Goal: Task Accomplishment & Management: Manage account settings

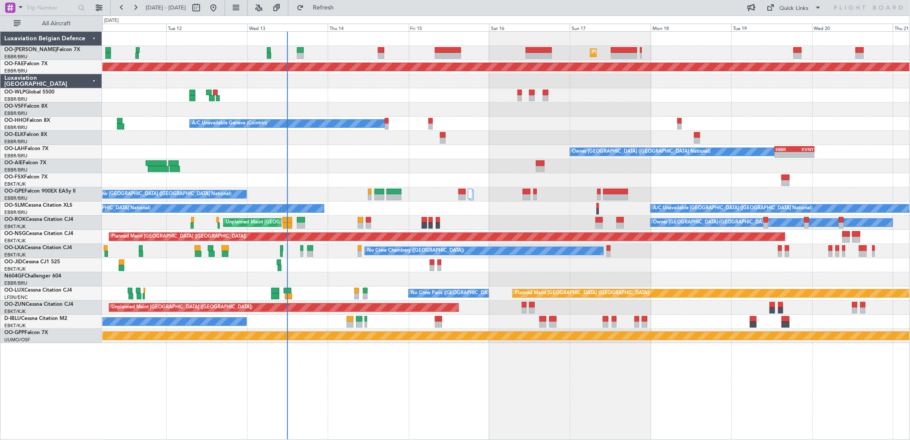
click at [546, 212] on div "Planned Maint [GEOGRAPHIC_DATA] ([GEOGRAPHIC_DATA] National) Unplanned Maint [G…" at bounding box center [505, 187] width 807 height 311
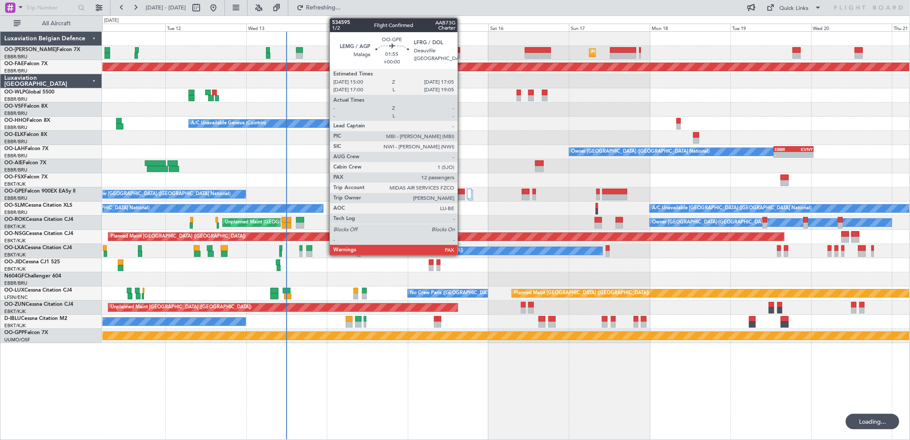
click at [462, 194] on div at bounding box center [461, 197] width 7 height 6
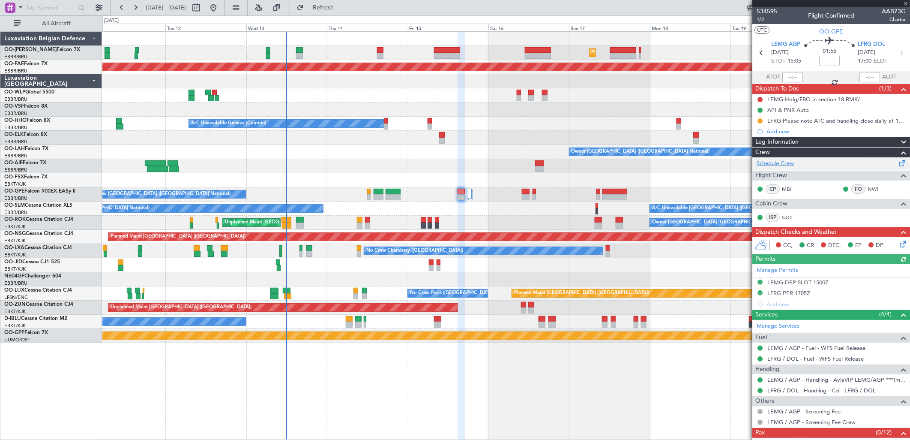
click at [776, 164] on link "Schedule Crew" at bounding box center [775, 163] width 37 height 9
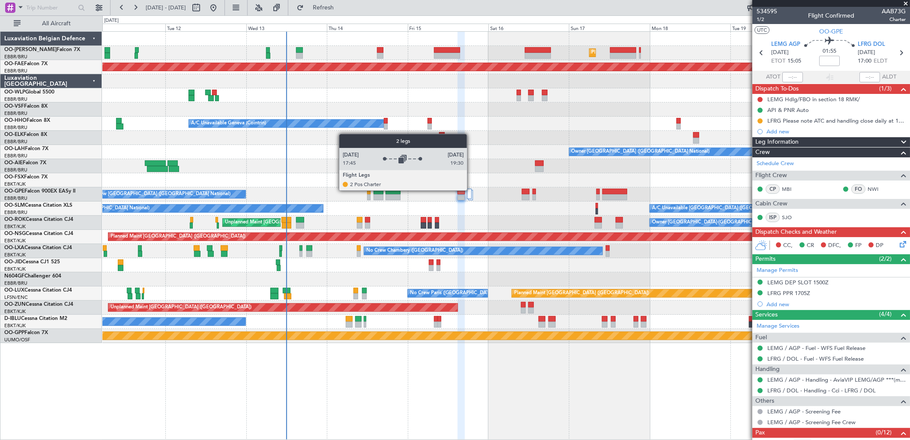
click at [471, 190] on div at bounding box center [469, 194] width 5 height 10
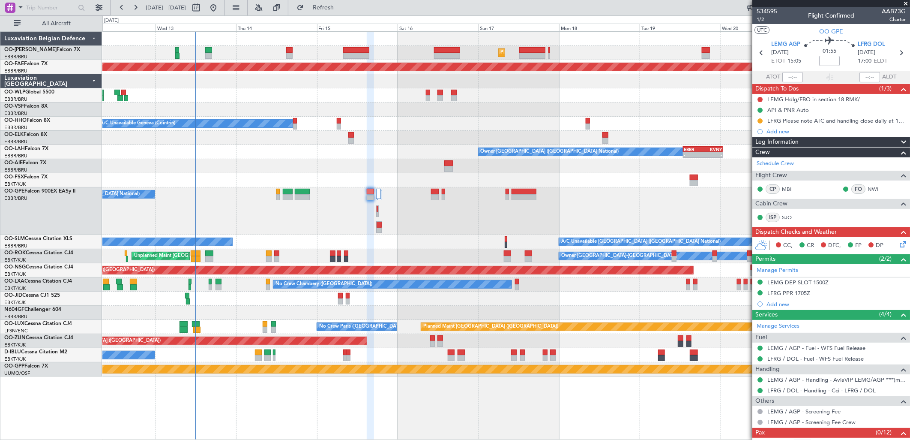
click at [309, 152] on div "Planned Maint Brussels (Brussels National) Unplanned Maint Brussels (Brussels N…" at bounding box center [505, 204] width 807 height 344
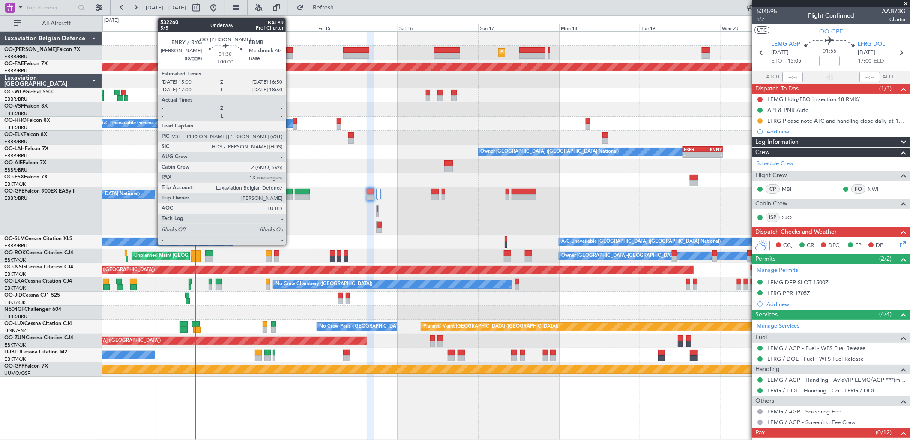
click at [290, 49] on div at bounding box center [289, 50] width 6 height 6
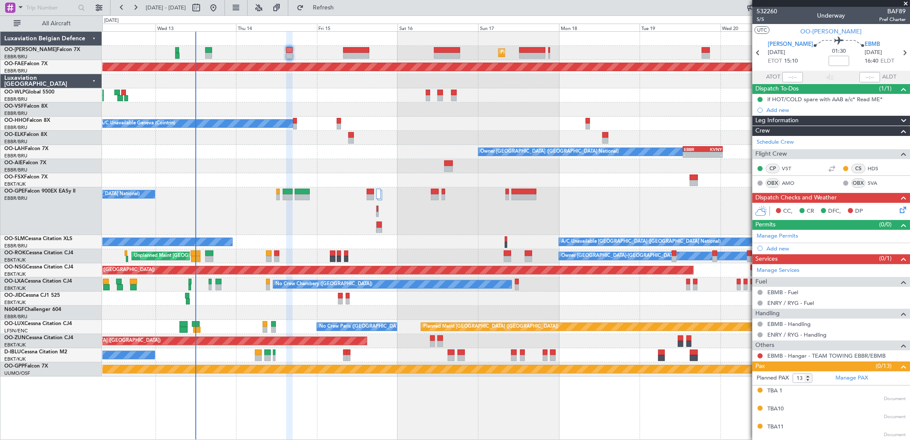
click at [285, 52] on div "Planned Maint Brussels (Brussels National) Unplanned Maint Brussels (Brussels N…" at bounding box center [505, 53] width 807 height 14
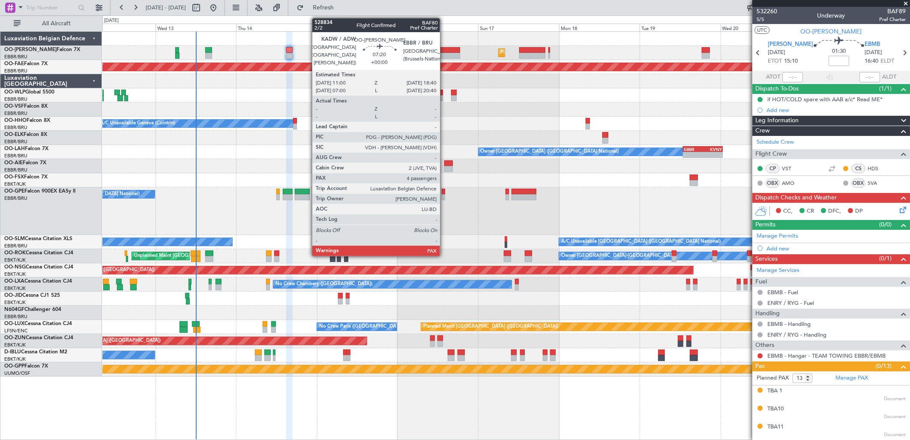
click at [444, 53] on div at bounding box center [447, 56] width 26 height 6
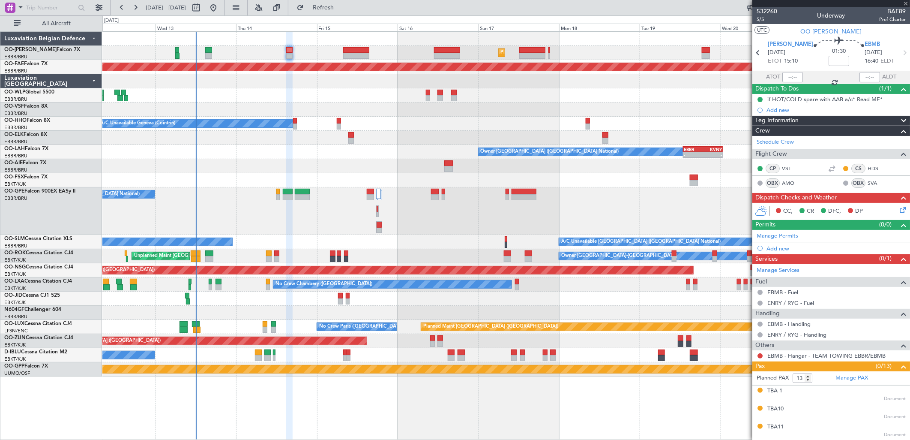
type input "4"
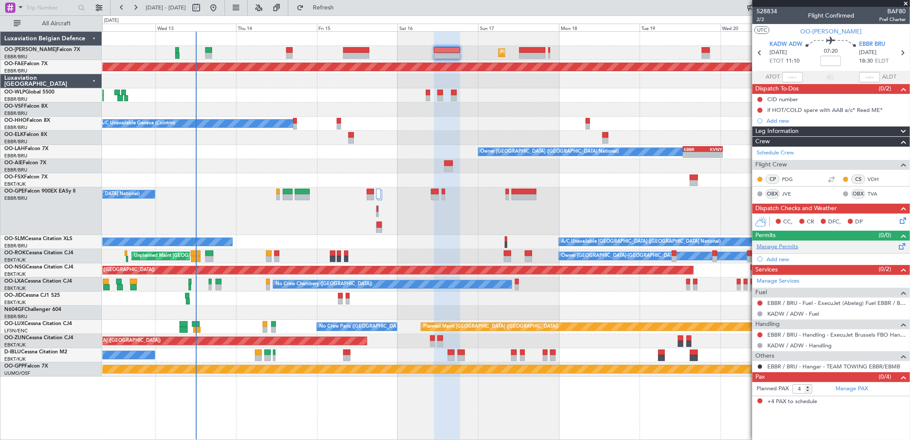
click at [796, 247] on link "Manage Permits" at bounding box center [778, 247] width 42 height 9
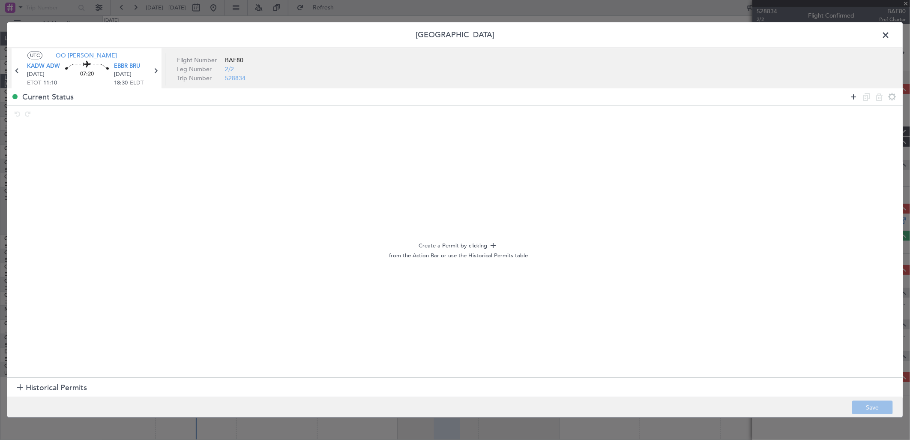
click at [851, 99] on icon at bounding box center [853, 97] width 10 height 10
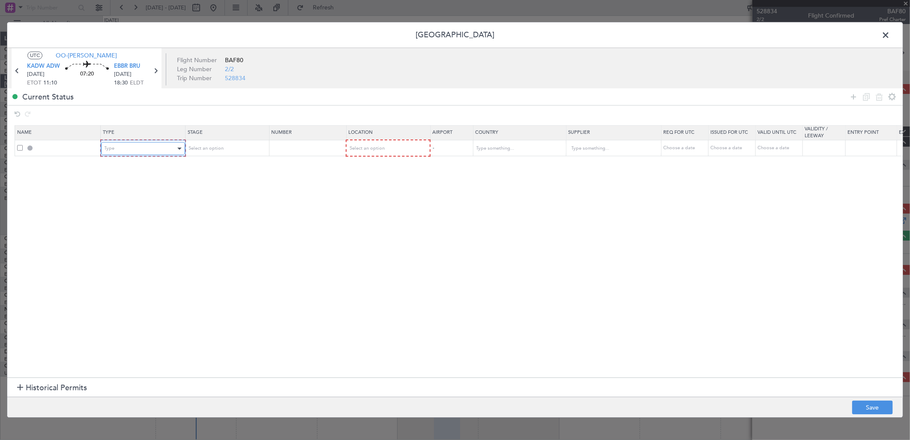
click at [171, 150] on div "Type" at bounding box center [140, 148] width 71 height 13
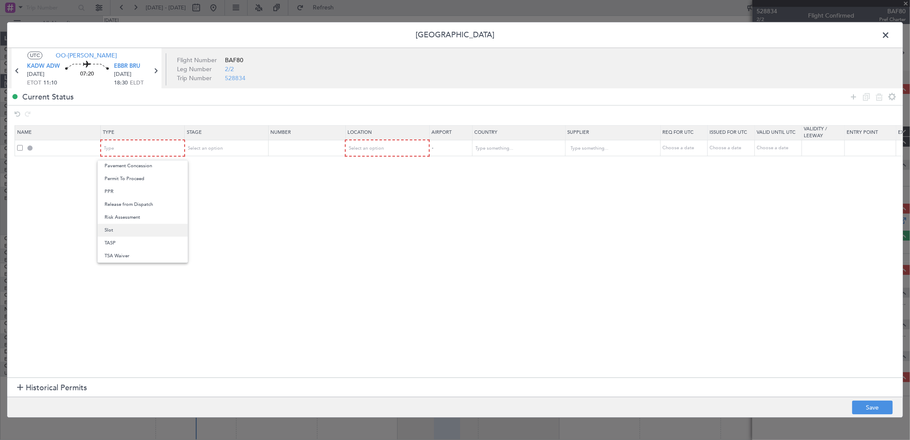
click at [128, 229] on span "Slot" at bounding box center [143, 230] width 76 height 13
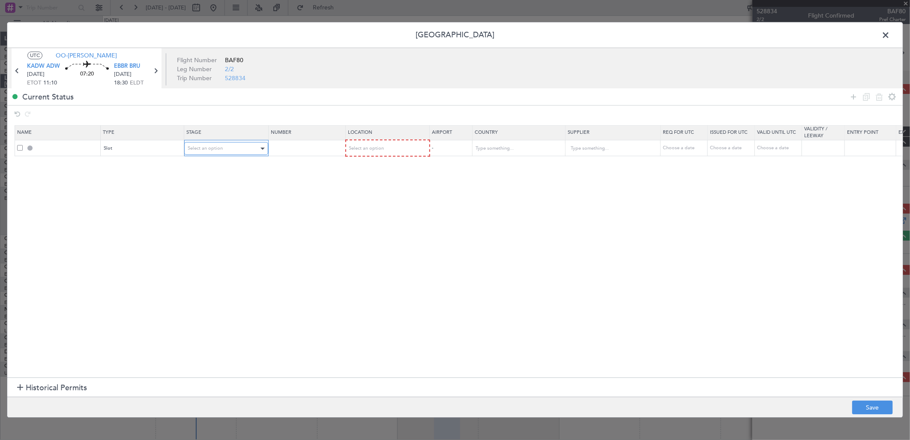
click at [226, 150] on div "Select an option" at bounding box center [223, 148] width 71 height 13
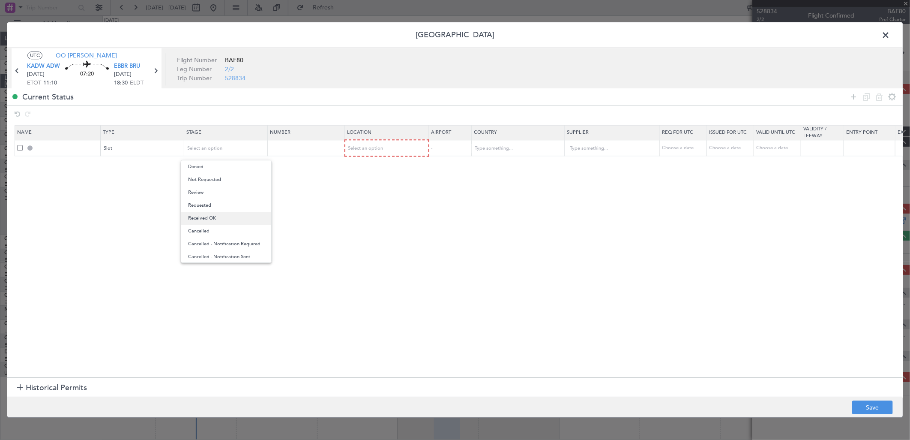
click at [216, 223] on span "Received OK" at bounding box center [226, 218] width 76 height 13
click at [313, 145] on input "text" at bounding box center [307, 147] width 75 height 7
paste input "EBBRAAB6610A"
type input "EBBRAAB6610A"
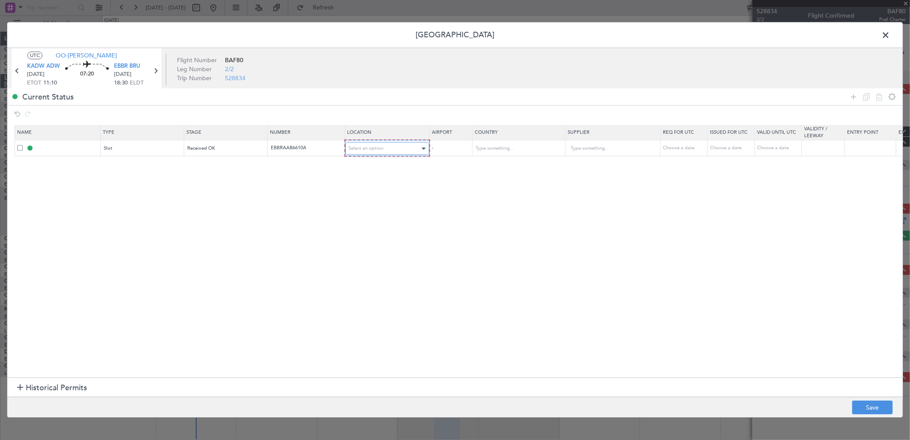
click at [394, 144] on div "Select an option" at bounding box center [384, 148] width 71 height 13
click at [384, 198] on div "Departure Departure Alt Arrival Arrival Alt Enroute" at bounding box center [387, 192] width 91 height 65
drag, startPoint x: 384, startPoint y: 198, endPoint x: 362, endPoint y: 198, distance: 21.9
click at [362, 198] on span "Arrival" at bounding box center [387, 192] width 76 height 13
click at [690, 149] on div "Choose a date" at bounding box center [684, 147] width 45 height 7
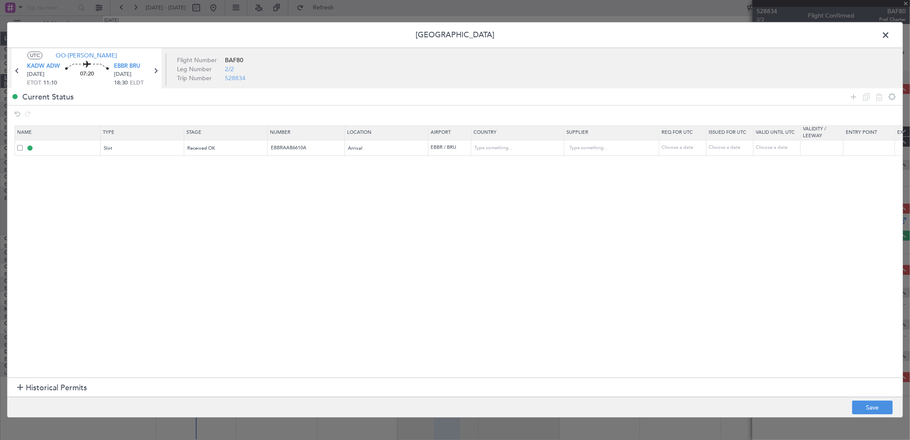
select select "8"
select select "2025"
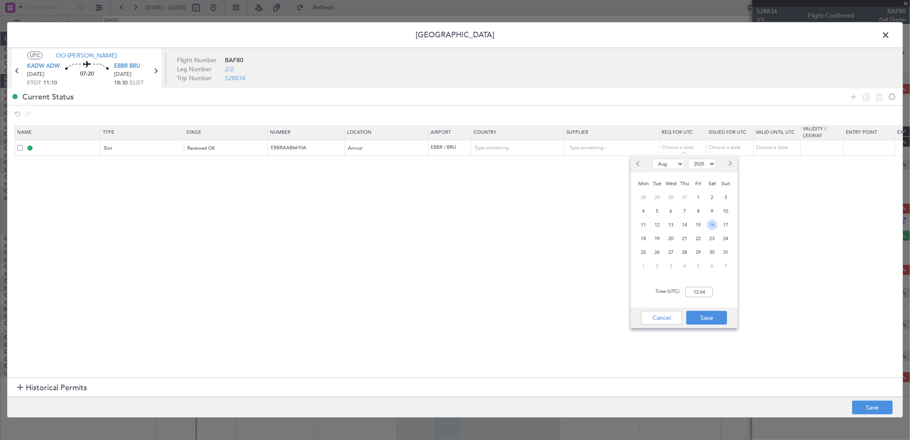
click at [710, 222] on span "16" at bounding box center [712, 224] width 11 height 11
click at [694, 292] on input "00:00" at bounding box center [699, 292] width 27 height 10
type input "18:00"
click at [714, 316] on button "Save" at bounding box center [706, 318] width 41 height 14
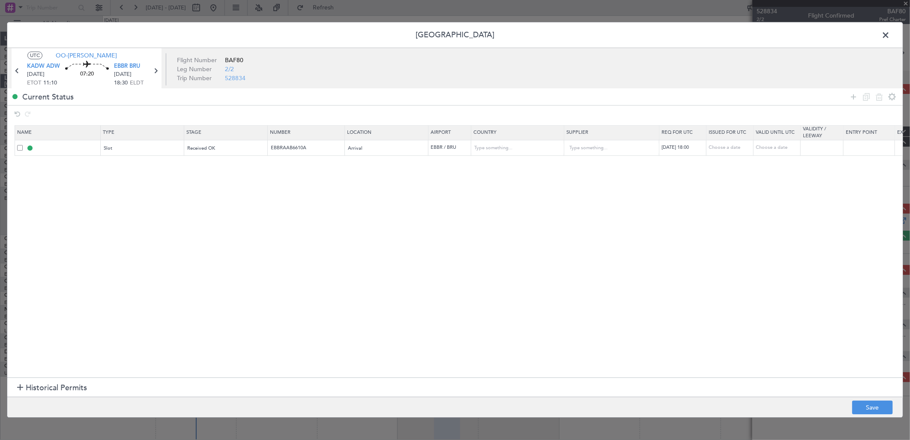
click at [719, 144] on td "Choose a date" at bounding box center [730, 148] width 47 height 16
click at [728, 151] on div "Choose a date" at bounding box center [731, 147] width 45 height 7
select select "8"
select select "2025"
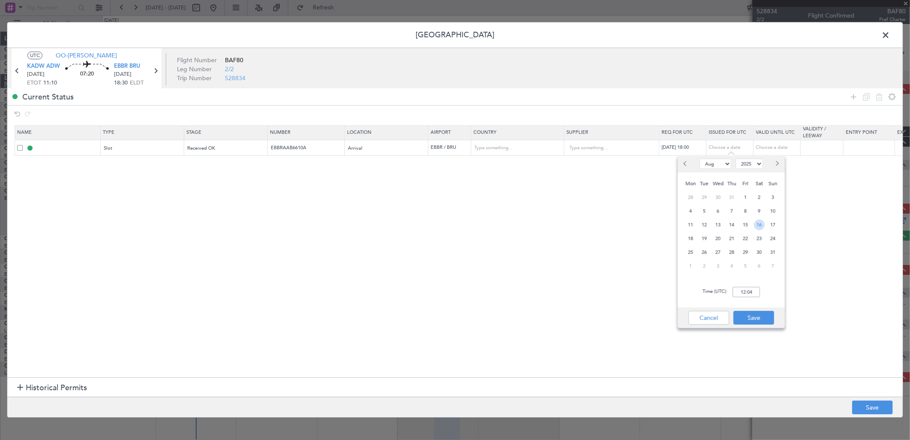
click at [758, 224] on span "16" at bounding box center [759, 224] width 11 height 11
click at [748, 293] on input "00:00" at bounding box center [746, 292] width 27 height 10
type input "18:00"
click at [767, 319] on button "Save" at bounding box center [754, 318] width 41 height 14
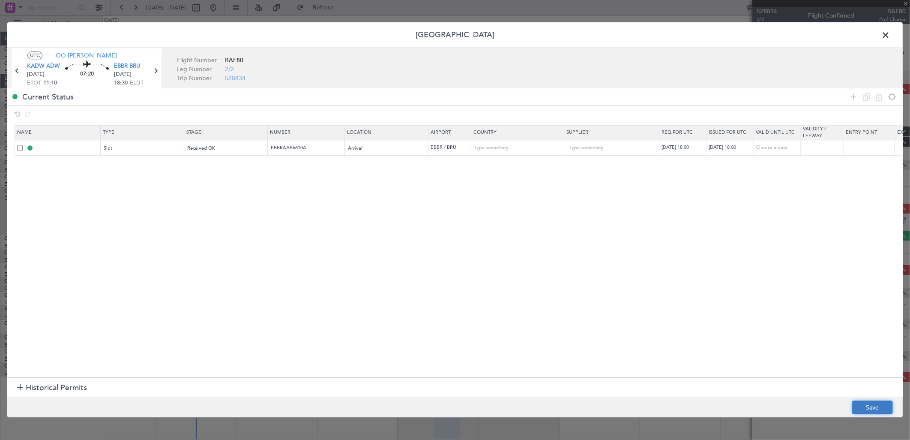
click at [884, 408] on button "Save" at bounding box center [872, 408] width 41 height 14
type input "EBBR ARR SLOT 1800Z"
type input "EBBRAAB6610A"
type input "[GEOGRAPHIC_DATA]"
type input "NNN"
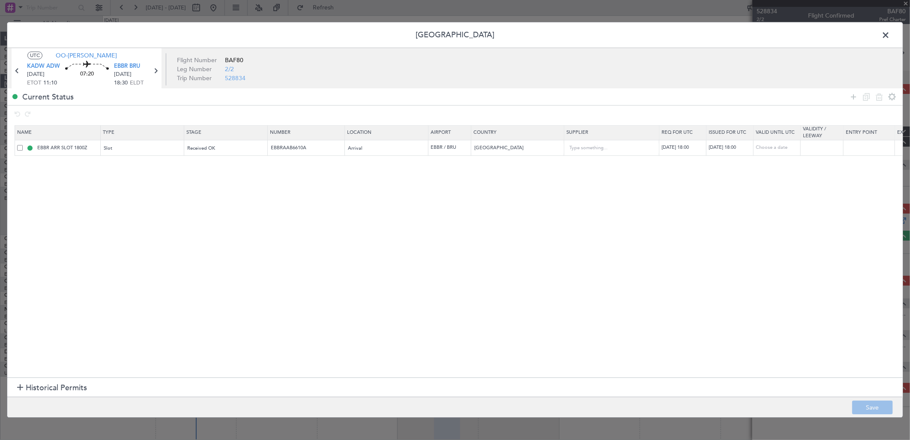
click at [890, 36] on span at bounding box center [890, 37] width 0 height 17
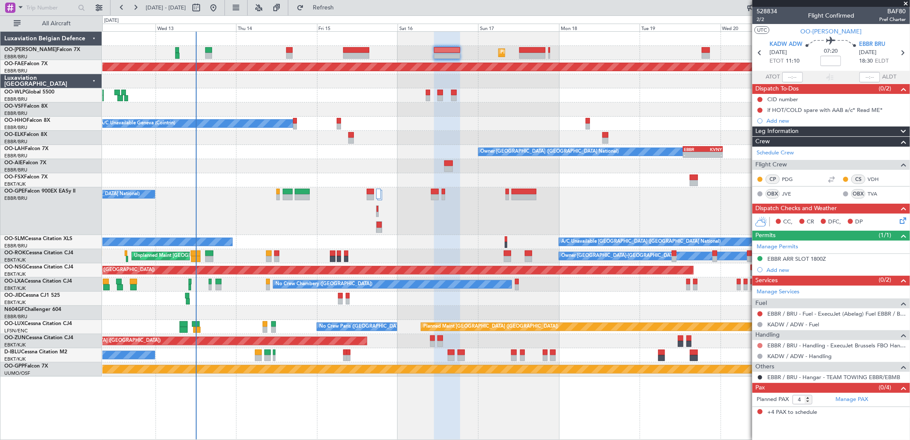
click at [762, 344] on button at bounding box center [760, 345] width 5 height 5
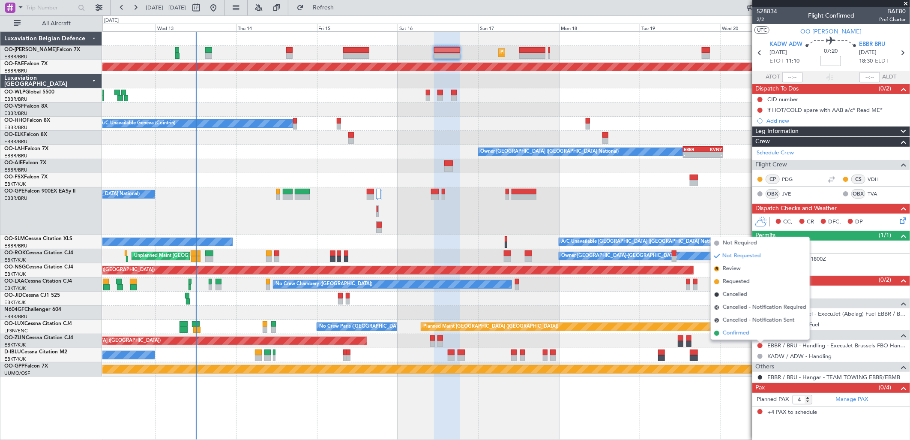
click at [740, 337] on li "Confirmed" at bounding box center [760, 332] width 99 height 13
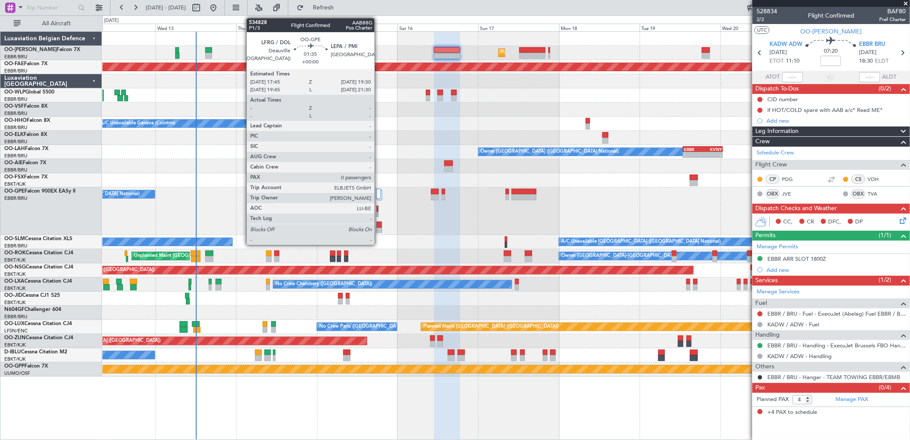
click at [379, 225] on div at bounding box center [379, 225] width 5 height 6
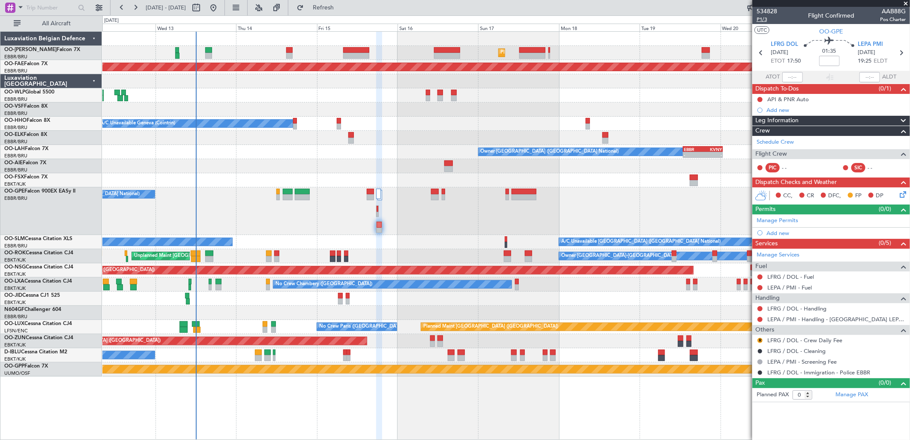
click at [772, 20] on span "P1/3" at bounding box center [767, 19] width 21 height 7
click at [761, 374] on button at bounding box center [760, 372] width 5 height 5
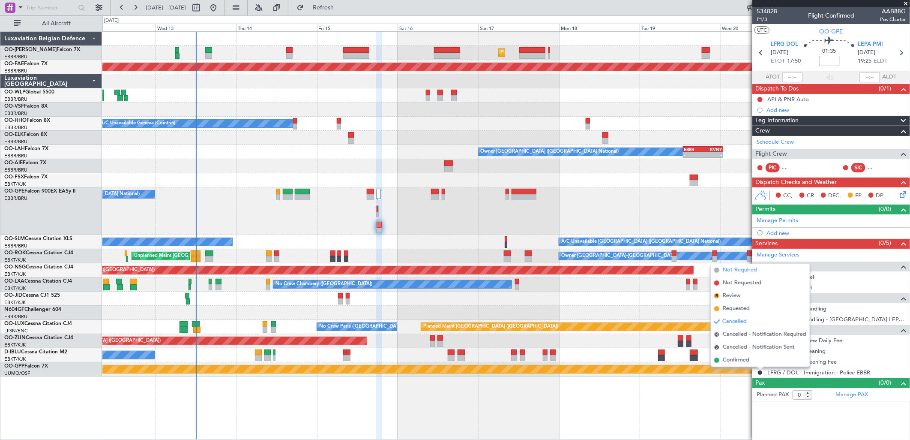
click at [740, 270] on span "Not Required" at bounding box center [740, 270] width 34 height 9
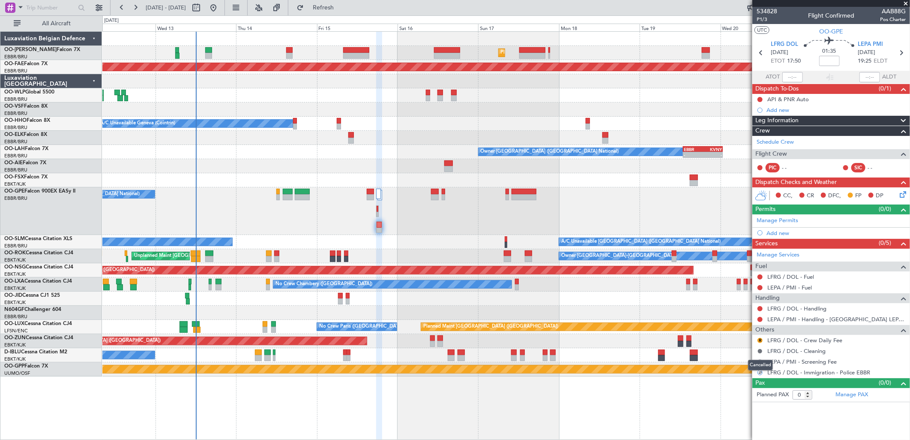
click at [758, 351] on button at bounding box center [760, 350] width 5 height 5
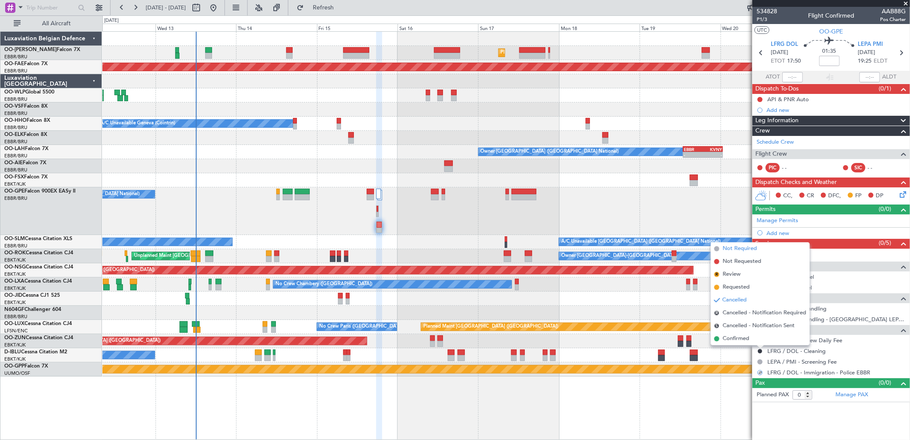
click at [736, 248] on span "Not Required" at bounding box center [740, 248] width 34 height 9
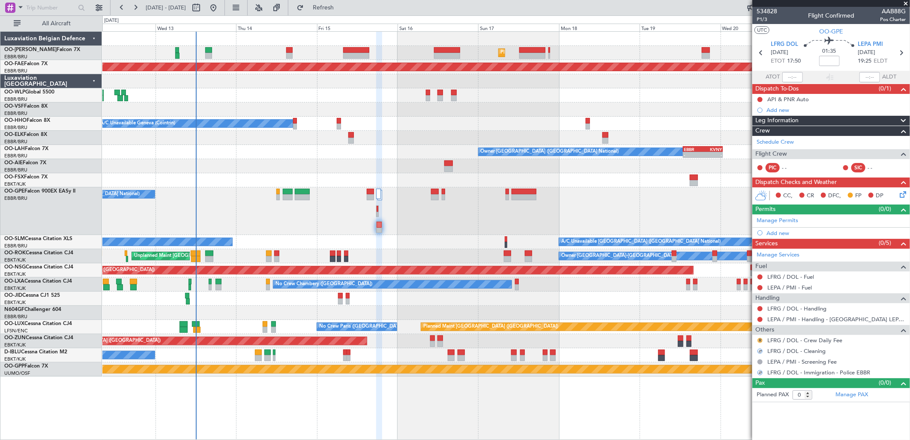
click at [759, 340] on button "R" at bounding box center [760, 340] width 5 height 5
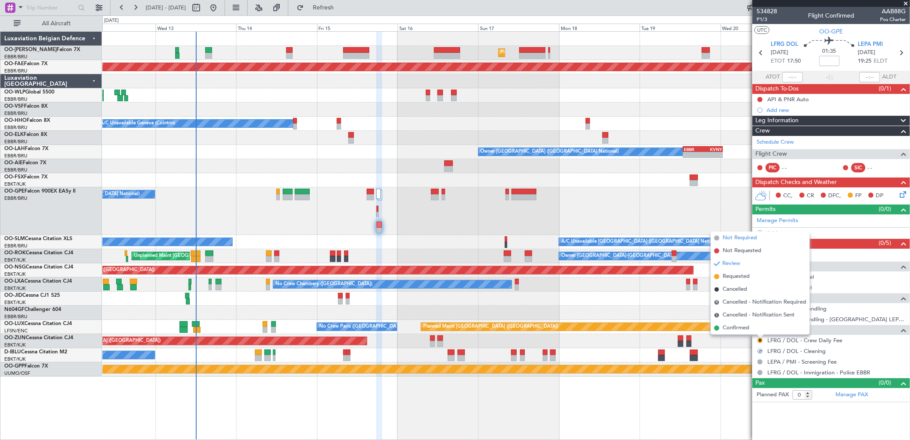
click at [735, 235] on span "Not Required" at bounding box center [740, 238] width 34 height 9
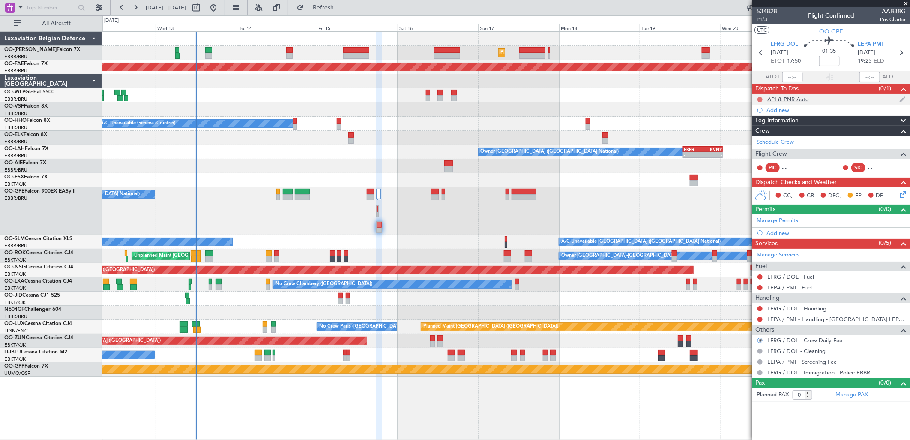
click at [759, 97] on button at bounding box center [760, 99] width 5 height 5
click at [756, 137] on span "Completed" at bounding box center [764, 137] width 28 height 9
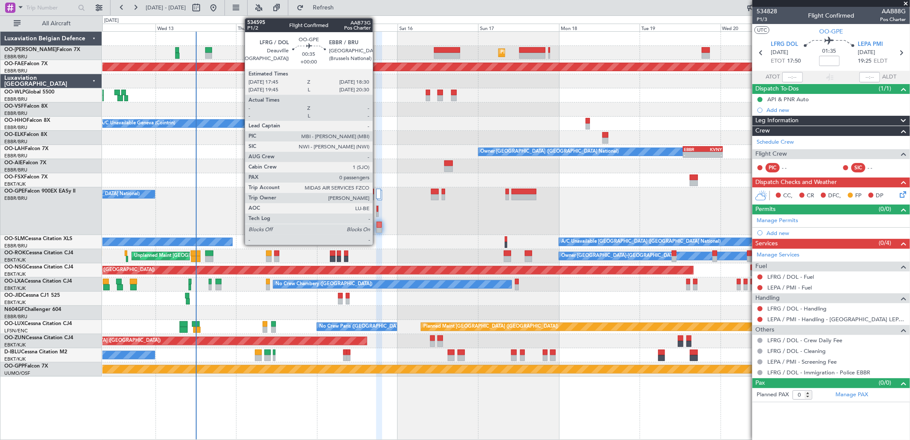
click at [377, 208] on div at bounding box center [378, 209] width 2 height 6
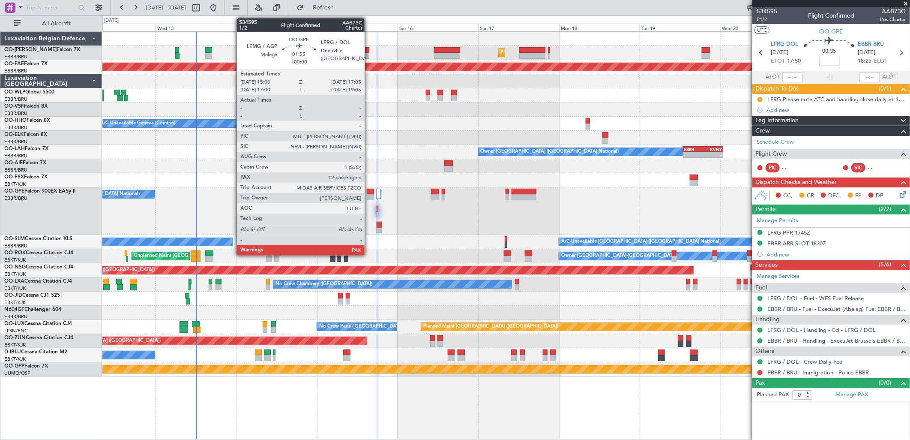
click at [369, 192] on div at bounding box center [370, 192] width 7 height 6
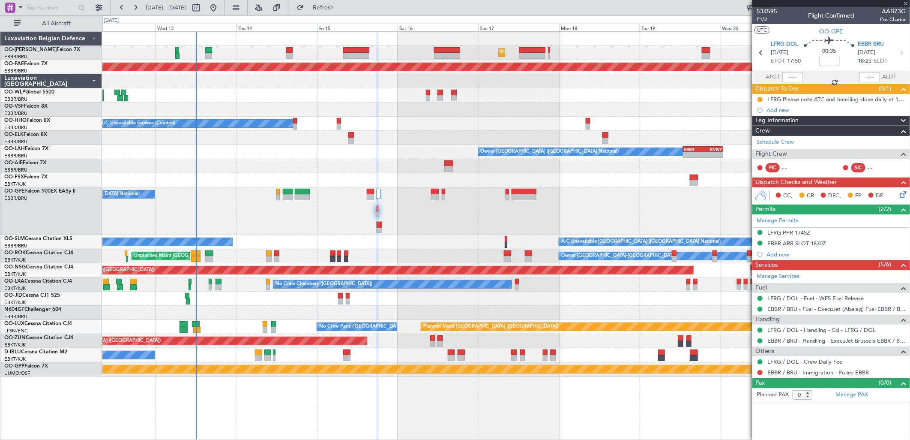
type input "12"
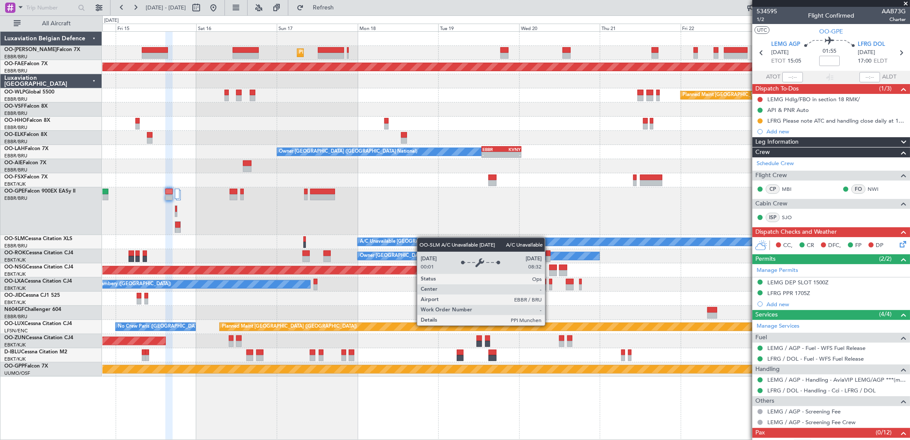
click at [194, 263] on div "Planned Maint Brussels (Brussels National) Planned Maint Kortrijk-Wevelgem Plan…" at bounding box center [505, 204] width 807 height 344
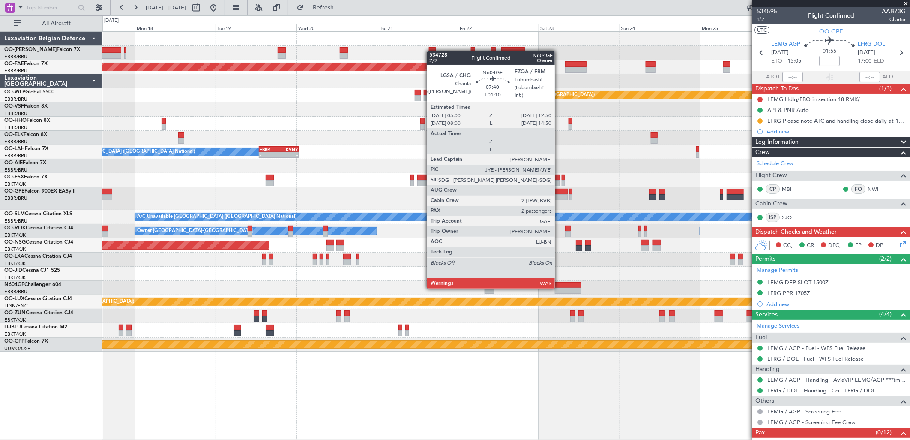
click at [559, 287] on div at bounding box center [568, 290] width 27 height 6
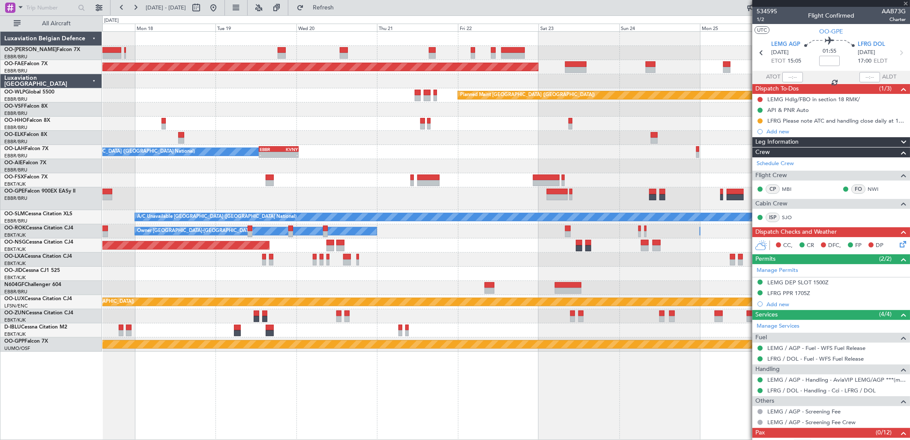
type input "+01:10"
type input "2"
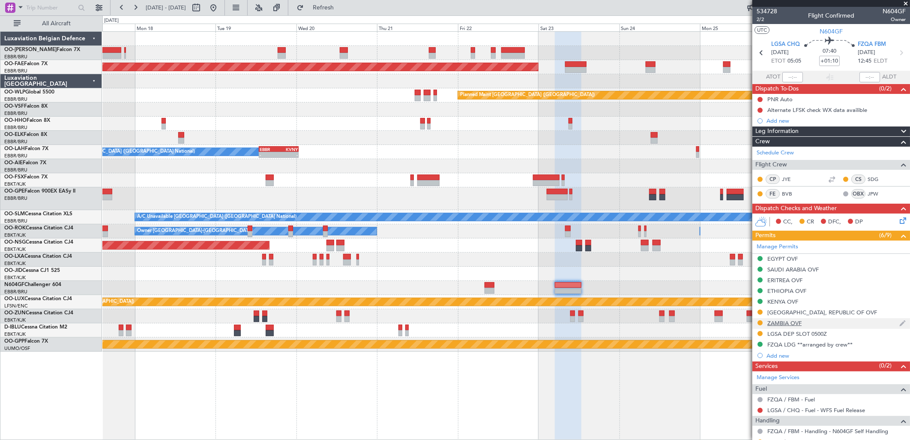
click at [787, 323] on div "ZAMBIA OVF" at bounding box center [784, 322] width 34 height 7
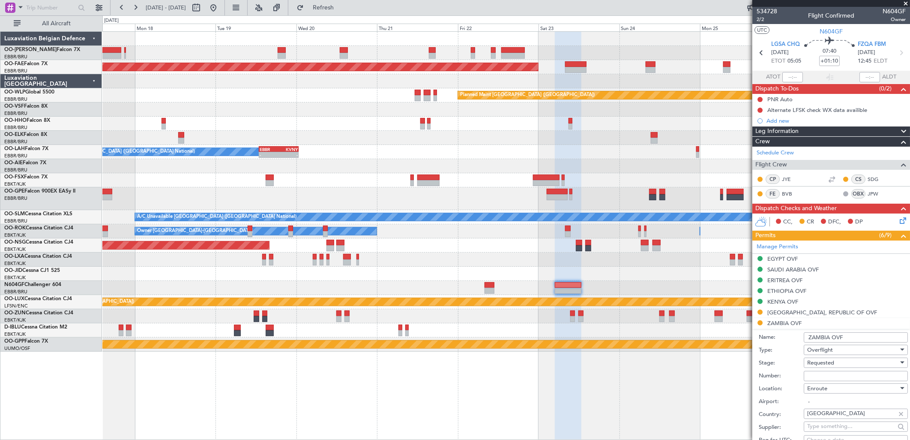
click at [828, 350] on span "Overflight" at bounding box center [820, 350] width 26 height 8
click at [775, 359] on div at bounding box center [455, 220] width 910 height 440
click at [817, 361] on span "Requested" at bounding box center [820, 363] width 27 height 8
click at [821, 426] on span "Received OK" at bounding box center [852, 431] width 89 height 13
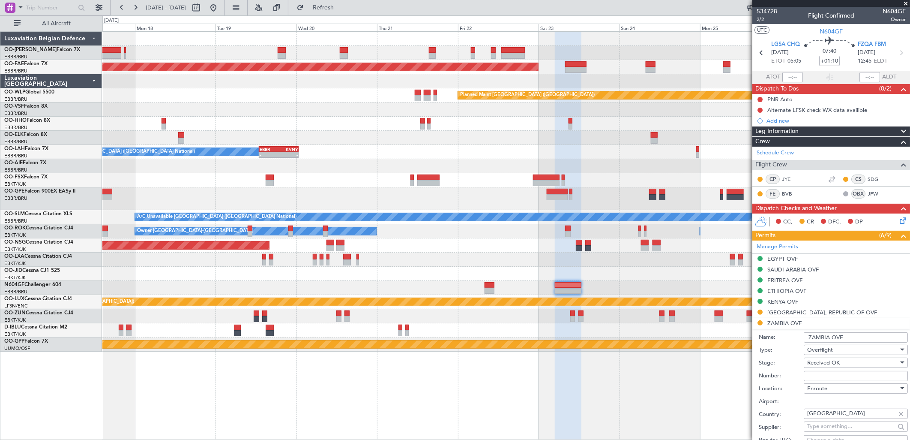
click at [819, 376] on input "Number:" at bounding box center [856, 376] width 104 height 10
paste input "PKV/059/AUG/25"
type input "PKV/059/AUG/25"
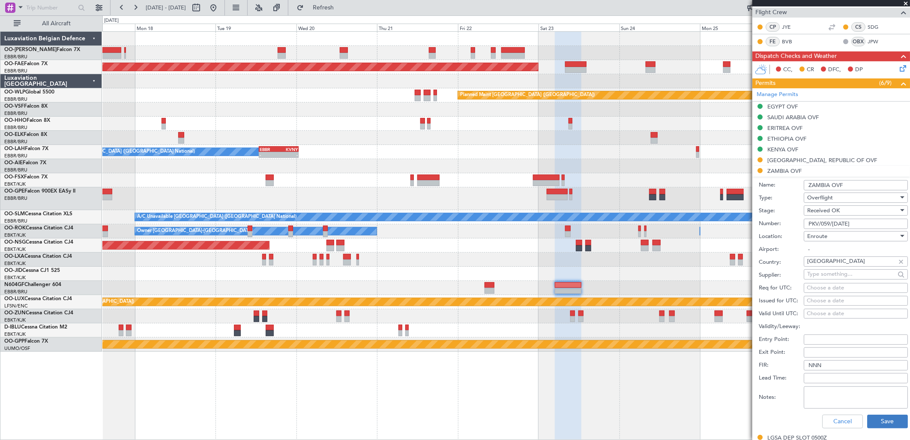
scroll to position [238, 0]
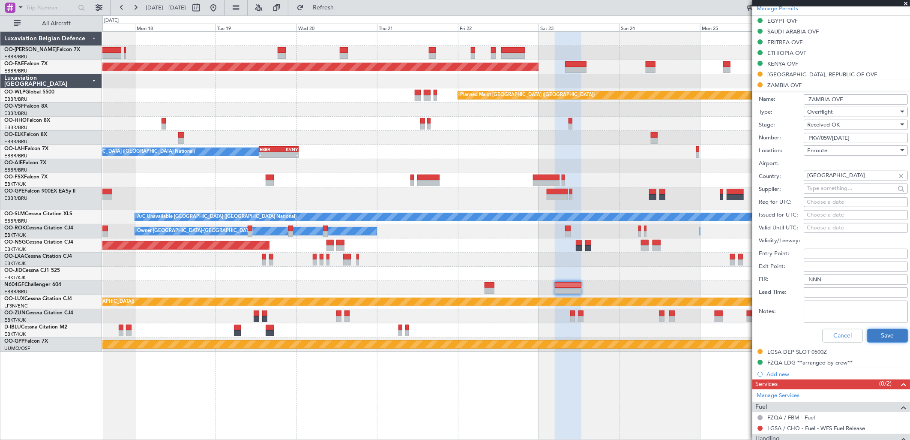
click at [875, 337] on button "Save" at bounding box center [887, 336] width 41 height 14
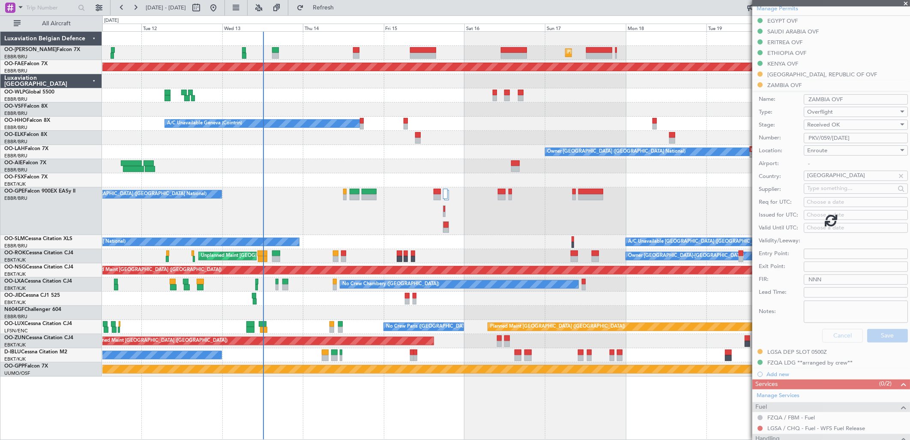
click at [512, 84] on div "Planned Maint Brussels (Brussels National) Unplanned Maint Brussels (Brussels N…" at bounding box center [505, 204] width 807 height 344
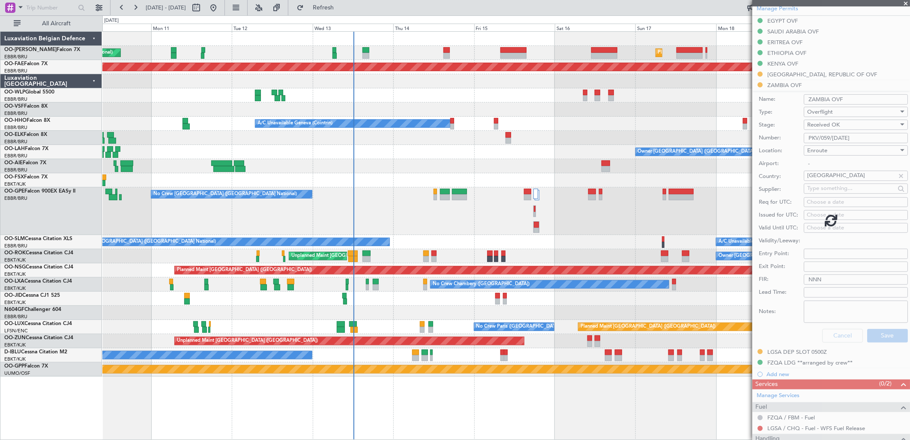
scroll to position [70, 0]
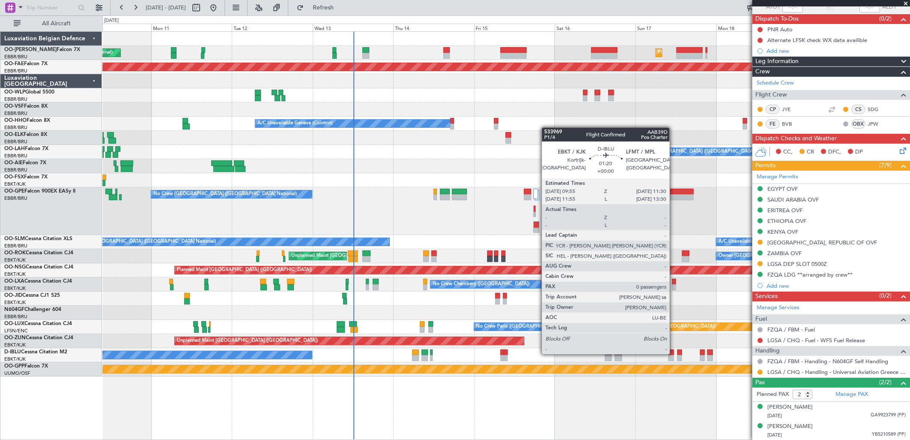
click at [674, 353] on div at bounding box center [671, 352] width 6 height 6
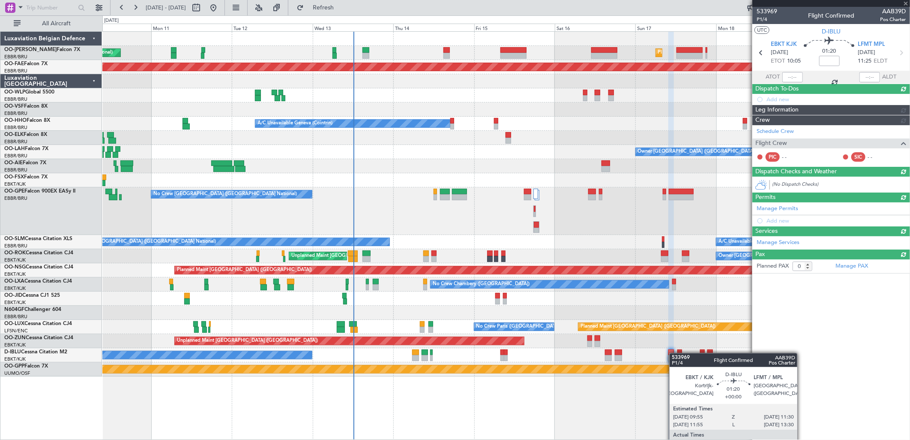
scroll to position [0, 0]
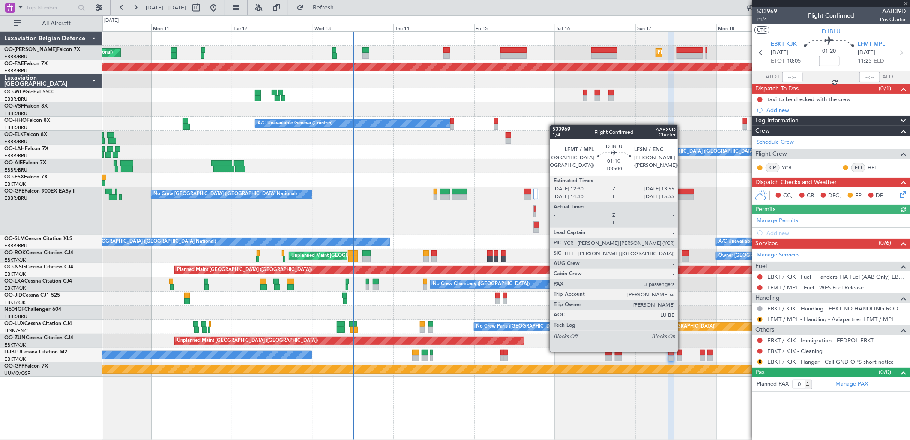
click at [682, 350] on div at bounding box center [679, 352] width 5 height 6
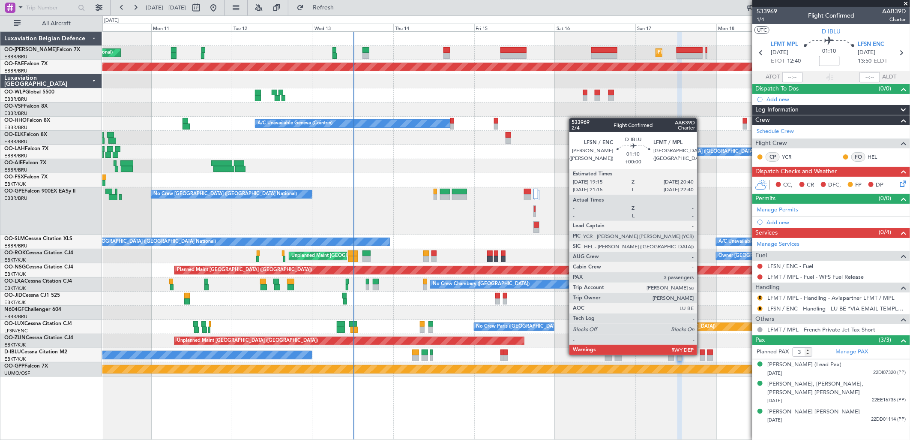
click at [701, 354] on div at bounding box center [702, 352] width 5 height 6
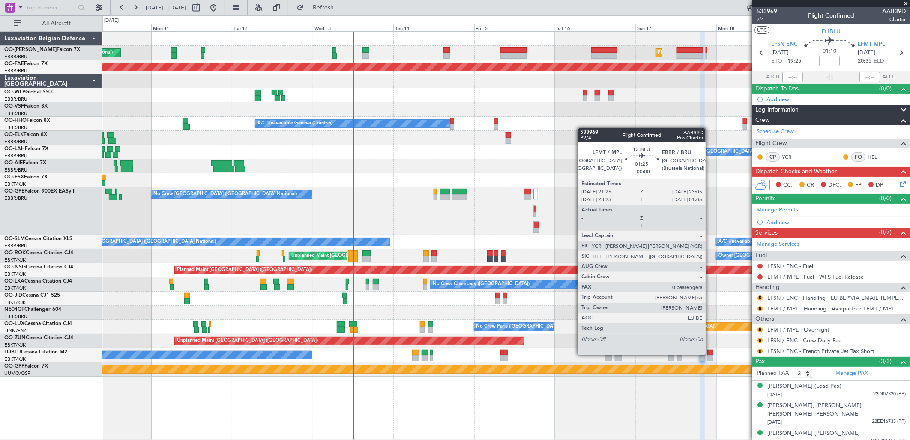
click at [710, 355] on div at bounding box center [710, 358] width 6 height 6
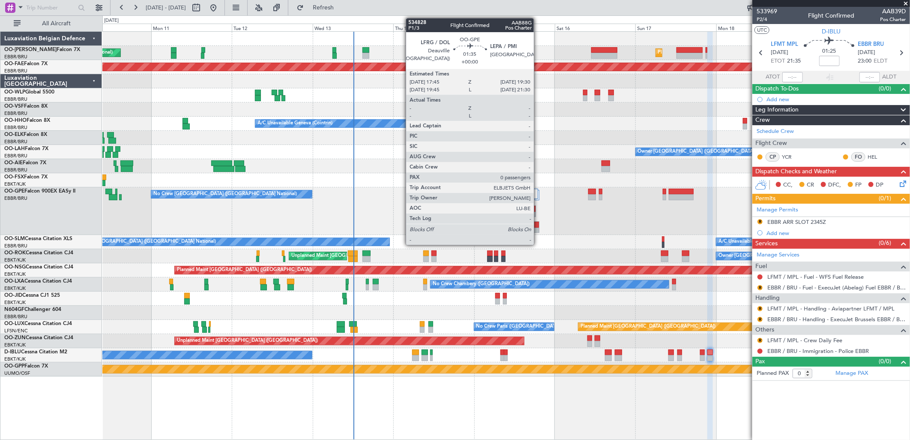
click at [537, 228] on div at bounding box center [536, 231] width 5 height 6
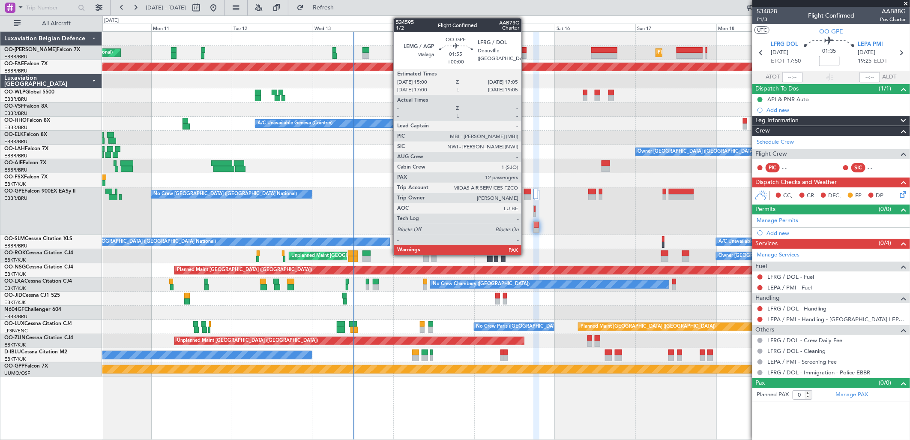
click at [526, 191] on div at bounding box center [527, 192] width 7 height 6
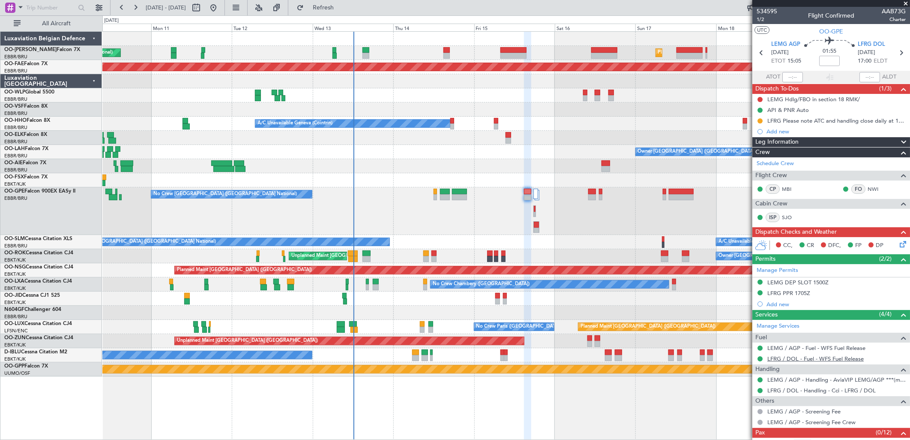
click at [790, 356] on link "LFRG / DOL - Fuel - WFS Fuel Release" at bounding box center [815, 358] width 96 height 7
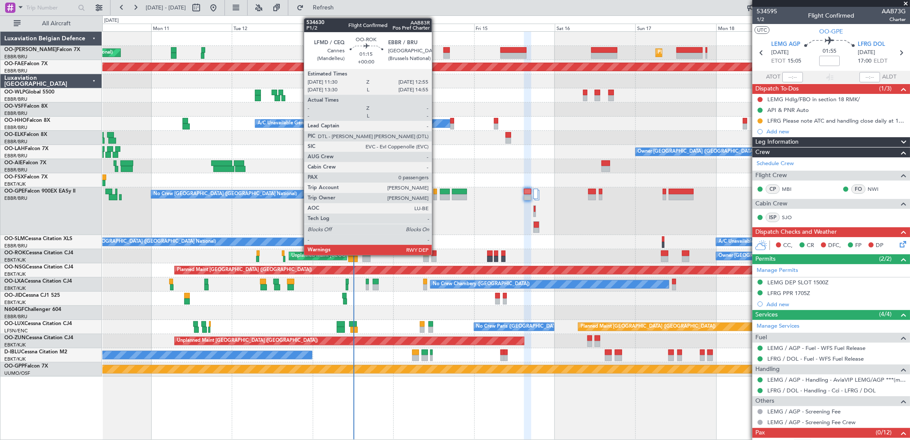
click at [436, 255] on div at bounding box center [433, 253] width 5 height 6
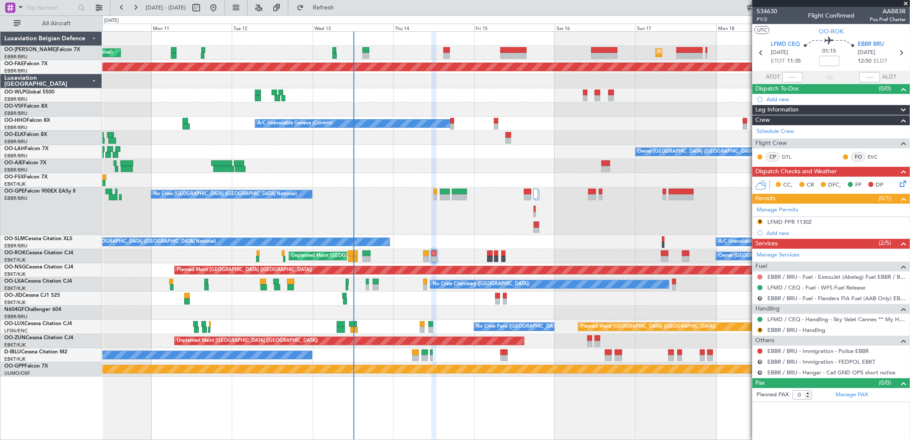
click at [761, 277] on button at bounding box center [760, 276] width 5 height 5
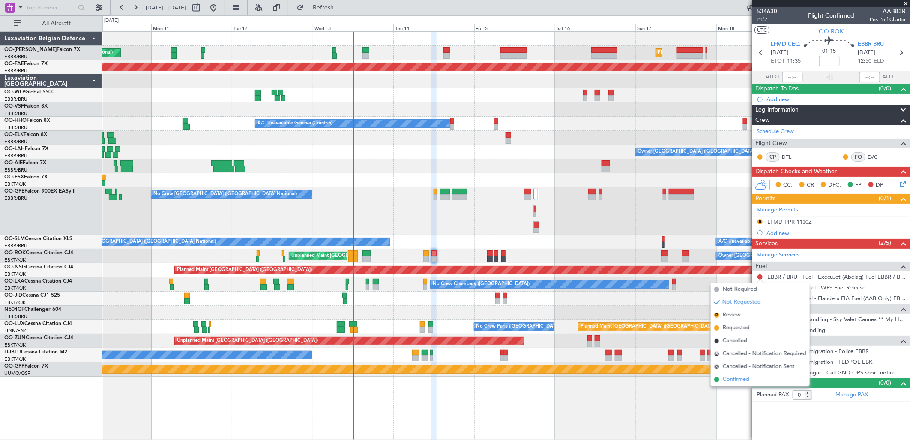
click at [738, 376] on span "Confirmed" at bounding box center [736, 379] width 27 height 9
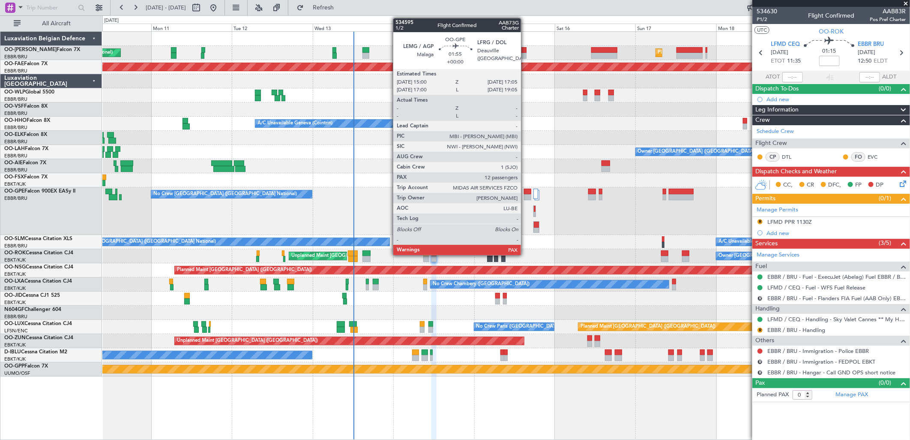
click at [525, 190] on div at bounding box center [527, 192] width 7 height 6
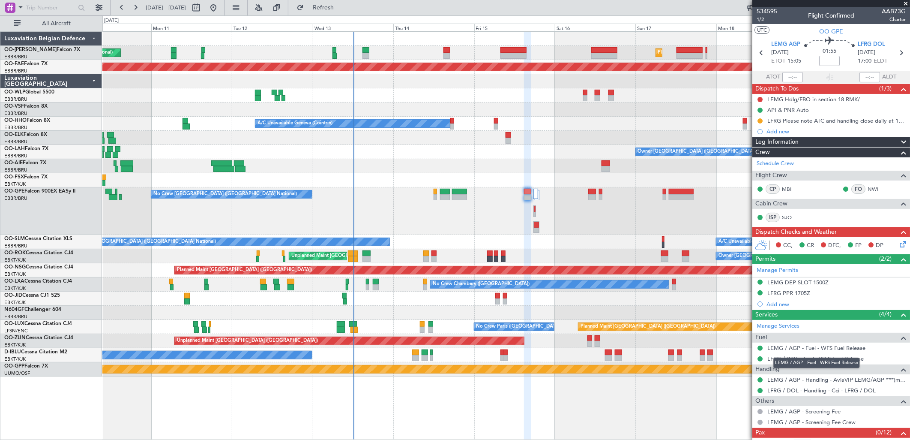
click at [798, 359] on mat-tooltip-component "LEMG / AGP - Fuel - WFS Fuel Release" at bounding box center [816, 362] width 99 height 23
click at [816, 357] on link "LFRG / DOL - Fuel - WFS Fuel Release" at bounding box center [815, 358] width 96 height 7
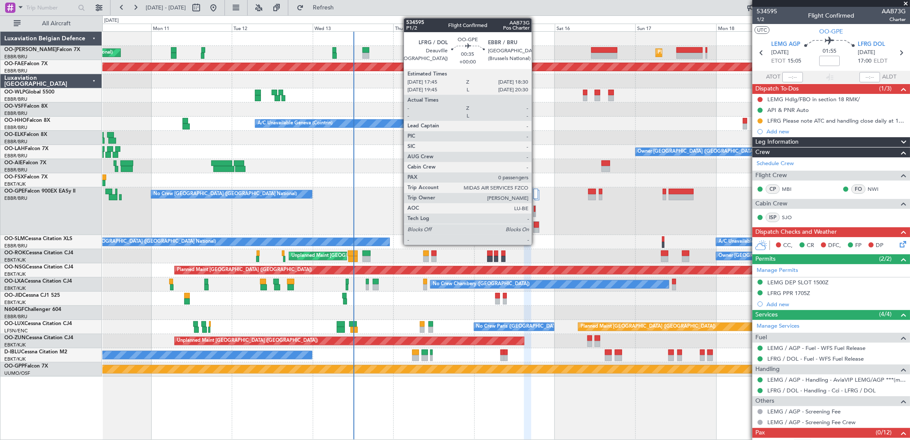
click at [536, 212] on div at bounding box center [534, 211] width 3 height 12
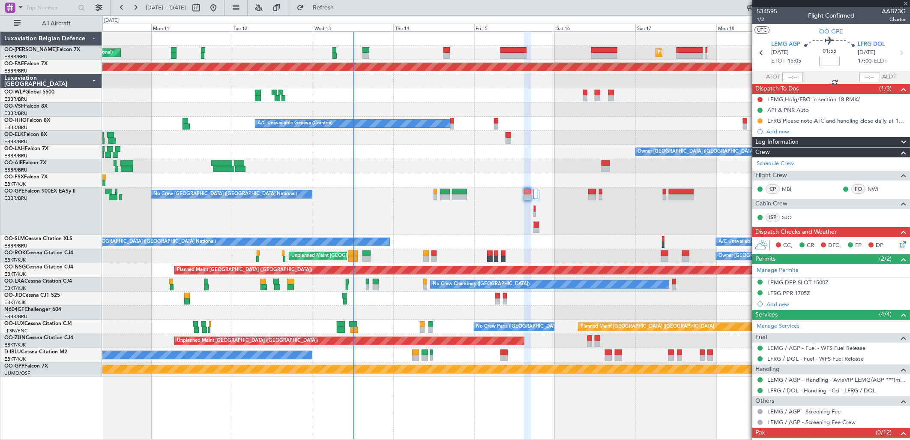
type input "0"
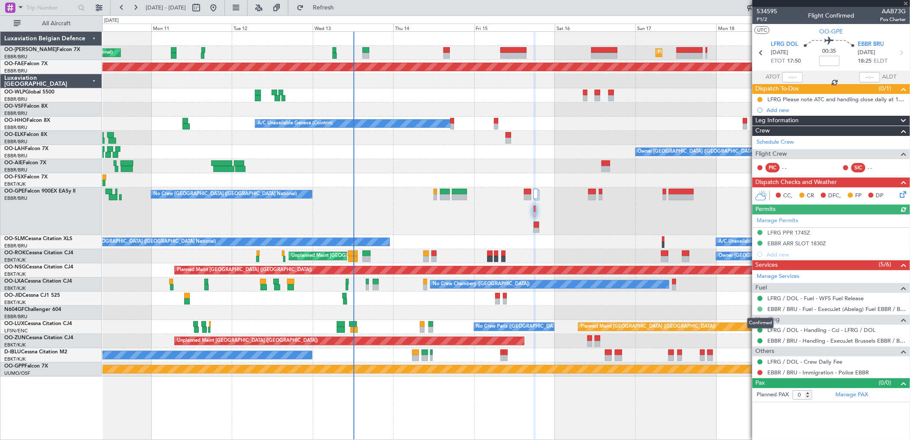
click at [759, 308] on button at bounding box center [760, 308] width 5 height 5
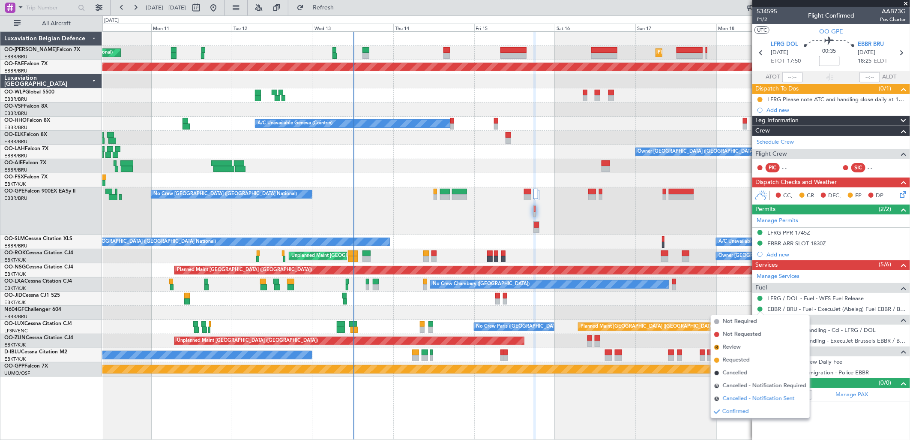
click at [730, 399] on span "Cancelled - Notification Sent" at bounding box center [759, 398] width 72 height 9
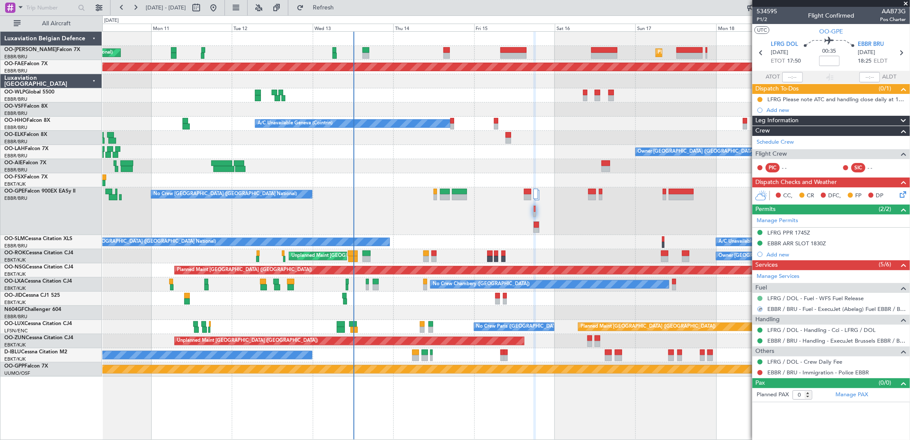
click at [761, 298] on button at bounding box center [760, 298] width 5 height 5
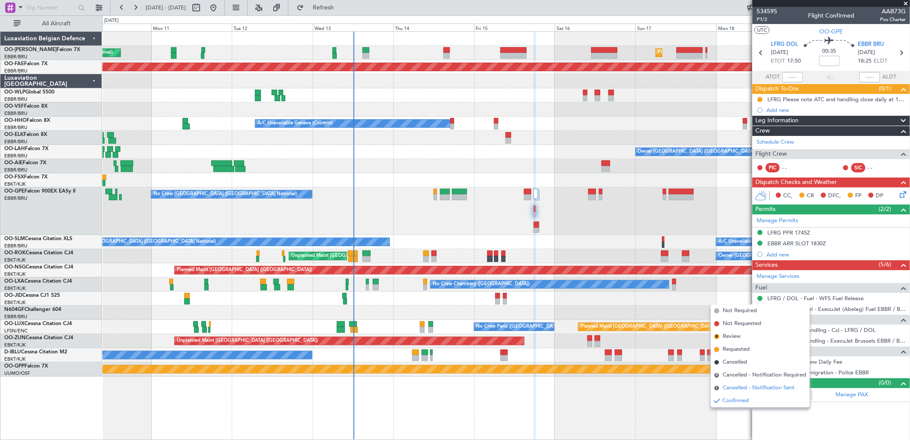
click at [729, 386] on span "Cancelled - Notification Sent" at bounding box center [759, 387] width 72 height 9
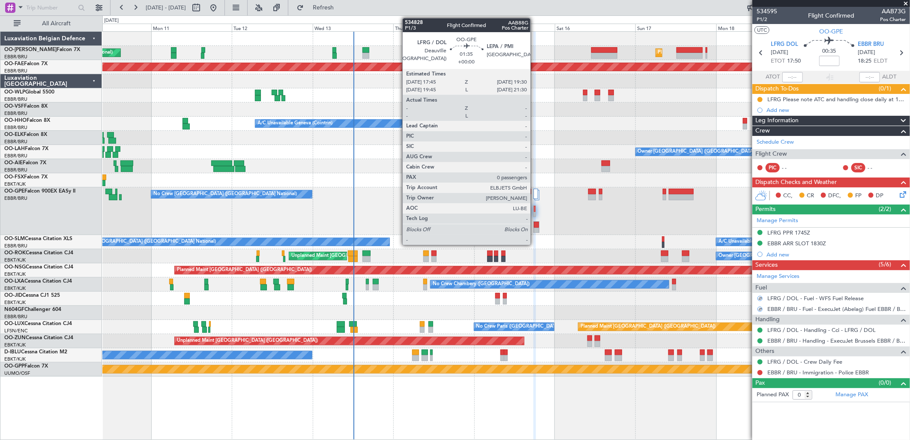
click at [536, 223] on div at bounding box center [536, 225] width 5 height 6
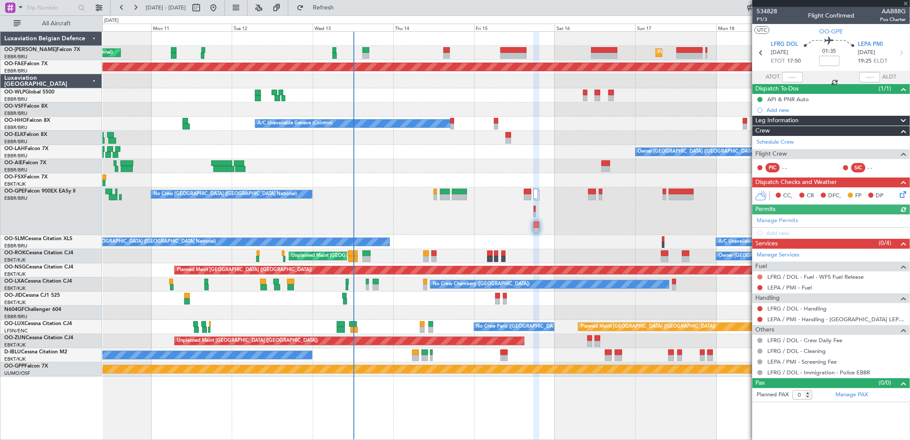
click at [759, 274] on button at bounding box center [760, 276] width 5 height 5
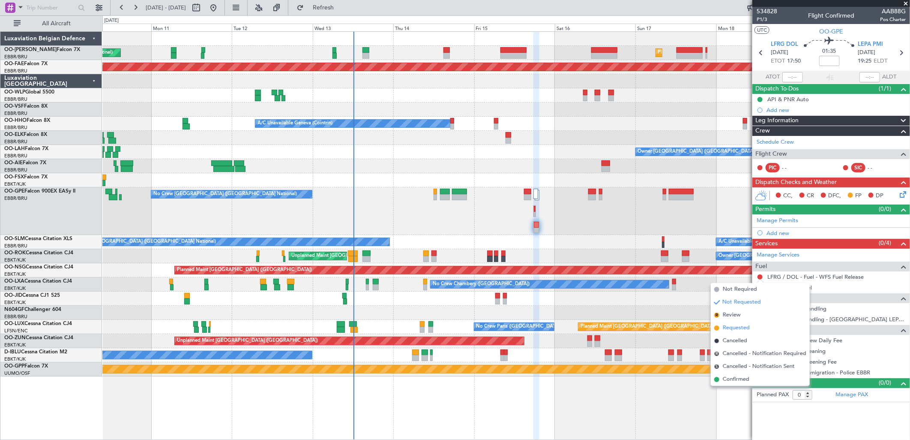
click at [737, 326] on span "Requested" at bounding box center [736, 327] width 27 height 9
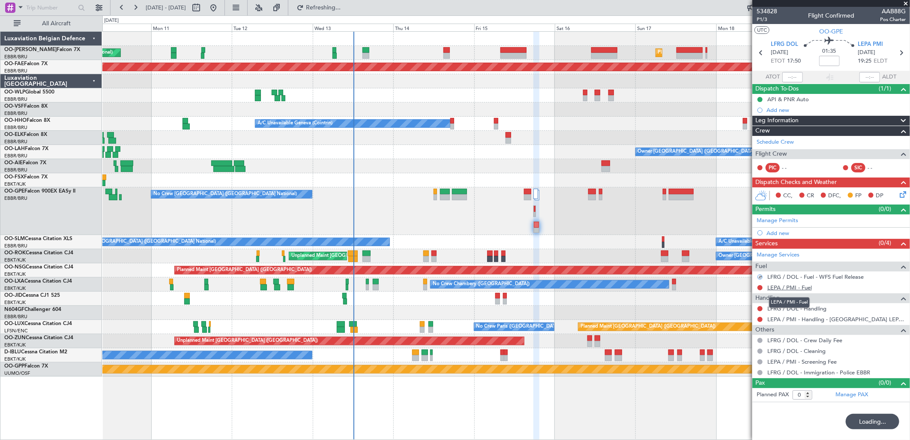
click at [786, 285] on link "LEPA / PMI - Fuel" at bounding box center [789, 287] width 45 height 7
click at [341, 12] on button "Refresh" at bounding box center [318, 8] width 51 height 14
click at [808, 307] on link "LFRG / DOL - Handling" at bounding box center [796, 308] width 59 height 7
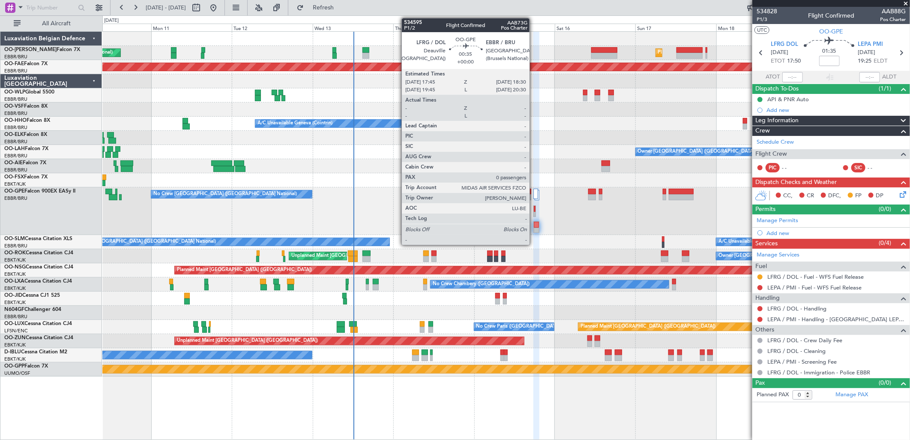
click at [534, 208] on div at bounding box center [535, 209] width 2 height 6
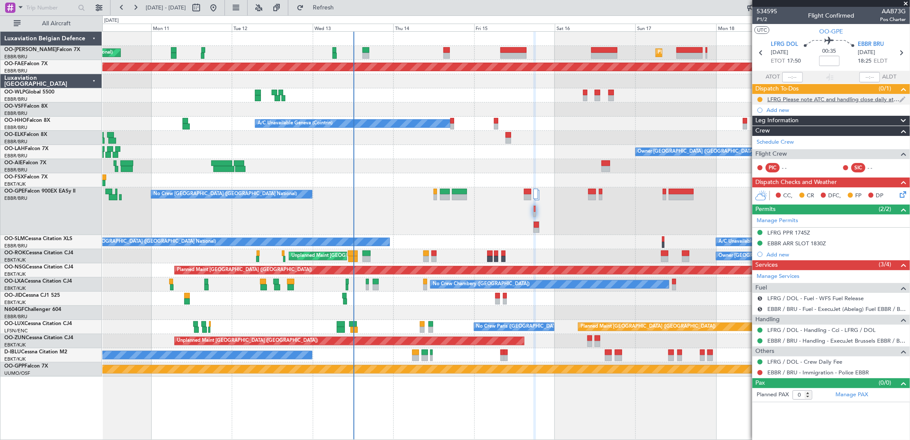
click at [864, 101] on div "LFRG Please note ATC and handling close daily at 18h00z" at bounding box center [833, 99] width 132 height 7
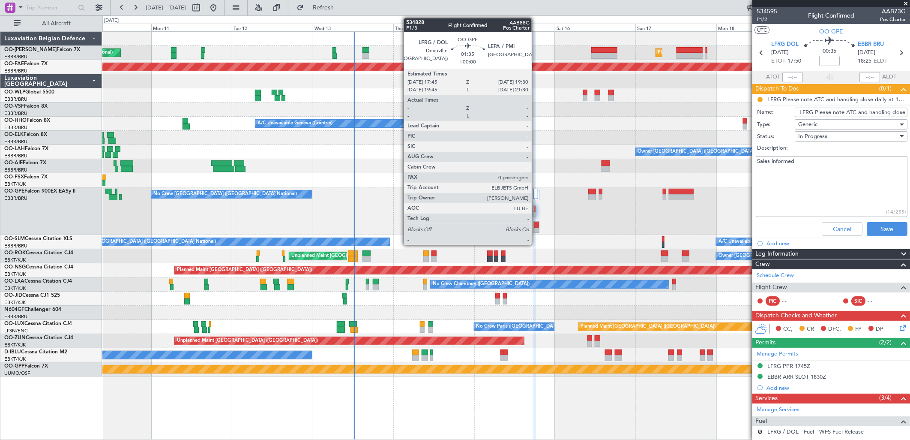
click at [536, 228] on div at bounding box center [536, 231] width 5 height 6
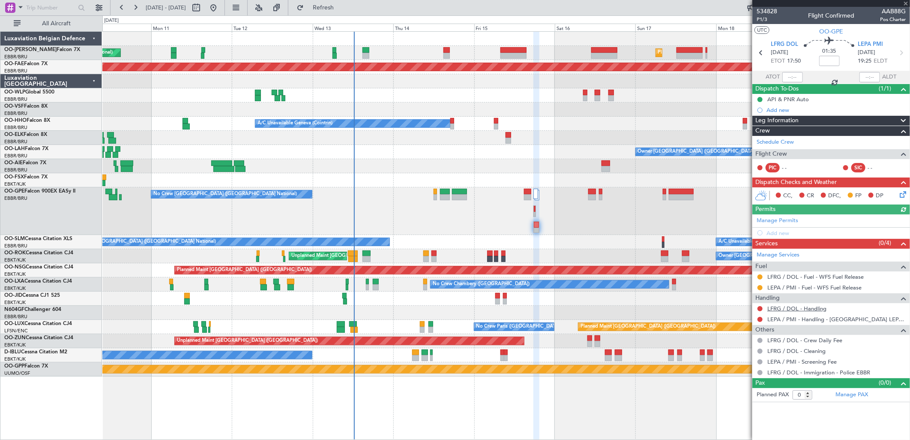
click at [796, 309] on link "LFRG / DOL - Handling" at bounding box center [796, 308] width 59 height 7
click at [341, 7] on span "Refresh" at bounding box center [323, 8] width 36 height 6
click at [787, 308] on link "LFRG / DOL - Handling - Cci - LFRG / DOL" at bounding box center [821, 308] width 108 height 7
click at [799, 306] on link "LFRG / DOL - Handling - Cci - LFRG / DOL" at bounding box center [821, 308] width 108 height 7
drag, startPoint x: 760, startPoint y: 309, endPoint x: 754, endPoint y: 309, distance: 6.0
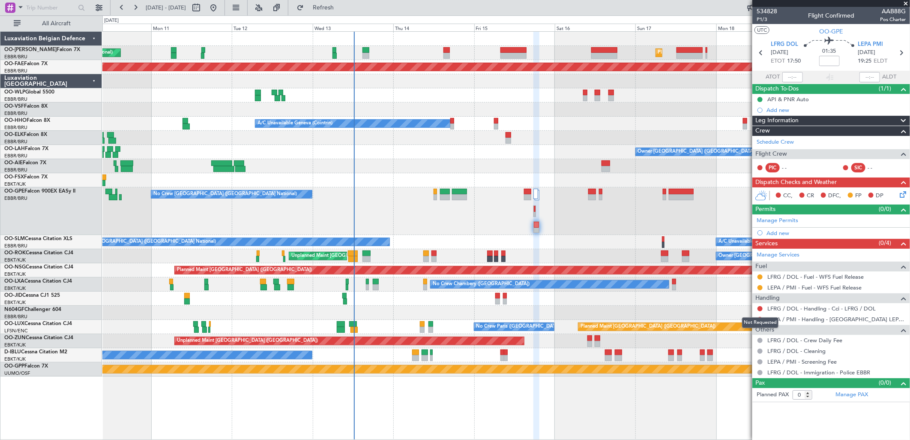
click at [760, 309] on button at bounding box center [760, 308] width 5 height 5
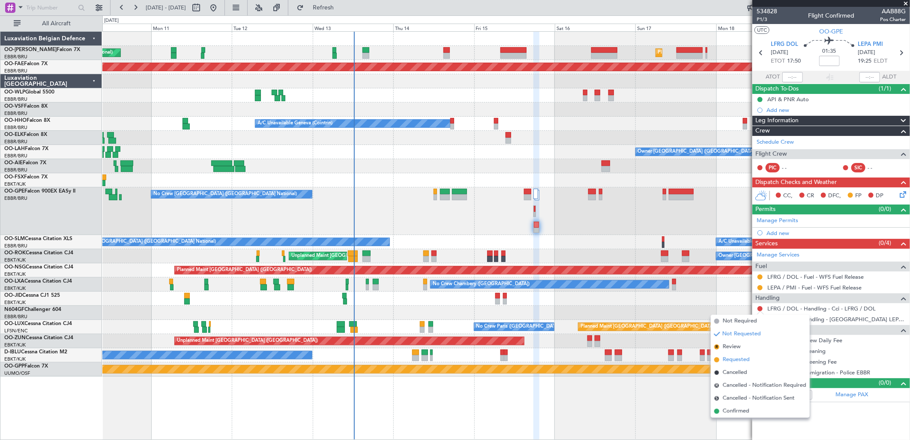
click at [744, 355] on span "Requested" at bounding box center [736, 359] width 27 height 9
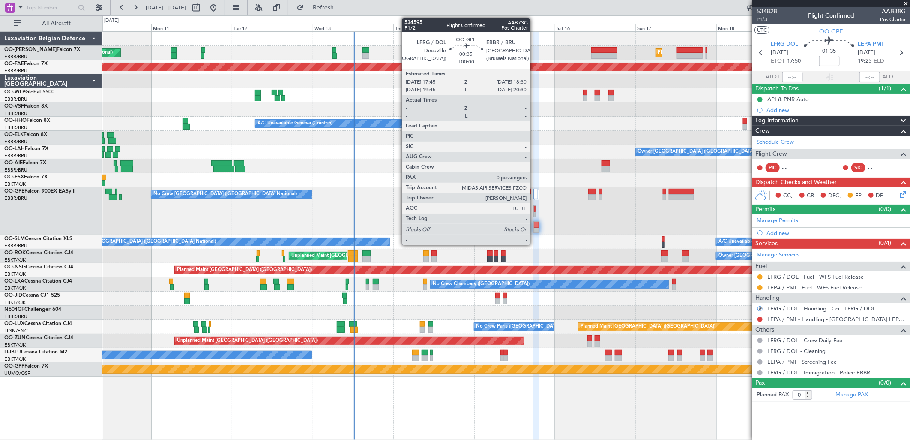
click at [534, 212] on div at bounding box center [535, 215] width 2 height 6
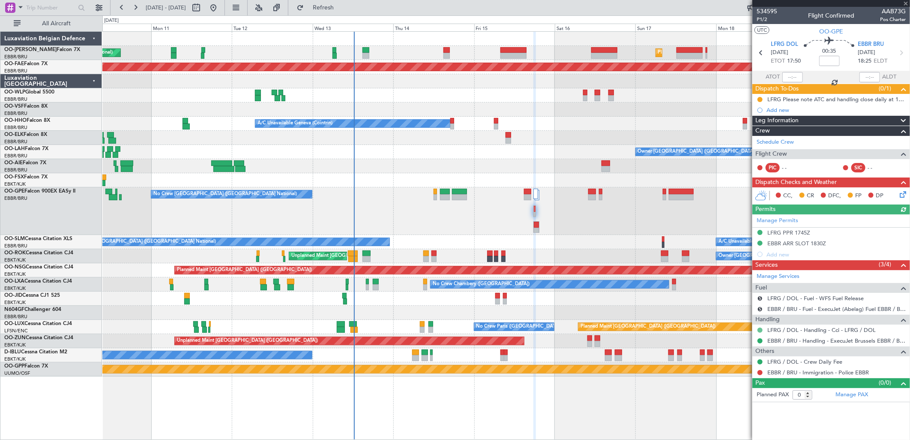
click at [761, 328] on button at bounding box center [760, 329] width 5 height 5
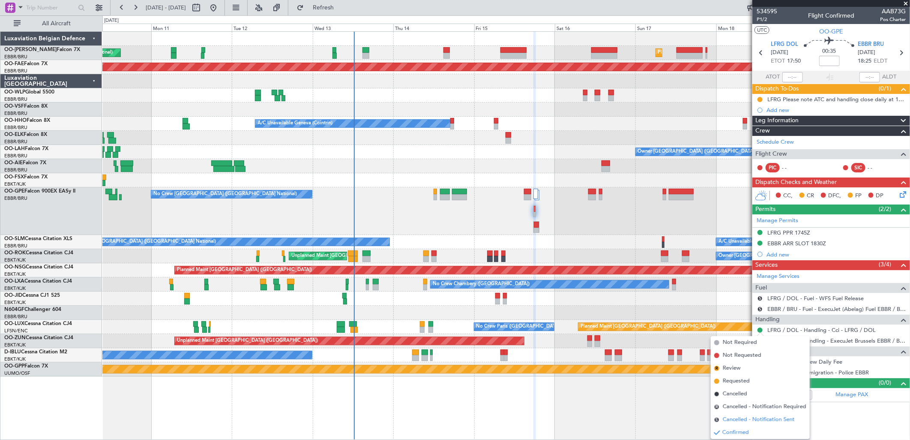
click at [737, 418] on span "Cancelled - Notification Sent" at bounding box center [759, 419] width 72 height 9
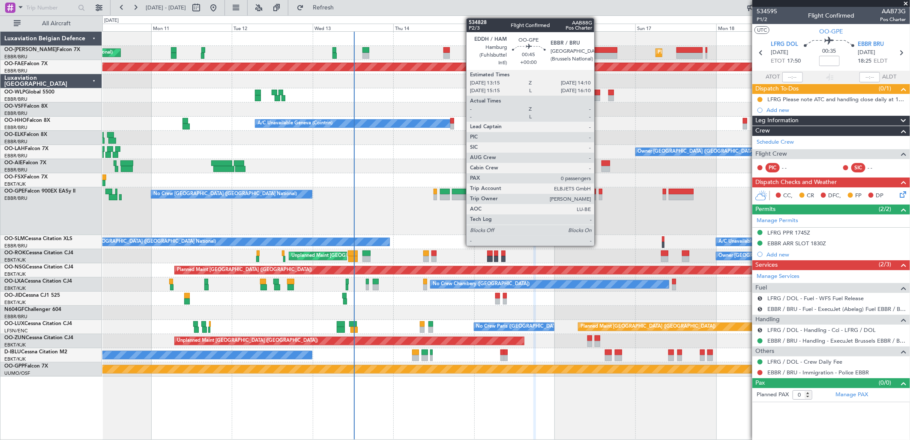
click at [599, 195] on div at bounding box center [600, 197] width 3 height 6
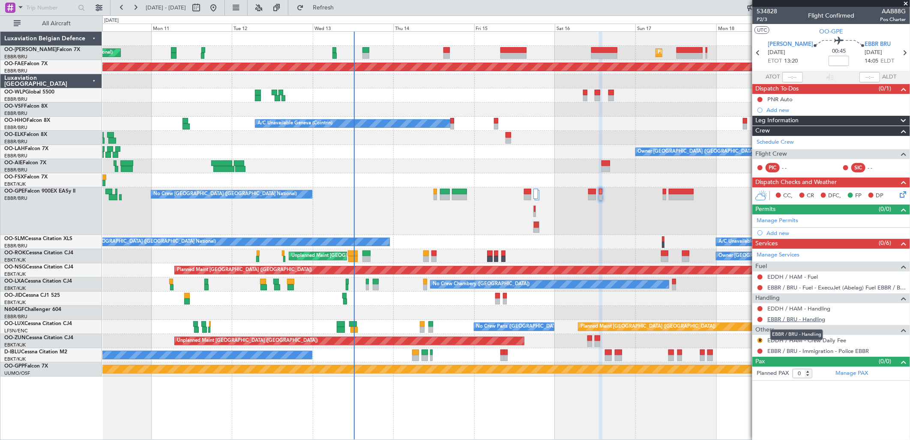
click at [796, 320] on link "EBBR / BRU - Handling" at bounding box center [796, 318] width 58 height 7
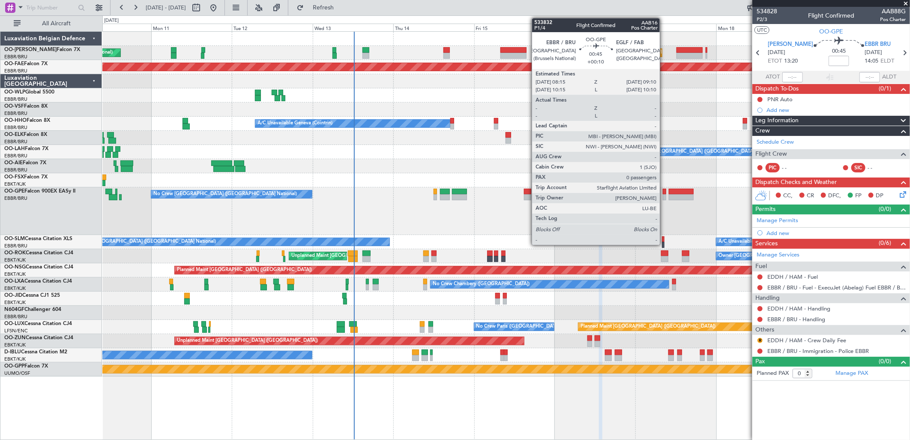
click at [664, 198] on div at bounding box center [664, 197] width 3 height 6
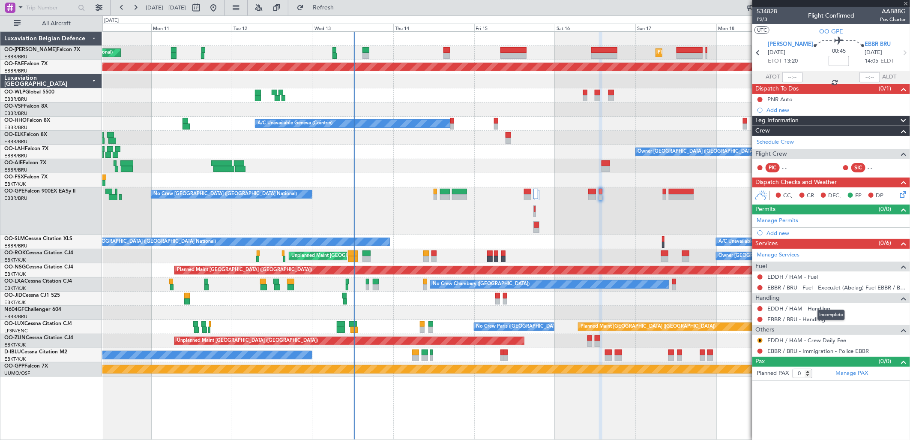
type input "+00:10"
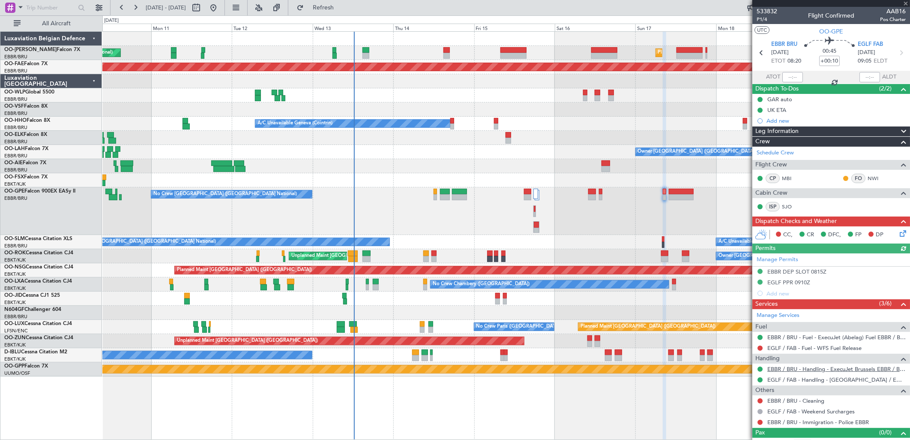
click at [798, 371] on link "EBBR / BRU - Handling - ExecuJet Brussels EBBR / BRU" at bounding box center [836, 368] width 138 height 7
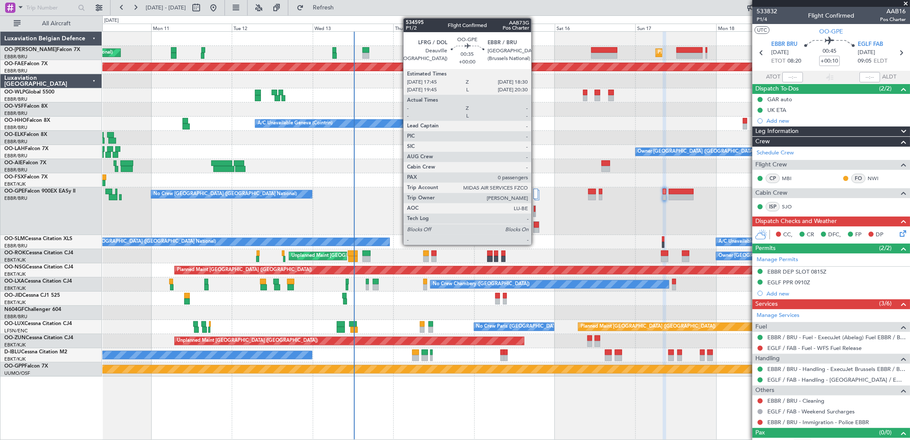
click at [536, 212] on div at bounding box center [535, 215] width 2 height 6
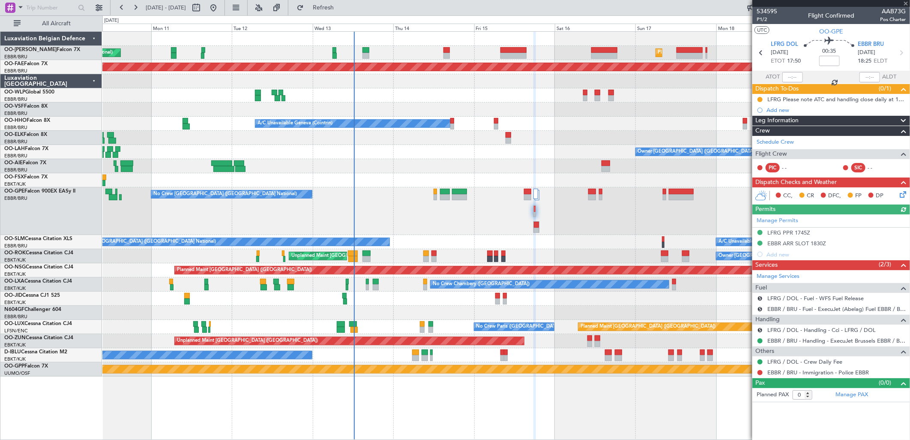
click at [763, 338] on div at bounding box center [760, 340] width 7 height 7
click at [760, 336] on div "EBBR / BRU - Handling - ExecuJet Brussels EBBR / BRU" at bounding box center [831, 340] width 158 height 11
click at [760, 339] on button at bounding box center [760, 340] width 5 height 5
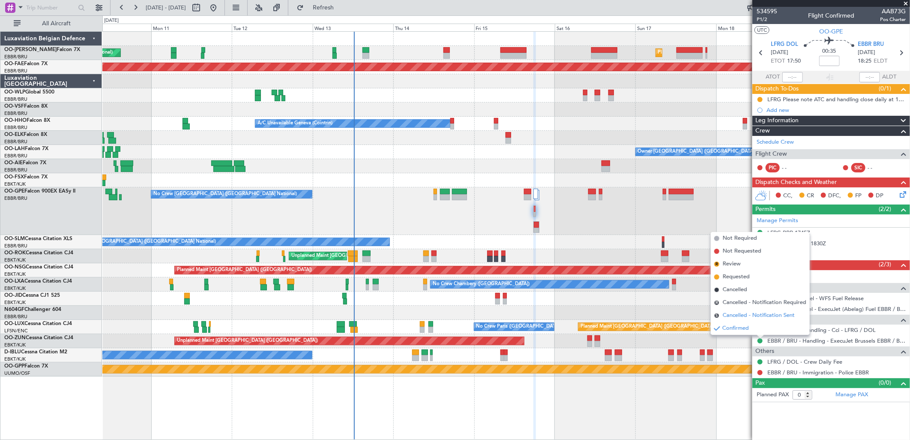
click at [737, 314] on span "Cancelled - Notification Sent" at bounding box center [759, 315] width 72 height 9
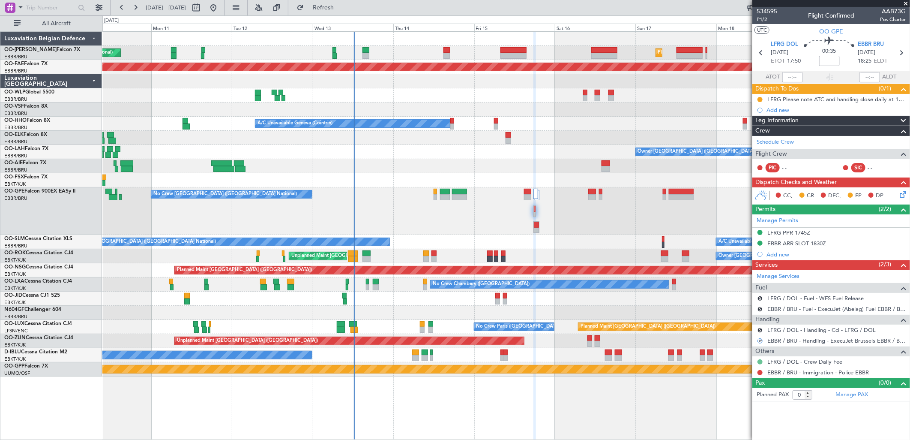
click at [760, 361] on button at bounding box center [760, 361] width 5 height 5
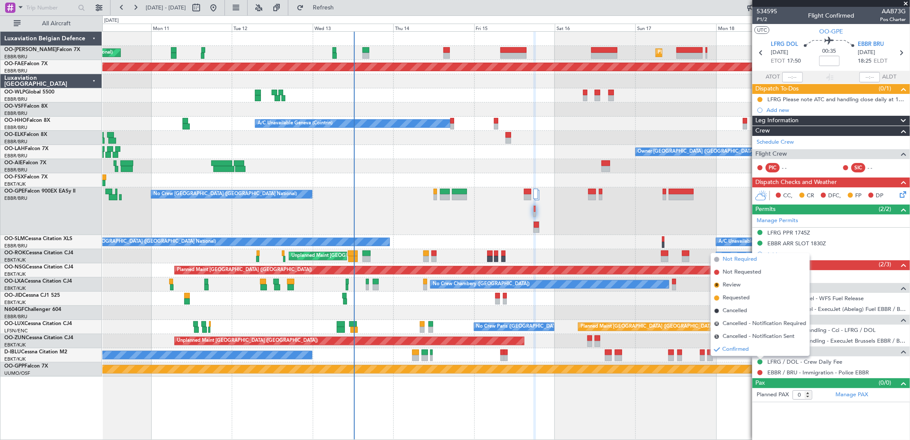
click at [740, 259] on span "Not Required" at bounding box center [740, 259] width 34 height 9
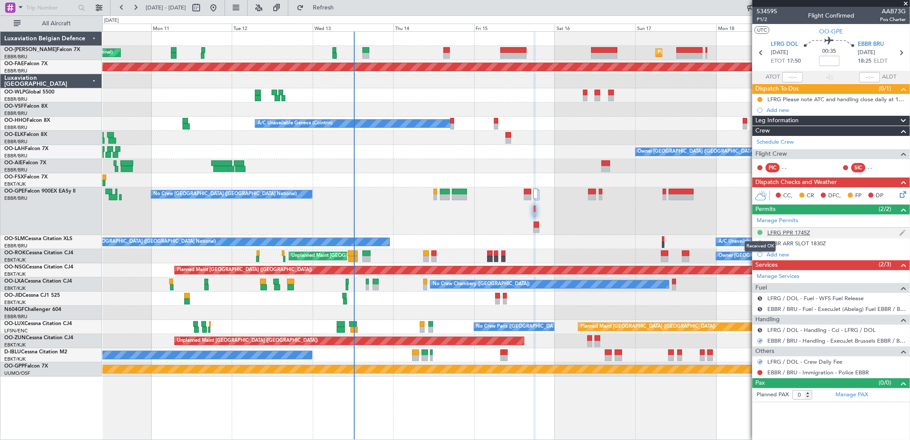
click at [761, 232] on button at bounding box center [760, 232] width 5 height 5
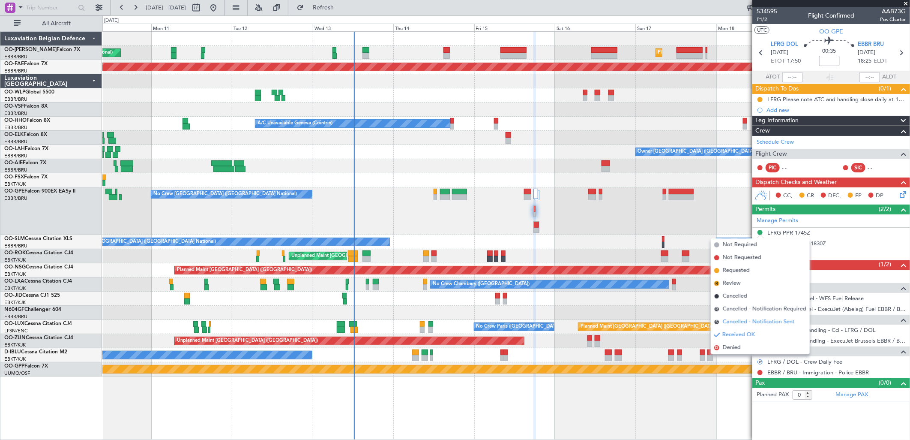
drag, startPoint x: 736, startPoint y: 320, endPoint x: 748, endPoint y: 271, distance: 50.4
click at [736, 319] on span "Cancelled - Notification Sent" at bounding box center [759, 321] width 72 height 9
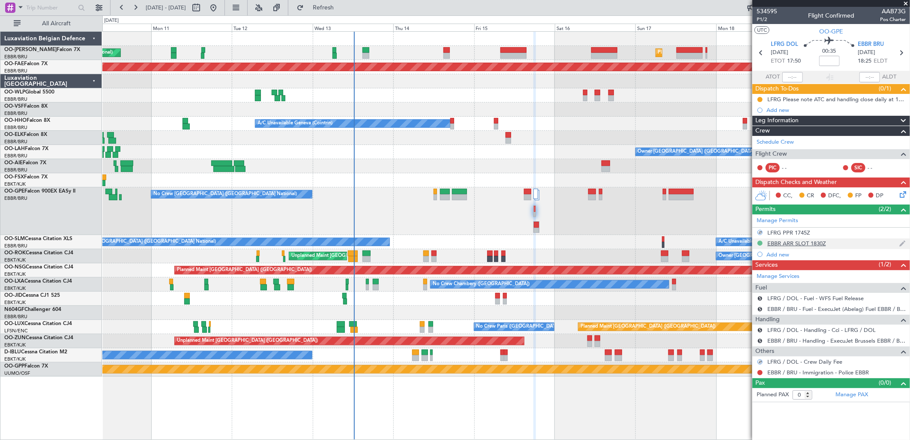
click at [758, 240] on button at bounding box center [760, 242] width 5 height 5
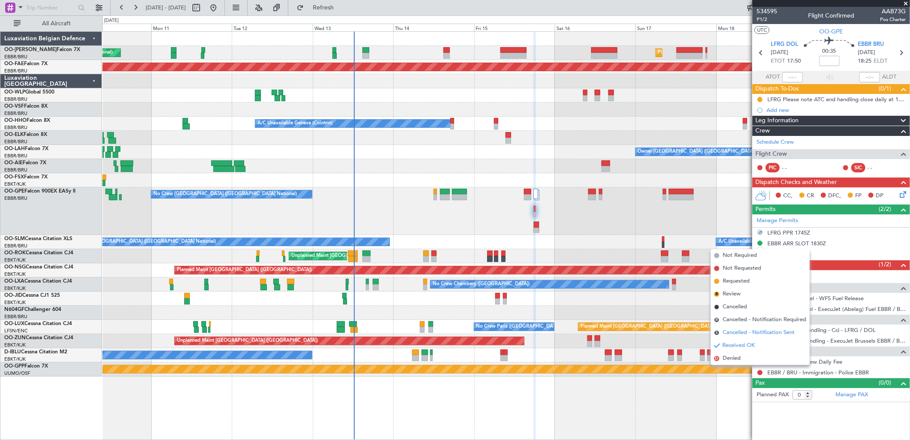
click at [733, 329] on span "Cancelled - Notification Sent" at bounding box center [759, 332] width 72 height 9
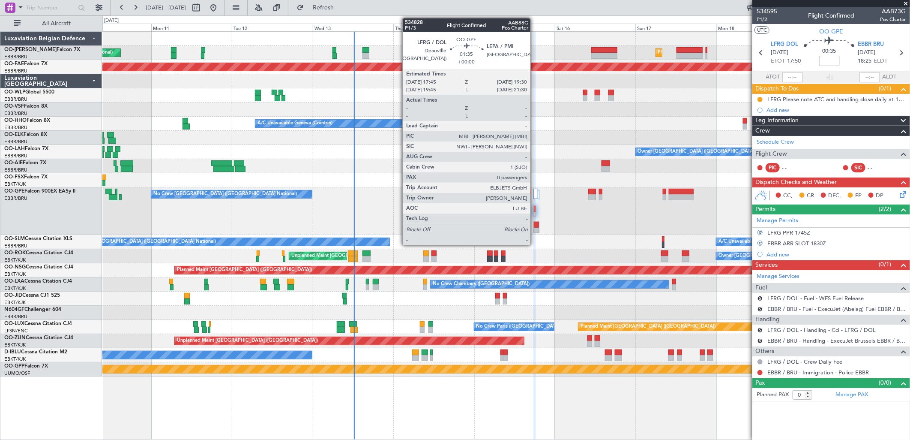
click at [535, 228] on div at bounding box center [536, 231] width 5 height 6
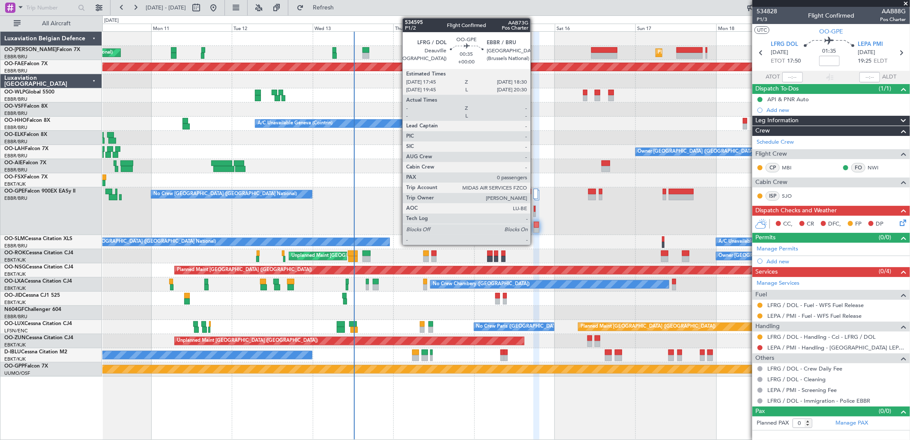
click at [535, 207] on div at bounding box center [535, 209] width 2 height 6
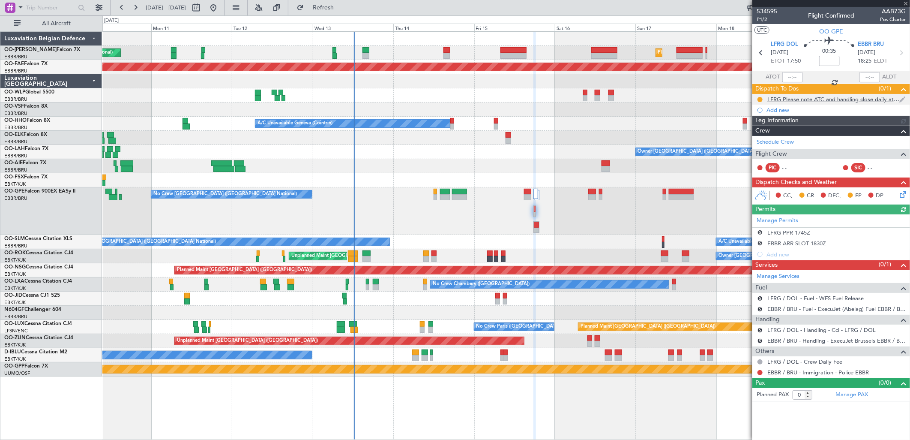
click at [807, 101] on div "LFRG Please note ATC and handling close daily at 18h00z" at bounding box center [833, 99] width 132 height 7
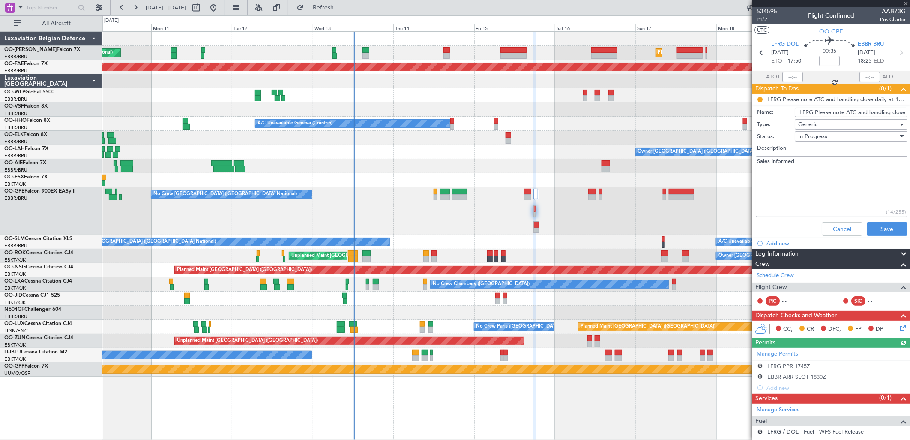
click at [811, 111] on input "LFRG Please note ATC and handling close daily at 18h00z" at bounding box center [851, 112] width 113 height 9
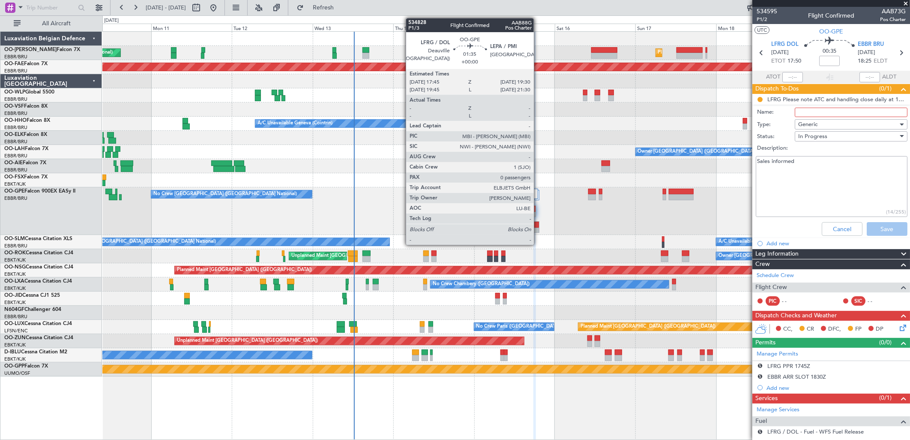
click at [538, 230] on div at bounding box center [536, 231] width 5 height 6
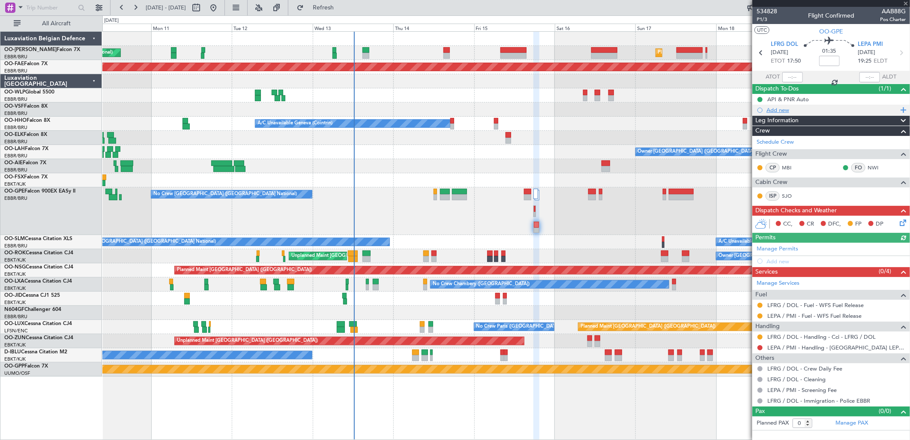
click at [779, 106] on div "Add new" at bounding box center [833, 109] width 132 height 7
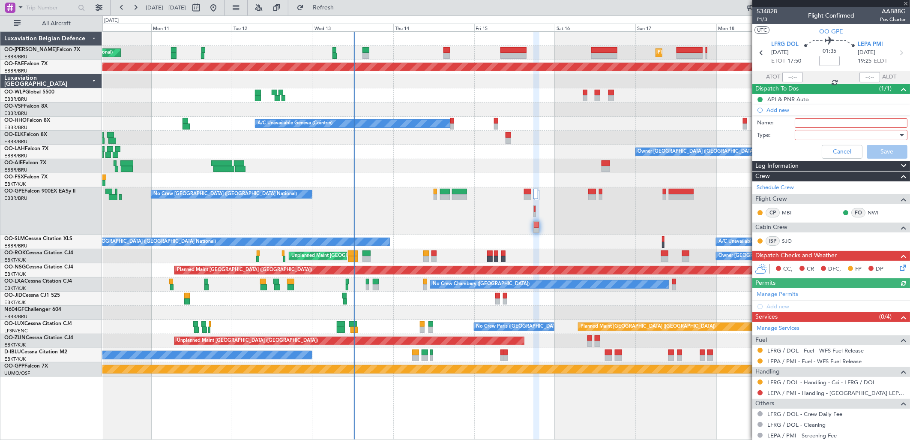
click at [815, 120] on input "Name:" at bounding box center [851, 122] width 113 height 9
type input "lfrg"
click at [832, 131] on div at bounding box center [848, 135] width 100 height 13
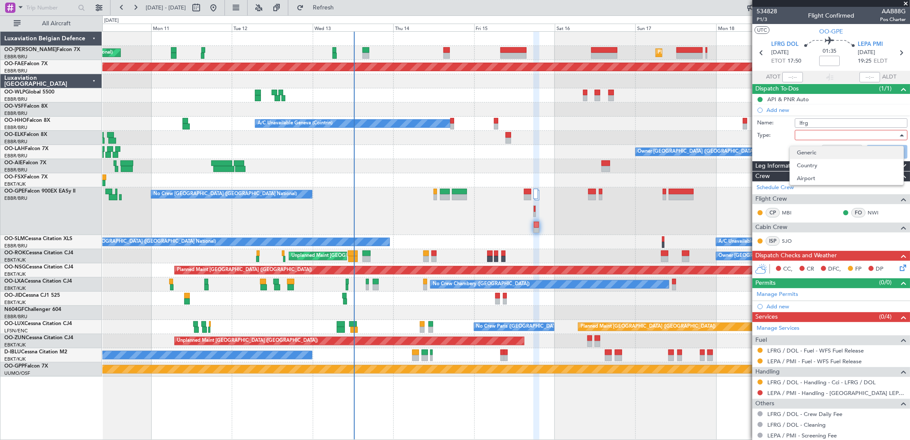
click at [823, 148] on span "Generic" at bounding box center [847, 152] width 100 height 13
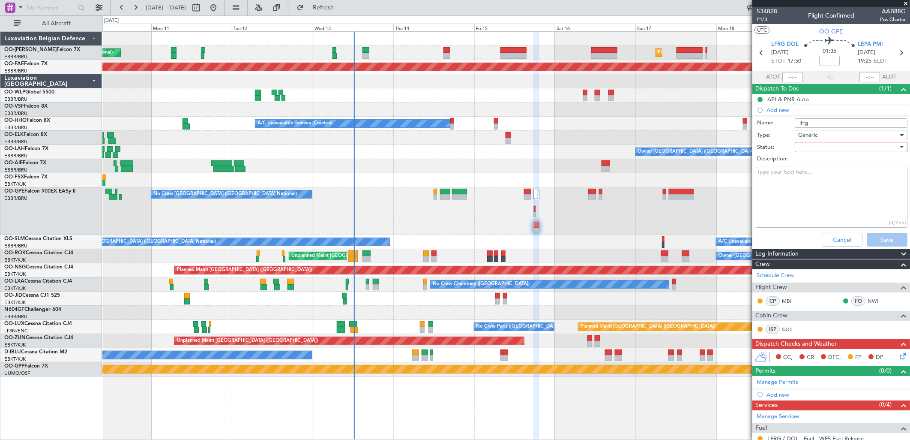
click at [823, 147] on div at bounding box center [848, 147] width 100 height 13
click at [811, 177] on span "In Progress" at bounding box center [847, 177] width 100 height 13
drag, startPoint x: 756, startPoint y: 184, endPoint x: 769, endPoint y: 183, distance: 12.9
click at [757, 184] on textarea "Description:" at bounding box center [832, 197] width 152 height 61
paste textarea "LFRG Please note ATC and handling close daily at 18h00z"
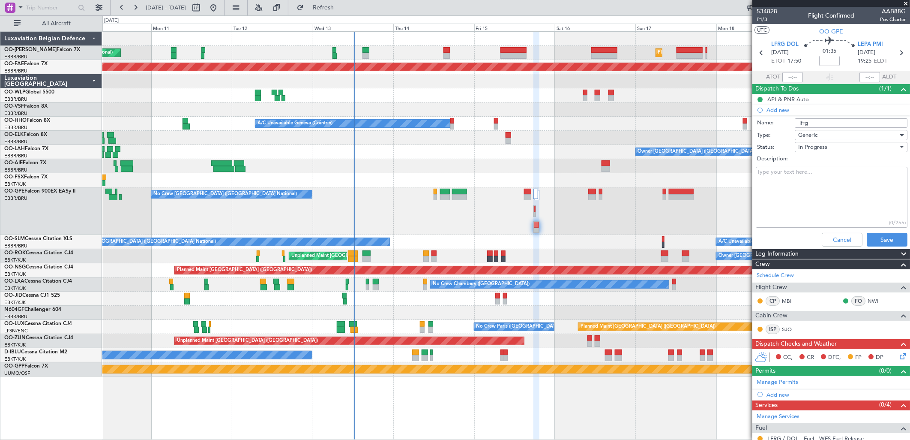
type textarea "LFRG Please note ATC and handling close daily at 18h00z"
click at [820, 122] on input "lfrg" at bounding box center [851, 122] width 113 height 9
type input "LFRG closure times"
click at [877, 239] on button "Save" at bounding box center [887, 240] width 41 height 14
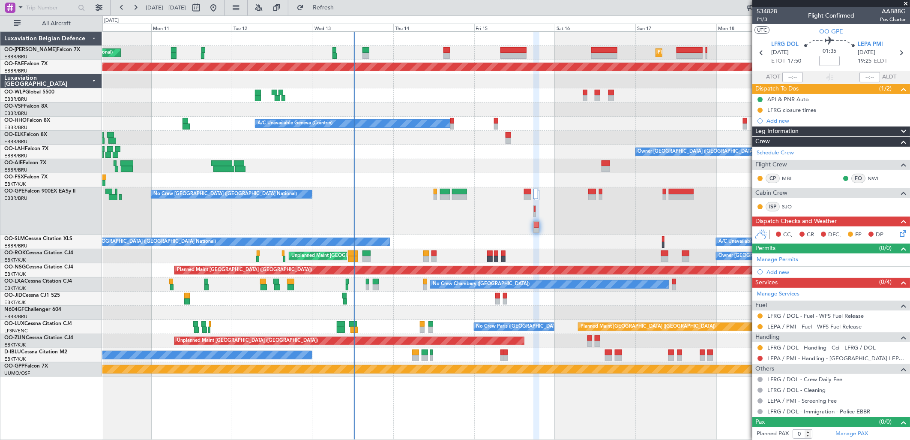
click at [898, 231] on icon at bounding box center [901, 231] width 7 height 7
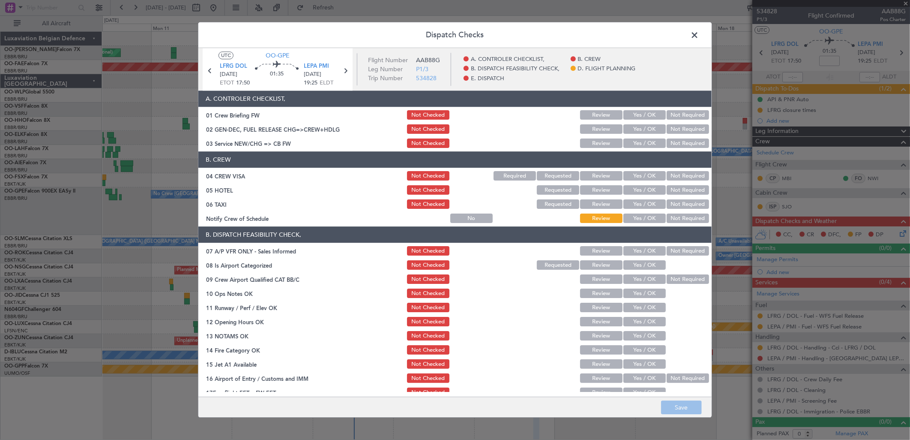
click at [644, 143] on button "Yes / OK" at bounding box center [644, 143] width 42 height 9
drag, startPoint x: 639, startPoint y: 171, endPoint x: 671, endPoint y: 184, distance: 34.9
click at [639, 172] on div "Yes / OK" at bounding box center [643, 176] width 43 height 12
click at [683, 176] on button "Not Required" at bounding box center [688, 175] width 42 height 9
click at [683, 189] on button "Not Required" at bounding box center [688, 190] width 42 height 9
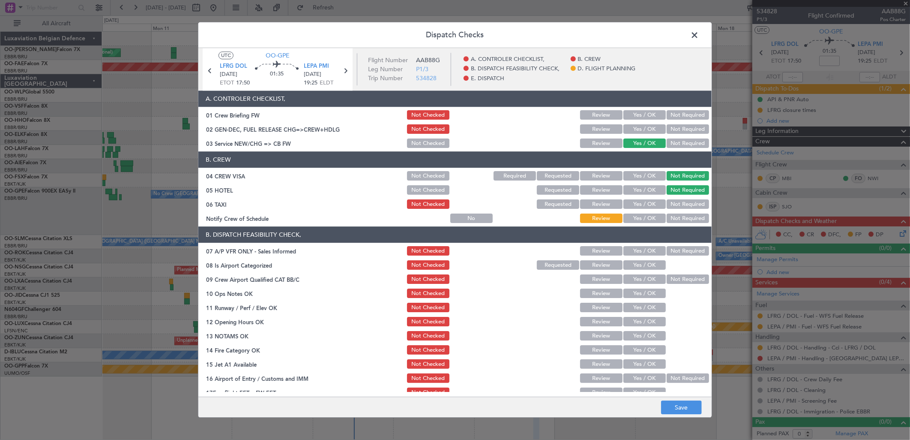
click at [674, 203] on button "Not Required" at bounding box center [688, 204] width 42 height 9
click at [651, 217] on button "Yes / OK" at bounding box center [644, 218] width 42 height 9
drag, startPoint x: 666, startPoint y: 247, endPoint x: 653, endPoint y: 265, distance: 22.3
click at [667, 249] on button "Not Required" at bounding box center [688, 250] width 42 height 9
click at [650, 267] on button "Yes / OK" at bounding box center [644, 264] width 42 height 9
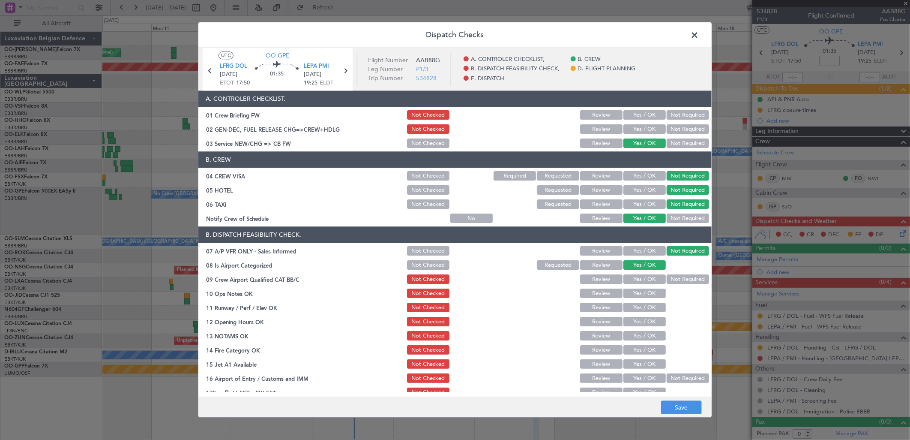
click at [641, 279] on button "Yes / OK" at bounding box center [644, 279] width 42 height 9
drag, startPoint x: 641, startPoint y: 289, endPoint x: 638, endPoint y: 301, distance: 12.0
click at [640, 290] on button "Yes / OK" at bounding box center [644, 293] width 42 height 9
drag, startPoint x: 638, startPoint y: 301, endPoint x: 635, endPoint y: 314, distance: 13.9
click at [637, 305] on section "B. DISPATCH FEASIBILITY CHECK, 07 A/P VFR ONLY - Sales Informed Not Checked Rev…" at bounding box center [454, 320] width 513 height 186
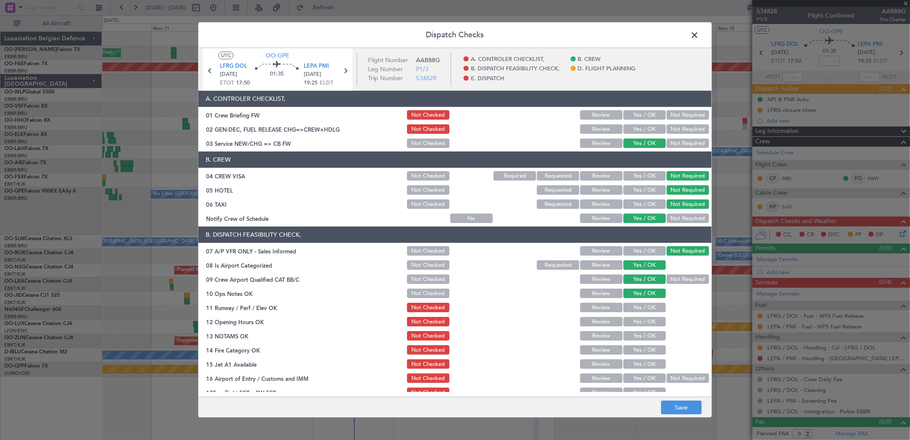
click at [635, 314] on section "B. DISPATCH FEASIBILITY CHECK, 07 A/P VFR ONLY - Sales Informed Not Checked Rev…" at bounding box center [454, 320] width 513 height 186
click at [635, 309] on button "Yes / OK" at bounding box center [644, 307] width 42 height 9
click at [634, 320] on button "Yes / OK" at bounding box center [644, 321] width 42 height 9
click at [634, 332] on button "Yes / OK" at bounding box center [644, 335] width 42 height 9
drag, startPoint x: 635, startPoint y: 350, endPoint x: 635, endPoint y: 345, distance: 5.1
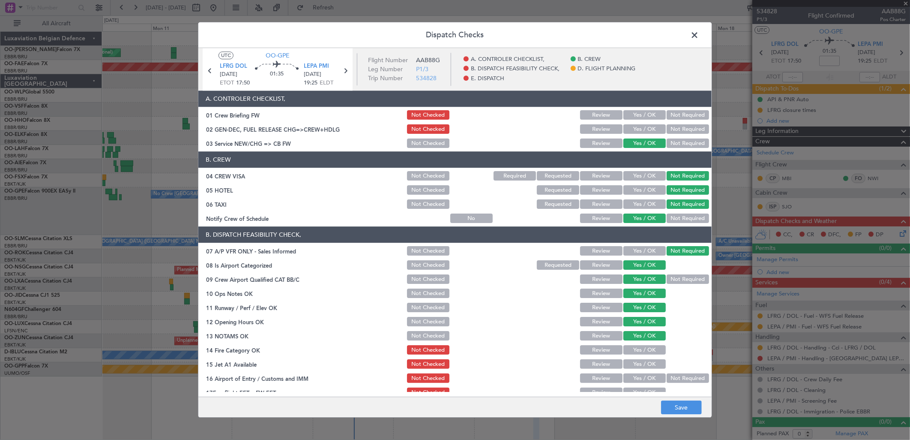
click at [635, 349] on button "Yes / OK" at bounding box center [644, 349] width 42 height 9
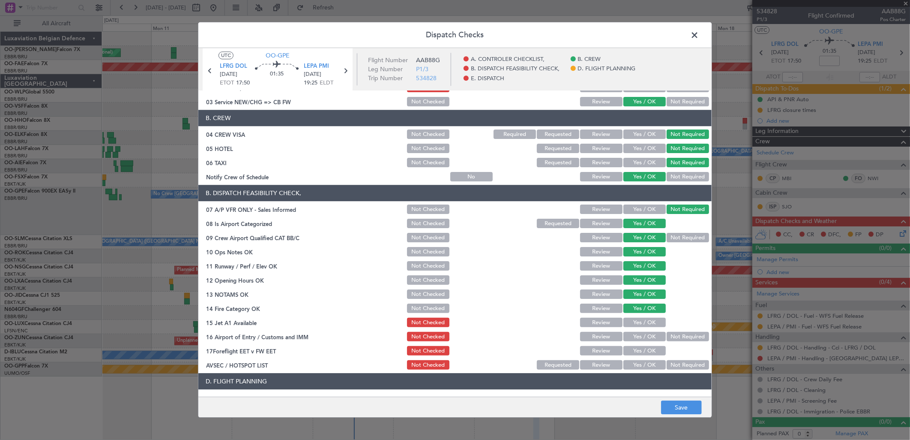
scroll to position [95, 0]
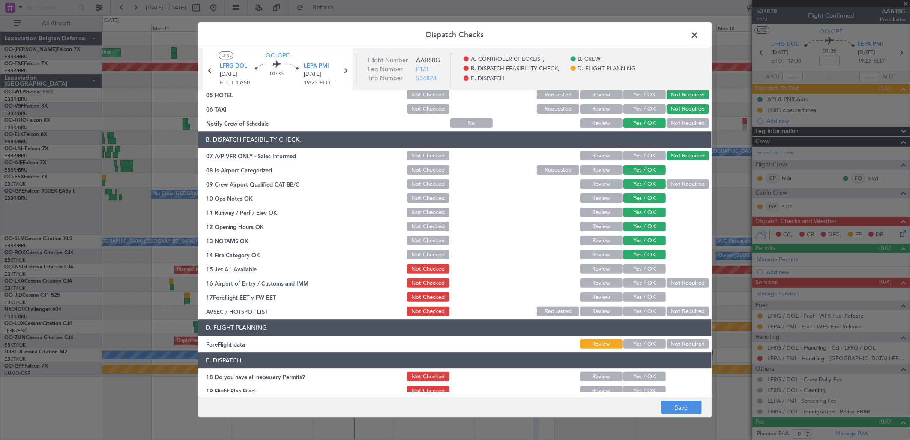
drag, startPoint x: 636, startPoint y: 261, endPoint x: 638, endPoint y: 273, distance: 11.9
click at [636, 262] on section "B. DISPATCH FEASIBILITY CHECK, 07 A/P VFR ONLY - Sales Informed Not Checked Rev…" at bounding box center [454, 225] width 513 height 186
click at [638, 273] on button "Yes / OK" at bounding box center [644, 268] width 42 height 9
click at [638, 282] on button "Yes / OK" at bounding box center [644, 282] width 42 height 9
click at [672, 308] on button "Not Required" at bounding box center [688, 311] width 42 height 9
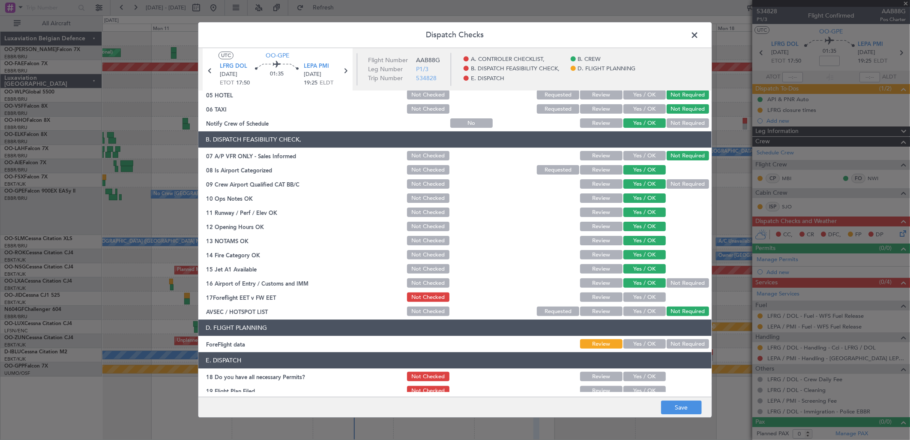
click at [685, 346] on button "Not Required" at bounding box center [688, 343] width 42 height 9
click at [683, 404] on button "Save" at bounding box center [681, 408] width 41 height 14
click at [699, 32] on span at bounding box center [699, 37] width 0 height 17
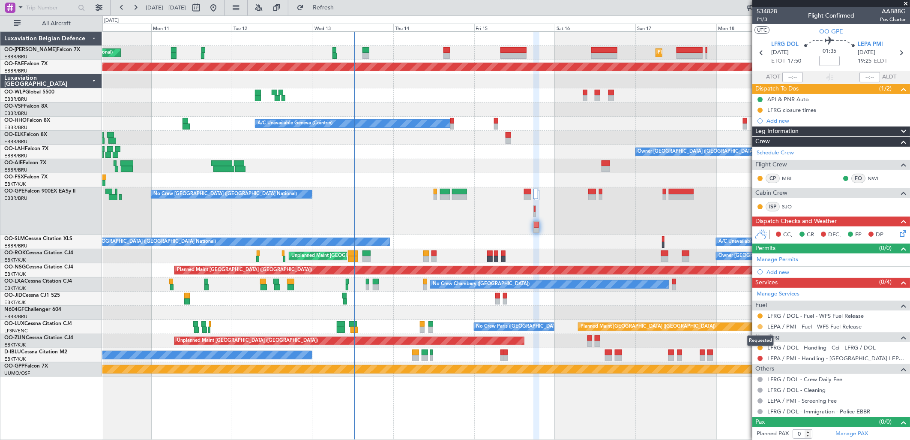
click at [762, 326] on button at bounding box center [760, 326] width 5 height 5
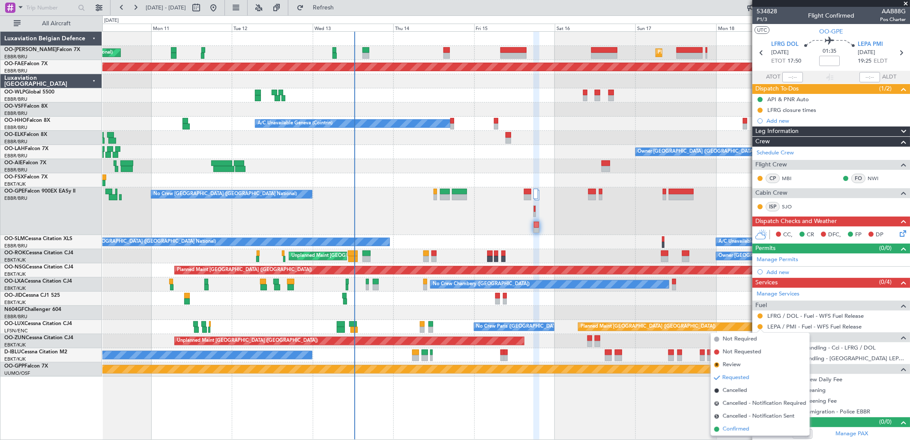
click at [746, 425] on span "Confirmed" at bounding box center [736, 429] width 27 height 9
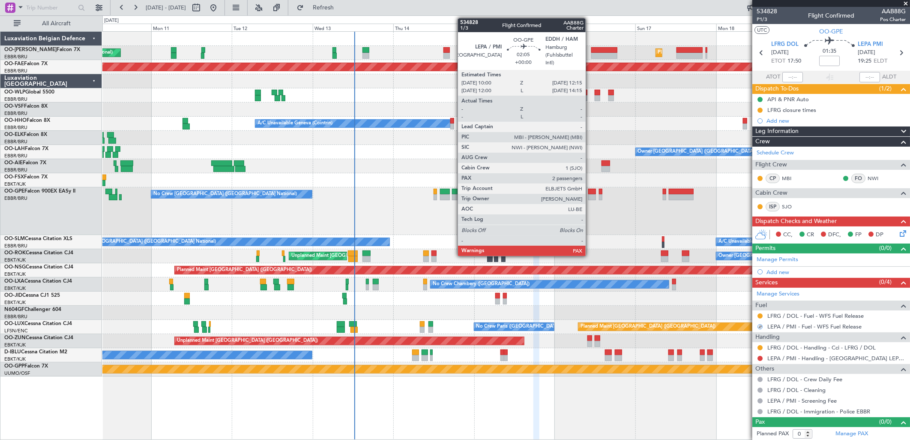
click at [590, 190] on div at bounding box center [592, 192] width 8 height 6
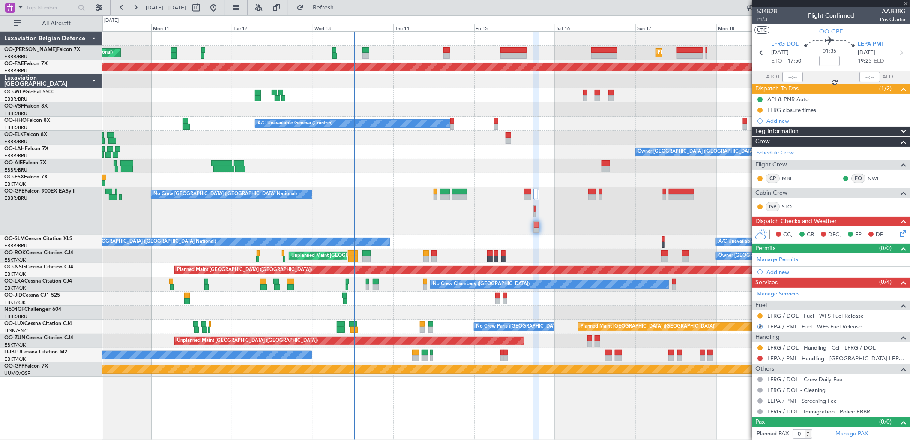
type input "7"
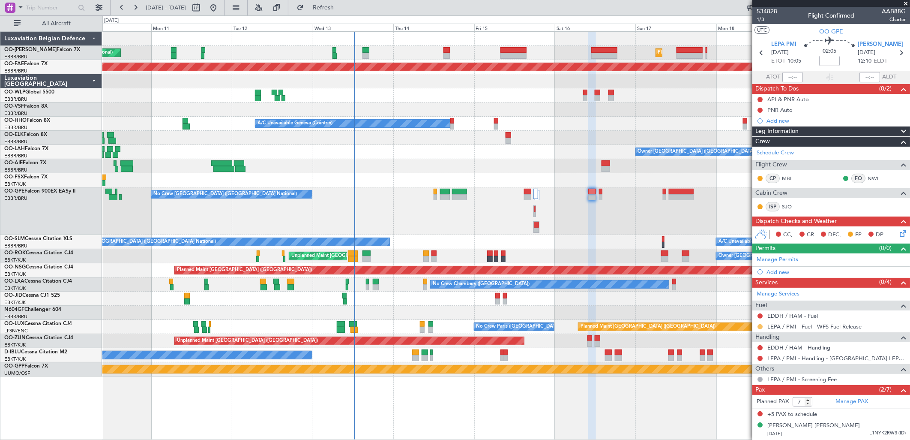
click at [763, 326] on button at bounding box center [760, 326] width 5 height 5
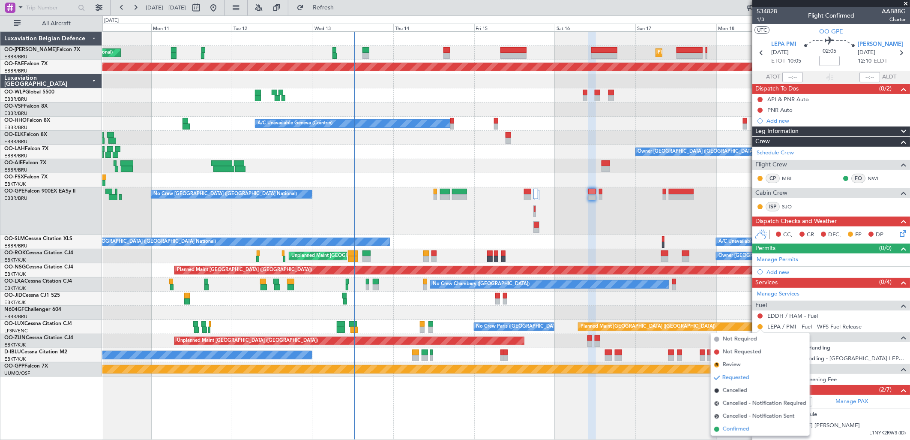
click at [728, 431] on span "Confirmed" at bounding box center [736, 429] width 27 height 9
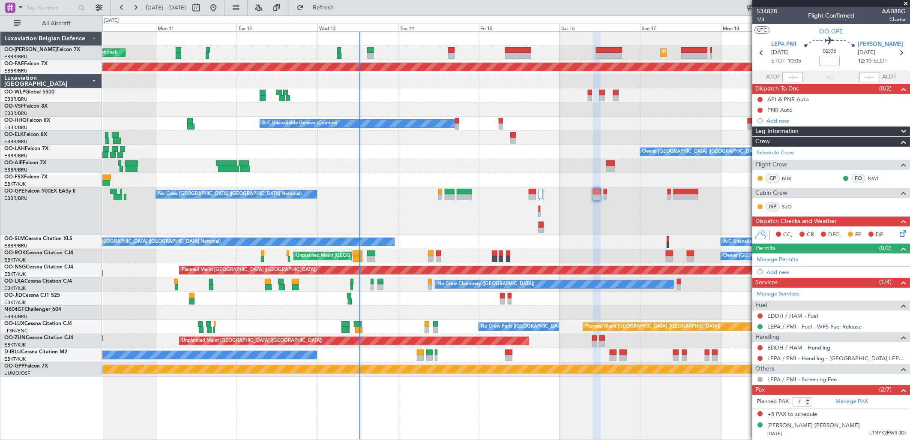
click at [447, 50] on div "Unplanned Maint Brussels (Brussels National) Planned Maint Brussels (Brussels N…" at bounding box center [505, 53] width 807 height 14
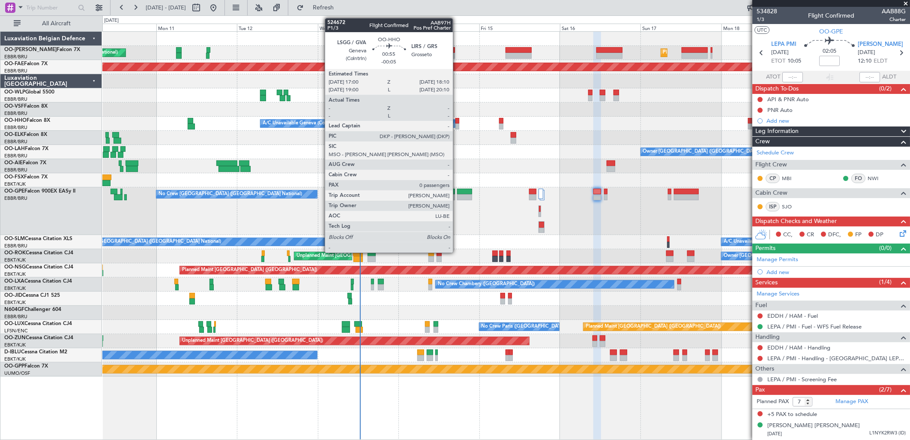
click at [457, 125] on div at bounding box center [457, 126] width 4 height 6
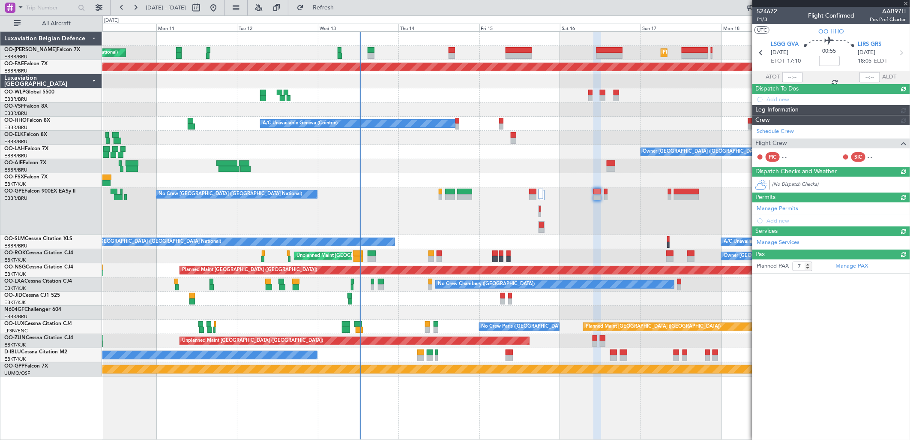
type input "-00:05"
type input "0"
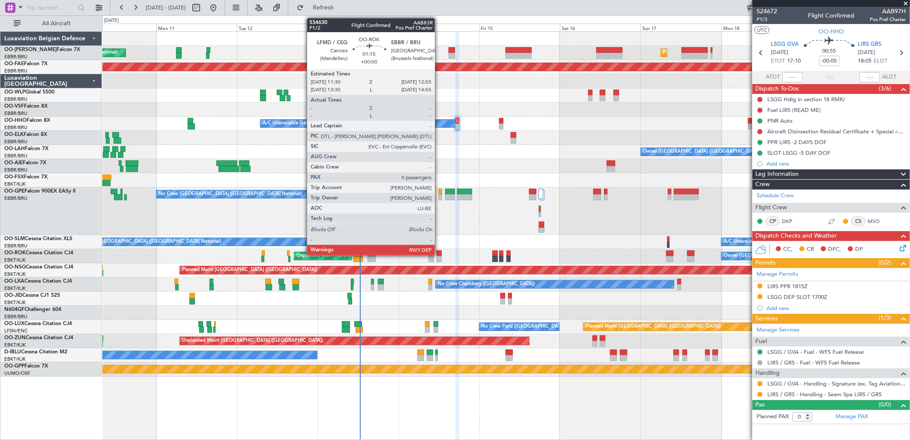
click at [439, 254] on div at bounding box center [439, 253] width 5 height 6
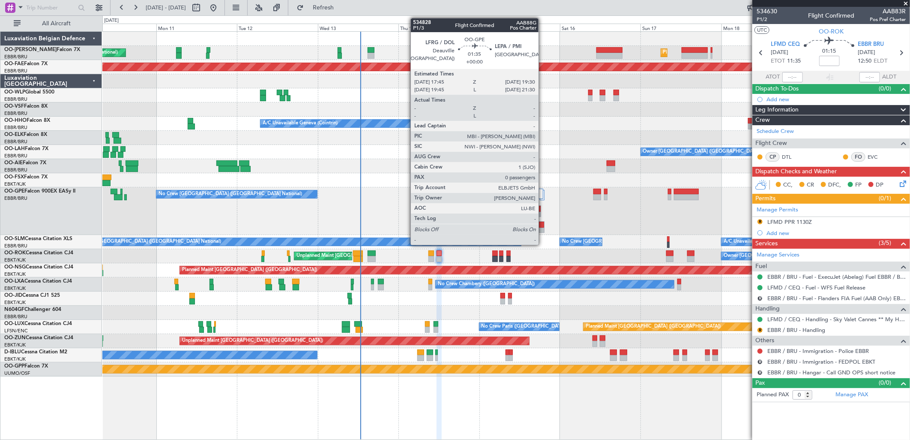
click at [543, 226] on div at bounding box center [541, 225] width 5 height 6
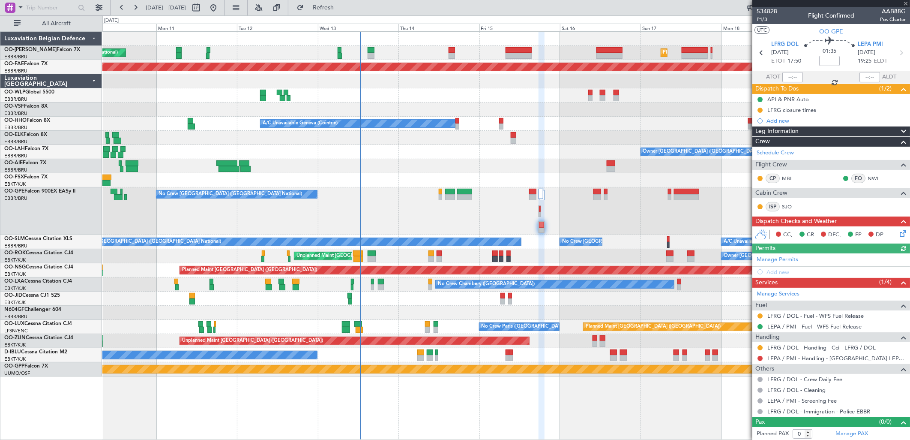
click at [898, 231] on icon at bounding box center [901, 231] width 7 height 7
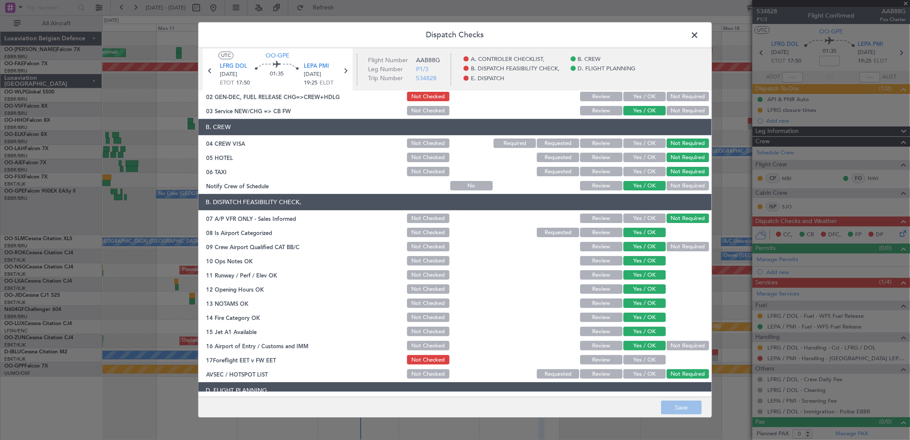
scroll to position [48, 0]
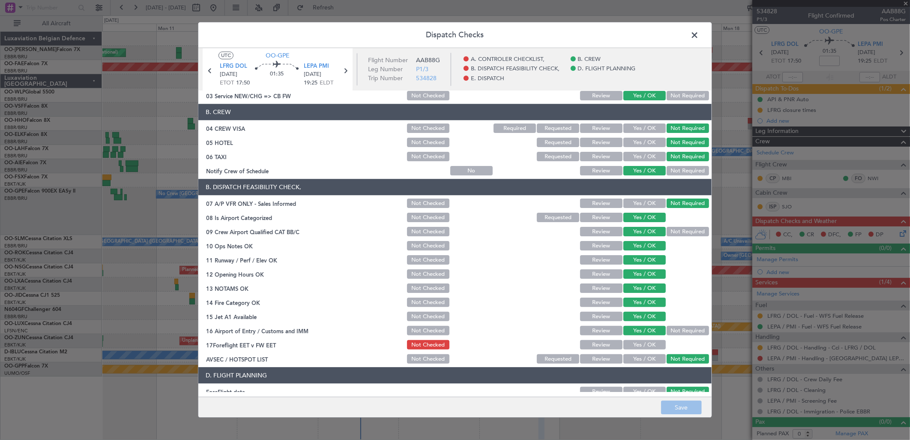
click at [699, 36] on span at bounding box center [699, 37] width 0 height 17
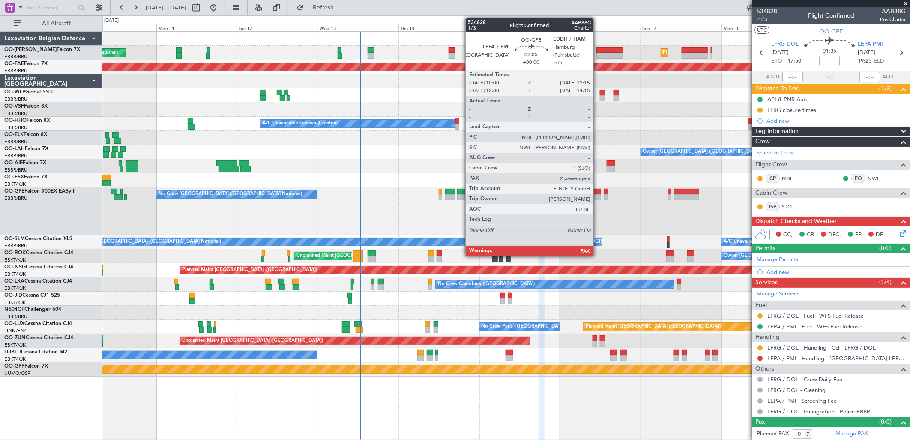
click at [598, 191] on div at bounding box center [597, 192] width 8 height 6
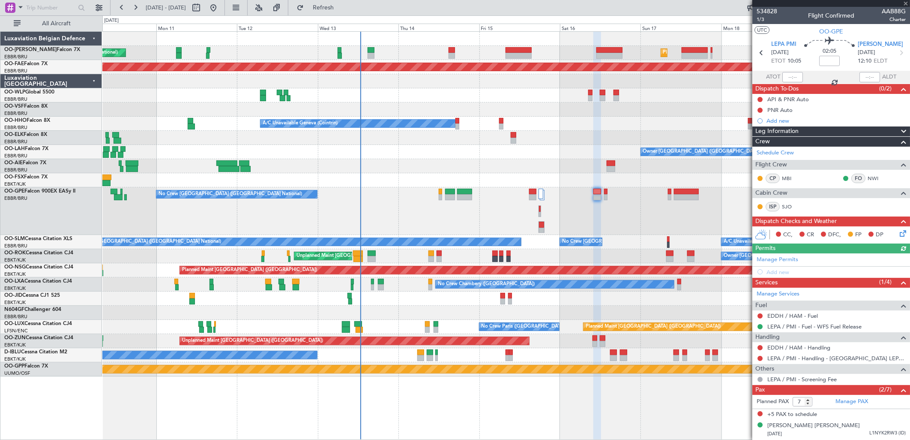
click at [898, 231] on icon at bounding box center [901, 231] width 7 height 7
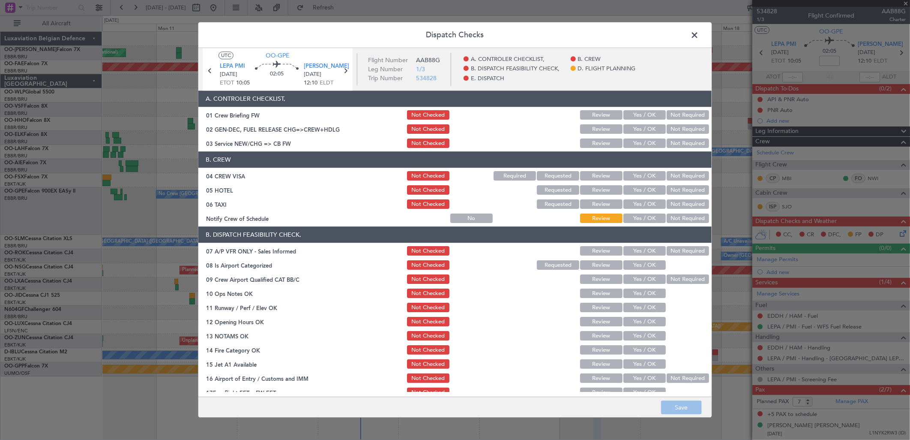
click at [637, 144] on button "Yes / OK" at bounding box center [644, 143] width 42 height 9
drag, startPoint x: 676, startPoint y: 178, endPoint x: 676, endPoint y: 193, distance: 15.0
click at [676, 183] on section "B. CREW 04 CREW VISA Not Checked Required Requested Review Yes / OK Not Require…" at bounding box center [454, 188] width 513 height 73
click at [676, 193] on button "Not Required" at bounding box center [688, 190] width 42 height 9
click at [673, 203] on button "Not Required" at bounding box center [688, 204] width 42 height 9
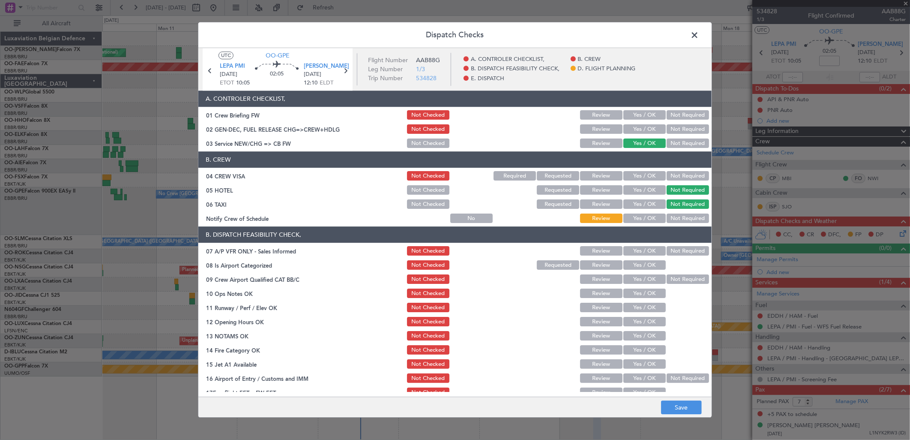
click at [672, 180] on button "Not Required" at bounding box center [688, 175] width 42 height 9
click at [678, 217] on button "Not Required" at bounding box center [688, 218] width 42 height 9
click at [646, 219] on button "Yes / OK" at bounding box center [644, 218] width 42 height 9
click at [692, 247] on button "Not Required" at bounding box center [688, 250] width 42 height 9
drag, startPoint x: 632, startPoint y: 258, endPoint x: 633, endPoint y: 264, distance: 5.7
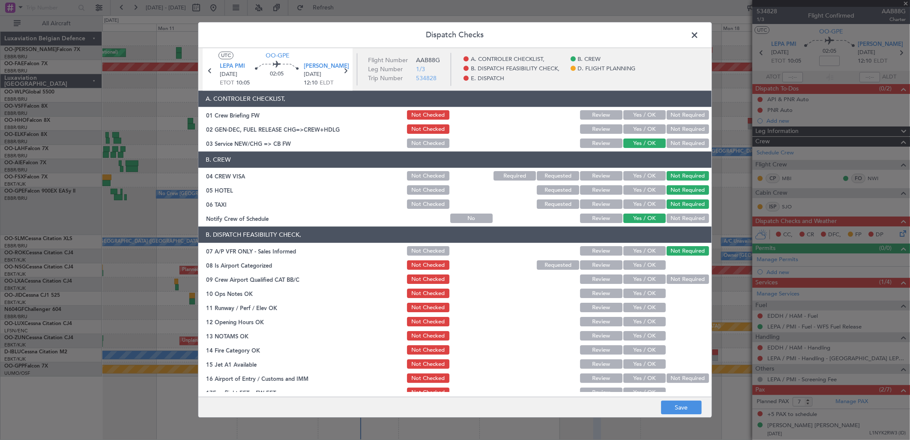
click at [632, 259] on section "B. DISPATCH FEASIBILITY CHECK, 07 A/P VFR ONLY - Sales Informed Not Checked Rev…" at bounding box center [454, 320] width 513 height 186
drag, startPoint x: 633, startPoint y: 264, endPoint x: 632, endPoint y: 279, distance: 15.4
click at [633, 267] on button "Yes / OK" at bounding box center [644, 264] width 42 height 9
drag, startPoint x: 632, startPoint y: 281, endPoint x: 632, endPoint y: 287, distance: 6.0
click at [632, 281] on button "Yes / OK" at bounding box center [644, 279] width 42 height 9
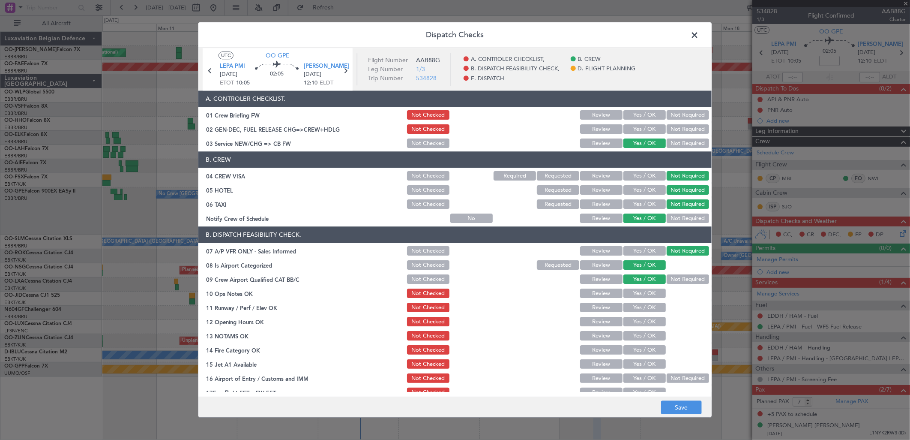
click at [632, 293] on button "Yes / OK" at bounding box center [644, 293] width 42 height 9
drag, startPoint x: 632, startPoint y: 309, endPoint x: 632, endPoint y: 326, distance: 17.6
click at [632, 314] on section "B. DISPATCH FEASIBILITY CHECK, 07 A/P VFR ONLY - Sales Informed Not Checked Rev…" at bounding box center [454, 320] width 513 height 186
drag, startPoint x: 632, startPoint y: 326, endPoint x: 632, endPoint y: 331, distance: 4.7
click at [632, 331] on section "B. DISPATCH FEASIBILITY CHECK, 07 A/P VFR ONLY - Sales Informed Not Checked Rev…" at bounding box center [454, 320] width 513 height 186
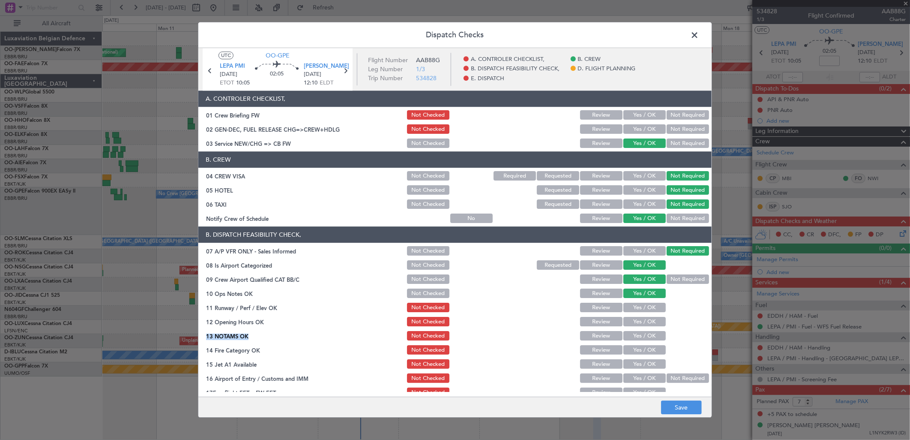
drag, startPoint x: 632, startPoint y: 331, endPoint x: 626, endPoint y: 310, distance: 21.8
click at [629, 319] on button "Yes / OK" at bounding box center [644, 321] width 42 height 9
click at [626, 306] on button "Yes / OK" at bounding box center [644, 307] width 42 height 9
click at [628, 331] on button "Yes / OK" at bounding box center [644, 335] width 42 height 9
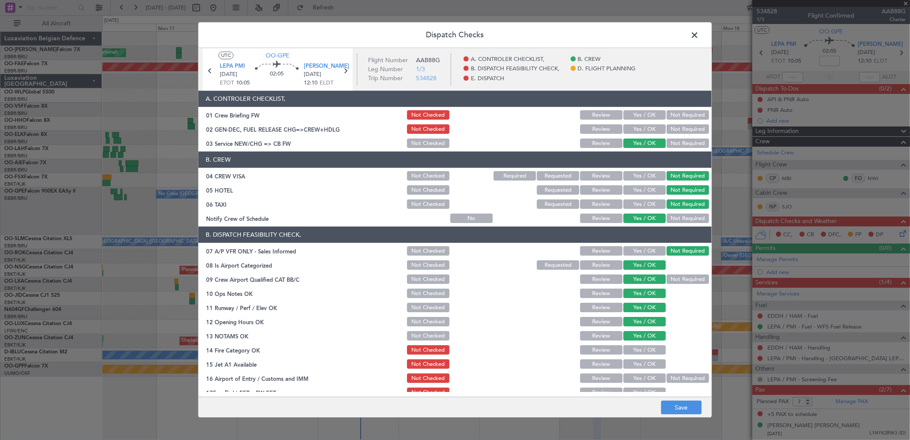
click at [631, 343] on section "B. DISPATCH FEASIBILITY CHECK, 07 A/P VFR ONLY - Sales Informed Not Checked Rev…" at bounding box center [454, 320] width 513 height 186
click at [632, 362] on button "Yes / OK" at bounding box center [644, 363] width 42 height 9
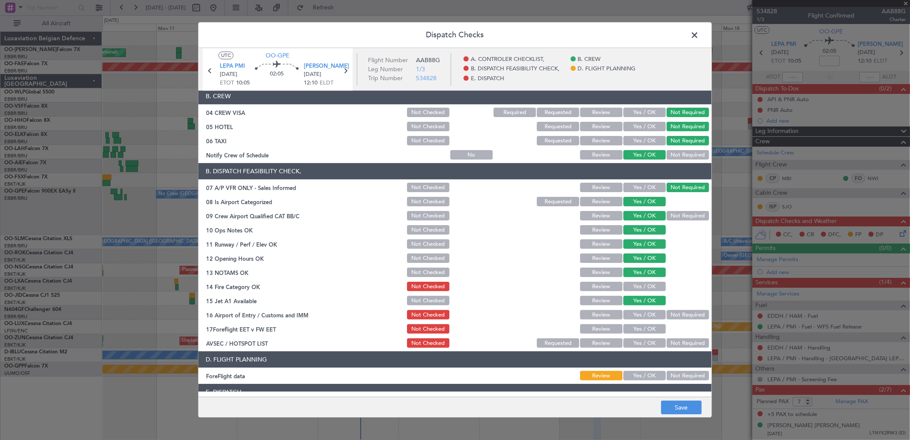
scroll to position [130, 0]
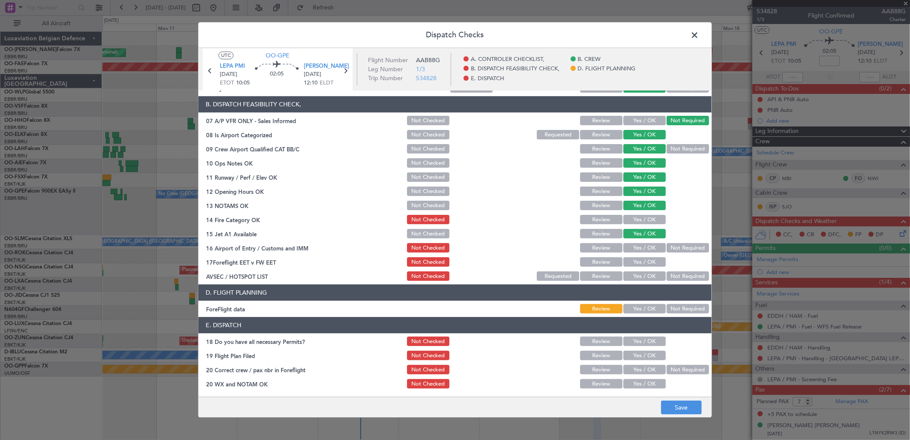
click at [633, 217] on button "Yes / OK" at bounding box center [644, 219] width 42 height 9
click at [637, 247] on button "Yes / OK" at bounding box center [644, 247] width 42 height 9
click at [643, 260] on button "Yes / OK" at bounding box center [644, 262] width 42 height 9
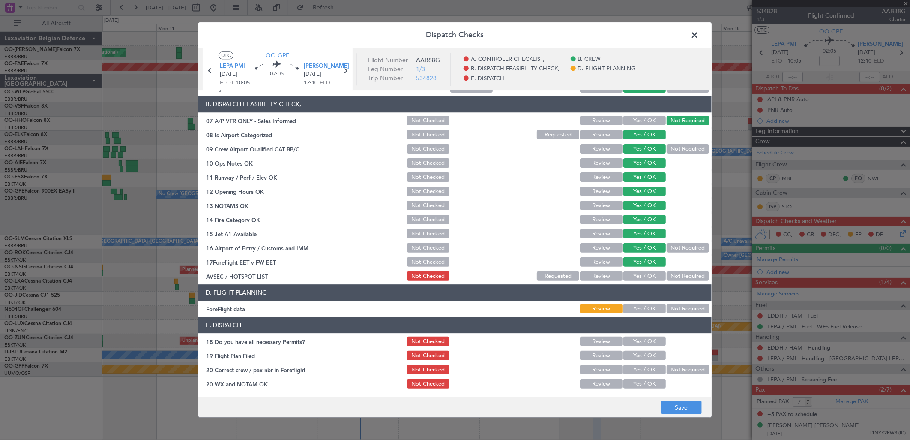
click at [685, 278] on button "Not Required" at bounding box center [688, 276] width 42 height 9
click at [418, 256] on div "Not Checked" at bounding box center [427, 262] width 43 height 12
drag, startPoint x: 666, startPoint y: 300, endPoint x: 676, endPoint y: 316, distance: 18.3
click at [669, 302] on section "D. FLIGHT PLANNING ForeFlight data Review Yes / OK Not Required" at bounding box center [454, 299] width 513 height 30
click at [670, 304] on button "Not Required" at bounding box center [688, 308] width 42 height 9
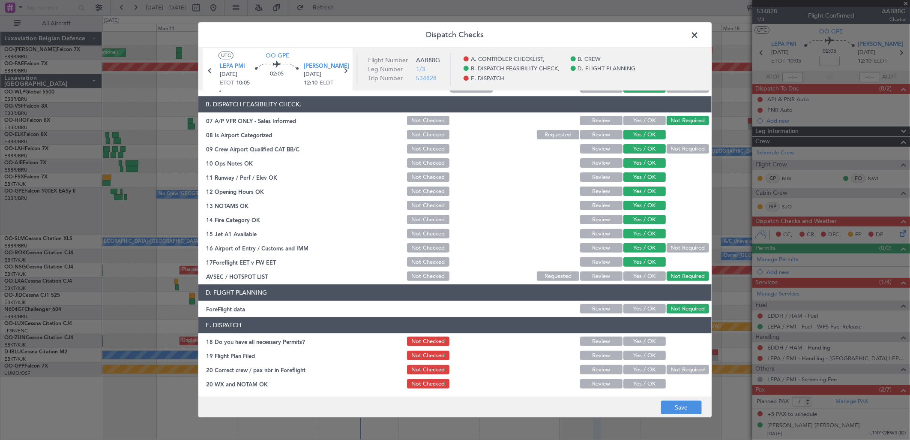
click at [427, 255] on section "B. DISPATCH FEASIBILITY CHECK, 07 A/P VFR ONLY - Sales Informed Not Checked Rev…" at bounding box center [454, 189] width 513 height 186
click at [428, 258] on button "Not Checked" at bounding box center [428, 262] width 42 height 9
click at [676, 406] on button "Save" at bounding box center [681, 408] width 41 height 14
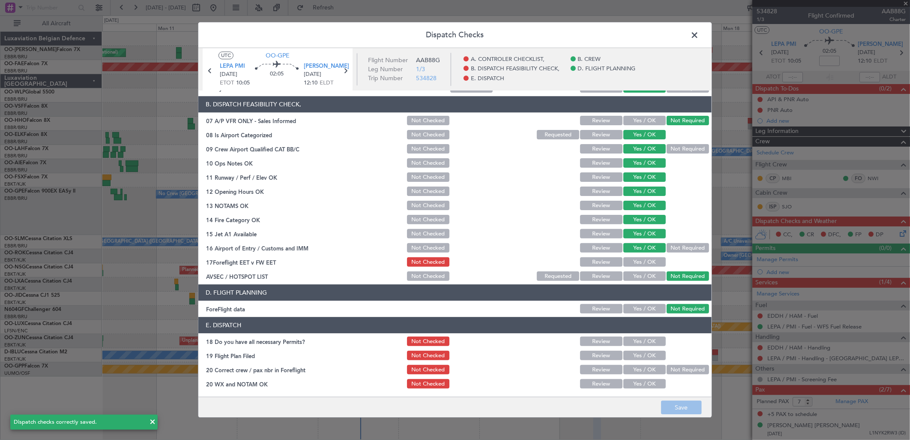
click at [699, 32] on span at bounding box center [699, 37] width 0 height 17
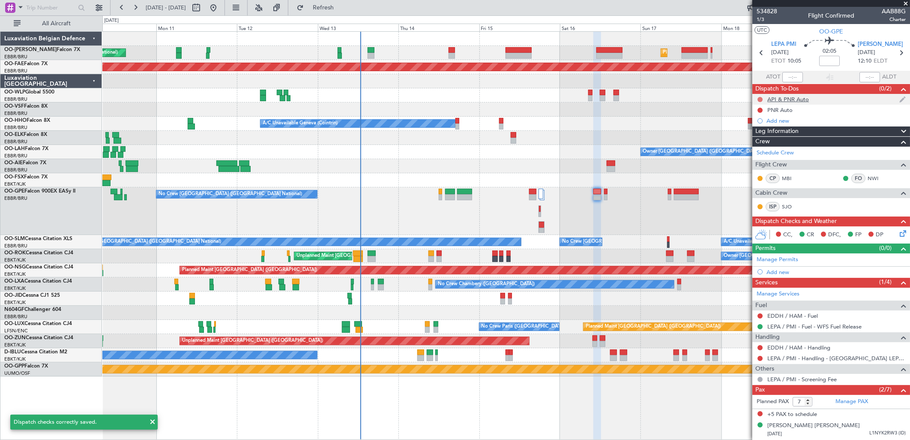
click at [760, 99] on button at bounding box center [760, 99] width 5 height 5
click at [754, 134] on span "Completed" at bounding box center [764, 137] width 28 height 9
click at [760, 109] on button at bounding box center [760, 110] width 5 height 5
click at [755, 149] on span "Completed" at bounding box center [764, 148] width 28 height 9
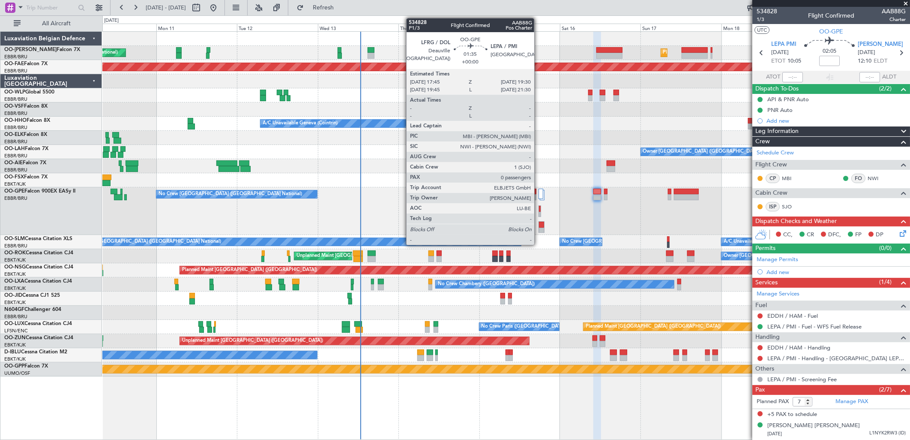
click at [539, 230] on div at bounding box center [541, 231] width 5 height 6
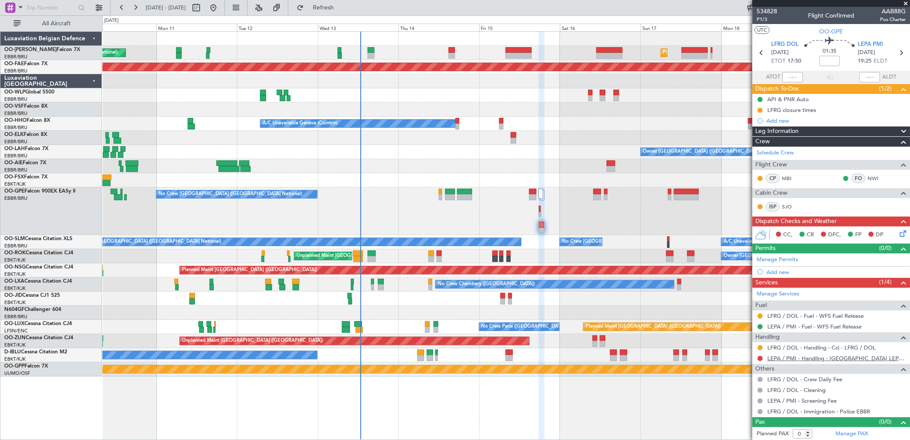
click at [837, 358] on link "LEPA / PMI - Handling - Mallorcair LEPA / PMI" at bounding box center [836, 357] width 138 height 7
click at [341, 9] on span "Refresh" at bounding box center [323, 8] width 36 height 6
click at [341, 11] on span "Refresh" at bounding box center [323, 8] width 36 height 6
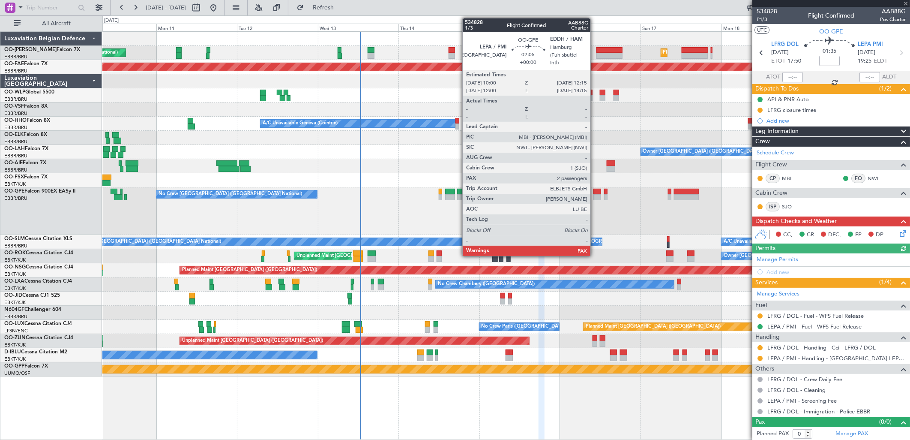
click at [593, 195] on div at bounding box center [597, 197] width 8 height 6
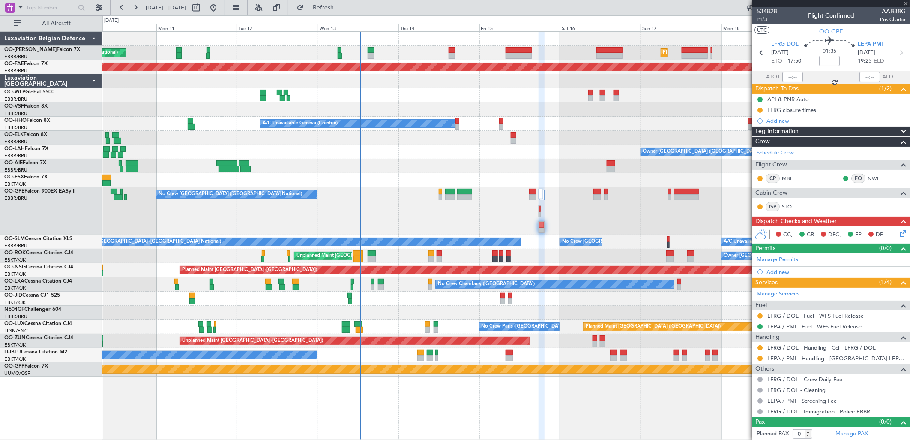
type input "7"
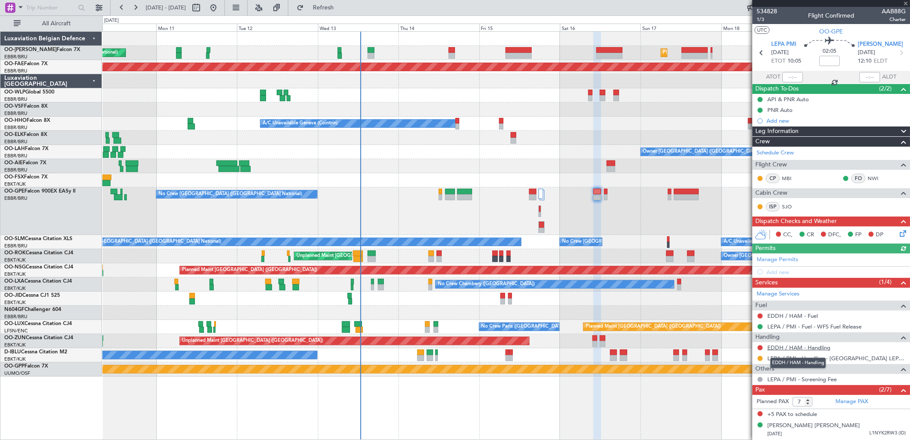
click at [817, 348] on link "EDDH / HAM - Handling" at bounding box center [798, 347] width 63 height 7
click at [14, 13] on div at bounding box center [14, 7] width 19 height 11
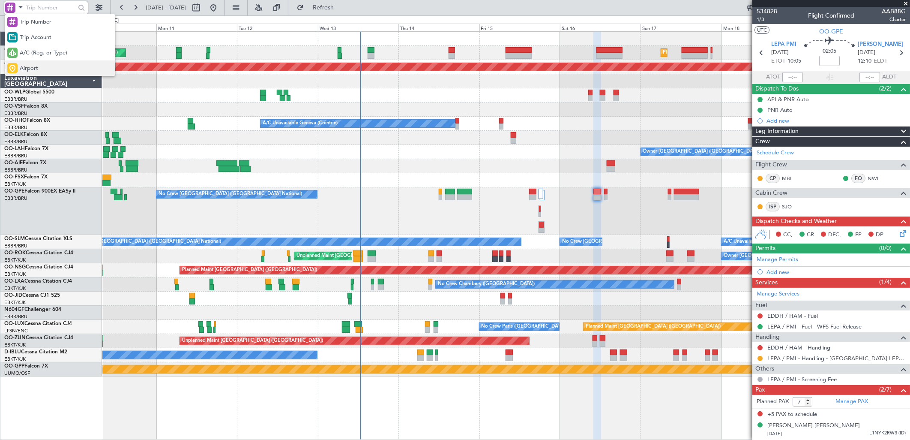
click at [22, 68] on span "Airport" at bounding box center [29, 68] width 18 height 9
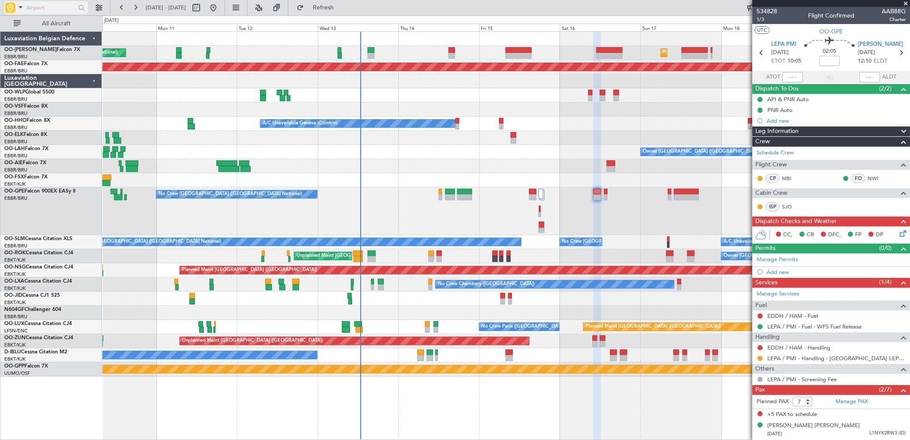
click at [54, 5] on input "text" at bounding box center [50, 7] width 49 height 13
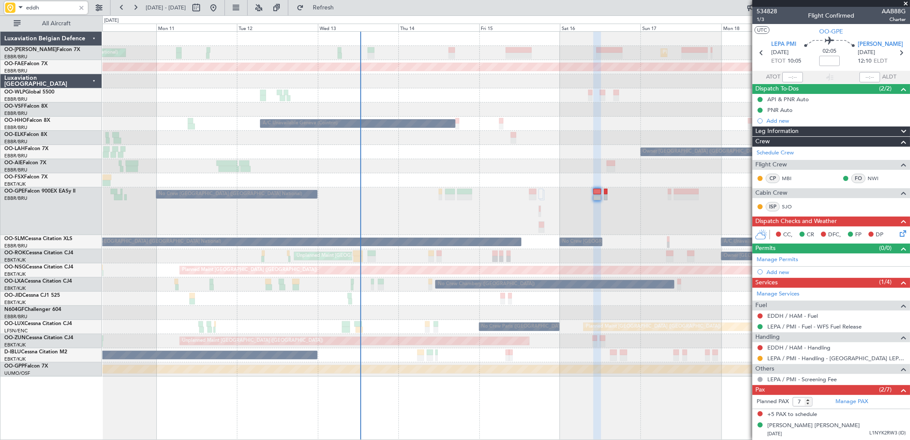
type input "eddh"
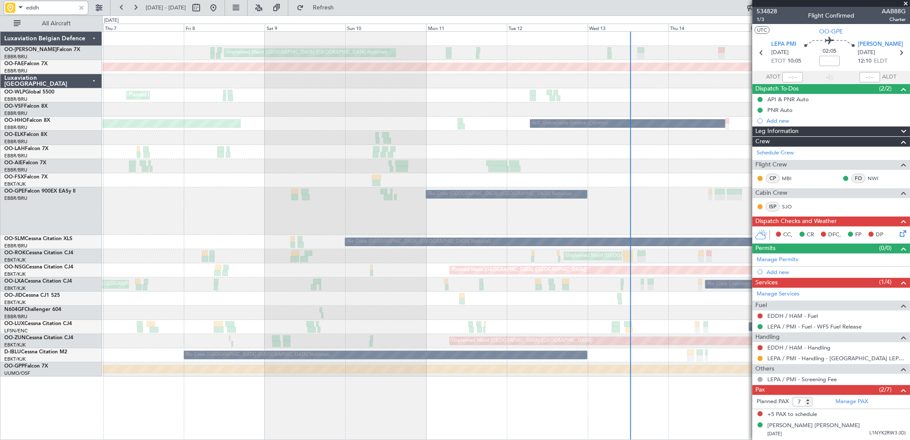
click at [647, 198] on div "No Crew Brussels (Brussels National) Cleaning Brussels (Brussels National)" at bounding box center [505, 211] width 807 height 48
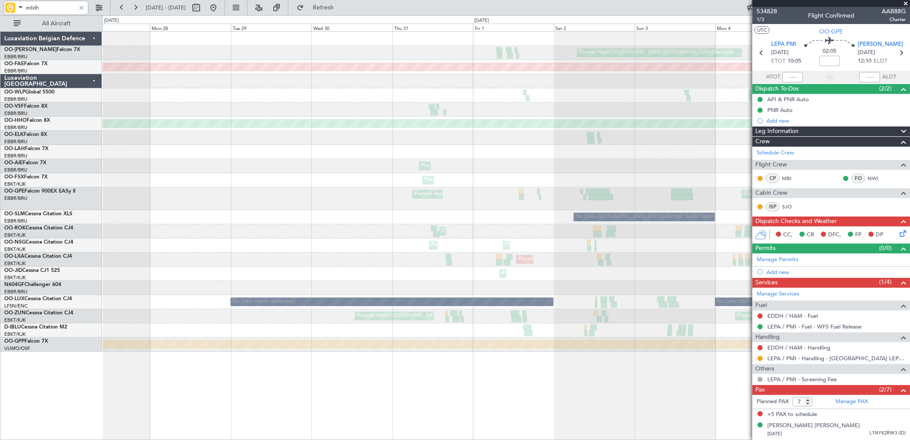
click at [726, 193] on div "Cleaning Brussels (Brussels National) Planned Maint Brussels (Brussels National)" at bounding box center [505, 198] width 807 height 23
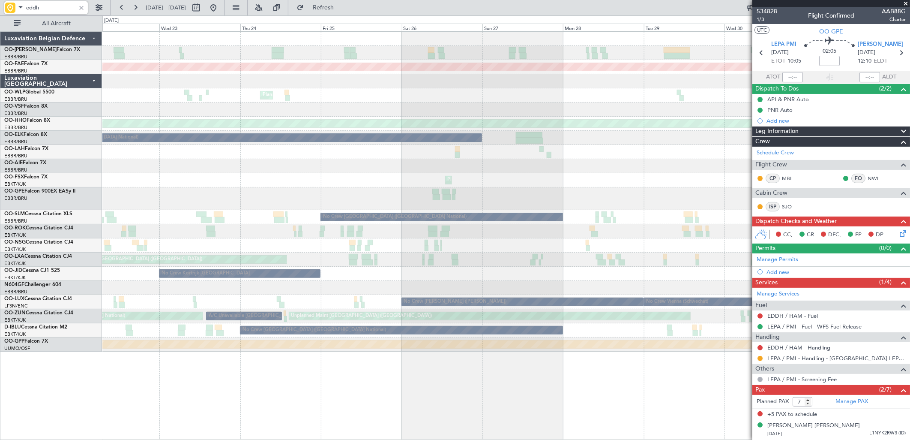
click at [736, 175] on div "Planned Maint Kortrijk-Wevelgem Planned Maint Kortrijk-Wevelgem" at bounding box center [505, 180] width 807 height 14
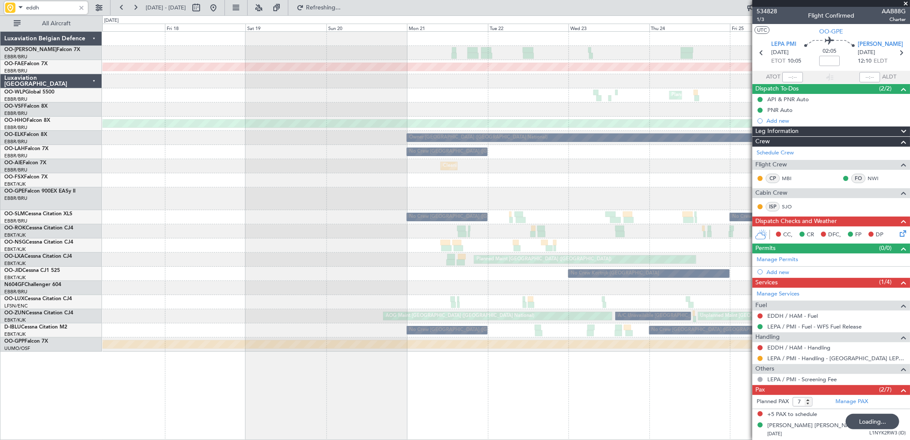
click at [642, 184] on div "Planned Maint Kortrijk-Wevelgem Planned Maint Milan (Linate) Planned Maint Gene…" at bounding box center [505, 192] width 807 height 320
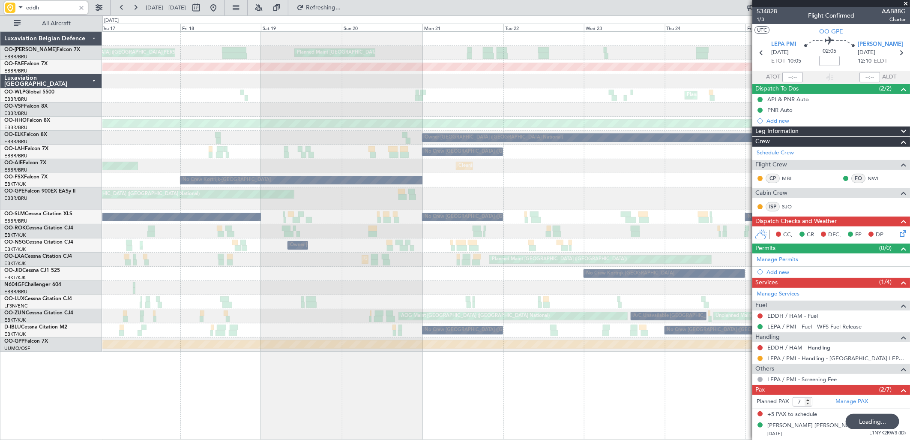
click at [735, 192] on div "Planned Maint Brussels (Brussels National) AOG Maint Camp Springs (Joint Base A…" at bounding box center [505, 192] width 807 height 320
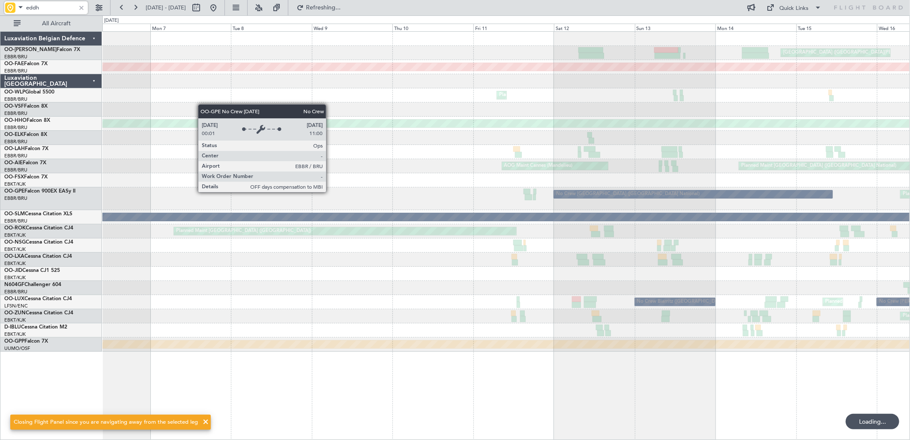
click at [910, 189] on html "eddh 11 Jul 2025 - 21 Jul 2025 Refreshing... Quick Links All Aircraft AOG Maint…" at bounding box center [455, 220] width 910 height 440
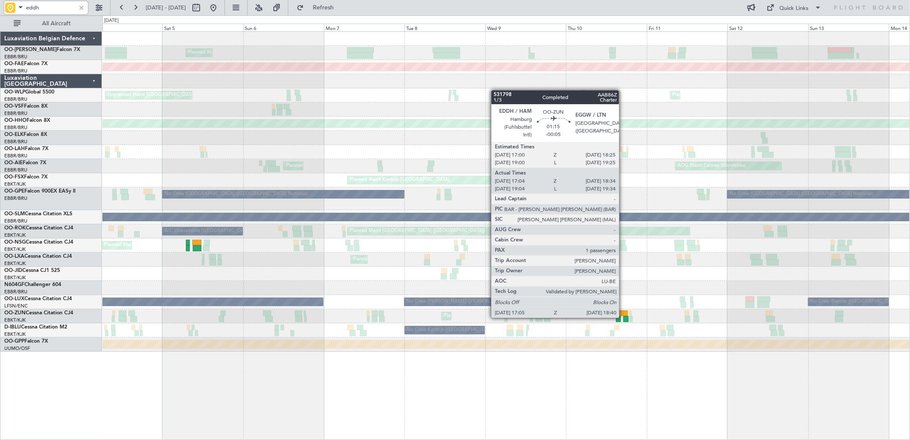
click at [623, 316] on div at bounding box center [626, 319] width 6 height 6
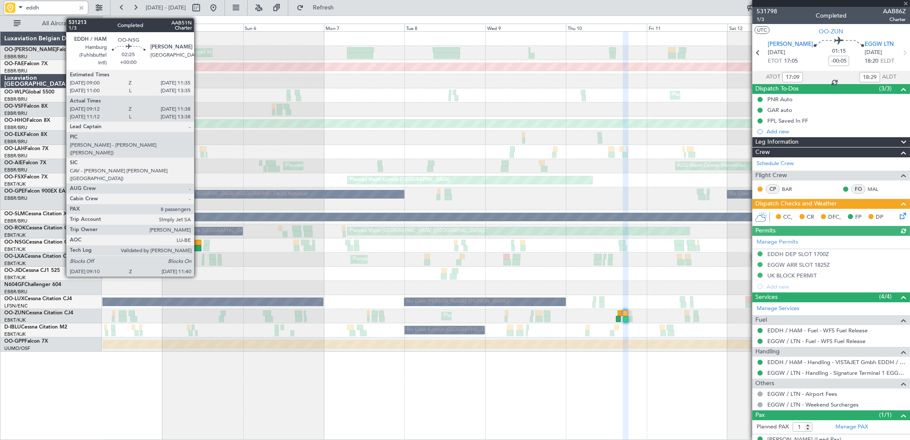
click at [198, 243] on div at bounding box center [196, 243] width 9 height 6
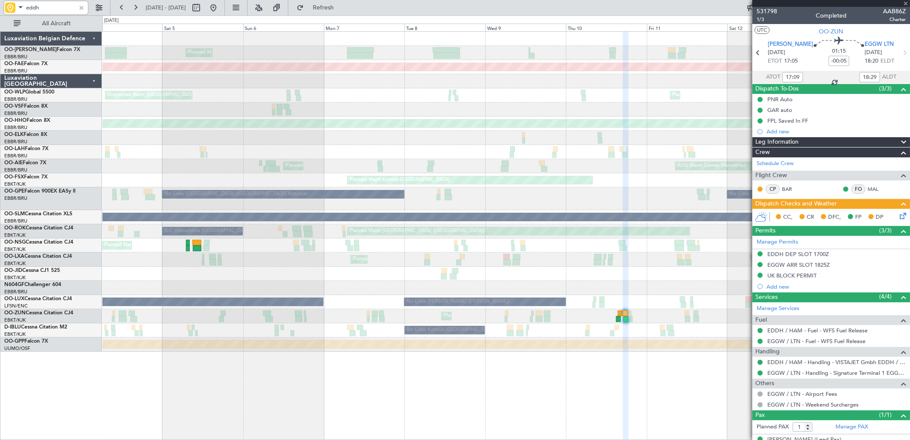
type input "09:17"
type input "11:33"
type input "8"
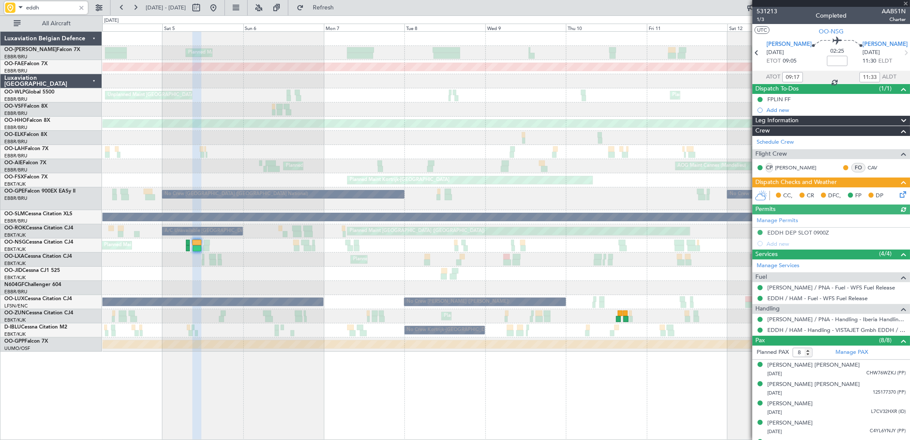
click at [83, 9] on div at bounding box center [81, 7] width 9 height 9
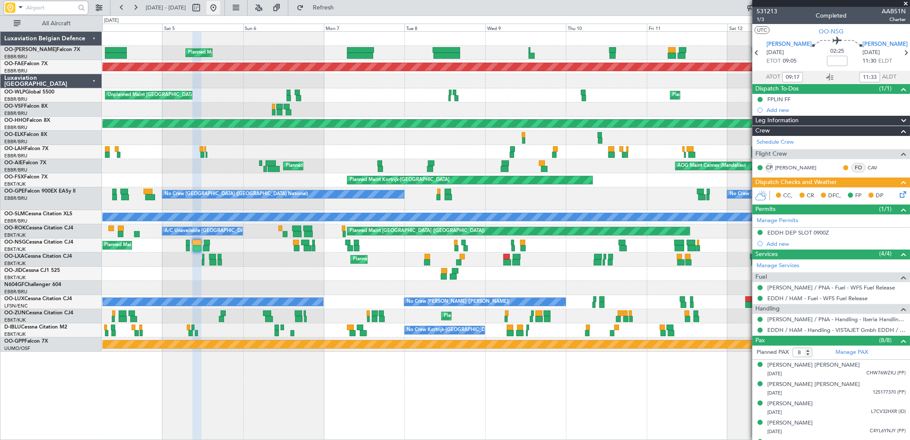
click at [220, 6] on button at bounding box center [214, 8] width 14 height 14
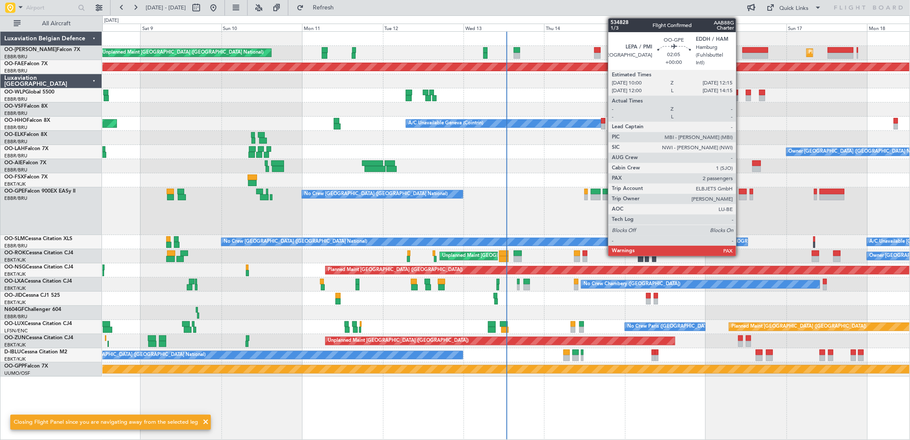
click at [740, 193] on div at bounding box center [743, 192] width 8 height 6
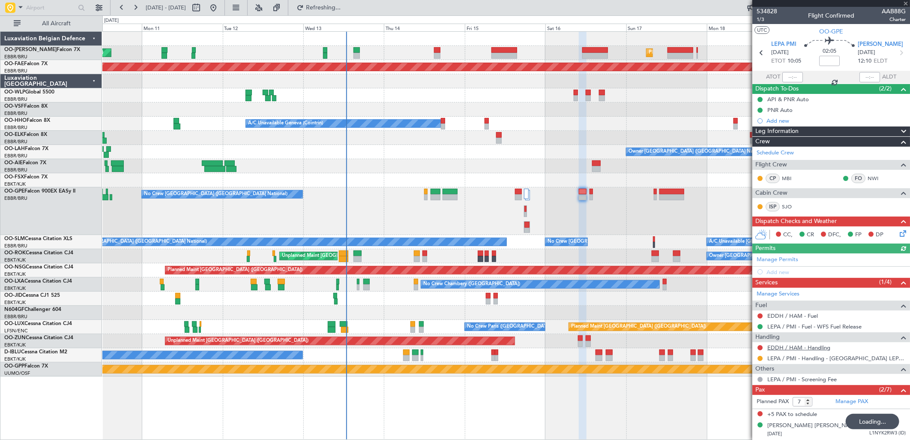
click at [799, 344] on link "EDDH / HAM - Handling" at bounding box center [798, 347] width 63 height 7
click at [341, 10] on span "Refresh" at bounding box center [323, 8] width 36 height 6
click at [790, 317] on link "EDDH / HAM - Fuel" at bounding box center [792, 315] width 51 height 7
click at [341, 9] on span "Refresh" at bounding box center [323, 8] width 36 height 6
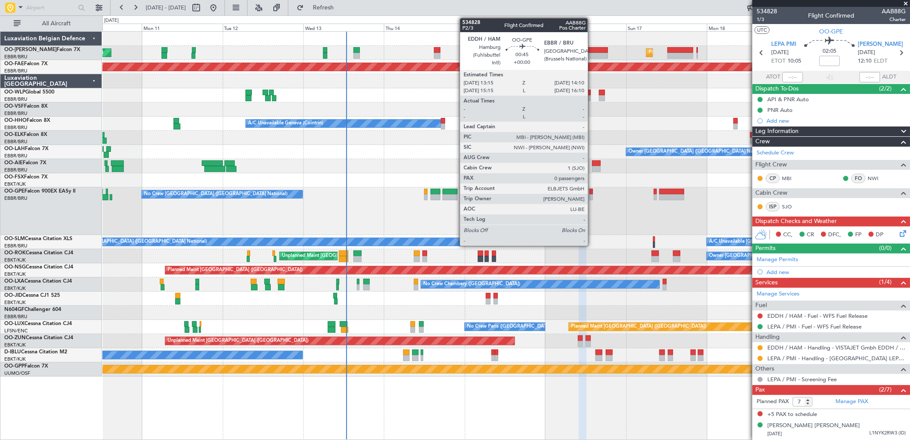
click at [592, 191] on div at bounding box center [591, 192] width 3 height 6
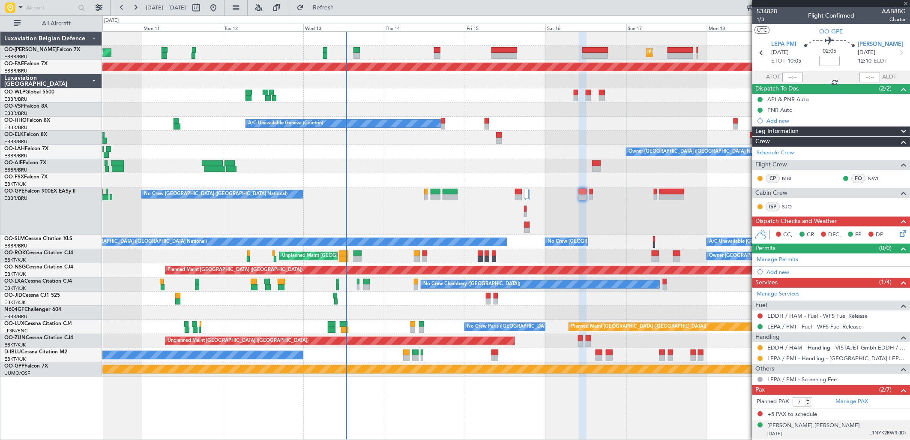
type input "0"
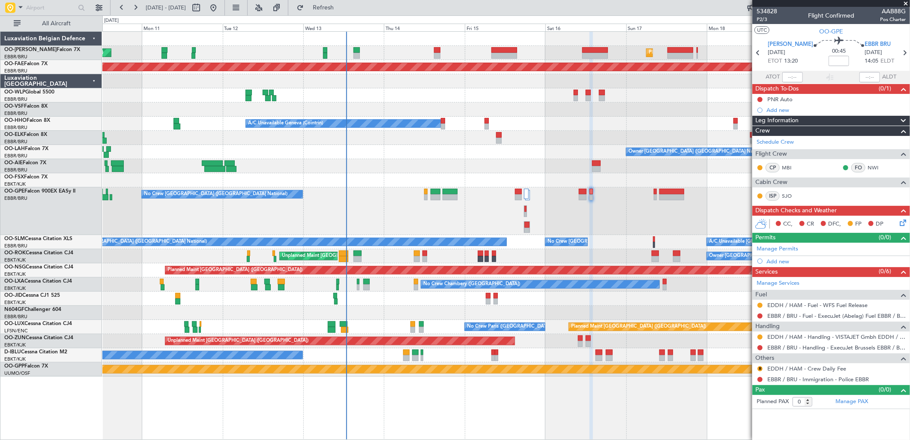
click at [791, 260] on div "Add new" at bounding box center [836, 261] width 139 height 7
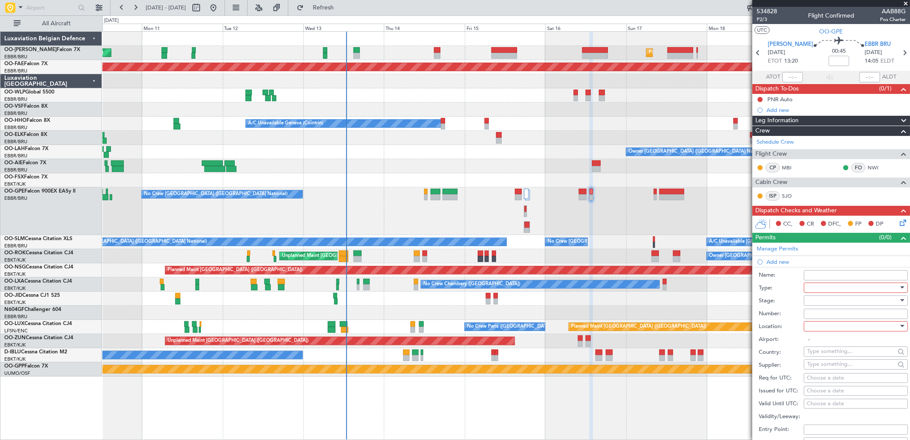
click at [827, 286] on div at bounding box center [852, 287] width 91 height 13
click at [782, 39] on div at bounding box center [455, 220] width 910 height 440
click at [782, 43] on span "EDDH HAM" at bounding box center [790, 44] width 45 height 9
click at [834, 286] on div at bounding box center [852, 287] width 91 height 13
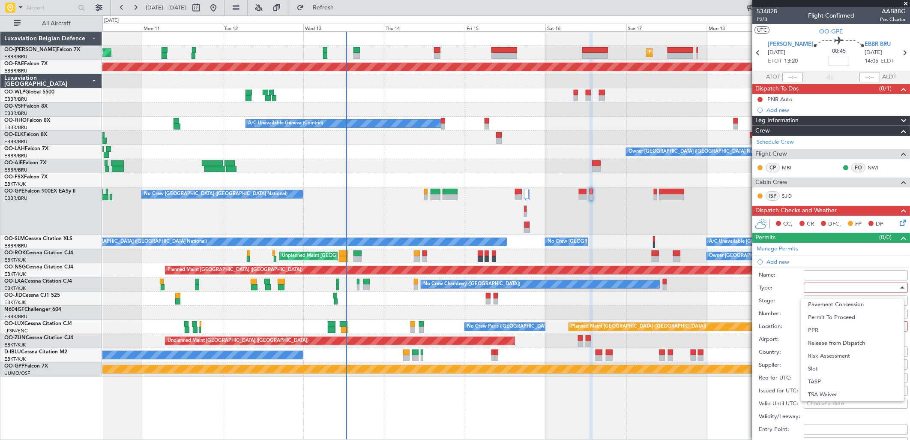
drag, startPoint x: 822, startPoint y: 365, endPoint x: 810, endPoint y: 360, distance: 12.5
click at [822, 365] on span "Slot" at bounding box center [852, 368] width 89 height 13
click at [823, 297] on div at bounding box center [852, 300] width 91 height 13
click at [827, 357] on span "Requested" at bounding box center [852, 356] width 89 height 13
click at [813, 323] on div at bounding box center [852, 326] width 91 height 13
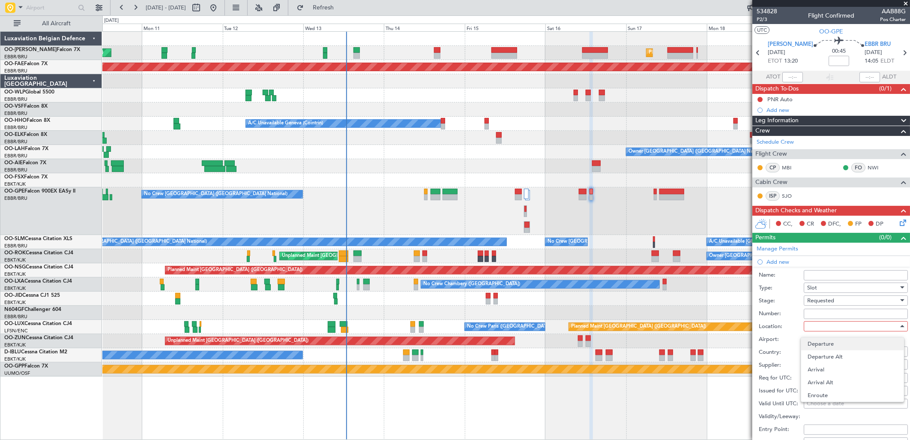
click at [833, 342] on span "Departure" at bounding box center [852, 343] width 89 height 13
type input "EDDH / HAM"
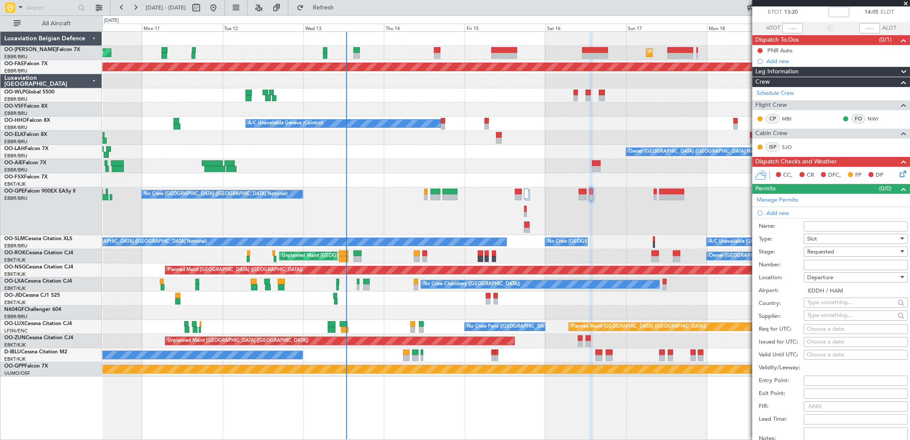
scroll to position [95, 0]
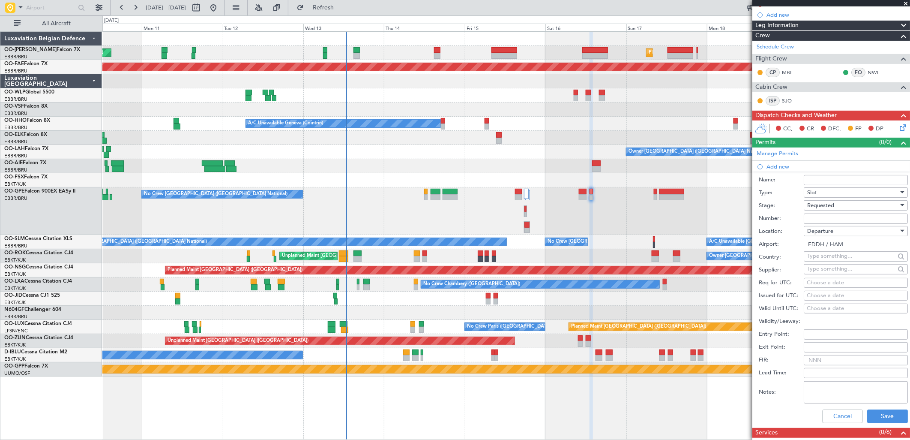
click at [820, 284] on div "Choose a date" at bounding box center [856, 282] width 98 height 9
select select "8"
select select "2025"
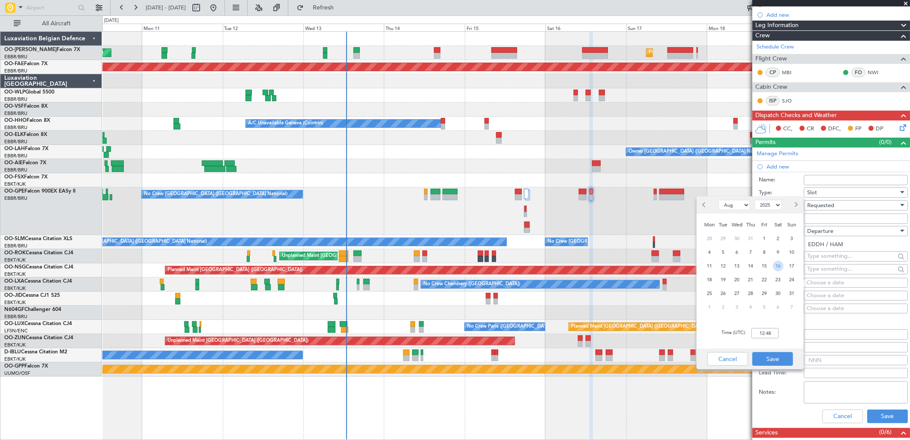
click at [781, 267] on span "16" at bounding box center [778, 265] width 11 height 11
click at [763, 327] on div "Time (UTC): 00:00" at bounding box center [750, 332] width 107 height 31
click at [770, 332] on input "00:00" at bounding box center [765, 333] width 27 height 10
type input "13:15"
click at [757, 354] on button "Save" at bounding box center [772, 359] width 41 height 14
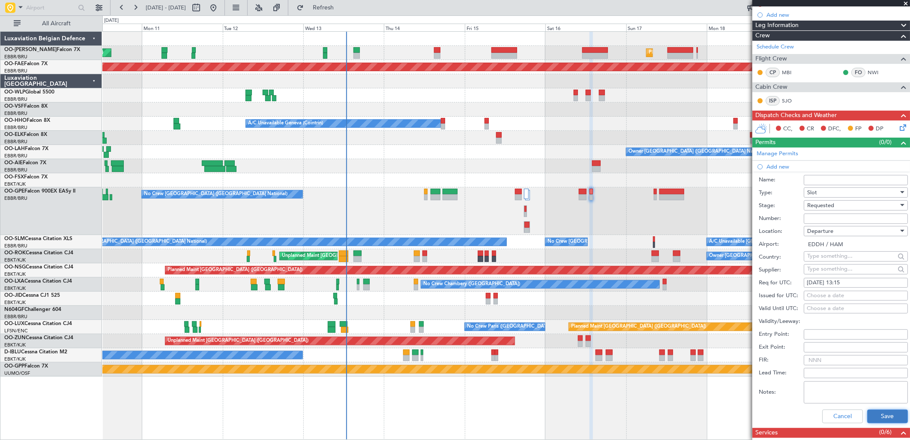
click at [875, 409] on button "Save" at bounding box center [887, 416] width 41 height 14
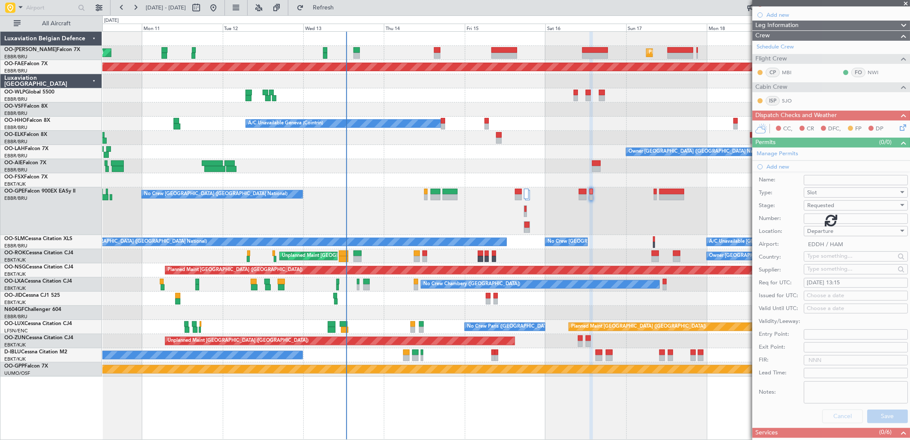
scroll to position [0, 0]
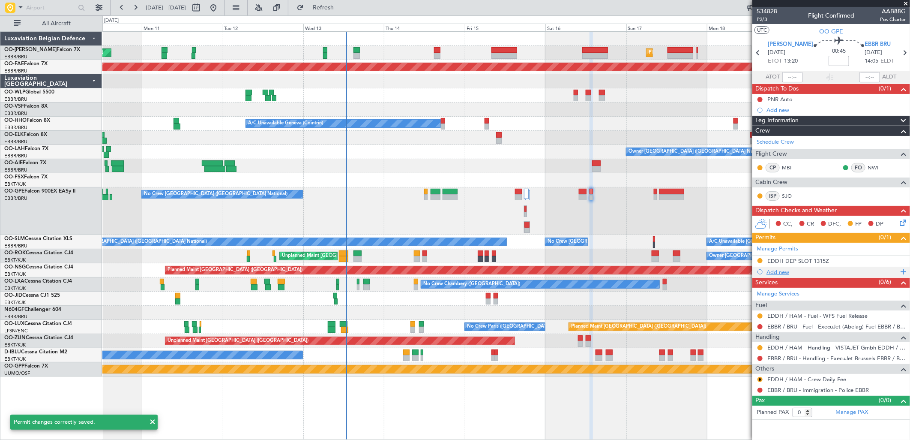
click at [786, 270] on div "Add new" at bounding box center [833, 271] width 132 height 7
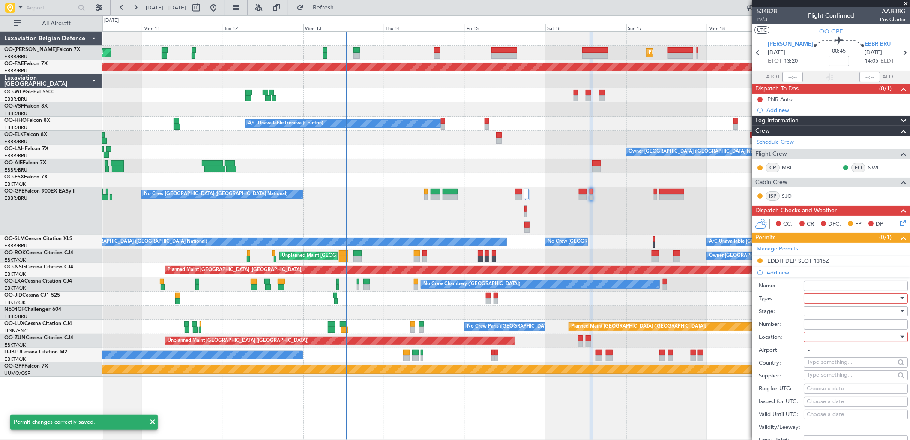
click at [834, 297] on div at bounding box center [852, 298] width 91 height 13
click at [837, 378] on span "Slot" at bounding box center [852, 379] width 89 height 13
click at [808, 314] on div at bounding box center [852, 311] width 91 height 13
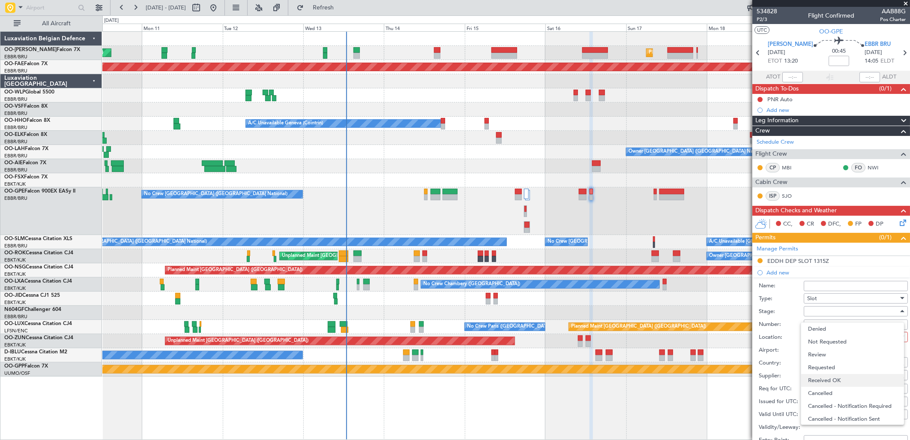
click at [839, 380] on span "Received OK" at bounding box center [852, 380] width 89 height 13
click at [825, 332] on div at bounding box center [852, 336] width 91 height 13
drag, startPoint x: 823, startPoint y: 376, endPoint x: 810, endPoint y: 349, distance: 29.3
click at [823, 376] on span "Arrival" at bounding box center [852, 380] width 89 height 13
type input "EBBR / BRU"
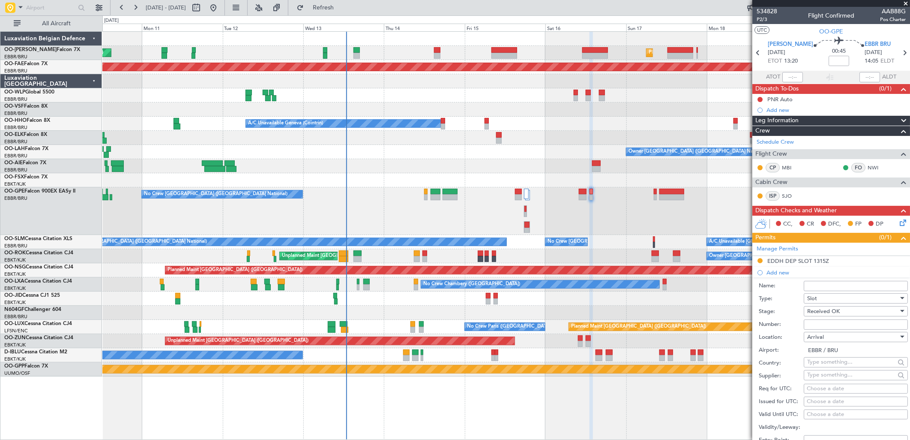
click at [810, 324] on input "Number:" at bounding box center [856, 324] width 104 height 10
paste input "EBBRAAB6612A"
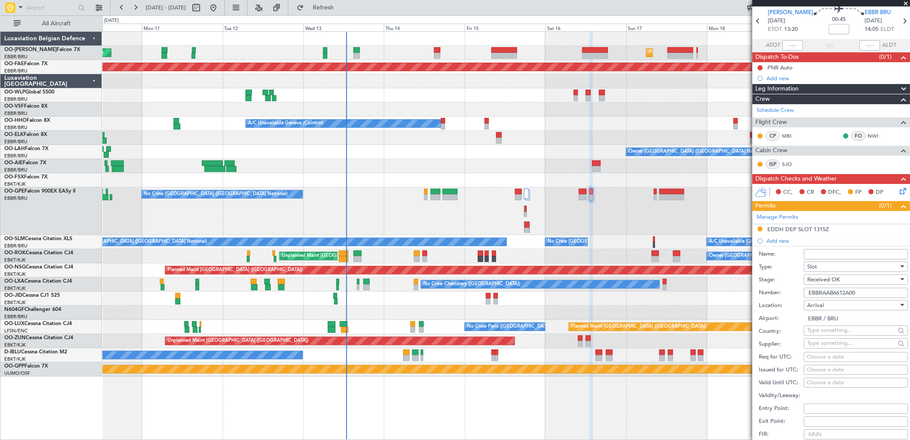
scroll to position [48, 0]
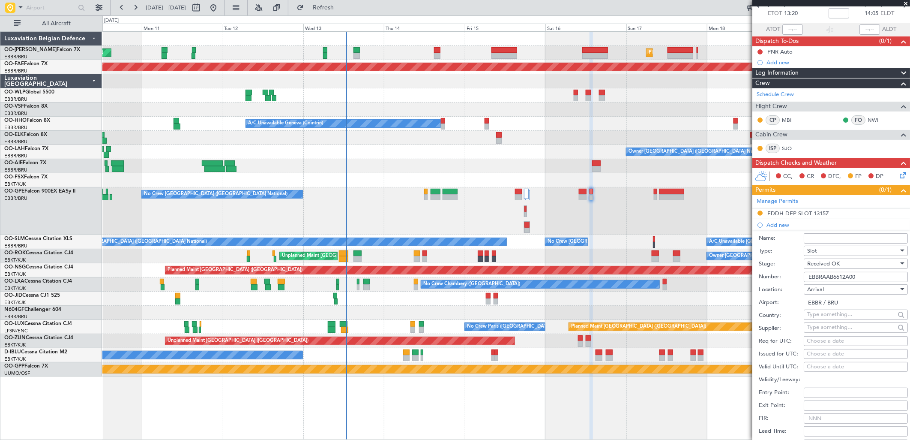
type input "EBBRAAB6612A00"
click at [816, 338] on div "Choose a date" at bounding box center [856, 341] width 98 height 9
select select "8"
select select "2025"
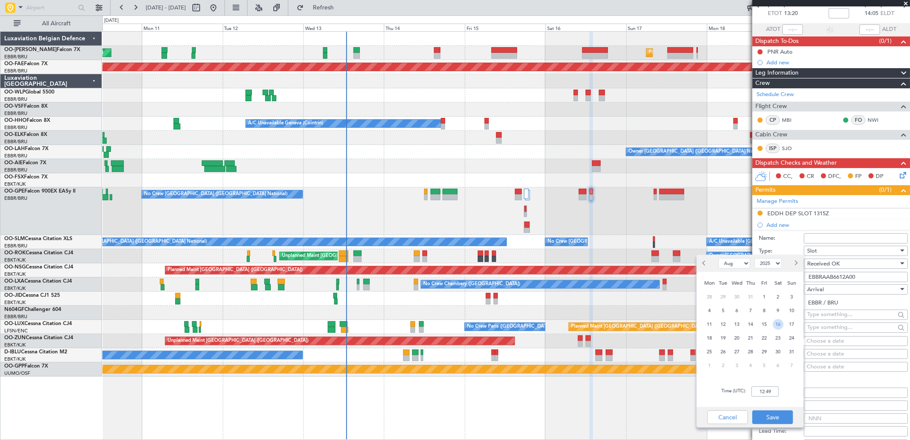
click at [780, 322] on span "16" at bounding box center [778, 324] width 11 height 11
click at [767, 389] on input "00:00" at bounding box center [765, 391] width 27 height 10
type input "14:10"
click at [782, 416] on button "Save" at bounding box center [772, 417] width 41 height 14
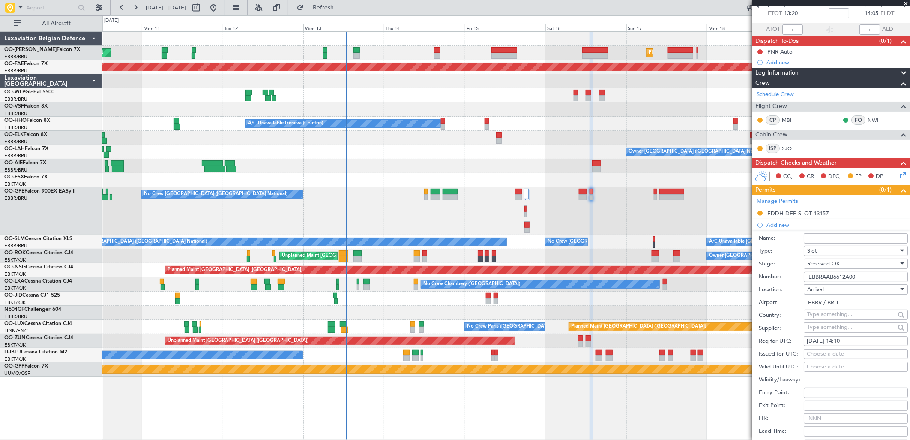
click at [816, 358] on fb-calendar-cell "Choose a date" at bounding box center [856, 354] width 104 height 10
click at [819, 352] on div "Choose a date" at bounding box center [856, 354] width 98 height 9
select select "8"
select select "2025"
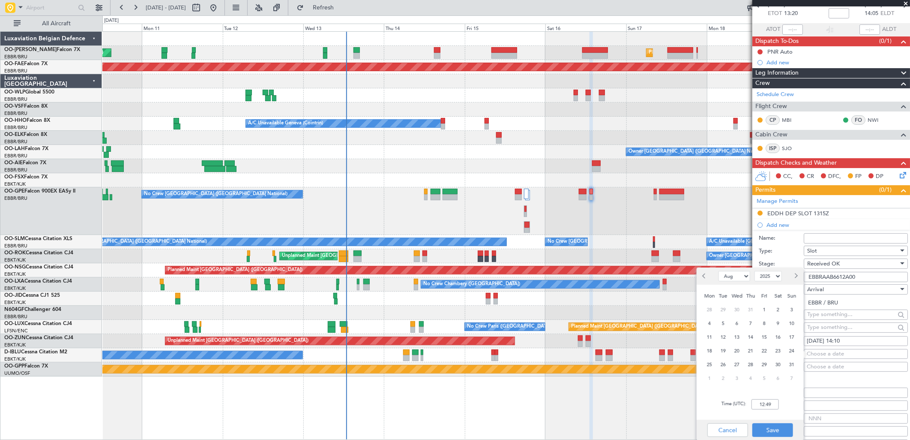
click at [773, 332] on div "16" at bounding box center [778, 337] width 14 height 14
click at [767, 404] on input "00:00" at bounding box center [765, 404] width 27 height 10
type input "14:10"
click at [776, 431] on button "Save" at bounding box center [772, 430] width 41 height 14
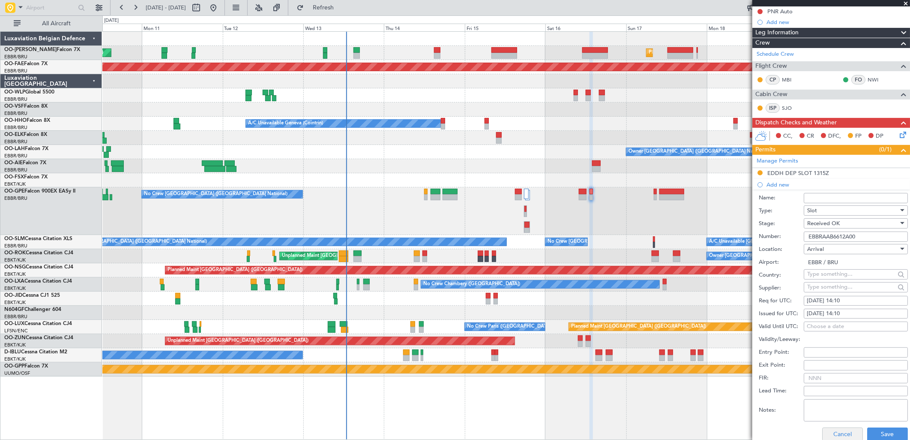
scroll to position [143, 0]
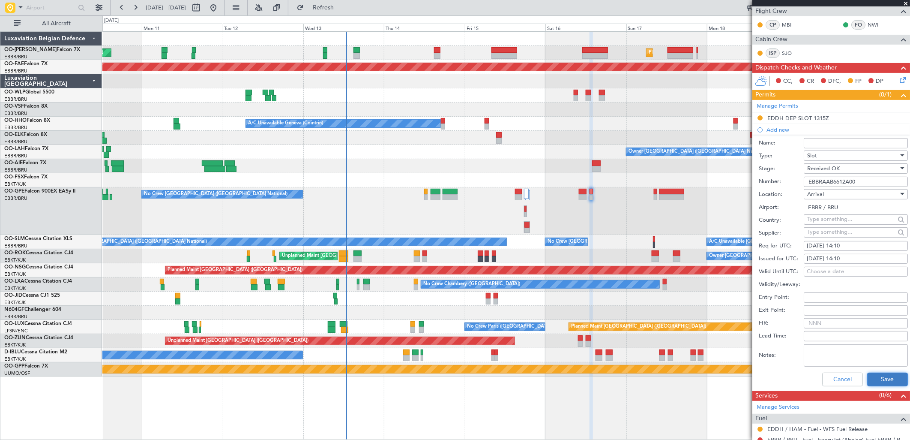
click at [877, 379] on button "Save" at bounding box center [887, 379] width 41 height 14
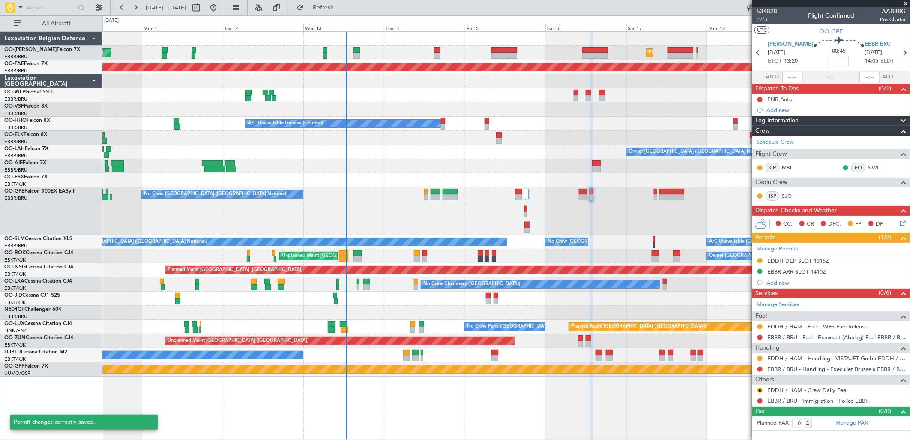
scroll to position [0, 0]
click at [761, 369] on button at bounding box center [760, 368] width 5 height 5
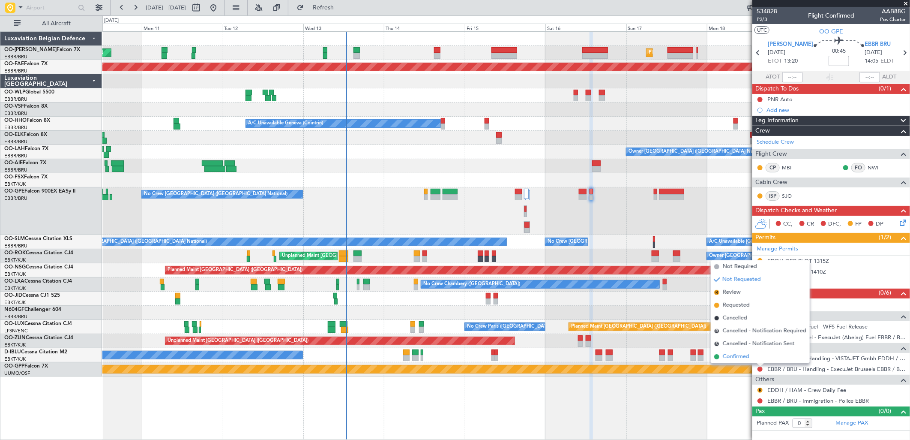
click at [746, 357] on span "Confirmed" at bounding box center [736, 356] width 27 height 9
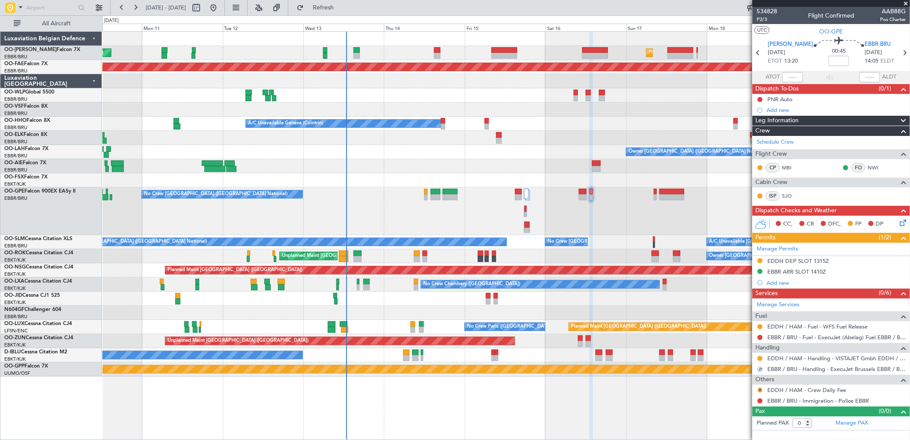
click at [758, 389] on button "R" at bounding box center [760, 389] width 5 height 5
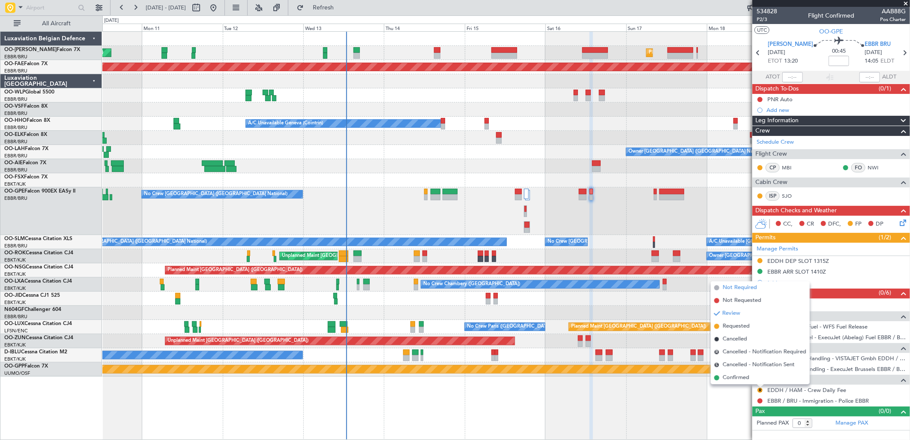
click at [729, 289] on span "Not Required" at bounding box center [740, 287] width 34 height 9
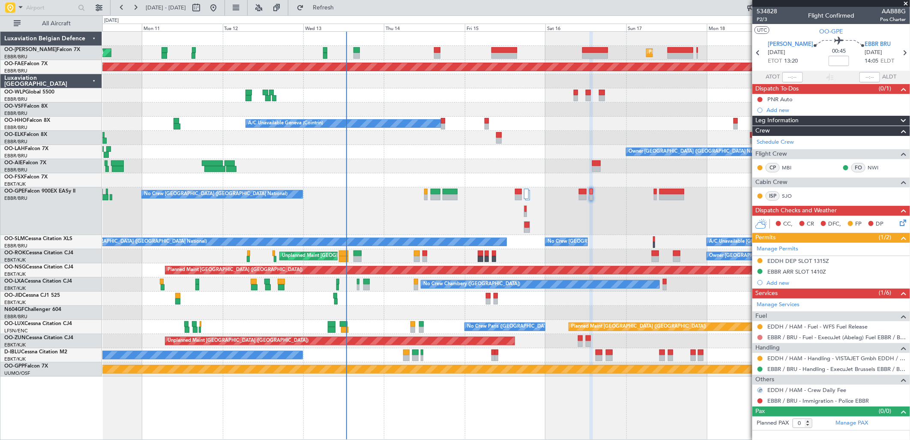
click at [761, 337] on button at bounding box center [760, 337] width 5 height 5
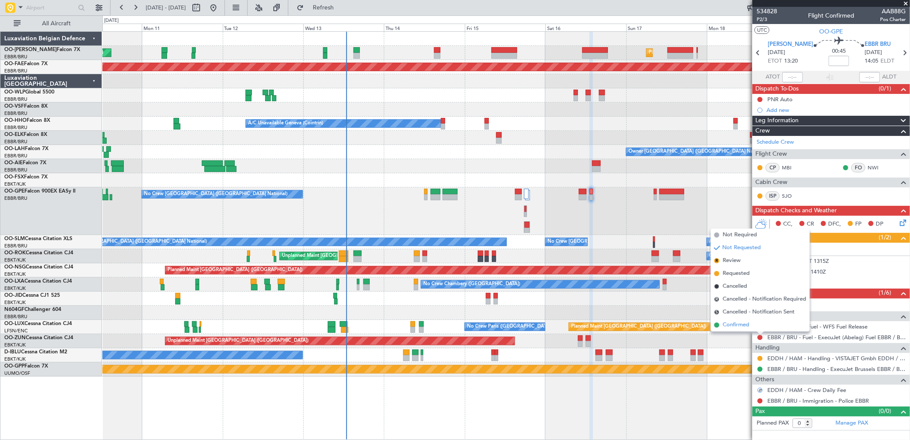
click at [748, 328] on span "Confirmed" at bounding box center [736, 324] width 27 height 9
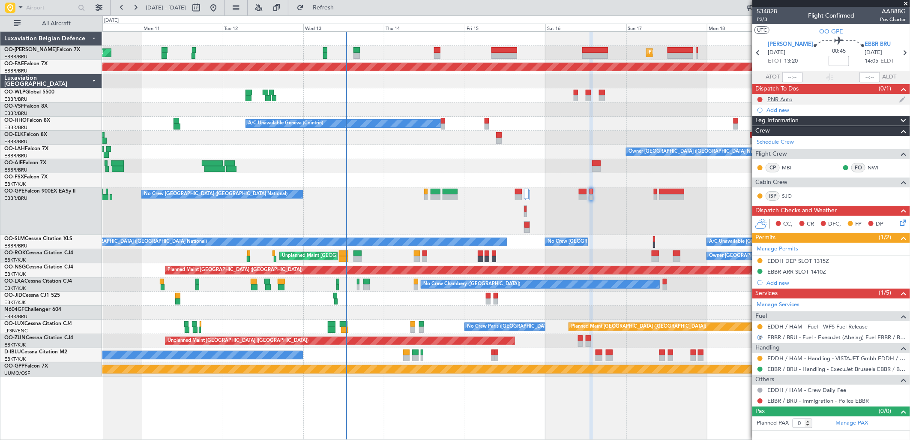
click at [757, 99] on div at bounding box center [760, 99] width 7 height 7
click at [758, 97] on button at bounding box center [760, 99] width 5 height 5
click at [759, 138] on span "Completed" at bounding box center [764, 137] width 28 height 9
click at [904, 219] on icon at bounding box center [901, 221] width 7 height 7
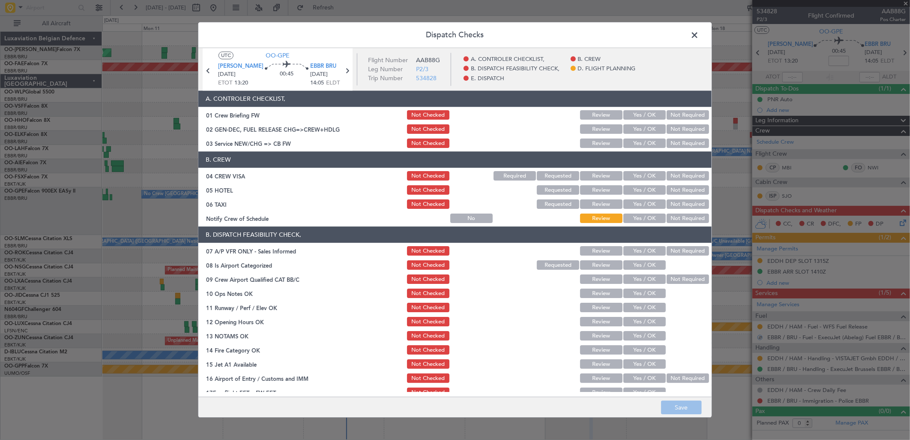
click at [625, 144] on button "Yes / OK" at bounding box center [644, 143] width 42 height 9
click at [640, 172] on button "Yes / OK" at bounding box center [644, 175] width 42 height 9
click at [667, 173] on button "Not Required" at bounding box center [688, 175] width 42 height 9
click at [670, 190] on button "Not Required" at bounding box center [688, 190] width 42 height 9
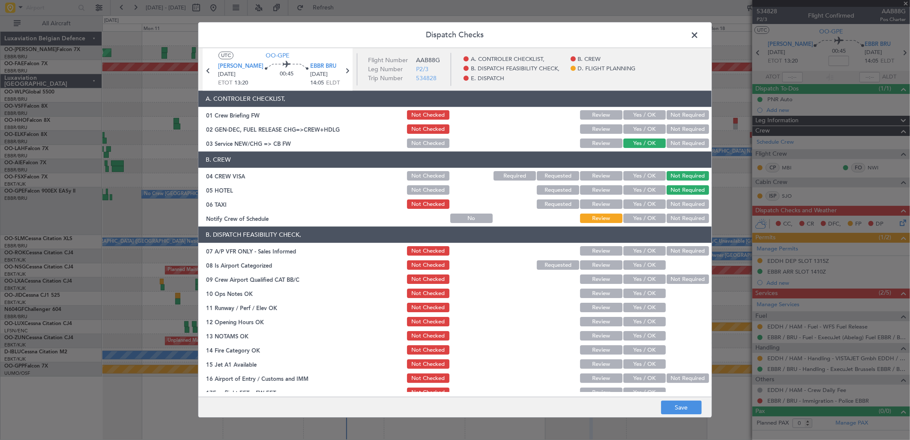
click at [671, 198] on div "Not Required" at bounding box center [686, 204] width 43 height 12
click at [671, 208] on button "Not Required" at bounding box center [688, 204] width 42 height 9
click at [645, 217] on button "Yes / OK" at bounding box center [644, 218] width 42 height 9
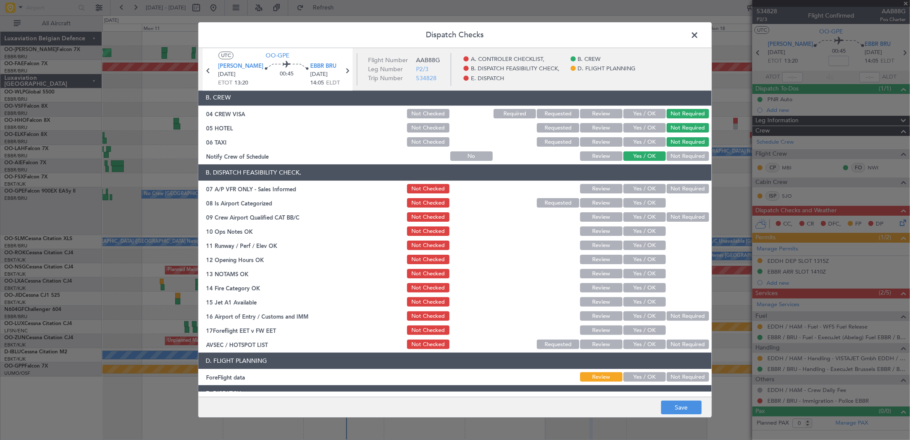
scroll to position [95, 0]
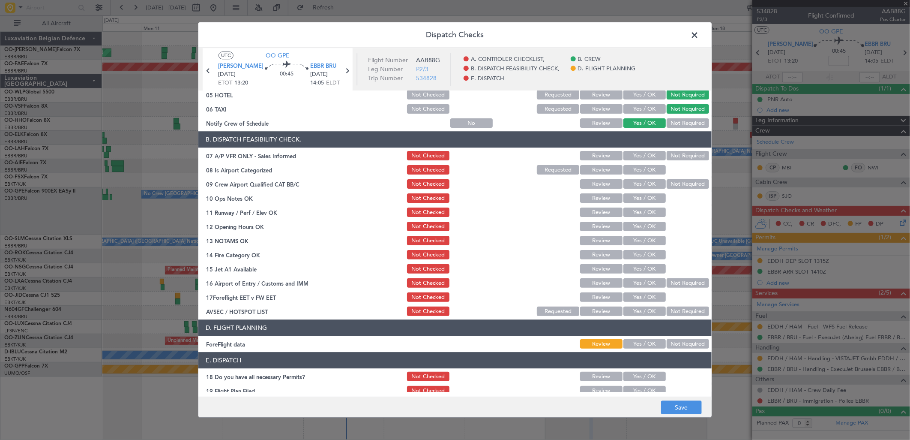
click at [667, 157] on button "Not Required" at bounding box center [688, 155] width 42 height 9
click at [631, 176] on div "Yes / OK" at bounding box center [643, 170] width 43 height 12
click at [632, 187] on button "Yes / OK" at bounding box center [644, 184] width 42 height 9
click at [632, 170] on button "Yes / OK" at bounding box center [644, 169] width 42 height 9
click at [633, 198] on button "Yes / OK" at bounding box center [644, 198] width 42 height 9
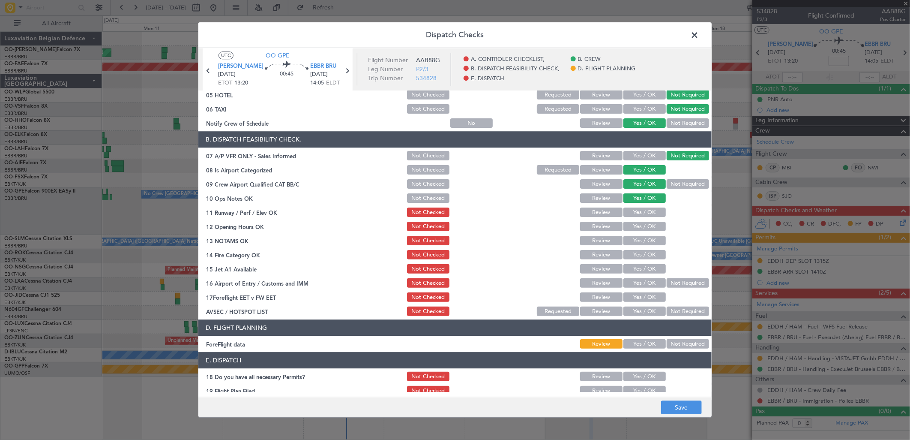
click at [639, 217] on div "Yes / OK" at bounding box center [643, 213] width 43 height 12
click at [636, 212] on button "Yes / OK" at bounding box center [644, 212] width 42 height 9
click at [638, 226] on button "Yes / OK" at bounding box center [644, 226] width 42 height 9
click at [638, 243] on button "Yes / OK" at bounding box center [644, 240] width 42 height 9
click at [638, 259] on button "Yes / OK" at bounding box center [644, 254] width 42 height 9
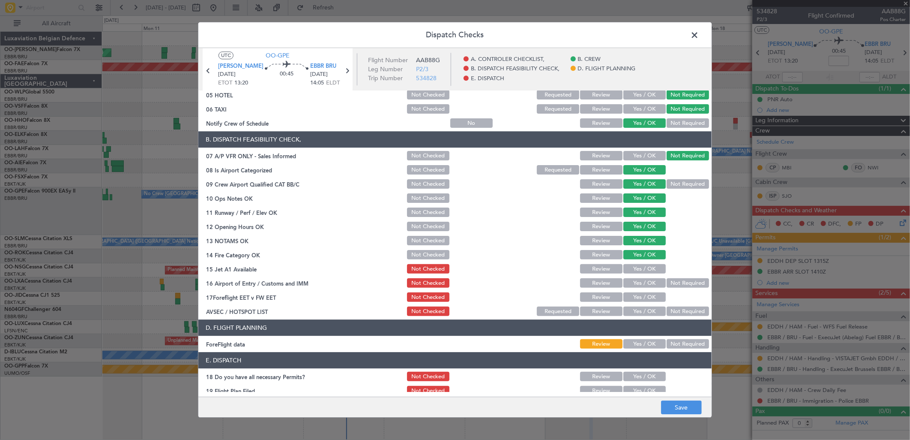
click at [638, 268] on button "Yes / OK" at bounding box center [644, 268] width 42 height 9
click at [643, 277] on div "Yes / OK" at bounding box center [643, 283] width 43 height 12
click at [649, 284] on button "Yes / OK" at bounding box center [644, 282] width 42 height 9
click at [650, 296] on button "Yes / OK" at bounding box center [644, 297] width 42 height 9
click at [684, 311] on button "Not Required" at bounding box center [688, 311] width 42 height 9
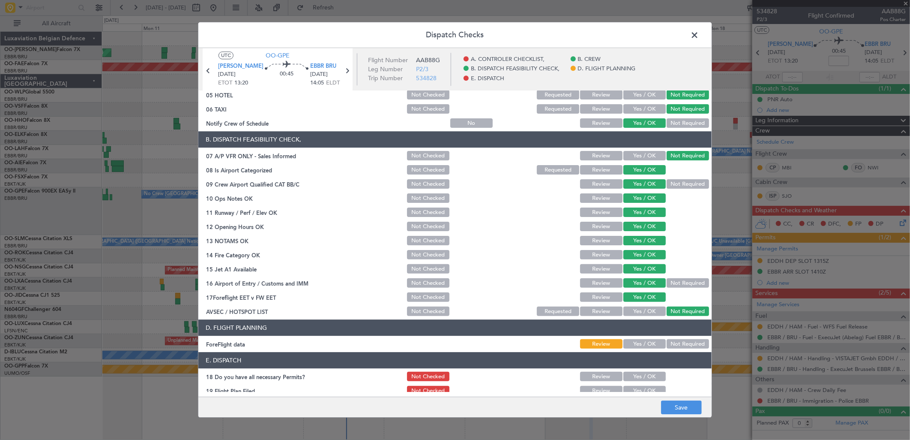
drag, startPoint x: 427, startPoint y: 294, endPoint x: 586, endPoint y: 363, distance: 172.7
click at [427, 296] on button "Not Checked" at bounding box center [428, 297] width 42 height 9
click at [679, 409] on button "Save" at bounding box center [681, 408] width 41 height 14
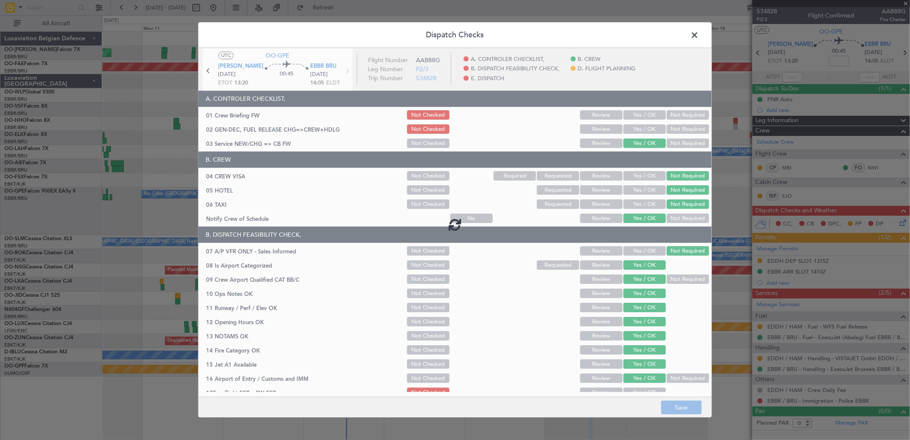
scroll to position [95, 0]
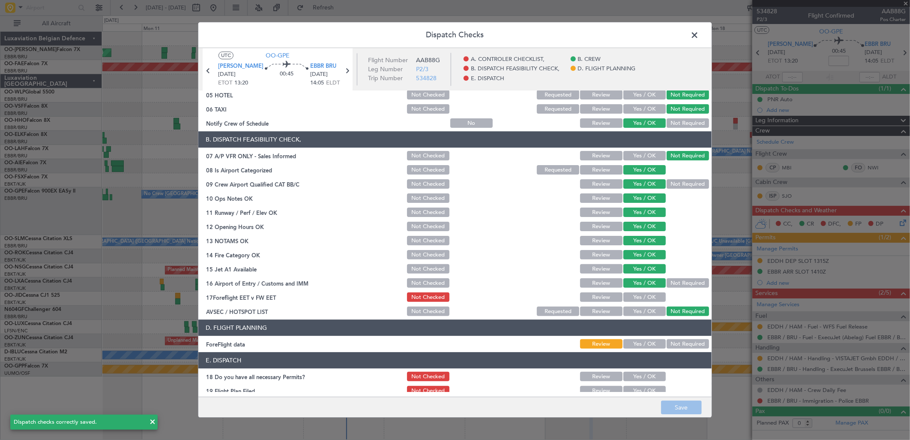
click at [699, 33] on span at bounding box center [699, 37] width 0 height 17
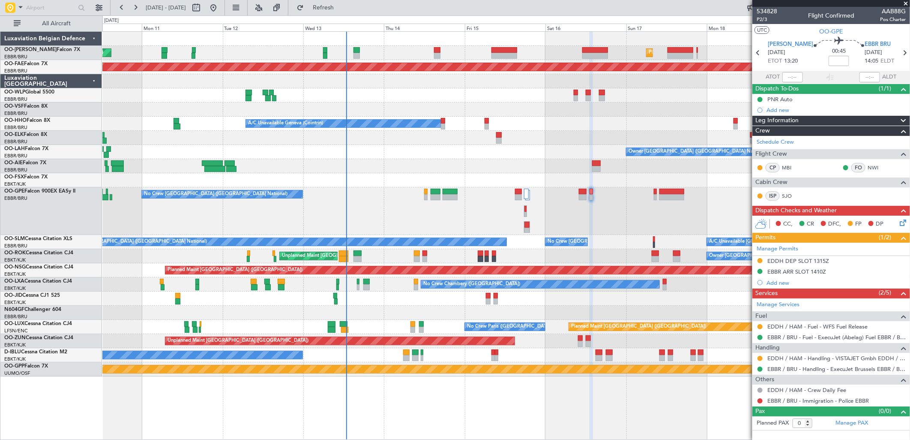
click at [659, 229] on div "No Crew [GEOGRAPHIC_DATA] ([GEOGRAPHIC_DATA] National)" at bounding box center [505, 211] width 807 height 48
click at [576, 191] on div "No Crew [GEOGRAPHIC_DATA] ([GEOGRAPHIC_DATA] National)" at bounding box center [505, 211] width 807 height 48
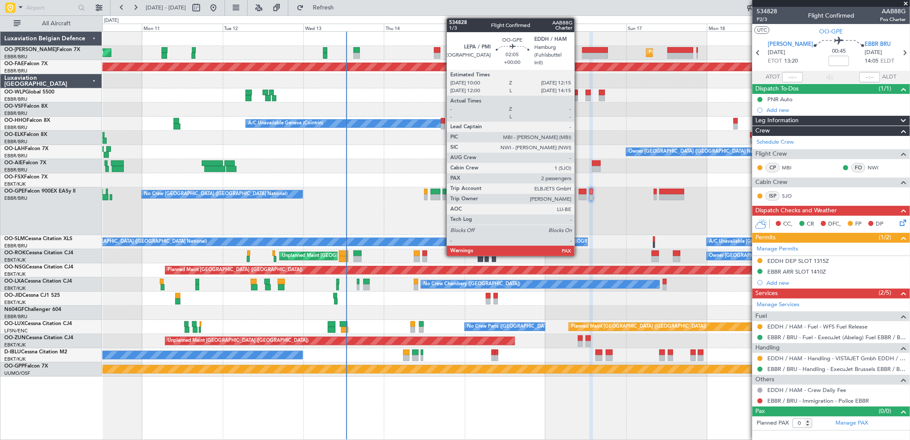
click at [579, 191] on div at bounding box center [583, 192] width 8 height 6
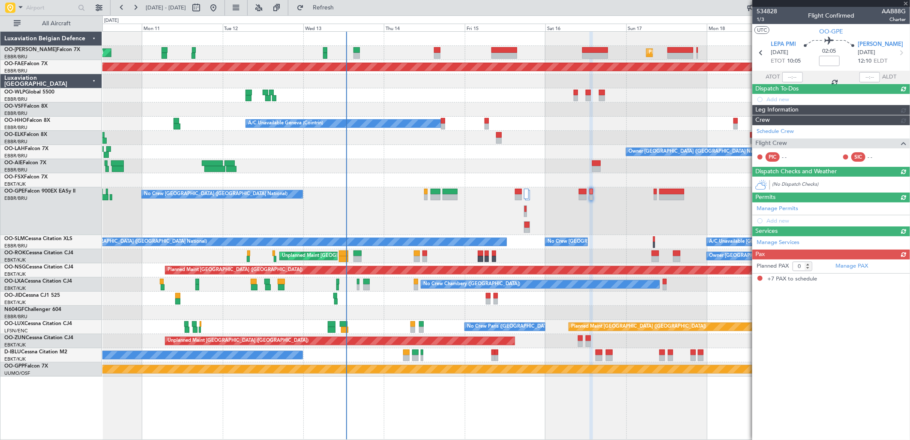
type input "7"
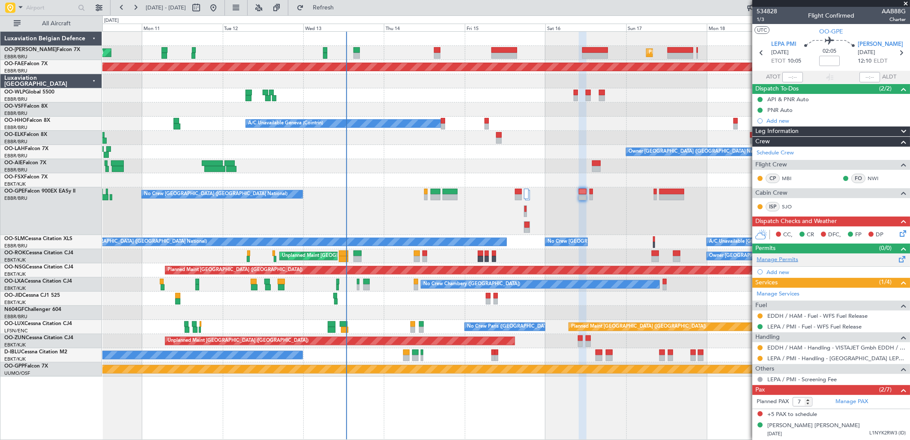
click at [788, 259] on link "Manage Permits" at bounding box center [778, 259] width 42 height 9
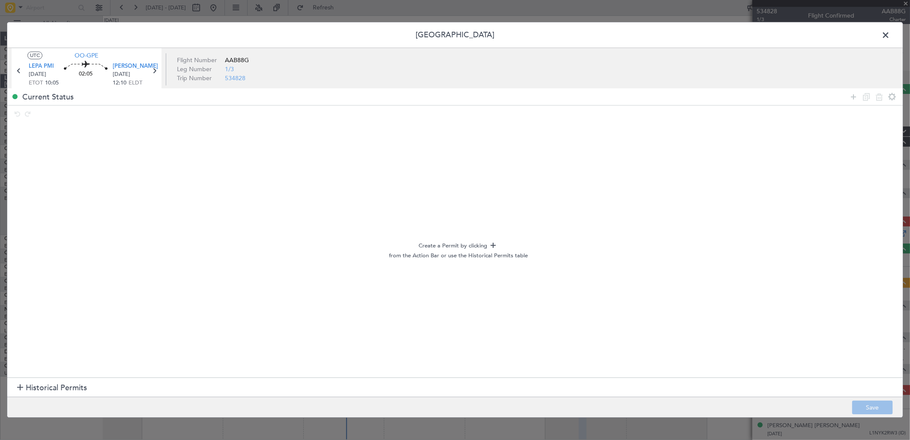
click at [28, 383] on span "Historical Permits" at bounding box center [56, 388] width 61 height 12
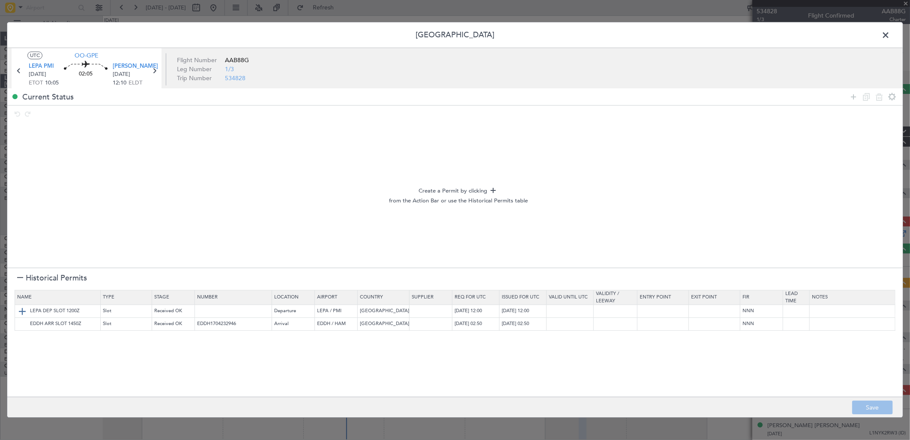
click at [23, 309] on img at bounding box center [22, 311] width 10 height 10
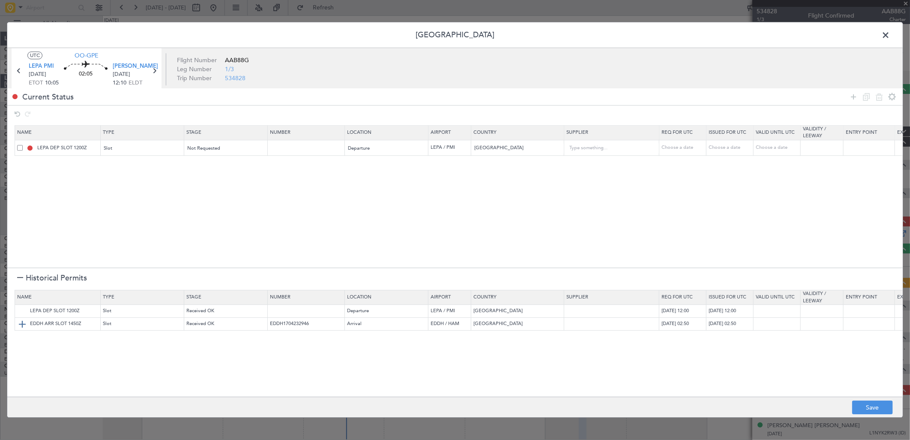
click at [21, 318] on td "EDDH ARR SLOT 1450Z" at bounding box center [58, 323] width 86 height 13
click at [21, 323] on img at bounding box center [22, 324] width 10 height 10
click at [225, 149] on div "Not Requested" at bounding box center [223, 148] width 71 height 13
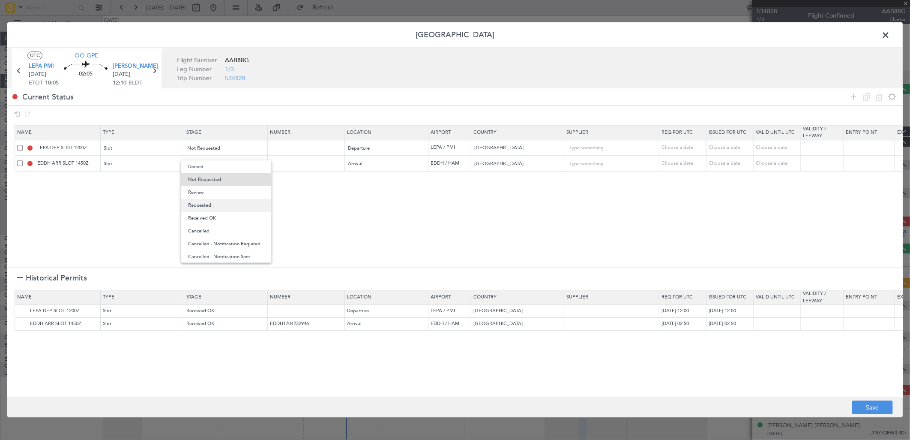
click at [232, 205] on span "Requested" at bounding box center [226, 205] width 76 height 13
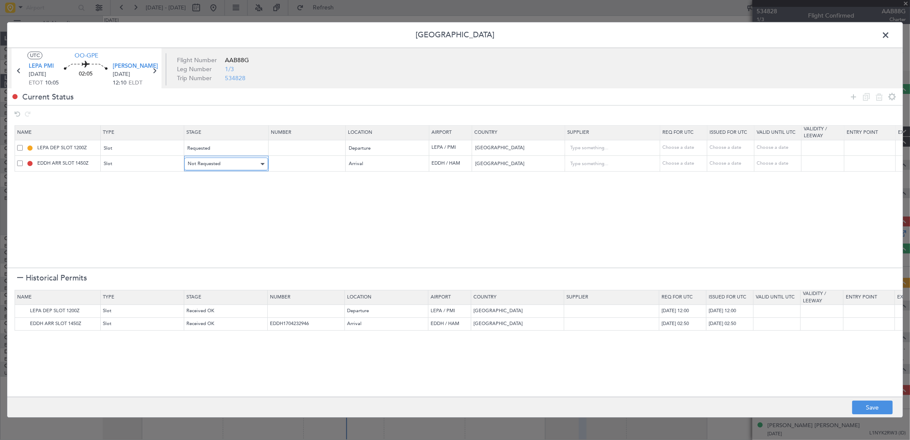
click at [236, 164] on div "Not Requested" at bounding box center [223, 164] width 71 height 13
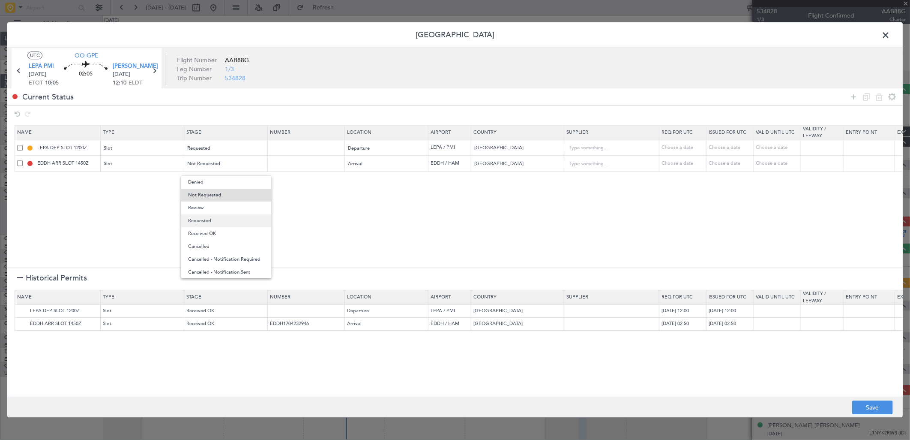
click at [229, 219] on span "Requested" at bounding box center [226, 220] width 76 height 13
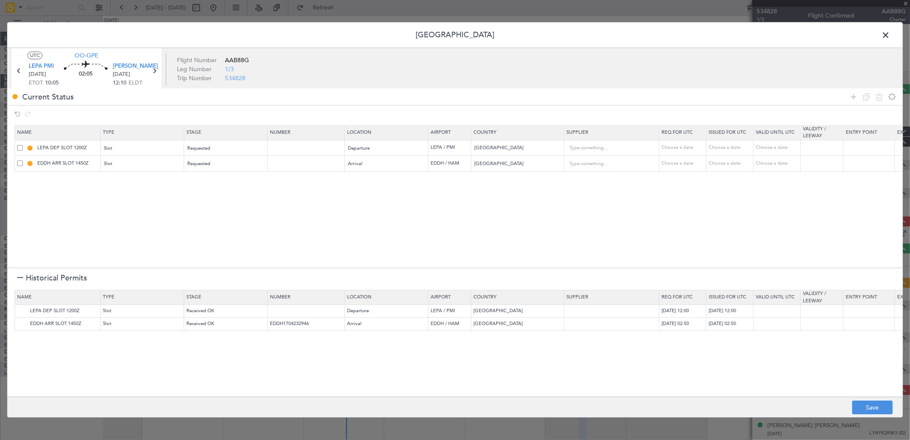
click at [674, 151] on div "Choose a date" at bounding box center [684, 147] width 45 height 7
select select "8"
select select "2025"
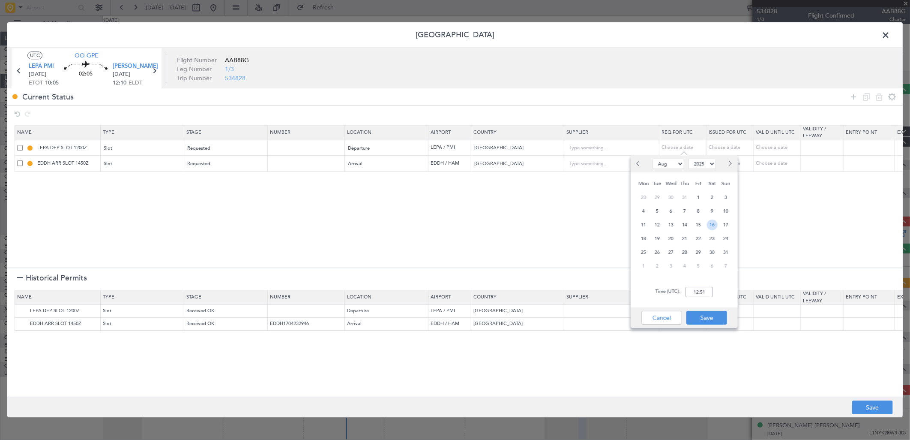
click at [714, 225] on span "16" at bounding box center [712, 224] width 11 height 11
click at [701, 289] on input "00:00" at bounding box center [699, 292] width 27 height 10
type input "10:00"
click at [712, 317] on button "Save" at bounding box center [706, 318] width 41 height 14
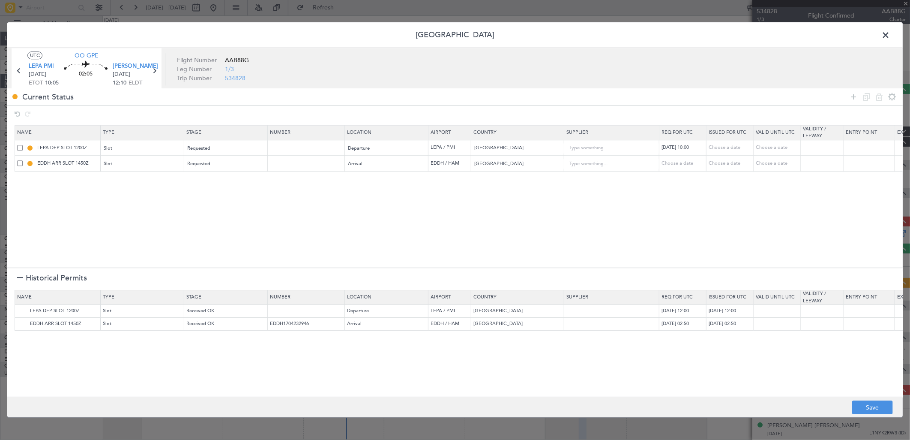
click at [679, 170] on td "Choose a date" at bounding box center [682, 164] width 47 height 16
click at [680, 164] on div "Choose a date" at bounding box center [684, 163] width 45 height 7
select select "8"
select select "2025"
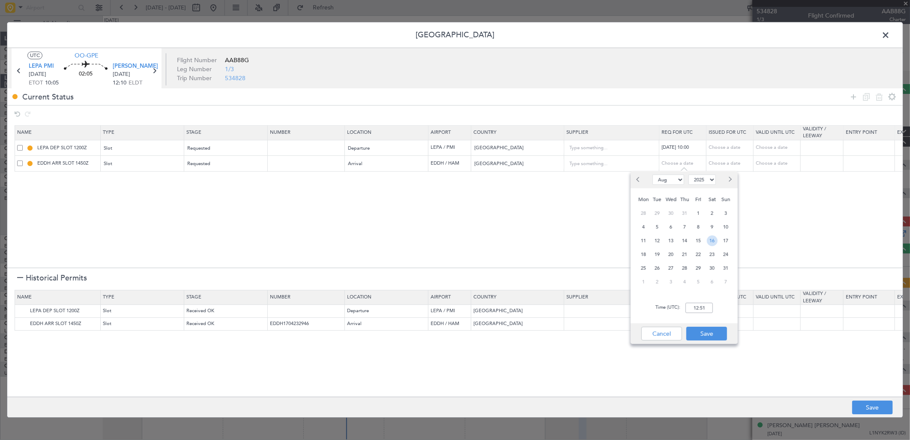
click at [713, 237] on span "16" at bounding box center [712, 240] width 11 height 11
click at [701, 311] on input "00:00" at bounding box center [699, 307] width 27 height 10
type input "12:20"
click at [704, 332] on button "Save" at bounding box center [706, 333] width 41 height 14
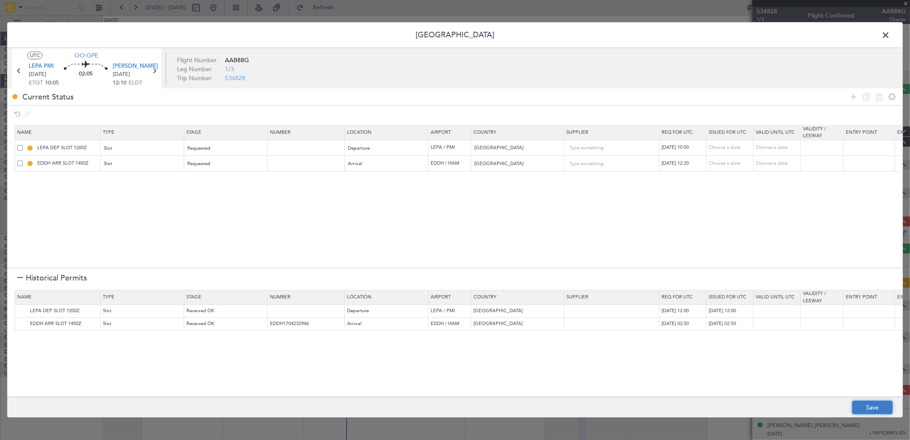
click at [876, 410] on button "Save" at bounding box center [872, 408] width 41 height 14
type input "LEPA DEP SLOT 1000Z"
type input "NNN"
type input "EDDH ARR SLOT 1220Z"
type input "NNN"
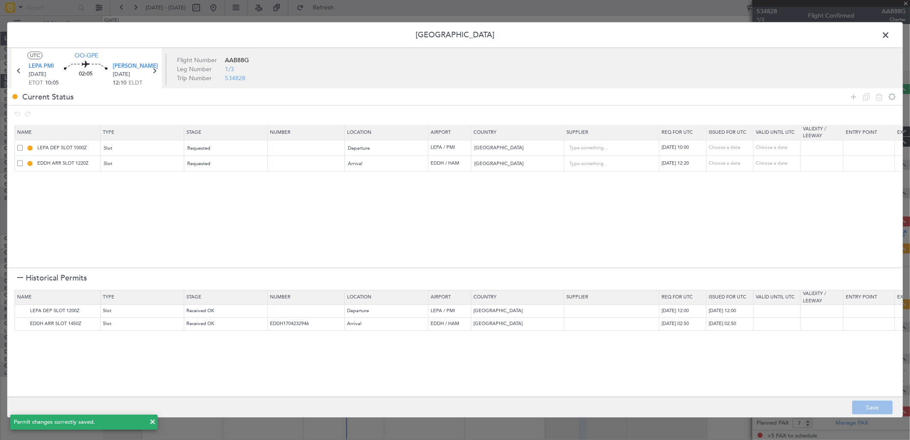
click at [890, 36] on span at bounding box center [890, 37] width 0 height 17
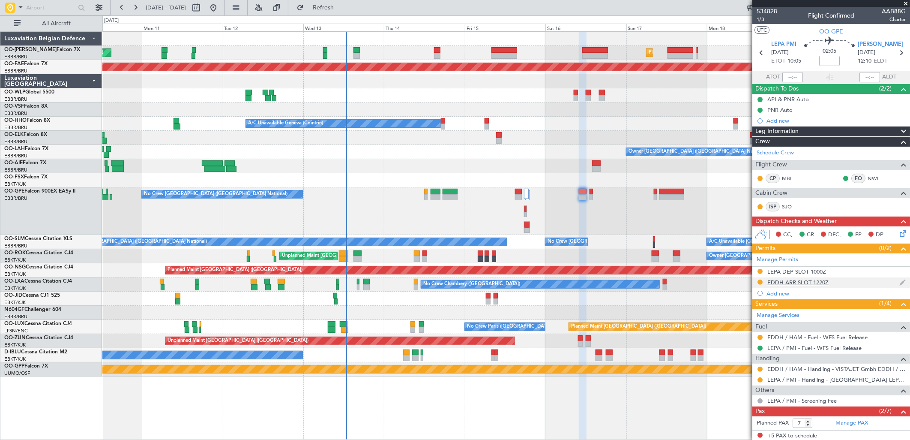
click at [818, 284] on div "EDDH ARR SLOT 1220Z" at bounding box center [797, 281] width 61 height 7
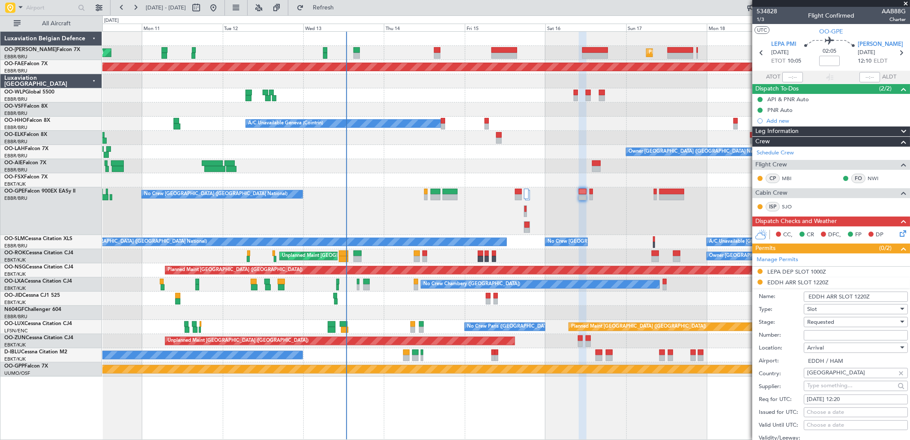
click at [856, 399] on div "16/08/2025 12:20" at bounding box center [856, 399] width 98 height 9
select select "8"
select select "2025"
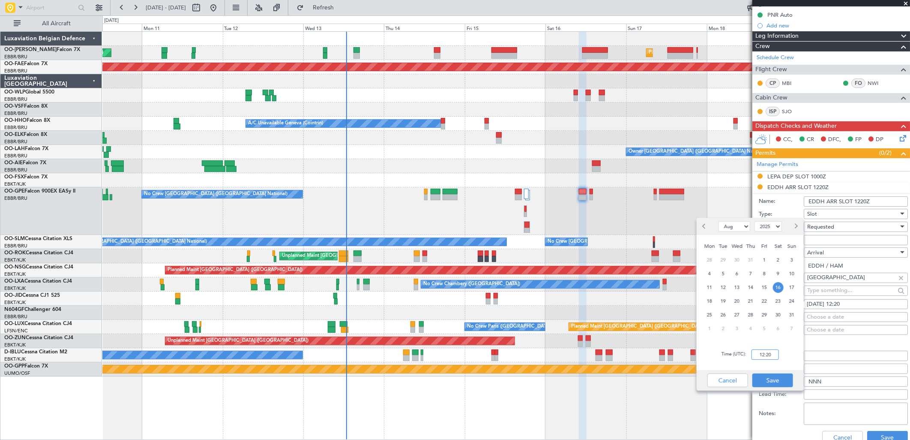
click at [770, 352] on input "12:20" at bounding box center [765, 354] width 27 height 10
type input "12:15"
click at [779, 379] on button "Save" at bounding box center [772, 380] width 41 height 14
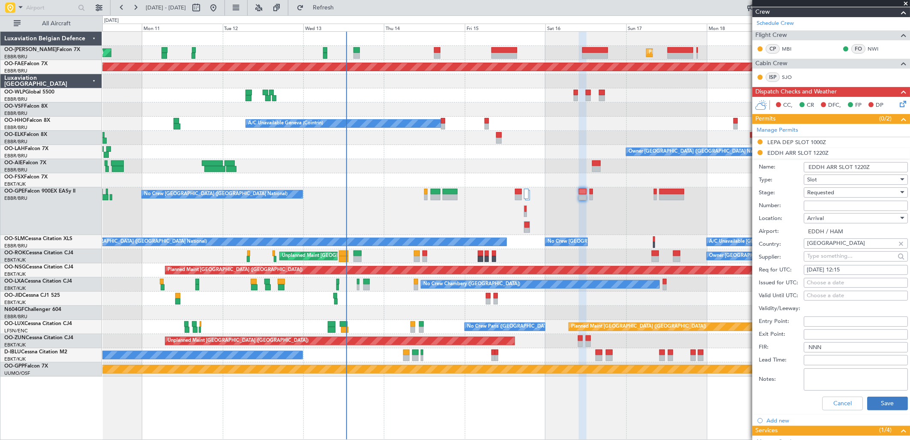
scroll to position [143, 0]
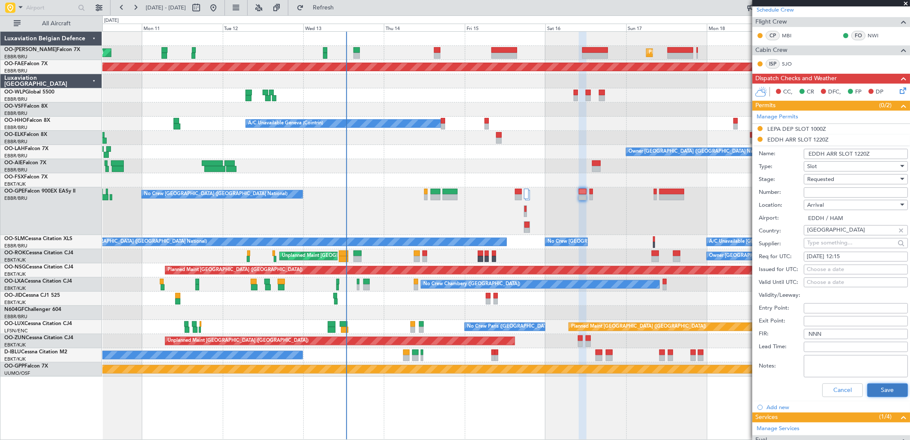
click at [880, 390] on button "Save" at bounding box center [887, 390] width 41 height 14
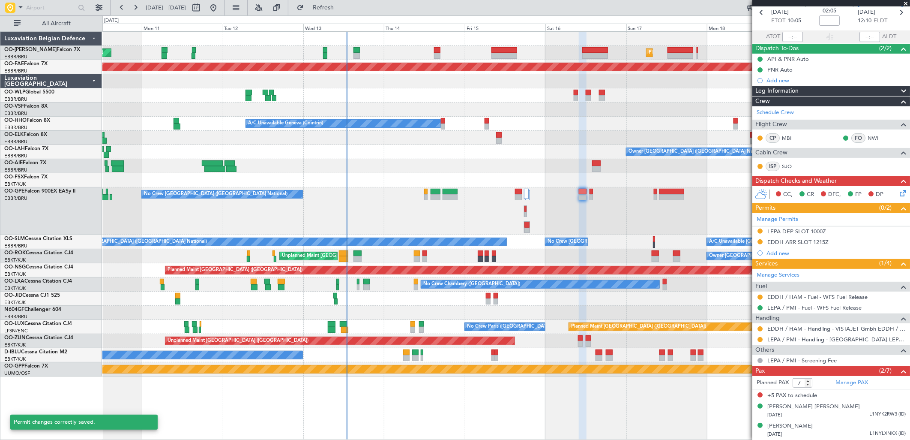
scroll to position [40, 0]
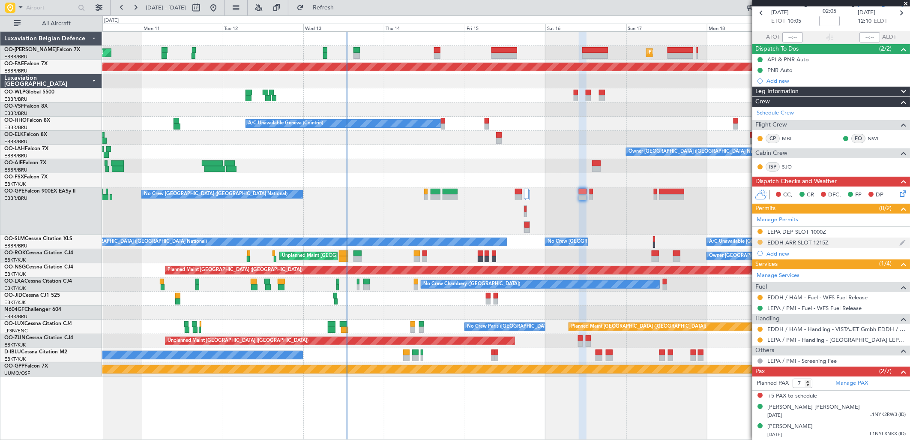
click at [758, 241] on button at bounding box center [760, 242] width 5 height 5
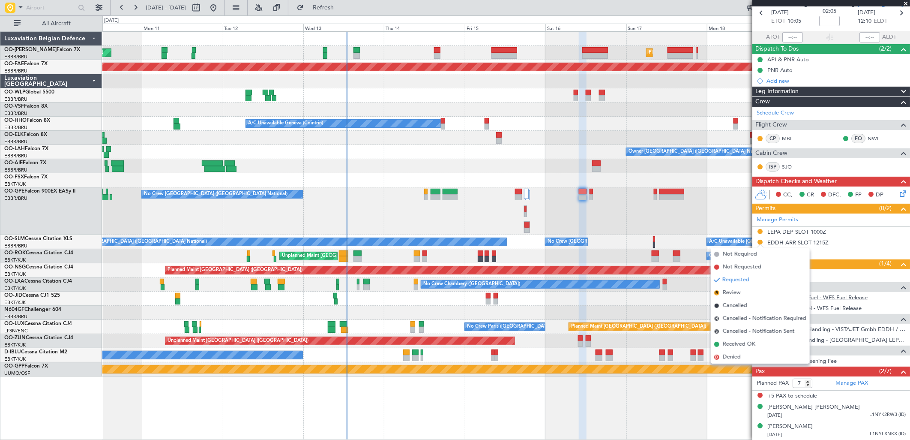
click at [859, 300] on link "EDDH / HAM - Fuel - WFS Fuel Release" at bounding box center [817, 296] width 100 height 7
click at [656, 394] on div "Unplanned Maint Brussels (Brussels National) Planned Maint Brussels (Brussels N…" at bounding box center [506, 235] width 808 height 408
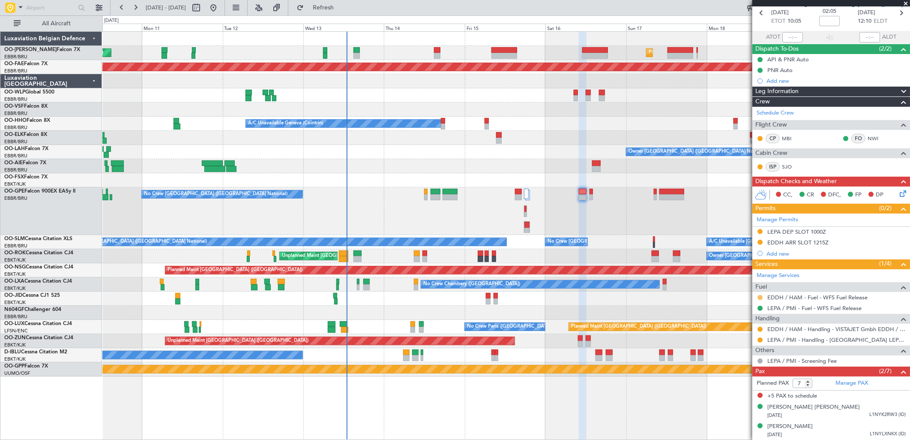
click at [759, 296] on button at bounding box center [760, 297] width 5 height 5
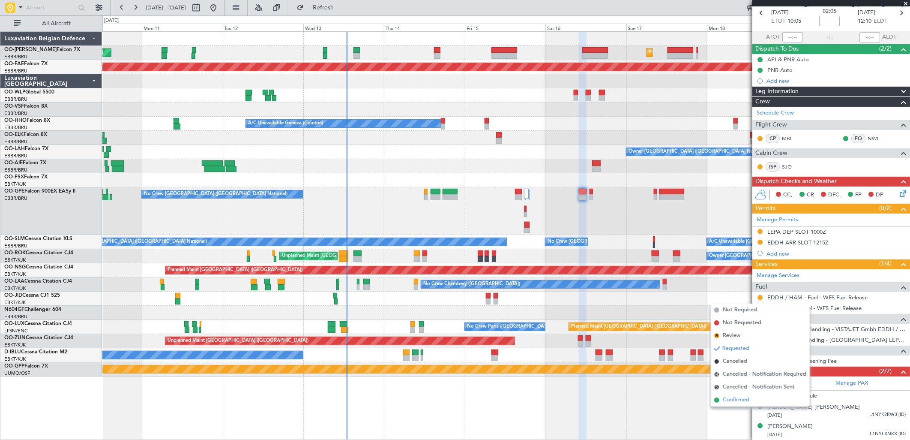
click at [731, 399] on span "Confirmed" at bounding box center [736, 399] width 27 height 9
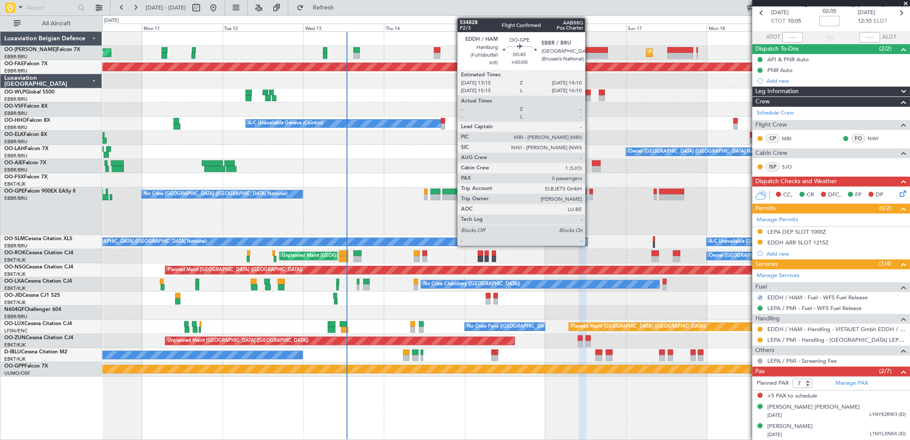
click at [590, 190] on div at bounding box center [591, 192] width 3 height 6
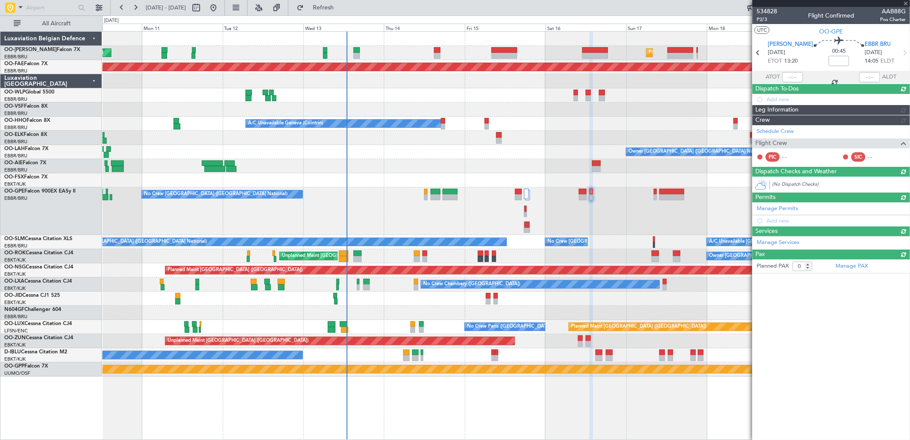
scroll to position [0, 0]
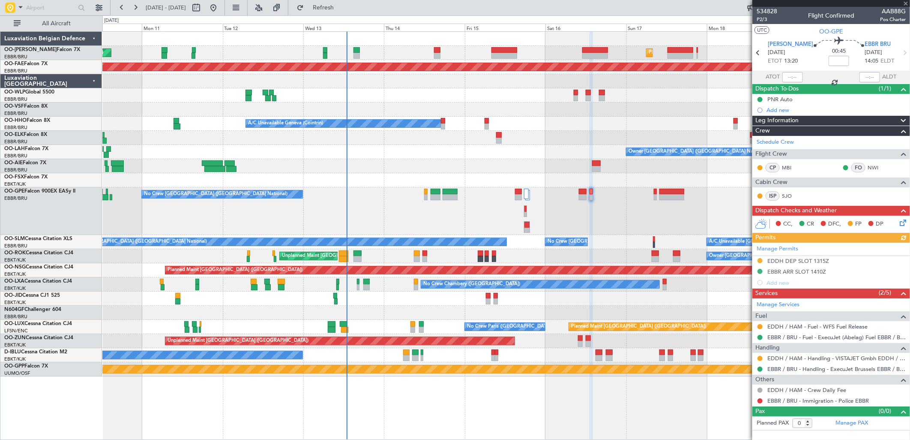
drag, startPoint x: 760, startPoint y: 324, endPoint x: 760, endPoint y: 343, distance: 18.9
click at [760, 324] on button at bounding box center [760, 326] width 5 height 5
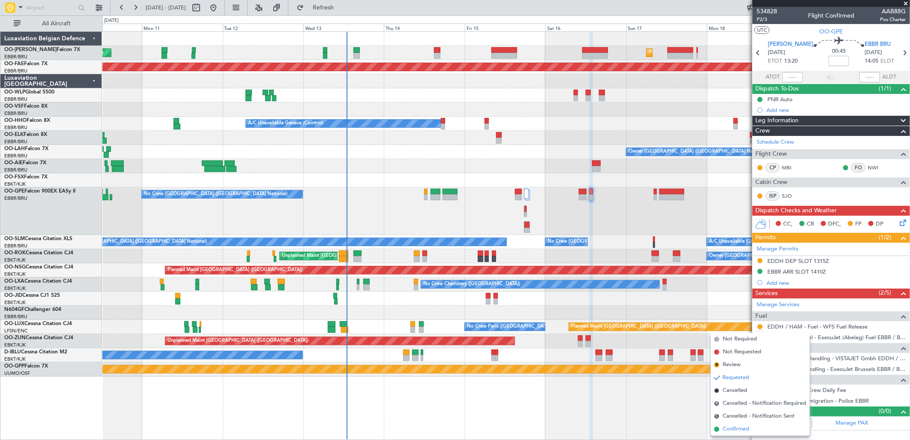
click at [736, 426] on span "Confirmed" at bounding box center [736, 429] width 27 height 9
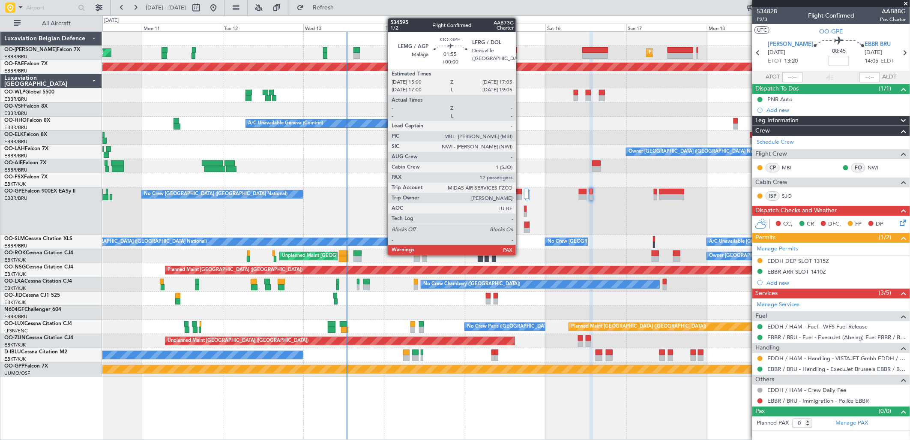
click at [520, 195] on div at bounding box center [518, 197] width 7 height 6
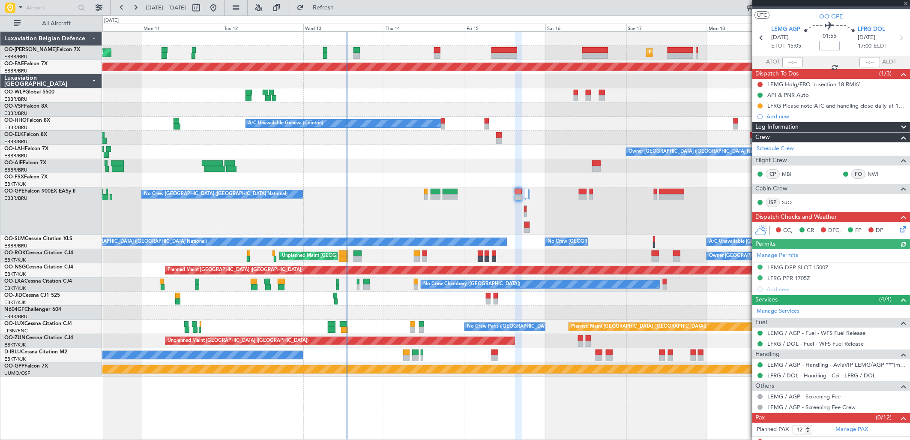
scroll to position [23, 0]
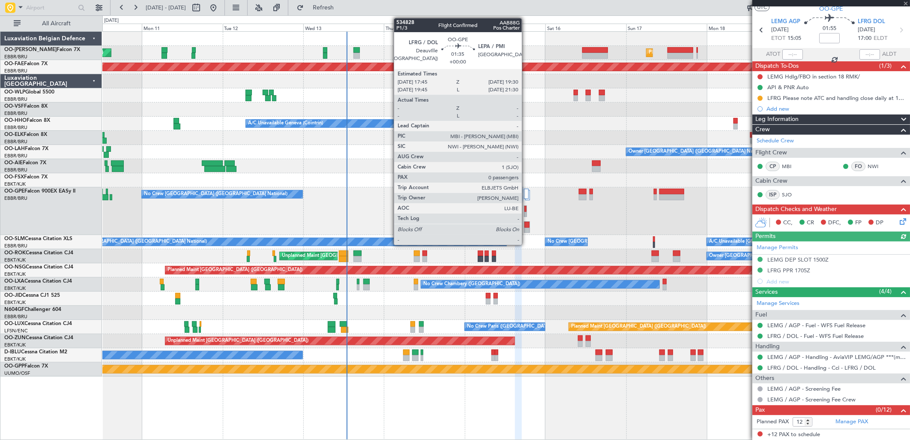
click at [526, 228] on div at bounding box center [526, 231] width 5 height 6
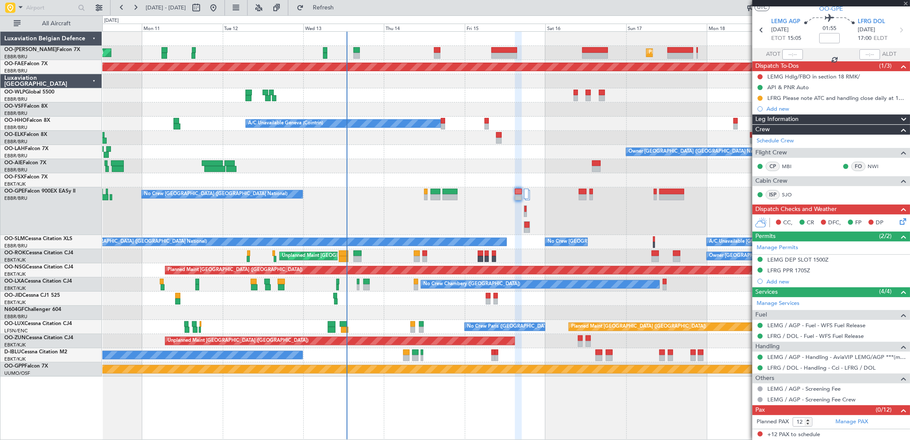
type input "0"
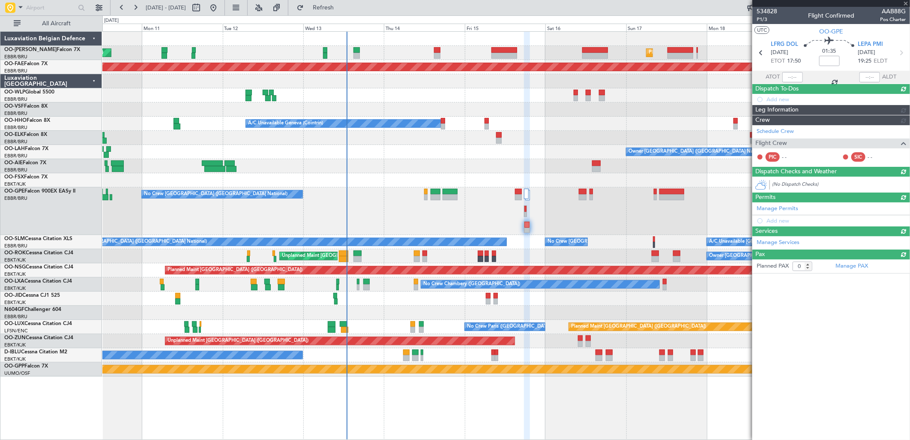
scroll to position [0, 0]
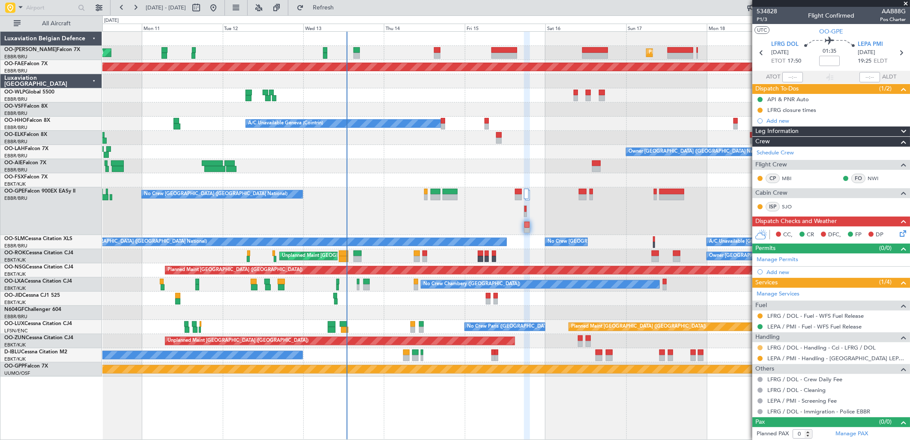
click at [758, 347] on button at bounding box center [760, 347] width 5 height 5
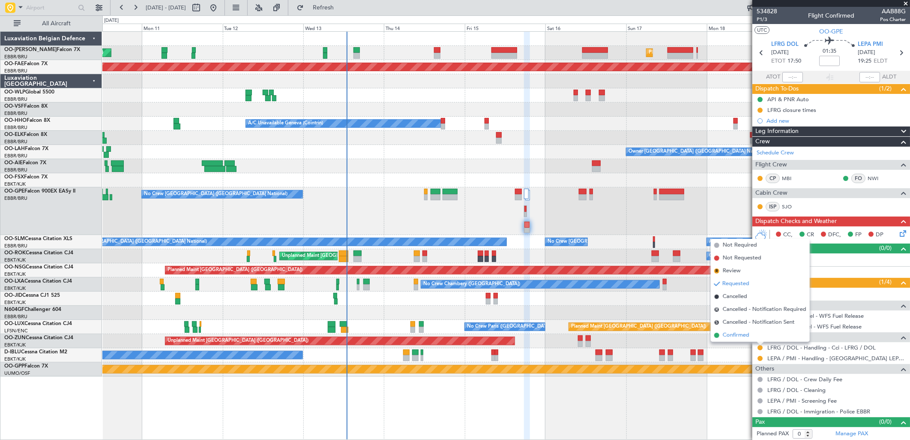
click at [736, 335] on span "Confirmed" at bounding box center [736, 335] width 27 height 9
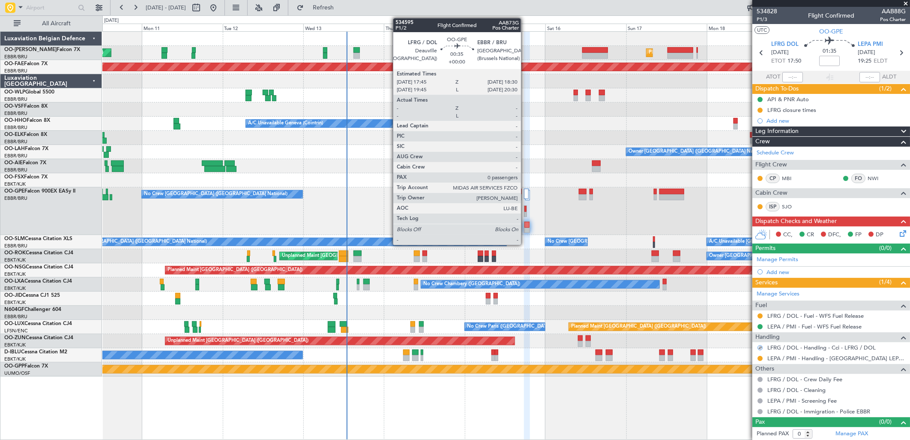
click at [525, 208] on div at bounding box center [525, 209] width 2 height 6
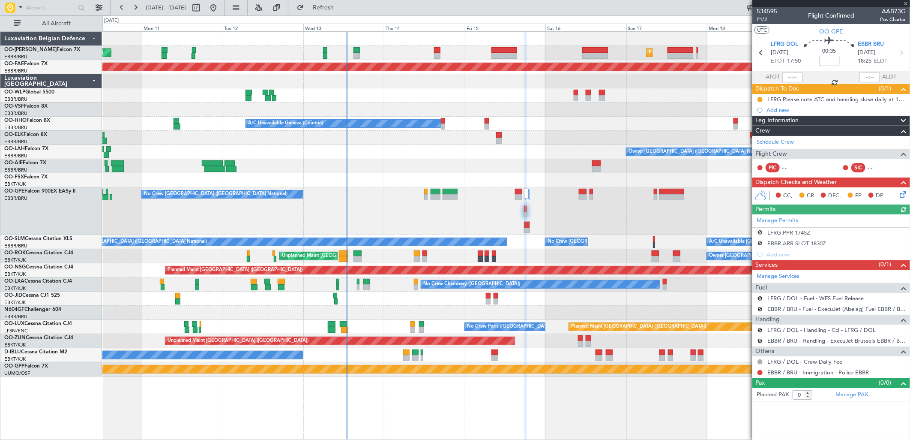
click at [794, 231] on div "Manage Permits S LFRG PPR 1745Z S EBBR ARR SLOT 1830Z Add new" at bounding box center [831, 236] width 158 height 45
click at [800, 232] on div "Manage Permits S LFRG PPR 1745Z S EBBR ARR SLOT 1830Z Add new" at bounding box center [831, 236] width 158 height 45
click at [791, 232] on div "LFRG PPR 1745Z" at bounding box center [788, 232] width 43 height 7
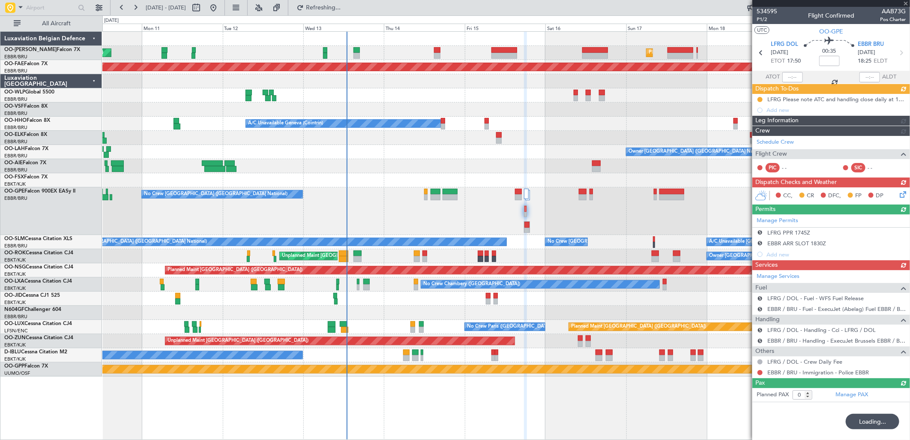
click at [828, 283] on div "Manage Services Fuel S LFRG / DOL - Fuel - WFS Fuel Release S EBBR / BRU - Fuel…" at bounding box center [831, 324] width 158 height 108
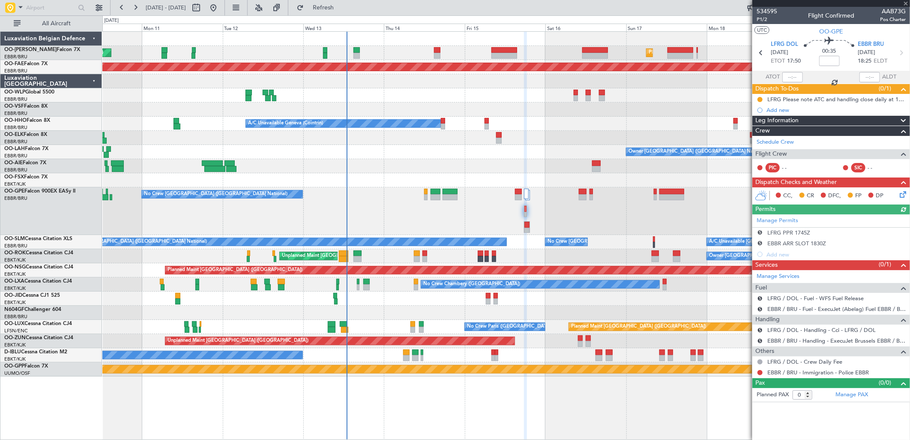
drag, startPoint x: 828, startPoint y: 283, endPoint x: 791, endPoint y: 232, distance: 62.7
click at [791, 232] on div "Manage Permits S LFRG PPR 1745Z S EBBR ARR SLOT 1830Z Add new" at bounding box center [831, 236] width 158 height 45
click at [787, 232] on div "Manage Permits S LFRG PPR 1745Z S EBBR ARR SLOT 1830Z Add new" at bounding box center [831, 236] width 158 height 45
click at [787, 229] on div "LFRG PPR 1745Z" at bounding box center [788, 232] width 43 height 7
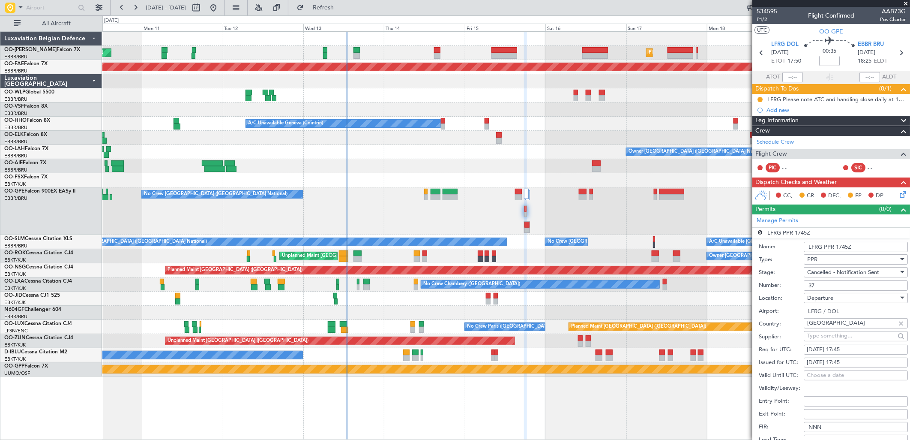
click at [812, 281] on input "37" at bounding box center [856, 285] width 104 height 10
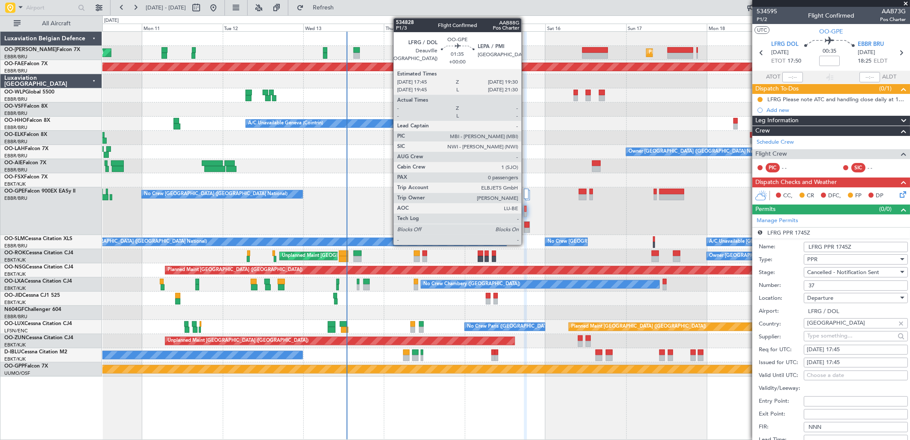
click at [526, 228] on div at bounding box center [526, 231] width 5 height 6
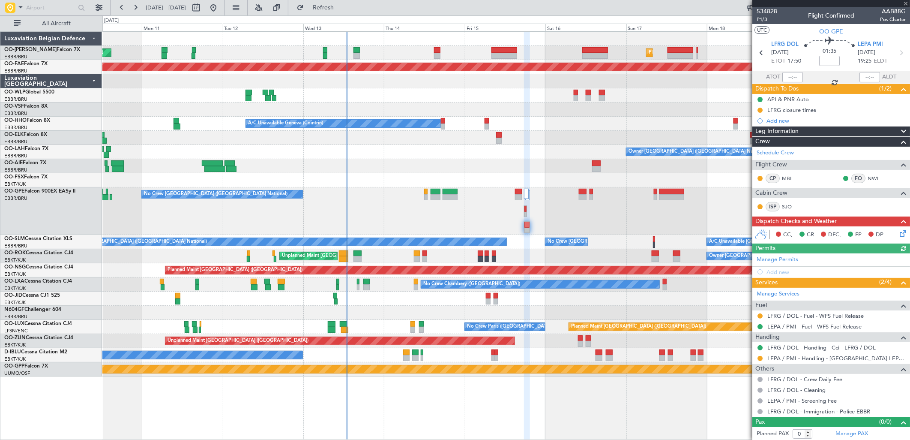
click at [787, 258] on div "Manage Permits Add new" at bounding box center [831, 265] width 158 height 24
click at [799, 260] on div "Manage Permits" at bounding box center [831, 259] width 158 height 13
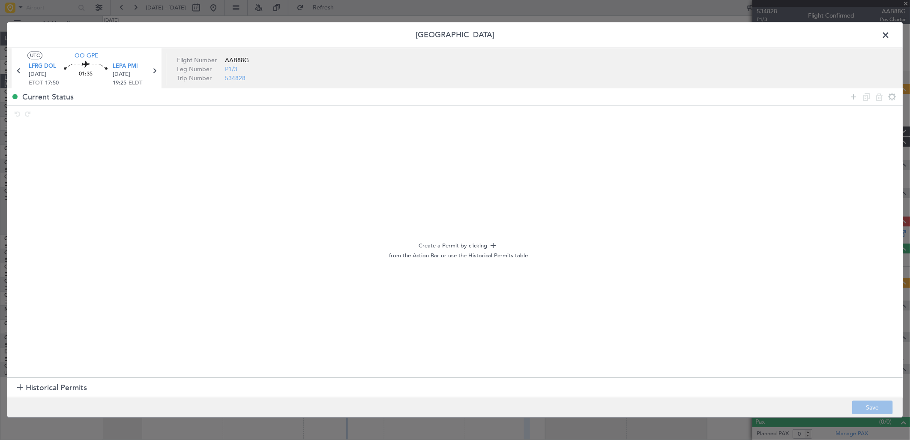
click at [18, 387] on div at bounding box center [20, 388] width 6 height 6
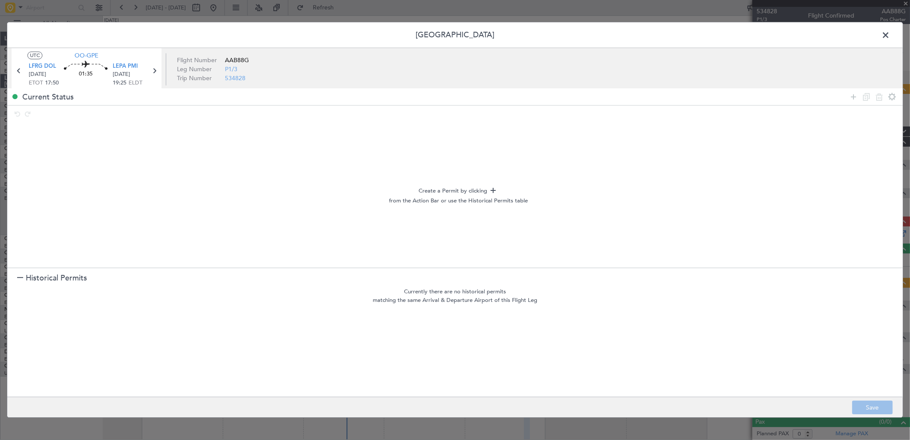
click at [890, 30] on span at bounding box center [890, 37] width 0 height 17
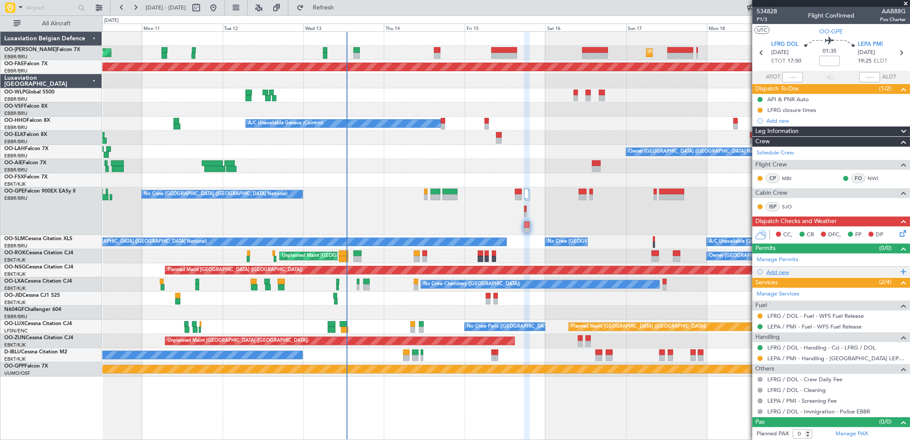
click at [767, 274] on div "Add new" at bounding box center [833, 271] width 132 height 7
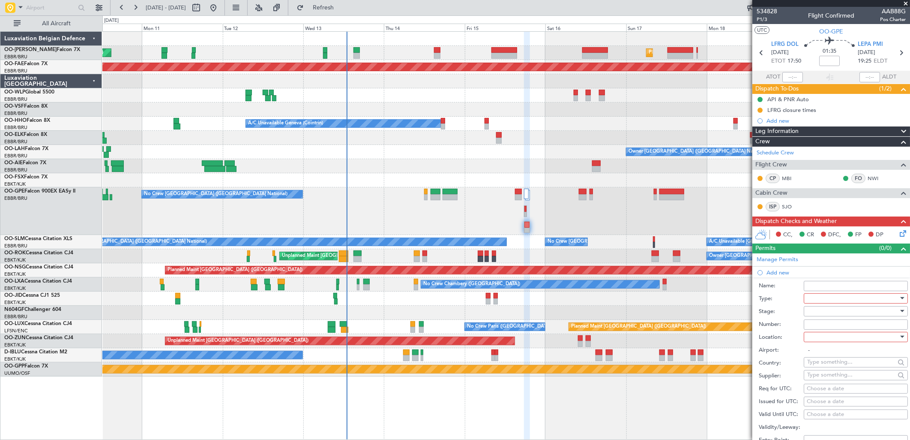
click at [816, 298] on div at bounding box center [852, 298] width 91 height 13
click at [828, 361] on span "PPR" at bounding box center [852, 360] width 89 height 13
click at [819, 305] on div at bounding box center [852, 311] width 91 height 13
click at [832, 375] on span "Received OK" at bounding box center [852, 380] width 89 height 13
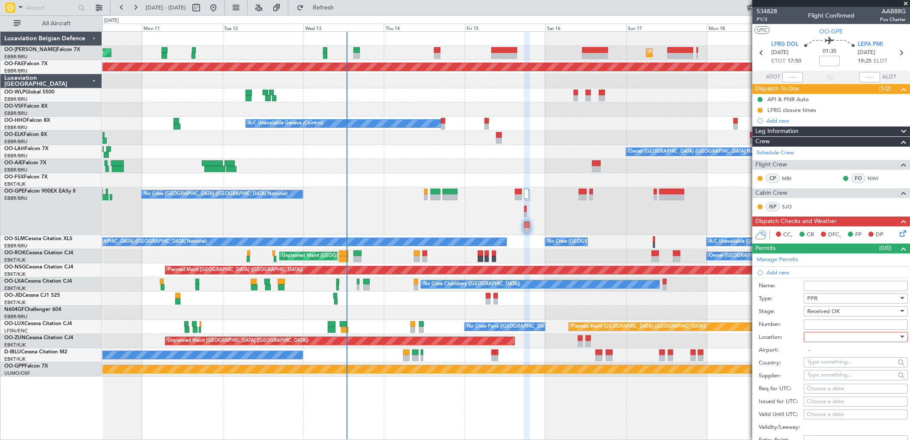
click at [818, 320] on input "Number:" at bounding box center [856, 324] width 104 height 10
paste input "37"
type input "37"
click at [826, 338] on div at bounding box center [852, 336] width 91 height 13
click at [827, 356] on span "Departure" at bounding box center [852, 354] width 89 height 13
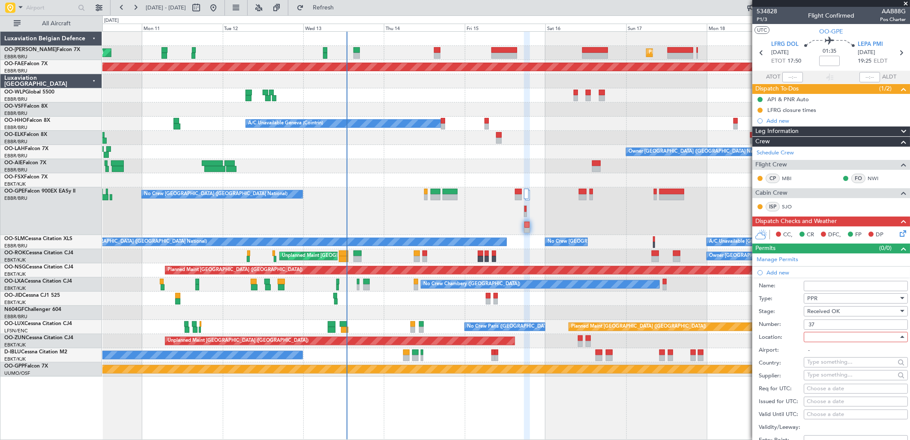
type input "LFRG / DOL"
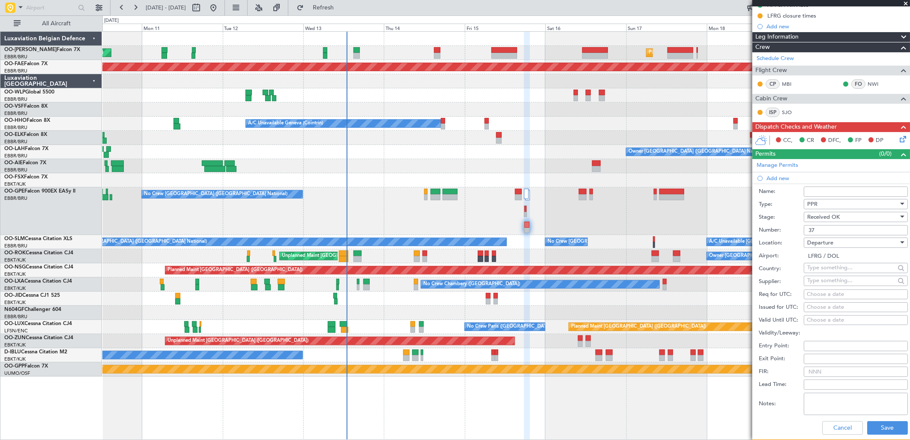
scroll to position [95, 0]
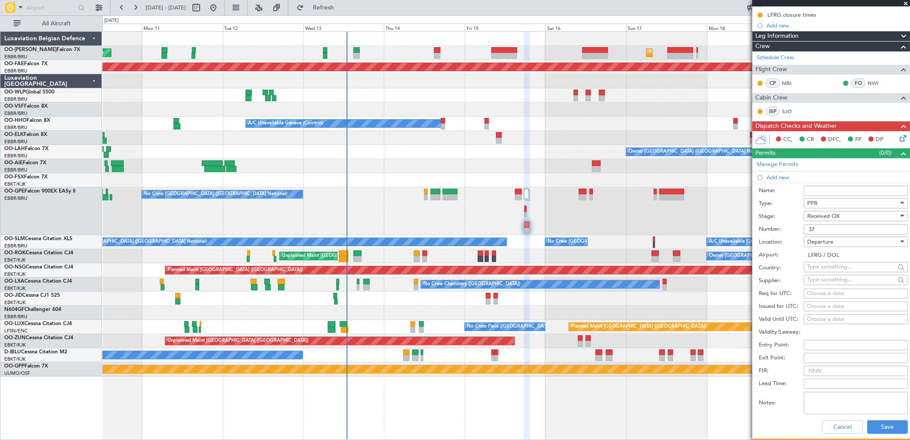
click at [819, 294] on div "Choose a date" at bounding box center [856, 293] width 98 height 9
select select "8"
select select "2025"
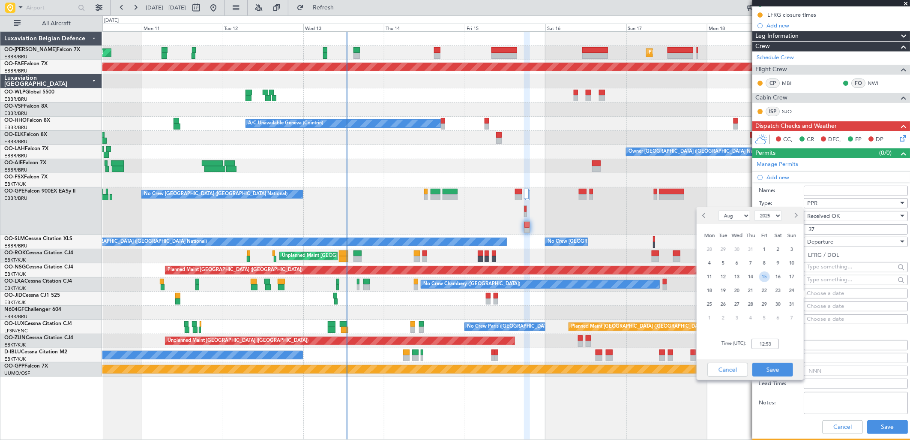
click at [766, 274] on span "15" at bounding box center [764, 276] width 11 height 11
click at [761, 345] on input "00:00" at bounding box center [765, 343] width 27 height 10
type input "17:45"
click at [776, 365] on button "Save" at bounding box center [772, 369] width 41 height 14
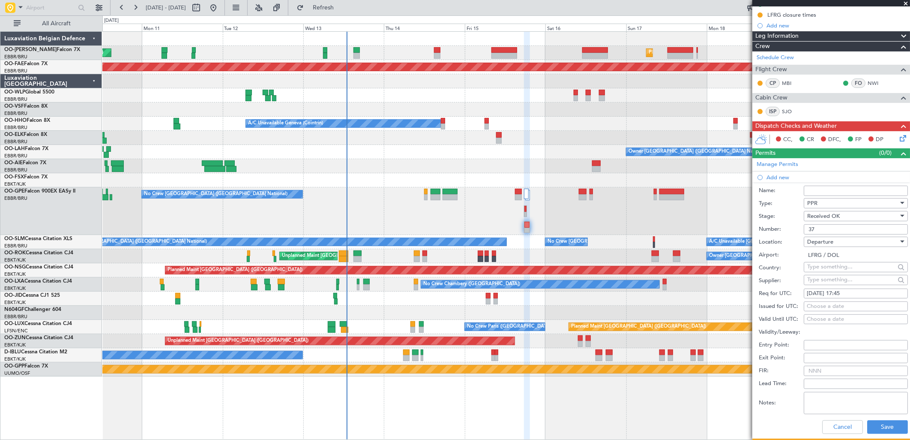
click at [814, 307] on div "Choose a date" at bounding box center [856, 306] width 98 height 9
select select "8"
select select "2025"
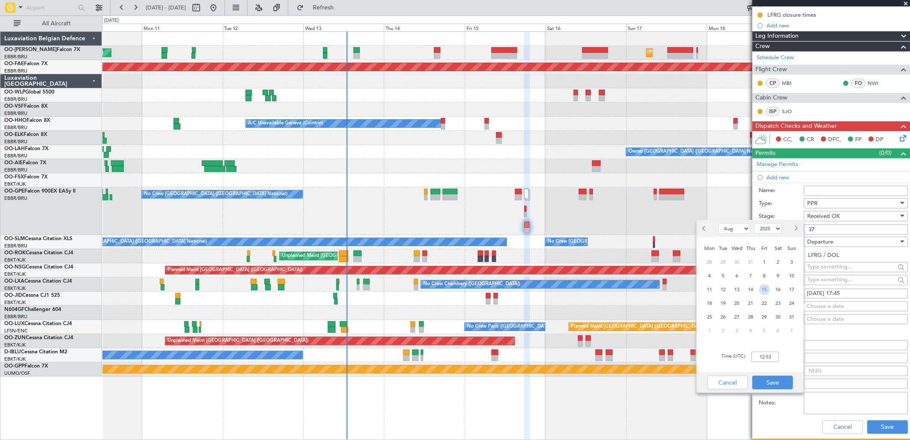
click at [767, 289] on span "15" at bounding box center [764, 289] width 11 height 11
click at [770, 356] on input "00:00" at bounding box center [765, 356] width 27 height 10
type input "17:45"
click at [774, 378] on button "Save" at bounding box center [772, 382] width 41 height 14
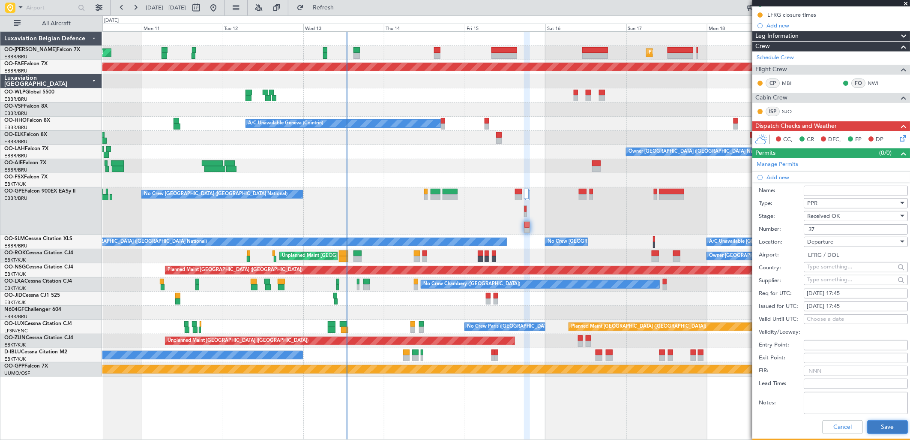
click at [883, 422] on button "Save" at bounding box center [887, 427] width 41 height 14
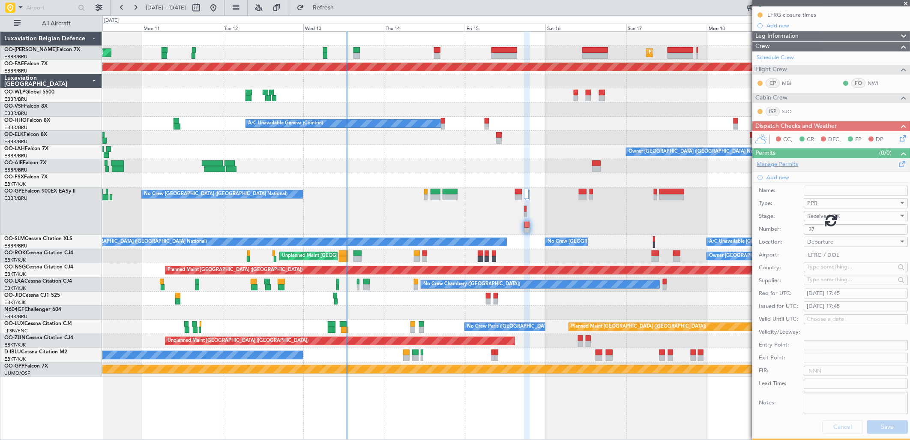
scroll to position [12, 0]
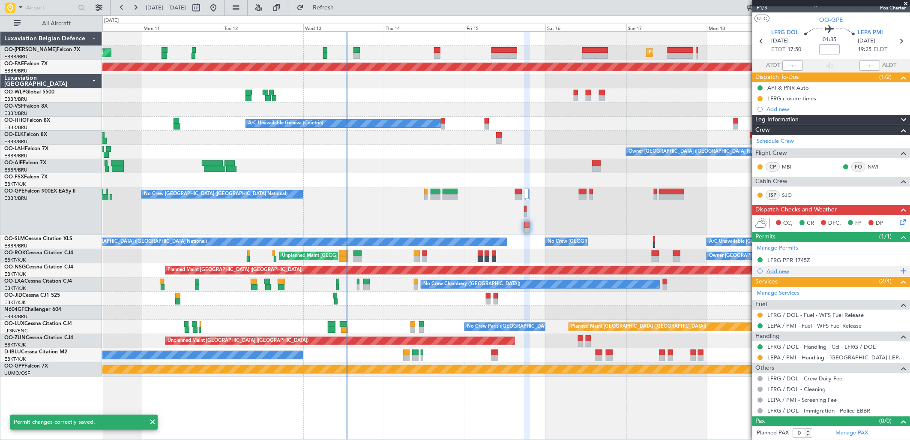
click at [776, 270] on div "Add new" at bounding box center [833, 270] width 132 height 7
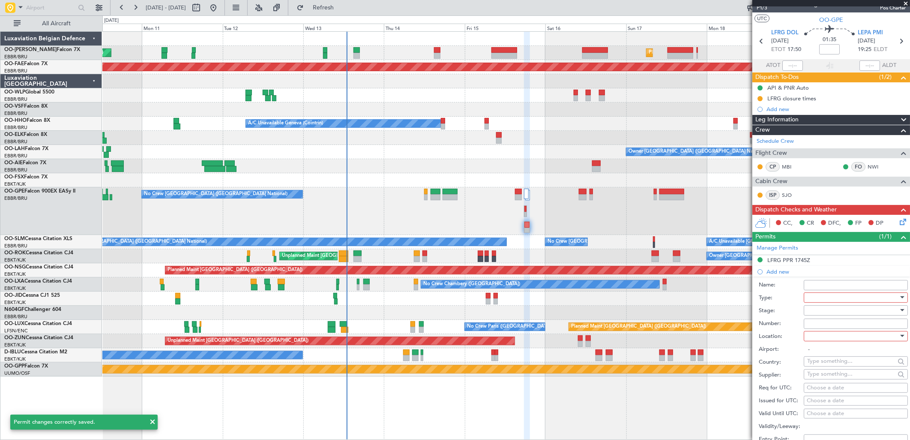
scroll to position [95, 0]
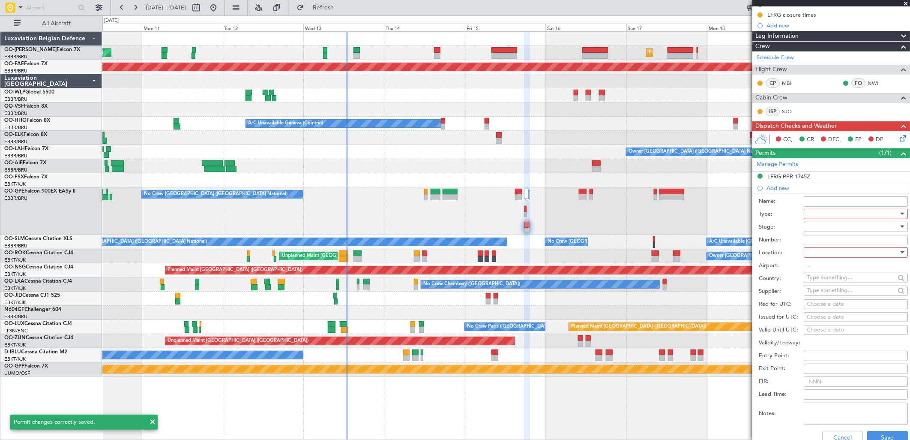
click at [821, 215] on div at bounding box center [852, 213] width 91 height 13
click at [823, 292] on span "Slot" at bounding box center [852, 294] width 89 height 13
click at [828, 223] on div at bounding box center [852, 226] width 91 height 13
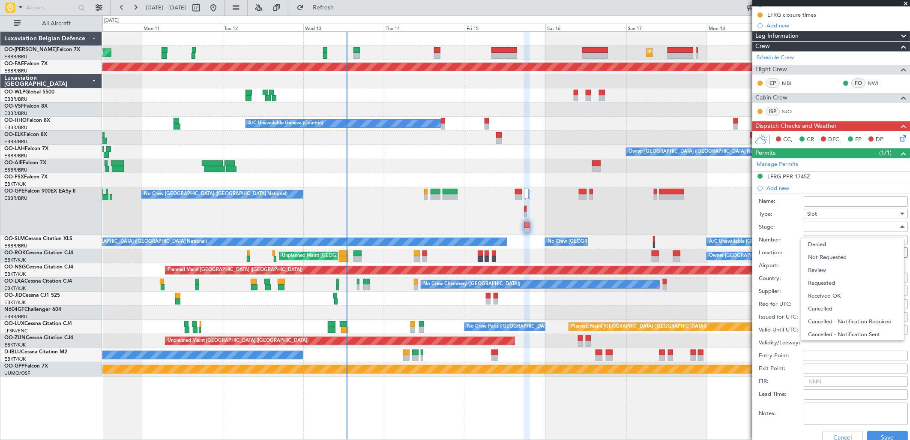
drag, startPoint x: 832, startPoint y: 284, endPoint x: 820, endPoint y: 254, distance: 32.3
click at [831, 283] on span "Requested" at bounding box center [852, 282] width 89 height 13
click at [814, 251] on div at bounding box center [852, 252] width 91 height 13
click at [830, 292] on span "Arrival" at bounding box center [852, 295] width 89 height 13
type input "LEPA / PMI"
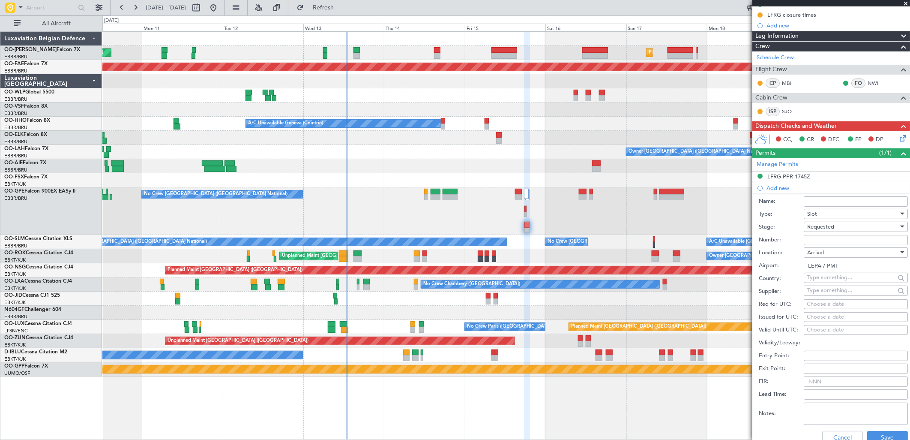
click at [817, 305] on div "Choose a date" at bounding box center [856, 304] width 98 height 9
select select "8"
select select "2025"
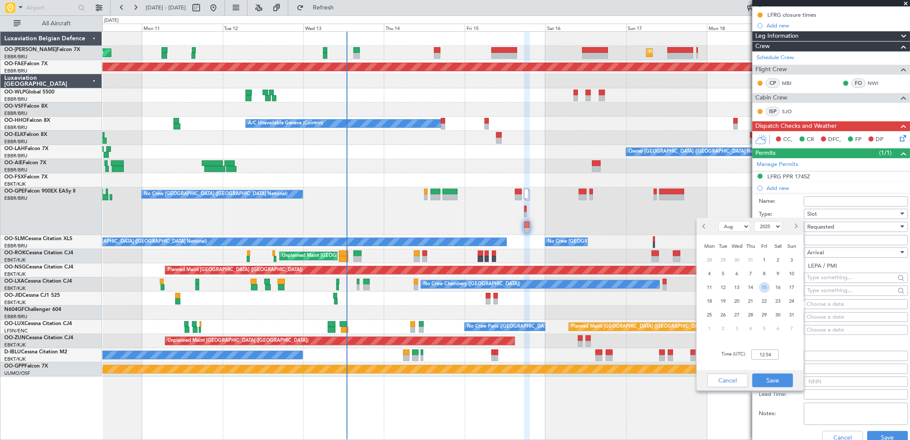
click at [765, 287] on span "15" at bounding box center [764, 287] width 11 height 11
click at [766, 357] on input "00:00" at bounding box center [765, 354] width 27 height 10
type input "19:30"
click at [770, 379] on button "Save" at bounding box center [772, 380] width 41 height 14
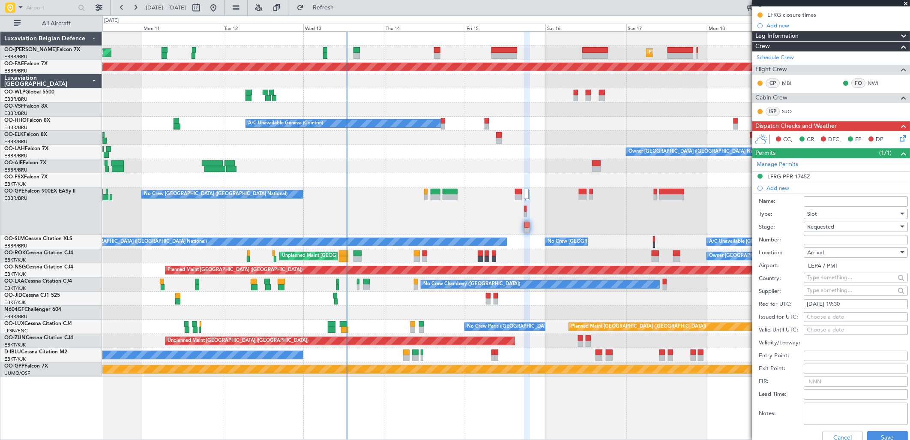
click at [812, 318] on div "Choose a date" at bounding box center [856, 317] width 98 height 9
select select "8"
select select "2025"
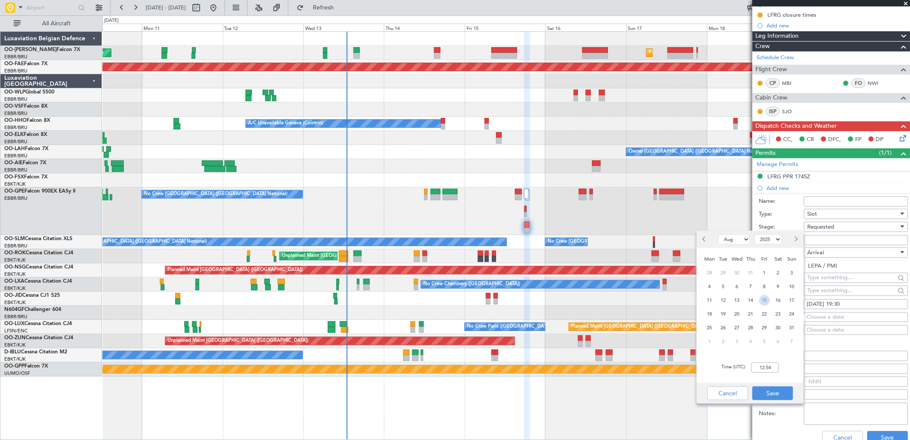
click at [765, 297] on span "15" at bounding box center [764, 300] width 11 height 11
click at [764, 362] on input "00:00" at bounding box center [765, 367] width 27 height 10
type input "19:30"
click at [763, 392] on button "Save" at bounding box center [772, 393] width 41 height 14
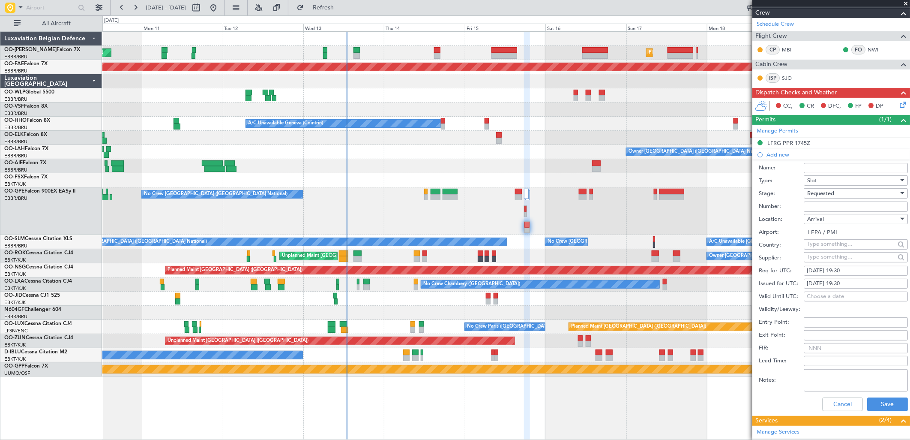
scroll to position [143, 0]
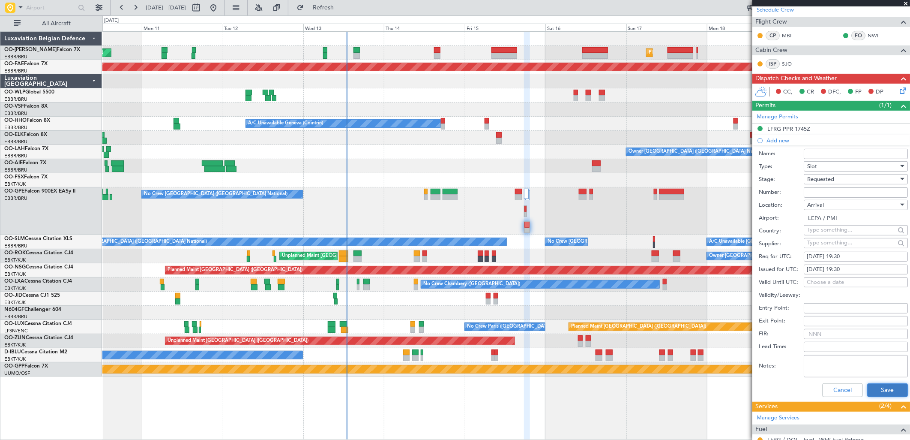
click at [877, 392] on button "Save" at bounding box center [887, 390] width 41 height 14
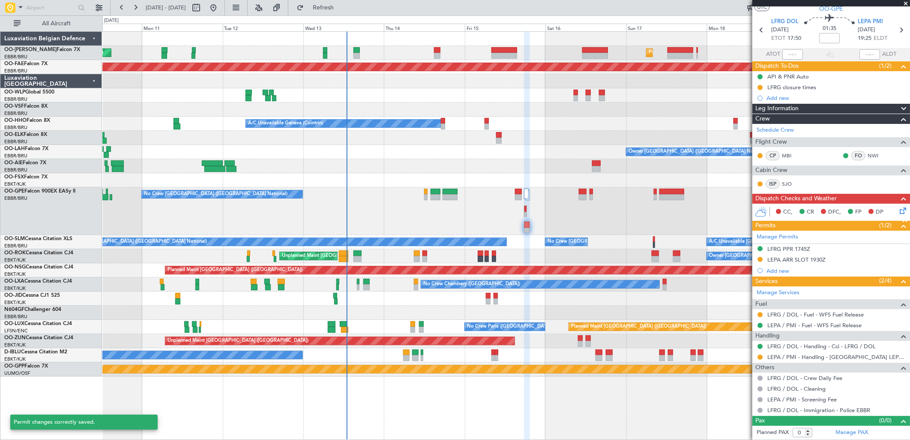
scroll to position [23, 0]
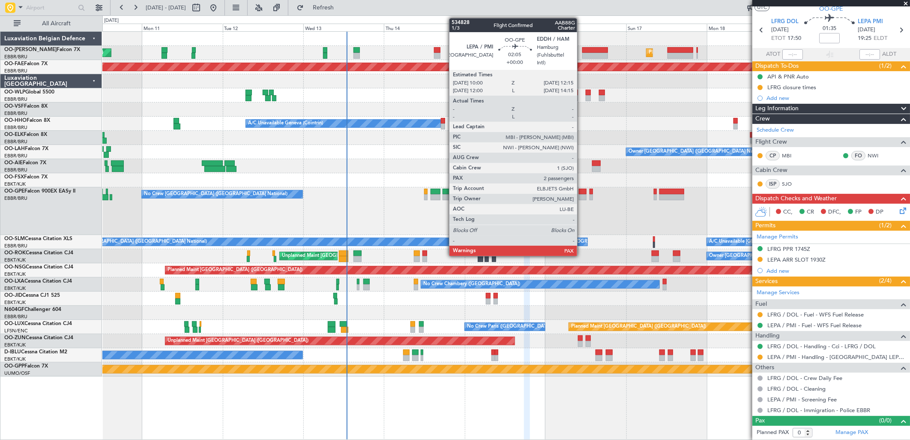
click at [581, 194] on div at bounding box center [583, 197] width 8 height 6
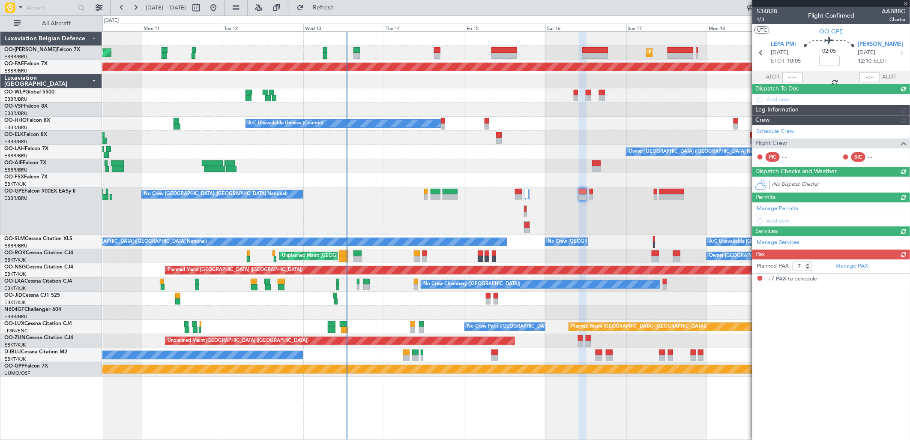
scroll to position [0, 0]
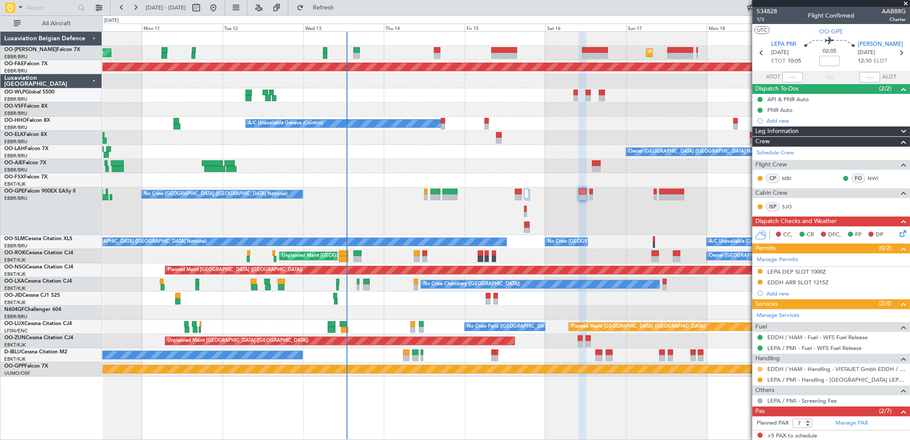
click at [758, 369] on button at bounding box center [760, 368] width 5 height 5
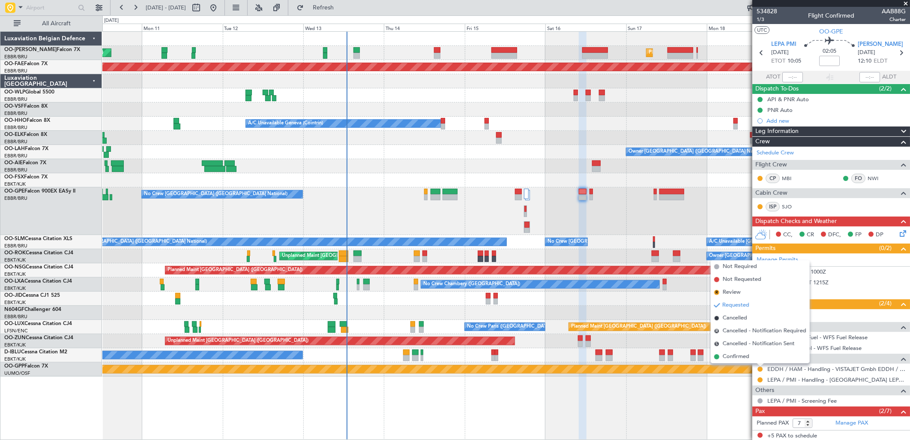
drag, startPoint x: 731, startPoint y: 358, endPoint x: 649, endPoint y: 304, distance: 98.5
click at [731, 357] on span "Confirmed" at bounding box center [736, 356] width 27 height 9
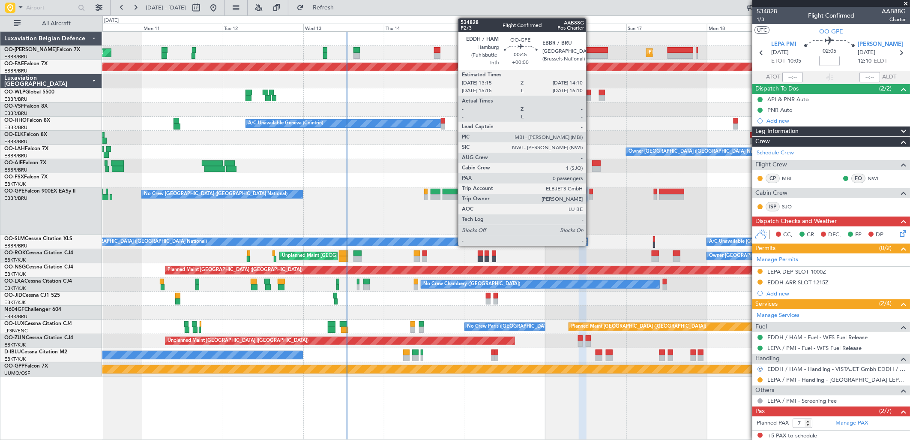
click at [590, 197] on div at bounding box center [591, 197] width 3 height 6
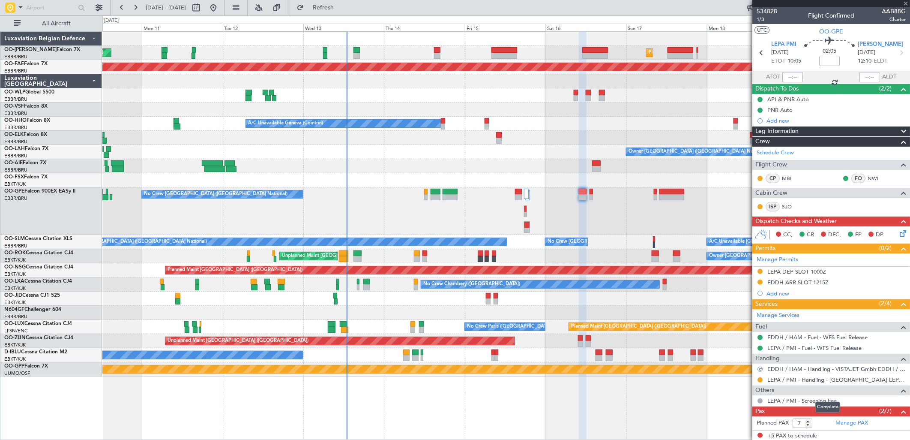
type input "0"
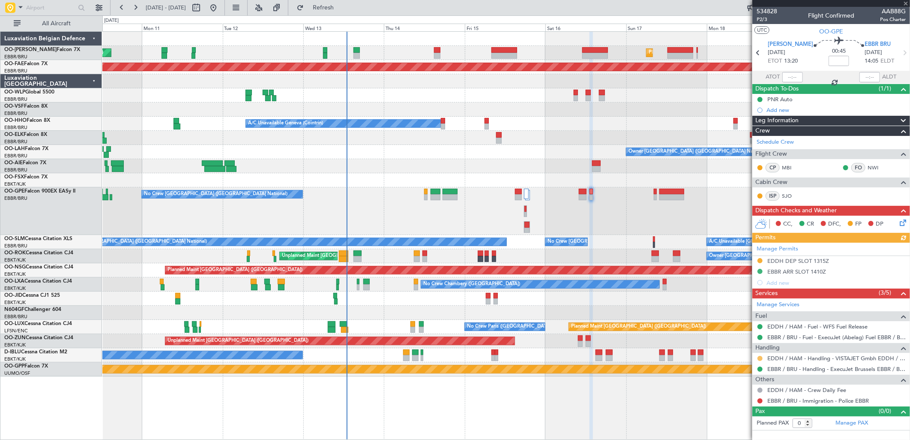
click at [759, 356] on button at bounding box center [760, 358] width 5 height 5
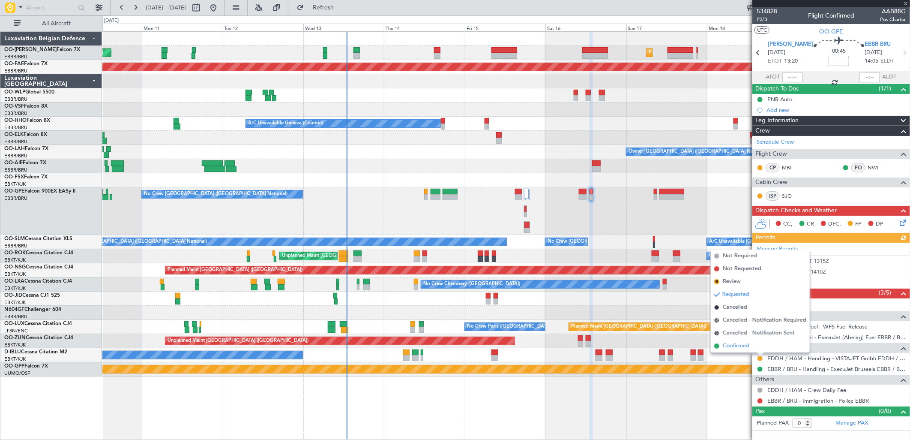
click at [740, 347] on span "Confirmed" at bounding box center [736, 345] width 27 height 9
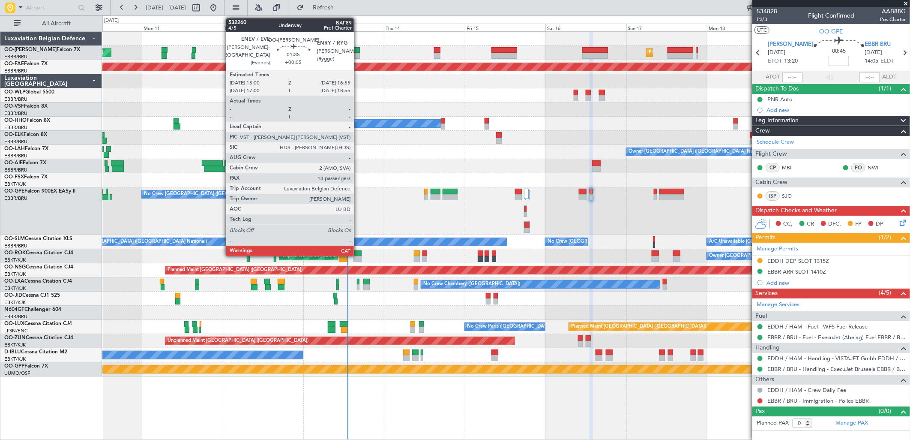
click at [358, 49] on div at bounding box center [356, 50] width 7 height 6
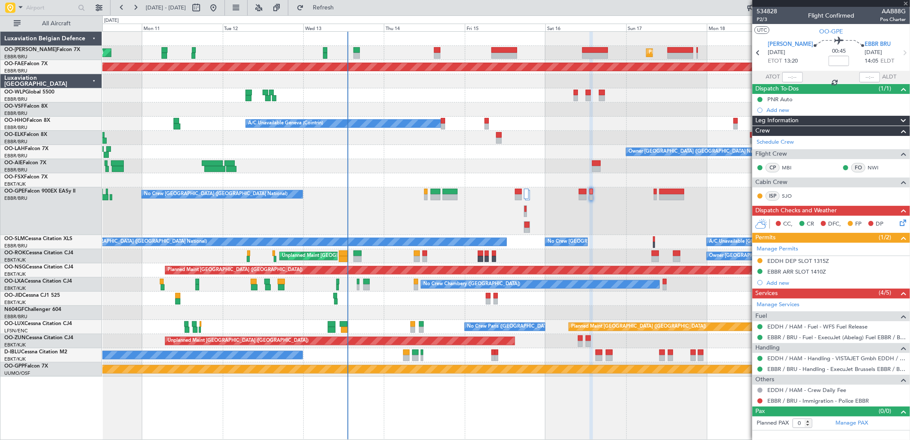
type input "+00:05"
type input "13"
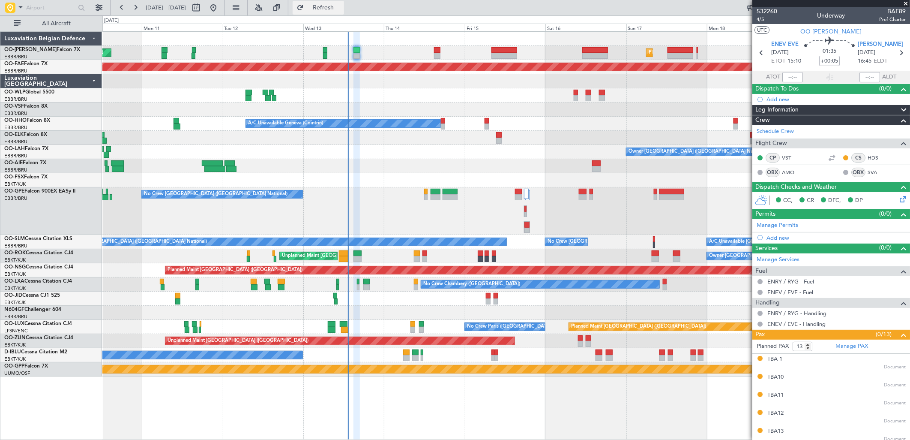
click at [341, 5] on span "Refresh" at bounding box center [323, 8] width 36 height 6
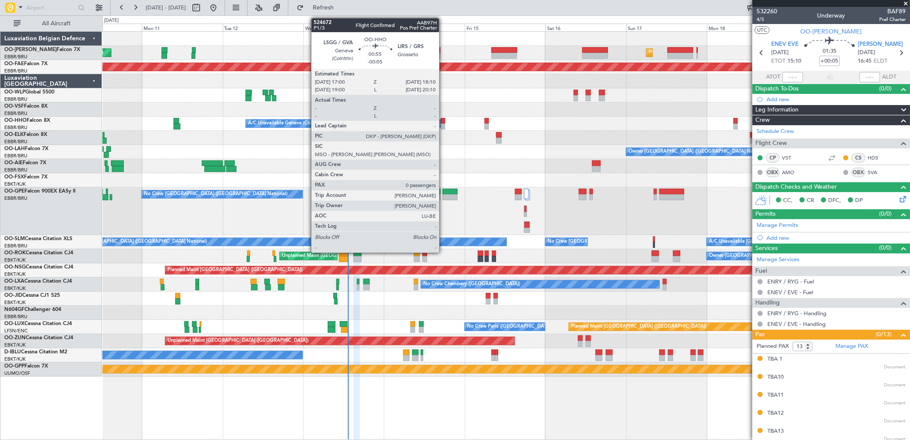
click at [443, 121] on div at bounding box center [443, 121] width 4 height 6
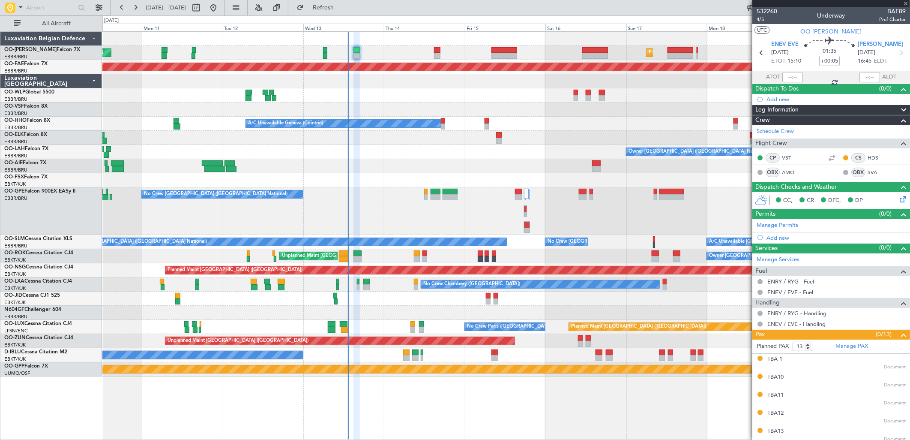
type input "-00:05"
type input "0"
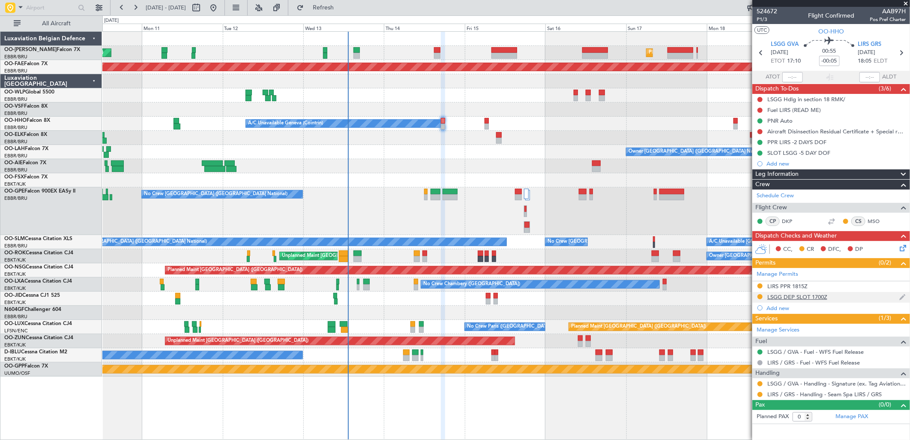
click at [782, 295] on div "LSGG DEP SLOT 1700Z" at bounding box center [797, 296] width 60 height 7
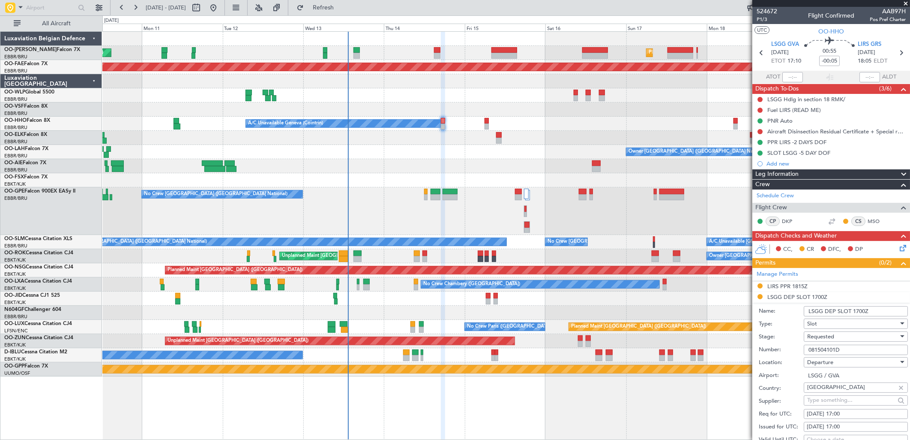
click at [832, 352] on input "081504101D" at bounding box center [856, 349] width 104 height 10
paste input "417104"
type input "081417104D"
click at [824, 333] on span "Requested" at bounding box center [820, 336] width 27 height 8
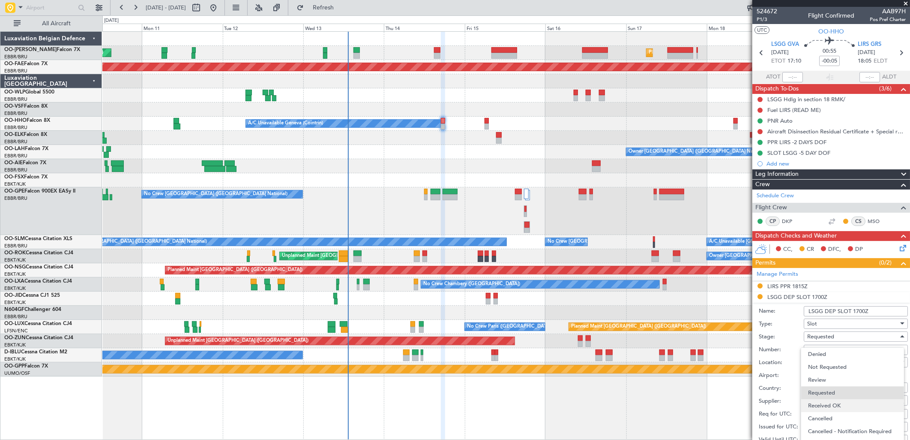
click at [828, 405] on span "Received OK" at bounding box center [852, 405] width 89 height 13
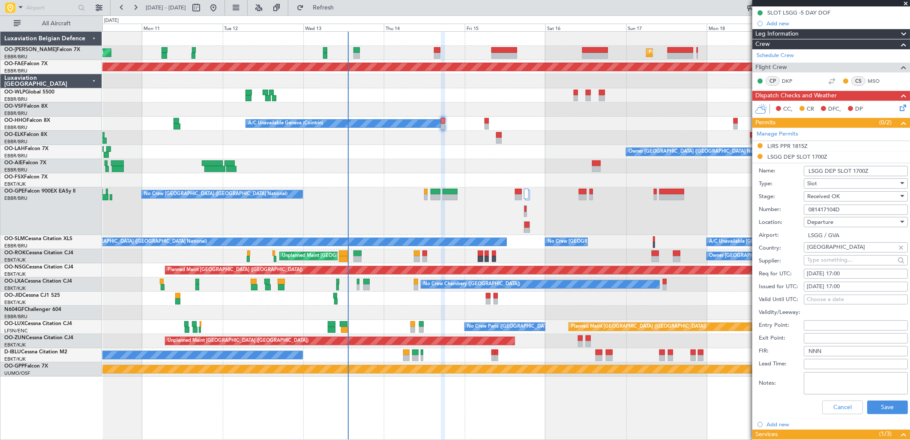
scroll to position [190, 0]
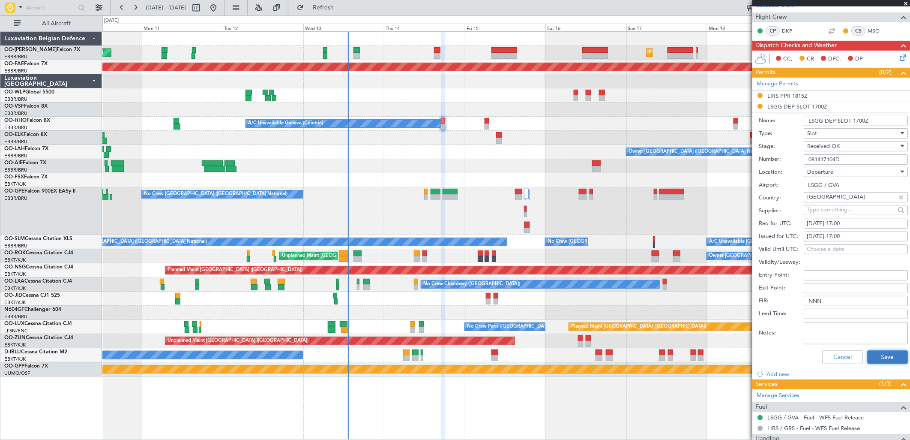
click at [867, 353] on button "Save" at bounding box center [887, 357] width 41 height 14
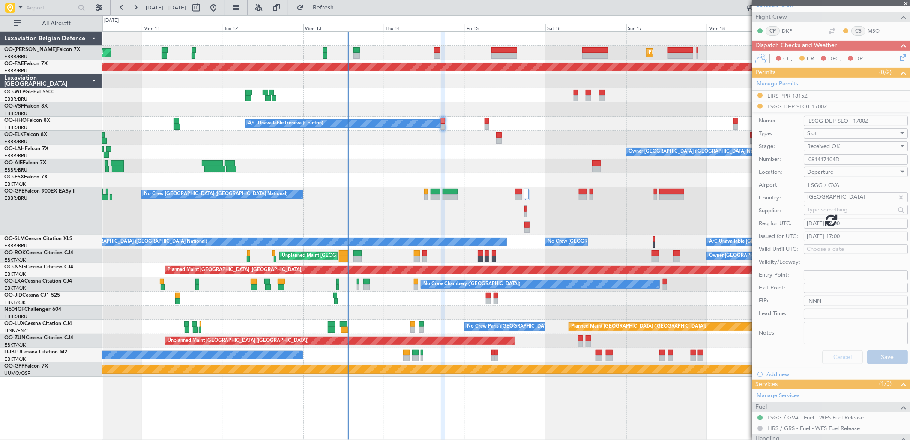
scroll to position [0, 0]
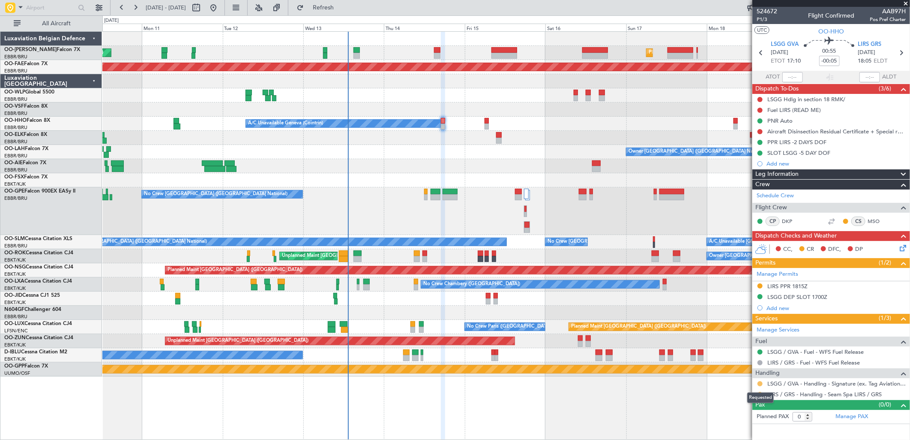
click at [759, 384] on button at bounding box center [760, 383] width 5 height 5
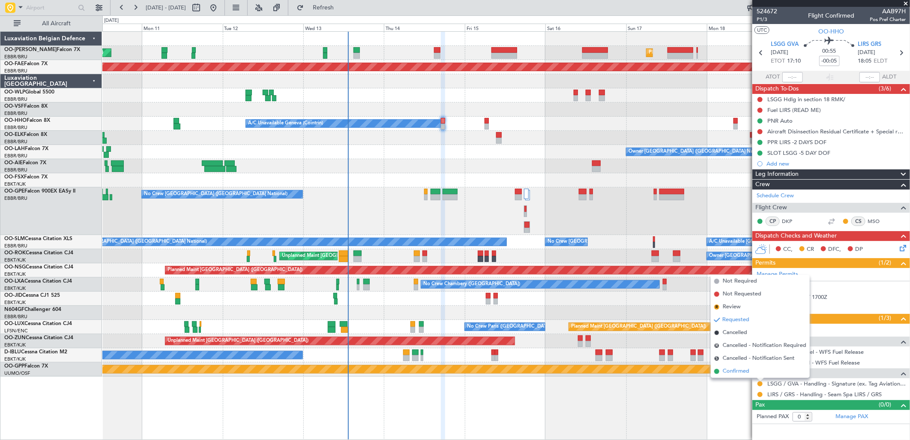
click at [747, 371] on span "Confirmed" at bounding box center [736, 371] width 27 height 9
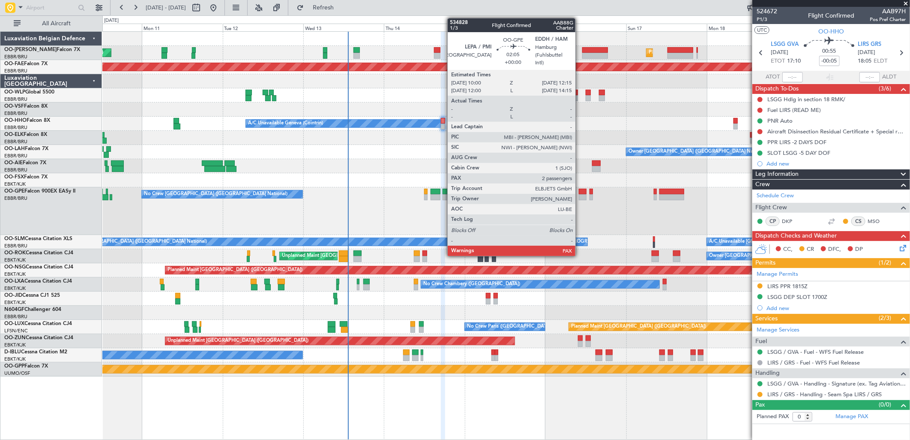
click at [580, 193] on div at bounding box center [583, 192] width 8 height 6
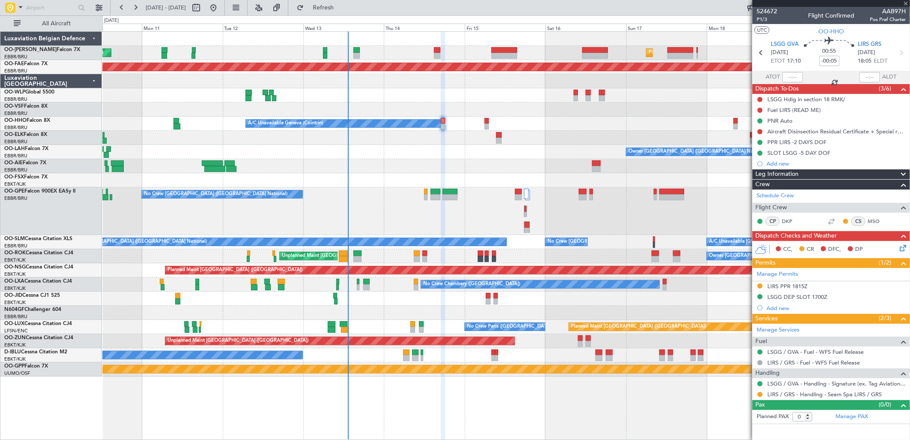
type input "7"
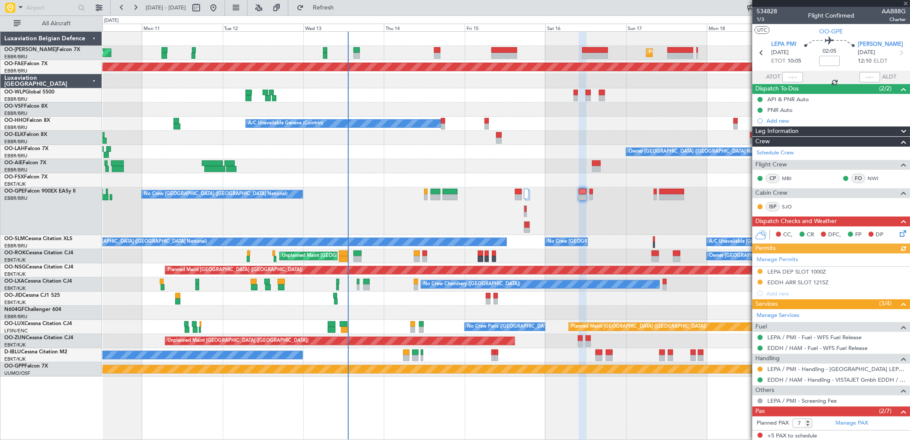
click at [818, 280] on div "Manage Permits LEPA DEP SLOT 1000Z EDDH ARR SLOT 1215Z Add new" at bounding box center [831, 275] width 158 height 45
click at [817, 282] on div "EDDH ARR SLOT 1215Z" at bounding box center [797, 281] width 61 height 7
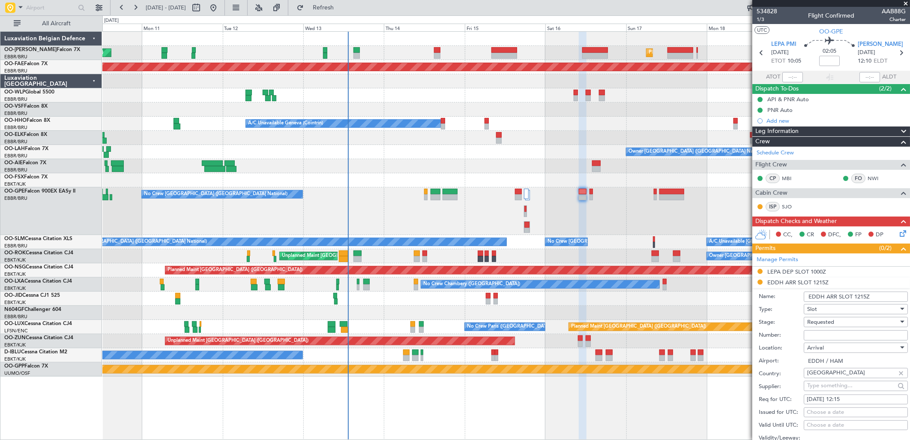
click at [829, 320] on span "Requested" at bounding box center [820, 322] width 27 height 8
click at [830, 386] on span "Received OK" at bounding box center [852, 387] width 89 height 13
click at [827, 333] on input "Number:" at bounding box center [856, 335] width 104 height 10
paste input "EDDH1308255029"
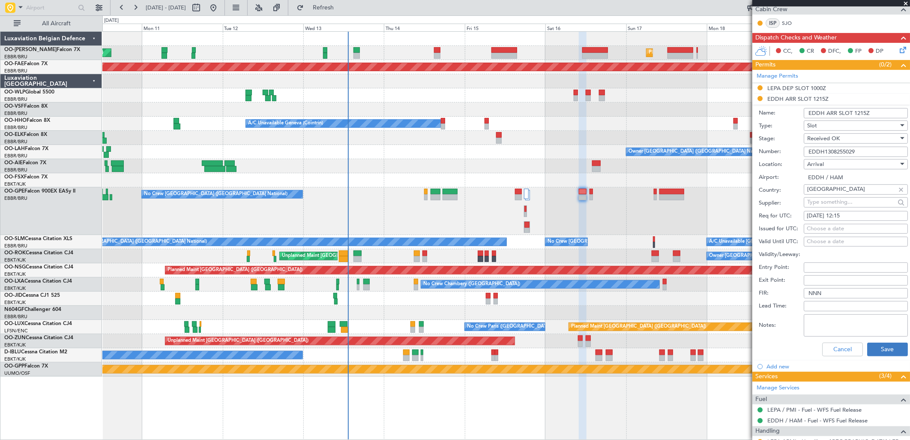
scroll to position [190, 0]
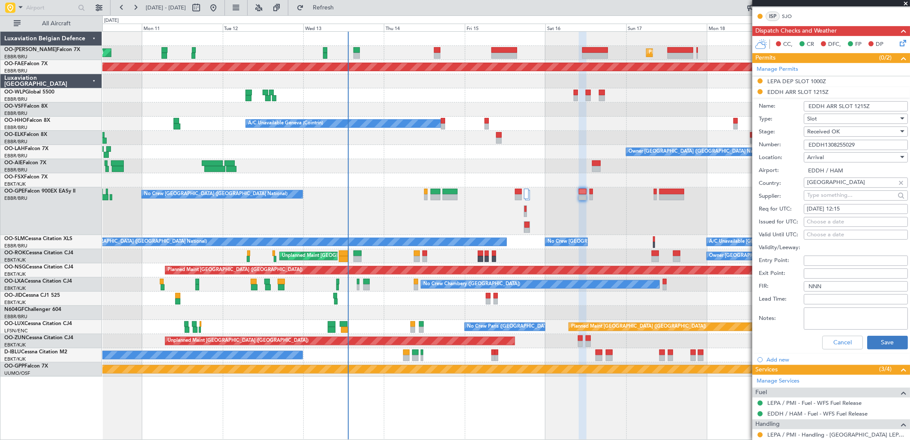
type input "EDDH1308255029"
click at [873, 342] on button "Save" at bounding box center [887, 342] width 41 height 14
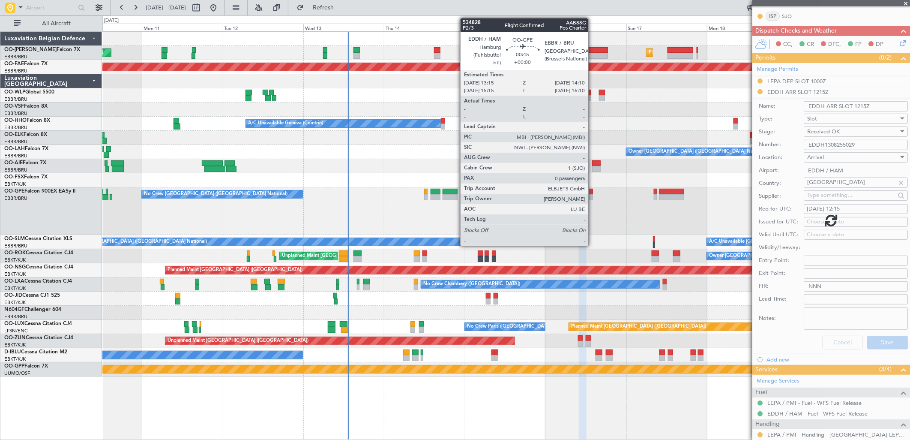
click at [593, 196] on div at bounding box center [591, 197] width 3 height 6
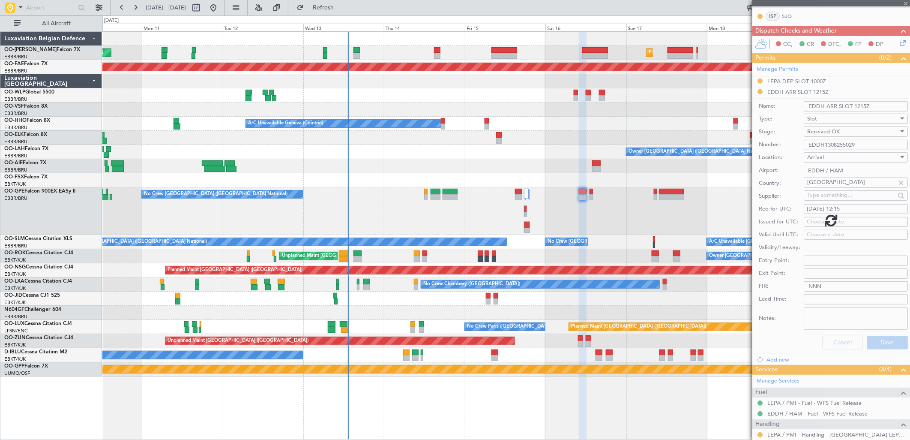
type input "0"
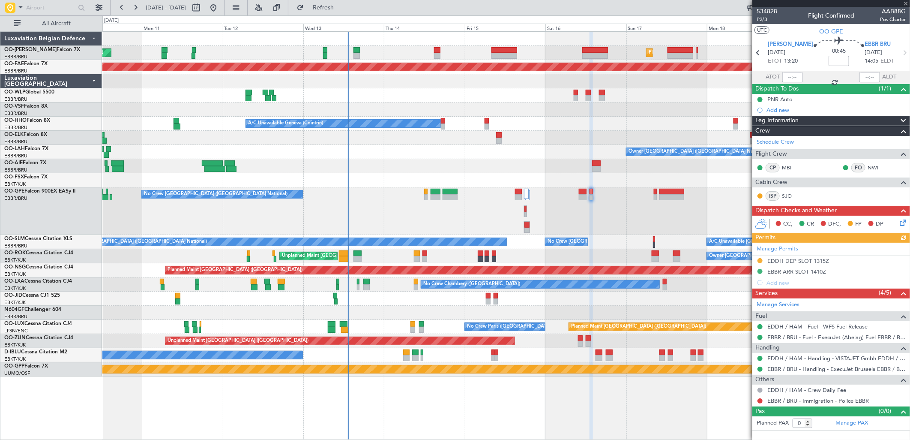
click at [793, 260] on div "Manage Permits EDDH DEP SLOT 1315Z EBBR ARR SLOT 1410Z Add new" at bounding box center [831, 265] width 158 height 45
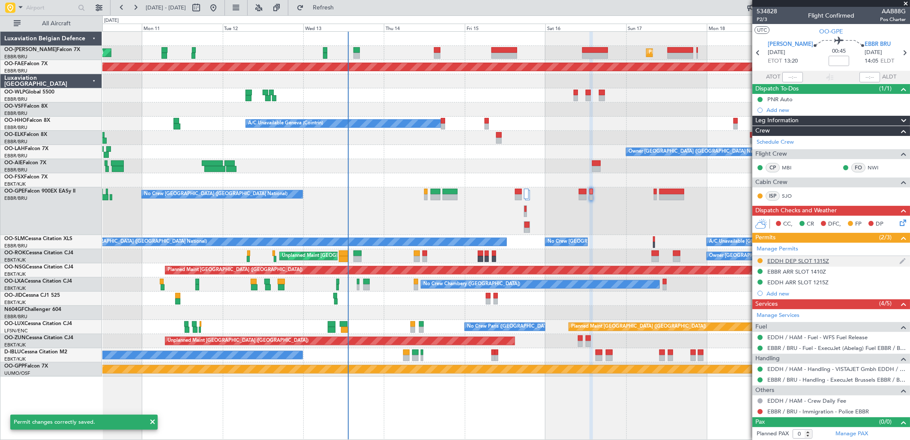
click at [805, 259] on div "EDDH DEP SLOT 1315Z" at bounding box center [798, 260] width 62 height 7
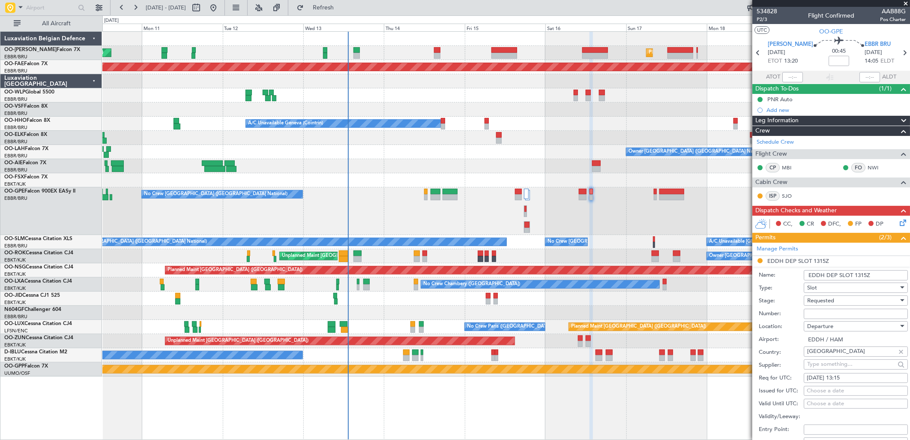
click at [817, 302] on span "Requested" at bounding box center [820, 300] width 27 height 8
click at [820, 363] on span "Received OK" at bounding box center [852, 365] width 89 height 13
click at [810, 313] on input "Number:" at bounding box center [856, 313] width 104 height 10
paste input "EDDH1308255030"
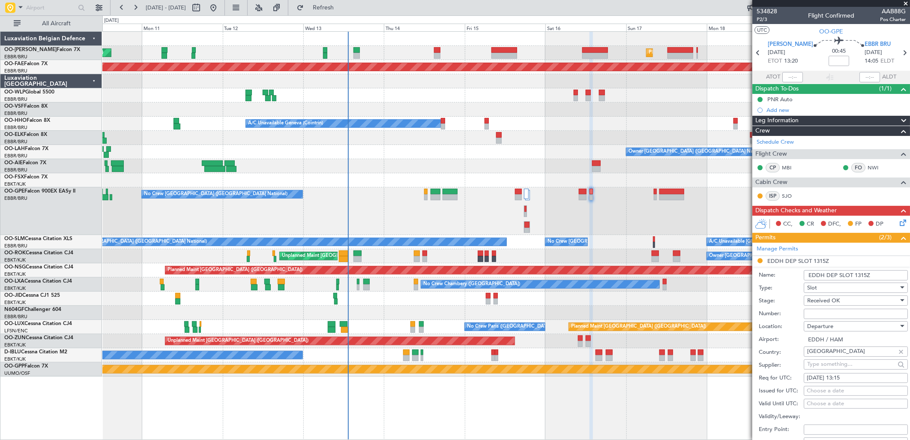
type input "EDDH1308255030"
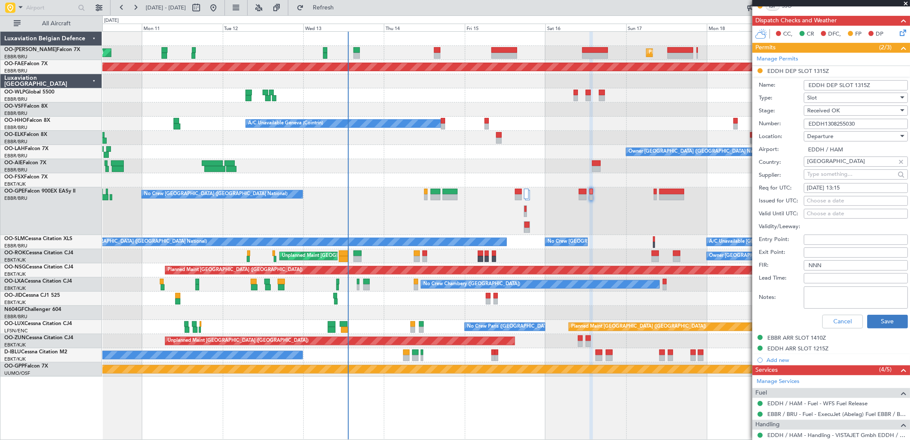
scroll to position [190, 0]
click at [880, 324] on button "Save" at bounding box center [887, 321] width 41 height 14
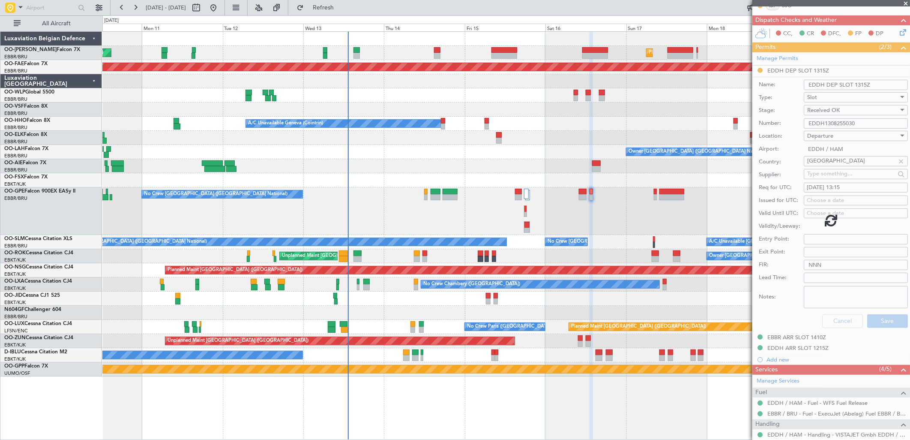
scroll to position [1, 0]
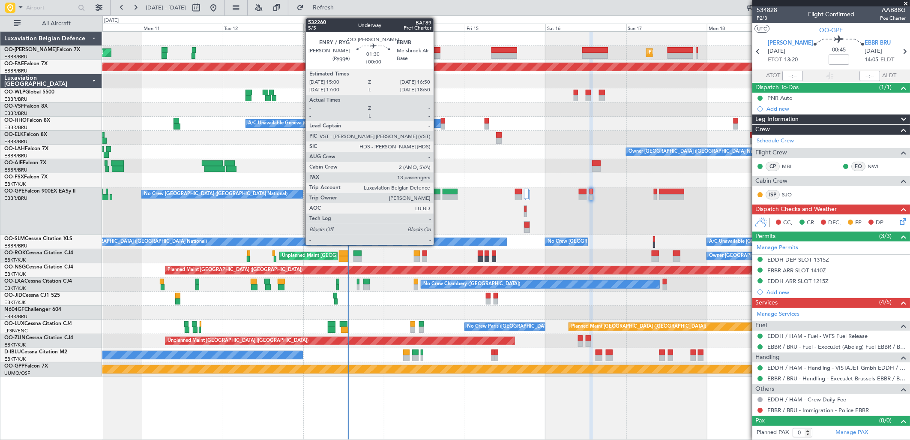
click at [437, 53] on div at bounding box center [437, 56] width 6 height 6
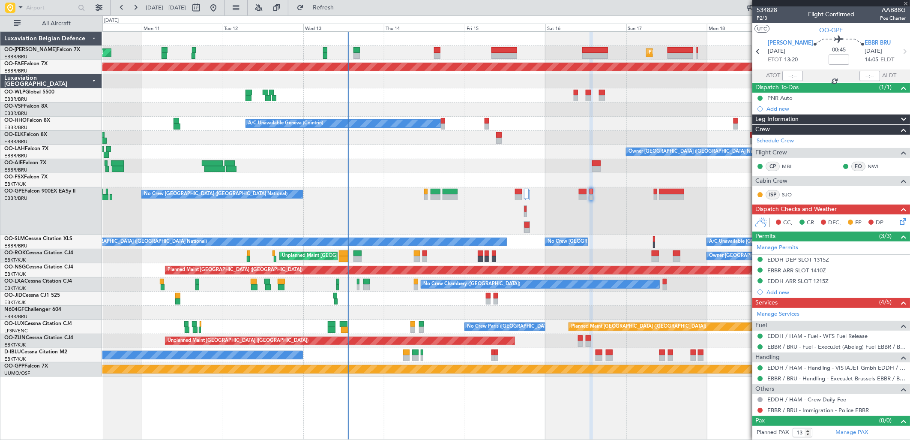
scroll to position [0, 0]
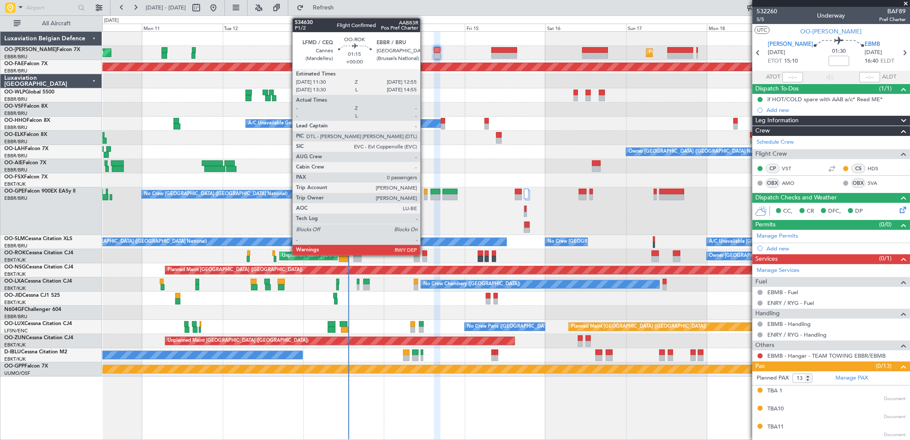
click at [425, 255] on div at bounding box center [424, 253] width 5 height 6
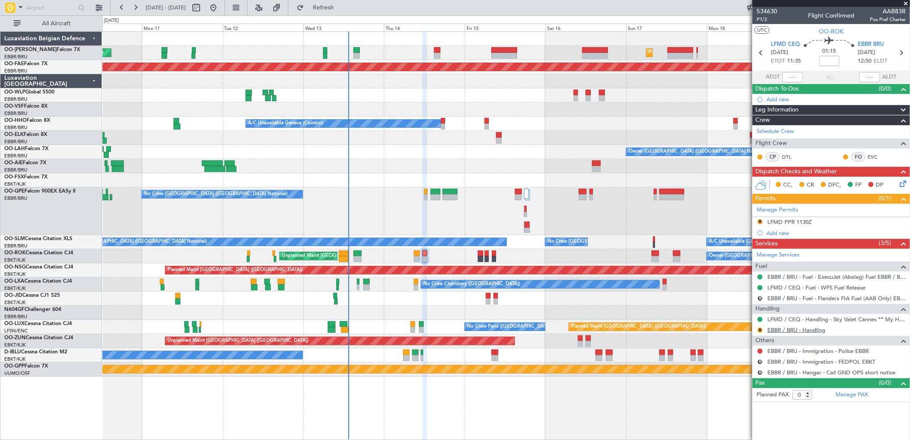
click at [808, 328] on link "EBBR / BRU - Handling" at bounding box center [796, 329] width 58 height 7
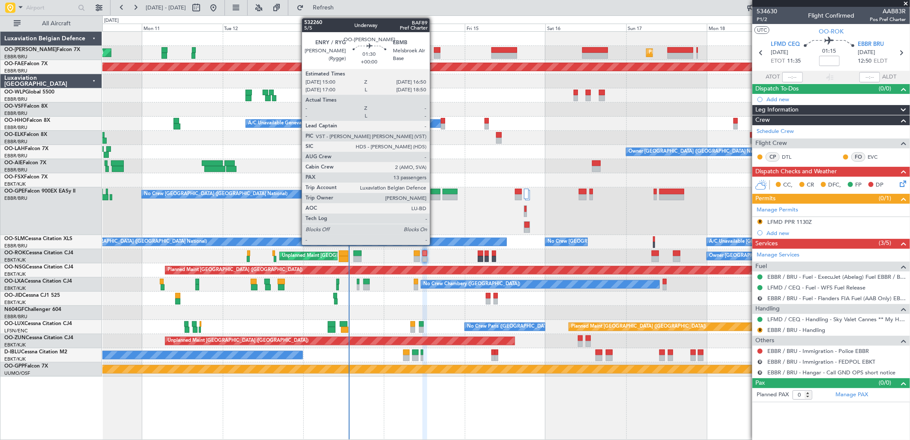
click at [434, 56] on div at bounding box center [437, 56] width 6 height 6
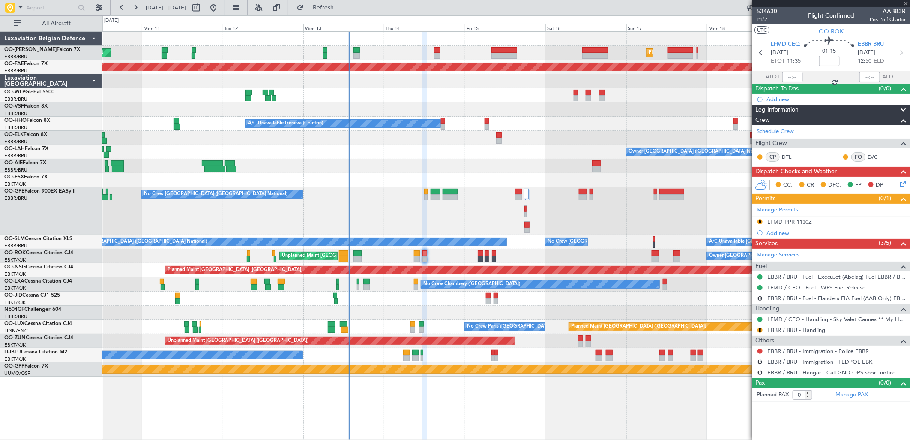
type input "13"
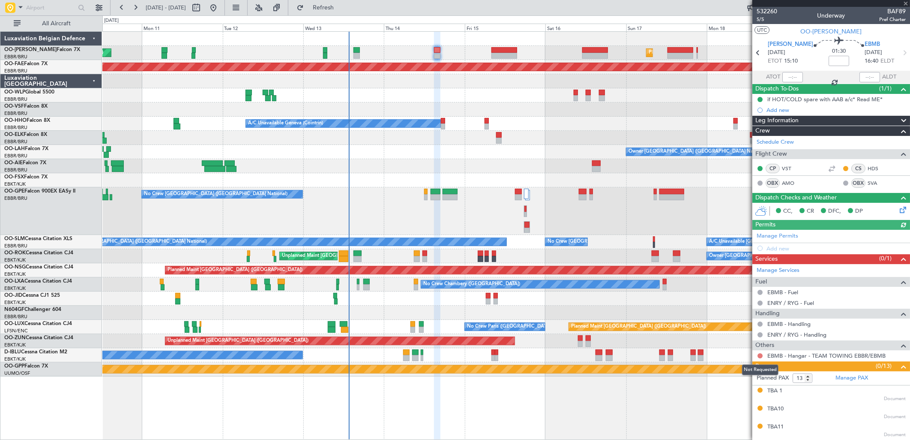
click at [760, 357] on button at bounding box center [760, 355] width 5 height 5
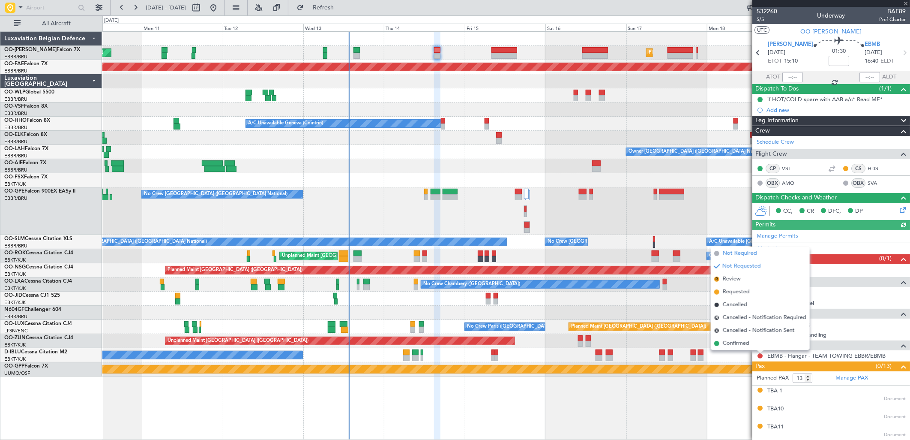
click at [732, 252] on span "Not Required" at bounding box center [740, 253] width 34 height 9
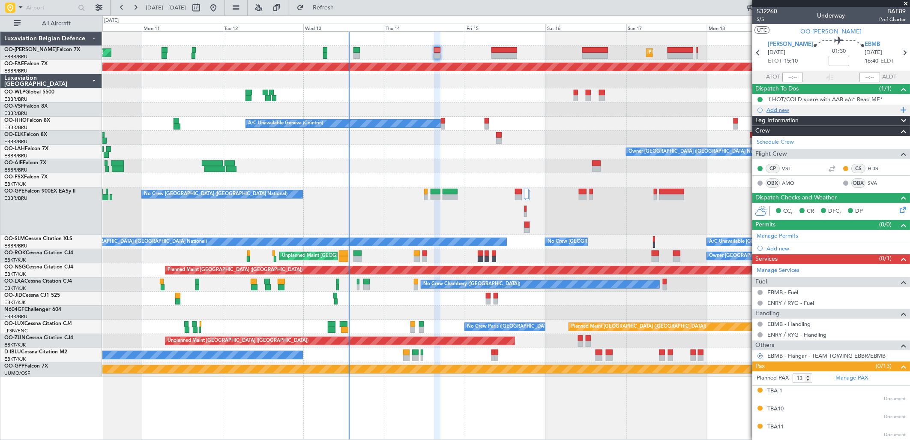
click at [784, 114] on div "Add new" at bounding box center [831, 110] width 158 height 11
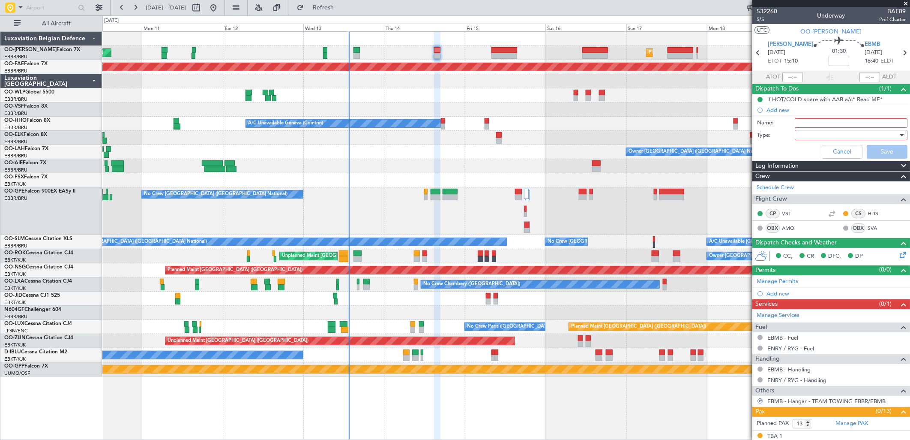
click at [806, 126] on input "Name:" at bounding box center [851, 122] width 113 height 9
type input "Towing"
click at [808, 131] on div at bounding box center [848, 135] width 100 height 13
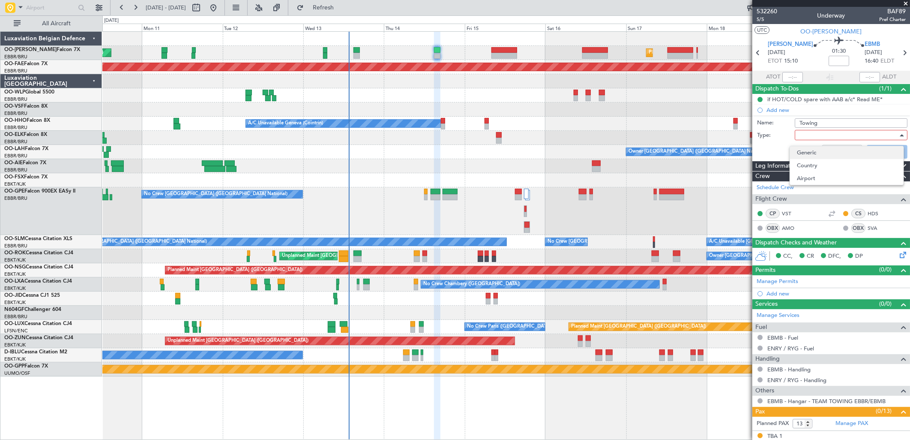
click at [808, 149] on span "Generic" at bounding box center [847, 152] width 100 height 13
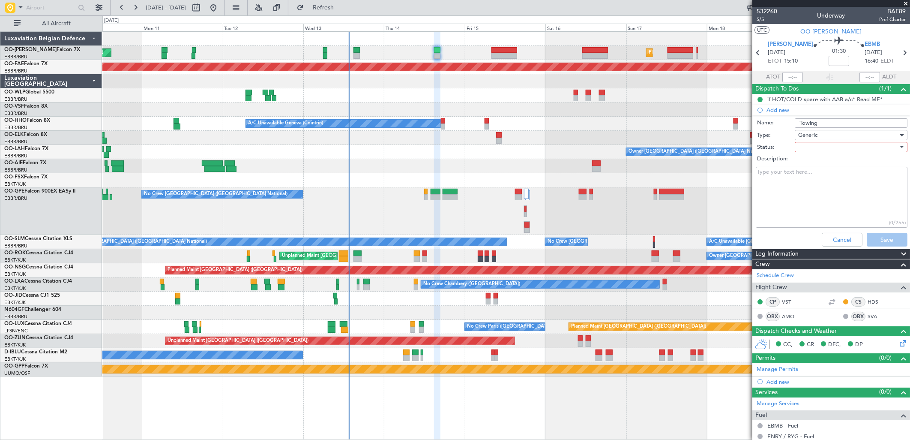
click at [808, 149] on div at bounding box center [848, 147] width 100 height 13
click at [815, 195] on span "Completed" at bounding box center [847, 189] width 100 height 13
click at [791, 183] on textarea "Description:" at bounding box center [832, 197] width 152 height 61
drag, startPoint x: 868, startPoint y: 166, endPoint x: 722, endPoint y: 173, distance: 147.1
click at [722, 173] on fb-app "10 Aug 2025 - 20 Aug 2025 Refresh Quick Links All Aircraft Unplanned Maint Brus…" at bounding box center [455, 222] width 910 height 433
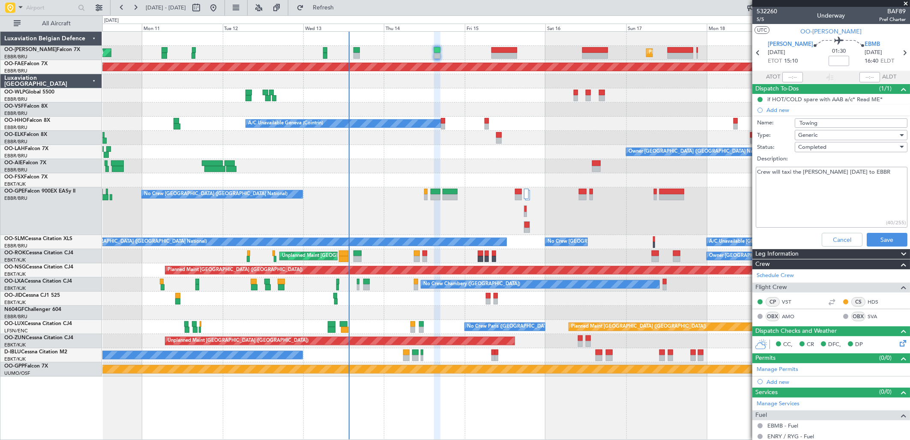
type textarea "Crew will taxi the LUM on friday to EBBR"
click at [887, 247] on div "Cancel Save" at bounding box center [829, 239] width 162 height 21
click at [887, 246] on button "Save" at bounding box center [887, 240] width 41 height 14
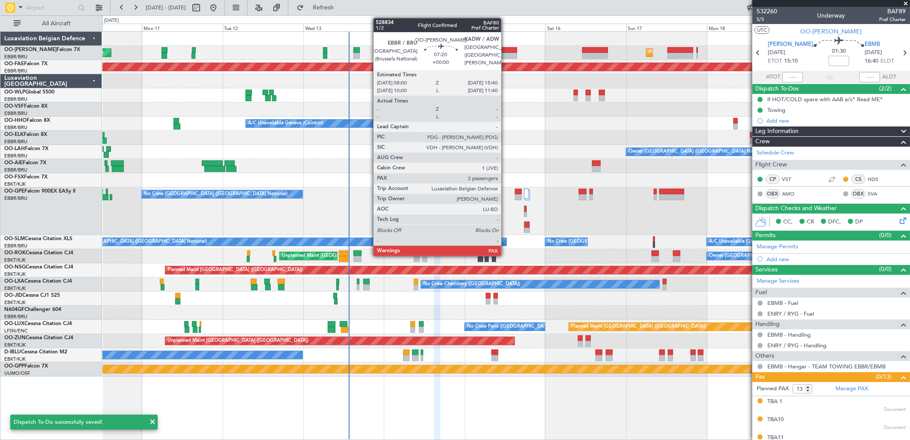
click at [506, 48] on div at bounding box center [504, 50] width 26 height 6
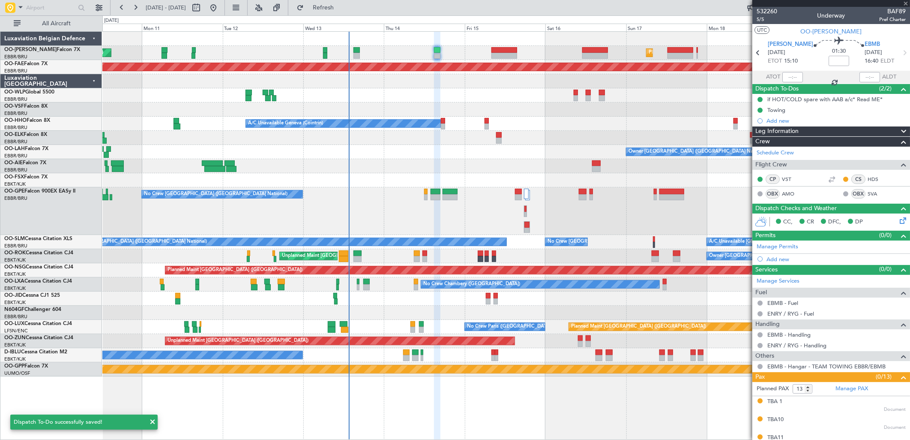
type input "2"
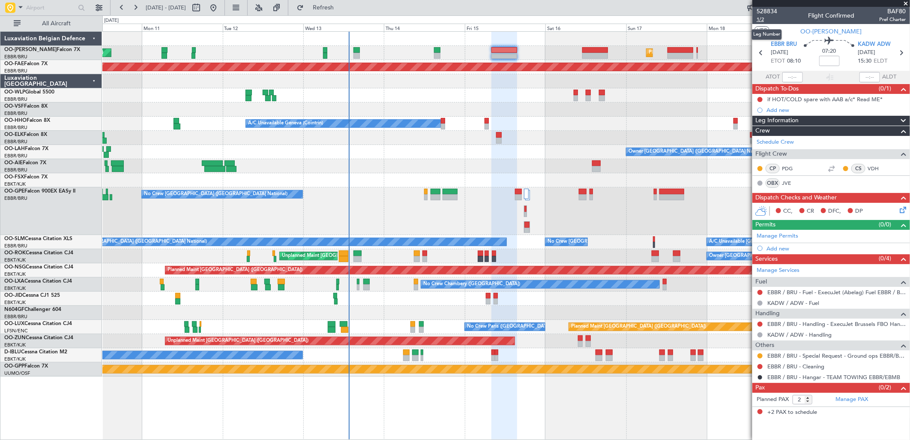
click at [761, 19] on span "1/2" at bounding box center [767, 19] width 21 height 7
click at [787, 109] on div "if HOT/COLD spare with AAB a/c* Read ME*" at bounding box center [825, 114] width 100 height 11
click at [321, 12] on button "Refresh" at bounding box center [318, 8] width 51 height 14
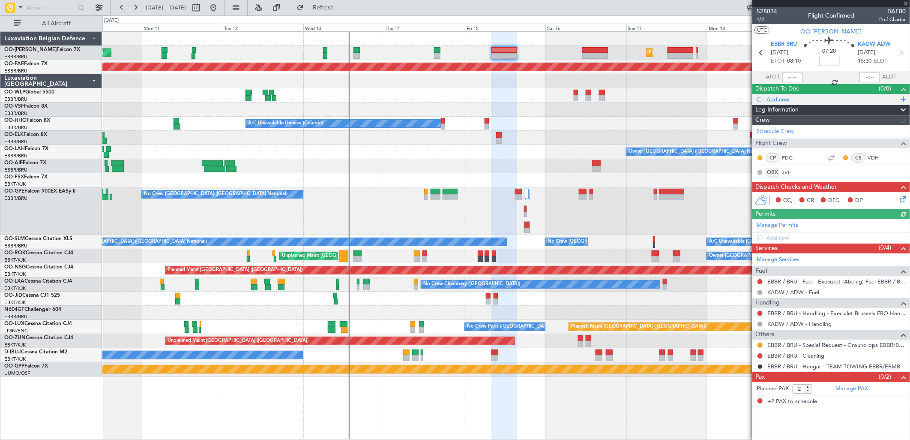
click at [781, 99] on div "Add new" at bounding box center [833, 99] width 132 height 7
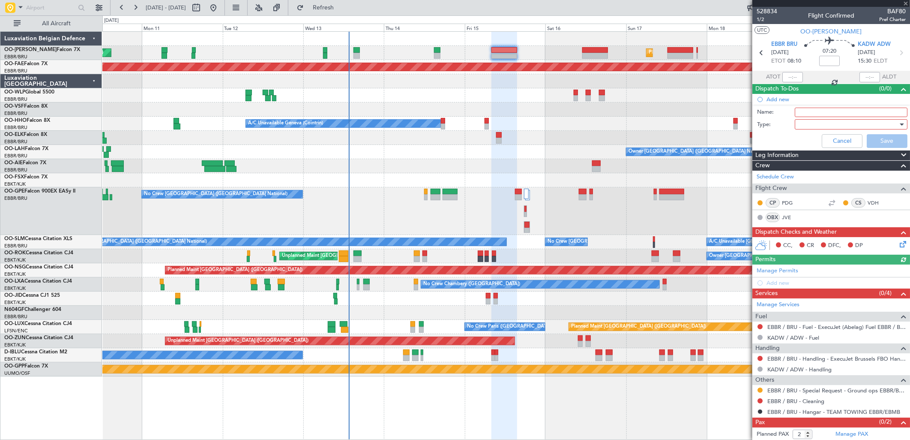
click at [807, 109] on input "Name:" at bounding box center [851, 112] width 113 height 9
type input "Towing"
click at [819, 126] on div at bounding box center [848, 124] width 100 height 13
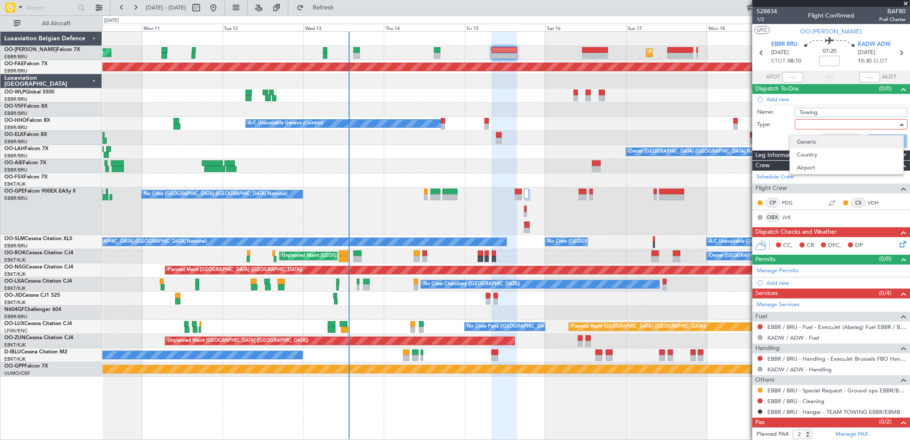
click at [812, 142] on span "Generic" at bounding box center [847, 141] width 100 height 13
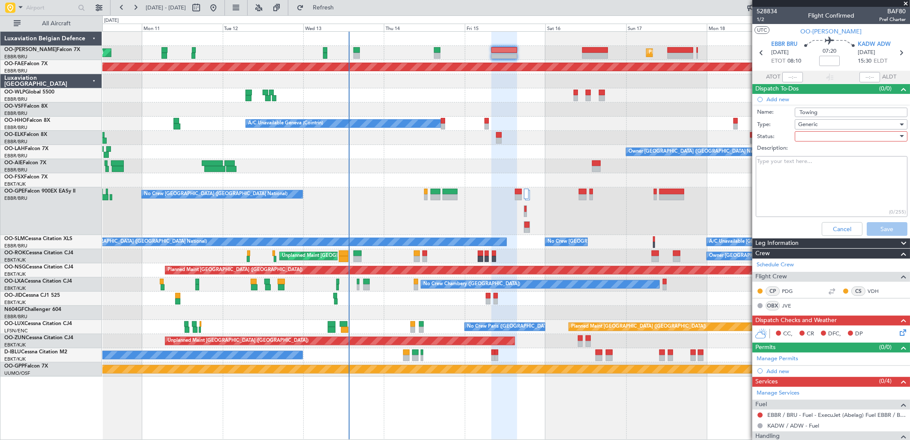
click at [808, 139] on div at bounding box center [848, 136] width 100 height 13
click at [816, 177] on span "Completed" at bounding box center [847, 179] width 100 height 13
click at [788, 163] on textarea "Description:" at bounding box center [832, 186] width 152 height 61
paste textarea "Crew will taxi the LUM on friday to EBBR"
type textarea "Crew will taxi the LUM on friday to EBBR"
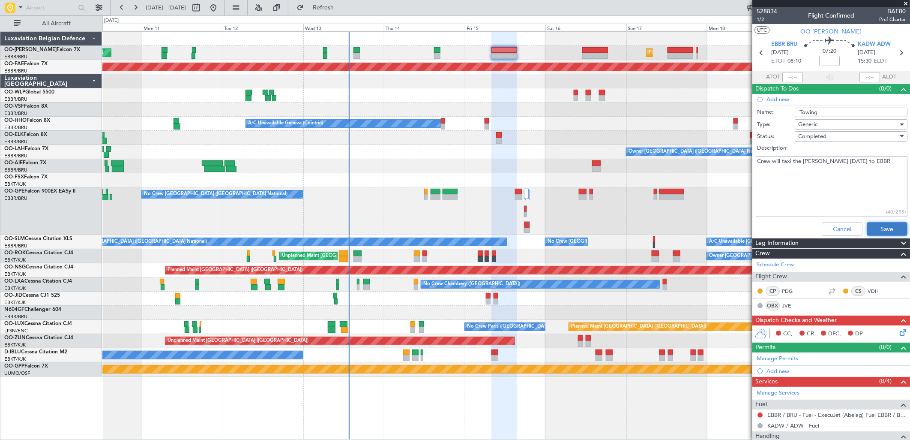
click at [879, 230] on button "Save" at bounding box center [887, 229] width 41 height 14
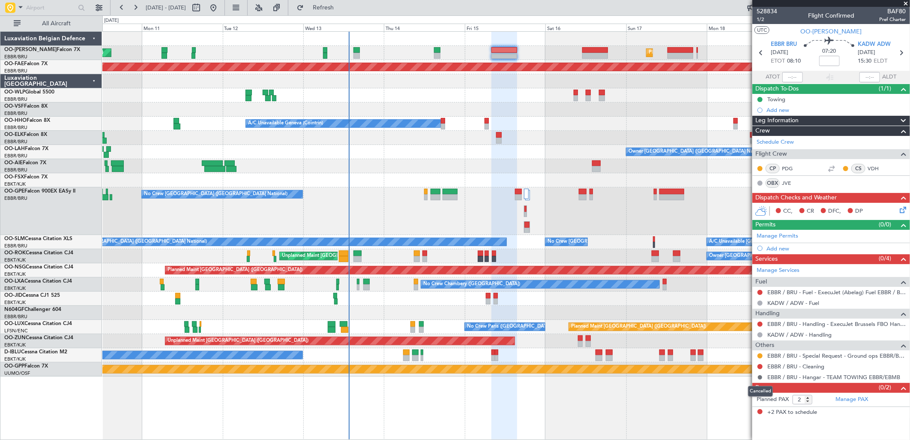
click at [761, 375] on button at bounding box center [760, 376] width 5 height 5
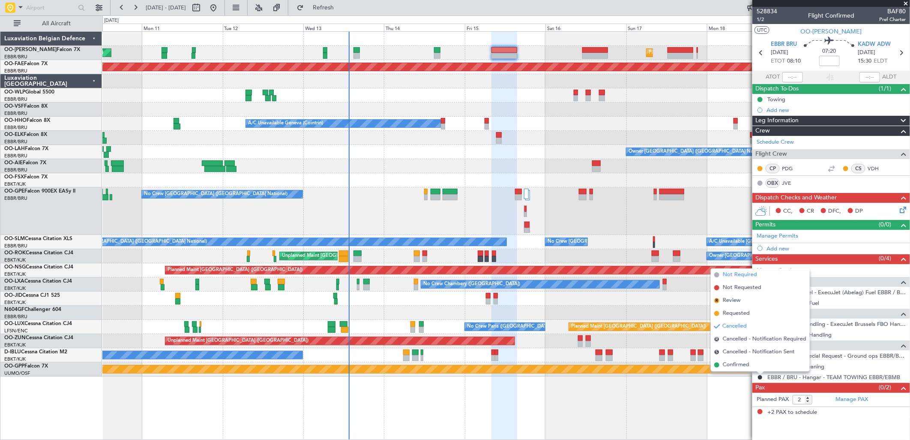
click at [755, 272] on span "Not Required" at bounding box center [740, 274] width 34 height 9
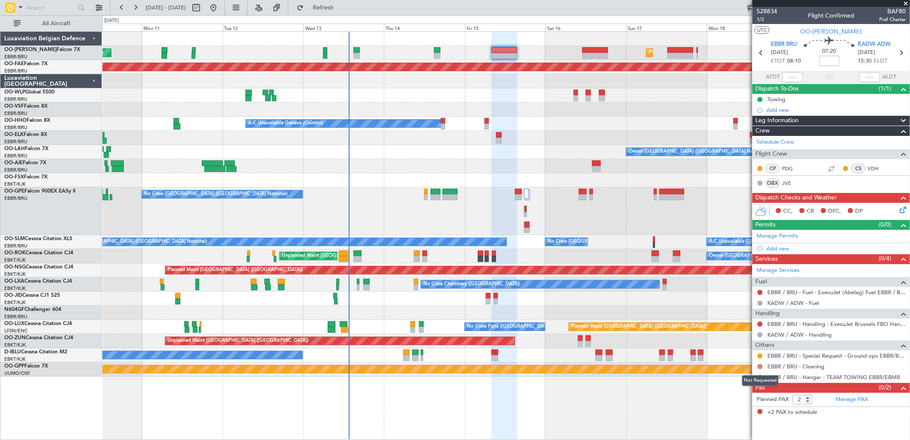
click at [761, 367] on button at bounding box center [760, 366] width 5 height 5
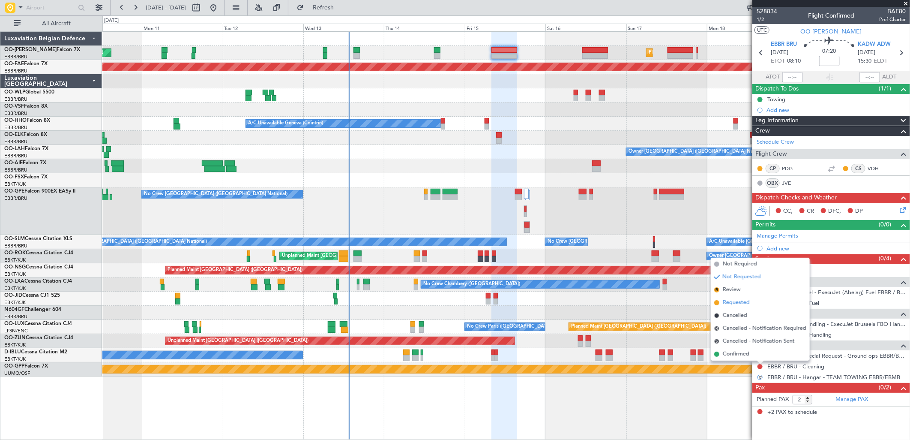
click at [744, 303] on span "Requested" at bounding box center [736, 302] width 27 height 9
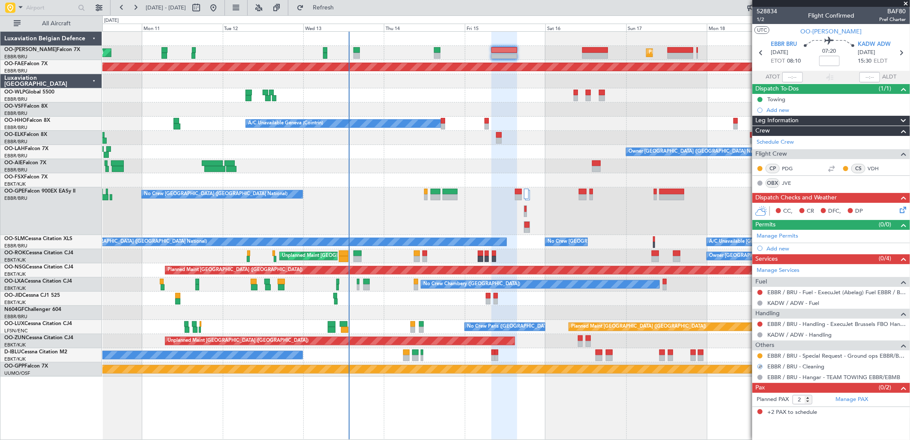
click at [760, 289] on div at bounding box center [760, 292] width 7 height 7
click at [758, 292] on button at bounding box center [760, 292] width 5 height 5
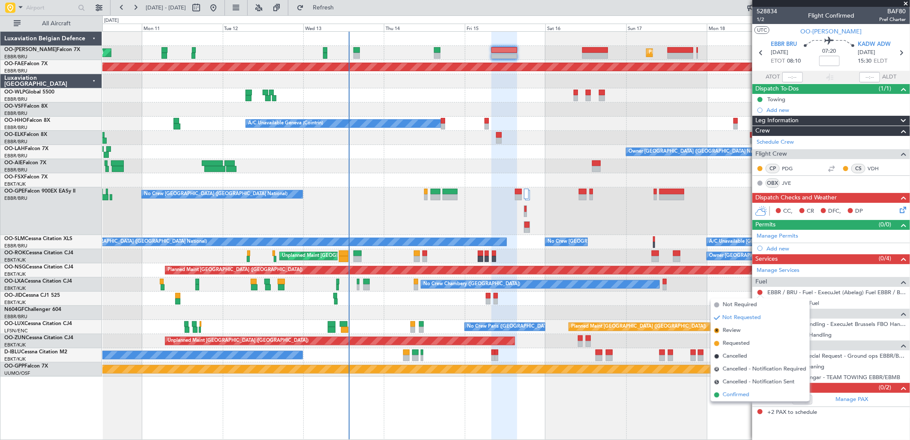
click at [736, 397] on span "Confirmed" at bounding box center [736, 394] width 27 height 9
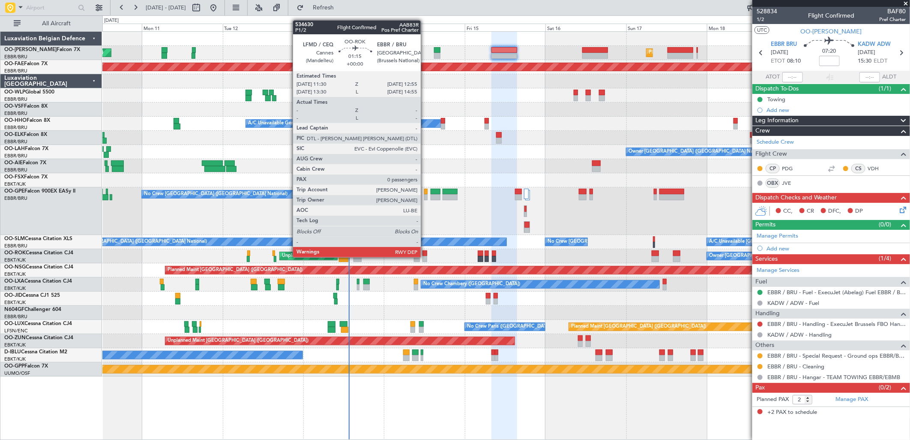
click at [425, 257] on div at bounding box center [424, 259] width 5 height 6
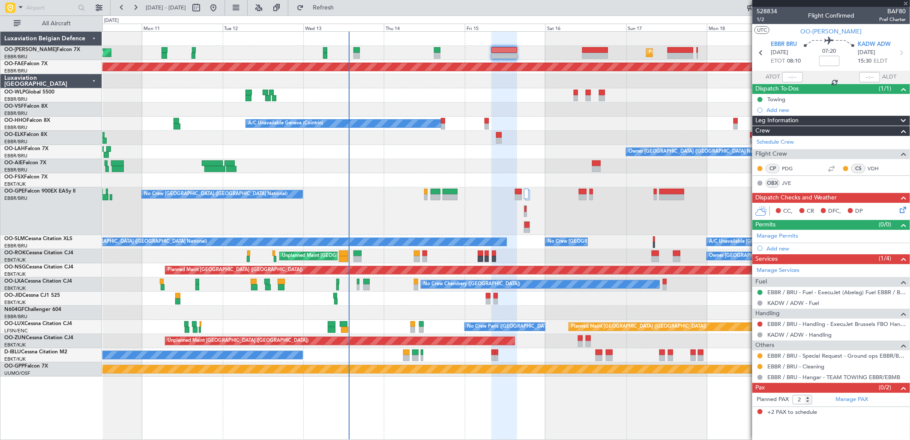
type input "0"
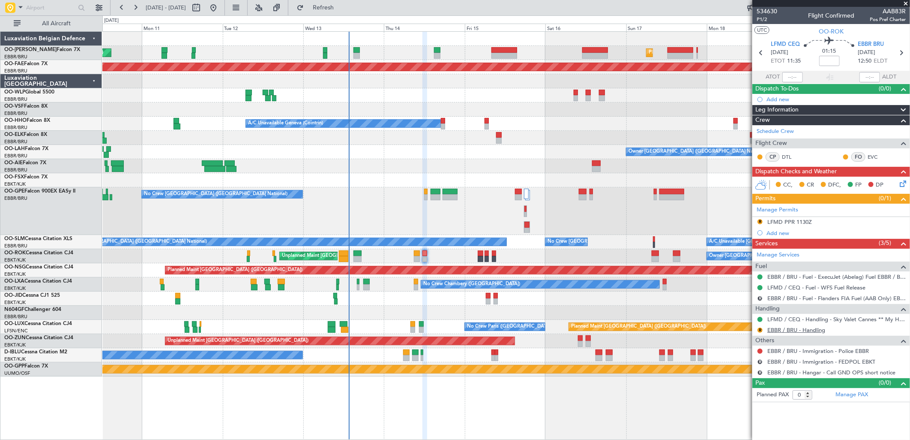
click at [781, 327] on link "EBBR / BRU - Handling" at bounding box center [796, 329] width 58 height 7
click at [338, 9] on span "Refresh" at bounding box center [323, 8] width 36 height 6
click at [780, 234] on div "Add new" at bounding box center [833, 232] width 132 height 7
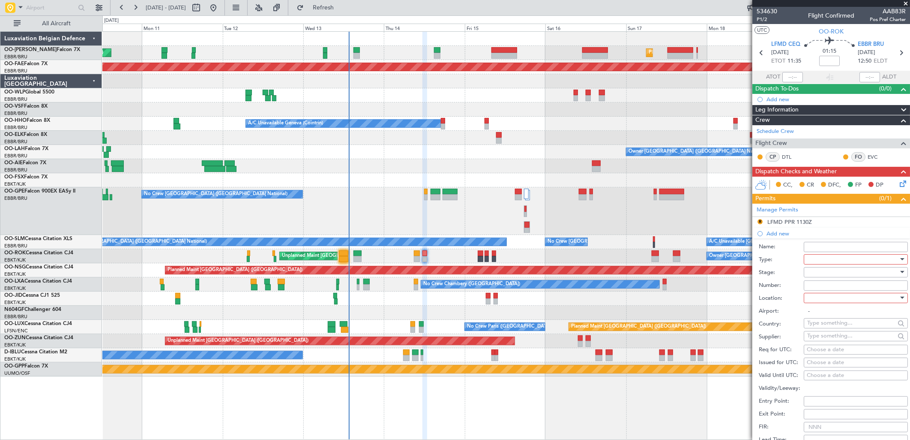
click at [821, 256] on div at bounding box center [852, 259] width 91 height 13
click at [826, 339] on span "Slot" at bounding box center [852, 340] width 89 height 13
click at [817, 272] on div at bounding box center [852, 272] width 91 height 13
click at [832, 330] on span "Requested" at bounding box center [852, 328] width 89 height 13
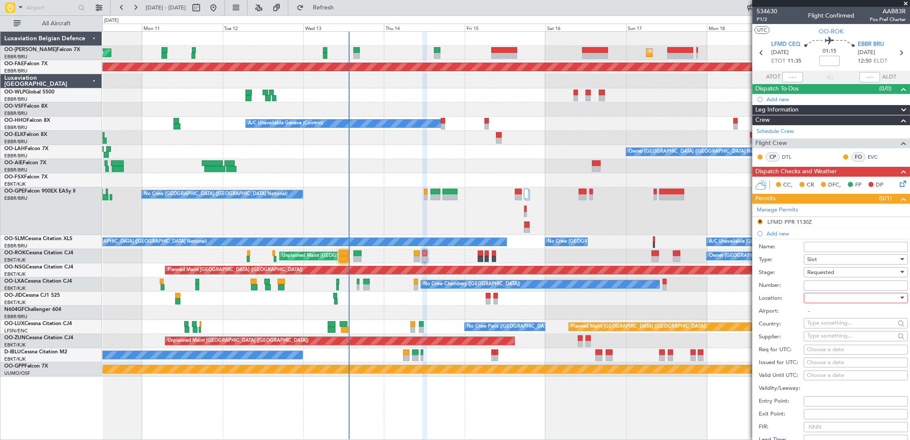
click at [819, 284] on input "Number:" at bounding box center [856, 285] width 104 height 10
click at [826, 301] on div at bounding box center [852, 297] width 91 height 13
click at [832, 343] on span "Arrival" at bounding box center [852, 341] width 89 height 13
type input "EBBR / BRU"
click at [816, 352] on div "Choose a date" at bounding box center [856, 349] width 98 height 9
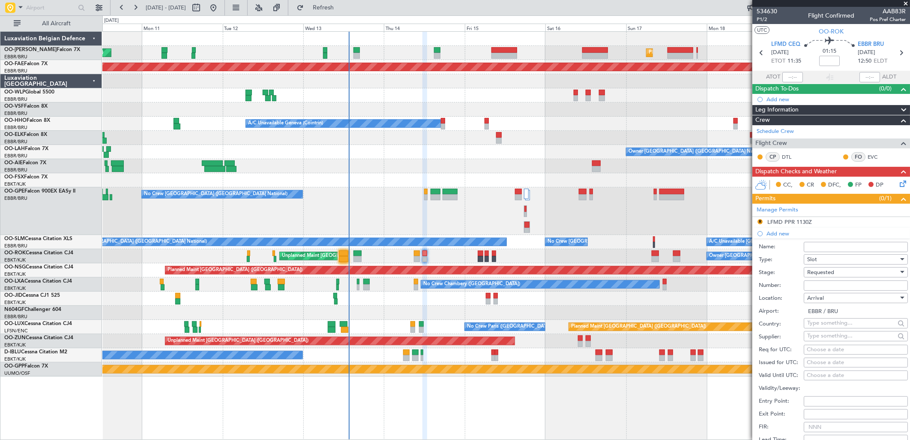
select select "8"
select select "2025"
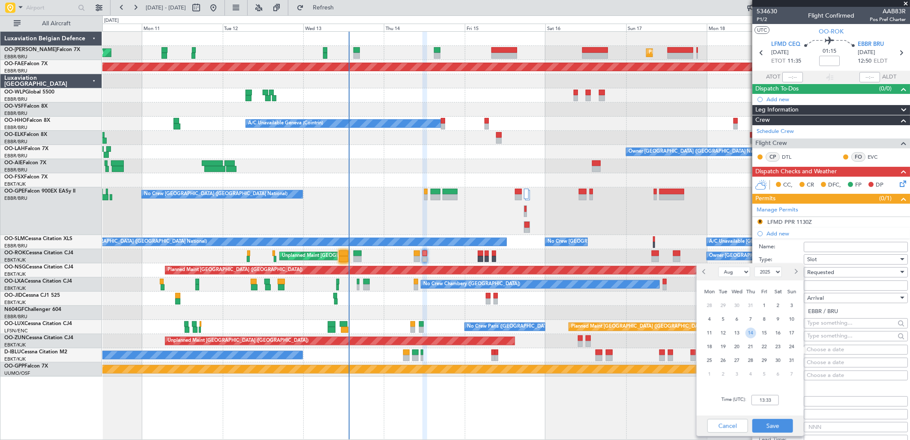
click at [752, 331] on span "14" at bounding box center [751, 332] width 11 height 11
click at [770, 399] on input "00:00" at bounding box center [765, 400] width 27 height 10
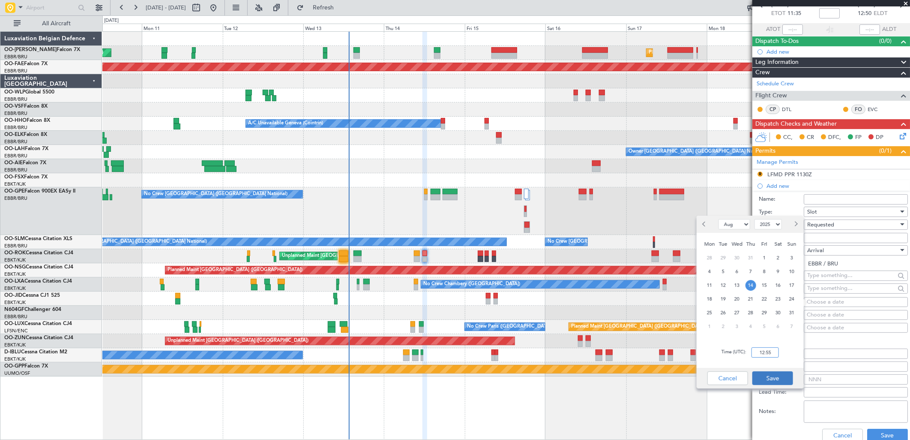
type input "12:55"
click at [776, 378] on button "Save" at bounding box center [772, 378] width 41 height 14
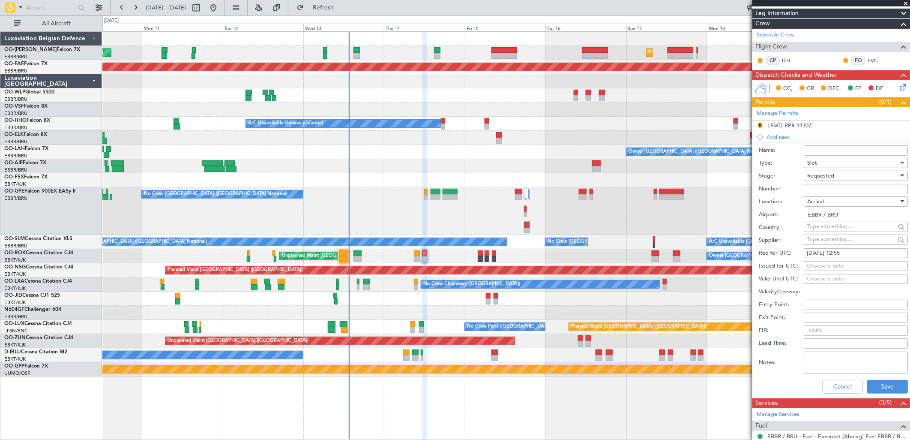
scroll to position [143, 0]
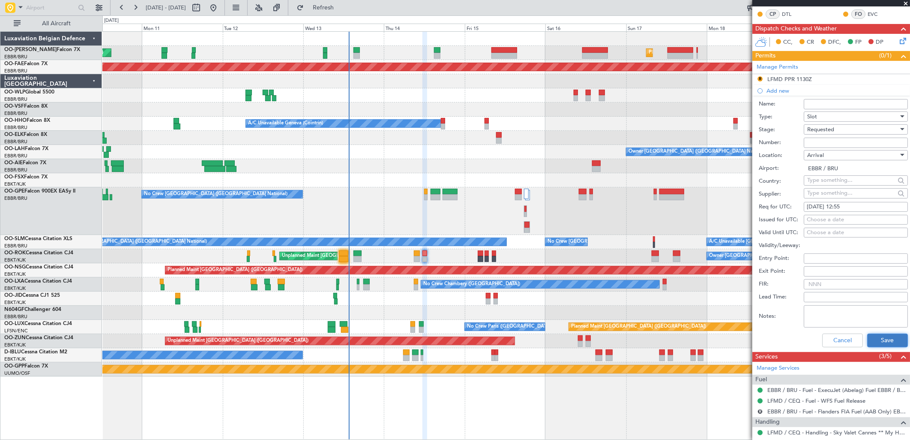
click at [880, 338] on button "Save" at bounding box center [887, 340] width 41 height 14
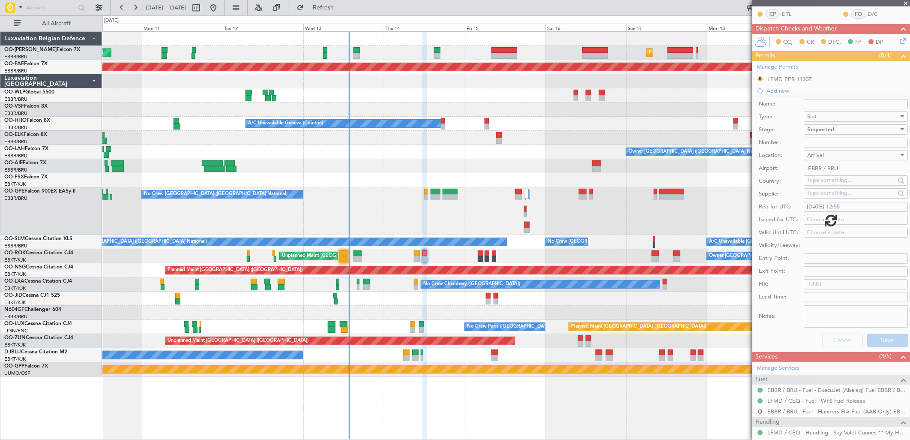
scroll to position [0, 0]
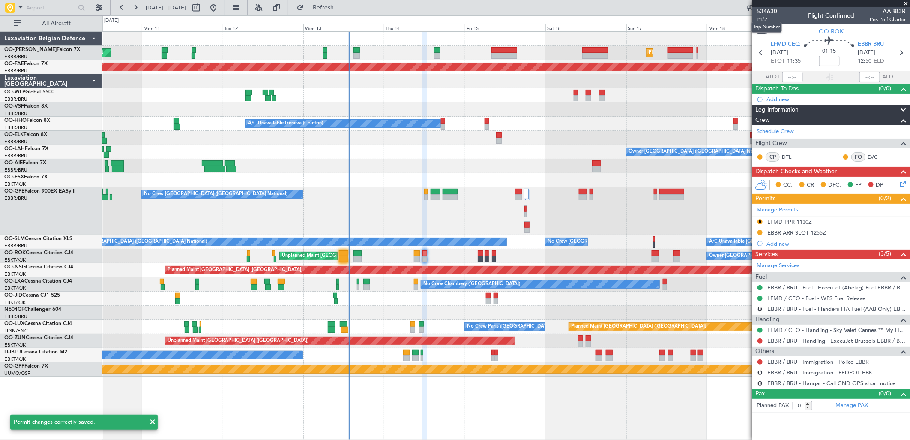
click at [766, 18] on mat-tooltip-component "Trip Number" at bounding box center [767, 27] width 42 height 23
click at [765, 21] on span "P1/2" at bounding box center [767, 19] width 21 height 7
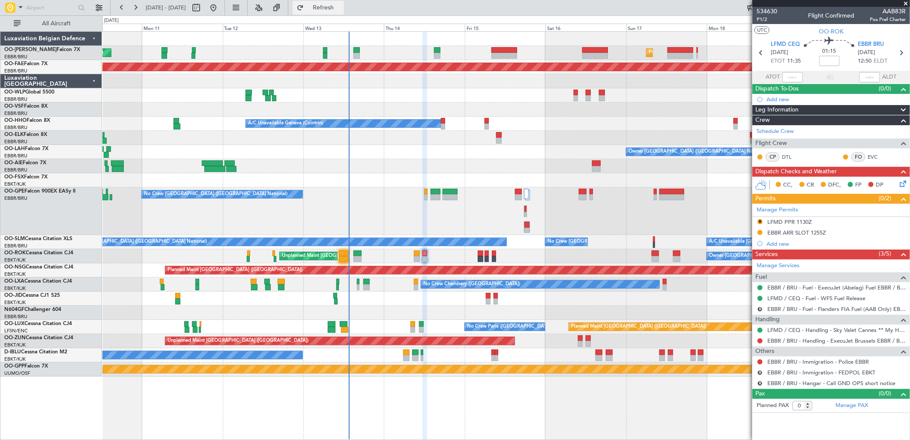
click at [336, 9] on span "Refresh" at bounding box center [323, 8] width 36 height 6
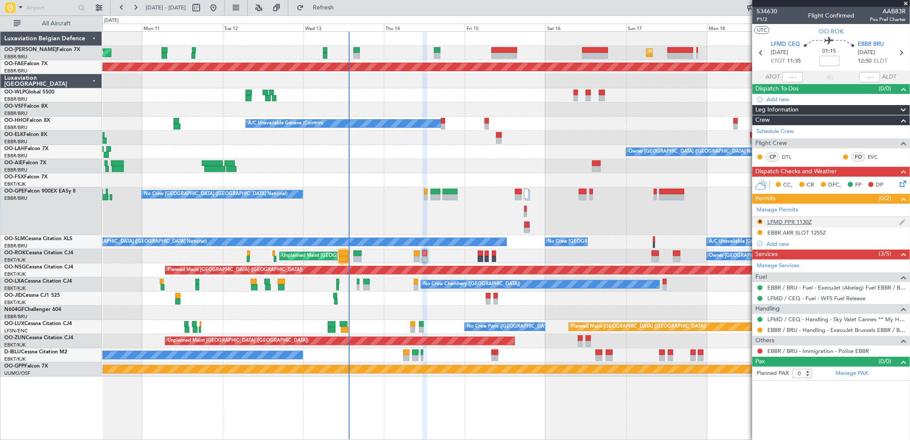
click at [772, 219] on div "LFMD PPR 1130Z" at bounding box center [789, 221] width 45 height 7
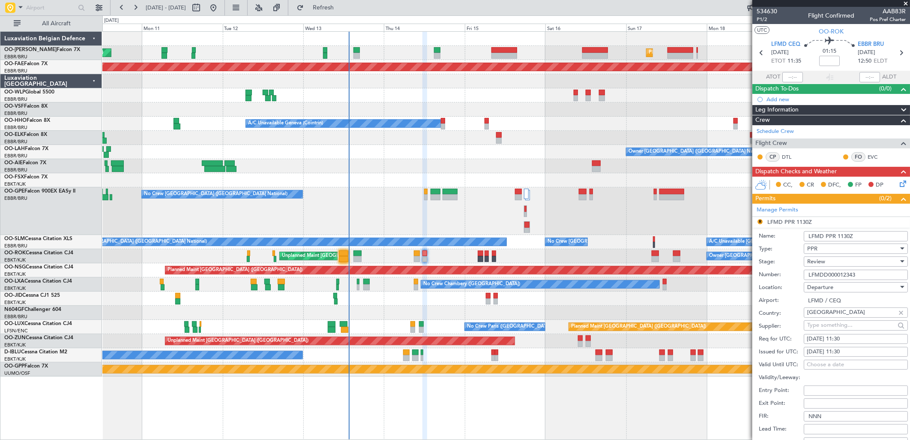
click at [822, 266] on div "Review" at bounding box center [852, 261] width 91 height 13
click at [829, 336] on span "Received OK" at bounding box center [852, 330] width 89 height 13
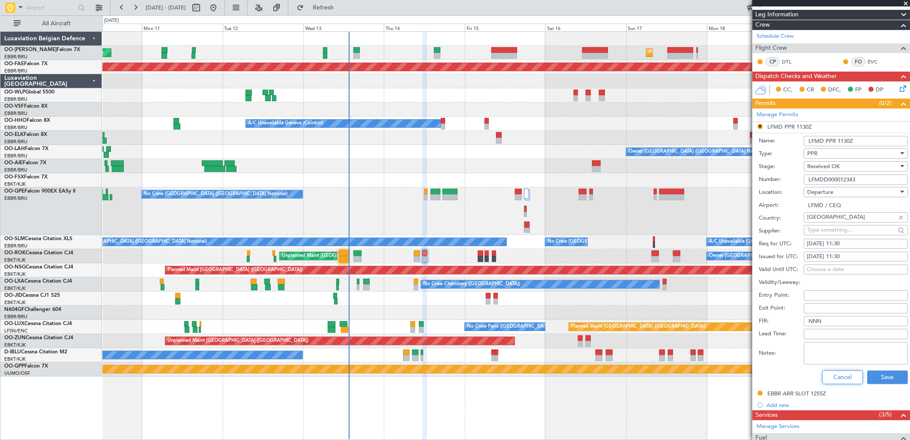
click at [853, 379] on button "Cancel" at bounding box center [842, 377] width 41 height 14
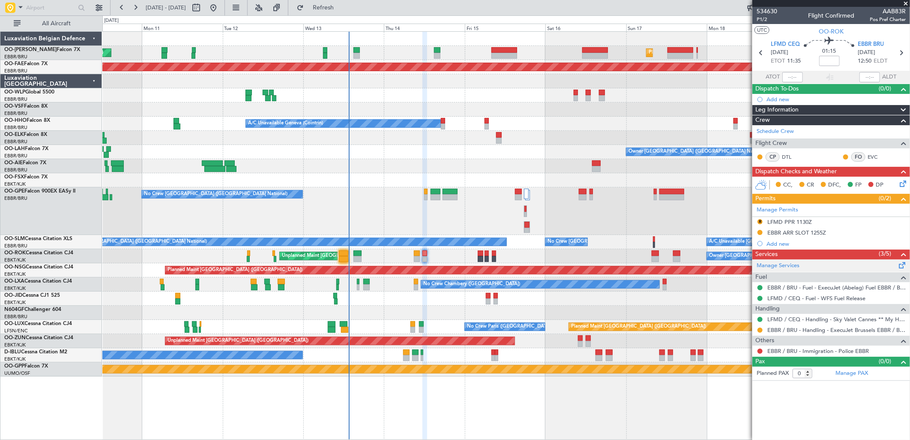
scroll to position [0, 0]
click at [758, 222] on button "R" at bounding box center [760, 221] width 5 height 5
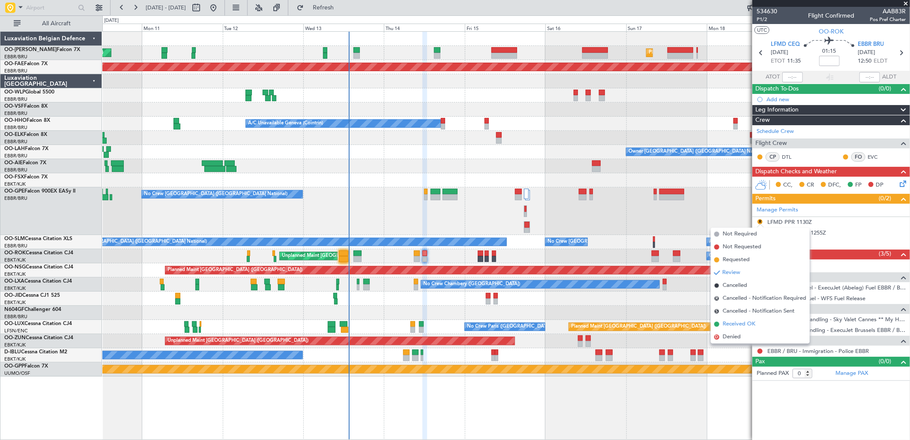
click at [735, 323] on span "Received OK" at bounding box center [739, 324] width 33 height 9
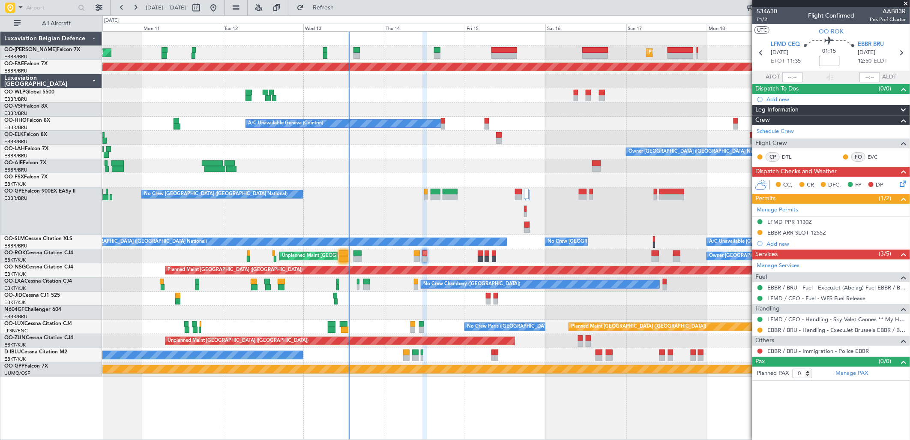
click at [813, 356] on mat-tooltip-component "EBBR / BRU - Immigration - Police EBBR" at bounding box center [819, 366] width 102 height 23
click at [813, 355] on mat-tooltip-component "EBBR / BRU - Immigration - Police EBBR" at bounding box center [819, 366] width 102 height 23
click at [813, 352] on link "EBBR / BRU - Immigration - Police EBBR" at bounding box center [818, 350] width 102 height 7
click at [333, 9] on button "Refresh" at bounding box center [318, 8] width 51 height 14
click at [761, 349] on button at bounding box center [760, 350] width 5 height 5
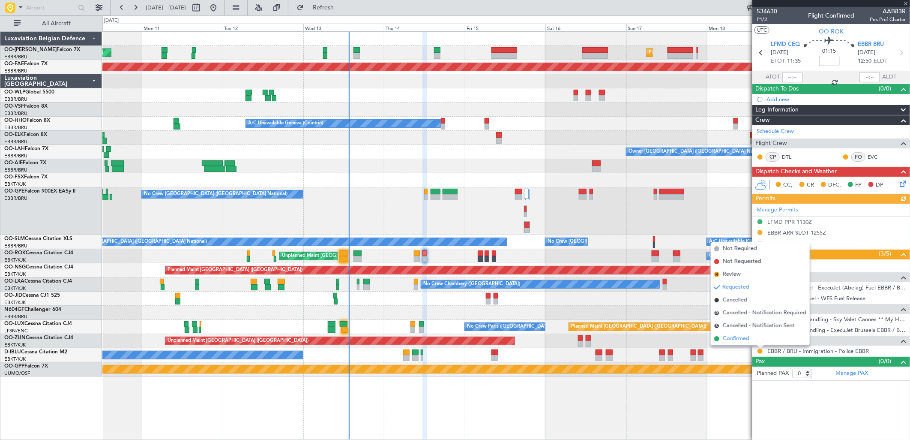
click at [731, 341] on span "Confirmed" at bounding box center [736, 338] width 27 height 9
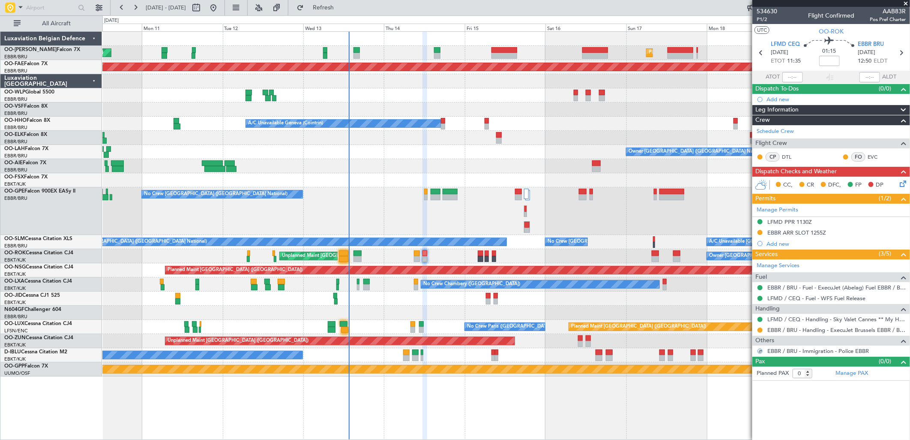
click at [897, 186] on div "CC, CR DFC, FP DP" at bounding box center [835, 185] width 126 height 13
click at [900, 184] on icon at bounding box center [901, 182] width 7 height 7
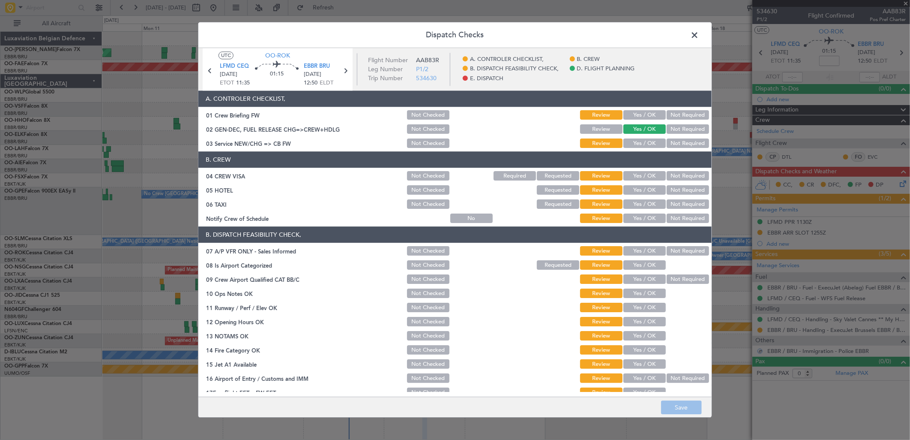
click at [635, 143] on button "Yes / OK" at bounding box center [644, 143] width 42 height 9
drag, startPoint x: 670, startPoint y: 170, endPoint x: 675, endPoint y: 177, distance: 8.7
click at [671, 171] on div "Not Required" at bounding box center [686, 176] width 43 height 12
click at [675, 177] on button "Not Required" at bounding box center [688, 175] width 42 height 9
drag, startPoint x: 675, startPoint y: 190, endPoint x: 666, endPoint y: 204, distance: 16.4
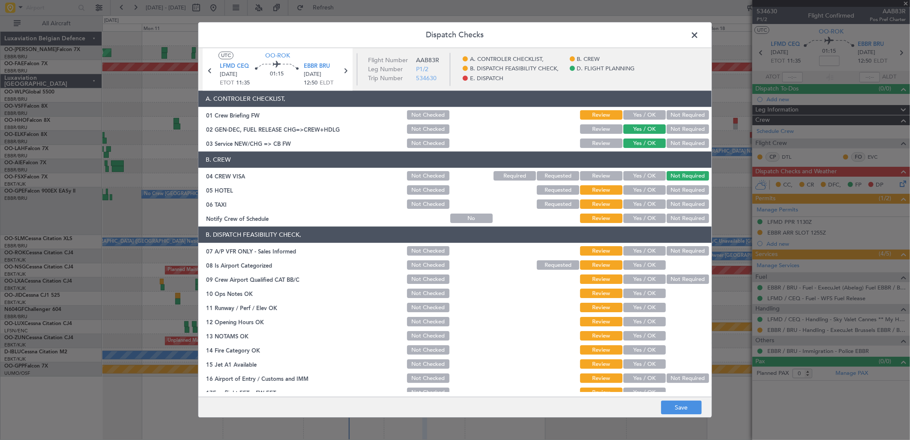
click at [674, 194] on button "Not Required" at bounding box center [688, 190] width 42 height 9
click at [667, 204] on button "Not Required" at bounding box center [688, 204] width 42 height 9
click at [650, 215] on button "Yes / OK" at bounding box center [644, 218] width 42 height 9
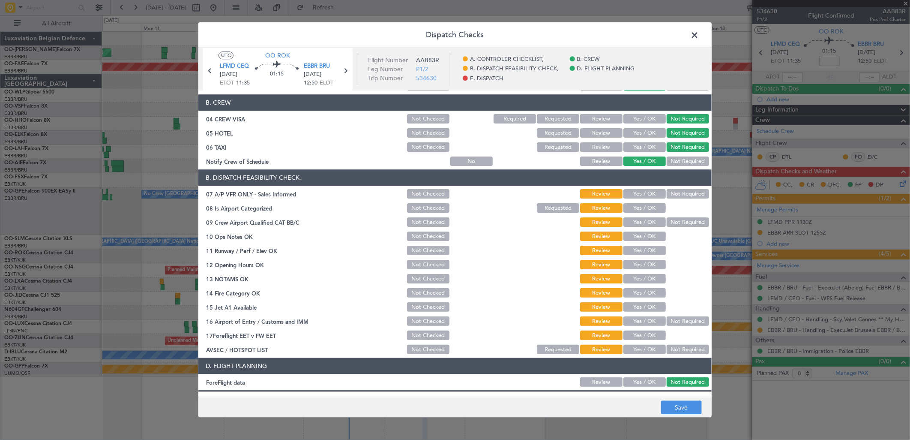
scroll to position [95, 0]
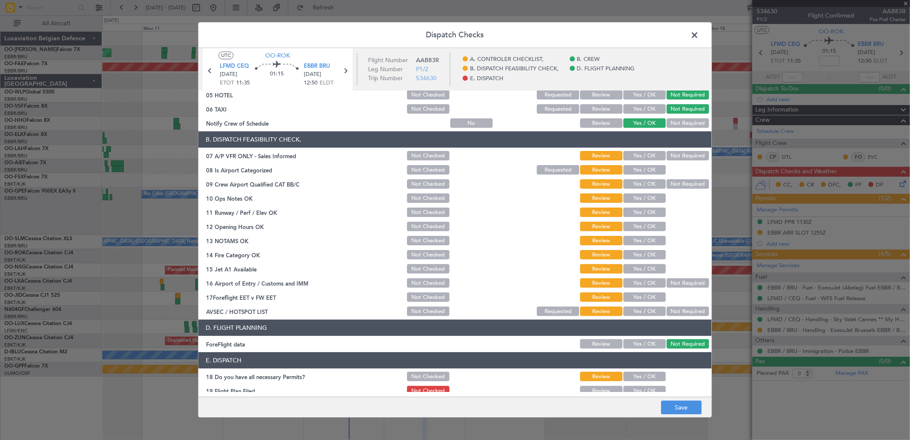
click at [684, 159] on button "Not Required" at bounding box center [688, 155] width 42 height 9
drag, startPoint x: 643, startPoint y: 169, endPoint x: 639, endPoint y: 184, distance: 15.5
click at [641, 173] on button "Yes / OK" at bounding box center [644, 169] width 42 height 9
click at [639, 184] on button "Yes / OK" at bounding box center [644, 184] width 42 height 9
click at [638, 204] on section "B. DISPATCH FEASIBILITY CHECK, 07 A/P VFR ONLY - Sales Informed Not Checked Rev…" at bounding box center [454, 225] width 513 height 186
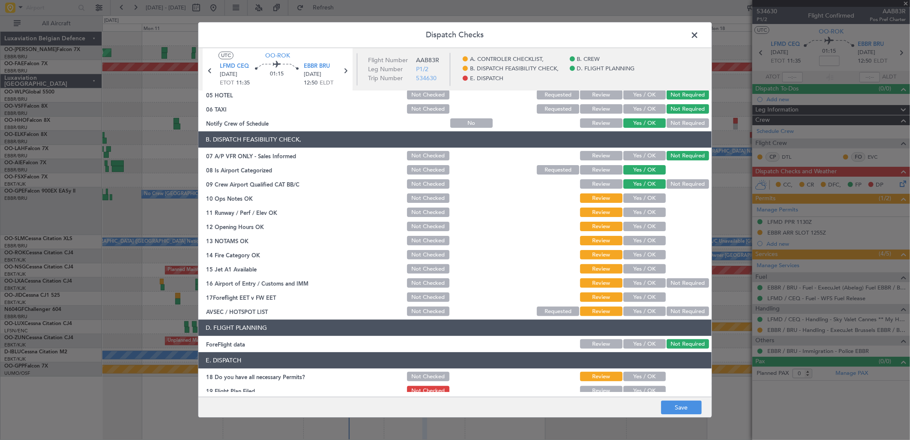
click at [637, 198] on button "Yes / OK" at bounding box center [644, 198] width 42 height 9
click at [639, 213] on button "Yes / OK" at bounding box center [644, 212] width 42 height 9
click at [641, 223] on button "Yes / OK" at bounding box center [644, 226] width 42 height 9
drag, startPoint x: 643, startPoint y: 236, endPoint x: 643, endPoint y: 243, distance: 6.9
click at [643, 237] on button "Yes / OK" at bounding box center [644, 240] width 42 height 9
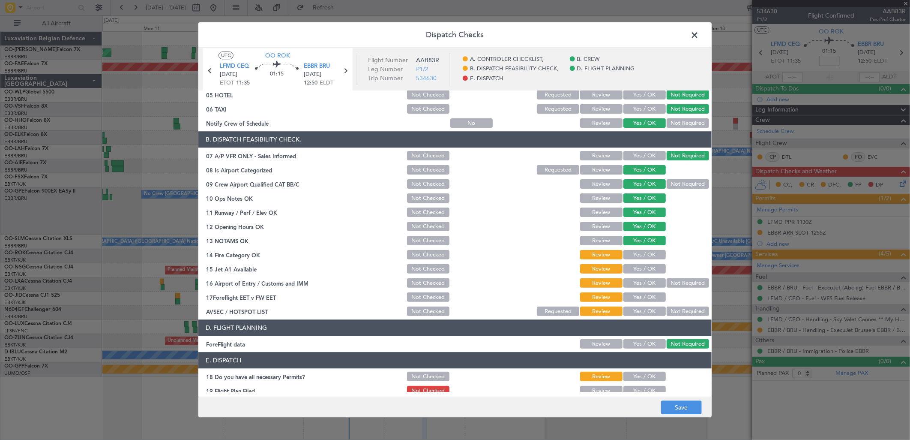
drag, startPoint x: 643, startPoint y: 243, endPoint x: 641, endPoint y: 247, distance: 4.6
click at [642, 244] on button "Yes / OK" at bounding box center [644, 240] width 42 height 9
click at [641, 247] on section "B. DISPATCH FEASIBILITY CHECK, 07 A/P VFR ONLY - Sales Informed Not Checked Rev…" at bounding box center [454, 225] width 513 height 186
click at [640, 253] on button "Yes / OK" at bounding box center [644, 254] width 42 height 9
click at [636, 264] on button "Yes / OK" at bounding box center [644, 268] width 42 height 9
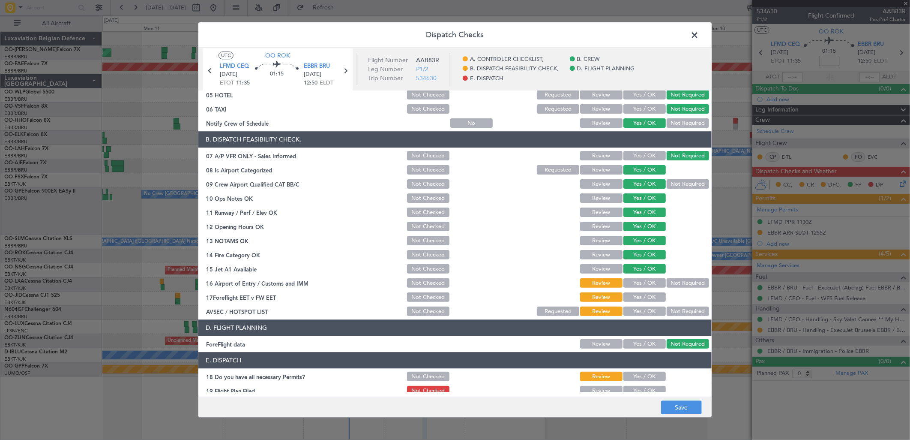
click at [634, 272] on button "Yes / OK" at bounding box center [644, 268] width 42 height 9
click at [632, 284] on button "Yes / OK" at bounding box center [644, 282] width 42 height 9
click at [641, 298] on button "Yes / OK" at bounding box center [644, 297] width 42 height 9
click at [671, 311] on button "Not Required" at bounding box center [688, 311] width 42 height 9
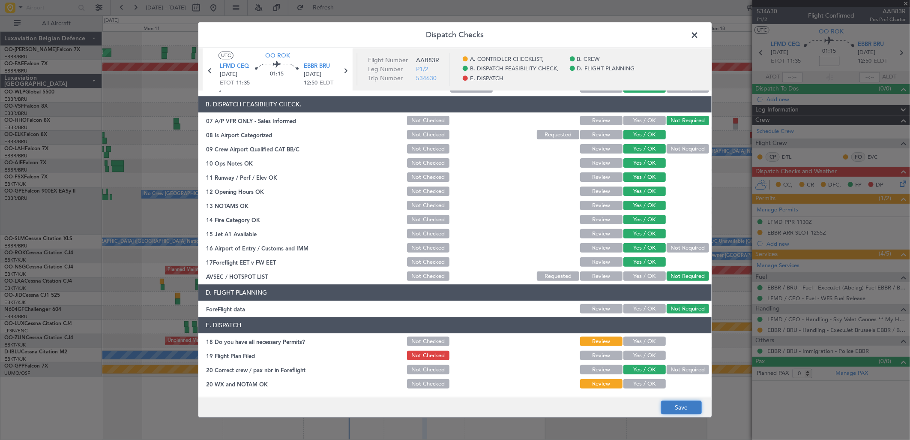
click at [677, 401] on button "Save" at bounding box center [681, 408] width 41 height 14
click at [699, 36] on span at bounding box center [699, 37] width 0 height 17
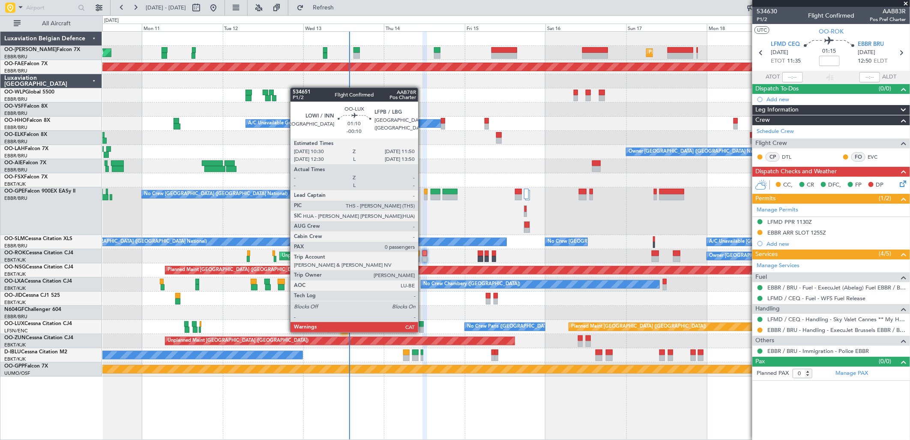
click at [422, 323] on div at bounding box center [421, 324] width 5 height 6
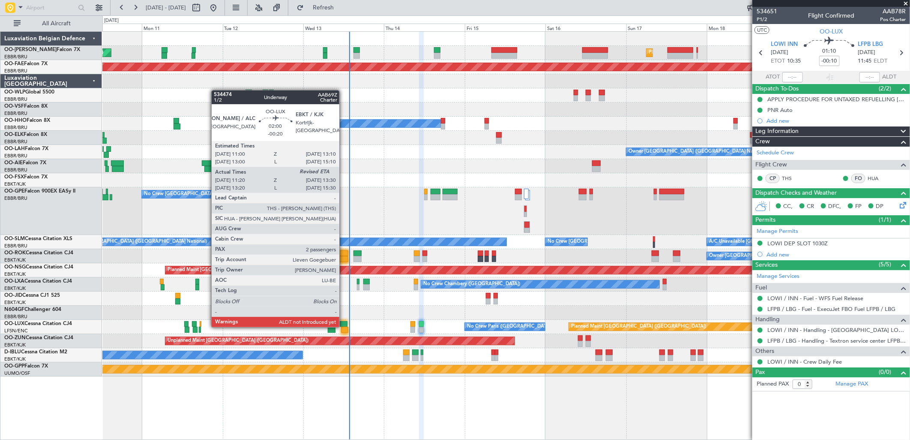
click at [344, 326] on div at bounding box center [345, 329] width 8 height 6
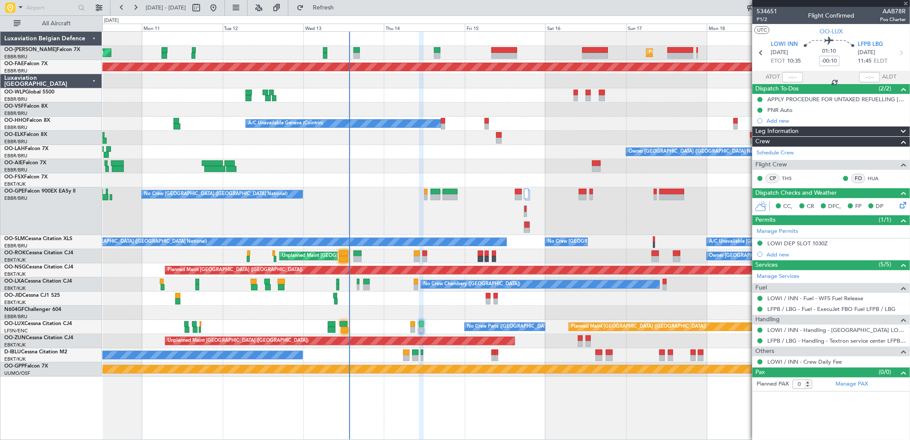
type input "-00:20"
type input "11:25"
type input "2"
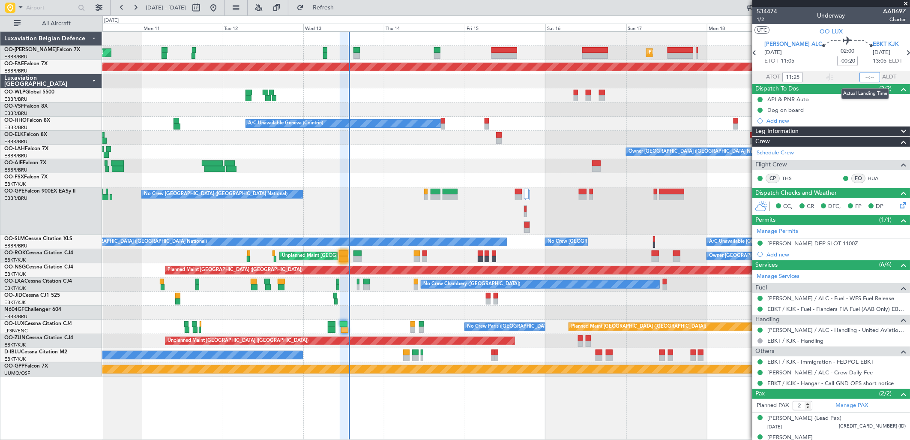
click at [859, 79] on input "text" at bounding box center [869, 77] width 21 height 10
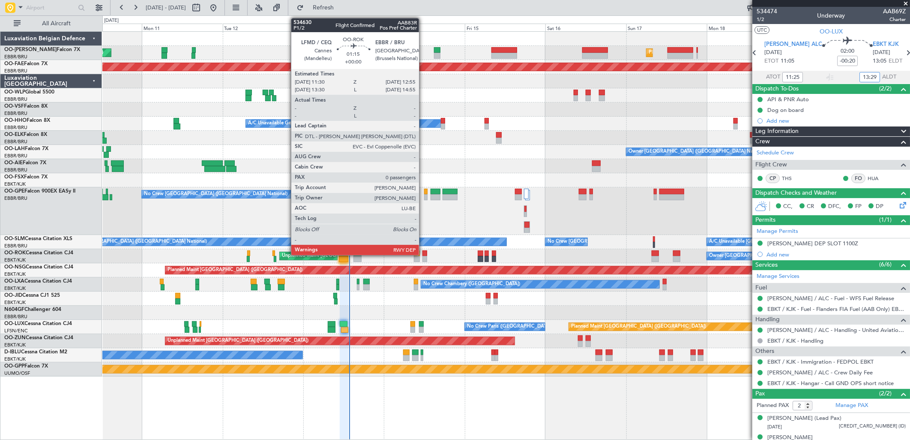
click at [424, 254] on div at bounding box center [424, 253] width 5 height 6
type input "13:29"
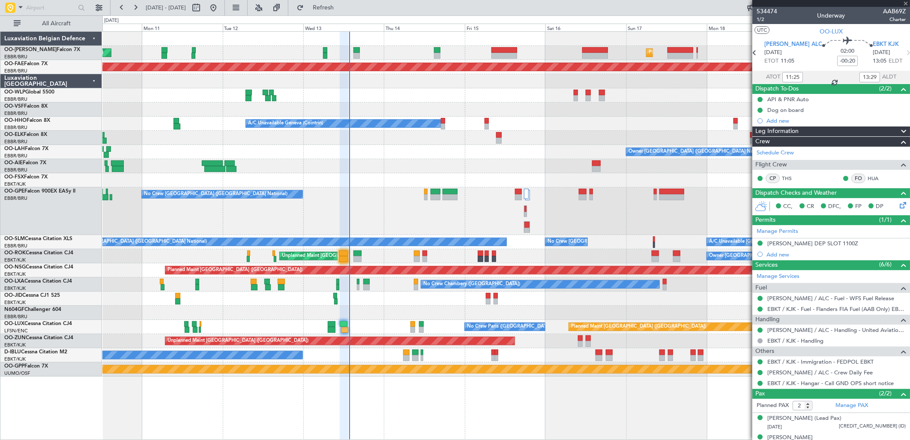
type input "0"
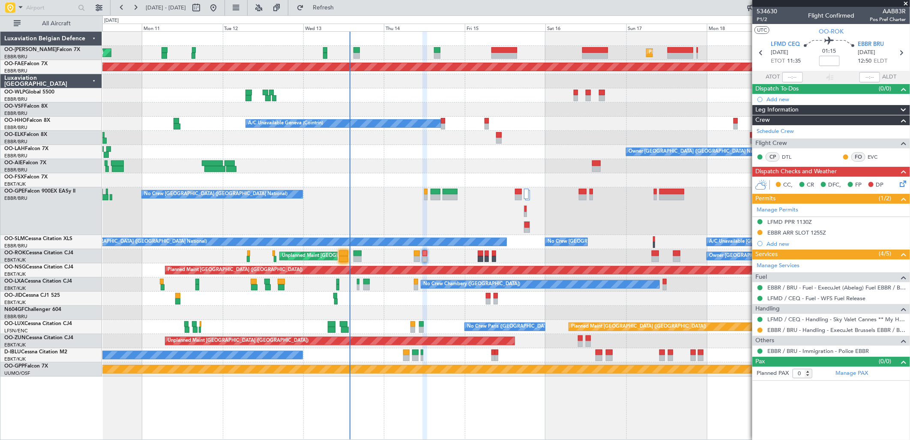
click at [901, 185] on icon at bounding box center [901, 182] width 7 height 7
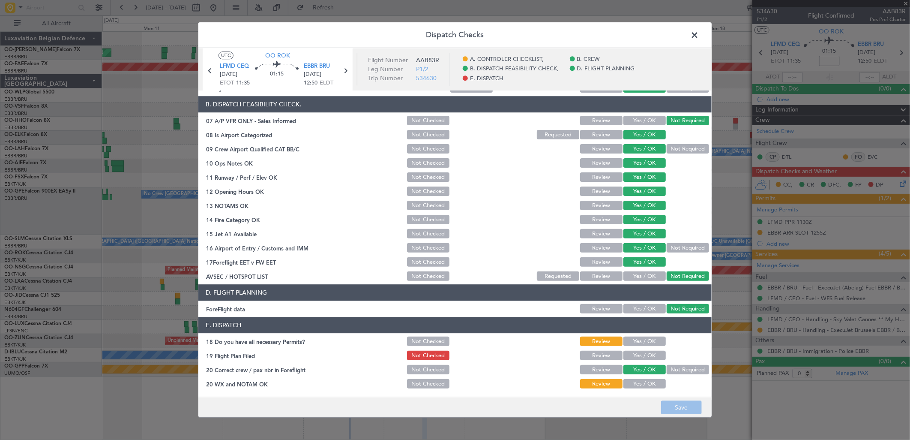
click at [631, 379] on button "Yes / OK" at bounding box center [644, 383] width 42 height 9
click at [608, 353] on button "Review" at bounding box center [601, 355] width 42 height 9
click at [425, 339] on button "Not Checked" at bounding box center [428, 341] width 42 height 9
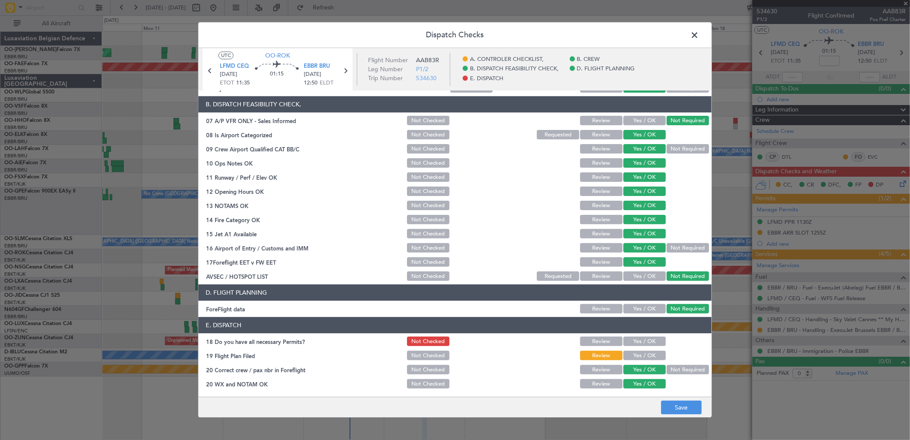
click at [425, 352] on button "Not Checked" at bounding box center [428, 355] width 42 height 9
click at [673, 406] on button "Save" at bounding box center [681, 408] width 41 height 14
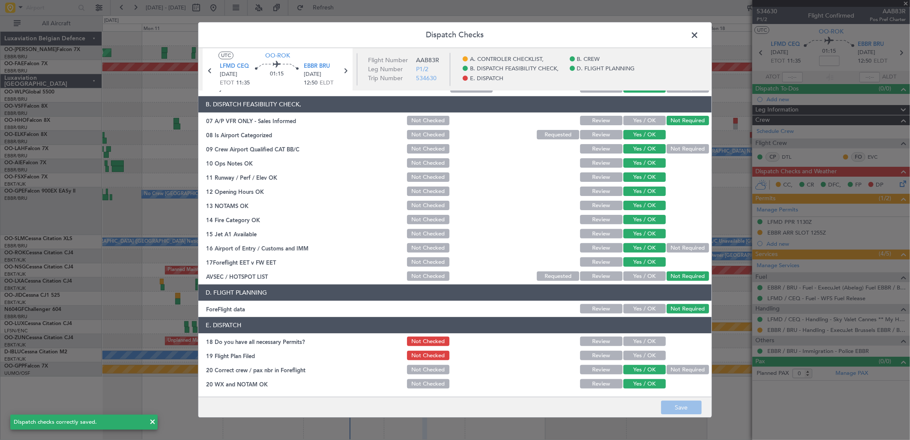
click at [699, 38] on span at bounding box center [699, 37] width 0 height 17
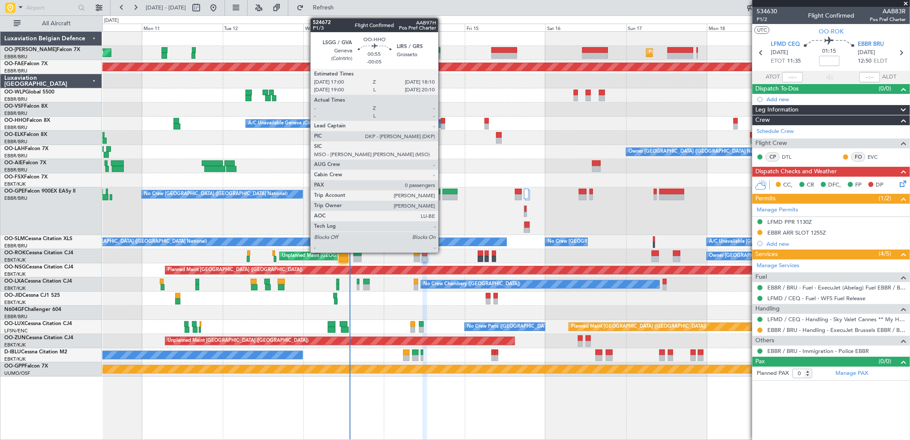
click at [443, 122] on div at bounding box center [443, 121] width 4 height 6
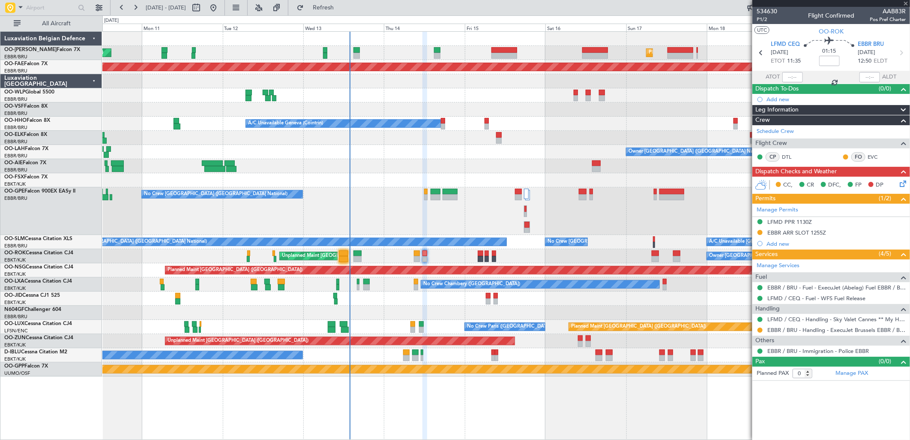
type input "-00:05"
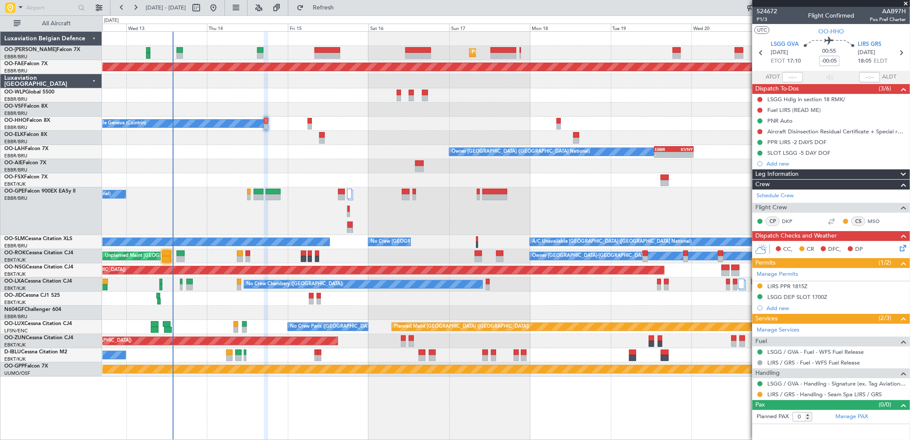
click at [351, 198] on div "No Crew [GEOGRAPHIC_DATA] ([GEOGRAPHIC_DATA] National)" at bounding box center [505, 211] width 807 height 48
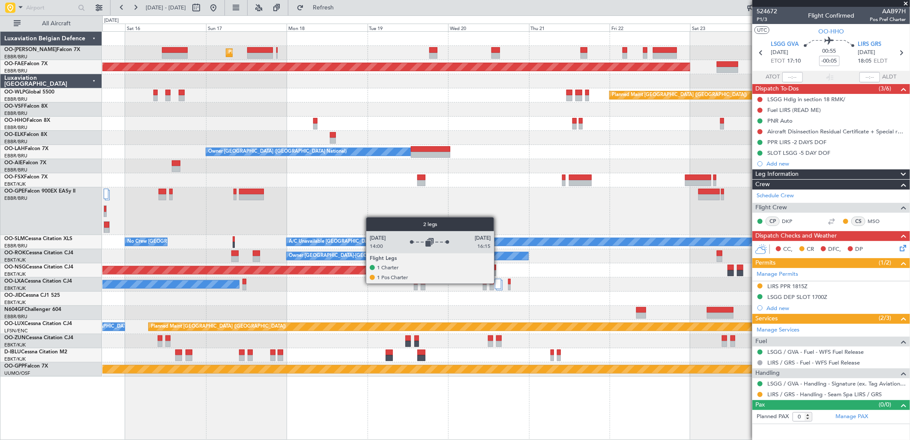
click at [498, 283] on div at bounding box center [498, 283] width 6 height 10
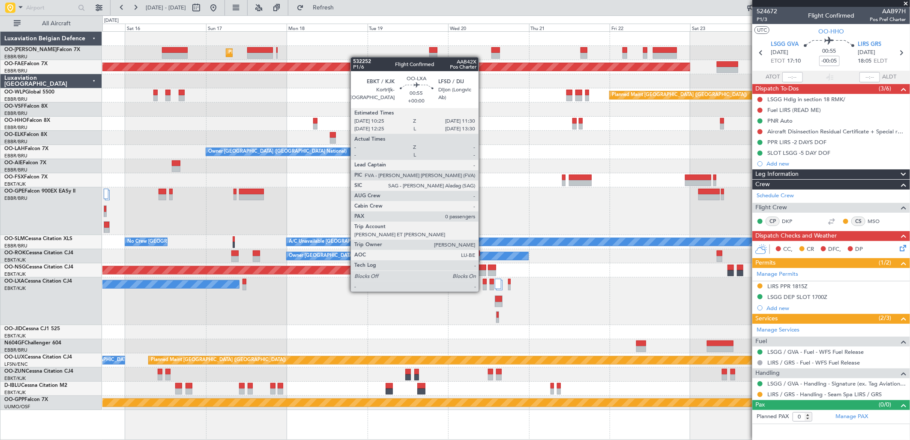
click at [483, 283] on div at bounding box center [485, 281] width 4 height 6
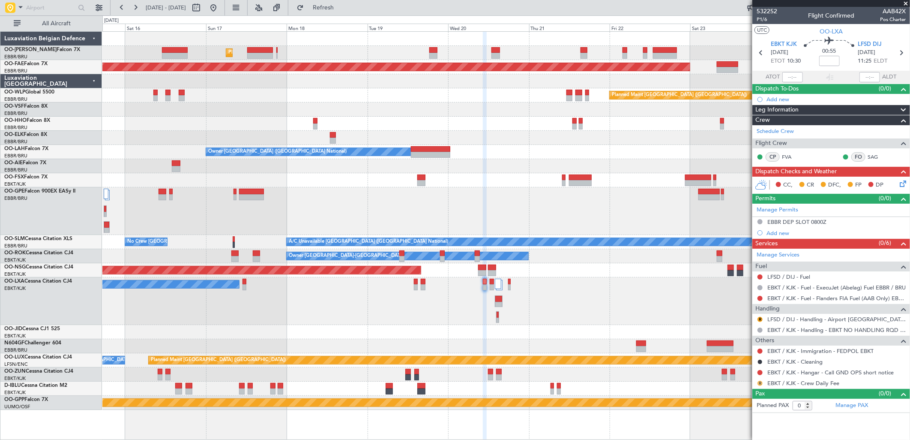
click at [760, 380] on button "R" at bounding box center [760, 382] width 5 height 5
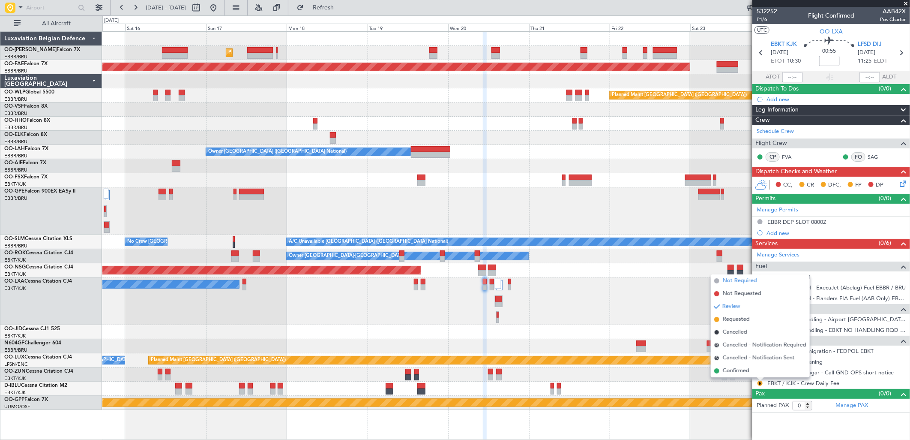
click at [746, 279] on span "Not Required" at bounding box center [740, 280] width 34 height 9
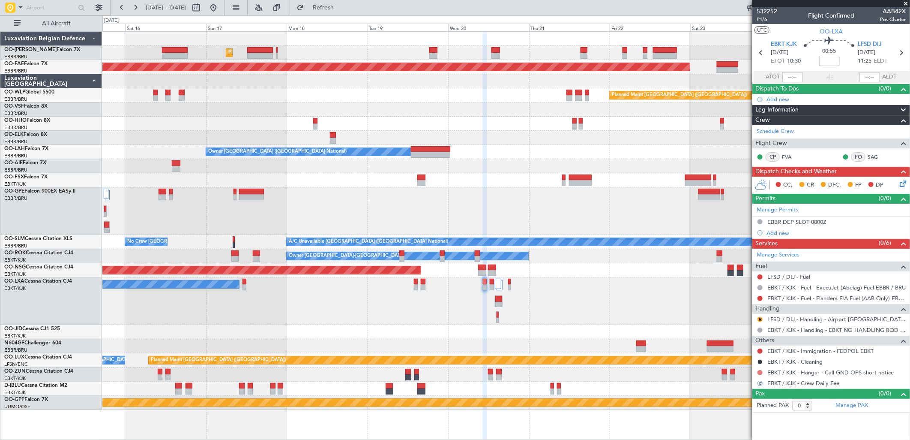
click at [760, 374] on button at bounding box center [760, 372] width 5 height 5
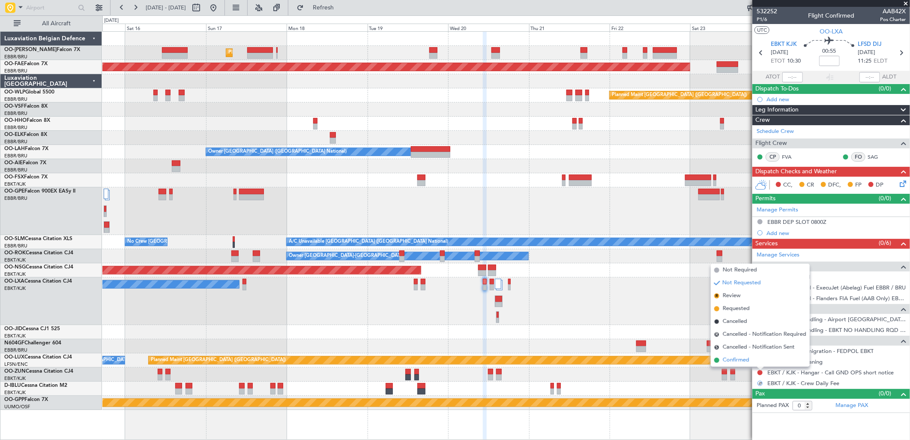
click at [747, 357] on span "Confirmed" at bounding box center [736, 360] width 27 height 9
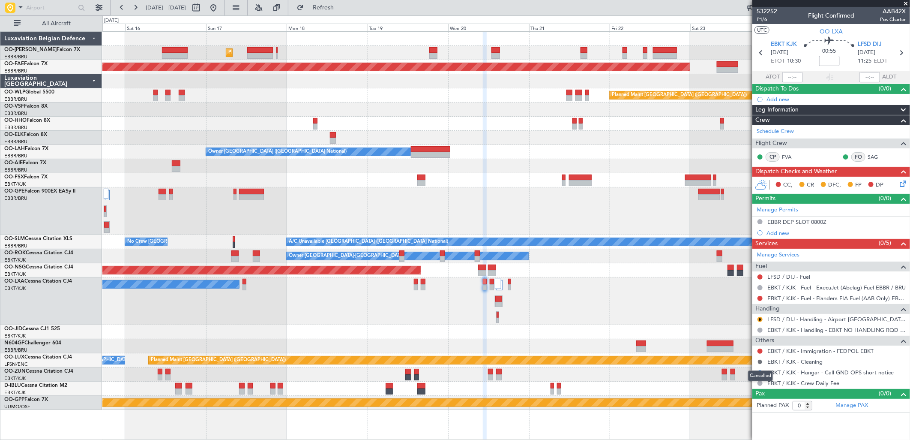
click at [759, 362] on button at bounding box center [760, 361] width 5 height 5
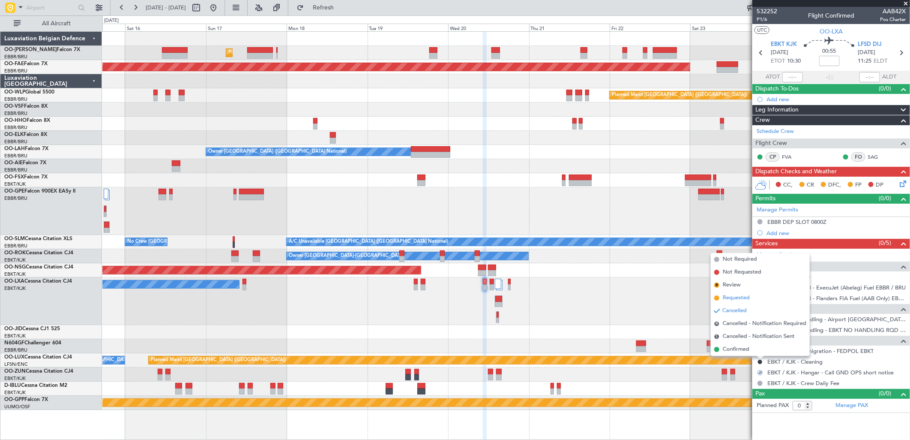
click at [739, 296] on span "Requested" at bounding box center [736, 297] width 27 height 9
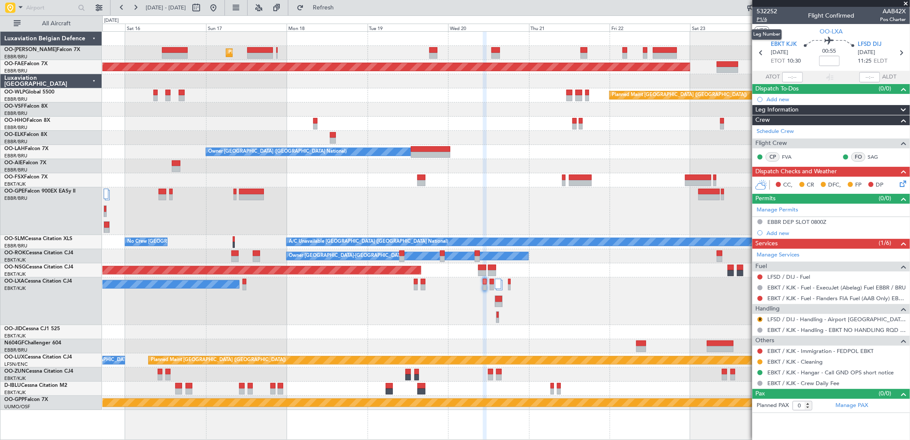
click at [765, 16] on span "P1/6" at bounding box center [767, 19] width 21 height 7
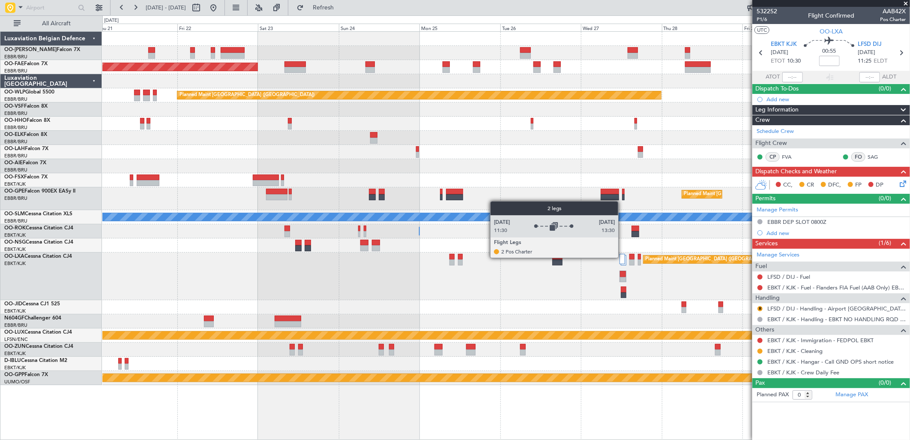
click at [623, 258] on div "Planned Maint [GEOGRAPHIC_DATA] ([GEOGRAPHIC_DATA] National)" at bounding box center [505, 276] width 807 height 48
click at [624, 257] on div at bounding box center [623, 259] width 6 height 10
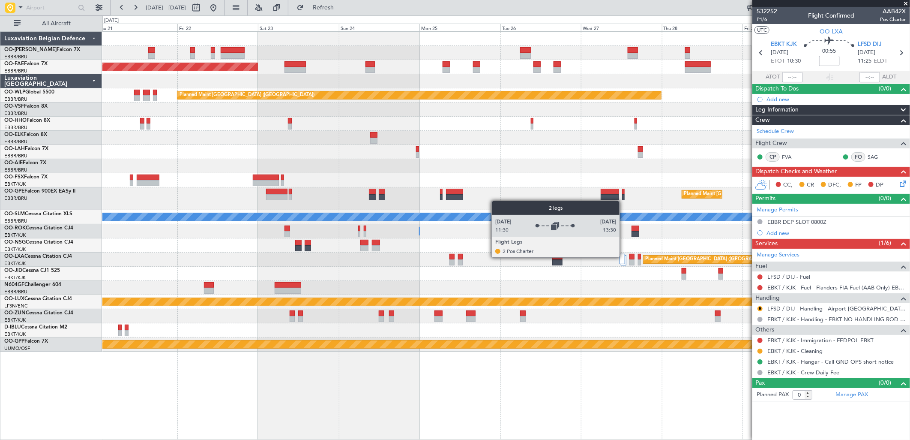
click at [624, 257] on div at bounding box center [623, 259] width 6 height 10
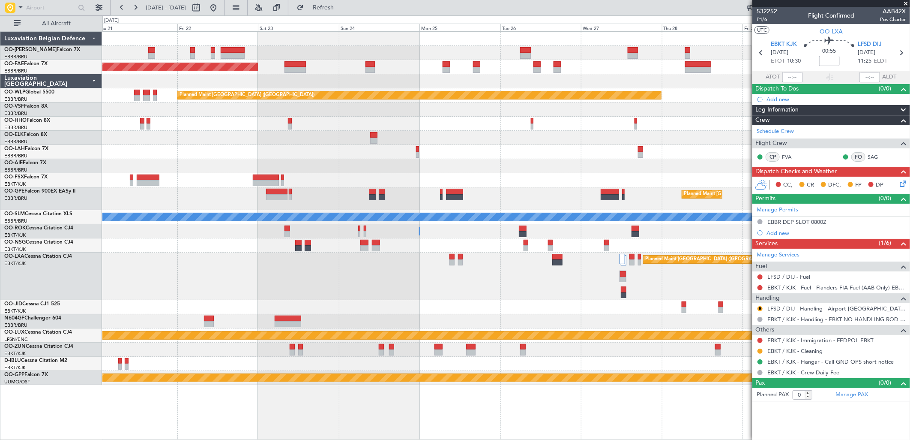
click at [220, 11] on button at bounding box center [214, 8] width 14 height 14
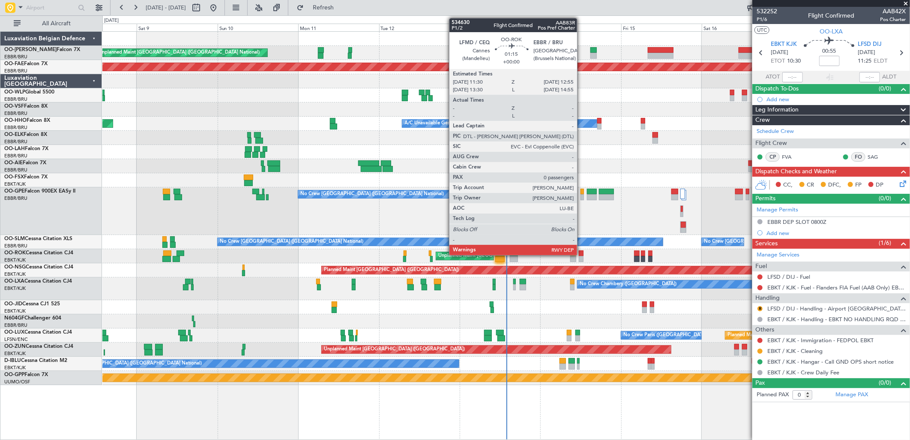
click at [581, 251] on div at bounding box center [581, 253] width 5 height 6
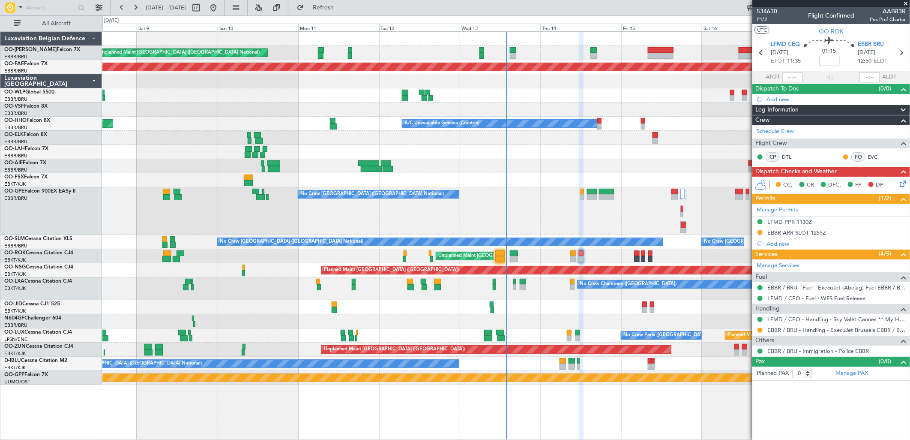
click at [815, 230] on div "Manage Permits LFMD PPR 1130Z EBBR ARR SLOT 1255Z Add new" at bounding box center [831, 226] width 158 height 45
click at [819, 234] on div "EBBR ARR SLOT 1255Z" at bounding box center [796, 232] width 59 height 7
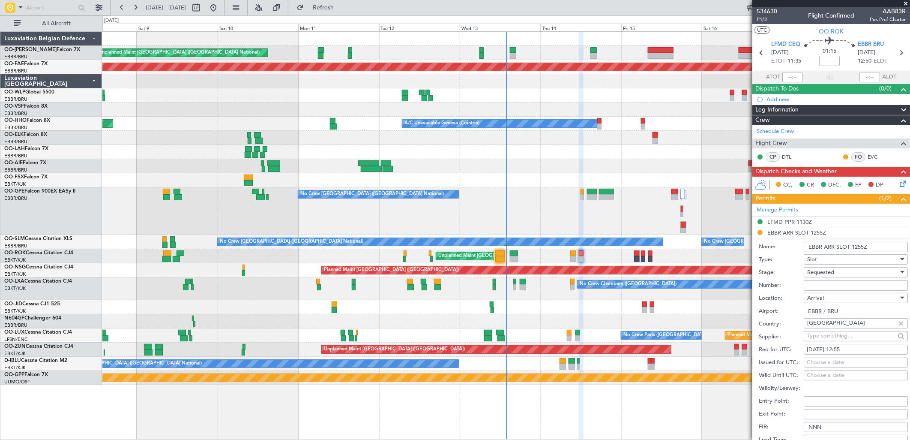
click at [834, 273] on span "Requested" at bounding box center [820, 272] width 27 height 8
click at [832, 333] on span "Received OK" at bounding box center [852, 337] width 89 height 13
click at [818, 284] on input "Number:" at bounding box center [856, 285] width 104 height 10
paste input "EBBRAAB6411A00"
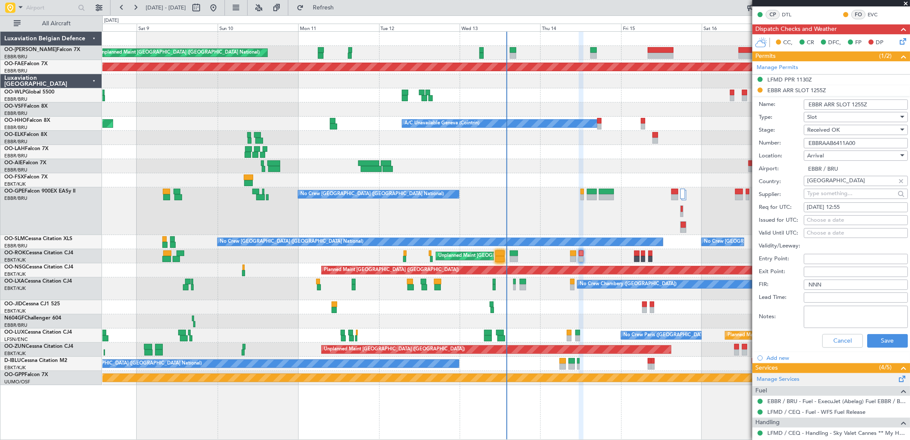
scroll to position [143, 0]
type input "EBBRAAB6411A00"
click at [877, 337] on button "Save" at bounding box center [887, 340] width 41 height 14
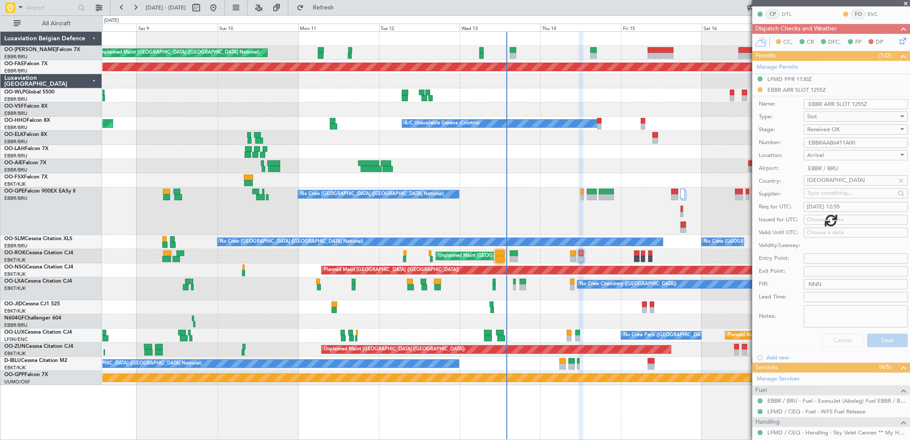
scroll to position [0, 0]
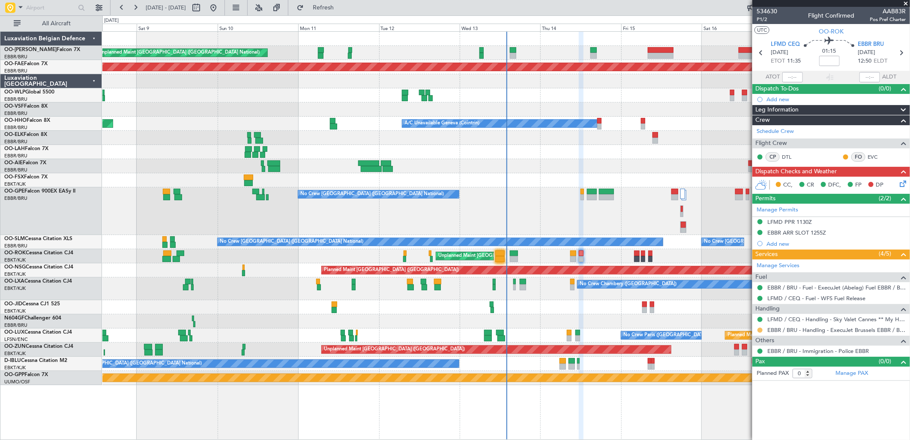
click at [760, 331] on button at bounding box center [760, 329] width 5 height 5
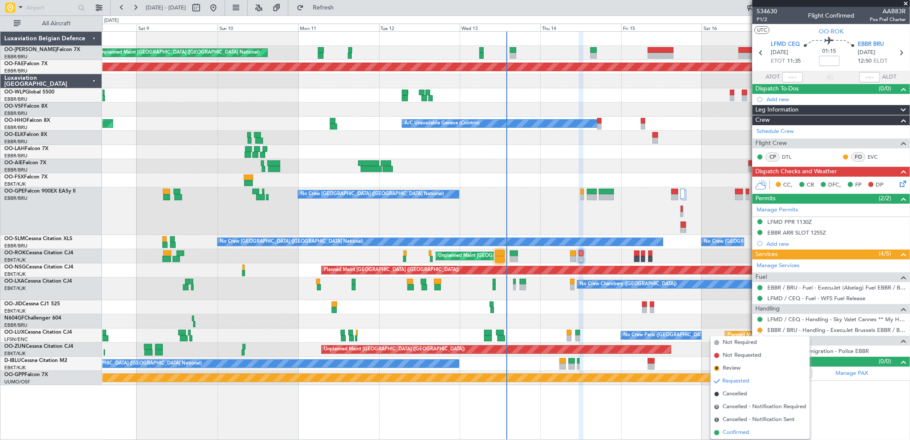
click at [726, 434] on span "Confirmed" at bounding box center [736, 432] width 27 height 9
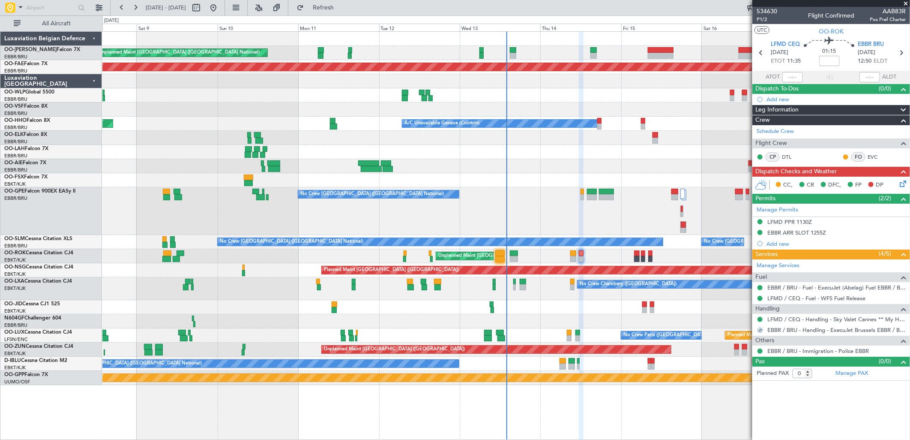
click at [903, 186] on icon at bounding box center [901, 182] width 7 height 7
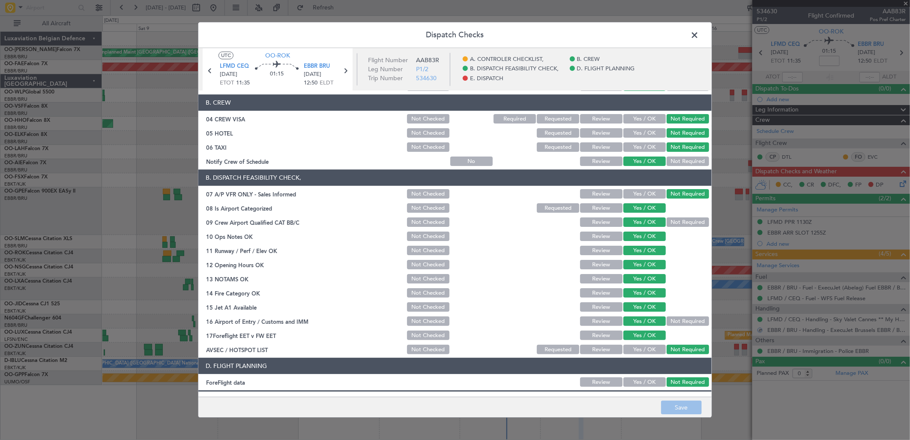
scroll to position [130, 0]
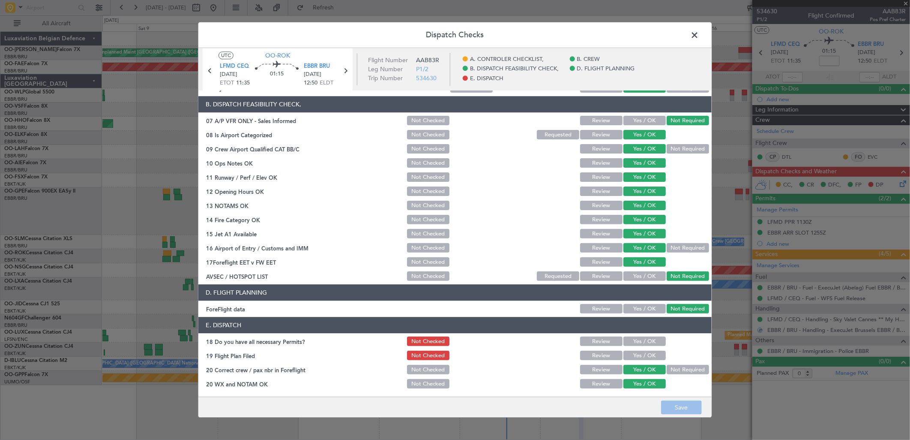
click at [631, 344] on button "Yes / OK" at bounding box center [644, 341] width 42 height 9
click at [635, 357] on button "Yes / OK" at bounding box center [644, 355] width 42 height 9
click at [671, 396] on main "UTC OO-ROK LFMD CEQ 14/08/2025 ETOT 11:35 01:15 EBBR BRU 14/08/2025 12:50 ELDT …" at bounding box center [454, 224] width 513 height 352
click at [680, 410] on button "Save" at bounding box center [681, 408] width 41 height 14
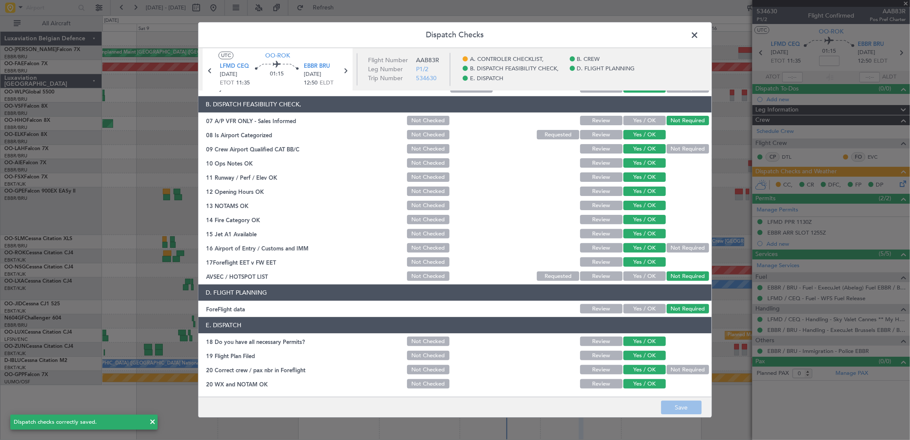
drag, startPoint x: 695, startPoint y: 32, endPoint x: 746, endPoint y: 60, distance: 57.6
click at [699, 32] on span at bounding box center [699, 37] width 0 height 17
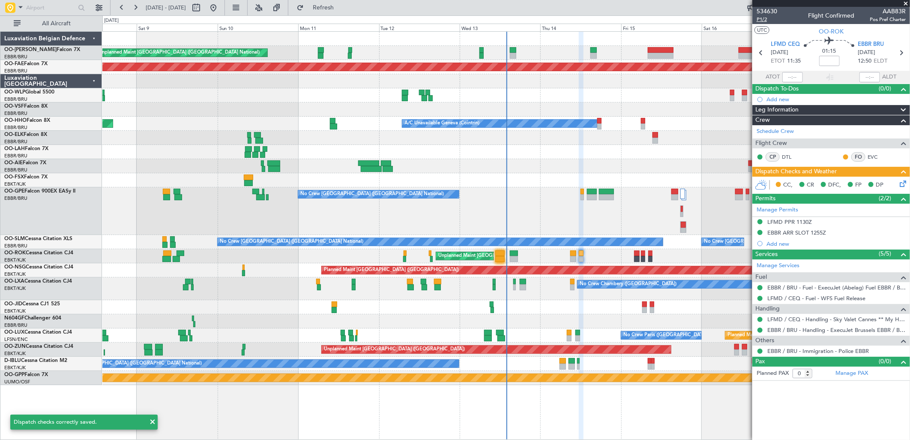
click at [766, 17] on span "P1/2" at bounding box center [767, 19] width 21 height 7
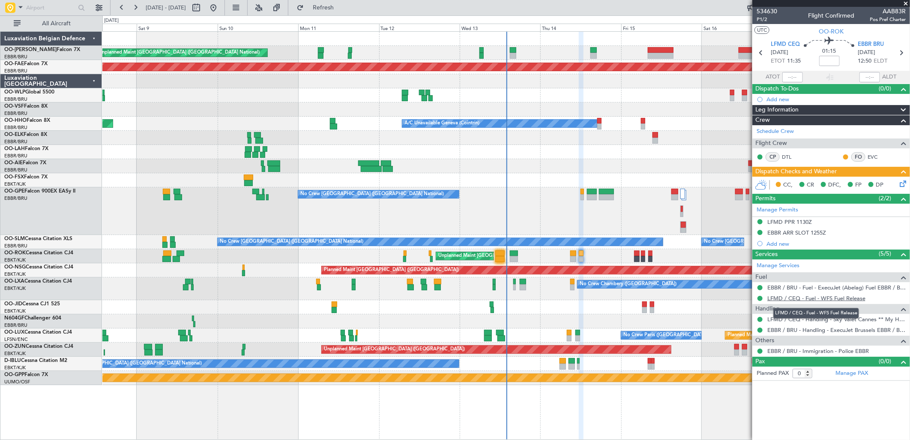
click at [783, 298] on link "LFMD / CEQ - Fuel - WFS Fuel Release" at bounding box center [816, 297] width 98 height 7
click at [898, 185] on icon at bounding box center [901, 182] width 7 height 7
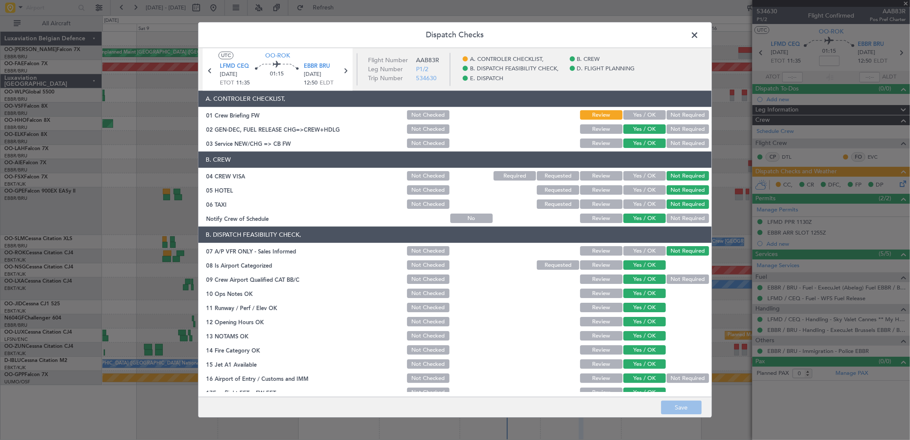
click at [639, 112] on button "Yes / OK" at bounding box center [644, 115] width 42 height 9
click at [680, 413] on button "Save" at bounding box center [681, 408] width 41 height 14
click at [699, 35] on span at bounding box center [699, 37] width 0 height 17
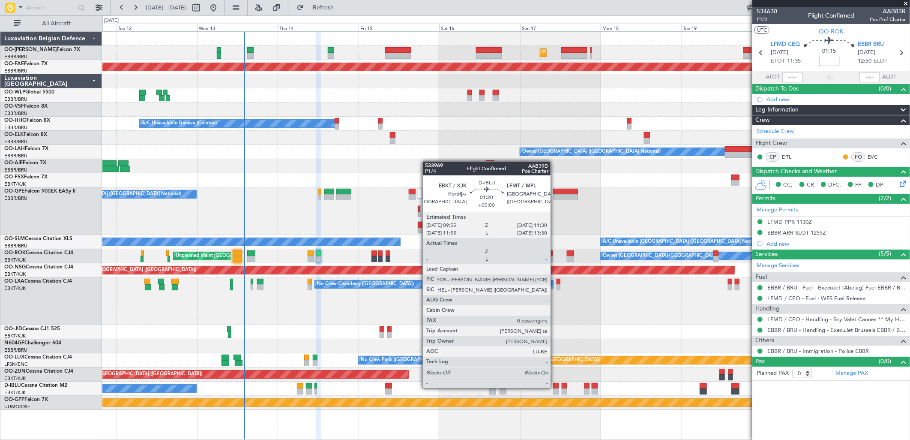
click at [555, 387] on div at bounding box center [556, 386] width 6 height 6
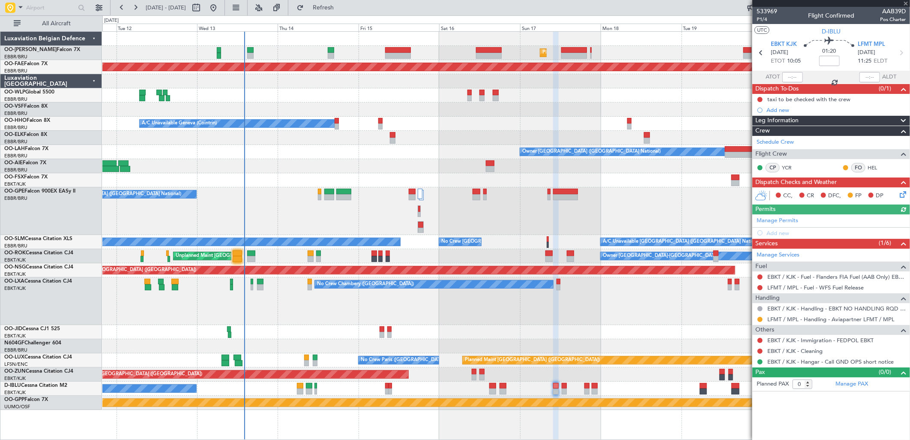
click at [757, 319] on div at bounding box center [760, 319] width 7 height 7
click at [758, 319] on button at bounding box center [760, 319] width 5 height 5
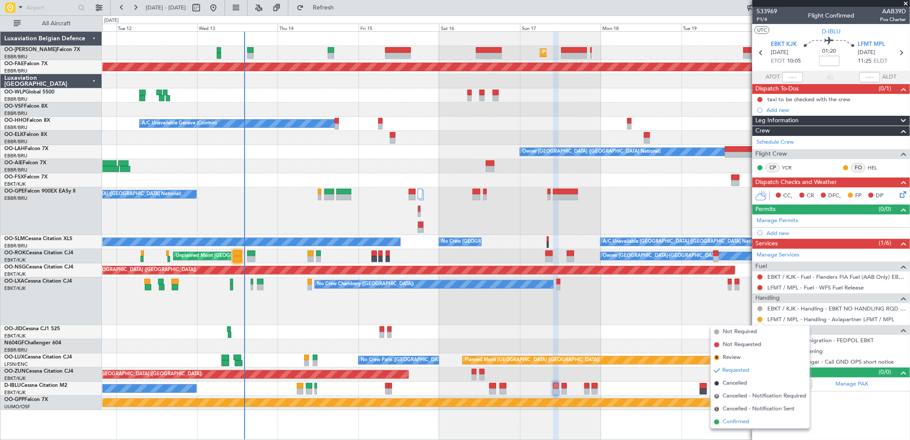
click at [737, 420] on span "Confirmed" at bounding box center [736, 421] width 27 height 9
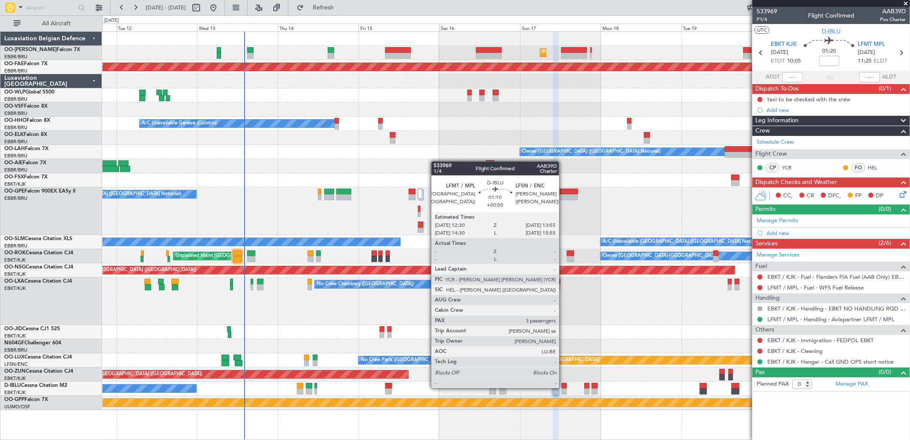
click at [563, 387] on div at bounding box center [564, 386] width 5 height 6
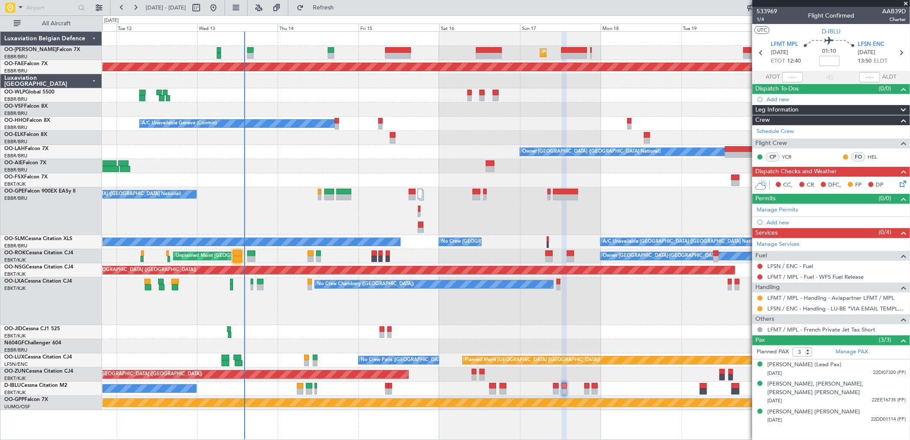
click at [757, 298] on div at bounding box center [760, 297] width 7 height 7
click at [758, 298] on button at bounding box center [760, 297] width 5 height 5
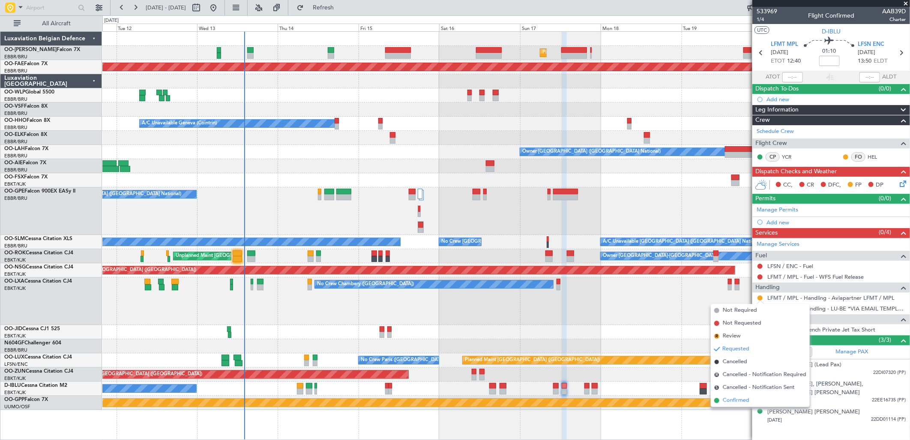
click at [736, 403] on span "Confirmed" at bounding box center [736, 400] width 27 height 9
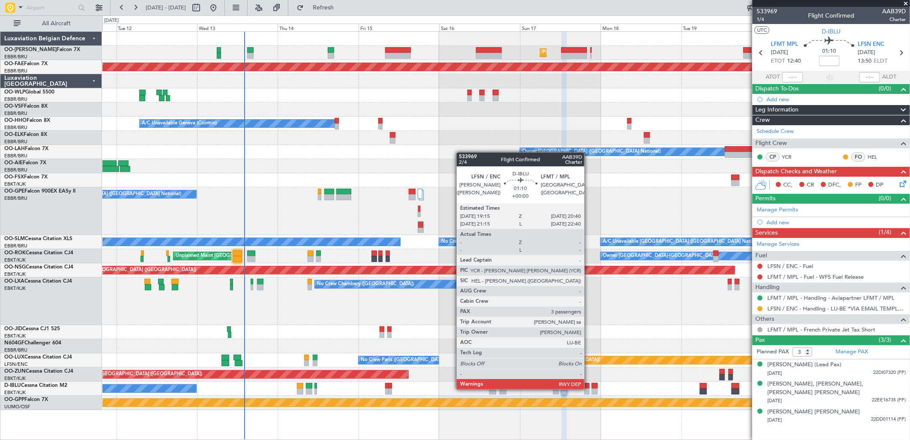
click at [589, 388] on div at bounding box center [586, 391] width 5 height 6
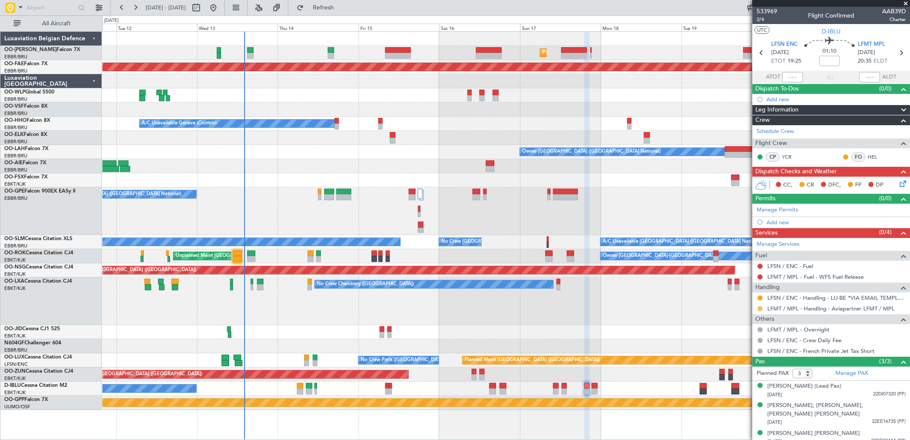
click at [760, 307] on button at bounding box center [760, 308] width 5 height 5
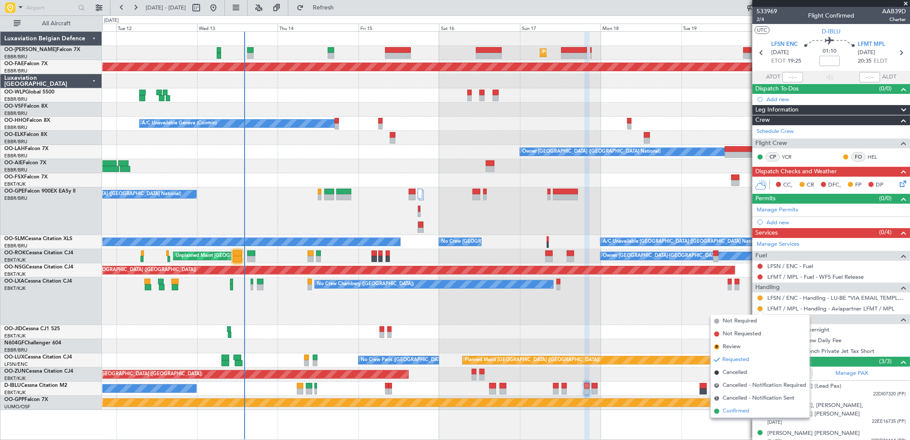
click at [726, 409] on span "Confirmed" at bounding box center [736, 411] width 27 height 9
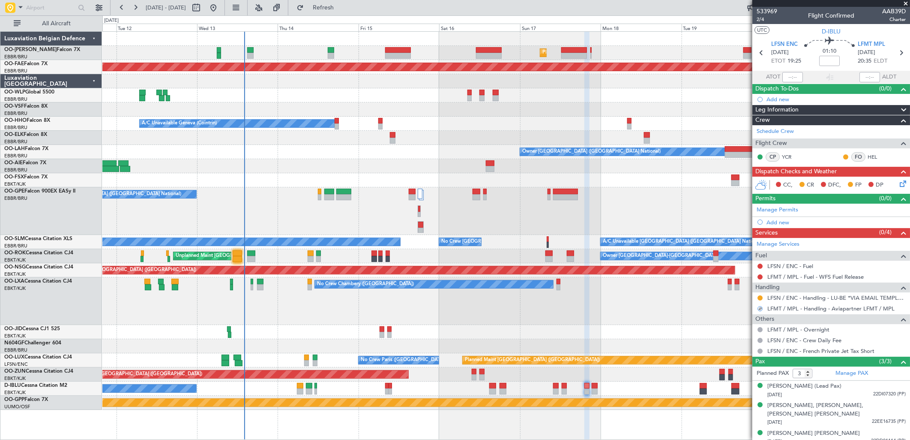
click at [596, 386] on div at bounding box center [595, 386] width 6 height 6
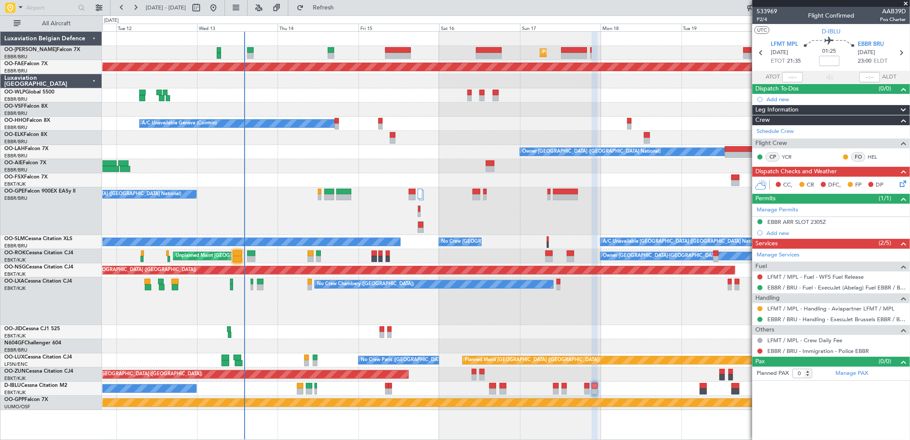
drag, startPoint x: 761, startPoint y: 306, endPoint x: 754, endPoint y: 317, distance: 13.0
click at [761, 307] on button at bounding box center [760, 308] width 5 height 5
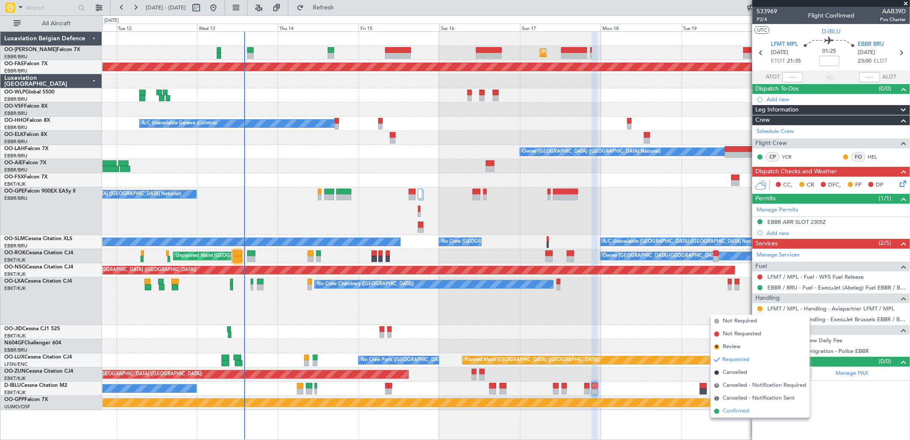
click at [731, 408] on span "Confirmed" at bounding box center [736, 411] width 27 height 9
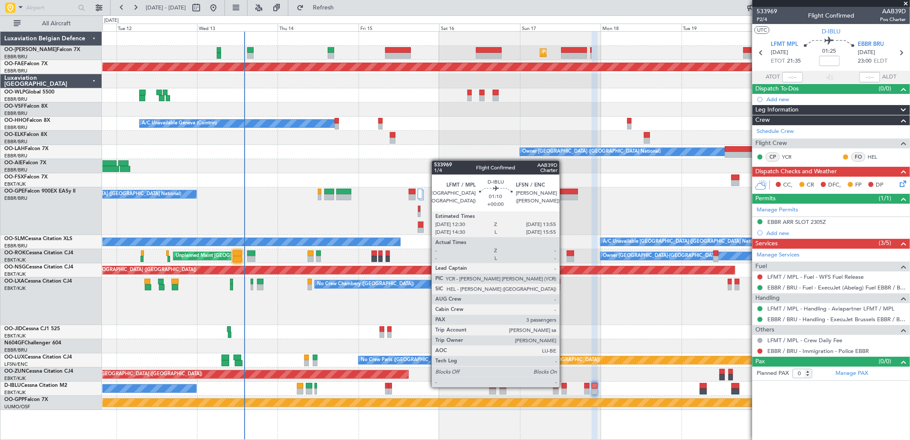
click at [564, 386] on div at bounding box center [564, 386] width 5 height 6
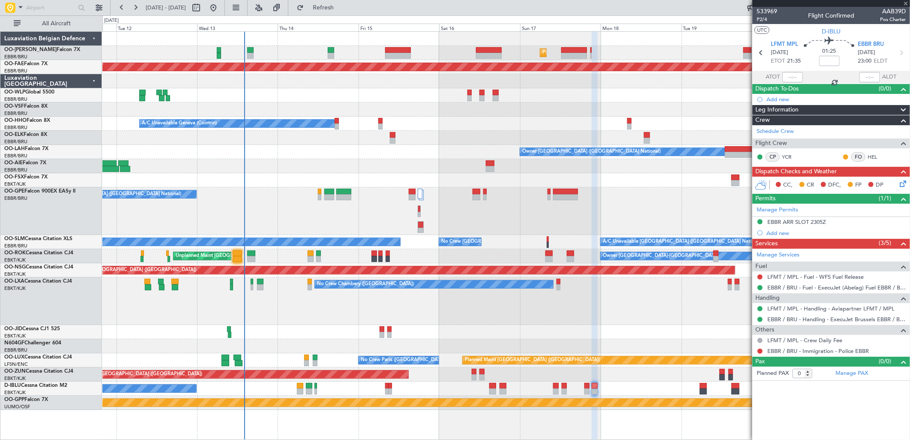
type input "3"
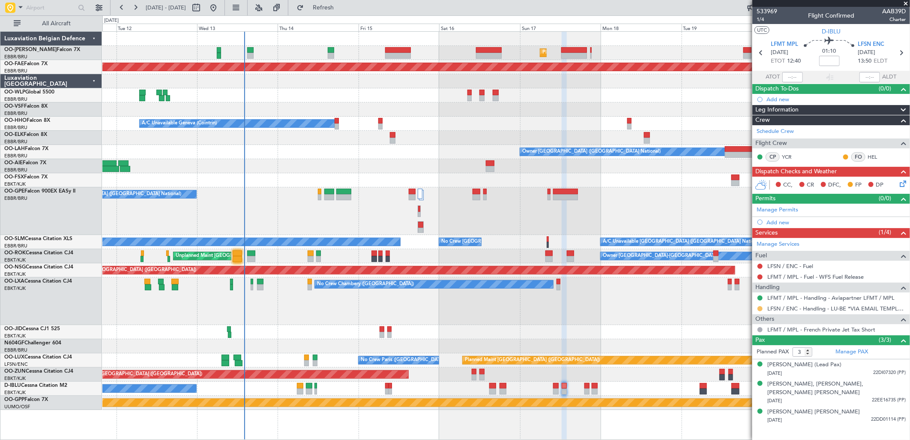
click at [759, 310] on button at bounding box center [760, 308] width 5 height 5
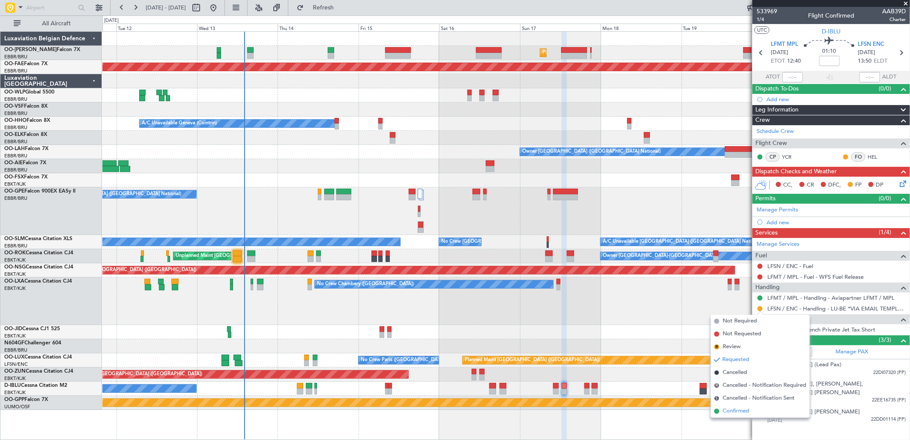
click at [721, 409] on li "Confirmed" at bounding box center [760, 410] width 99 height 13
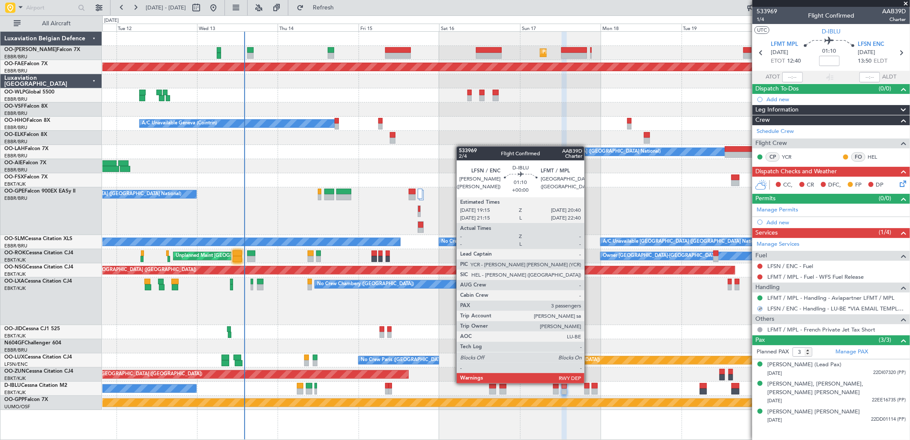
click at [589, 383] on div at bounding box center [586, 386] width 5 height 6
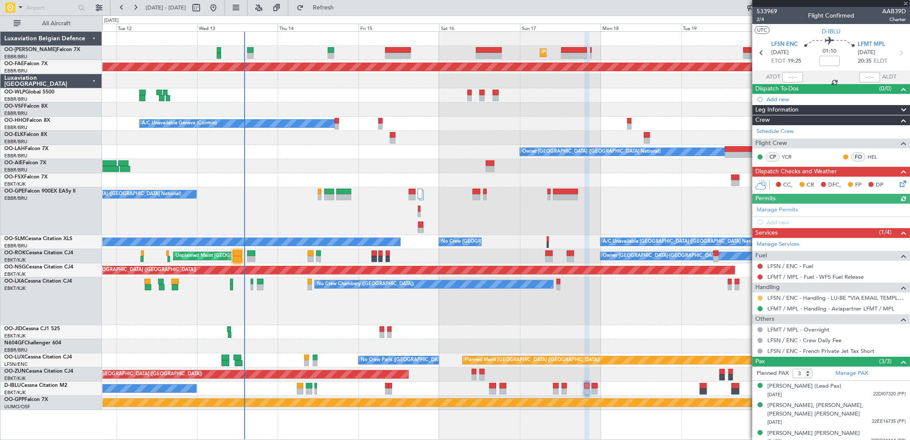
click at [761, 296] on button at bounding box center [760, 297] width 5 height 5
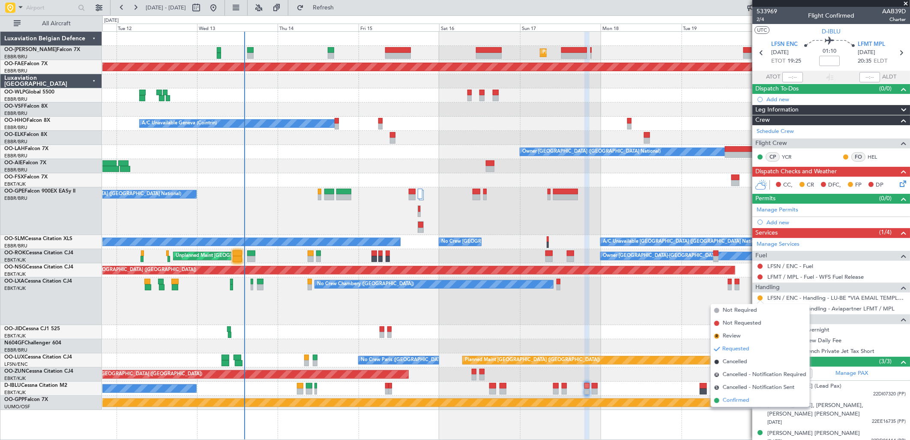
click at [727, 398] on span "Confirmed" at bounding box center [736, 400] width 27 height 9
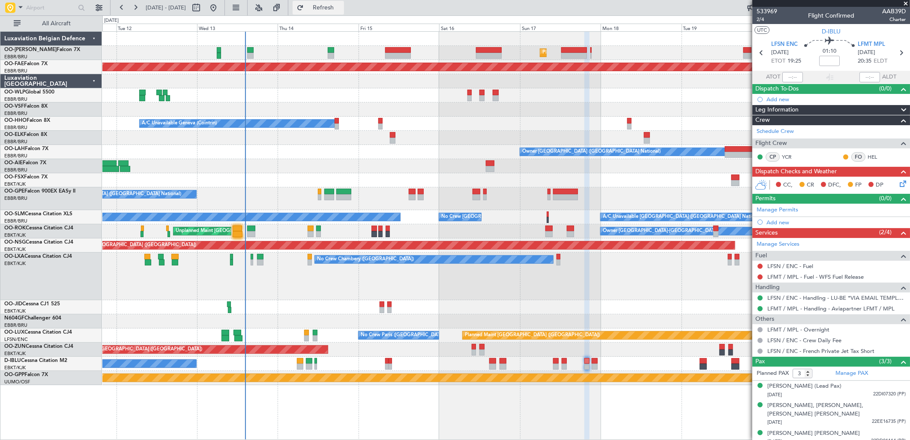
click at [327, 10] on button "Refresh" at bounding box center [318, 8] width 51 height 14
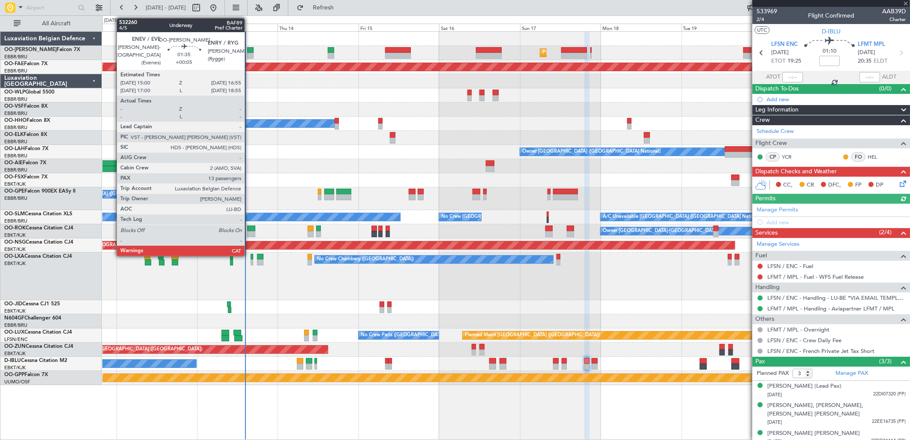
click at [249, 50] on div at bounding box center [250, 50] width 7 height 6
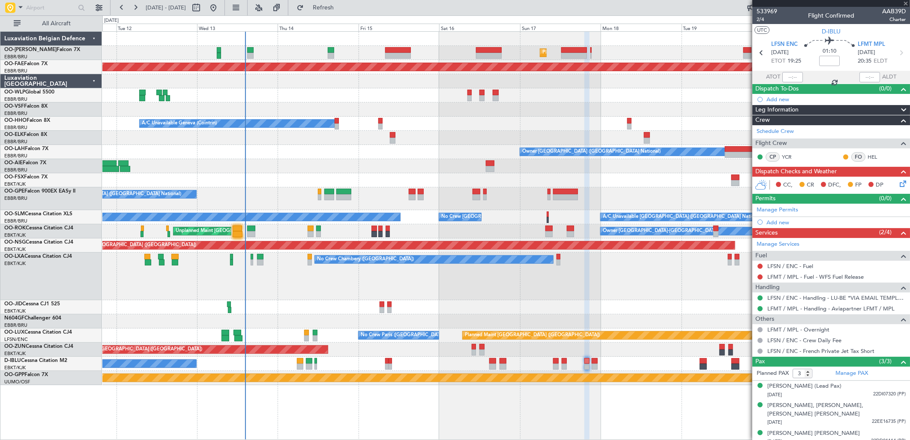
type input "+00:05"
type input "13"
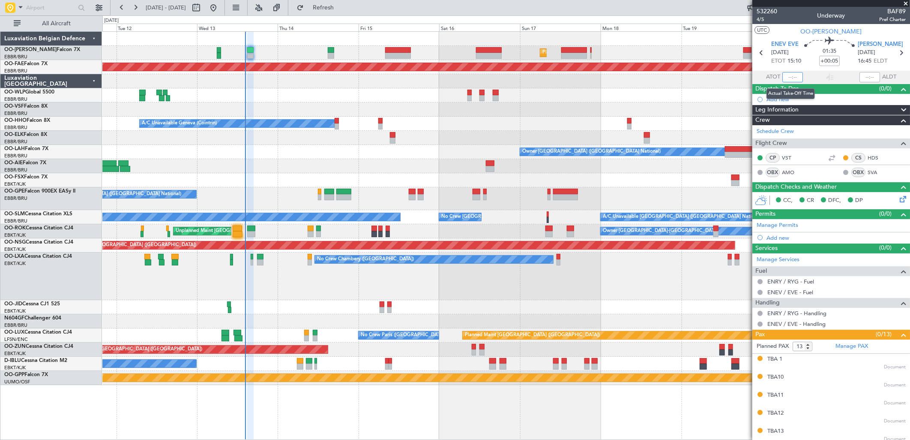
click at [791, 76] on input "text" at bounding box center [792, 77] width 21 height 10
type input "14:13"
click at [221, 281] on div "No Crew Chambery ([GEOGRAPHIC_DATA])" at bounding box center [505, 276] width 807 height 48
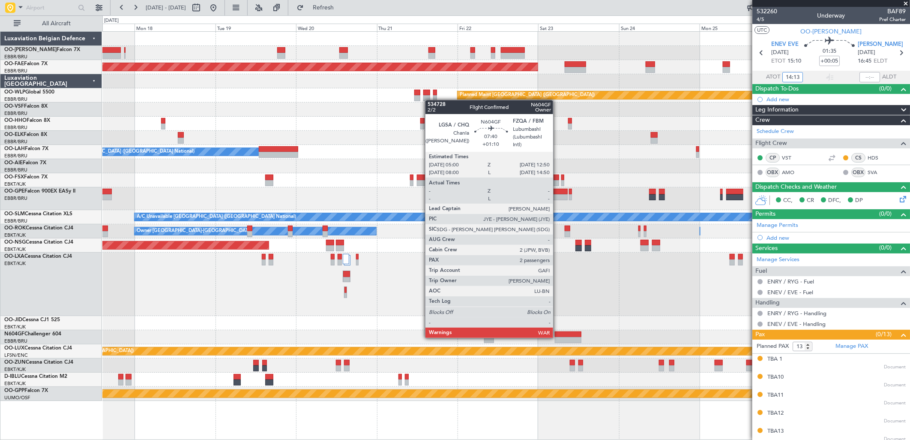
click at [559, 336] on div at bounding box center [568, 334] width 27 height 6
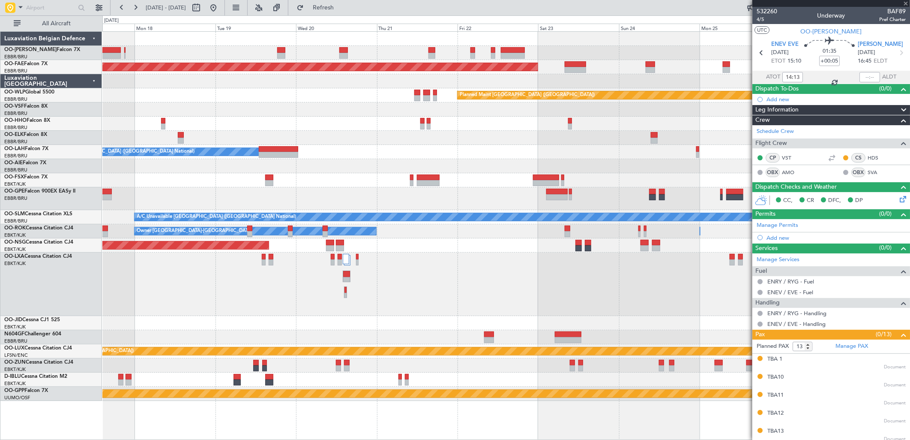
type input "+01:10"
type input "2"
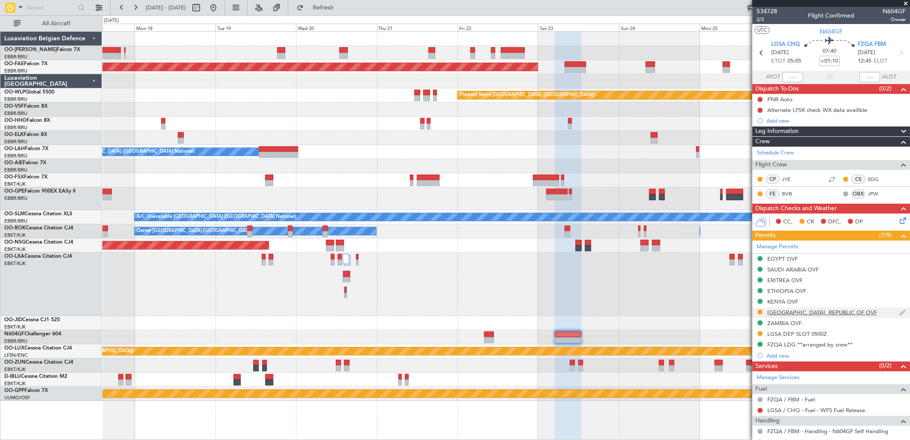
click at [787, 309] on div "[GEOGRAPHIC_DATA], REPUBLIC OF OVF" at bounding box center [822, 311] width 110 height 7
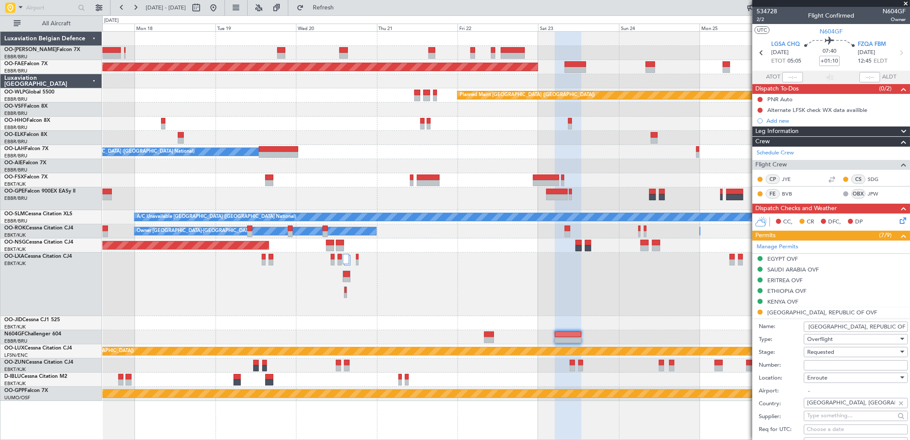
click at [840, 352] on div "Requested" at bounding box center [852, 351] width 91 height 13
click at [823, 420] on span "Received OK" at bounding box center [852, 420] width 89 height 13
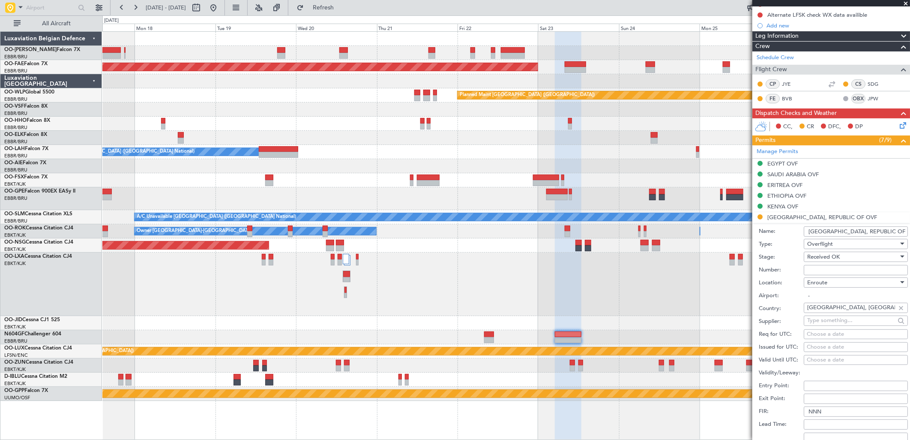
click at [819, 266] on input "Number:" at bounding box center [856, 270] width 104 height 10
paste input "TCAA/5054/19638"
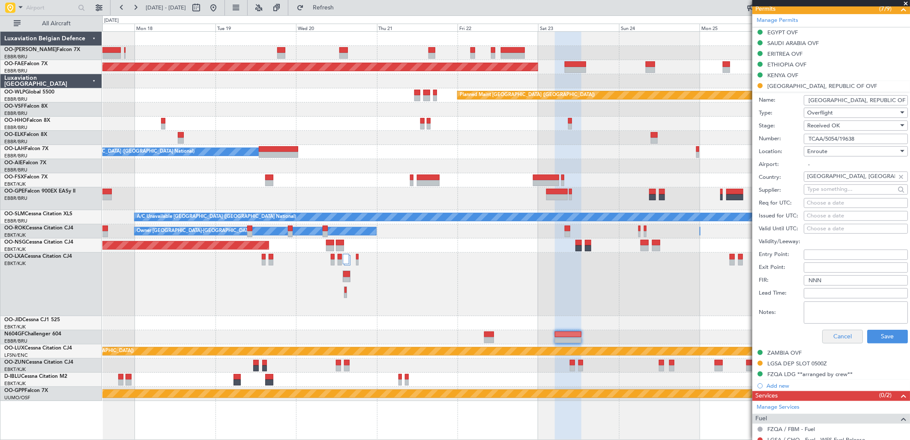
scroll to position [238, 0]
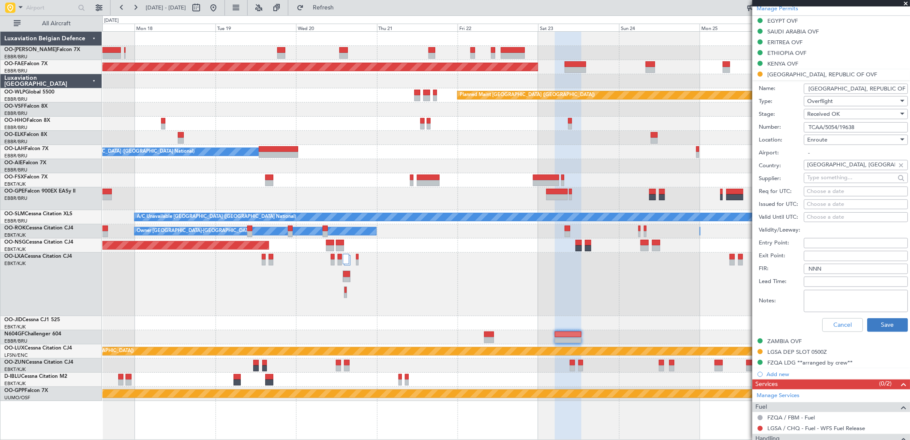
type input "TCAA/5054/19638"
click at [876, 322] on button "Save" at bounding box center [887, 325] width 41 height 14
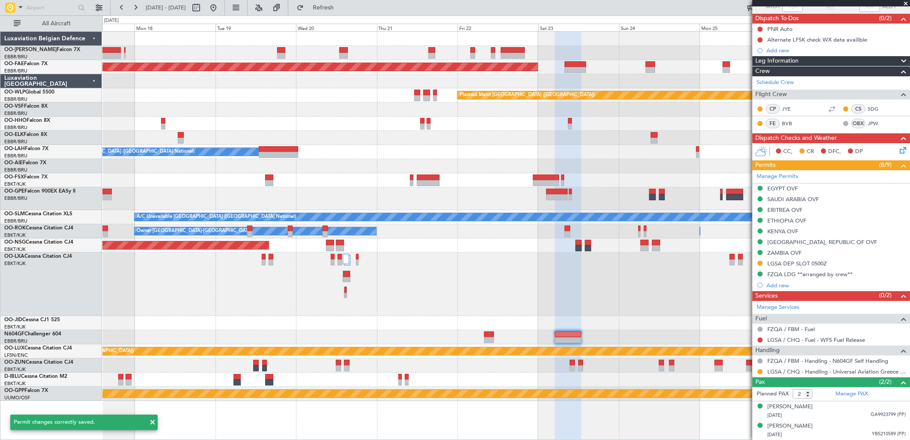
scroll to position [70, 0]
click at [220, 9] on button at bounding box center [214, 8] width 14 height 14
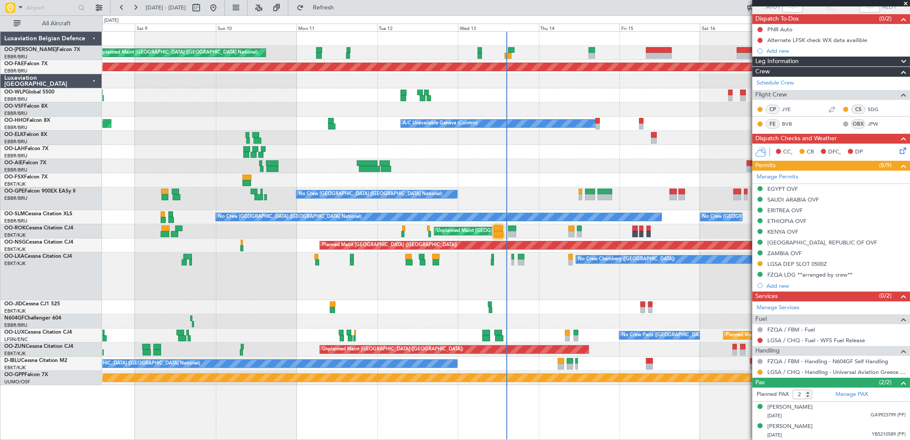
click at [596, 197] on div "No Crew [GEOGRAPHIC_DATA] ([GEOGRAPHIC_DATA] National)" at bounding box center [505, 198] width 807 height 23
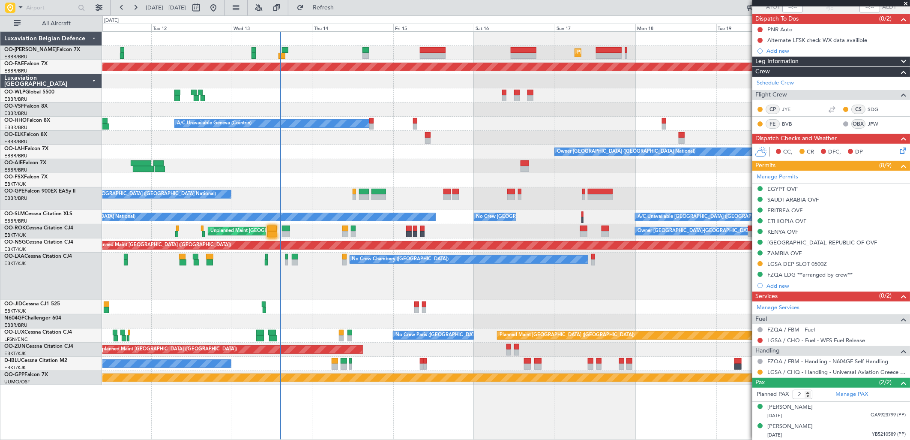
click at [407, 201] on div "No Crew [GEOGRAPHIC_DATA] ([GEOGRAPHIC_DATA] National)" at bounding box center [505, 198] width 807 height 23
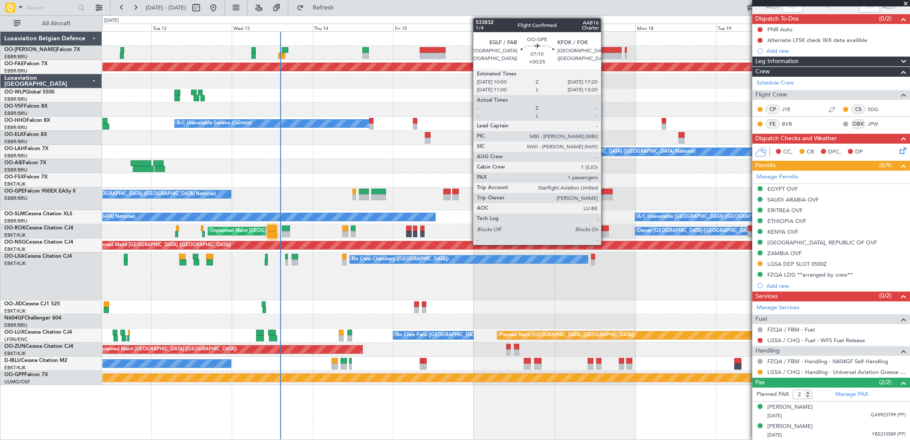
click at [605, 196] on div at bounding box center [600, 197] width 25 height 6
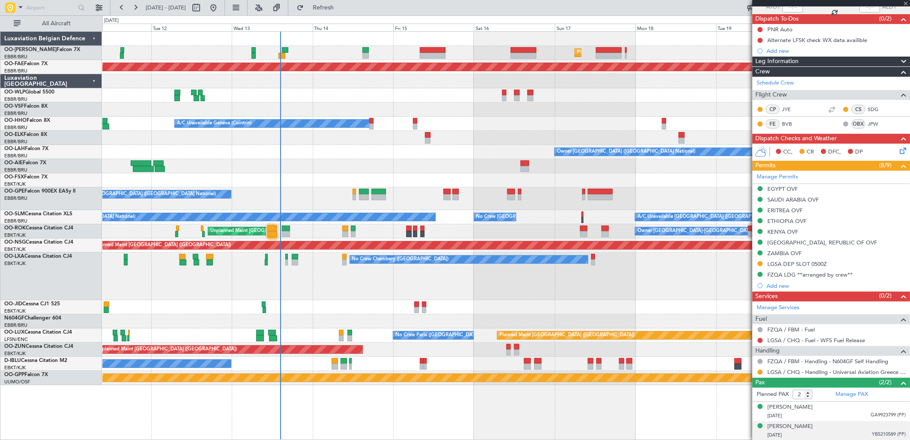
type input "+00:25"
type input "1"
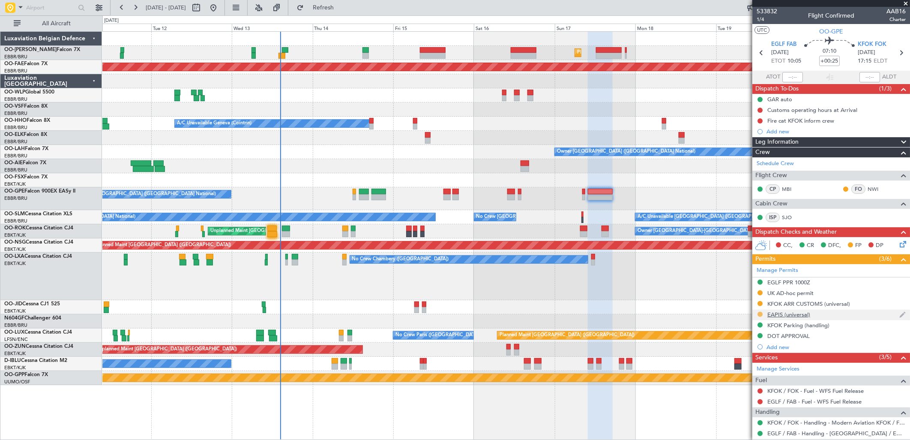
click at [760, 314] on button at bounding box center [760, 313] width 5 height 5
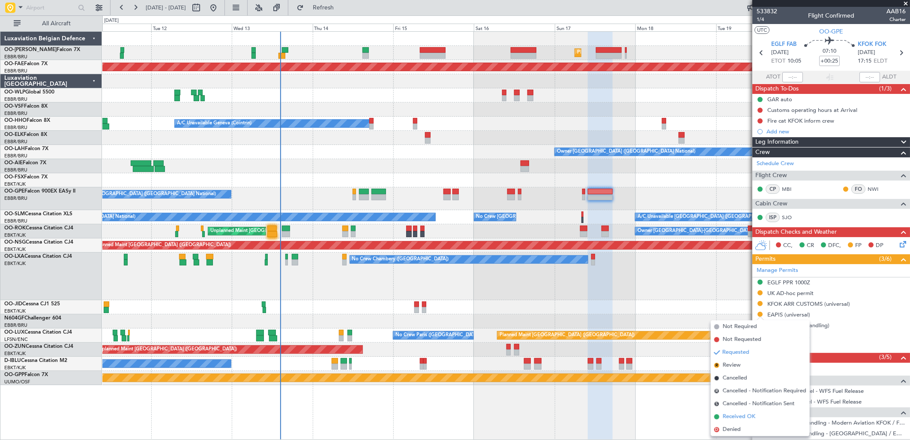
click at [739, 414] on span "Received OK" at bounding box center [739, 416] width 33 height 9
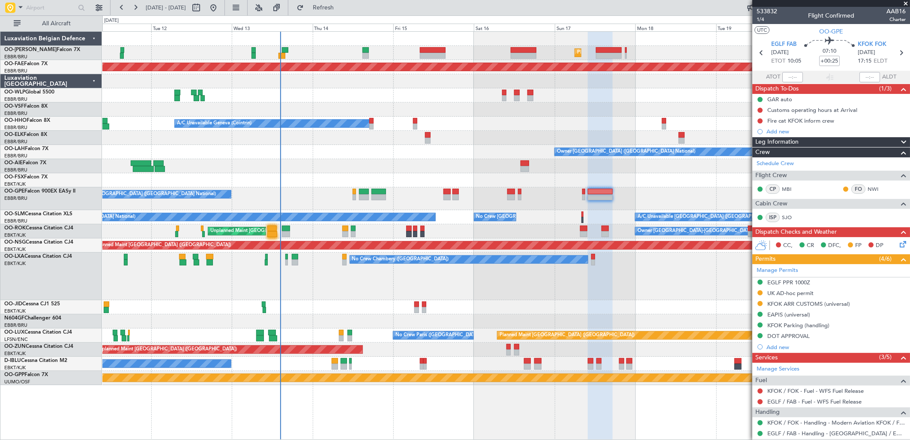
click at [288, 256] on div "No Crew Chambery ([GEOGRAPHIC_DATA])" at bounding box center [505, 276] width 807 height 48
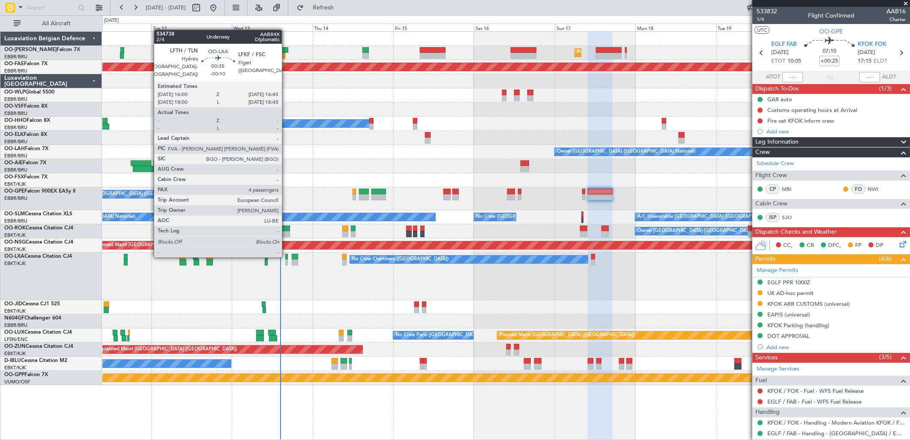
click at [286, 255] on div at bounding box center [286, 257] width 3 height 6
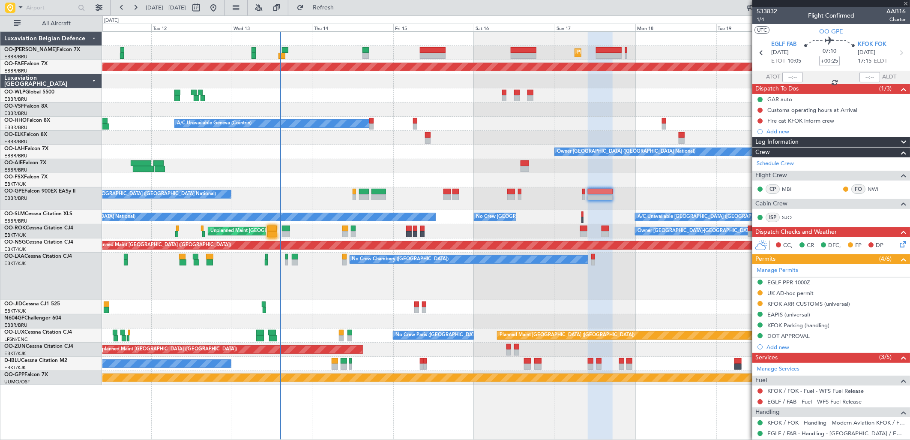
type input "-00:10"
type input "4"
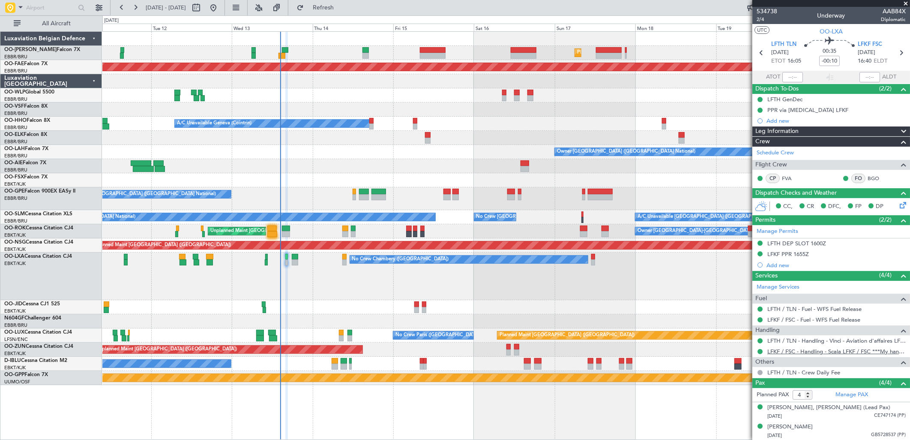
click at [820, 348] on link "LFKF / FSC - Handling - Scala LFKF / FSC ***My handling***" at bounding box center [836, 350] width 138 height 7
click at [790, 348] on link "LFKF / FSC - Handling - Scala LFKF / FSC ***My handling***" at bounding box center [836, 350] width 138 height 7
click at [795, 253] on div "LFKF PPR 1655Z" at bounding box center [788, 253] width 42 height 7
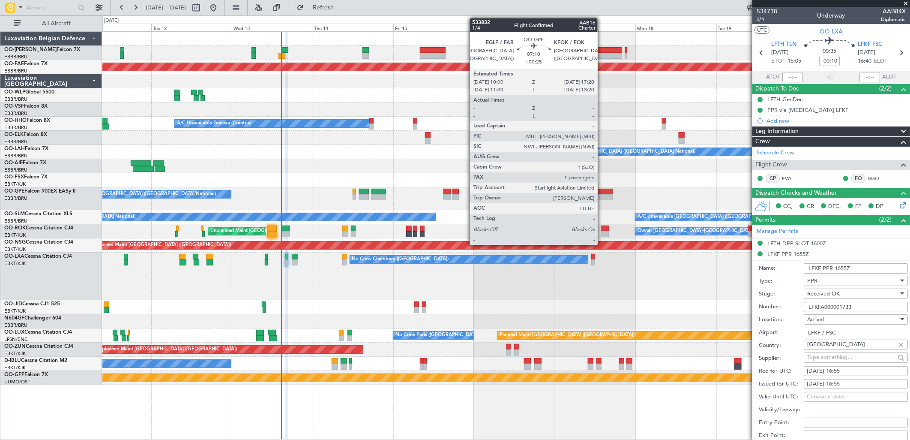
click at [602, 192] on div at bounding box center [600, 192] width 25 height 6
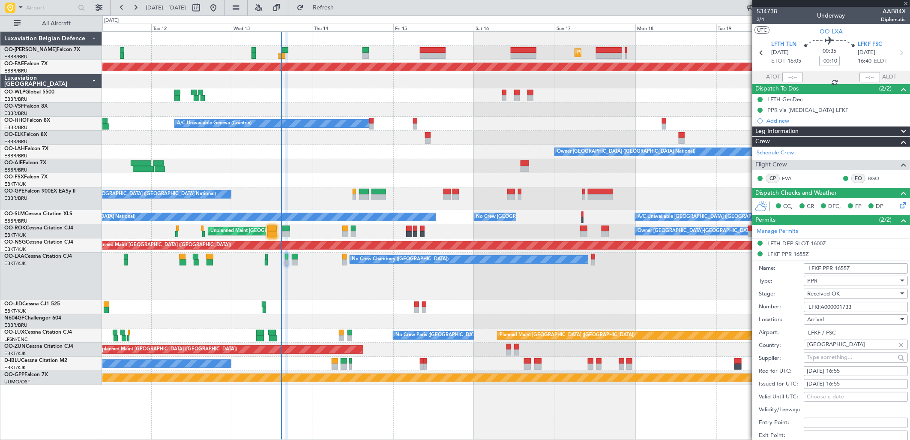
type input "+00:25"
type input "1"
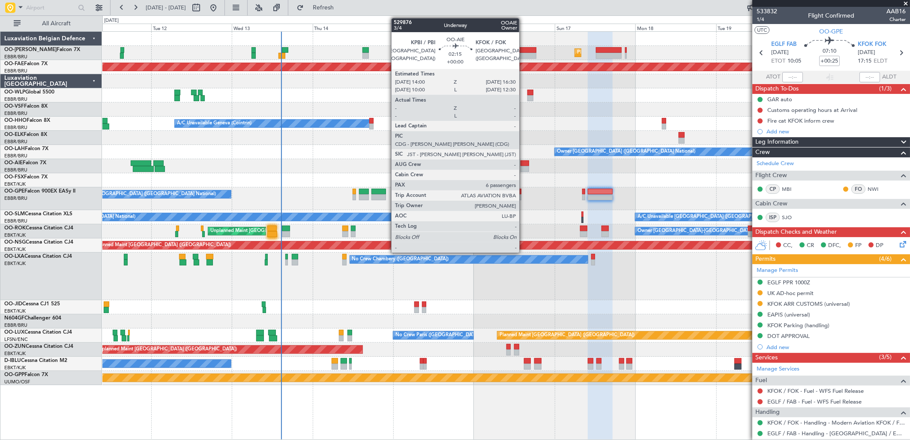
click at [524, 168] on div at bounding box center [525, 169] width 9 height 6
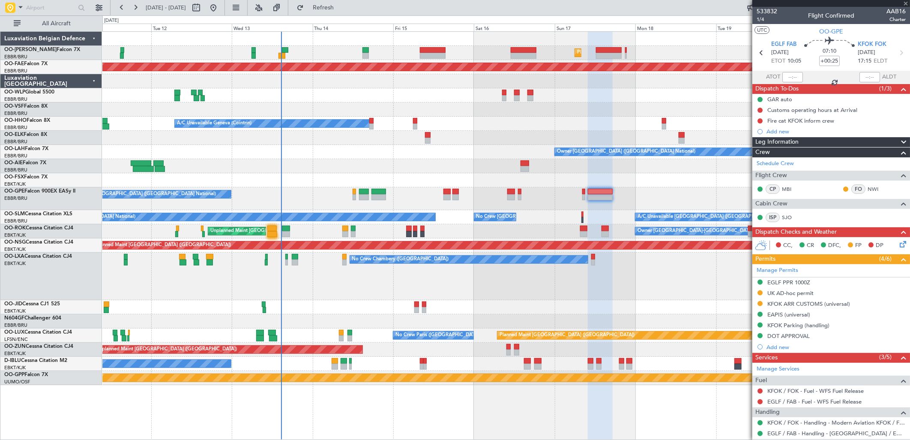
type input "6"
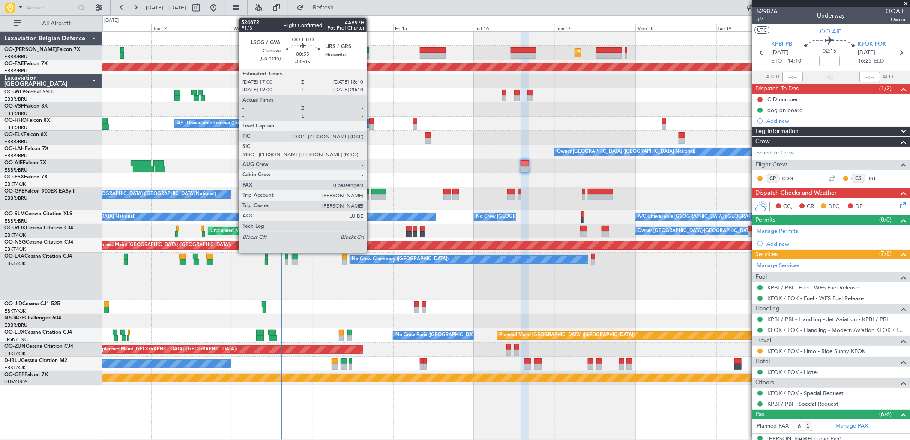
click at [371, 120] on div at bounding box center [371, 121] width 4 height 6
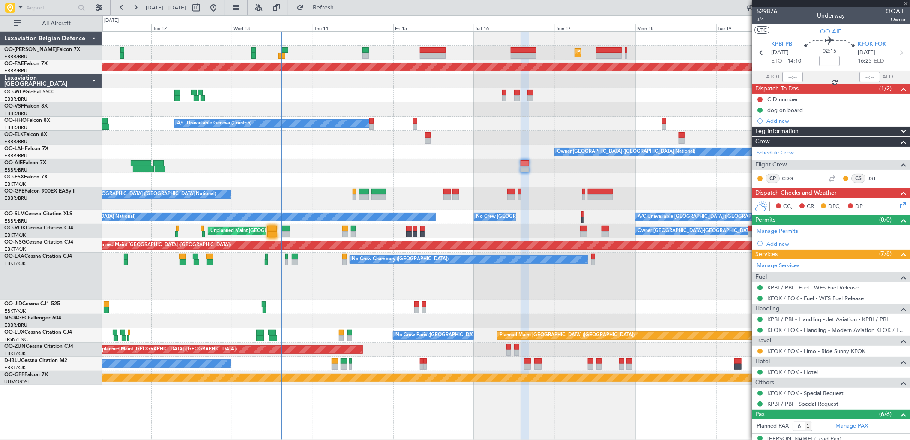
type input "-00:05"
type input "0"
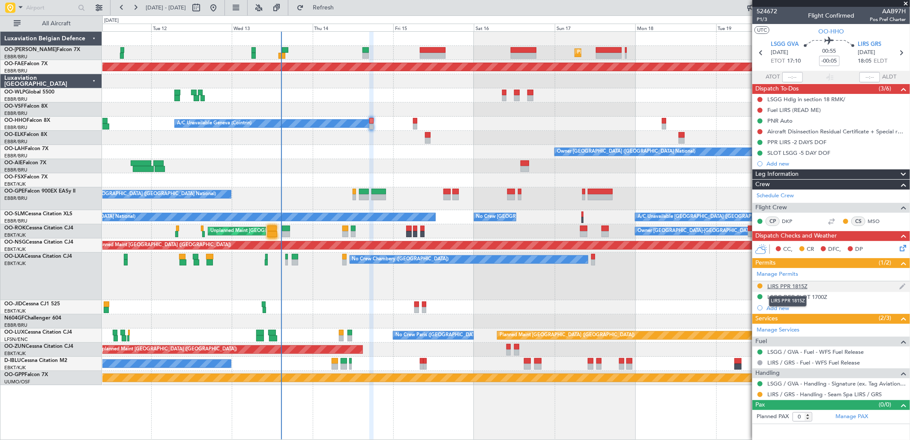
click at [793, 287] on div "LIRS PPR 1815Z" at bounding box center [787, 285] width 40 height 7
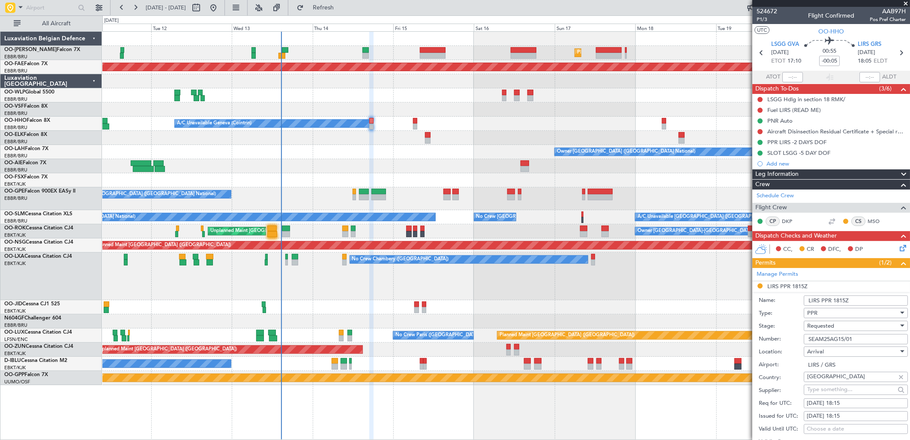
click at [843, 338] on input "SEAM25AG15/01" at bounding box center [856, 339] width 104 height 10
drag, startPoint x: 862, startPoint y: 338, endPoint x: 799, endPoint y: 338, distance: 63.0
click at [799, 338] on div "Number: SEAM25AG15/01" at bounding box center [833, 338] width 149 height 13
click at [850, 336] on input "SEAM25AG15/01" at bounding box center [856, 339] width 104 height 10
drag, startPoint x: 866, startPoint y: 340, endPoint x: 782, endPoint y: 340, distance: 84.0
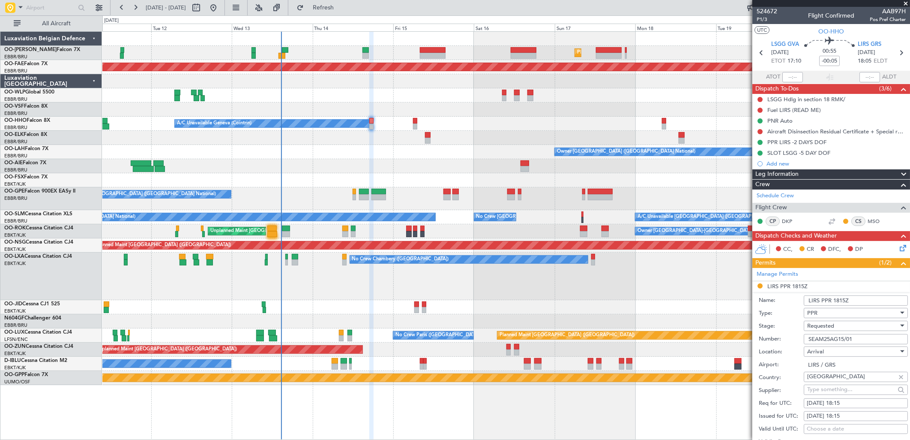
click at [782, 340] on div "Number: SEAM25AG15/01" at bounding box center [833, 338] width 149 height 13
paste input "4/04"
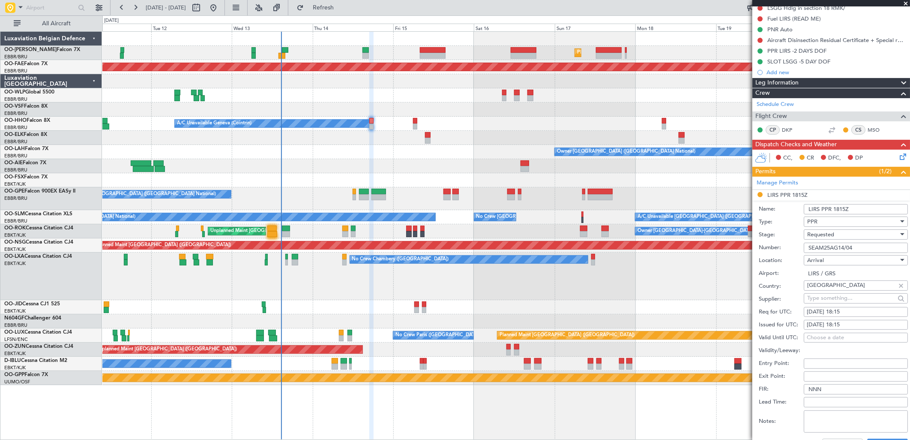
scroll to position [95, 0]
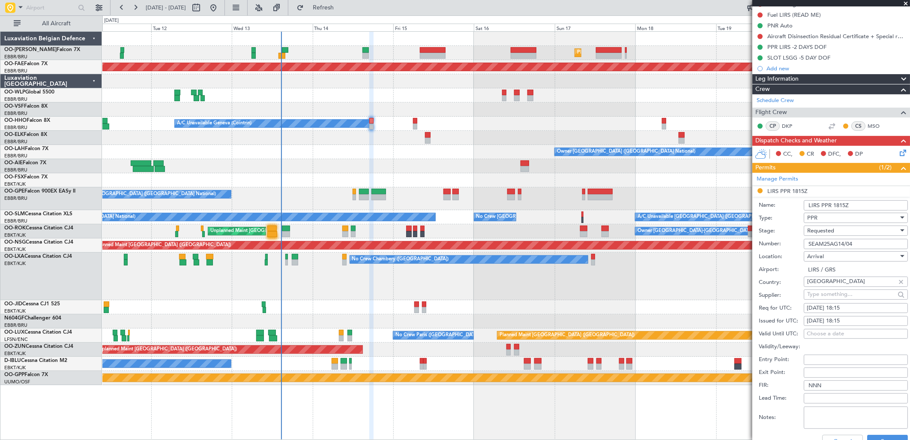
type input "SEAM25AG14/04"
click at [834, 231] on span "Requested" at bounding box center [820, 231] width 27 height 8
click at [826, 292] on span "Received OK" at bounding box center [852, 296] width 89 height 13
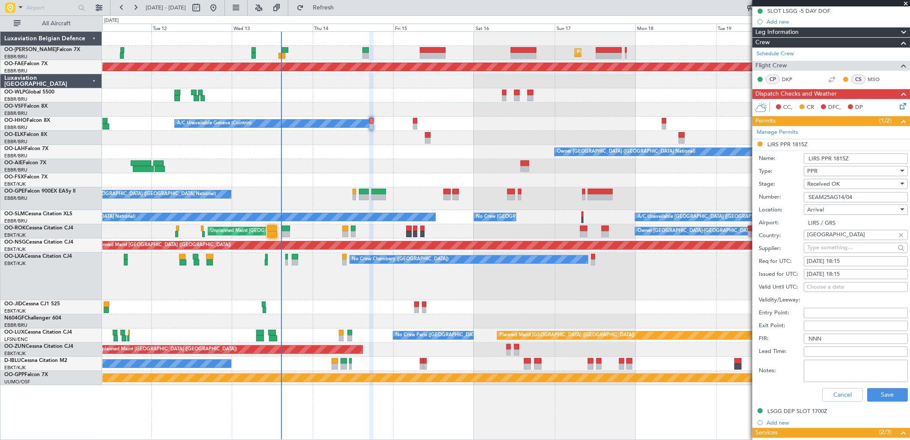
scroll to position [190, 0]
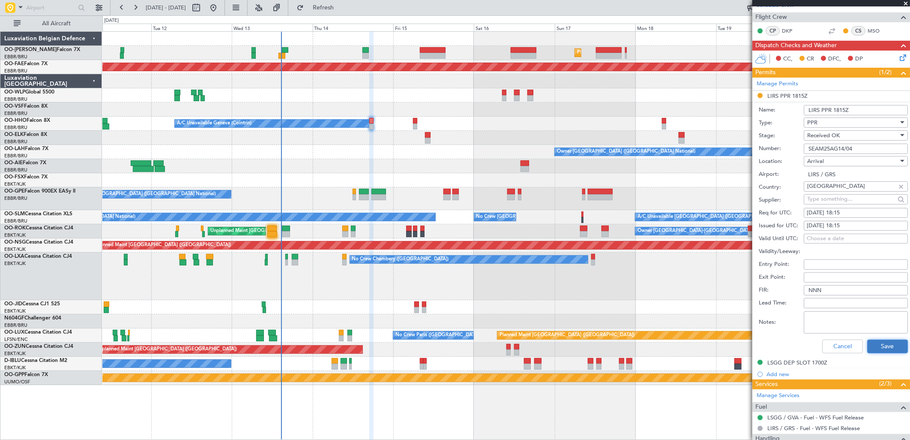
click at [868, 350] on button "Save" at bounding box center [887, 346] width 41 height 14
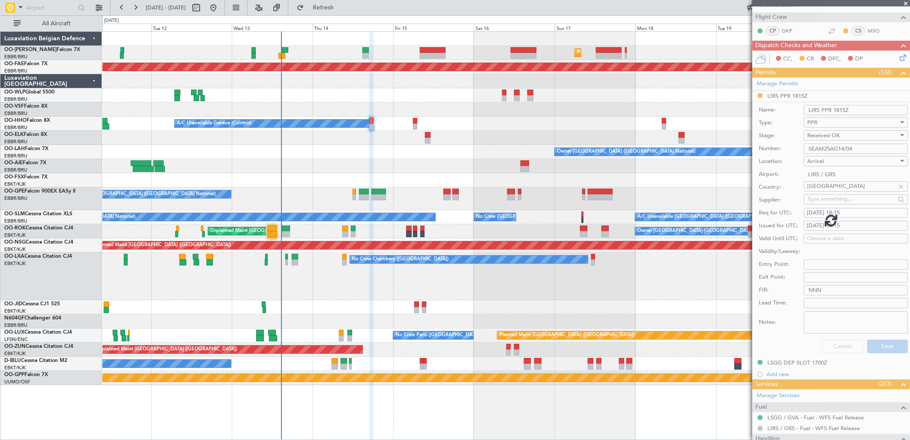
scroll to position [0, 0]
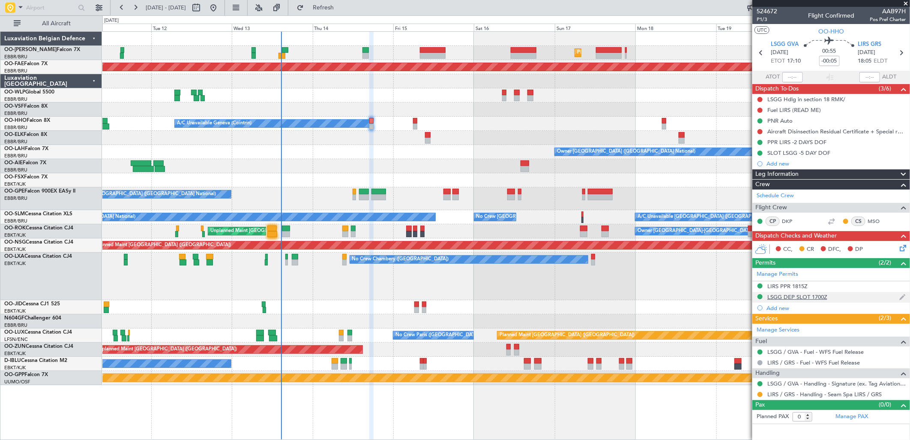
click at [811, 296] on div "LSGG DEP SLOT 1700Z" at bounding box center [797, 296] width 60 height 7
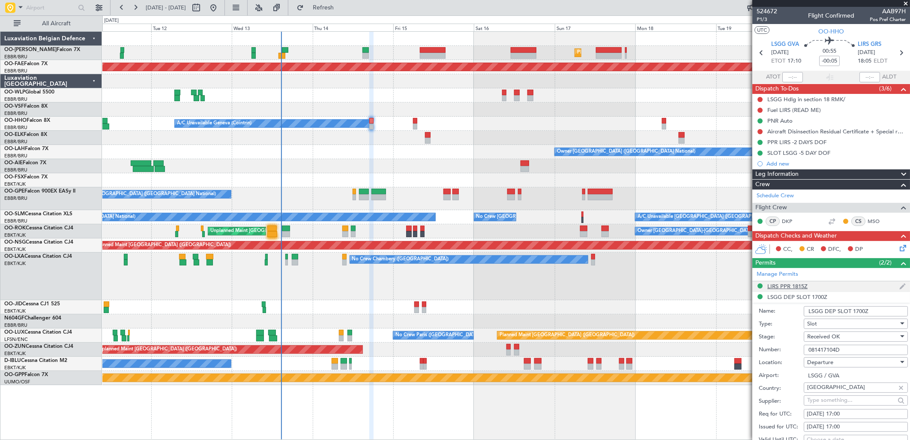
click at [799, 284] on div "LIRS PPR 1815Z" at bounding box center [787, 285] width 40 height 7
click at [842, 336] on input "SEAM25AG14/04" at bounding box center [856, 339] width 104 height 10
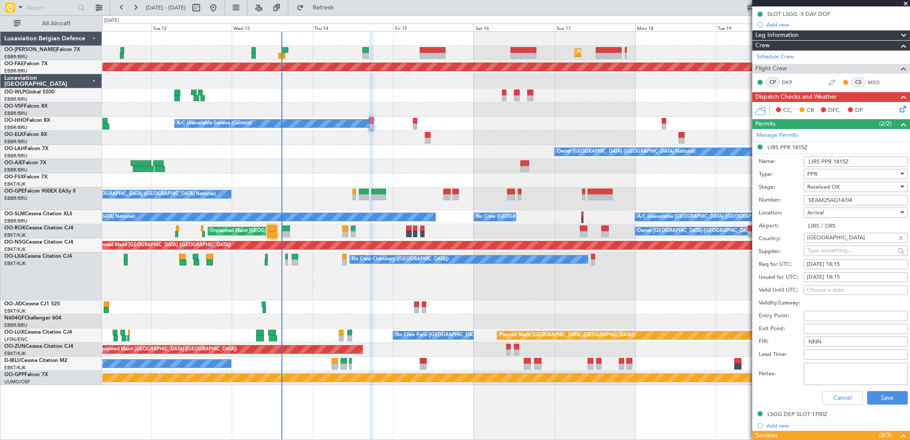
scroll to position [143, 0]
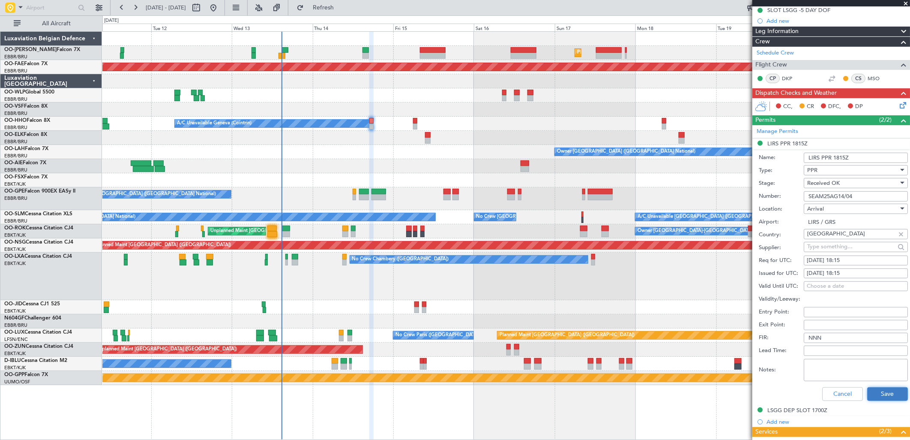
click at [875, 393] on button "Save" at bounding box center [887, 394] width 41 height 14
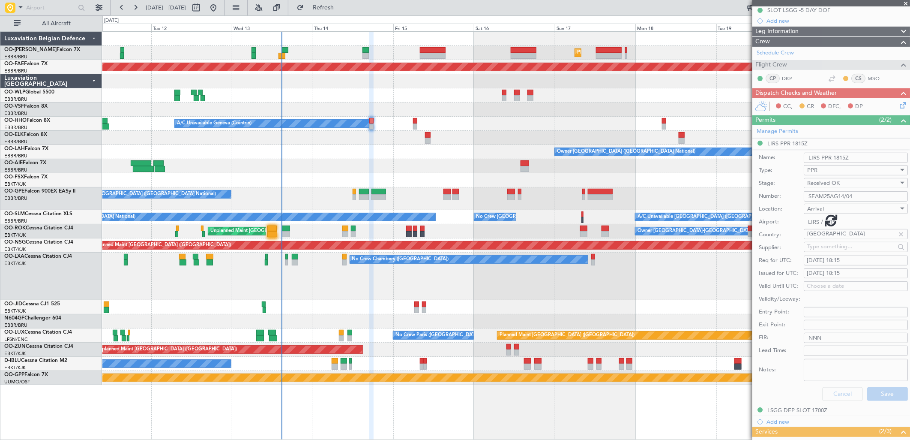
scroll to position [0, 0]
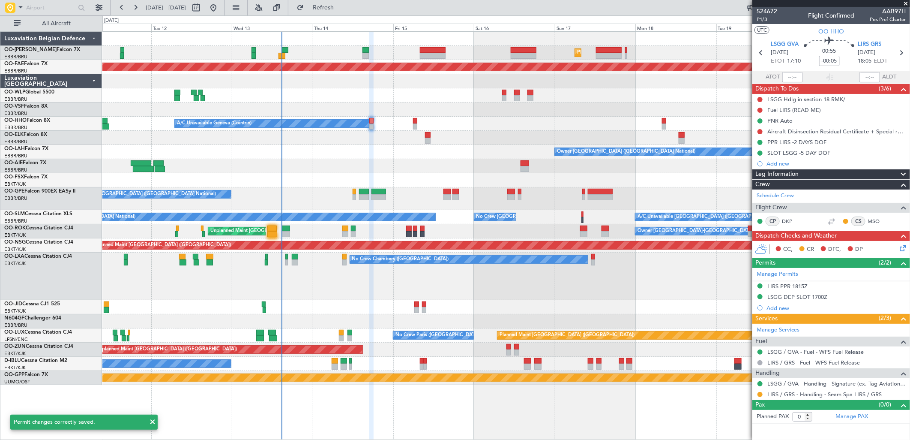
click at [899, 247] on icon at bounding box center [901, 246] width 7 height 7
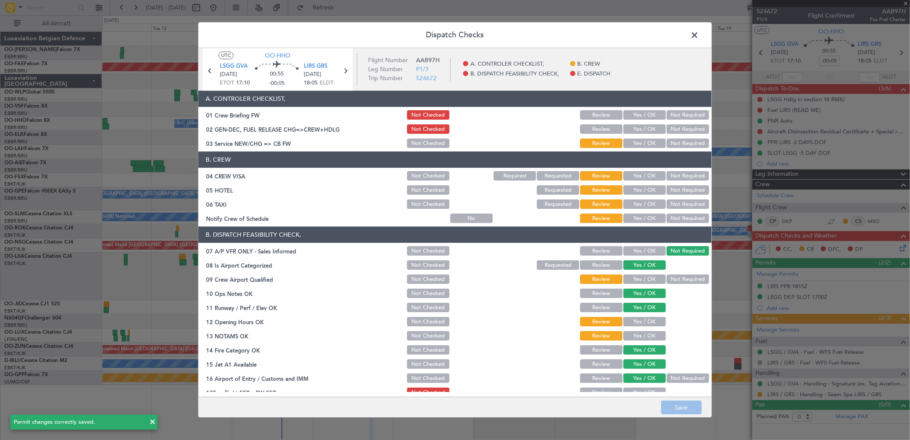
click at [640, 142] on button "Yes / OK" at bounding box center [644, 143] width 42 height 9
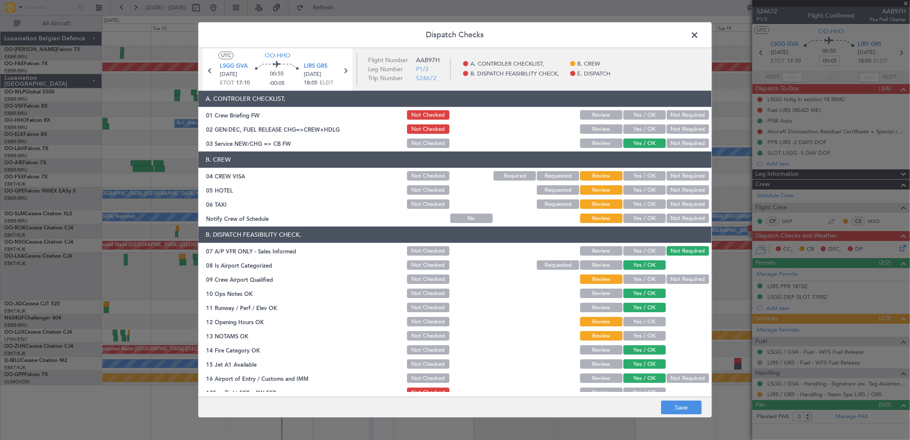
click at [669, 176] on button "Not Required" at bounding box center [688, 175] width 42 height 9
click at [671, 195] on button "Not Required" at bounding box center [688, 190] width 42 height 9
click at [670, 206] on button "Not Required" at bounding box center [688, 204] width 42 height 9
click at [639, 219] on button "Yes / OK" at bounding box center [644, 218] width 42 height 9
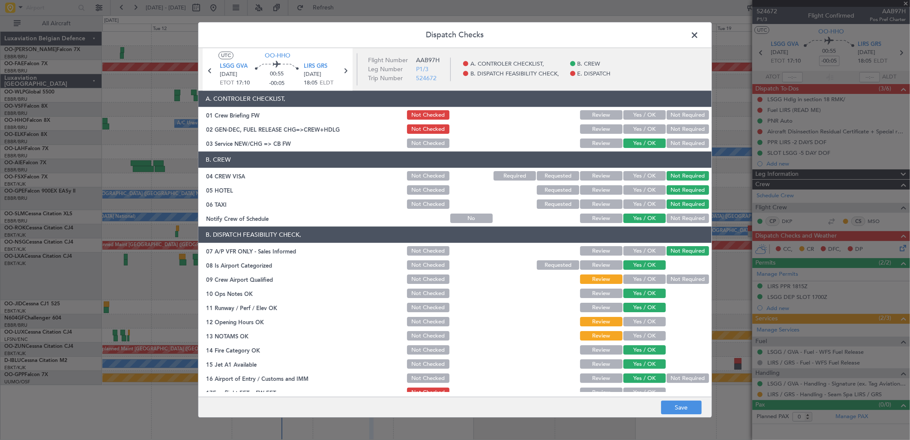
click at [629, 283] on button "Yes / OK" at bounding box center [644, 279] width 42 height 9
click at [635, 325] on button "Yes / OK" at bounding box center [644, 321] width 42 height 9
click at [636, 334] on button "Yes / OK" at bounding box center [644, 335] width 42 height 9
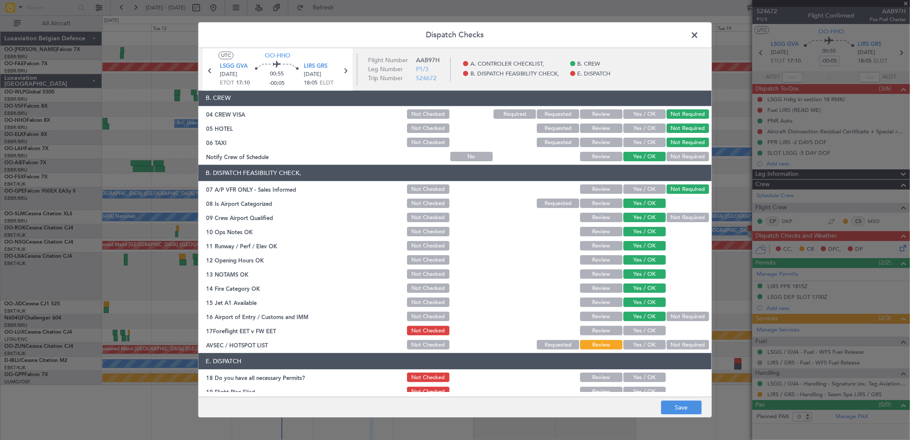
scroll to position [97, 0]
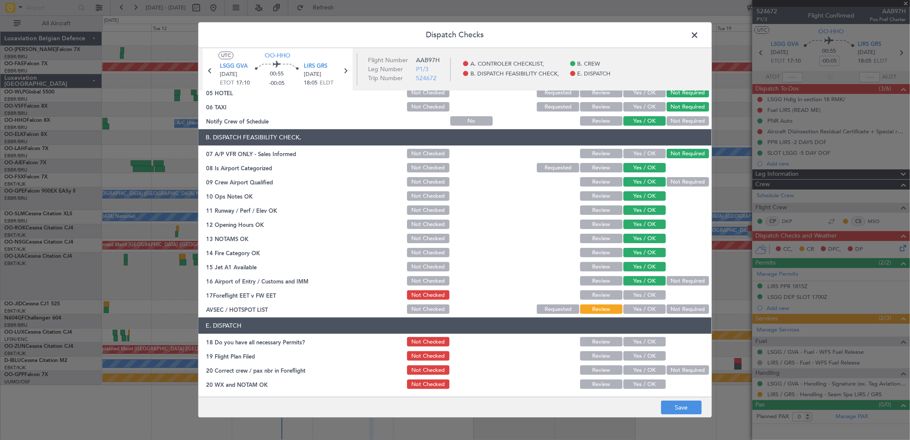
click at [647, 343] on button "Yes / OK" at bounding box center [644, 341] width 42 height 9
click at [641, 357] on button "Yes / OK" at bounding box center [644, 355] width 42 height 9
click at [636, 367] on button "Yes / OK" at bounding box center [644, 369] width 42 height 9
drag, startPoint x: 638, startPoint y: 386, endPoint x: 636, endPoint y: 374, distance: 11.3
click at [637, 381] on button "Yes / OK" at bounding box center [644, 384] width 42 height 9
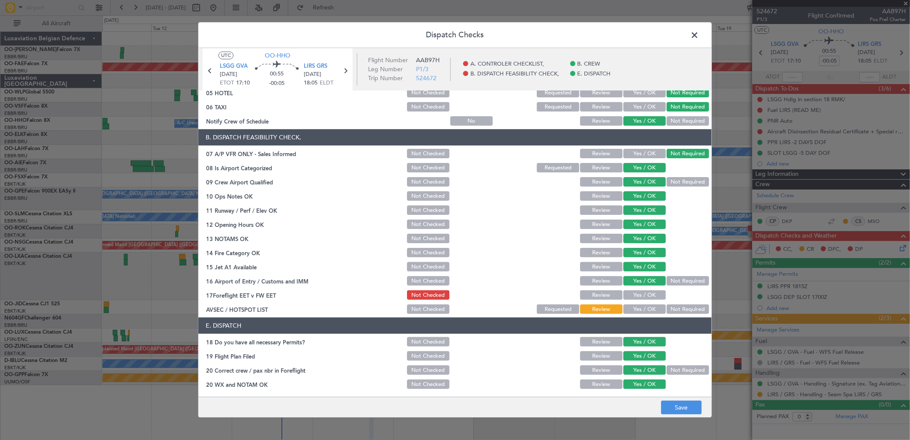
click at [682, 307] on button "Not Required" at bounding box center [688, 309] width 42 height 9
click at [639, 289] on div "Yes / OK" at bounding box center [643, 295] width 43 height 12
click at [631, 285] on div "Yes / OK" at bounding box center [643, 281] width 43 height 12
click at [641, 291] on button "Yes / OK" at bounding box center [644, 294] width 42 height 9
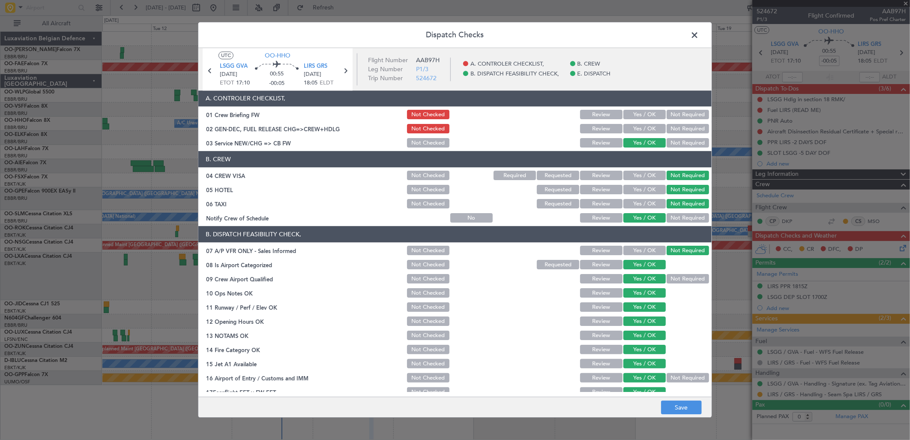
scroll to position [0, 0]
click at [676, 408] on button "Save" at bounding box center [681, 408] width 41 height 14
click at [699, 34] on span at bounding box center [699, 37] width 0 height 17
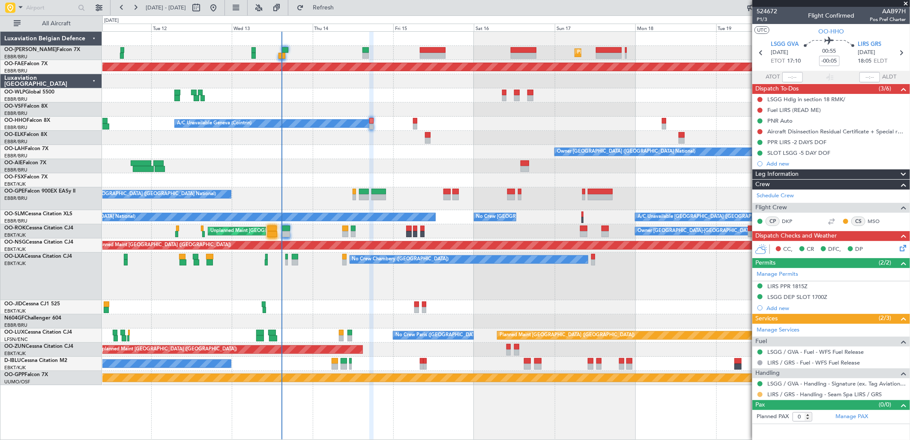
click at [762, 393] on button at bounding box center [760, 394] width 5 height 5
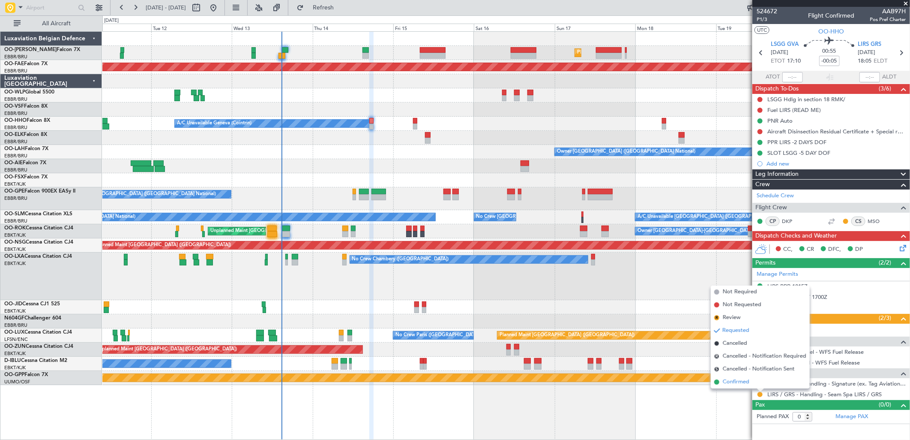
click at [731, 386] on span "Confirmed" at bounding box center [736, 381] width 27 height 9
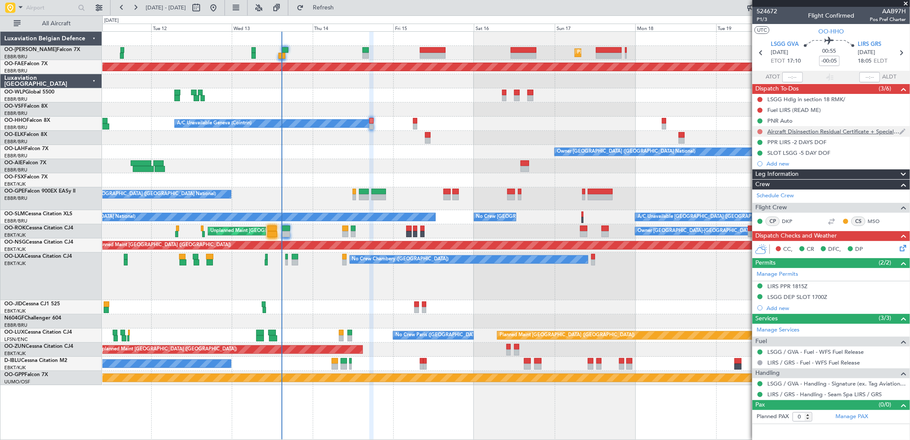
click at [761, 130] on button at bounding box center [760, 131] width 5 height 5
click at [762, 168] on span "Completed" at bounding box center [764, 169] width 28 height 9
click at [761, 111] on button at bounding box center [760, 110] width 5 height 5
click at [760, 160] on span "Cancelled" at bounding box center [762, 160] width 24 height 9
click at [760, 100] on button at bounding box center [760, 99] width 5 height 5
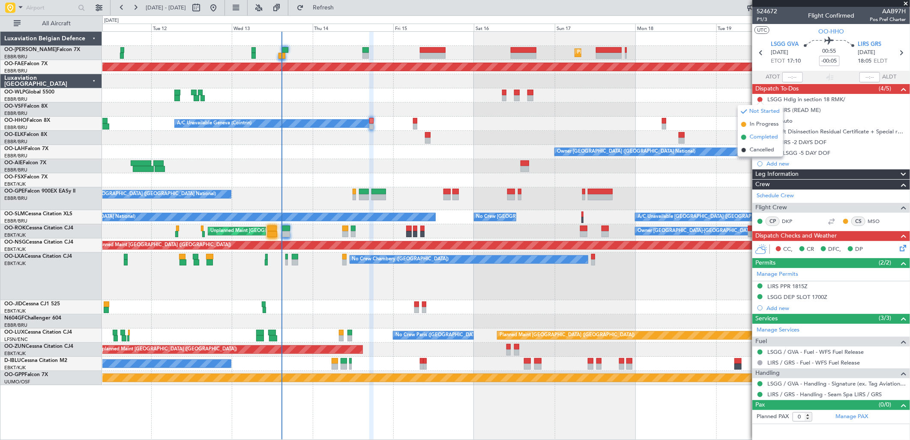
click at [763, 135] on span "Completed" at bounding box center [764, 137] width 28 height 9
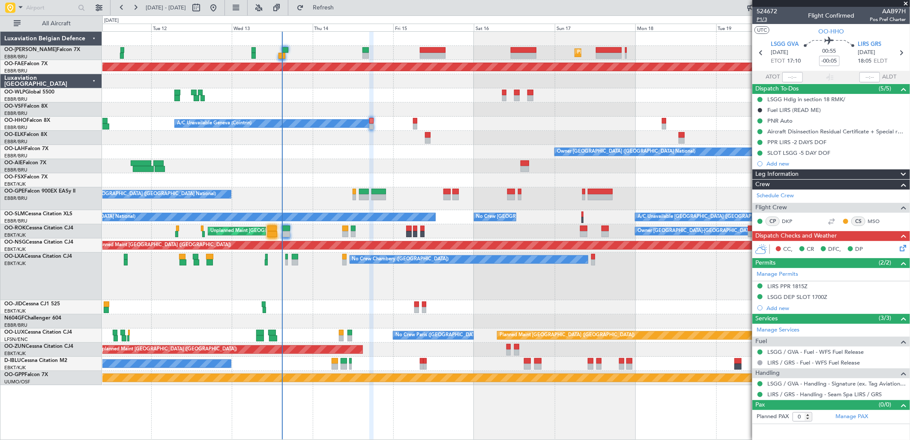
click at [766, 18] on span "P1/3" at bounding box center [767, 19] width 21 height 7
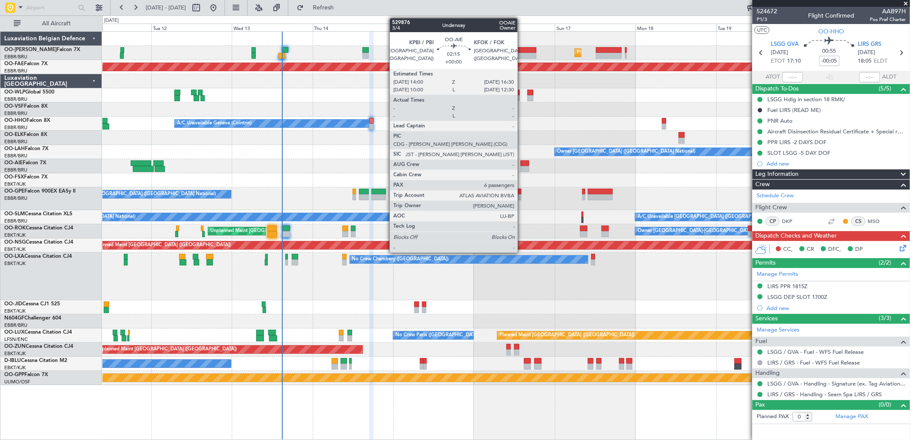
click at [522, 166] on div at bounding box center [525, 169] width 9 height 6
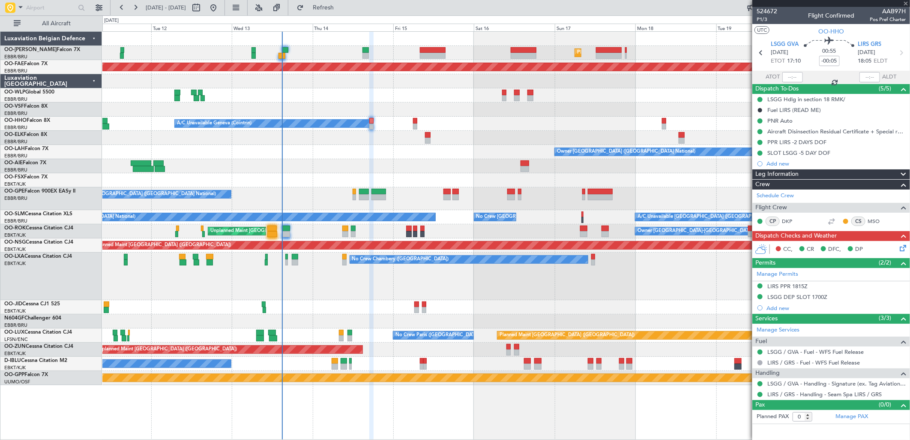
type input "6"
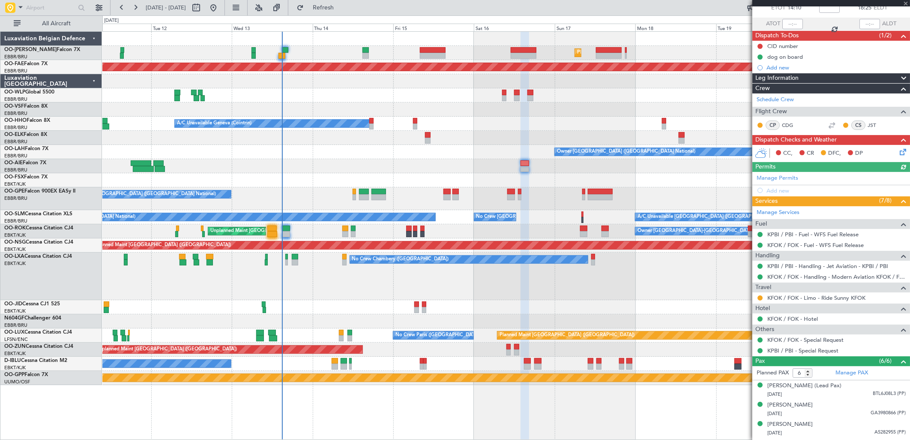
scroll to position [117, 0]
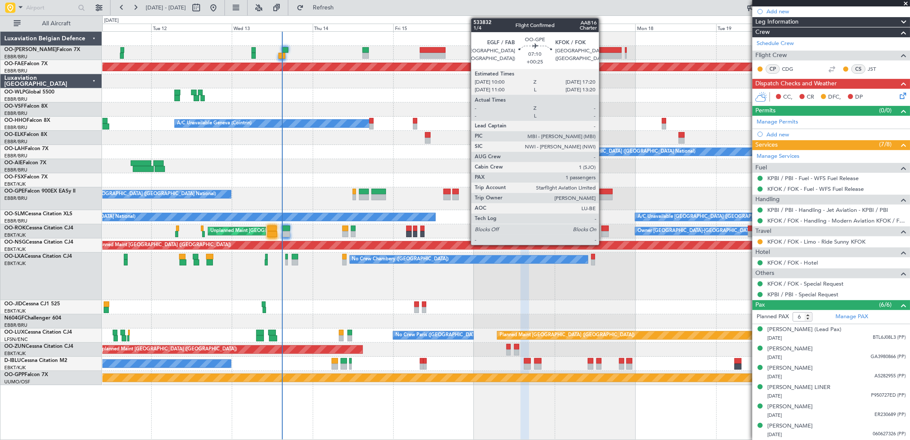
click at [605, 194] on div at bounding box center [600, 197] width 25 height 6
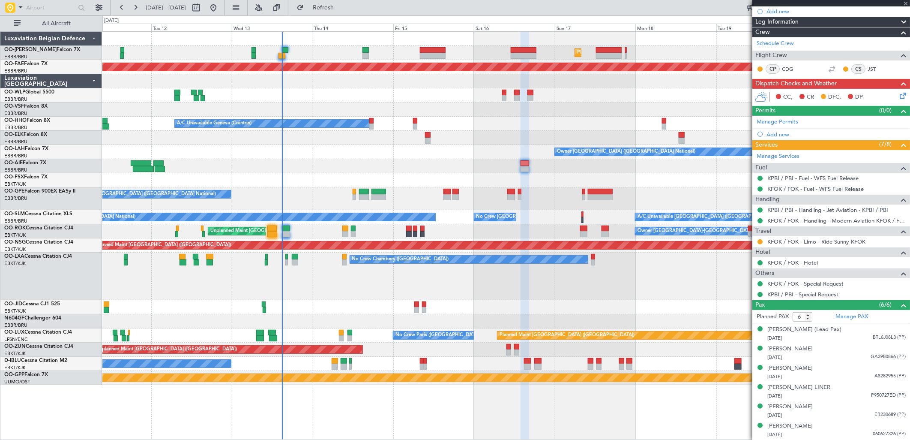
type input "+00:25"
type input "1"
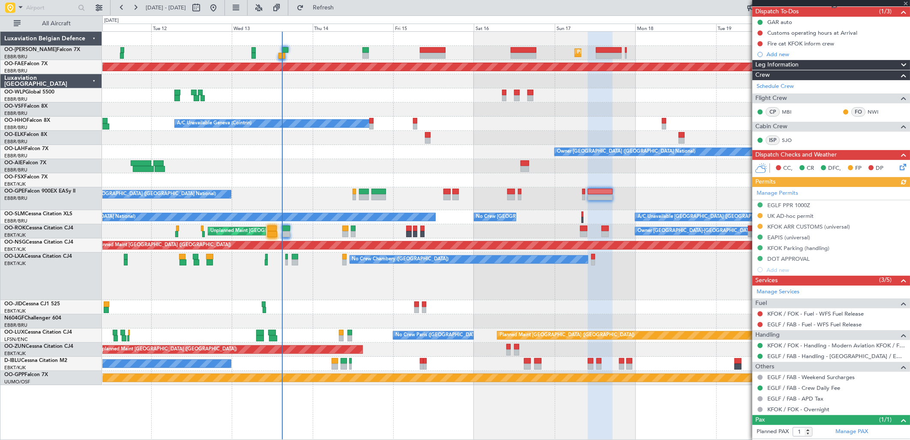
scroll to position [95, 0]
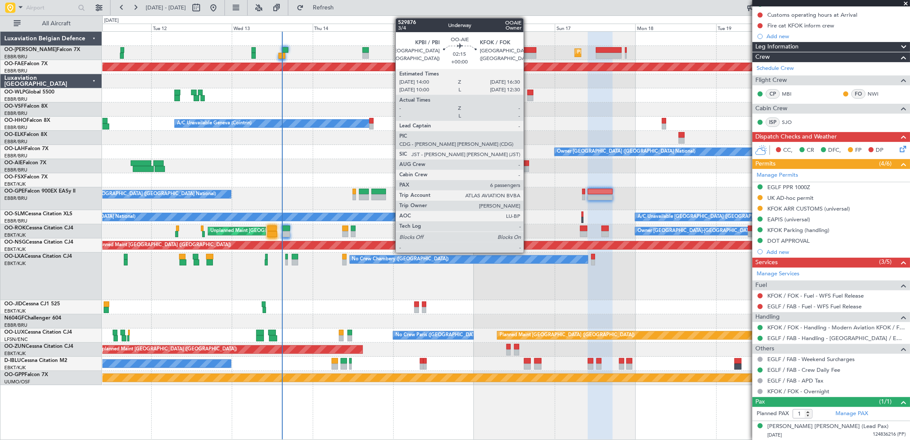
click at [528, 164] on div at bounding box center [525, 163] width 9 height 6
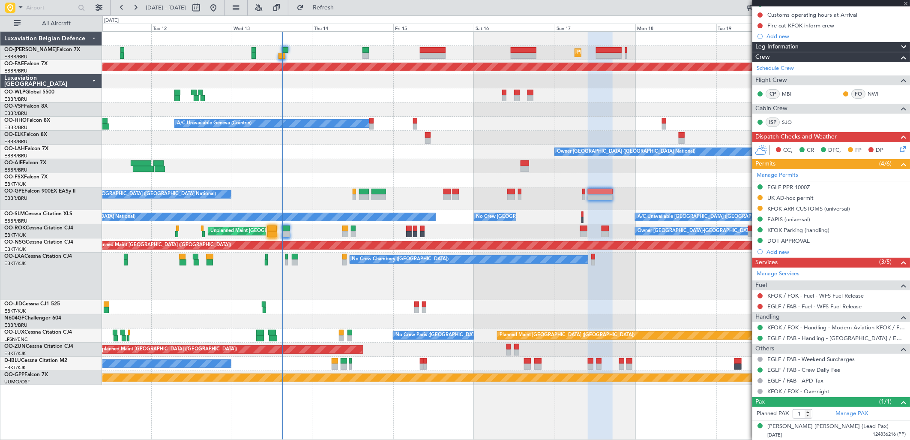
type input "6"
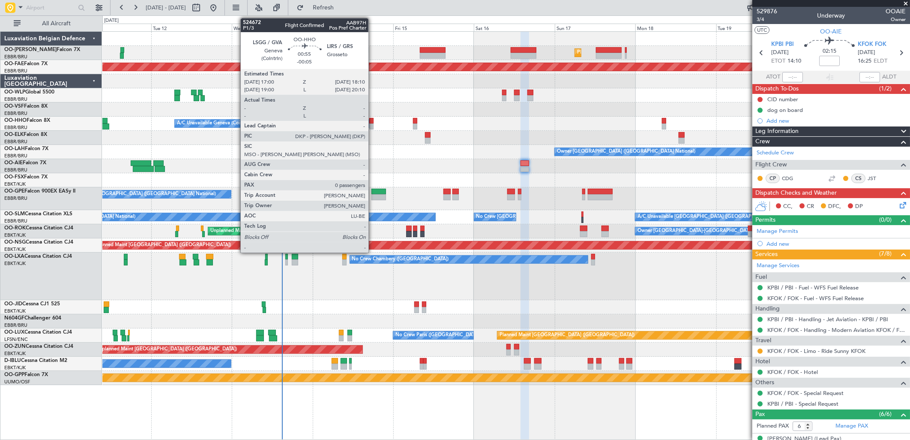
click at [371, 121] on div at bounding box center [371, 121] width 4 height 6
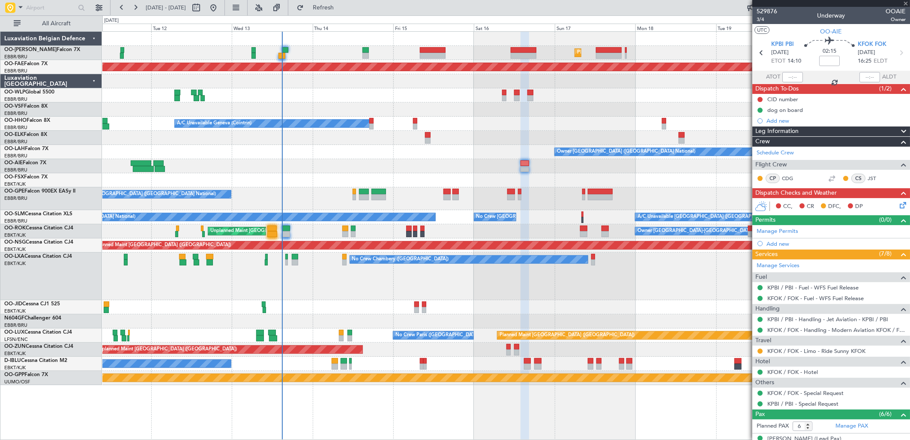
type input "-00:05"
type input "0"
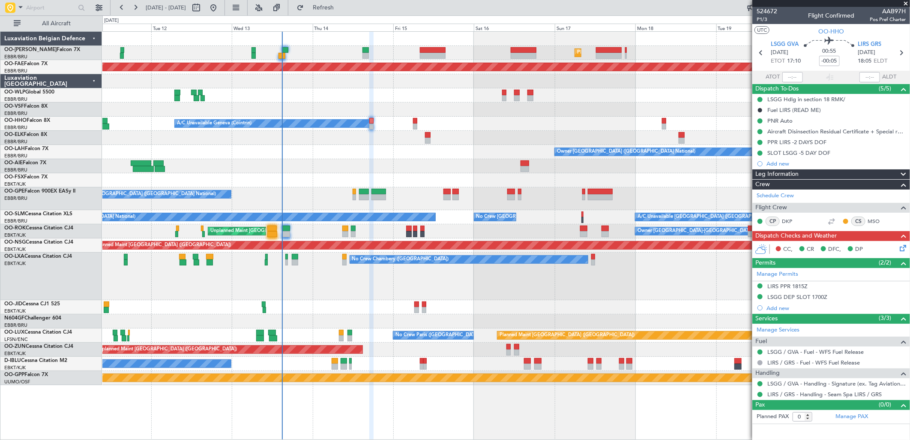
click at [898, 246] on icon at bounding box center [901, 246] width 7 height 7
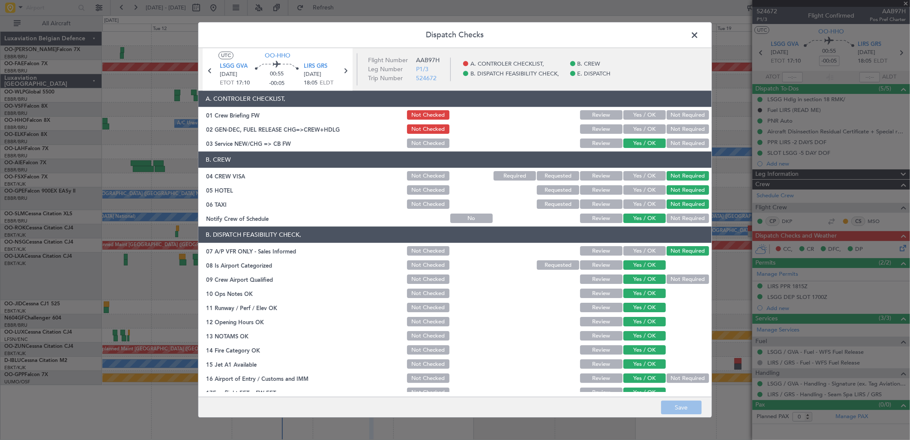
drag, startPoint x: 634, startPoint y: 112, endPoint x: 634, endPoint y: 126, distance: 14.6
click at [634, 112] on button "Yes / OK" at bounding box center [644, 115] width 42 height 9
drag, startPoint x: 634, startPoint y: 126, endPoint x: 641, endPoint y: 191, distance: 64.6
click at [634, 127] on button "Yes / OK" at bounding box center [644, 129] width 42 height 9
click at [675, 407] on button "Save" at bounding box center [681, 408] width 41 height 14
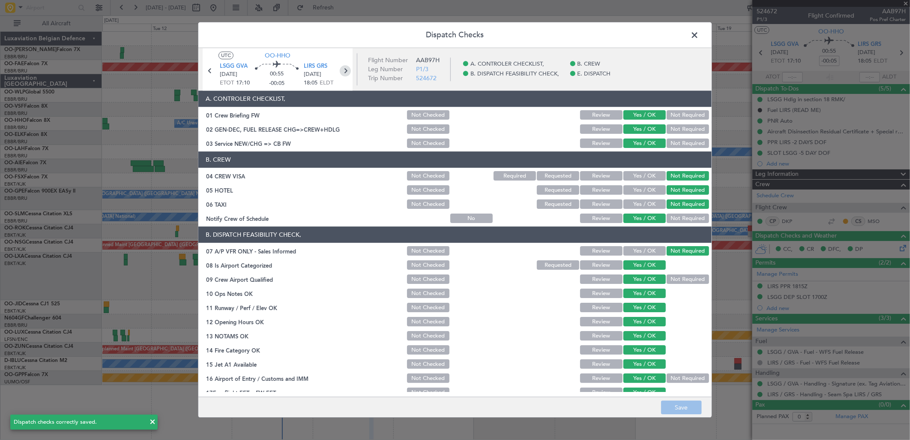
click at [347, 71] on icon at bounding box center [345, 70] width 11 height 11
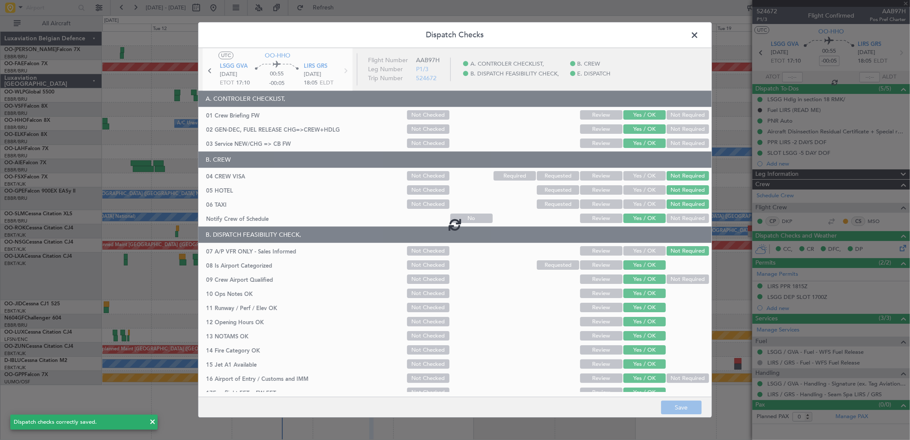
type input "4"
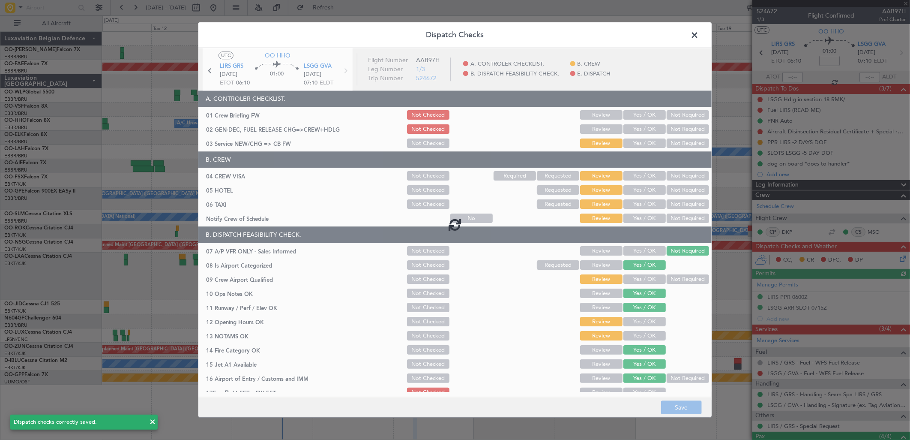
click at [648, 112] on div at bounding box center [454, 224] width 513 height 352
click at [643, 114] on div at bounding box center [454, 224] width 513 height 352
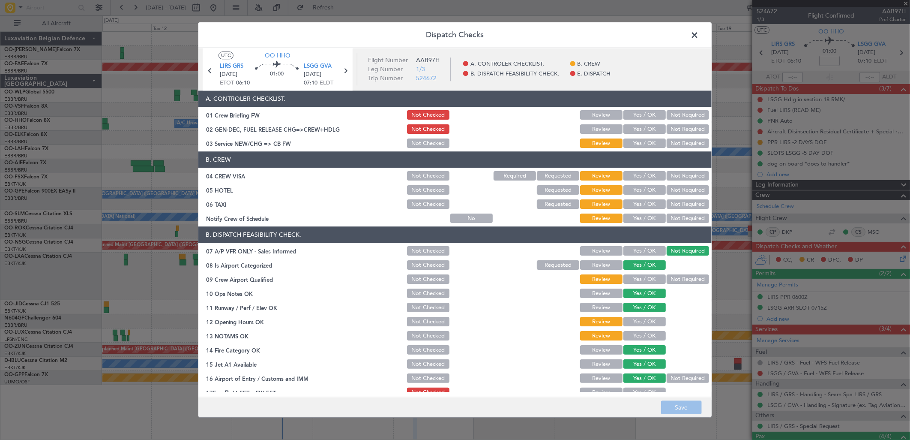
click at [643, 114] on button "Yes / OK" at bounding box center [644, 115] width 42 height 9
click at [637, 126] on button "Yes / OK" at bounding box center [644, 129] width 42 height 9
click at [638, 148] on div "Yes / OK" at bounding box center [643, 144] width 43 height 12
click at [640, 146] on button "Yes / OK" at bounding box center [644, 143] width 42 height 9
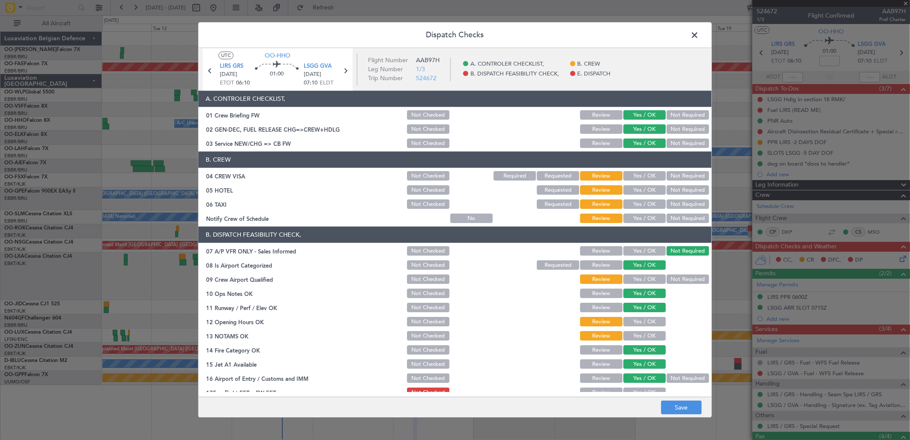
click at [672, 174] on button "Not Required" at bounding box center [688, 175] width 42 height 9
click at [670, 192] on button "Not Required" at bounding box center [688, 190] width 42 height 9
click at [667, 202] on button "Not Required" at bounding box center [688, 204] width 42 height 9
click at [637, 228] on header "B. DISPATCH FEASIBILITY CHECK," at bounding box center [454, 235] width 513 height 16
click at [648, 220] on button "Yes / OK" at bounding box center [644, 218] width 42 height 9
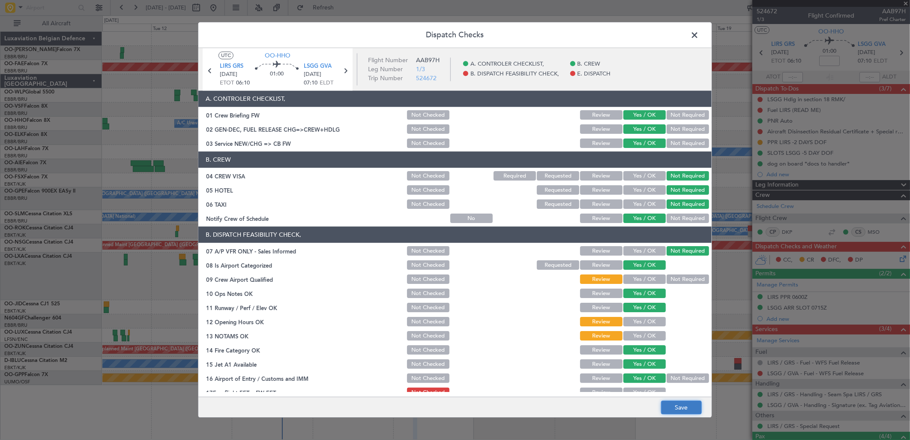
click at [675, 408] on button "Save" at bounding box center [681, 408] width 41 height 14
click at [348, 69] on icon at bounding box center [345, 70] width 11 height 11
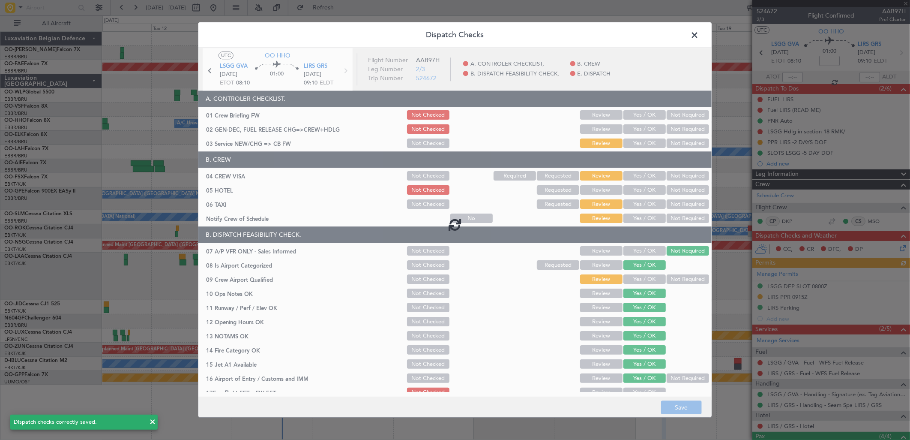
click at [648, 114] on div at bounding box center [454, 224] width 513 height 352
click at [647, 114] on div at bounding box center [454, 224] width 513 height 352
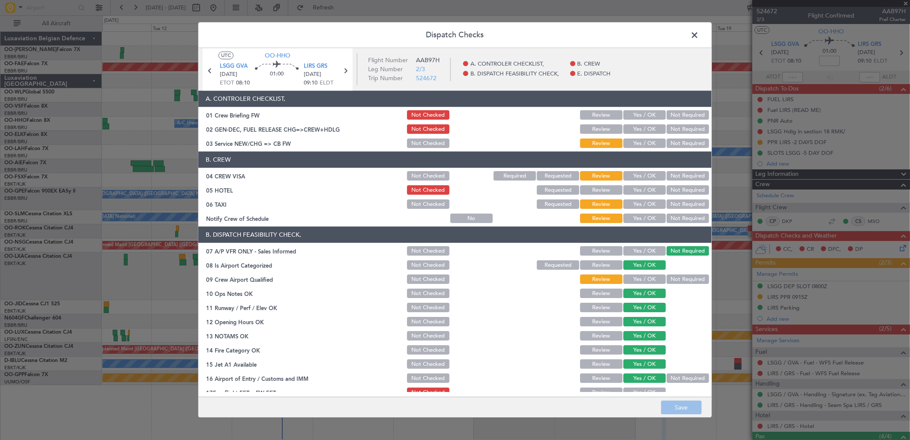
click at [647, 114] on button "Yes / OK" at bounding box center [644, 115] width 42 height 9
click at [643, 125] on button "Yes / OK" at bounding box center [644, 129] width 42 height 9
click at [637, 147] on button "Yes / OK" at bounding box center [644, 143] width 42 height 9
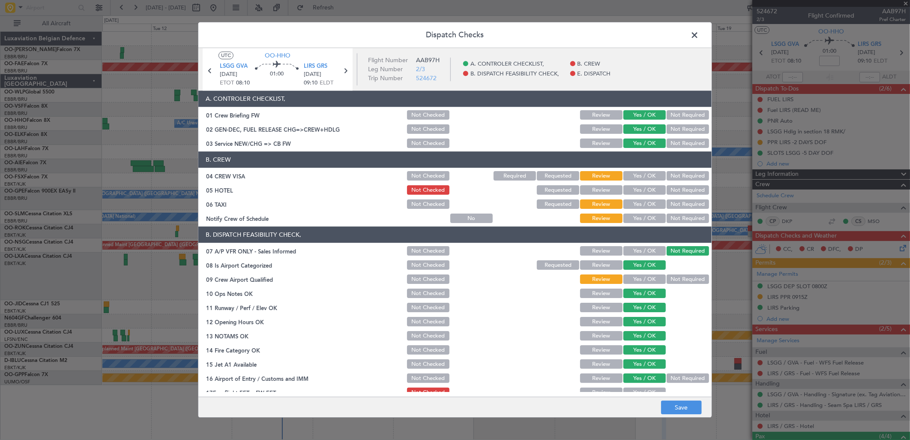
click at [677, 178] on button "Not Required" at bounding box center [688, 175] width 42 height 9
drag, startPoint x: 674, startPoint y: 186, endPoint x: 667, endPoint y: 196, distance: 12.3
click at [674, 187] on button "Not Required" at bounding box center [688, 190] width 42 height 9
click at [646, 215] on button "Yes / OK" at bounding box center [644, 218] width 42 height 9
click at [671, 202] on button "Not Required" at bounding box center [688, 204] width 42 height 9
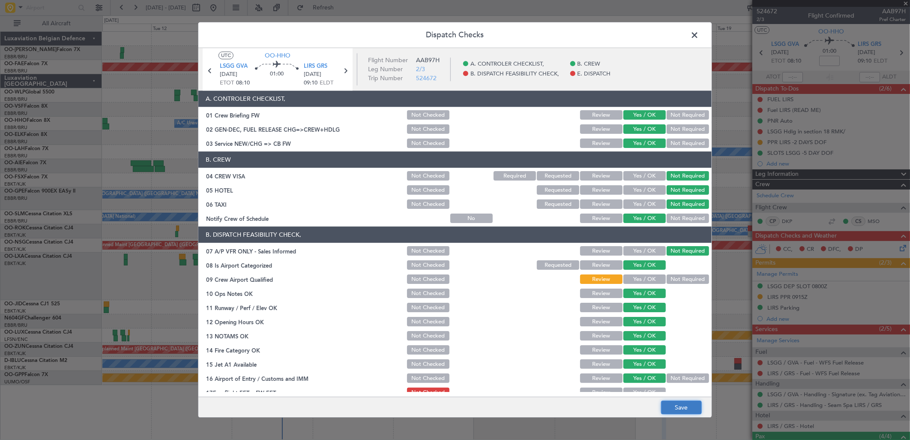
click at [689, 405] on button "Save" at bounding box center [681, 408] width 41 height 14
click at [699, 32] on span at bounding box center [699, 37] width 0 height 17
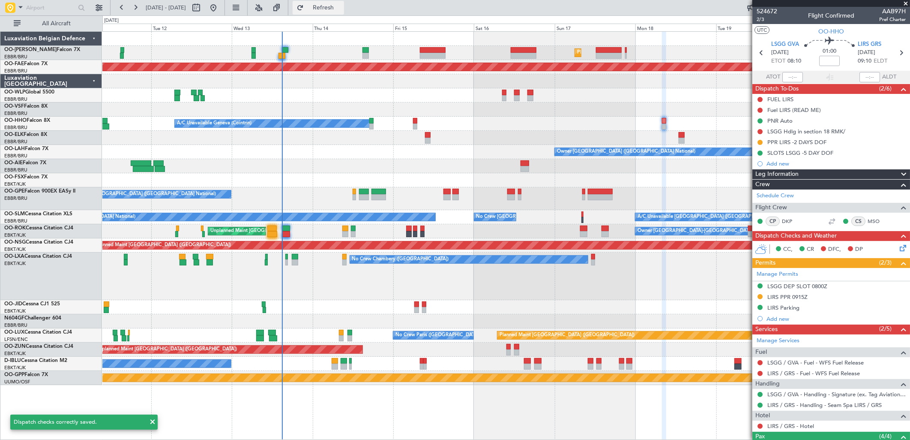
click at [341, 6] on span "Refresh" at bounding box center [323, 8] width 36 height 6
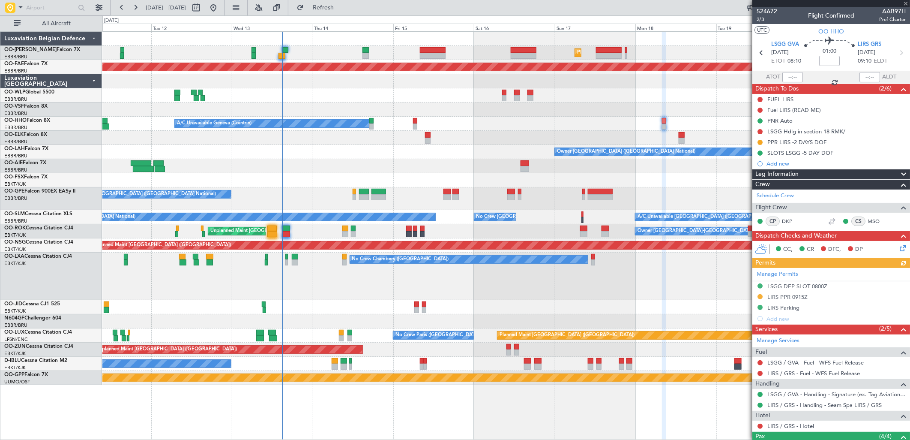
click at [520, 161] on div at bounding box center [505, 166] width 807 height 14
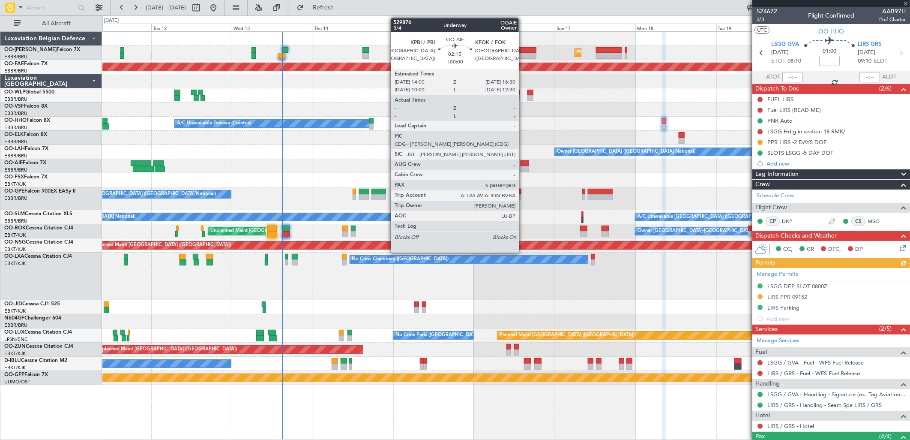
click at [524, 163] on div at bounding box center [525, 163] width 9 height 6
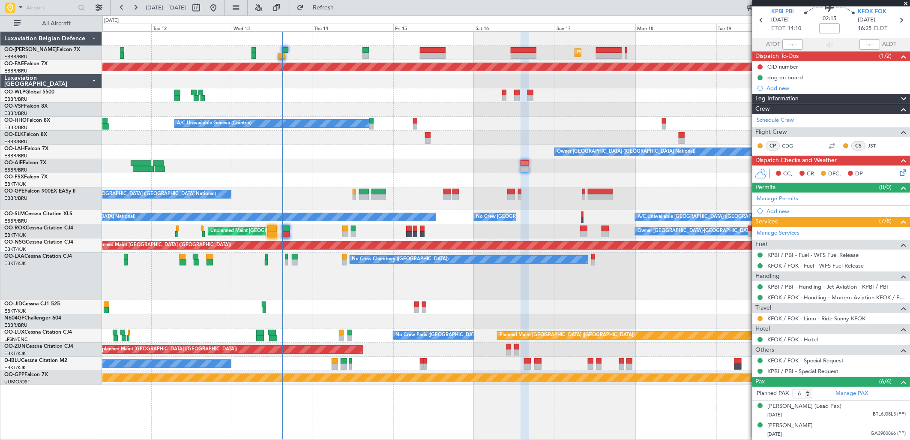
scroll to position [48, 0]
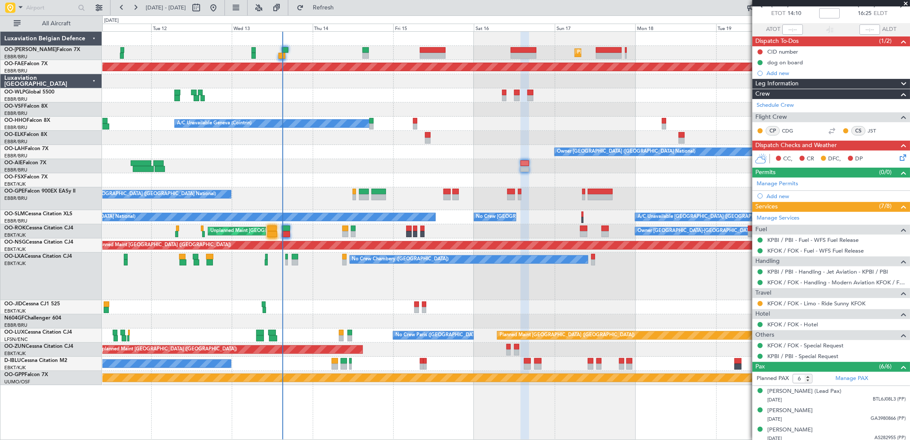
click at [350, 230] on div "Unplanned Maint Kortrijk-Wevelgem Owner Kortrijk-Wevelgem" at bounding box center [505, 231] width 807 height 14
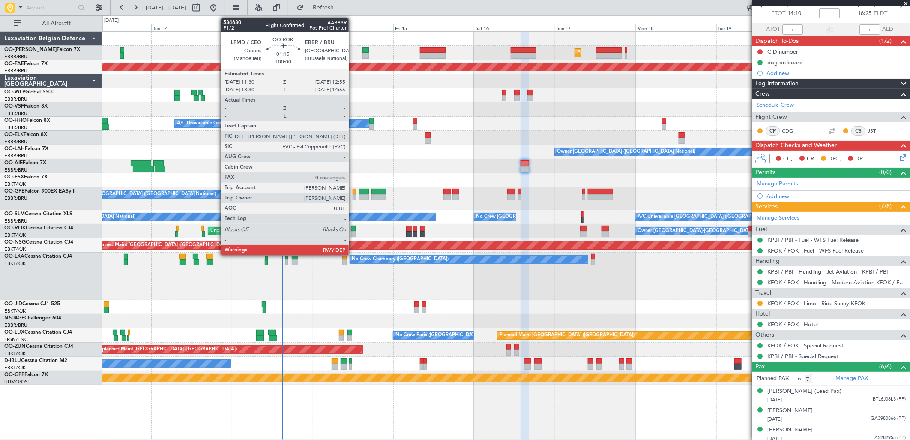
click at [353, 231] on div at bounding box center [353, 234] width 5 height 6
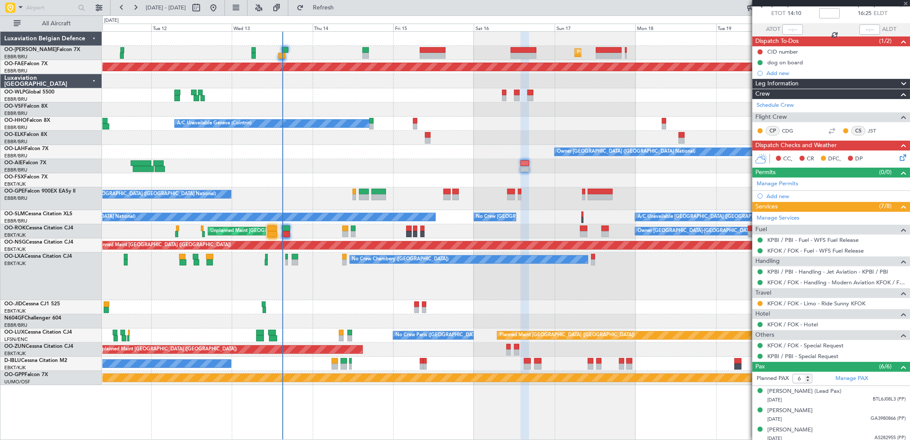
type input "0"
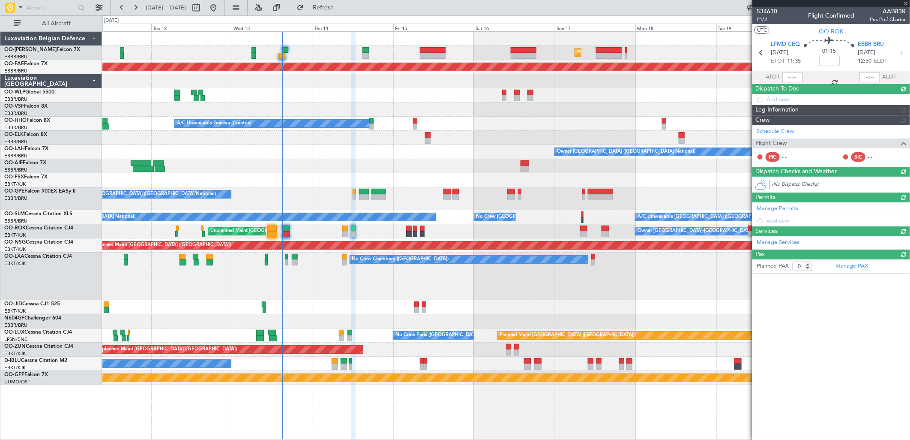
scroll to position [0, 0]
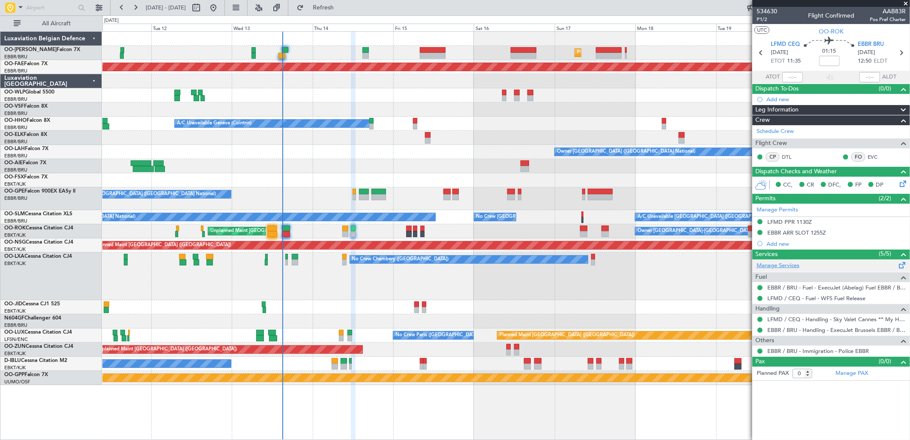
click at [778, 264] on link "Manage Services" at bounding box center [778, 265] width 43 height 9
click at [338, 13] on button "Refresh" at bounding box center [318, 8] width 51 height 14
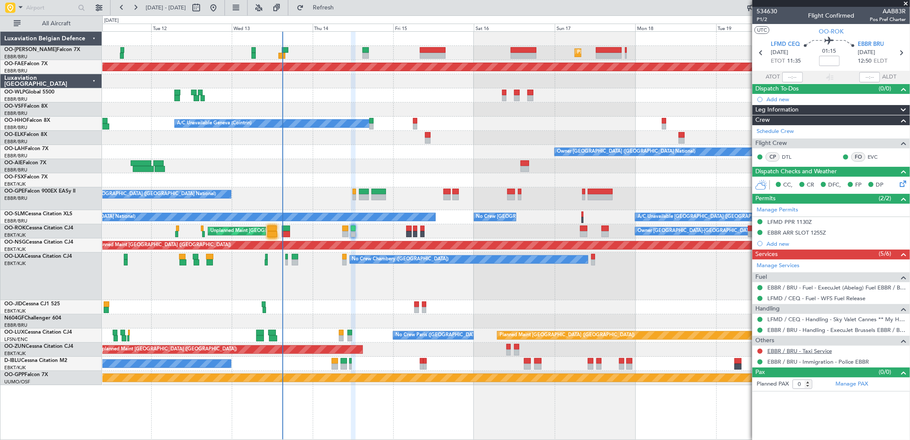
click at [807, 350] on link "EBBR / BRU - Taxi Service" at bounding box center [799, 350] width 65 height 7
click at [341, 8] on span "Refresh" at bounding box center [323, 8] width 36 height 6
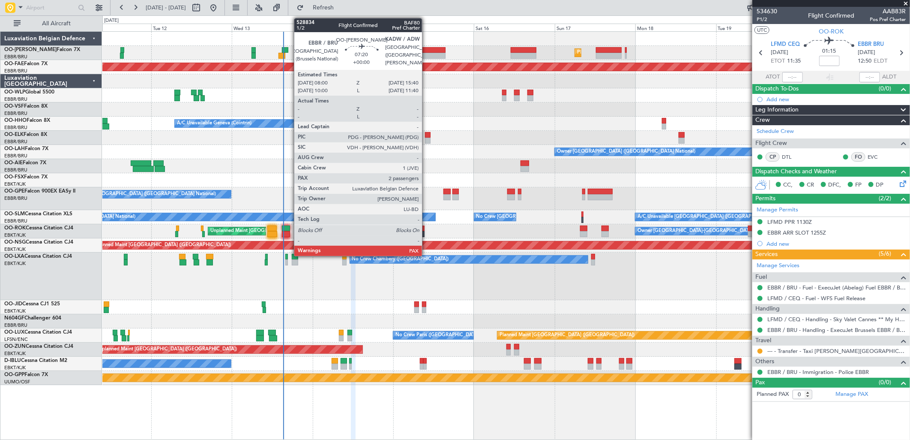
click at [427, 53] on div at bounding box center [433, 56] width 26 height 6
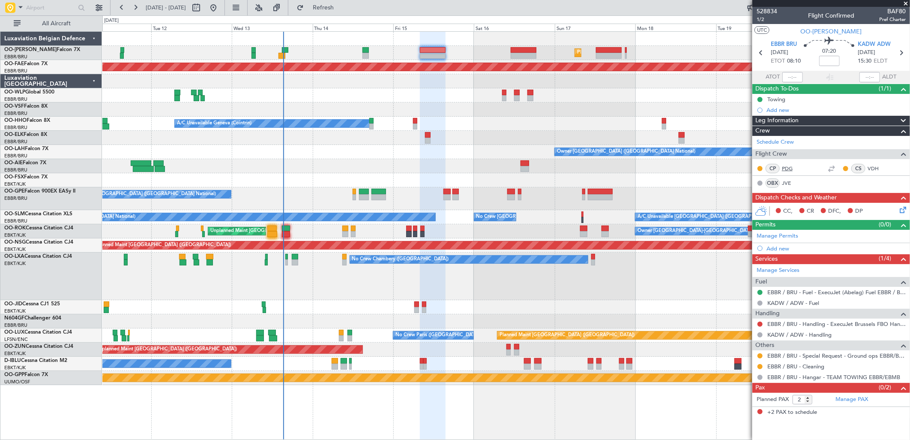
click at [793, 169] on link "PDG" at bounding box center [791, 169] width 19 height 8
click at [879, 166] on link "VDH" at bounding box center [877, 169] width 19 height 8
click at [785, 184] on link "JVE" at bounding box center [791, 183] width 19 height 8
click at [855, 403] on link "Manage PAX" at bounding box center [851, 399] width 33 height 9
click at [335, 5] on span "Refresh" at bounding box center [323, 8] width 36 height 6
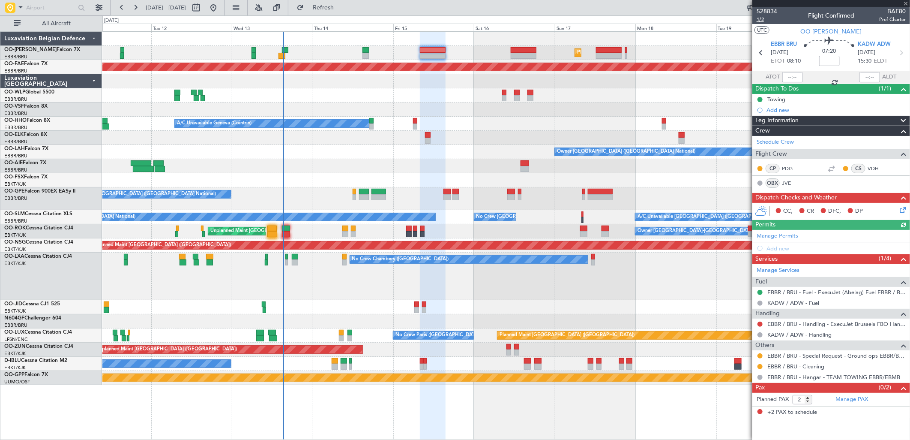
click at [762, 20] on span "1/2" at bounding box center [767, 19] width 21 height 7
click at [821, 323] on link "EBBR / BRU - Handling - ExecuJet Brussels FBO Handling Abelag" at bounding box center [836, 323] width 138 height 7
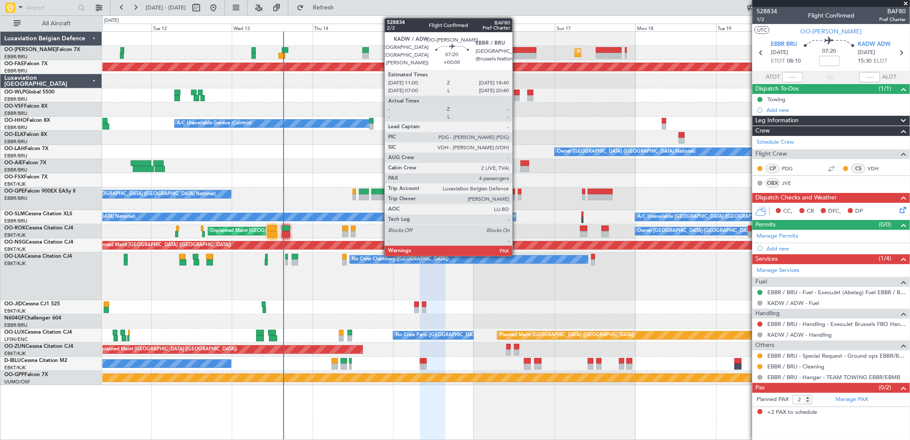
click at [517, 53] on div at bounding box center [524, 56] width 26 height 6
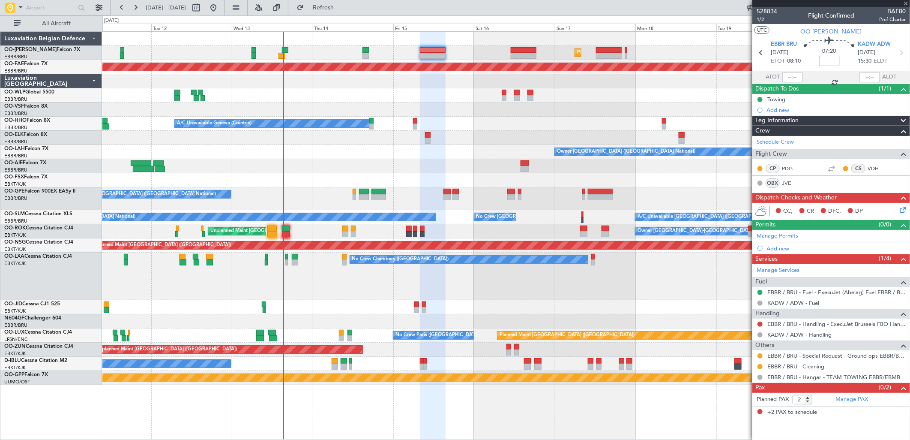
type input "4"
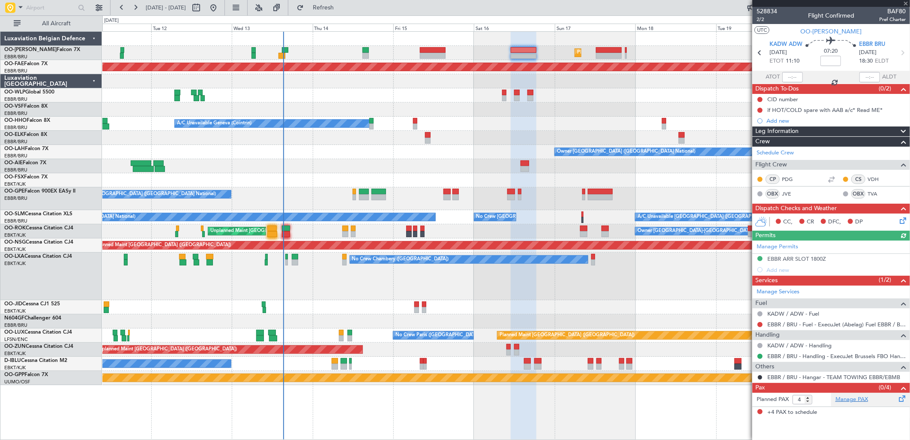
click at [862, 401] on link "Manage PAX" at bounding box center [851, 399] width 33 height 9
click at [784, 353] on mat-tooltip-component "KADW / ADW - Handling" at bounding box center [799, 360] width 69 height 23
click at [856, 357] on link "EBBR / BRU - Handling - ExecuJet Brussels FBO Handling Abelag" at bounding box center [836, 355] width 138 height 7
click at [860, 401] on link "Manage PAX" at bounding box center [851, 399] width 33 height 9
click at [873, 193] on link "TVA" at bounding box center [877, 194] width 19 height 8
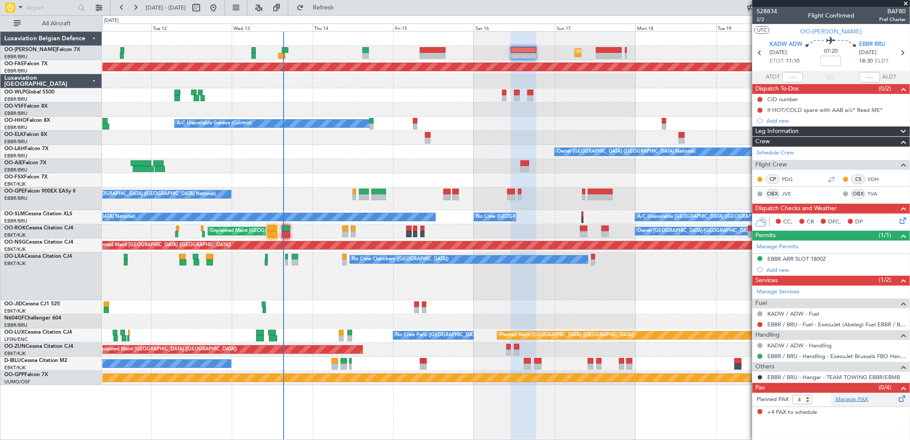
click at [849, 401] on link "Manage PAX" at bounding box center [851, 399] width 33 height 9
click at [773, 9] on span "528834" at bounding box center [767, 11] width 21 height 9
click at [760, 20] on span "2/2" at bounding box center [767, 19] width 21 height 7
click at [868, 194] on link "TVA" at bounding box center [877, 194] width 19 height 8
click at [859, 401] on link "Manage PAX" at bounding box center [851, 399] width 33 height 9
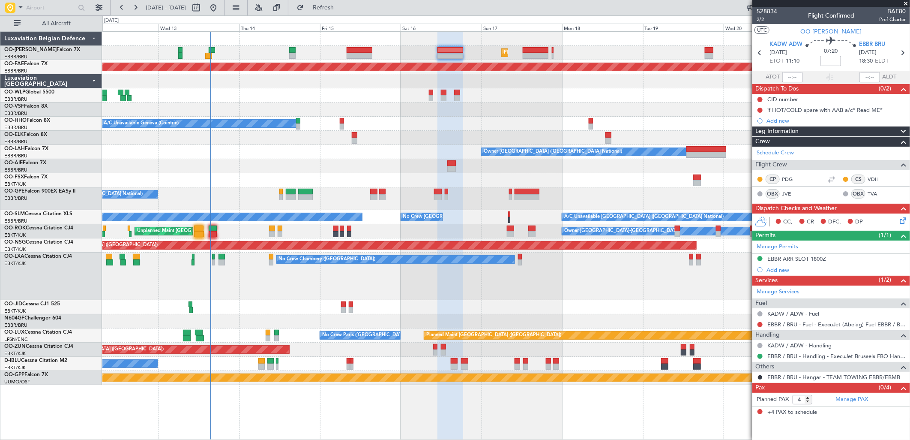
click at [294, 87] on div "Planned Maint Brussels (Brussels National) Unplanned Maint Brussels (Brussels N…" at bounding box center [505, 208] width 807 height 353
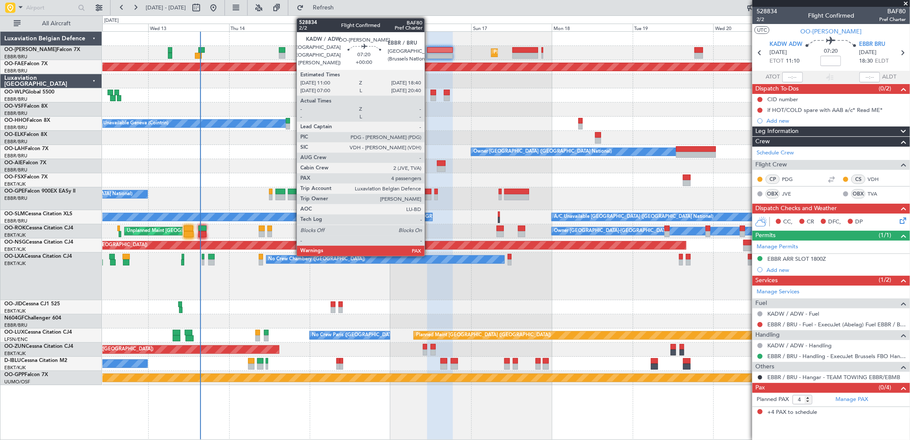
click at [429, 50] on div at bounding box center [440, 50] width 26 height 6
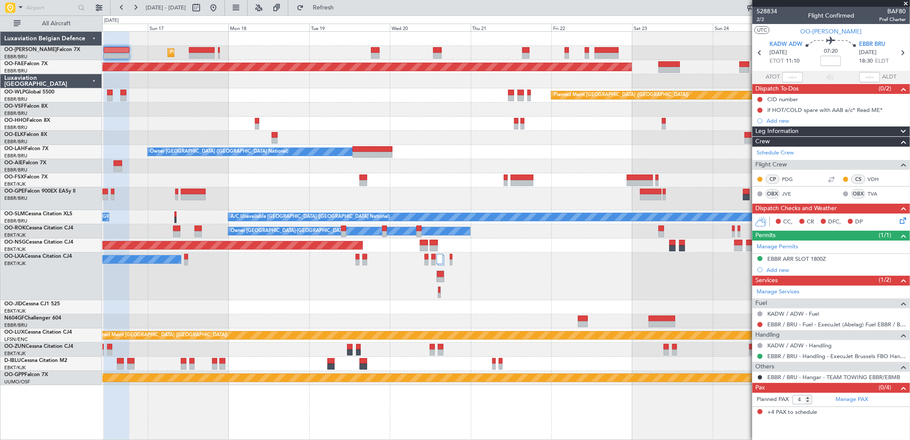
click at [340, 181] on div "Planned Maint Brussels (Brussels National) Planned Maint Kortrijk-Wevelgem Plan…" at bounding box center [505, 208] width 807 height 353
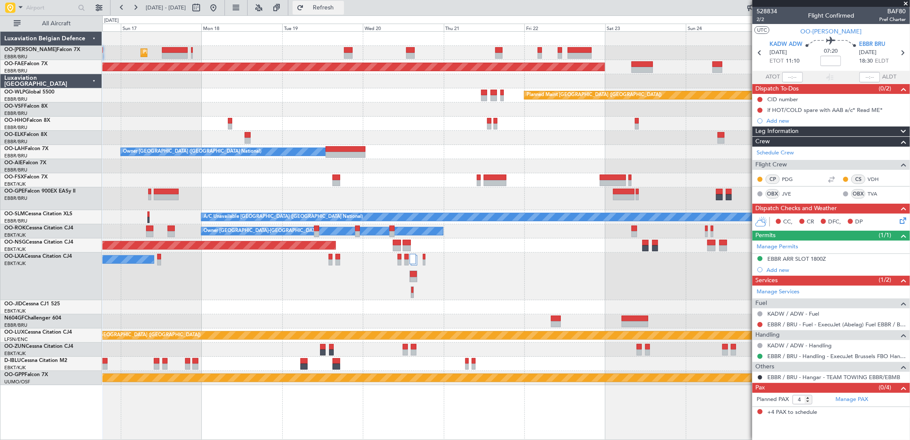
drag, startPoint x: 338, startPoint y: 8, endPoint x: 336, endPoint y: 0, distance: 7.7
click at [336, 1] on button "Refresh" at bounding box center [318, 8] width 51 height 14
click at [220, 2] on button at bounding box center [214, 8] width 14 height 14
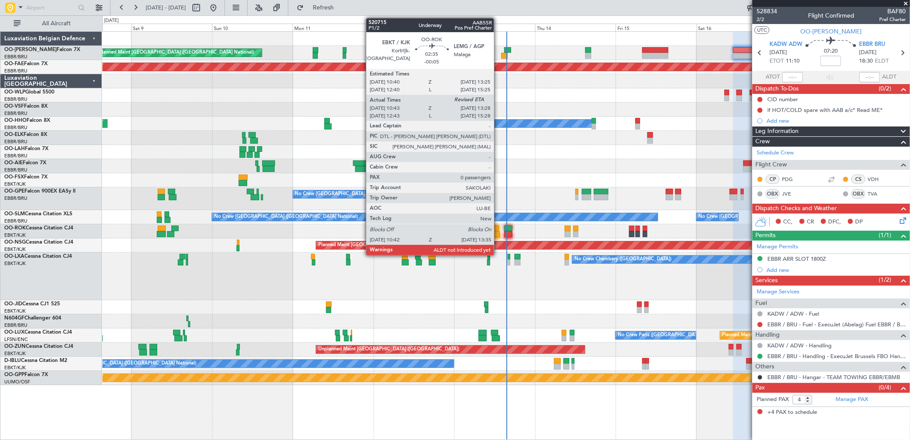
click at [498, 228] on div at bounding box center [494, 228] width 9 height 6
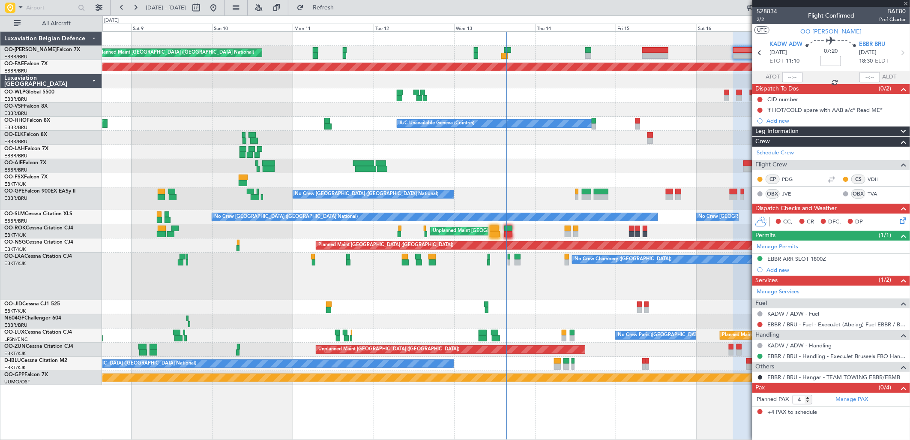
type input "-00:05"
type input "10:48"
type input "0"
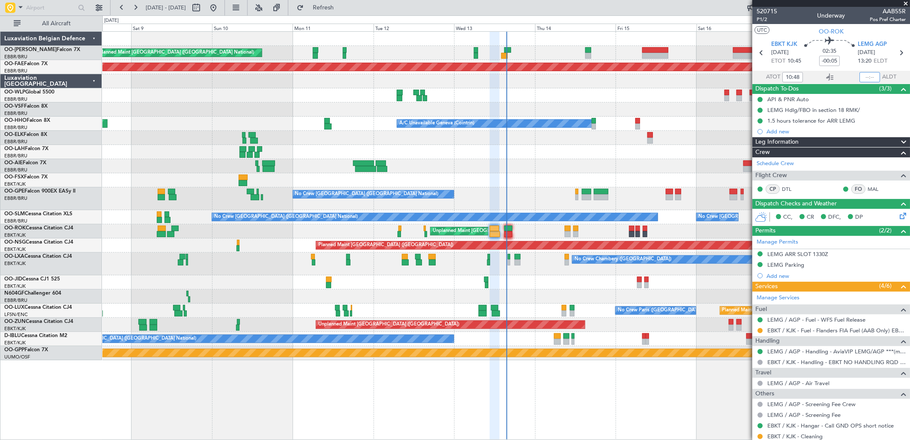
click at [867, 79] on input "text" at bounding box center [869, 77] width 21 height 10
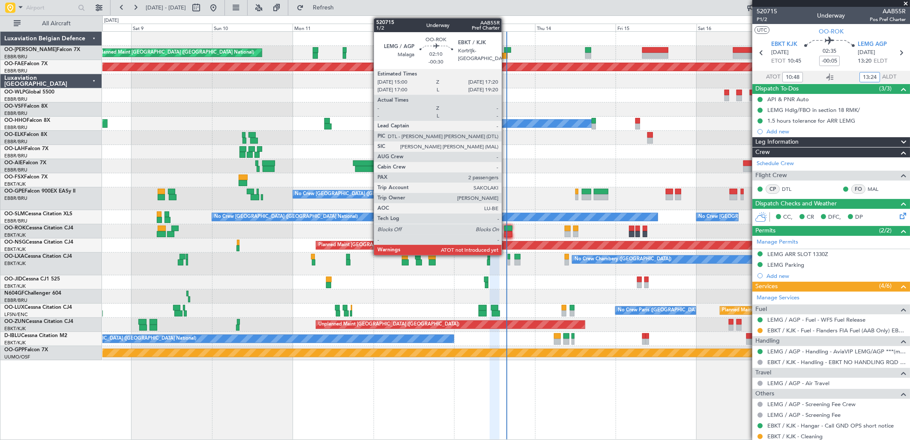
click at [506, 230] on div at bounding box center [508, 228] width 8 height 6
type input "13:24"
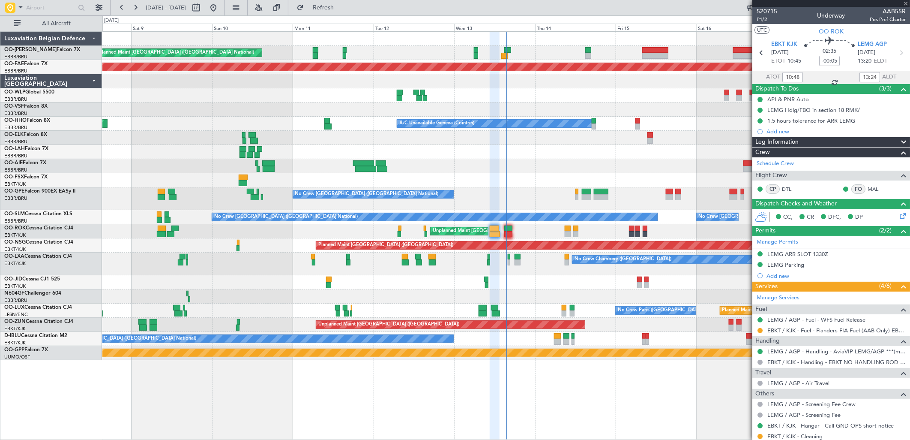
type input "-00:30"
type input "2"
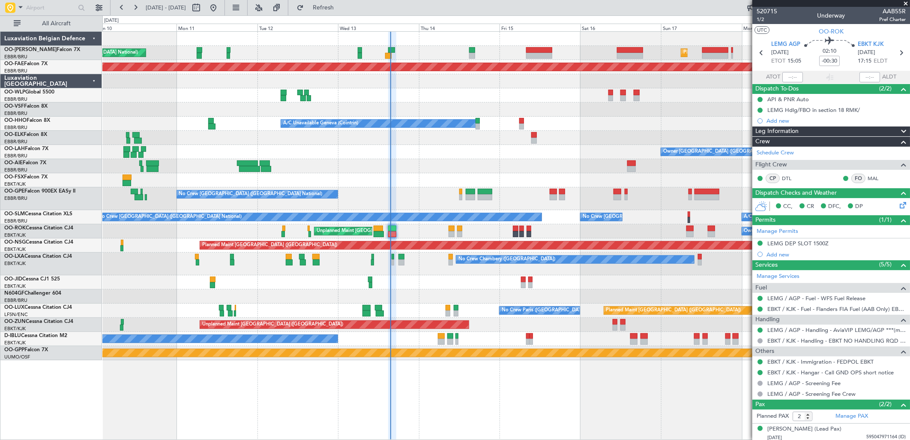
click at [605, 156] on div "Planned Maint Brussels (Brussels National) Unplanned Maint Brussels (Brussels N…" at bounding box center [505, 196] width 807 height 328
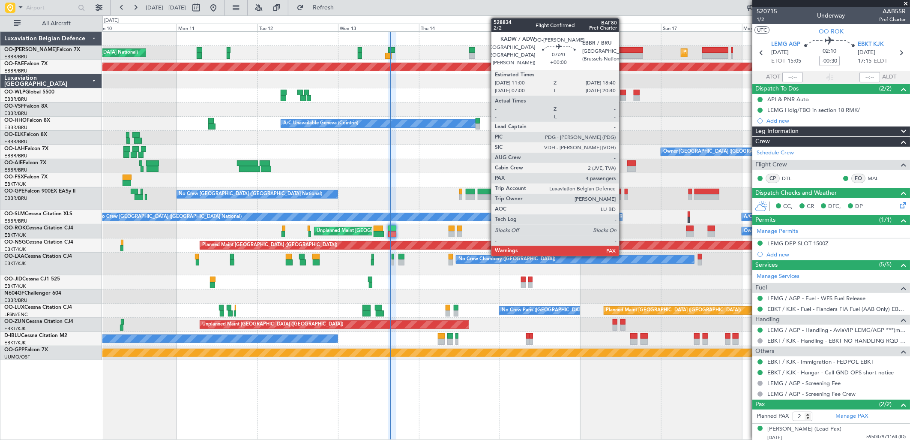
click at [623, 49] on div at bounding box center [630, 50] width 26 height 6
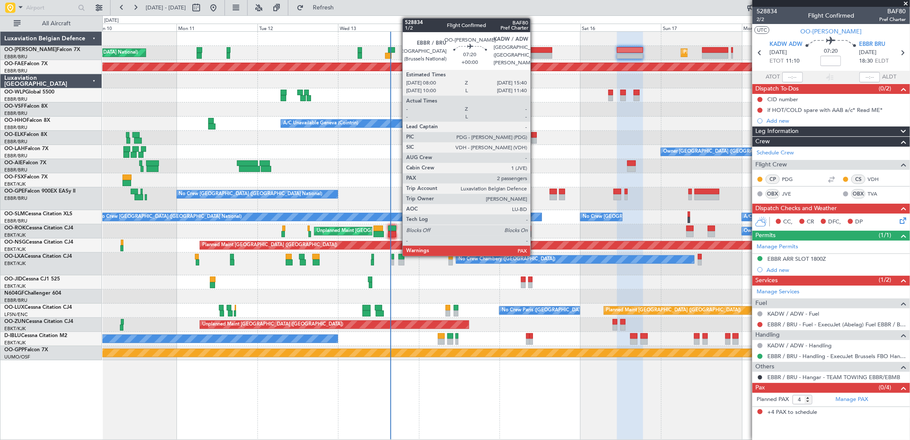
click at [535, 53] on div at bounding box center [539, 56] width 26 height 6
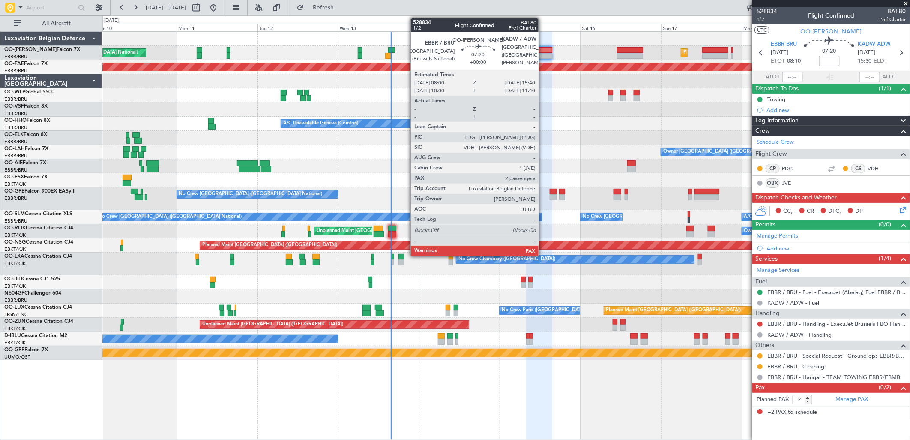
click at [543, 50] on div at bounding box center [539, 50] width 26 height 6
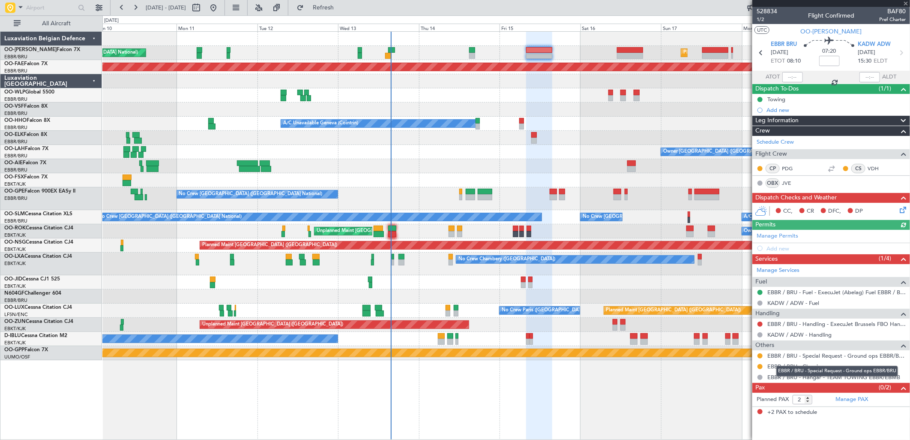
click at [843, 359] on mat-tooltip-component "EBBR / BRU - Special Request - Ground ops EBBR/BRU" at bounding box center [837, 370] width 134 height 23
click at [841, 357] on link "EBBR / BRU - Special Request - Ground ops EBBR/BRU" at bounding box center [836, 355] width 138 height 7
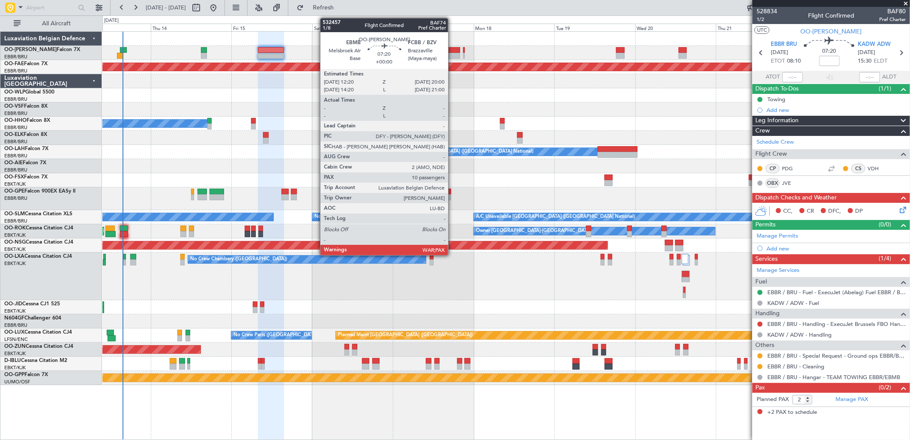
click at [452, 49] on div at bounding box center [447, 50] width 26 height 6
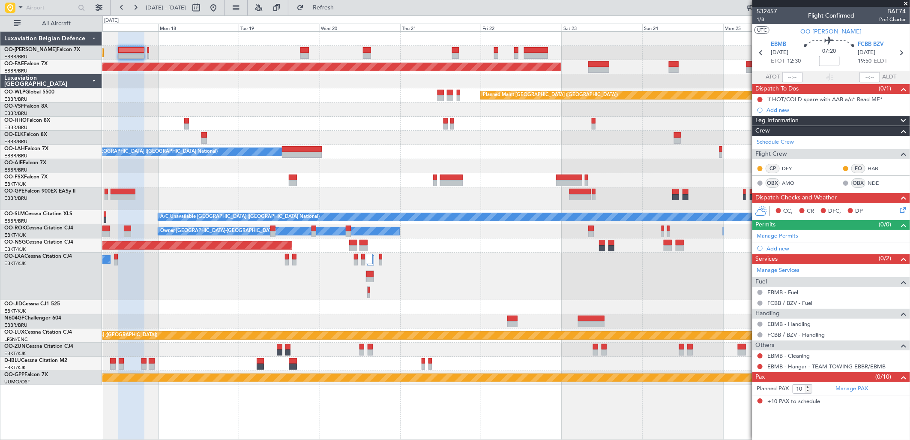
click at [375, 78] on div at bounding box center [505, 81] width 807 height 14
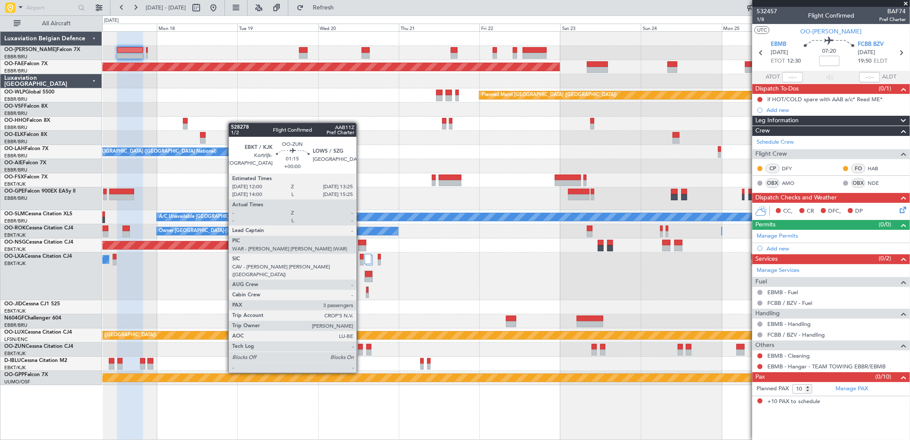
click at [361, 348] on div at bounding box center [360, 347] width 5 height 6
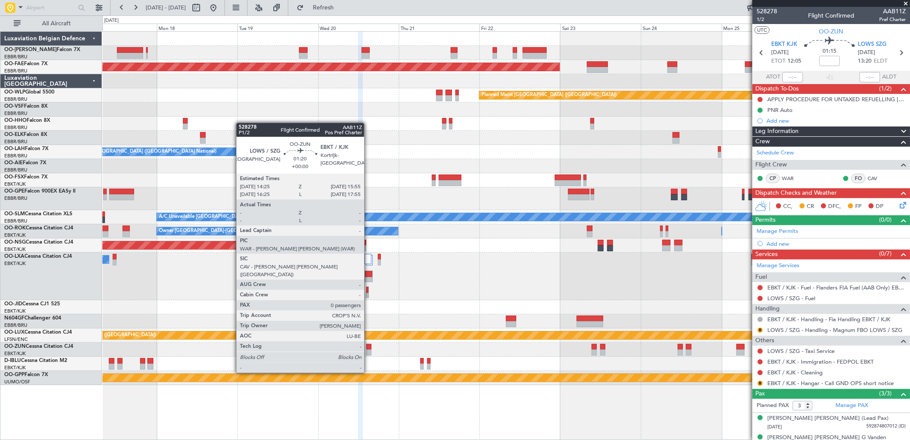
click at [368, 348] on div at bounding box center [368, 347] width 5 height 6
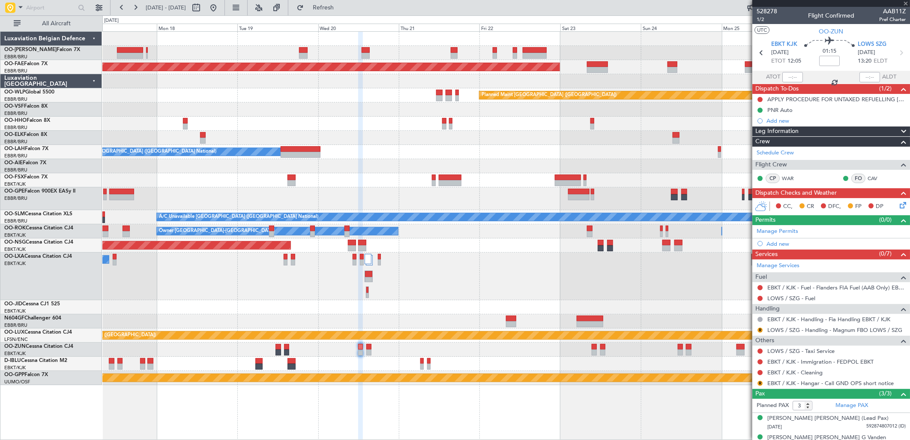
type input "0"
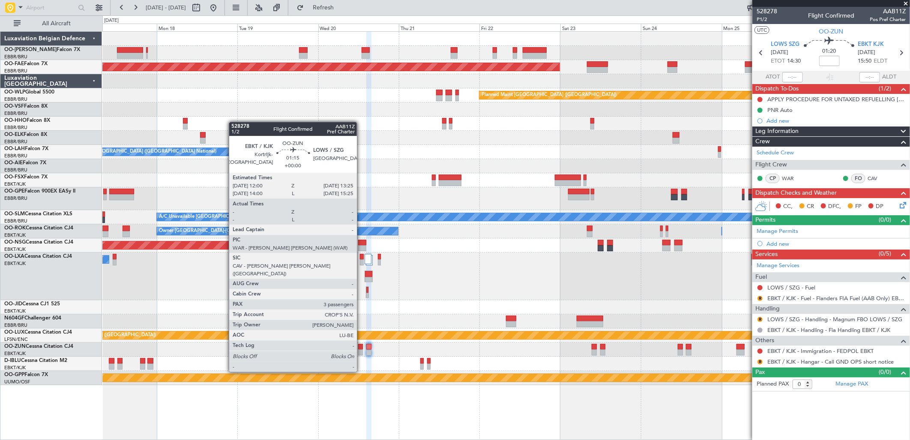
click at [361, 347] on div at bounding box center [360, 347] width 5 height 6
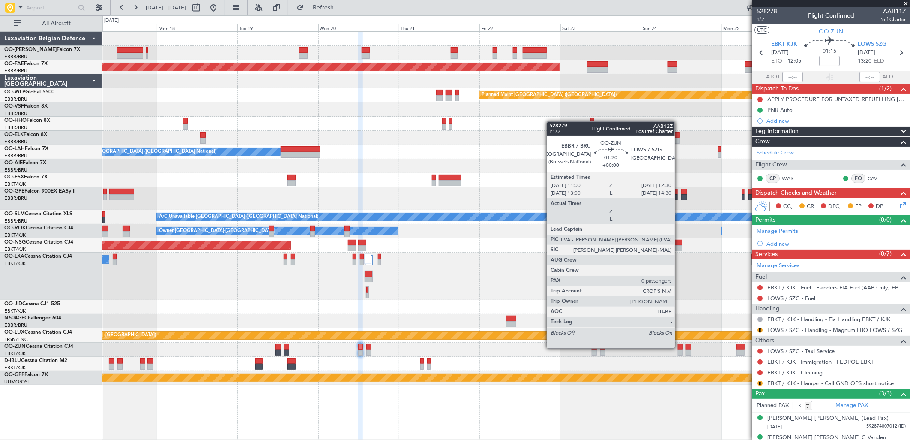
click at [679, 348] on div at bounding box center [680, 347] width 5 height 6
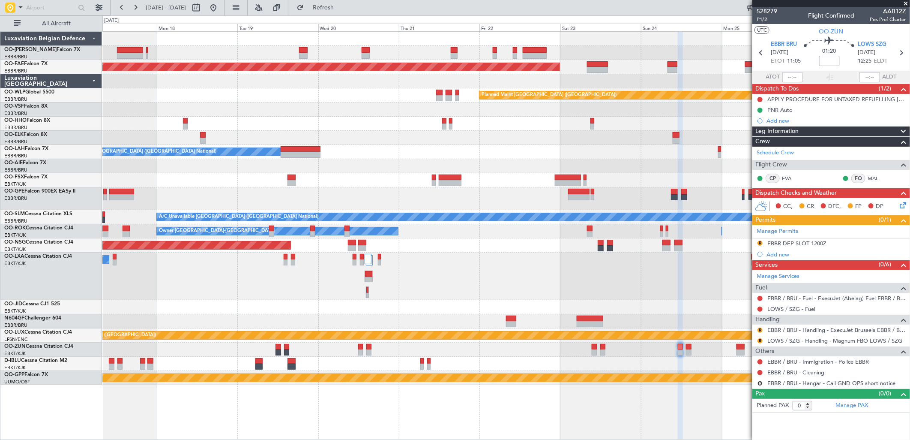
click at [357, 348] on div at bounding box center [505, 349] width 807 height 14
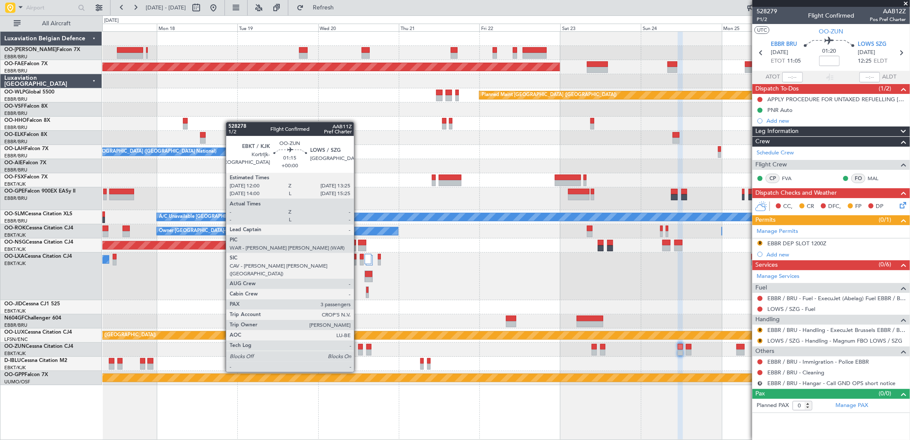
click at [358, 347] on div at bounding box center [360, 347] width 5 height 6
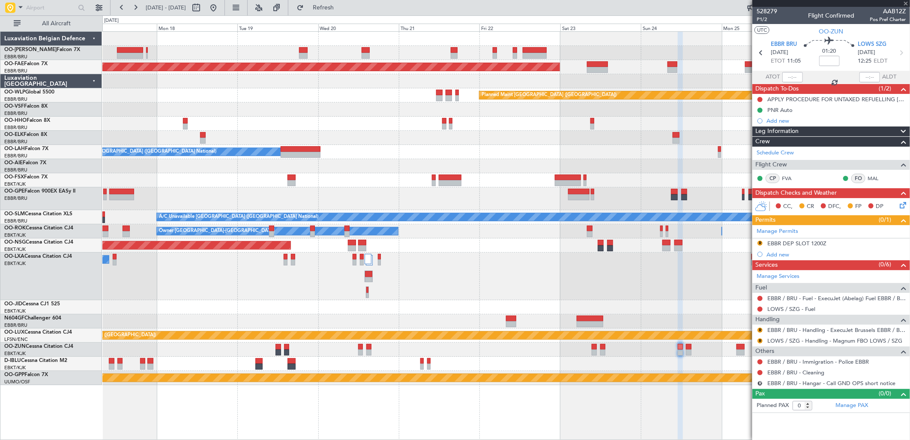
type input "3"
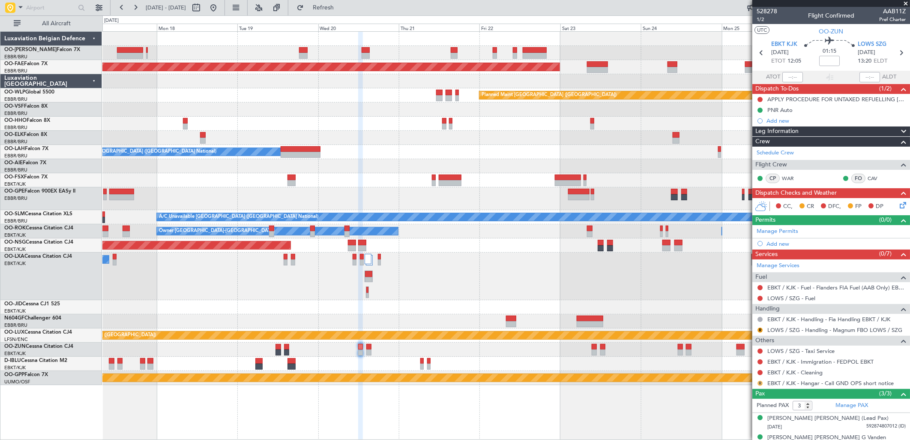
click at [760, 383] on button "R" at bounding box center [760, 382] width 5 height 5
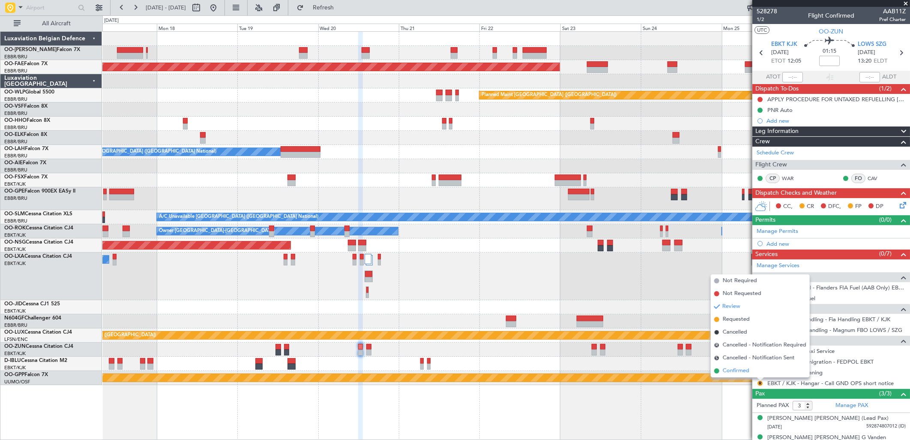
click at [725, 370] on span "Confirmed" at bounding box center [736, 370] width 27 height 9
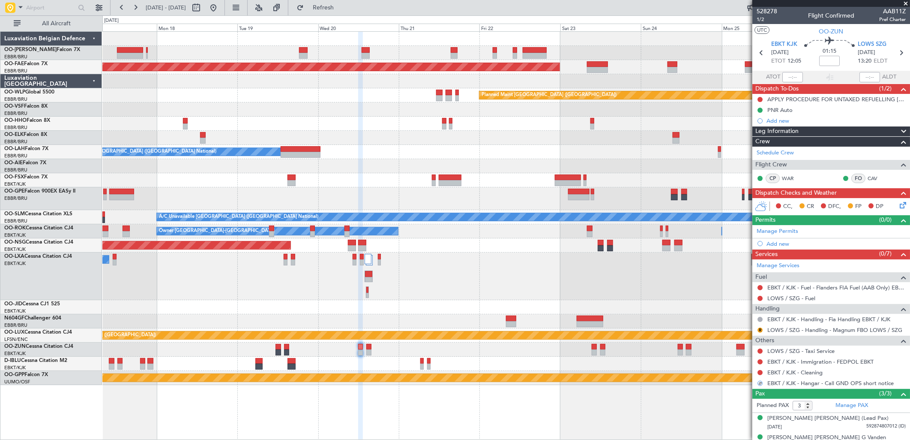
click at [760, 369] on div at bounding box center [760, 372] width 7 height 7
click at [759, 372] on button at bounding box center [760, 372] width 5 height 5
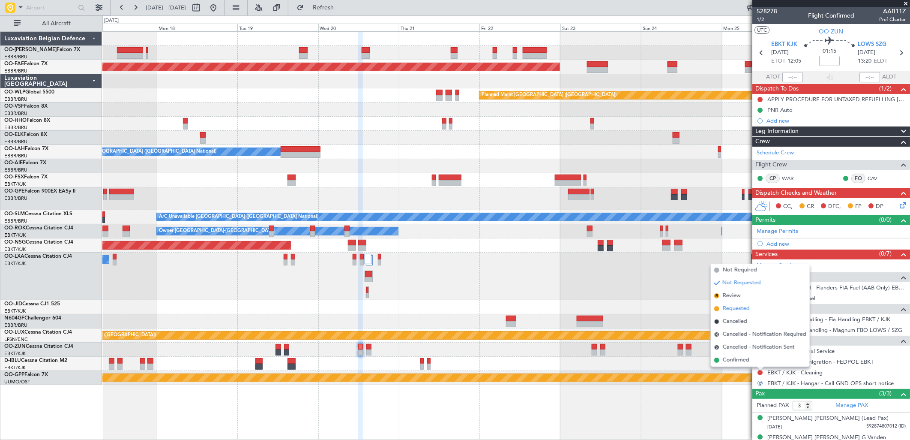
click at [735, 305] on span "Requested" at bounding box center [736, 308] width 27 height 9
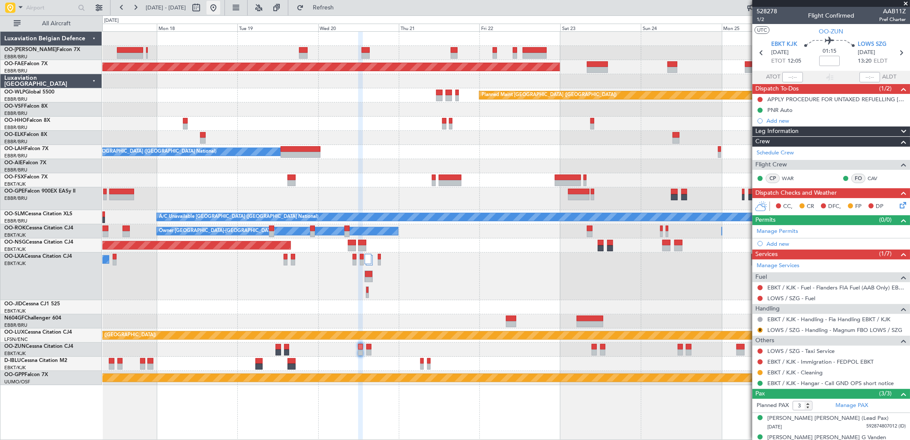
click at [220, 6] on button at bounding box center [214, 8] width 14 height 14
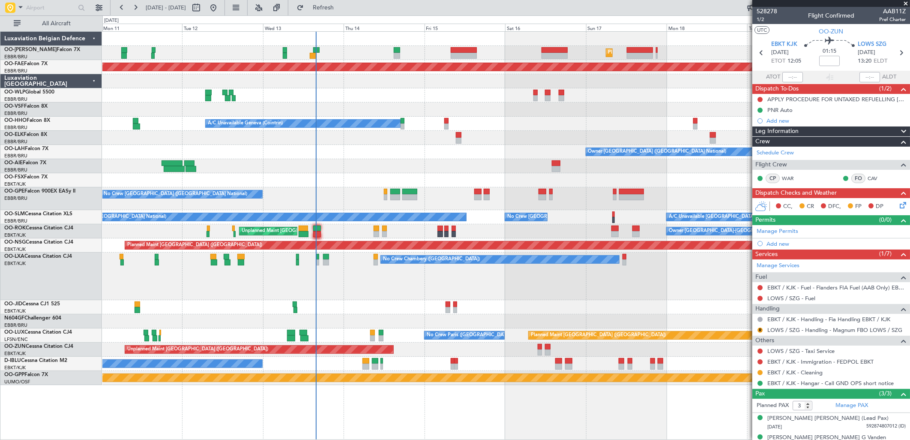
click at [452, 101] on div "Planned Maint [GEOGRAPHIC_DATA] ([GEOGRAPHIC_DATA] National) Unplanned Maint [G…" at bounding box center [505, 208] width 807 height 353
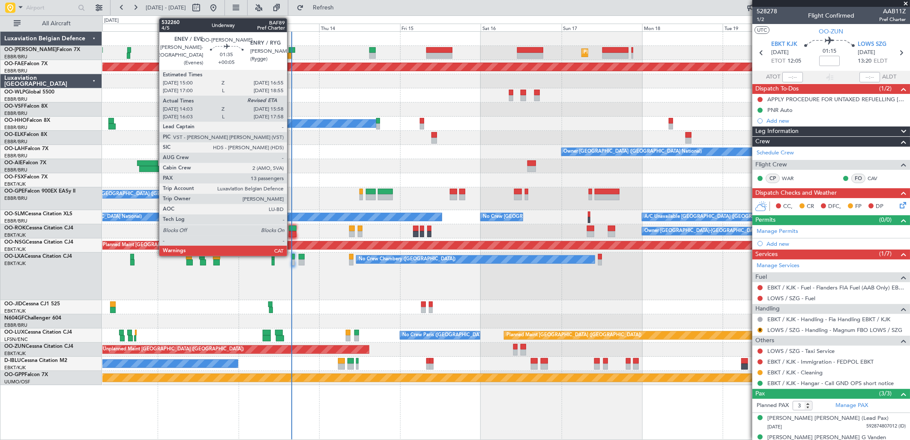
click at [291, 52] on div at bounding box center [292, 50] width 7 height 6
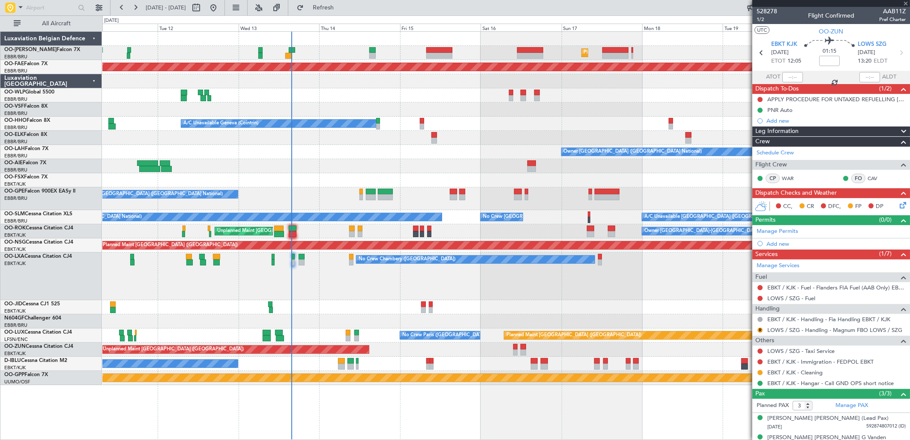
type input "+00:05"
type input "14:13"
type input "13"
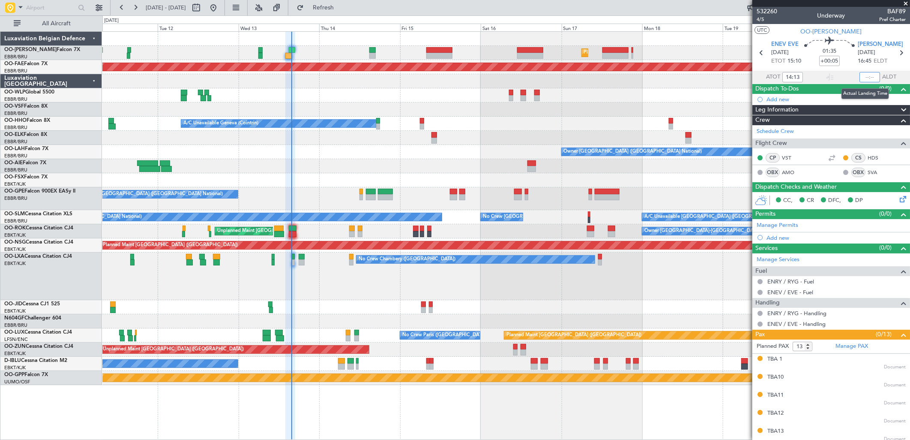
click at [866, 76] on input "text" at bounding box center [869, 77] width 21 height 10
type input "15:41"
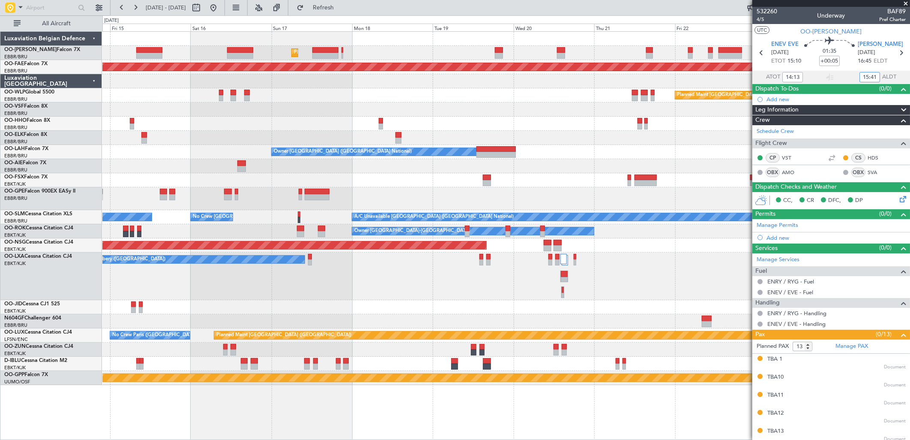
click at [328, 266] on div "No Crew Chambery ([GEOGRAPHIC_DATA])" at bounding box center [505, 276] width 807 height 48
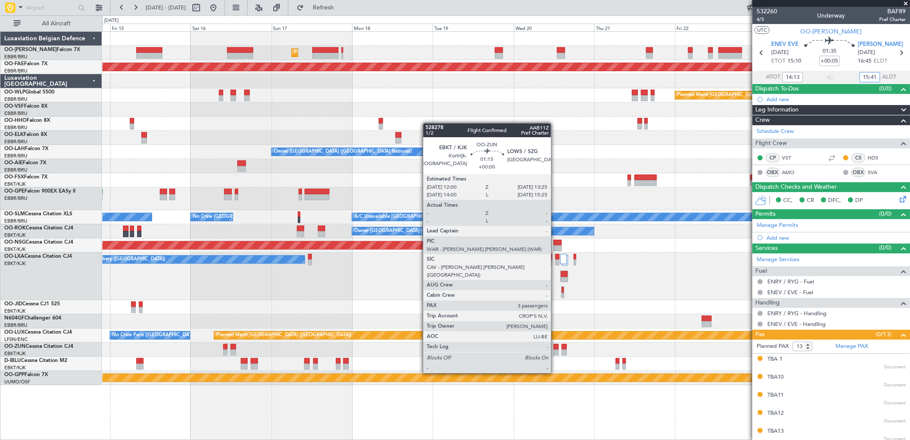
click at [555, 349] on div at bounding box center [556, 352] width 5 height 6
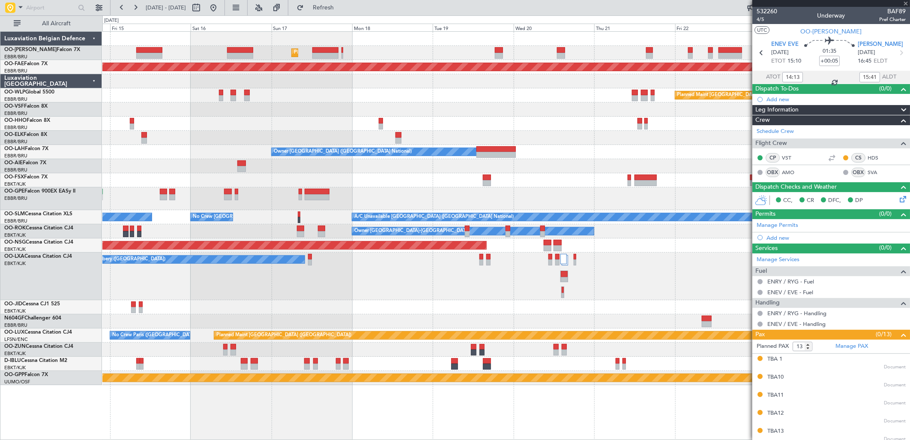
type input "3"
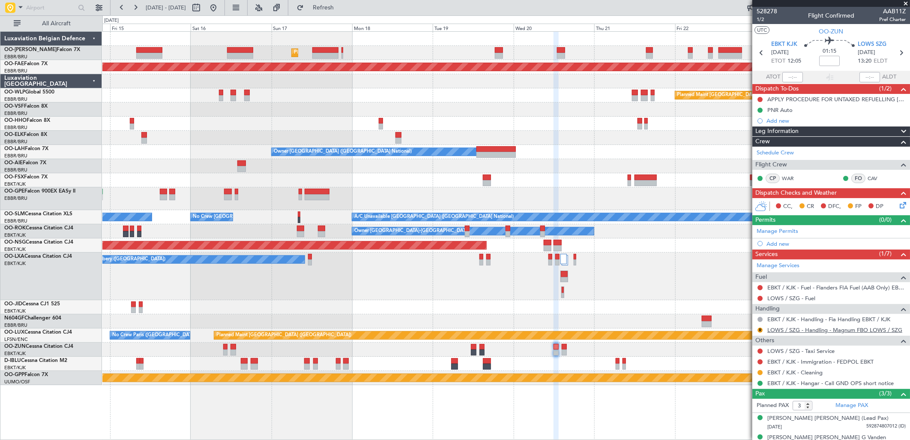
click at [805, 331] on link "LOWS / SZG - Handling - Magnum FBO LOWS / SZG" at bounding box center [834, 329] width 135 height 7
click at [220, 8] on button at bounding box center [214, 8] width 14 height 14
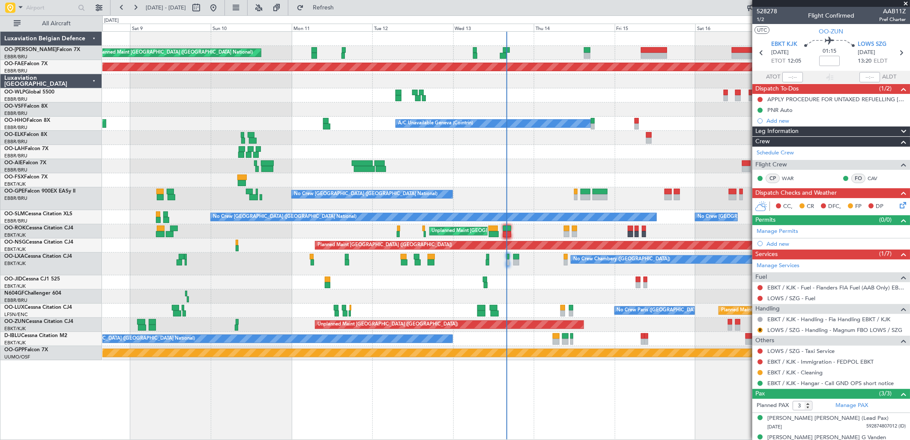
click at [209, 210] on div "Unplanned Maint [GEOGRAPHIC_DATA] ([GEOGRAPHIC_DATA] National) Planned Maint [G…" at bounding box center [505, 196] width 807 height 328
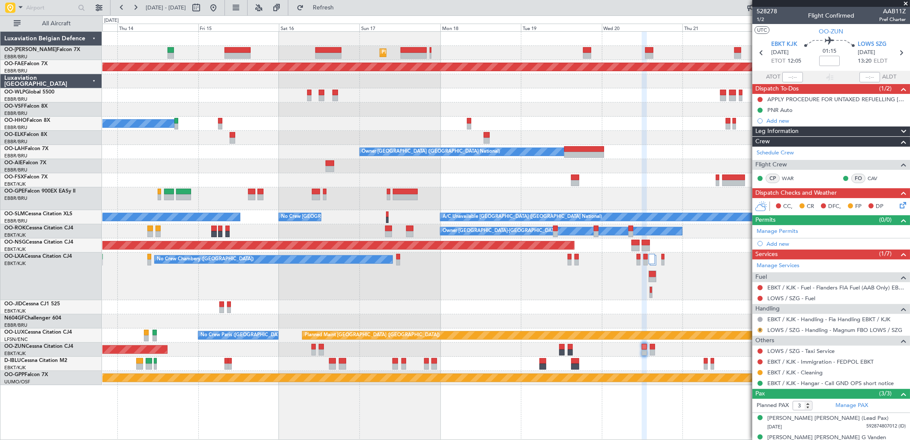
click at [758, 332] on mat-tooltip-component "Review" at bounding box center [760, 343] width 31 height 23
click at [759, 330] on button "R" at bounding box center [760, 329] width 5 height 5
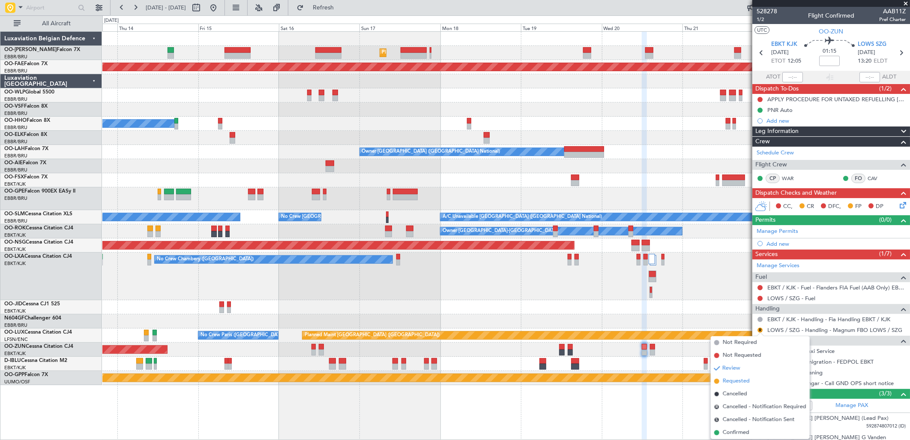
click at [732, 384] on span "Requested" at bounding box center [736, 381] width 27 height 9
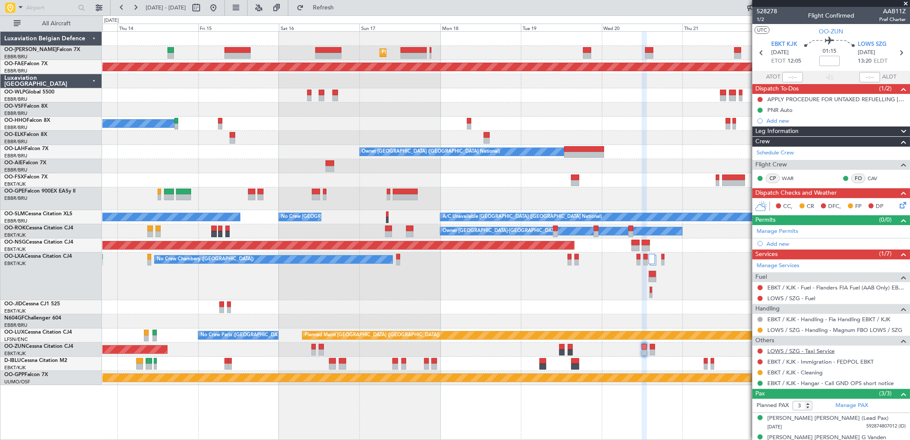
click at [803, 348] on link "LOWS / SZG - Taxi Service" at bounding box center [800, 350] width 67 height 7
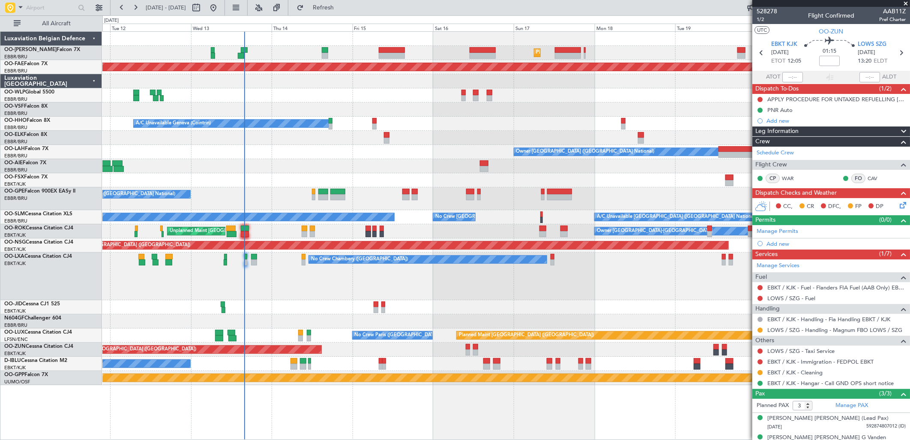
click at [406, 156] on div "Planned Maint [GEOGRAPHIC_DATA] ([GEOGRAPHIC_DATA] National) Unplanned Maint [G…" at bounding box center [505, 208] width 807 height 353
click at [763, 351] on button at bounding box center [760, 350] width 5 height 5
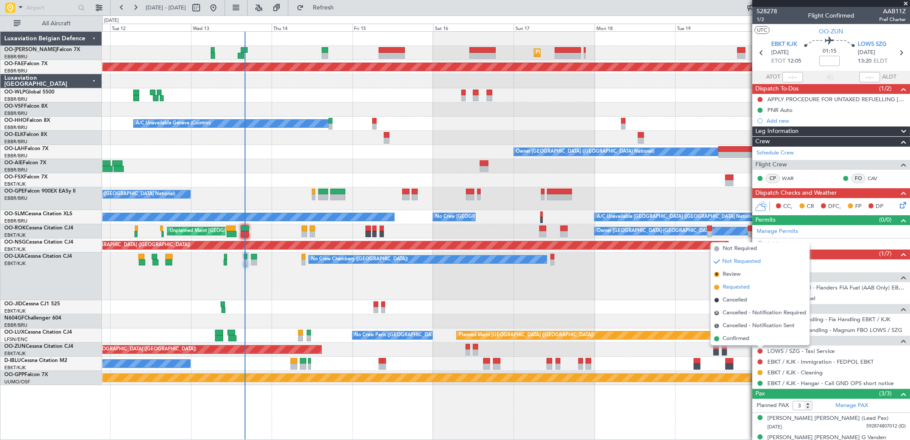
click at [732, 284] on span "Requested" at bounding box center [736, 287] width 27 height 9
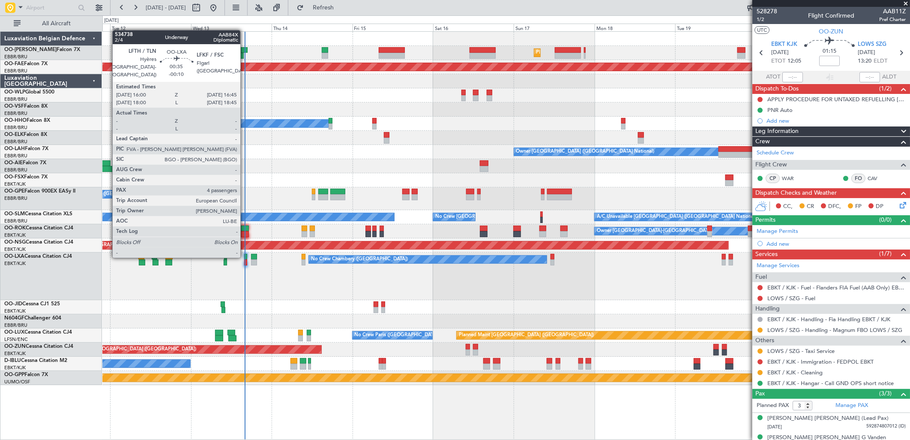
click at [245, 256] on div at bounding box center [245, 257] width 3 height 6
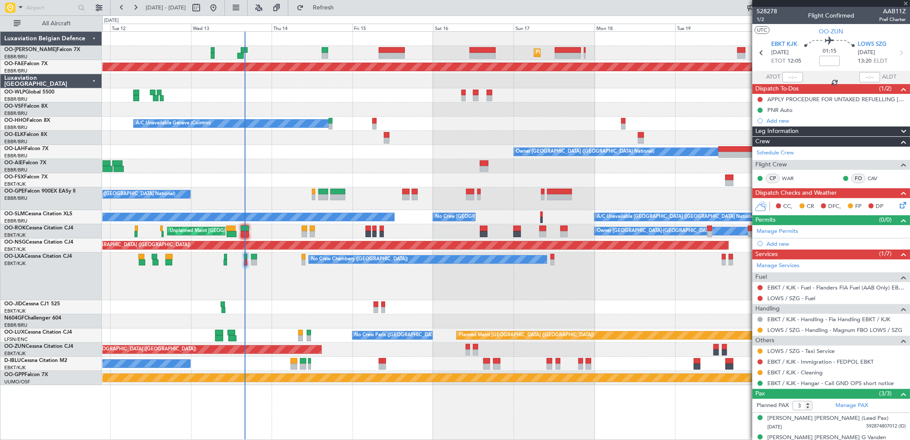
type input "-00:10"
type input "4"
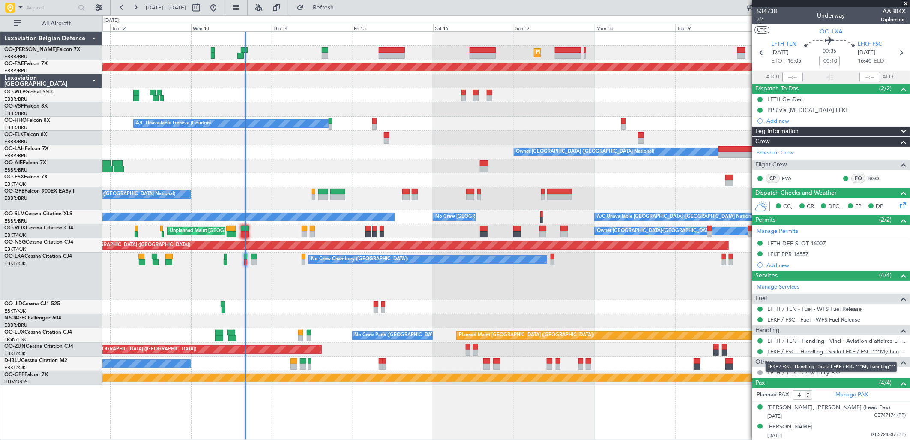
click at [825, 350] on link "LFKF / FSC - Handling - Scala LFKF / FSC ***My handling***" at bounding box center [836, 350] width 138 height 7
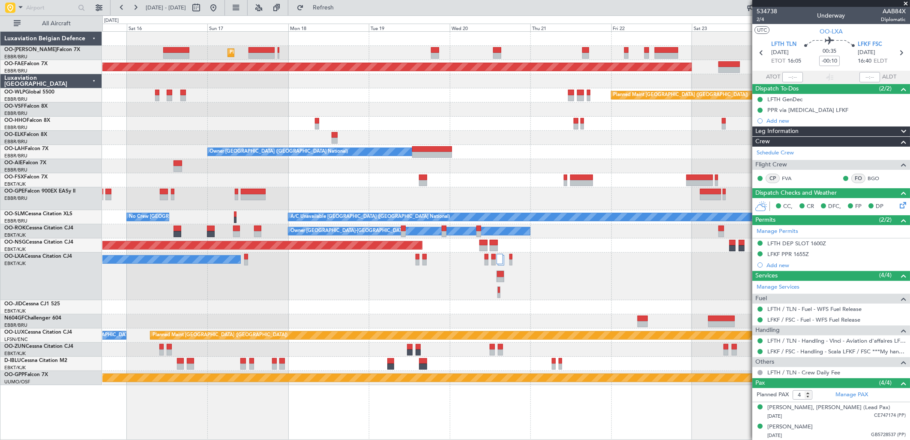
click at [360, 279] on div "No Crew Chambery ([GEOGRAPHIC_DATA]) Planned Maint [GEOGRAPHIC_DATA] ([GEOGRAPH…" at bounding box center [505, 276] width 807 height 48
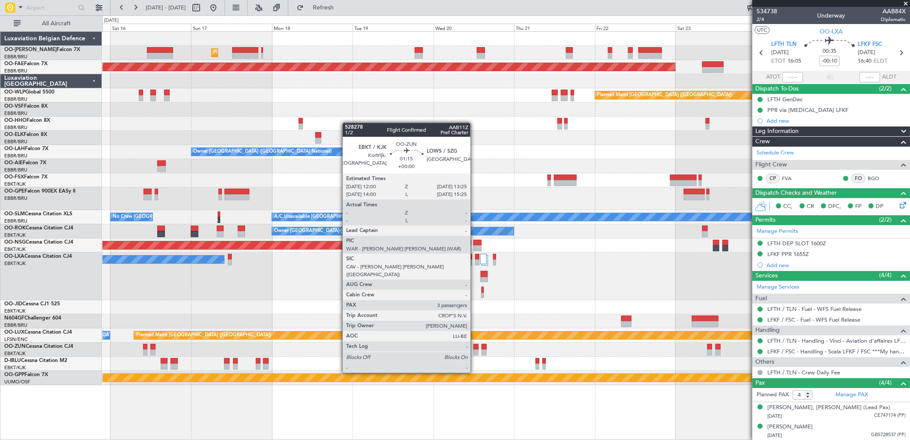
click at [475, 348] on div at bounding box center [475, 347] width 5 height 6
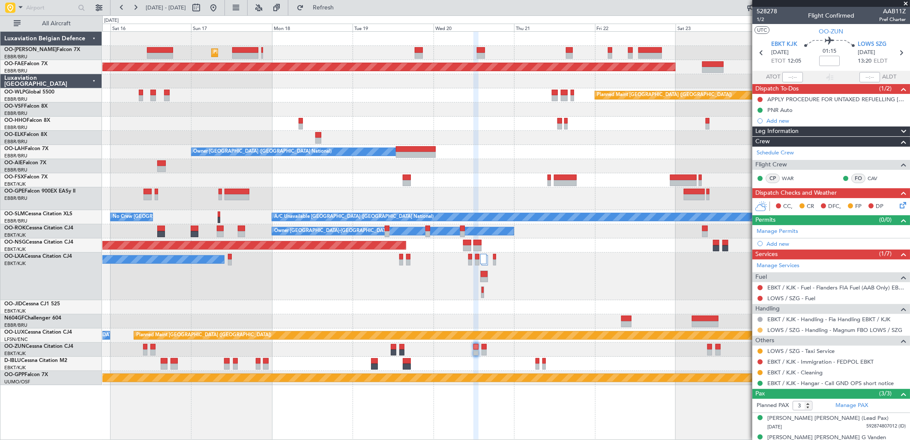
click at [759, 327] on div at bounding box center [760, 329] width 7 height 7
click at [761, 330] on button at bounding box center [760, 329] width 5 height 5
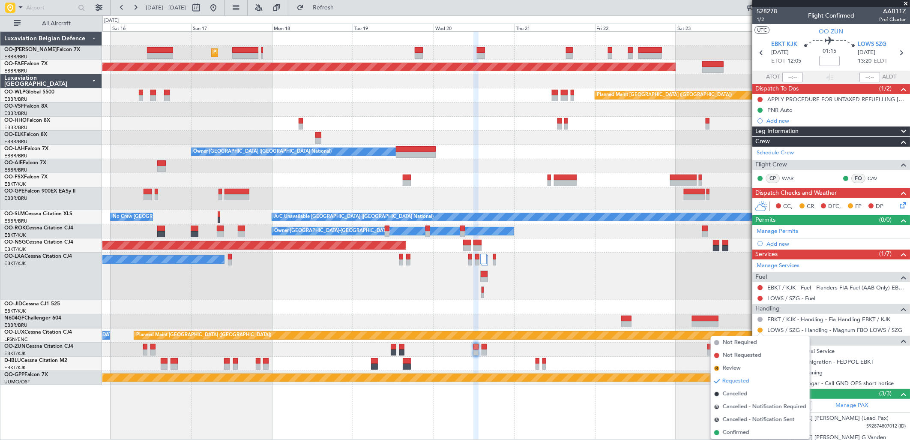
click at [727, 428] on span "Confirmed" at bounding box center [736, 432] width 27 height 9
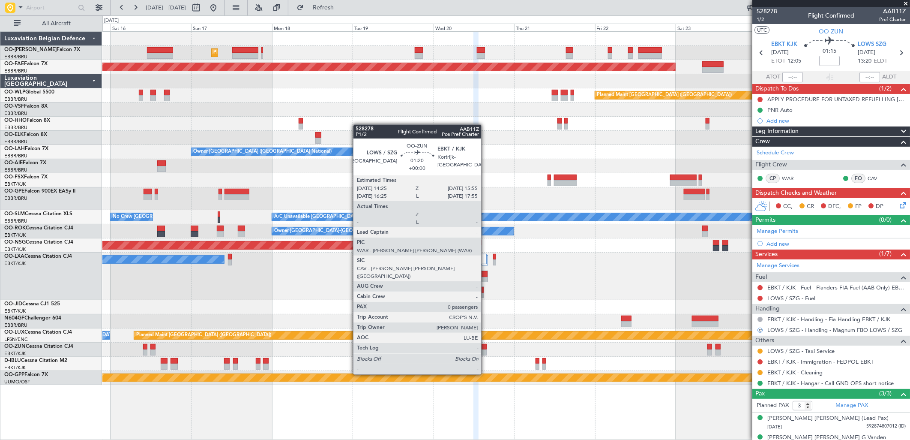
click at [485, 350] on div at bounding box center [484, 352] width 5 height 6
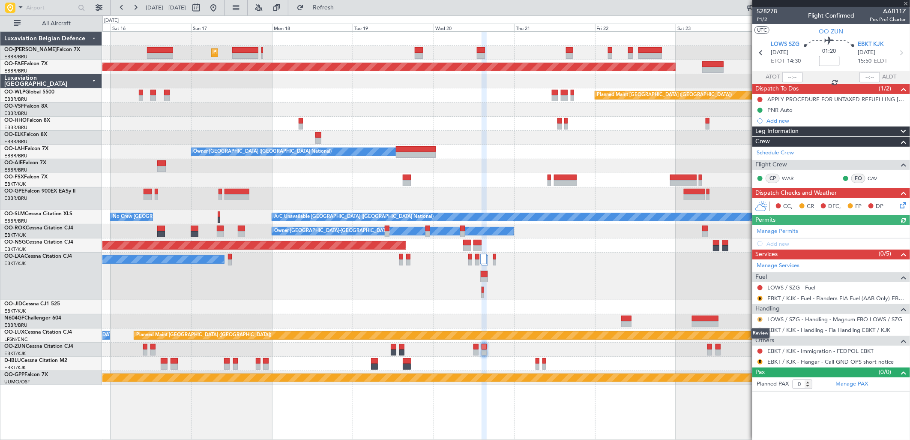
click at [761, 318] on button "R" at bounding box center [760, 319] width 5 height 5
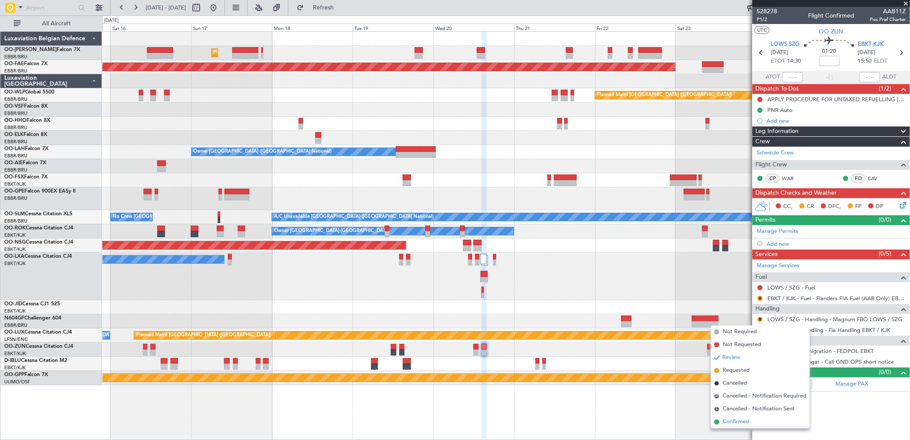
click at [731, 419] on span "Confirmed" at bounding box center [736, 421] width 27 height 9
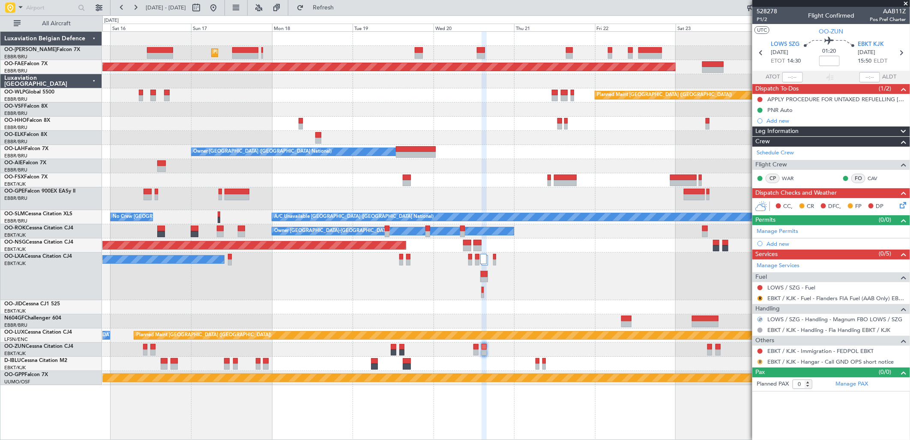
click at [759, 361] on button "R" at bounding box center [760, 361] width 5 height 5
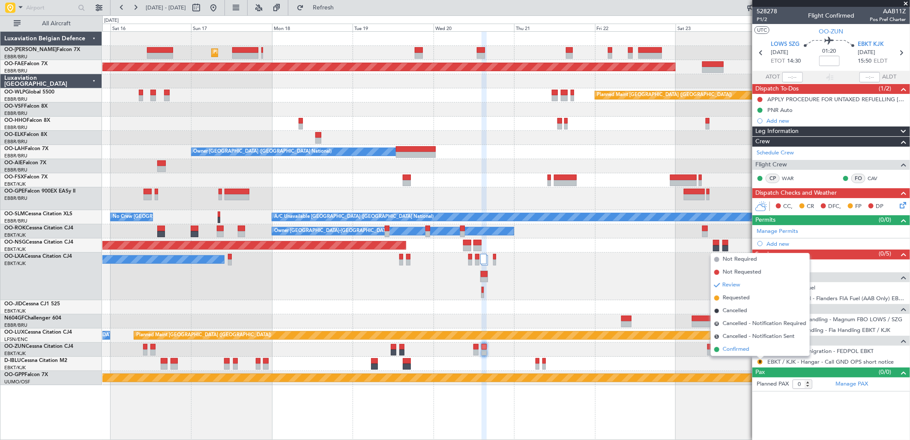
click at [748, 352] on span "Confirmed" at bounding box center [736, 349] width 27 height 9
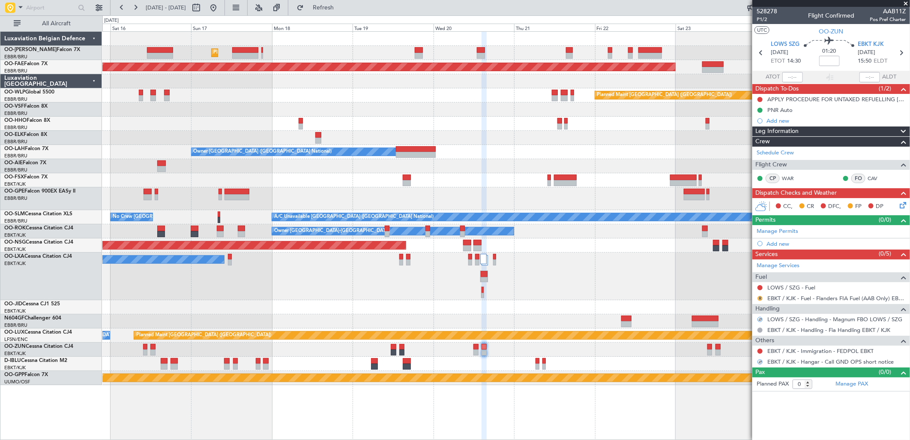
click at [759, 296] on button "R" at bounding box center [760, 298] width 5 height 5
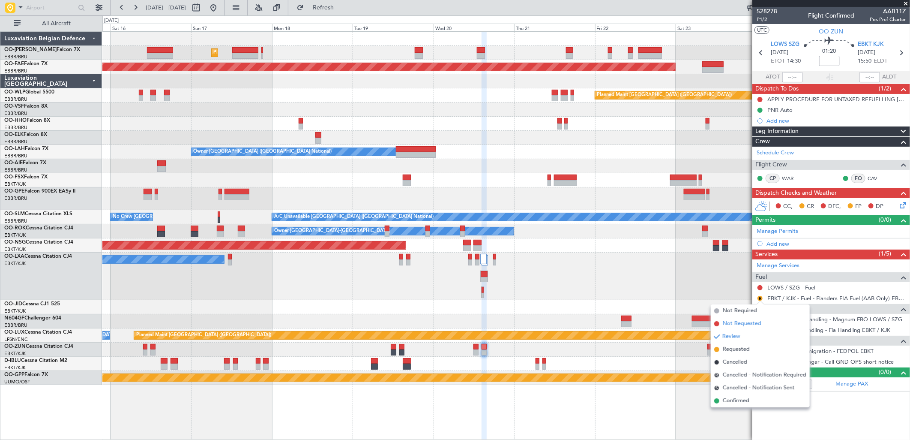
click at [746, 327] on span "Not Requested" at bounding box center [742, 323] width 39 height 9
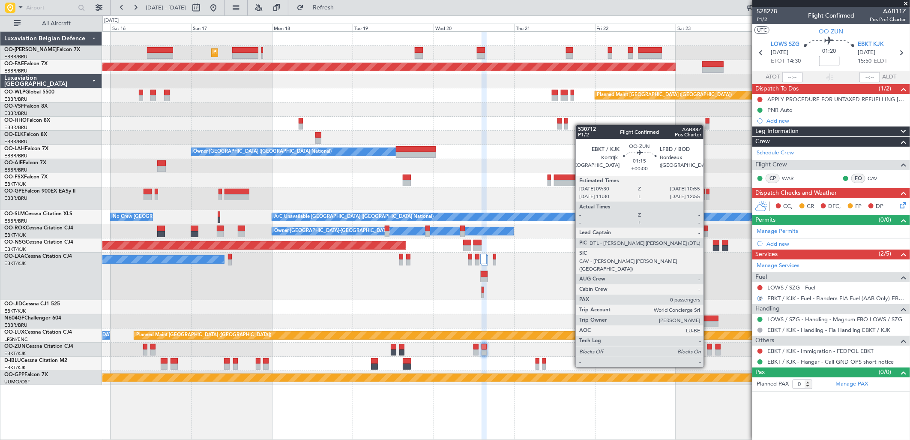
click at [708, 350] on div at bounding box center [709, 352] width 5 height 6
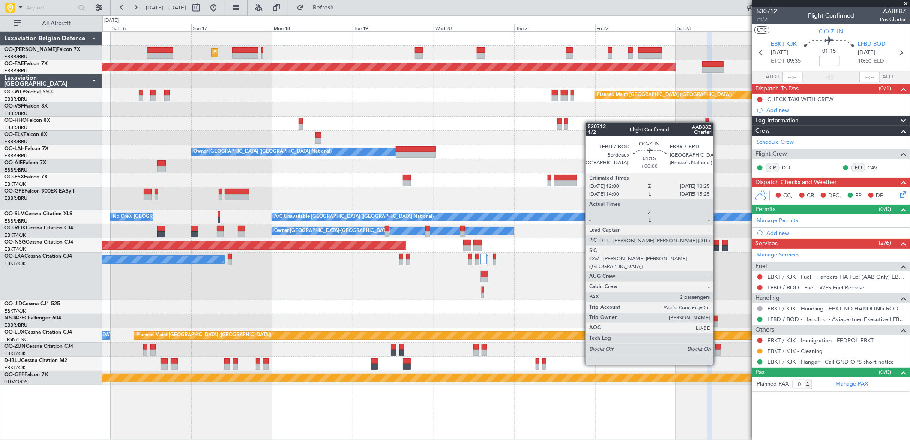
click at [718, 349] on div at bounding box center [718, 352] width 5 height 6
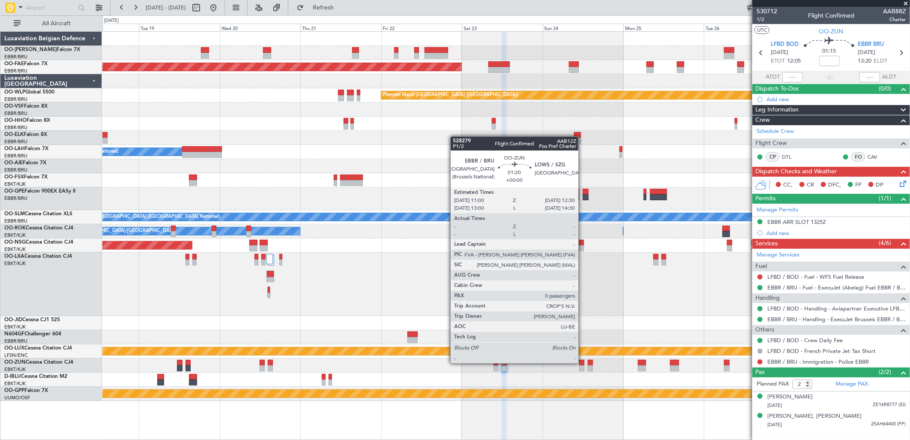
click at [583, 363] on div at bounding box center [581, 362] width 5 height 6
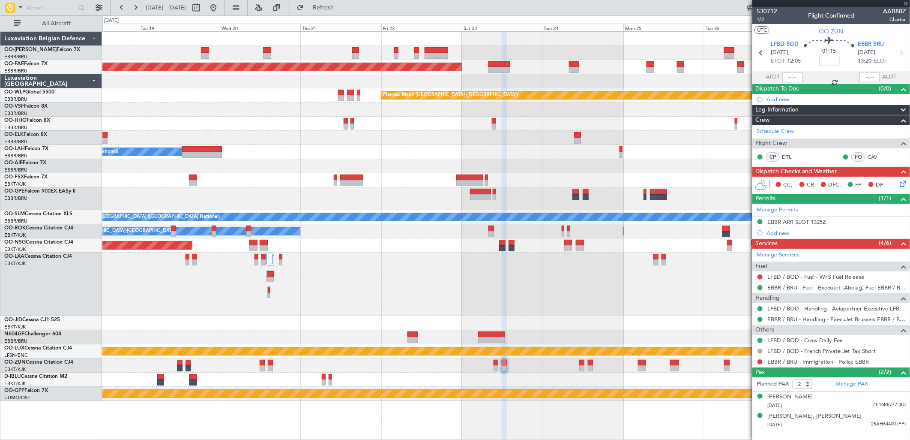
type input "0"
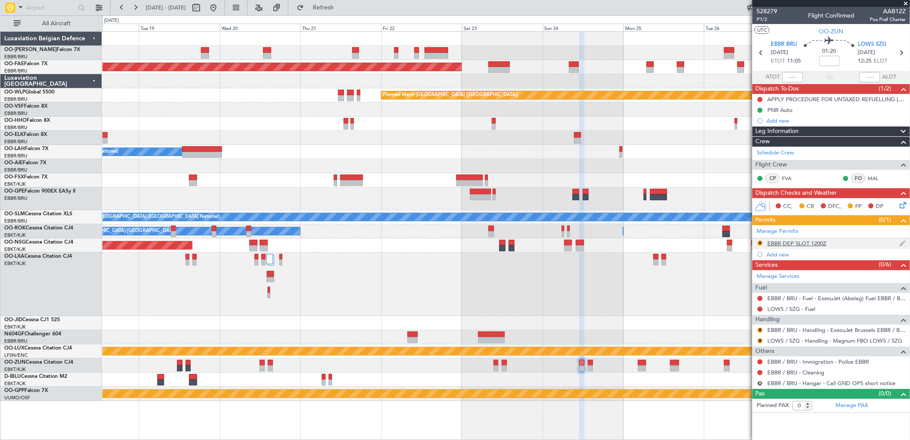
click at [831, 241] on div "R EBBR DEP SLOT 1200Z" at bounding box center [831, 243] width 158 height 11
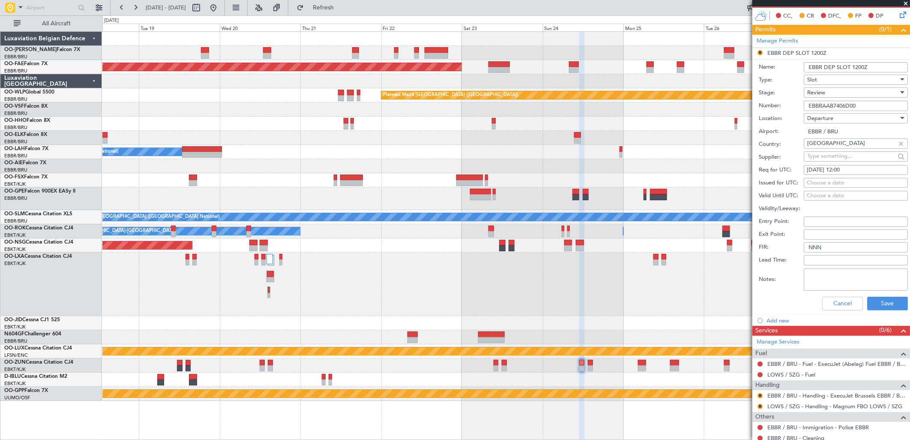
scroll to position [228, 0]
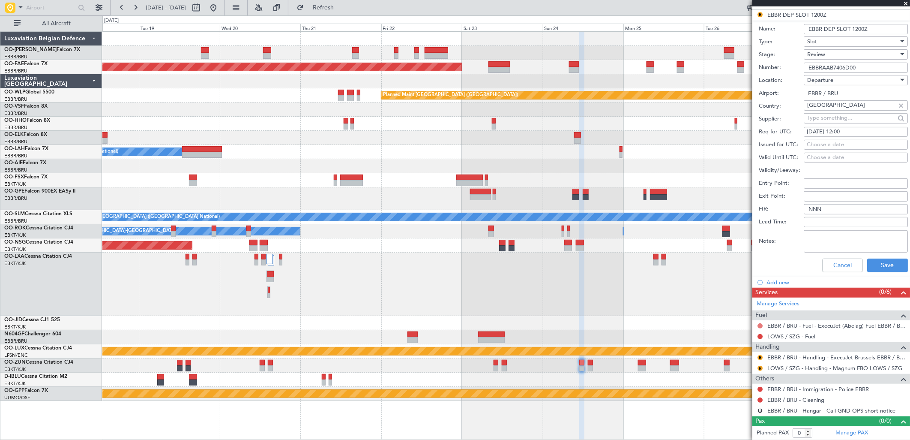
click at [761, 323] on button at bounding box center [760, 325] width 5 height 5
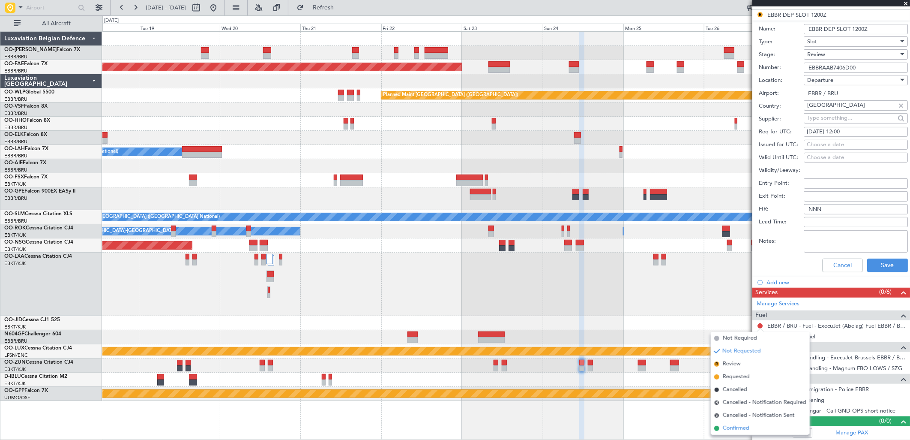
click at [733, 423] on li "Confirmed" at bounding box center [760, 428] width 99 height 13
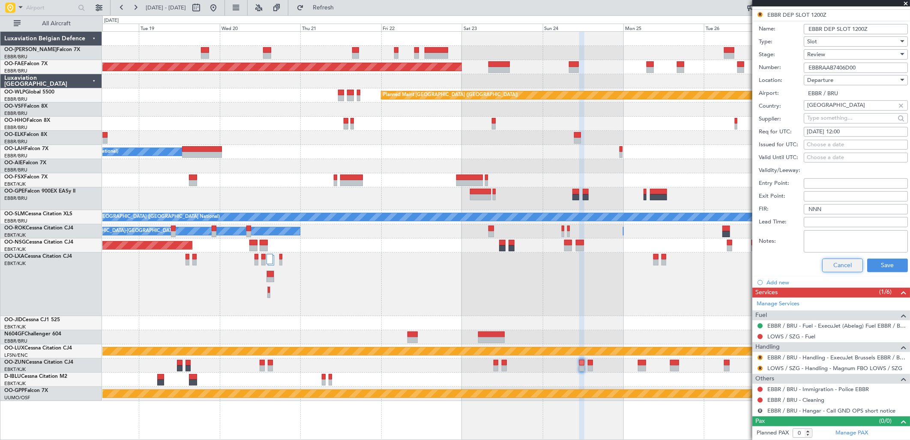
click at [840, 264] on button "Cancel" at bounding box center [842, 265] width 41 height 14
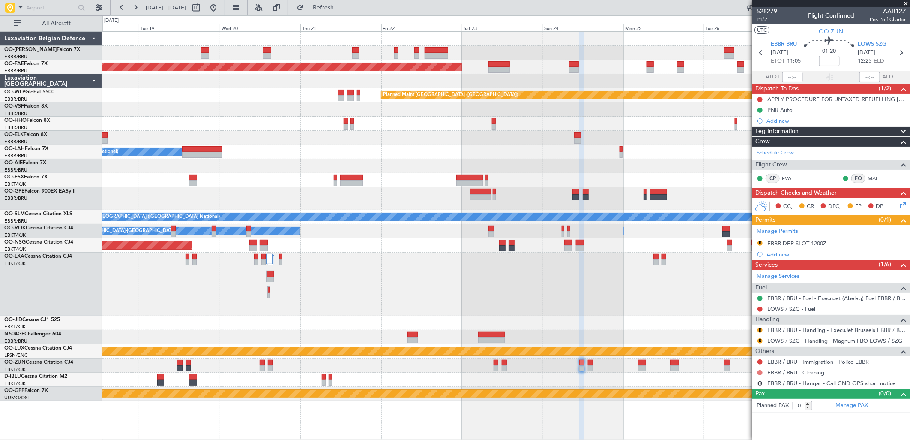
click at [760, 374] on button at bounding box center [760, 372] width 5 height 5
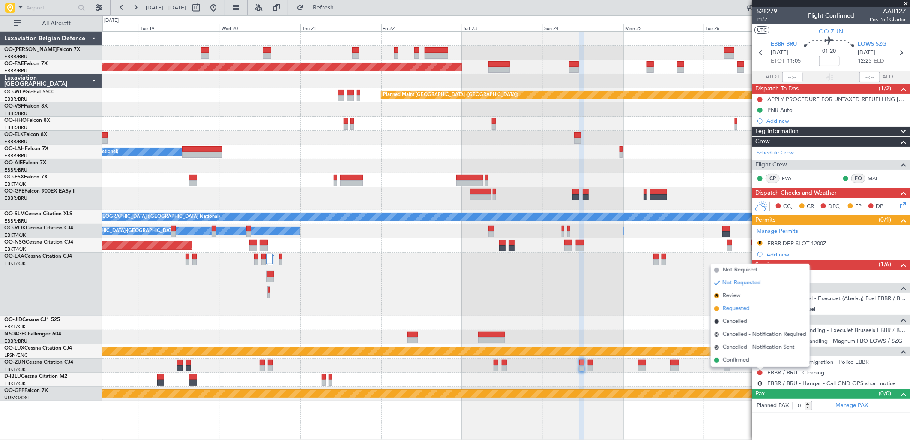
click at [742, 306] on span "Requested" at bounding box center [736, 308] width 27 height 9
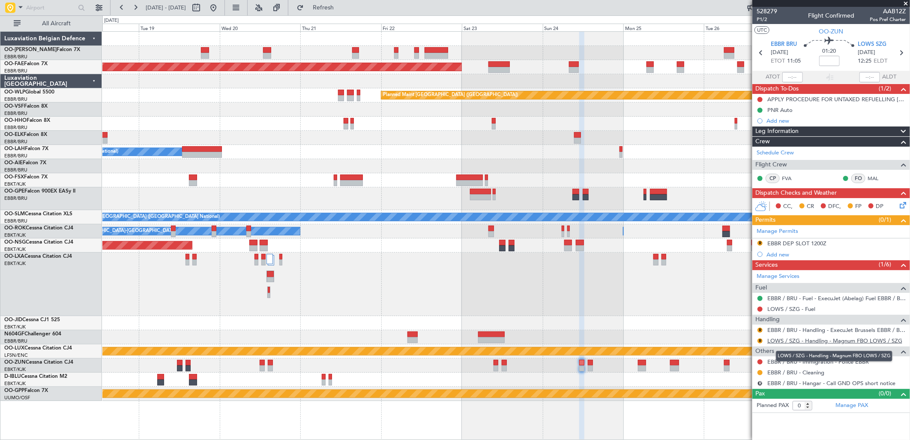
click at [851, 341] on link "LOWS / SZG - Handling - Magnum FBO LOWS / SZG" at bounding box center [834, 340] width 135 height 7
click at [758, 341] on div "Review" at bounding box center [760, 343] width 19 height 11
click at [759, 339] on button "R" at bounding box center [760, 340] width 5 height 5
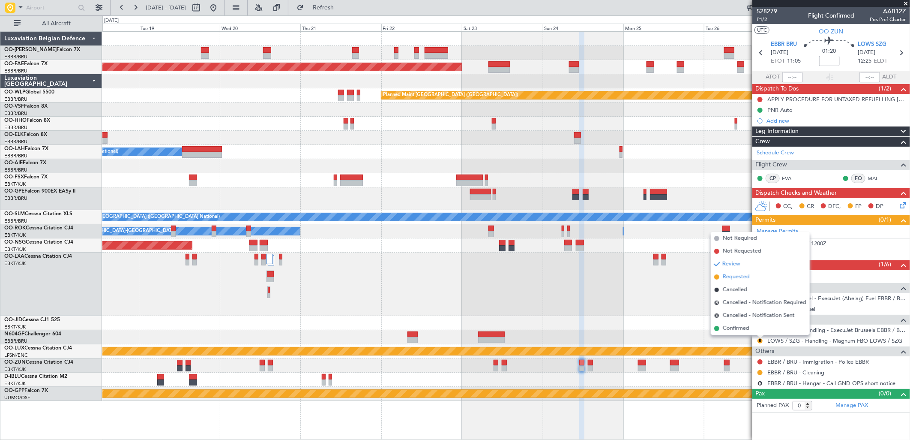
click at [731, 273] on span "Requested" at bounding box center [736, 276] width 27 height 9
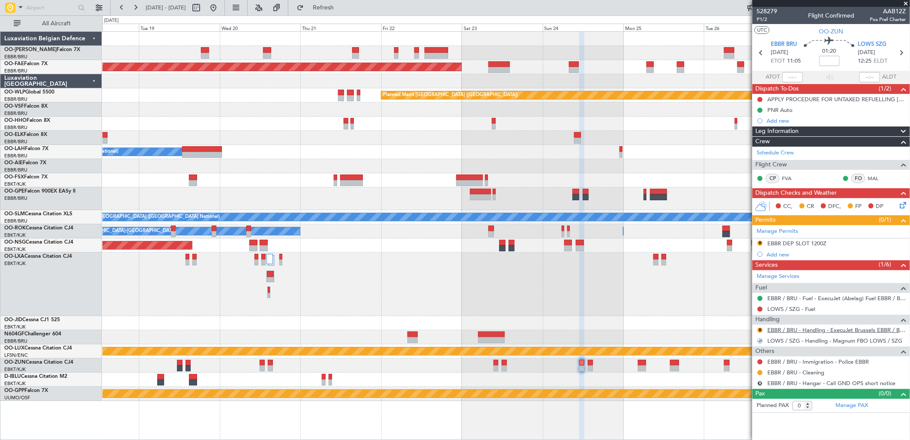
click at [791, 332] on link "EBBR / BRU - Handling - ExecuJet Brussels EBBR / BRU" at bounding box center [836, 329] width 138 height 7
click at [790, 242] on div "EBBR DEP SLOT 1200Z" at bounding box center [796, 243] width 59 height 7
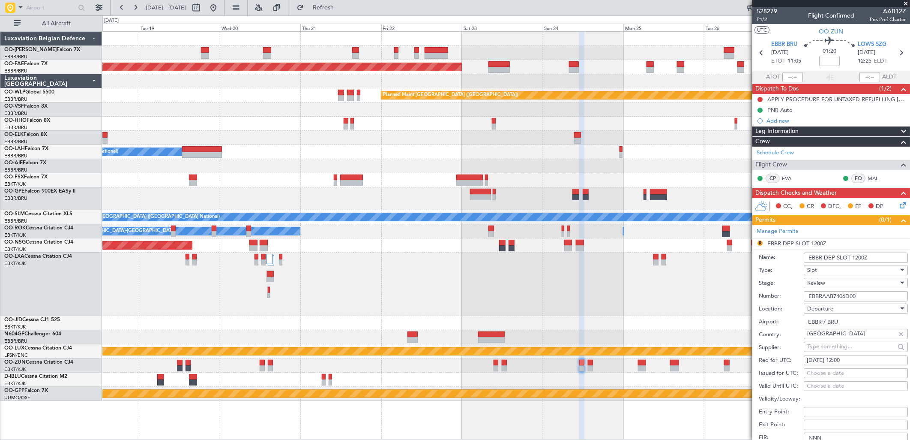
click at [828, 280] on div "Review" at bounding box center [852, 282] width 91 height 13
click at [829, 332] on span "Requested" at bounding box center [852, 338] width 89 height 13
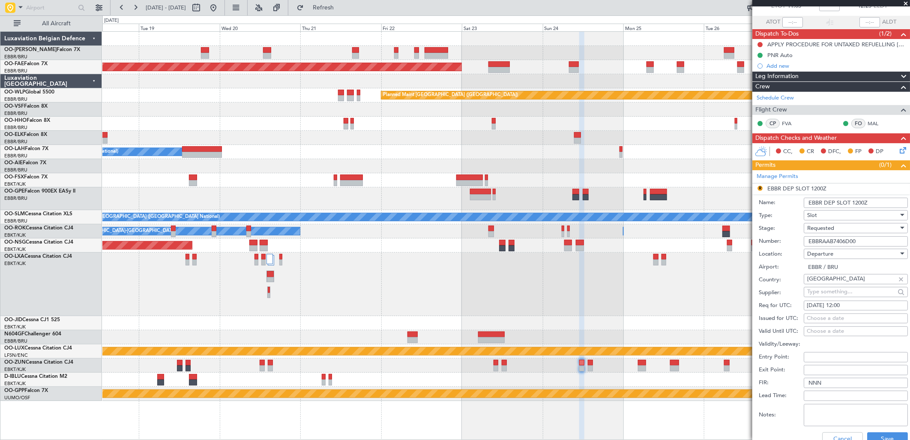
scroll to position [95, 0]
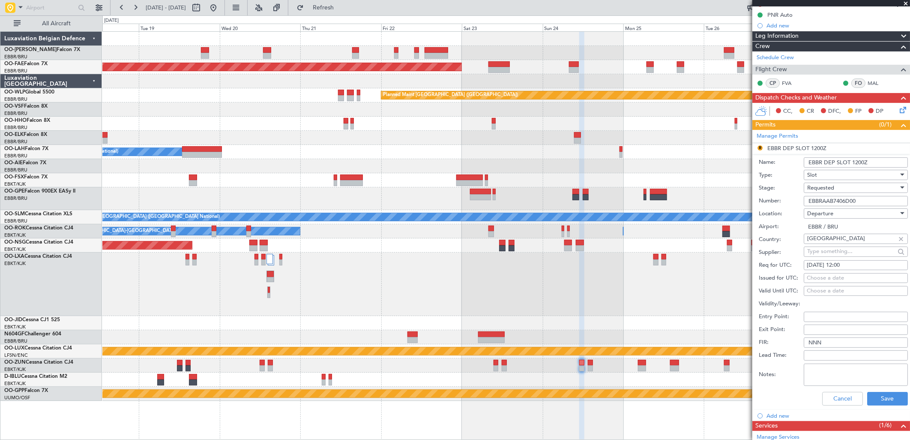
click at [858, 262] on div "[DATE] 12:00" at bounding box center [856, 265] width 98 height 9
select select "8"
select select "2025"
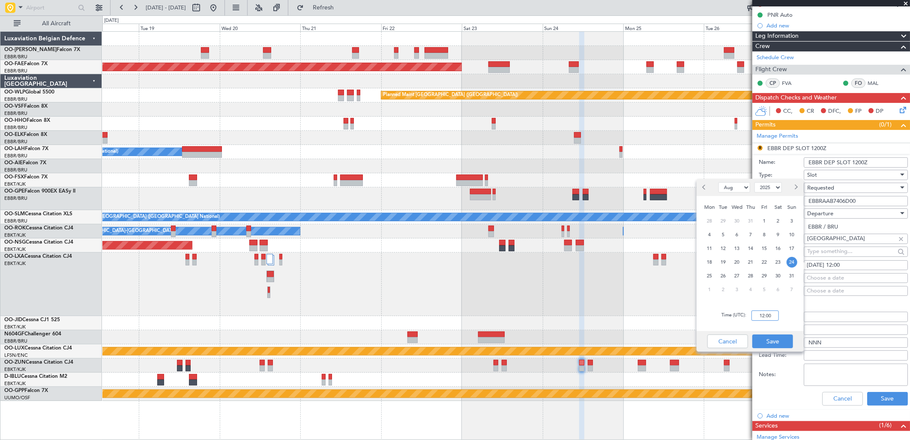
click at [755, 316] on input "12:00" at bounding box center [765, 315] width 27 height 10
type input "11:00"
click at [776, 341] on button "Save" at bounding box center [772, 341] width 41 height 14
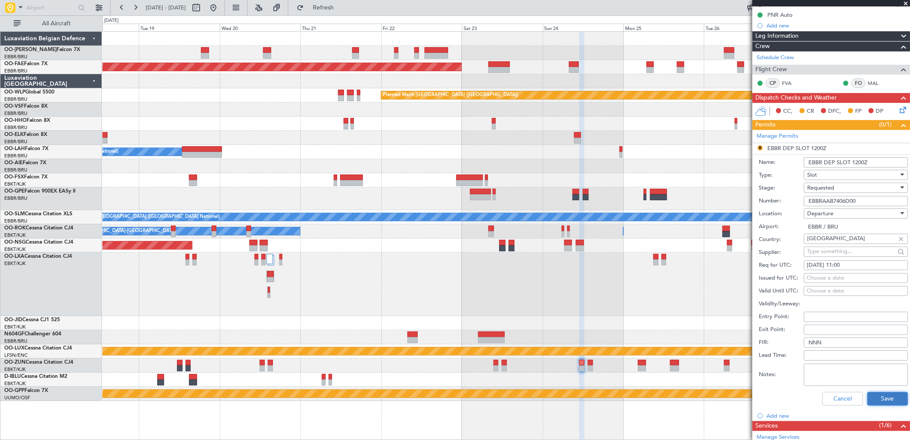
click at [877, 400] on button "Save" at bounding box center [887, 399] width 41 height 14
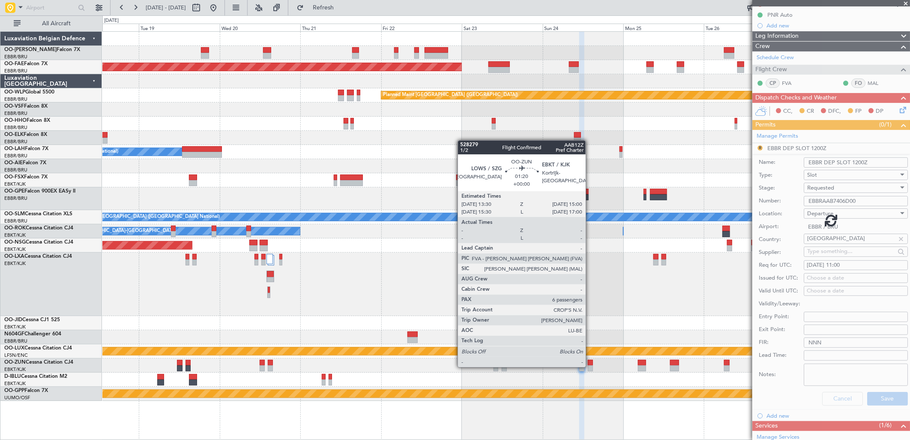
click at [590, 366] on div at bounding box center [590, 368] width 5 height 6
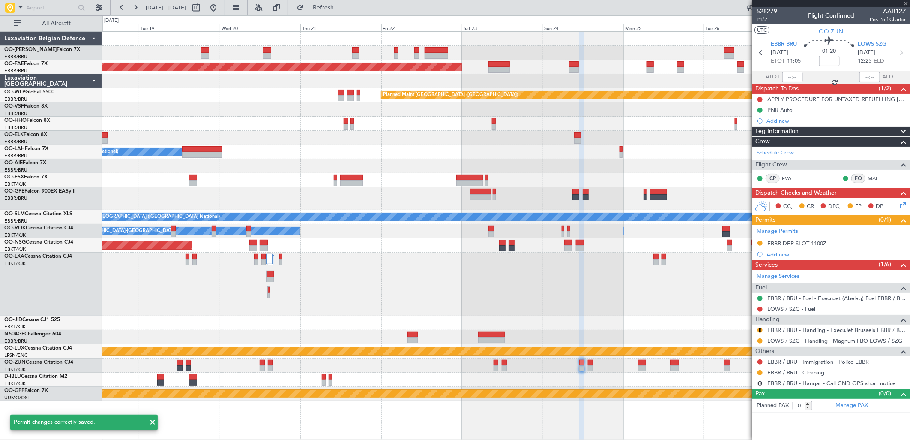
scroll to position [0, 0]
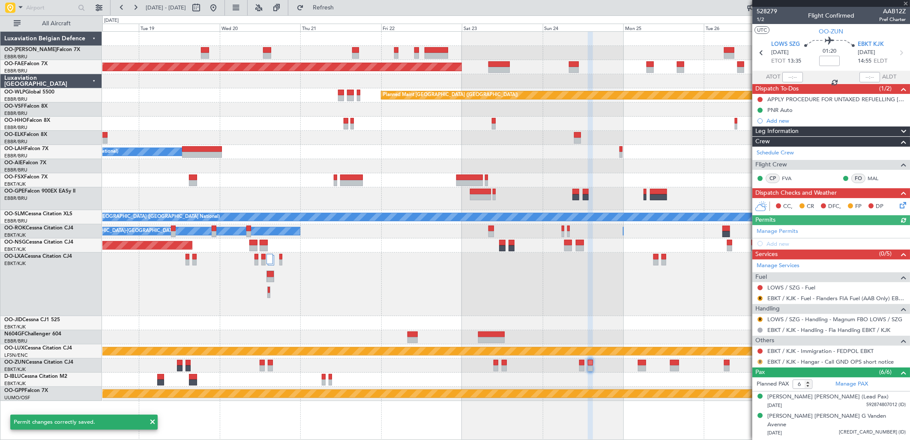
click at [759, 360] on button "R" at bounding box center [760, 361] width 5 height 5
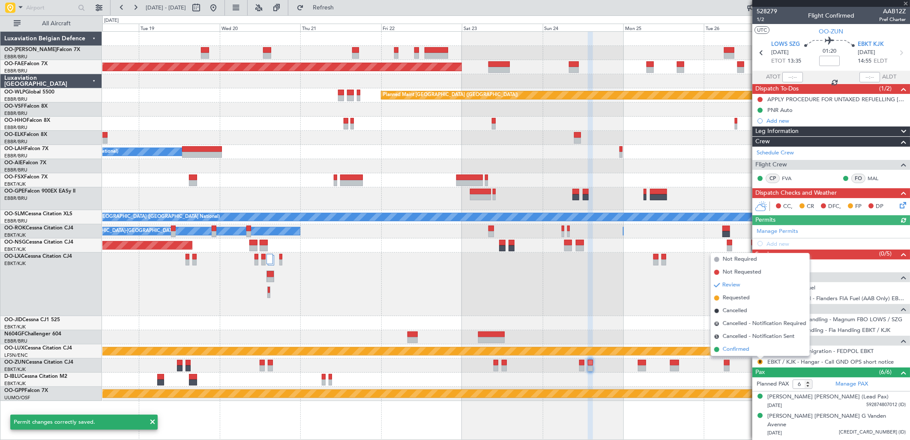
click at [748, 350] on span "Confirmed" at bounding box center [736, 349] width 27 height 9
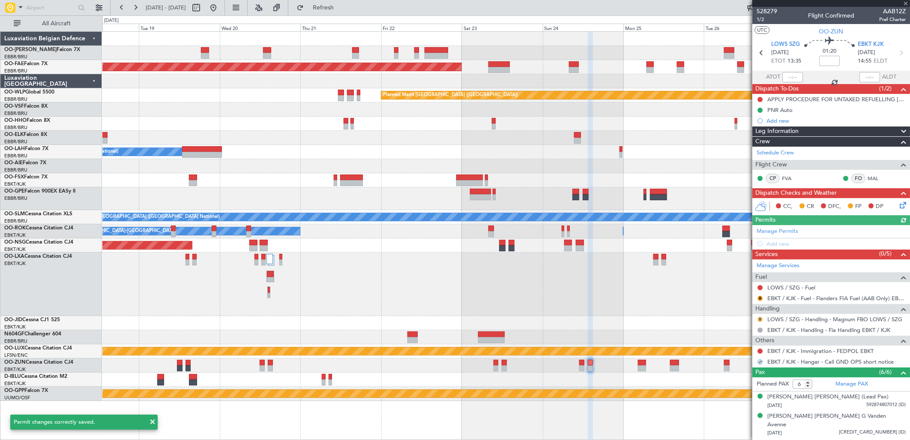
click at [759, 318] on button "R" at bounding box center [760, 319] width 5 height 5
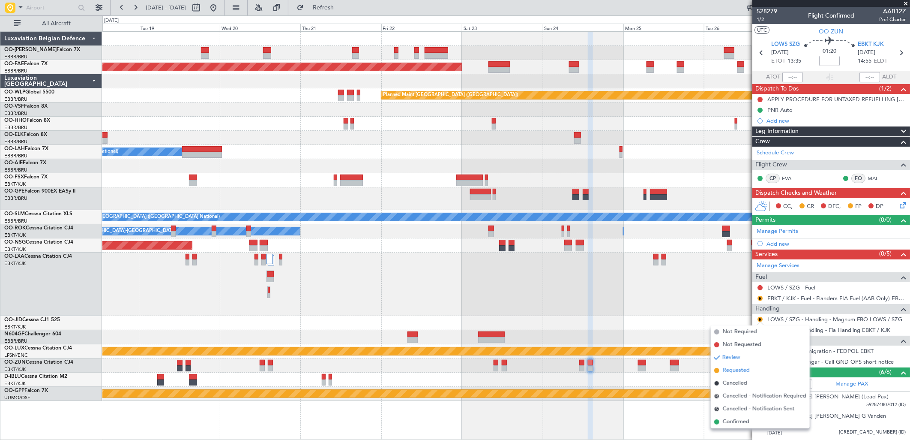
click at [739, 369] on span "Requested" at bounding box center [736, 370] width 27 height 9
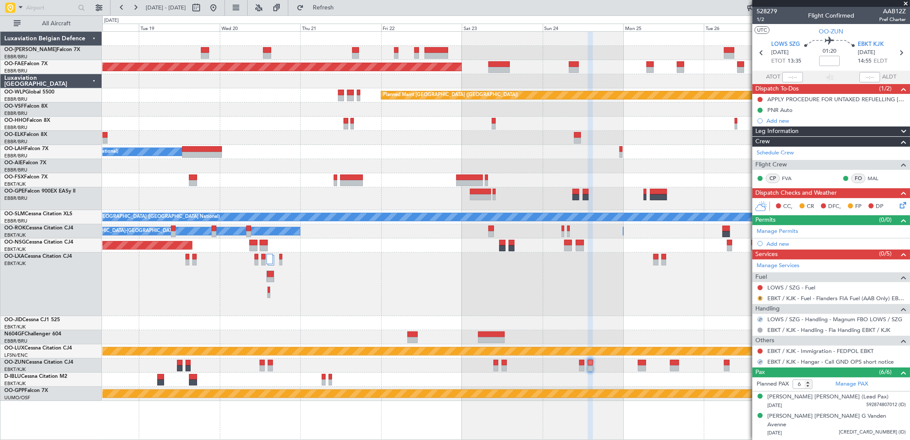
click at [760, 298] on button "R" at bounding box center [760, 298] width 5 height 5
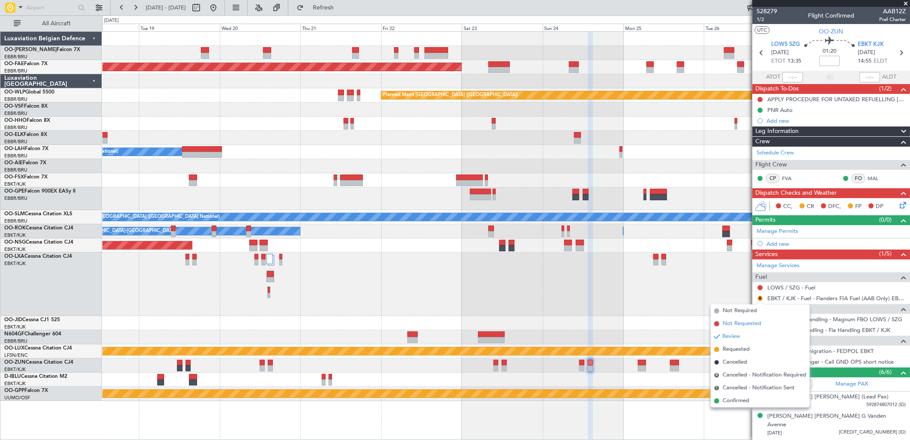
click at [749, 323] on span "Not Requested" at bounding box center [742, 323] width 39 height 9
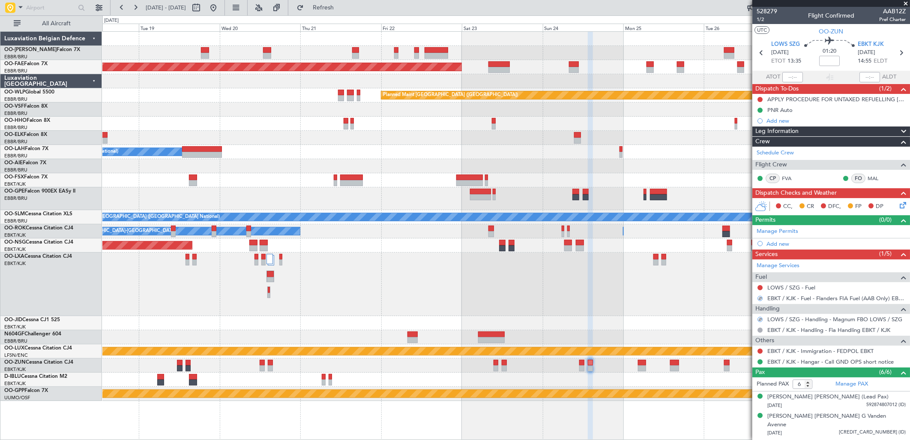
click at [578, 364] on div at bounding box center [505, 365] width 807 height 14
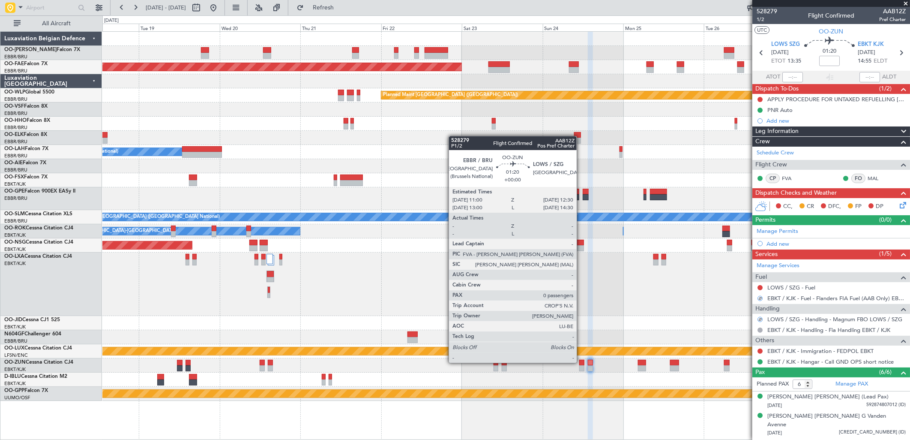
click at [581, 362] on div at bounding box center [581, 362] width 5 height 6
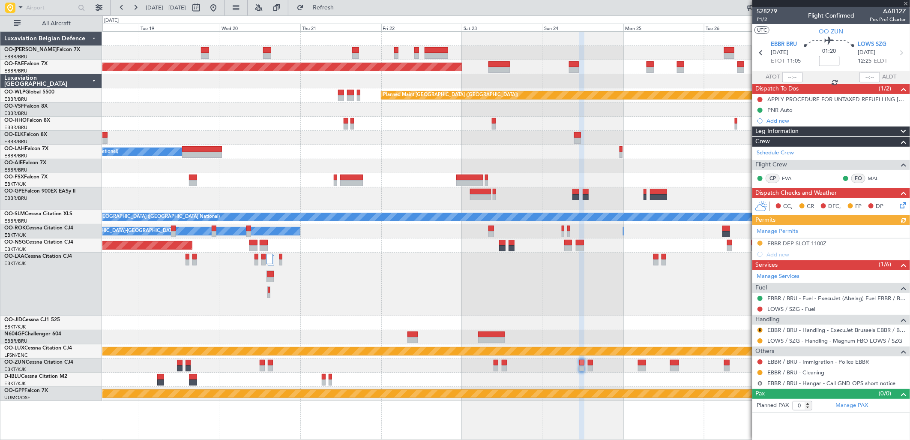
click at [759, 383] on button "R" at bounding box center [760, 382] width 5 height 5
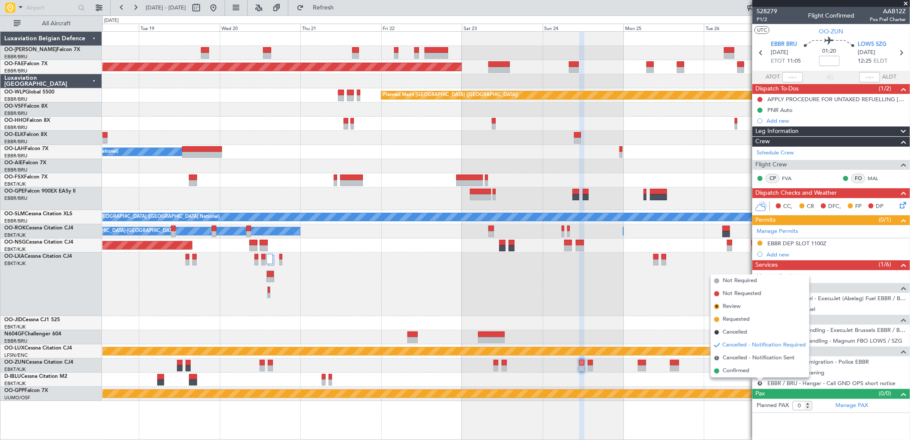
click at [658, 315] on div "Planned Maint [GEOGRAPHIC_DATA] ([GEOGRAPHIC_DATA] National) No [GEOGRAPHIC_DAT…" at bounding box center [505, 283] width 807 height 63
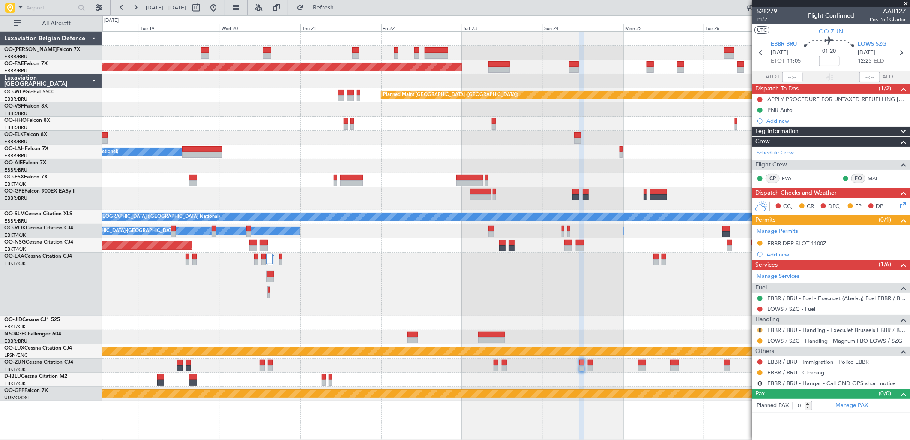
click at [760, 329] on button "R" at bounding box center [760, 329] width 5 height 5
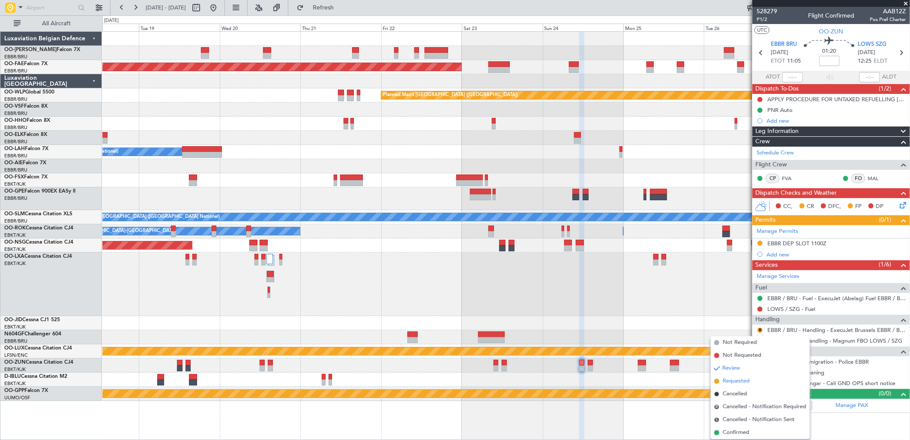
click at [729, 380] on span "Requested" at bounding box center [736, 381] width 27 height 9
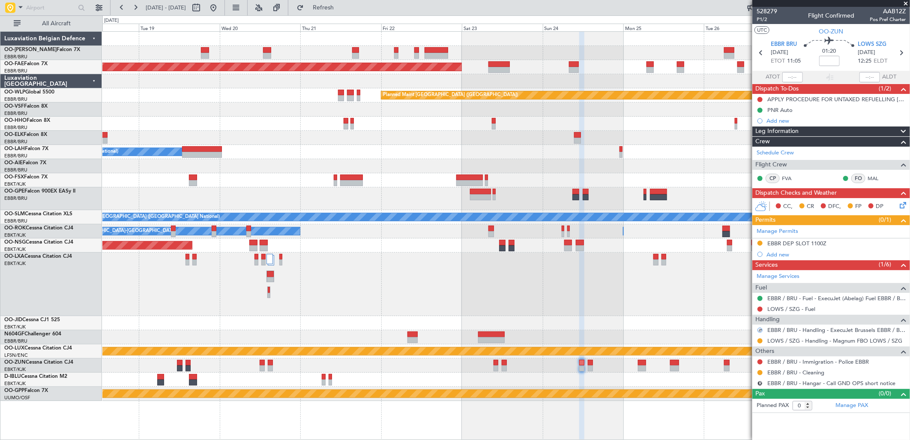
click at [674, 340] on div at bounding box center [505, 337] width 807 height 14
click at [765, 19] on span "P1/2" at bounding box center [767, 19] width 21 height 7
click at [341, 10] on span "Refresh" at bounding box center [323, 8] width 36 height 6
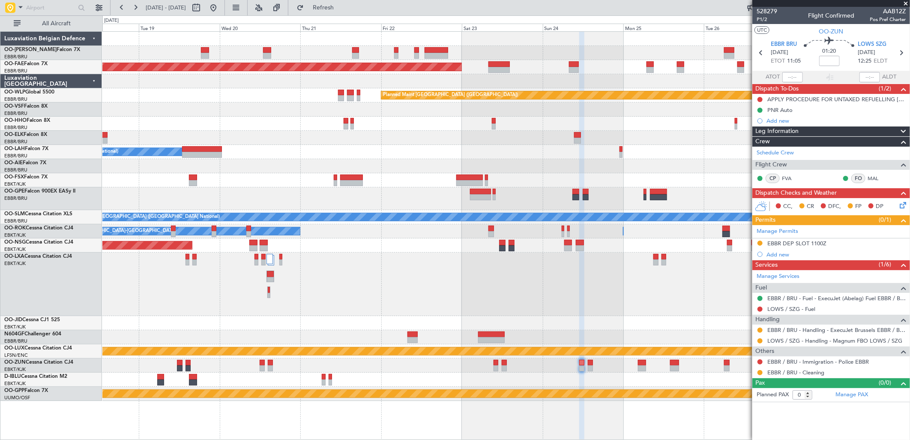
click at [220, 11] on button at bounding box center [214, 8] width 14 height 14
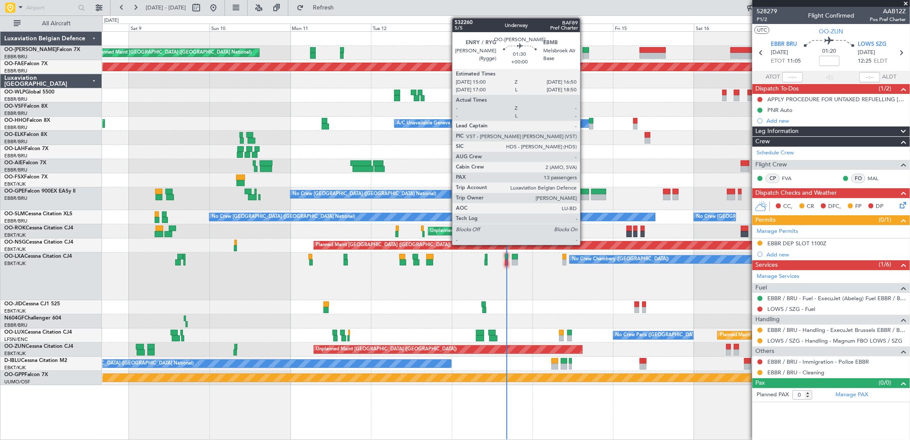
click at [584, 51] on div at bounding box center [586, 50] width 6 height 6
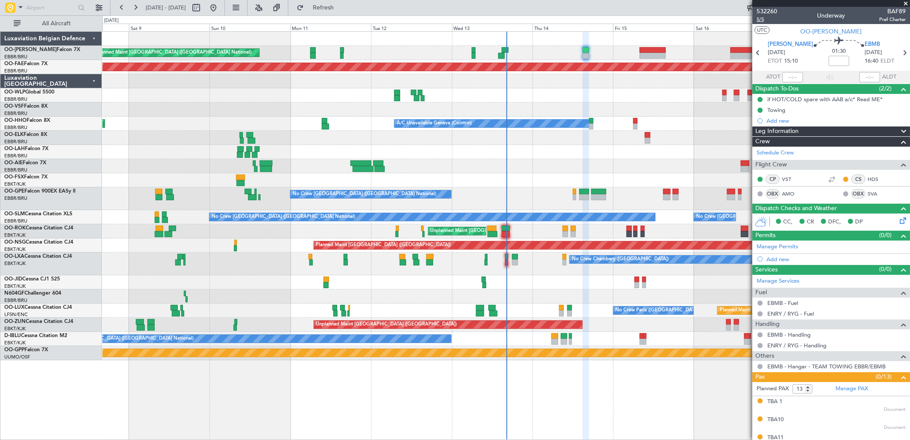
click at [758, 20] on span "5/5" at bounding box center [767, 19] width 21 height 7
click at [341, 6] on span "Refresh" at bounding box center [323, 8] width 36 height 6
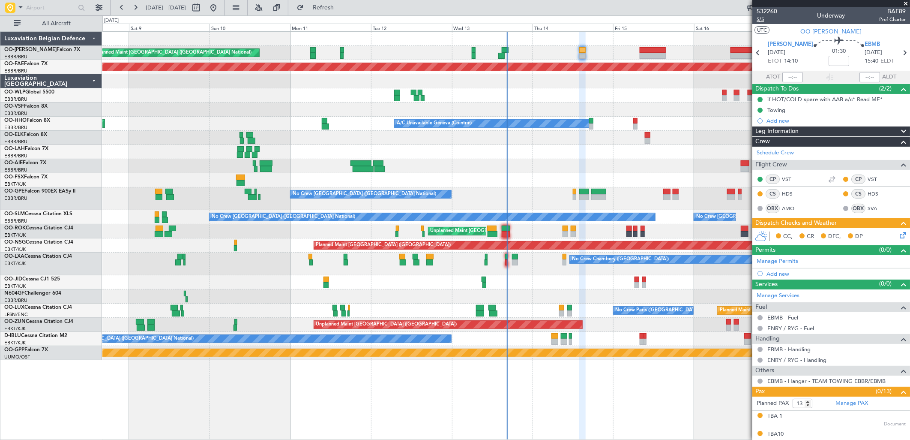
click at [766, 19] on span "5/5" at bounding box center [767, 19] width 21 height 7
click at [898, 235] on icon at bounding box center [901, 233] width 7 height 7
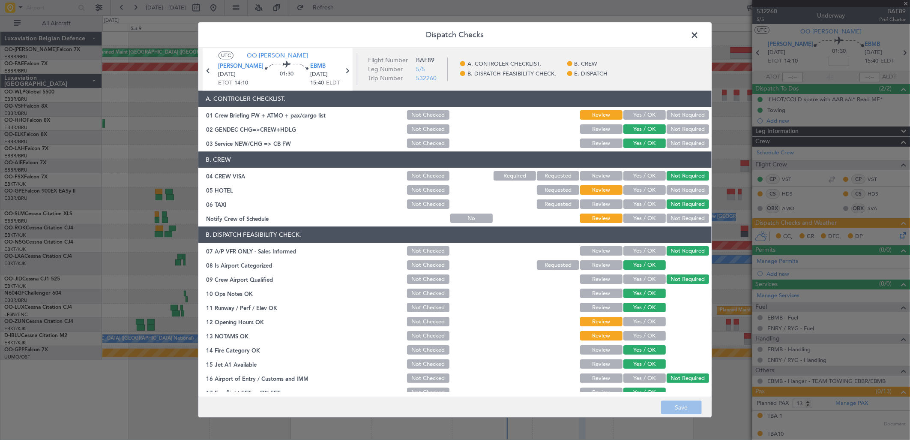
click at [685, 192] on button "Not Required" at bounding box center [688, 190] width 42 height 9
click at [641, 219] on button "Yes / OK" at bounding box center [644, 218] width 42 height 9
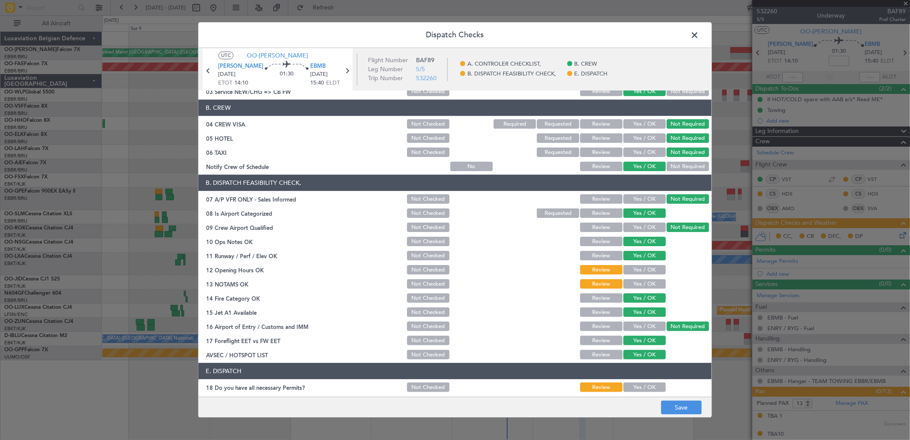
scroll to position [95, 0]
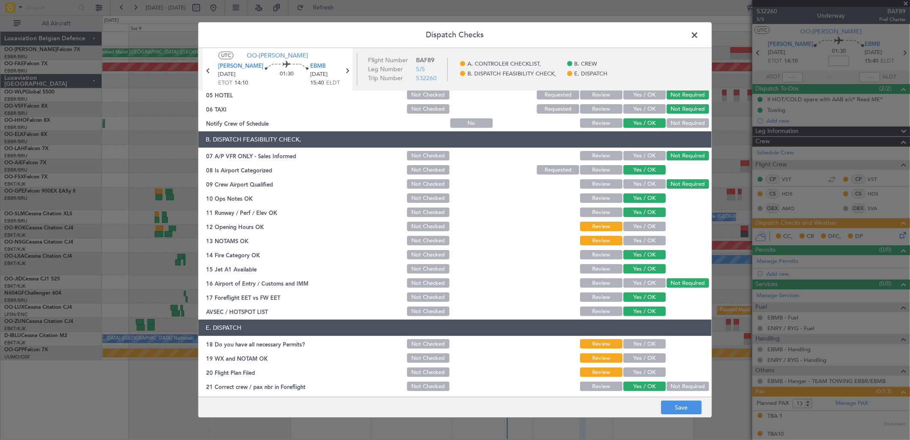
drag, startPoint x: 643, startPoint y: 224, endPoint x: 635, endPoint y: 240, distance: 18.4
click at [642, 226] on button "Yes / OK" at bounding box center [644, 226] width 42 height 9
drag, startPoint x: 635, startPoint y: 241, endPoint x: 639, endPoint y: 259, distance: 18.5
click at [635, 242] on button "Yes / OK" at bounding box center [644, 240] width 42 height 9
click at [691, 410] on button "Save" at bounding box center [681, 408] width 41 height 14
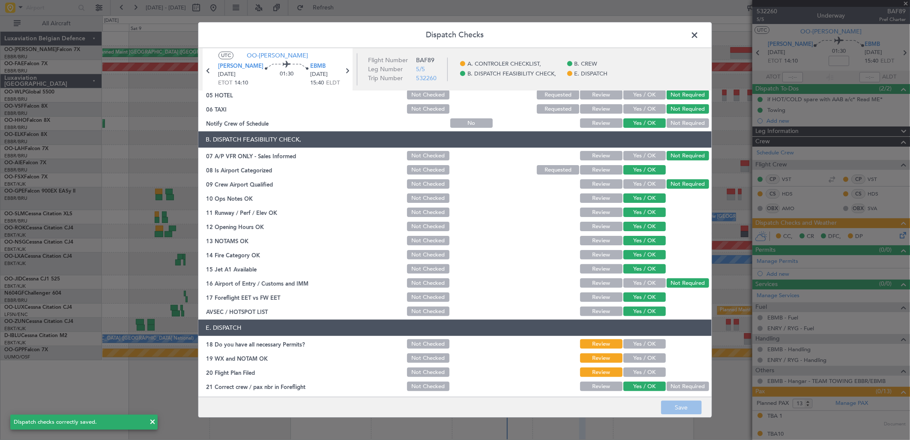
click at [699, 33] on span at bounding box center [699, 37] width 0 height 17
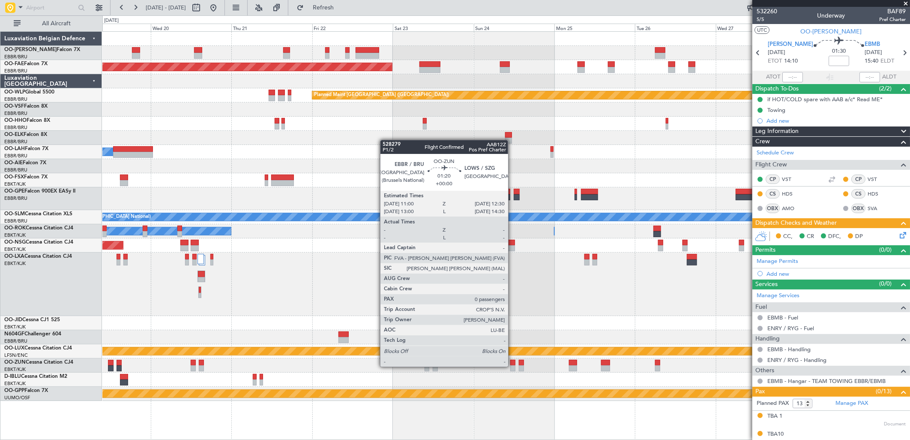
click at [511, 366] on div at bounding box center [512, 368] width 5 height 6
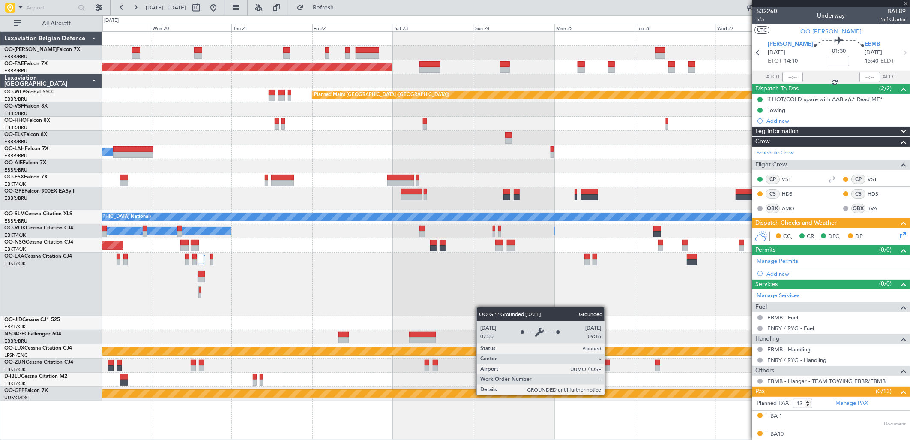
type input "0"
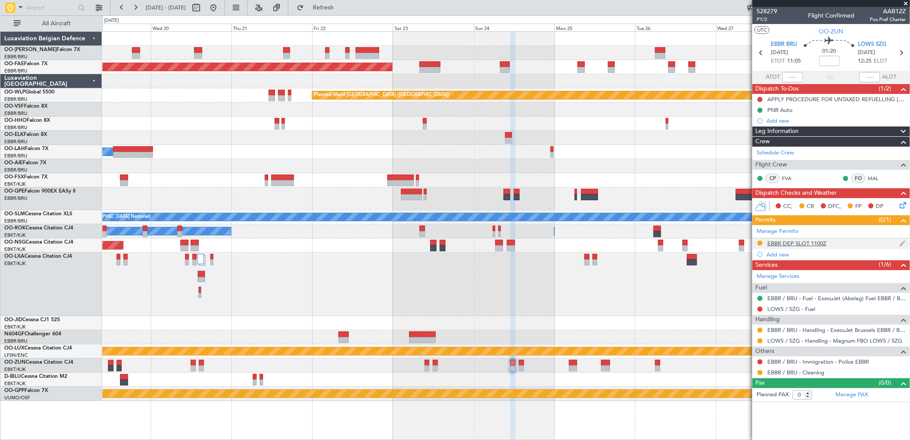
click at [802, 243] on div "EBBR DEP SLOT 1100Z" at bounding box center [796, 243] width 59 height 7
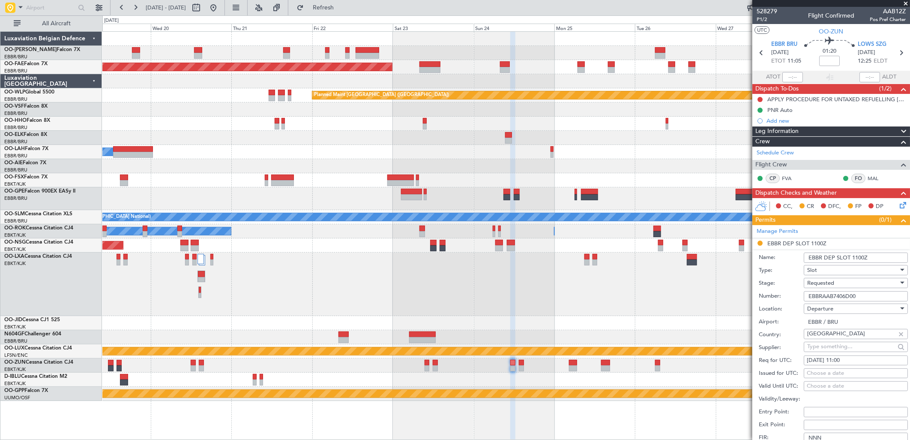
click at [843, 280] on div "Requested" at bounding box center [852, 282] width 91 height 13
click at [829, 349] on span "Received OK" at bounding box center [852, 348] width 89 height 13
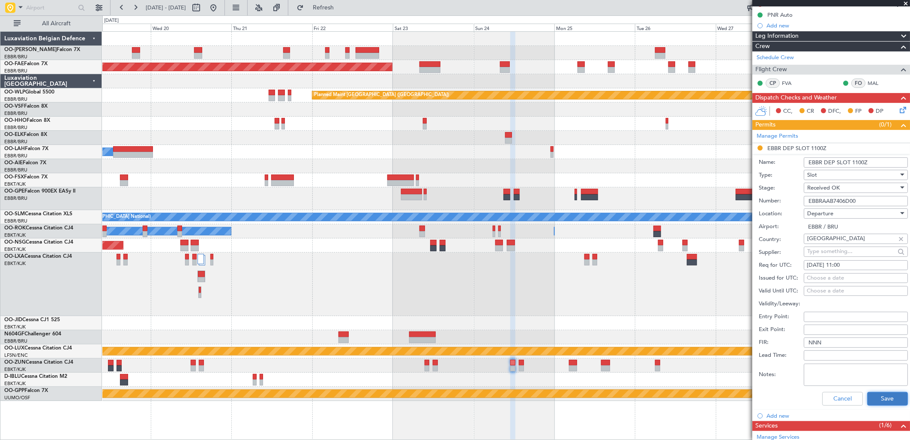
click at [881, 400] on button "Save" at bounding box center [887, 399] width 41 height 14
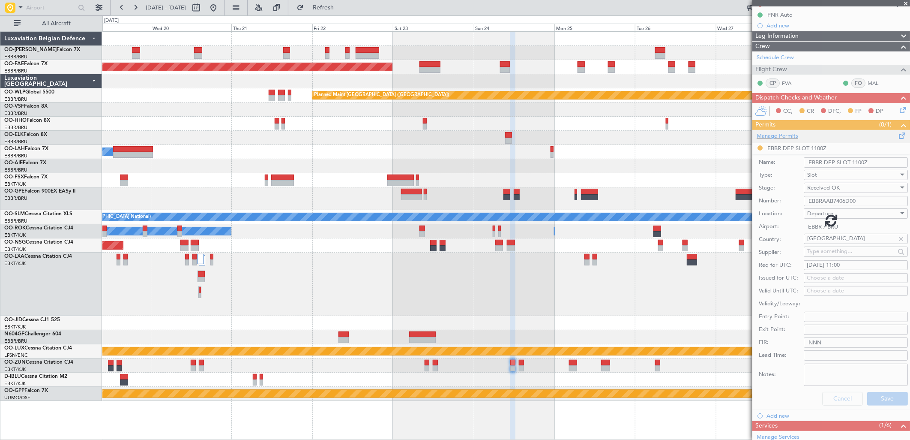
scroll to position [0, 0]
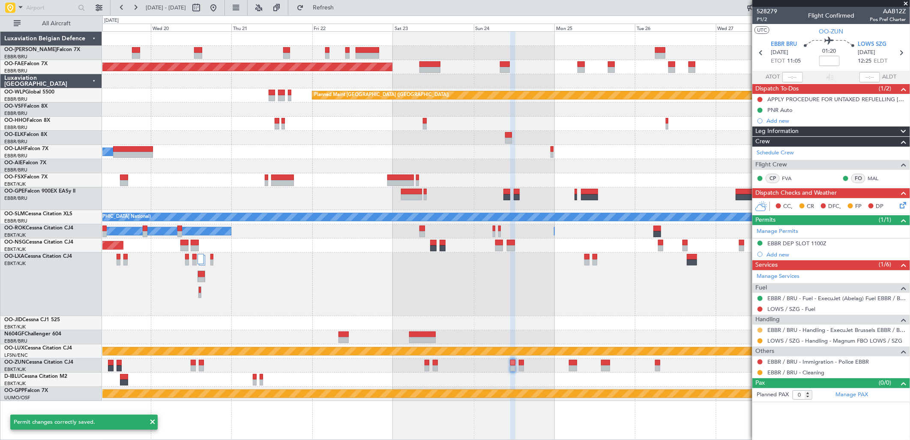
click at [761, 329] on button at bounding box center [760, 329] width 5 height 5
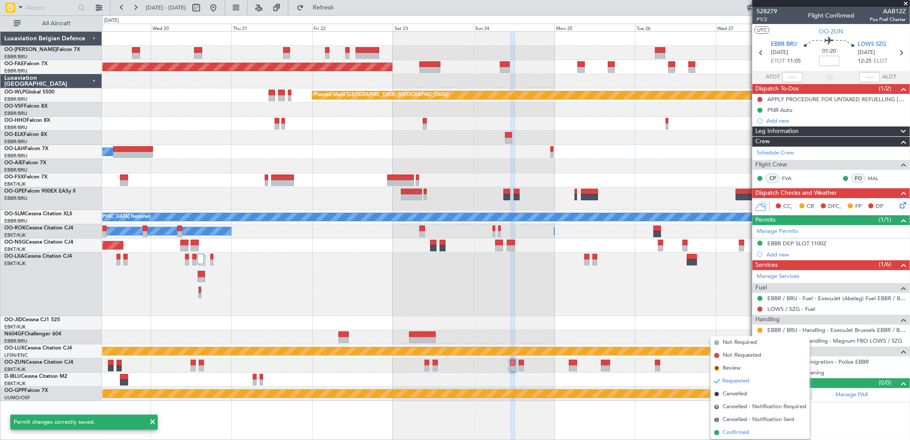
click at [728, 431] on span "Confirmed" at bounding box center [736, 432] width 27 height 9
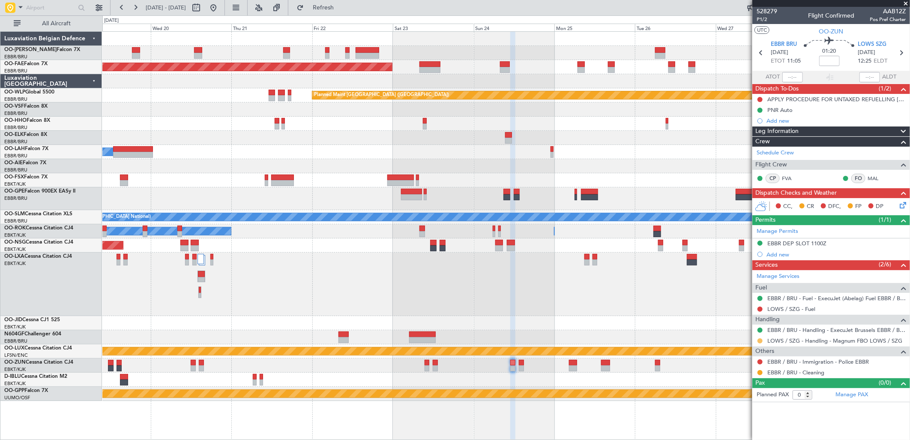
click at [759, 340] on button at bounding box center [760, 340] width 5 height 5
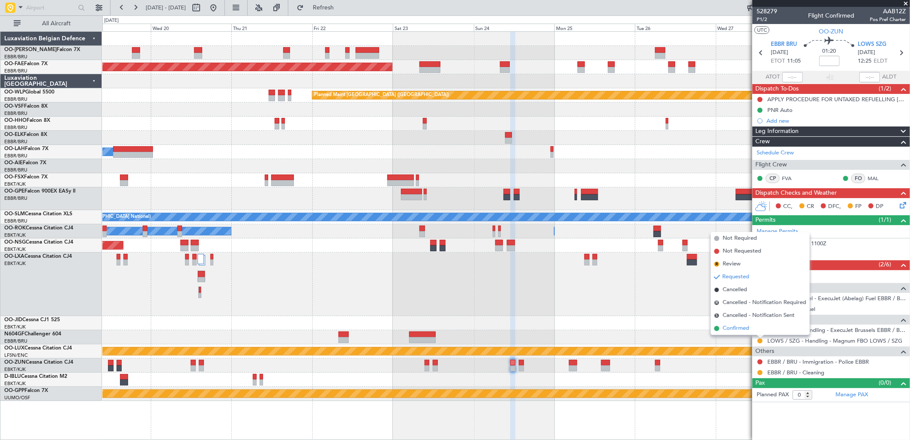
click at [735, 326] on span "Confirmed" at bounding box center [736, 328] width 27 height 9
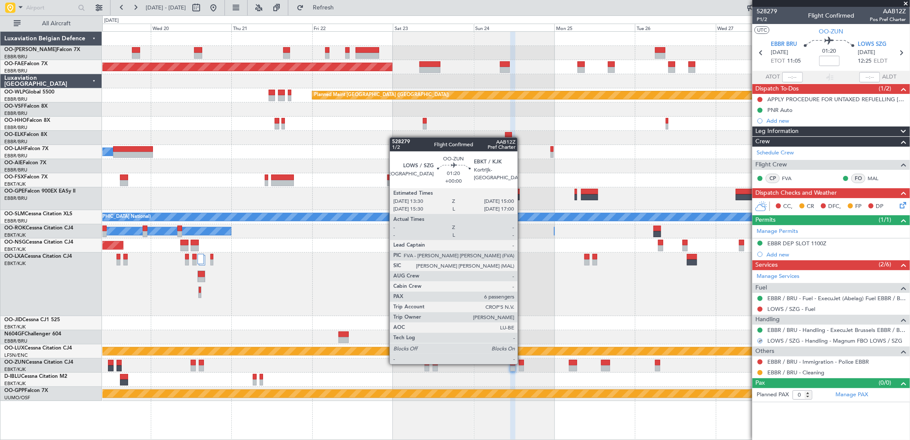
click at [522, 363] on div at bounding box center [521, 362] width 5 height 6
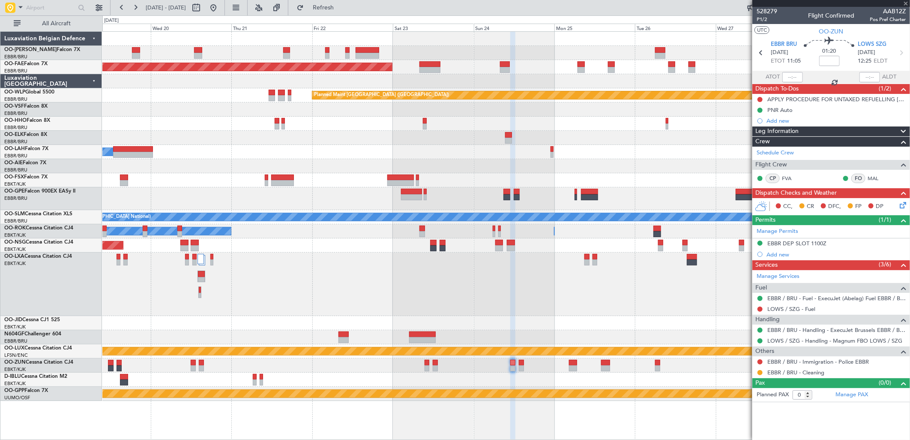
type input "6"
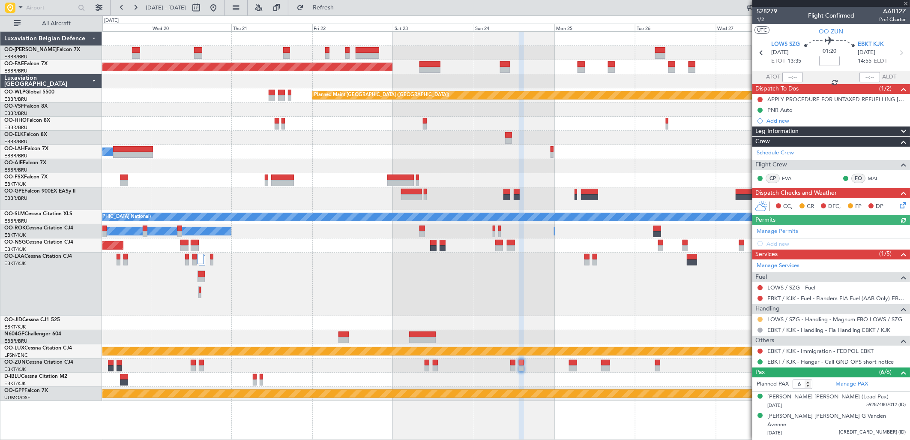
click at [761, 319] on button at bounding box center [760, 319] width 5 height 5
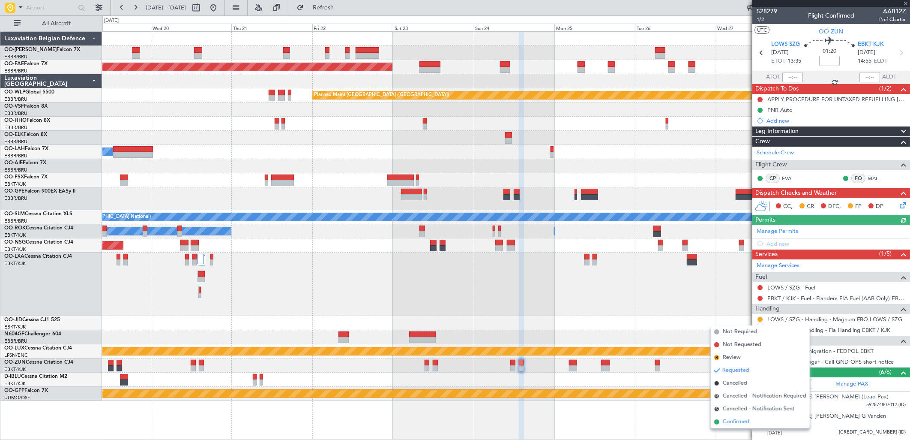
click at [731, 422] on span "Confirmed" at bounding box center [736, 421] width 27 height 9
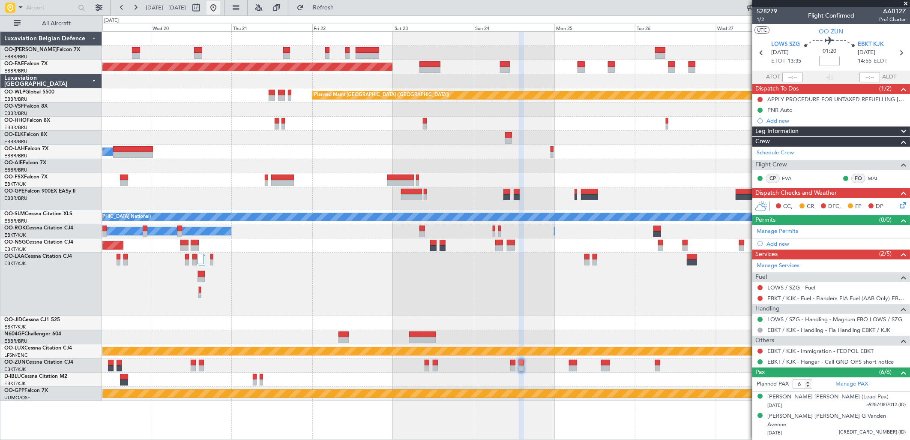
click at [220, 11] on button at bounding box center [214, 8] width 14 height 14
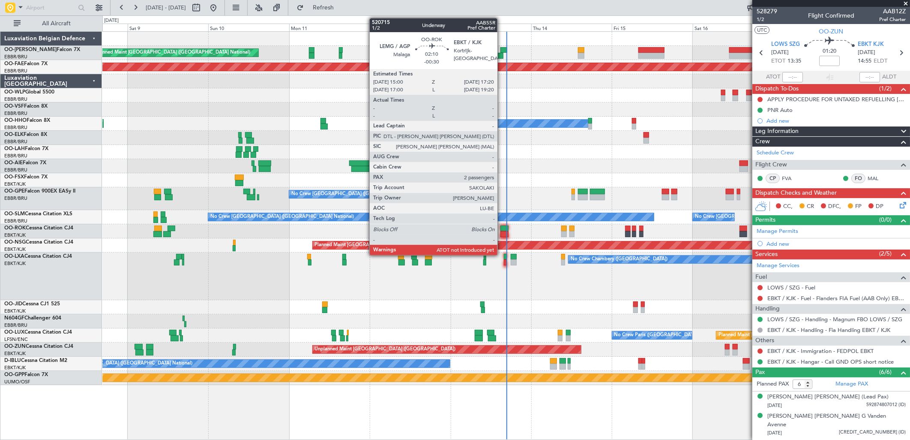
click at [502, 228] on div at bounding box center [504, 228] width 8 height 6
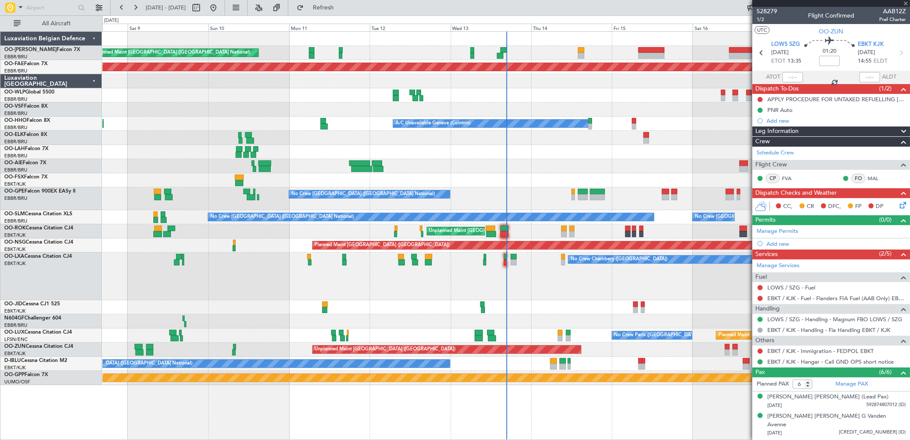
type input "-00:30"
type input "2"
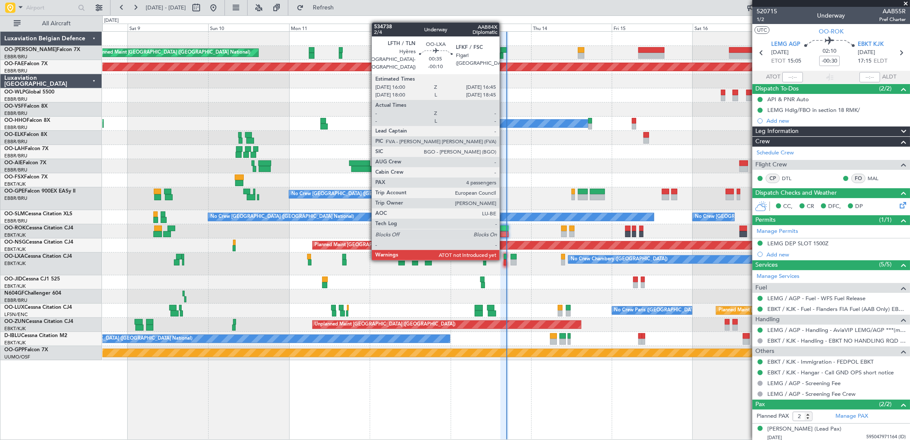
click at [504, 258] on div at bounding box center [505, 257] width 3 height 6
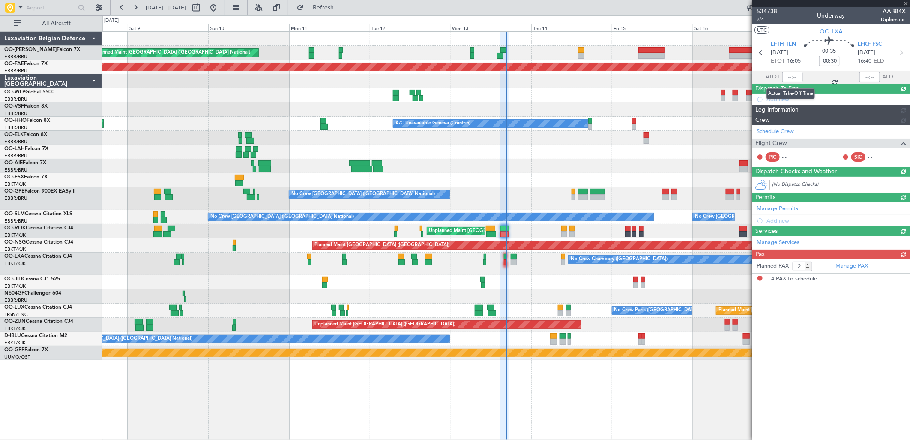
type input "-00:10"
type input "4"
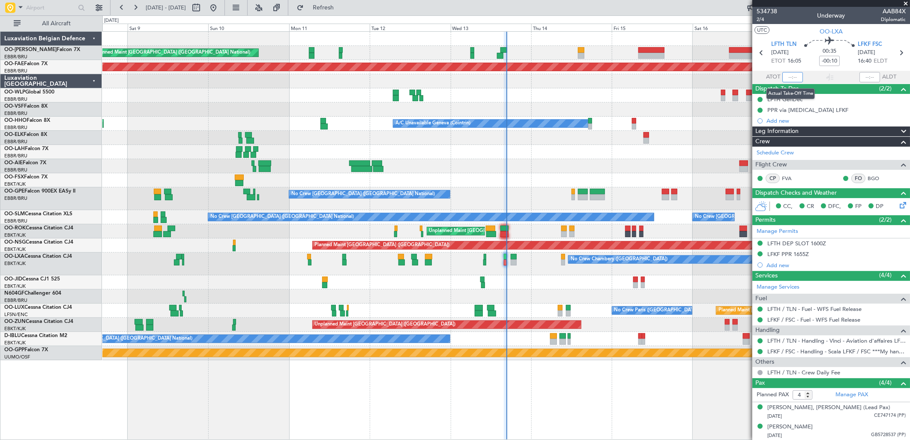
click at [798, 75] on input "text" at bounding box center [792, 77] width 21 height 10
type input "16:28"
click at [425, 190] on div "No Crew [GEOGRAPHIC_DATA] ([GEOGRAPHIC_DATA] National)" at bounding box center [505, 198] width 807 height 23
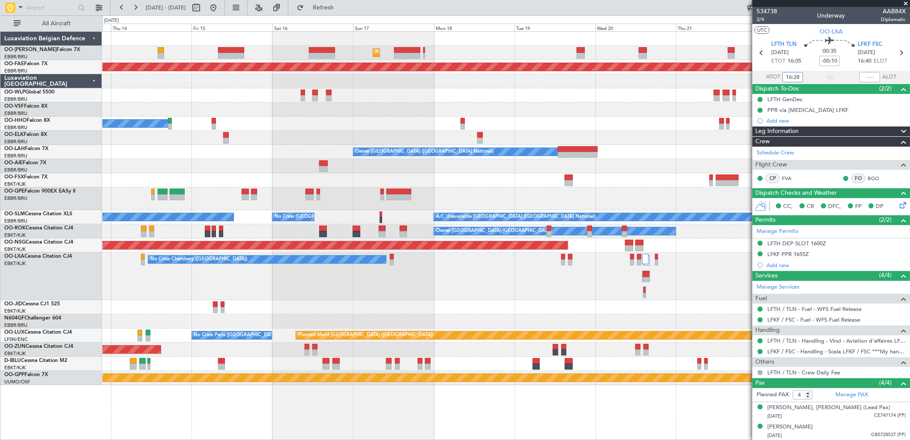
click at [470, 185] on div at bounding box center [505, 180] width 807 height 14
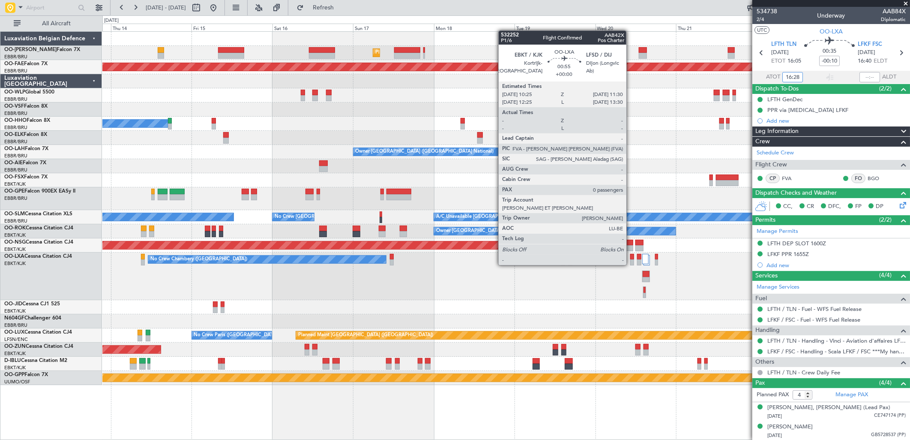
click at [631, 256] on div at bounding box center [632, 257] width 4 height 6
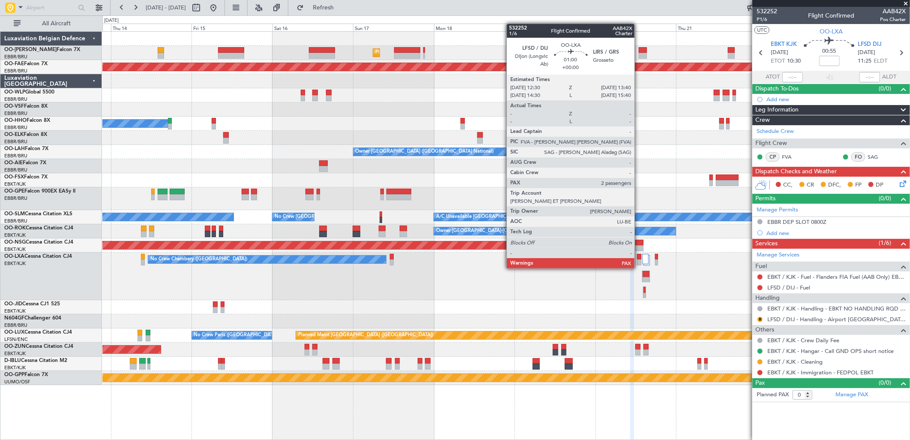
click at [639, 260] on div at bounding box center [639, 262] width 4 height 6
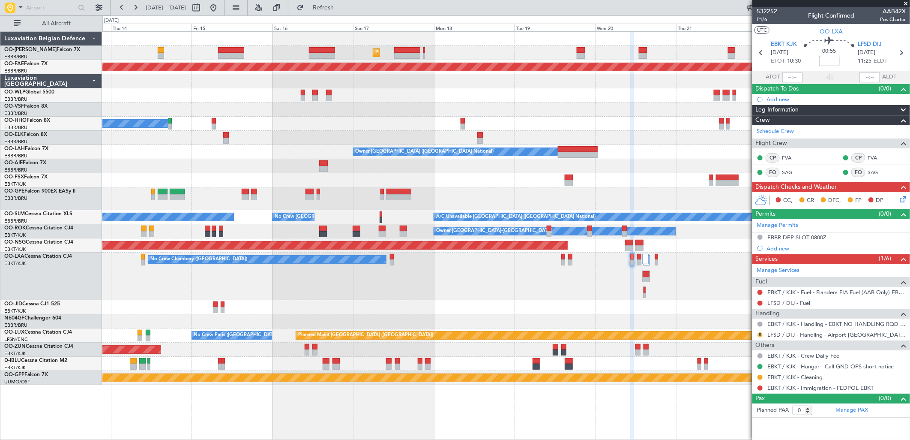
click at [761, 335] on button "R" at bounding box center [760, 334] width 5 height 5
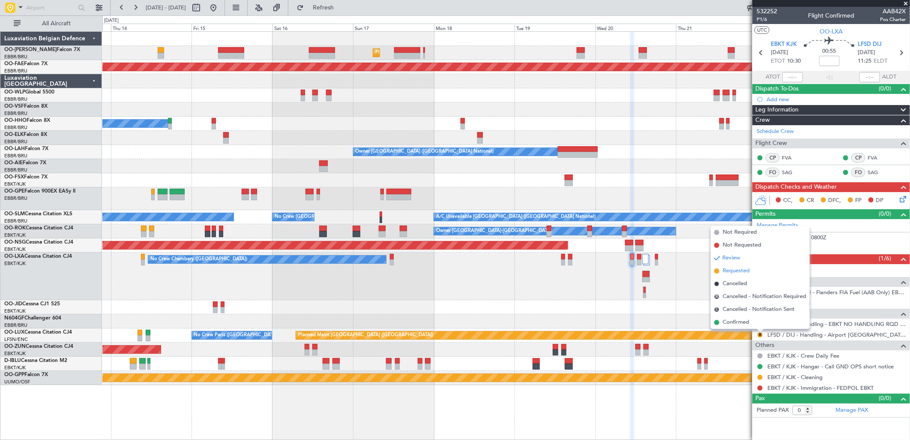
click at [731, 269] on span "Requested" at bounding box center [736, 270] width 27 height 9
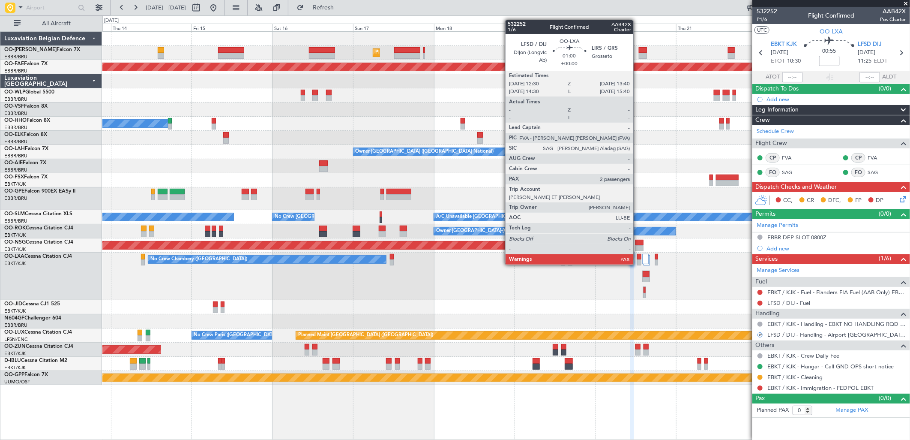
click at [638, 256] on div at bounding box center [639, 257] width 4 height 6
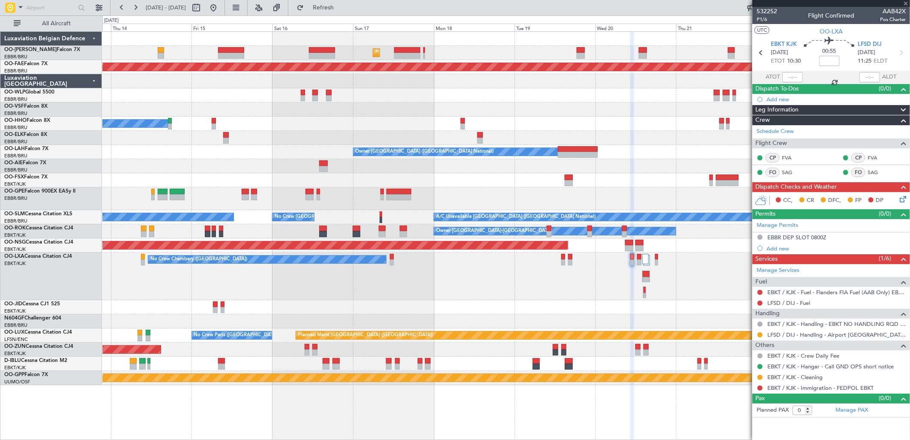
type input "6"
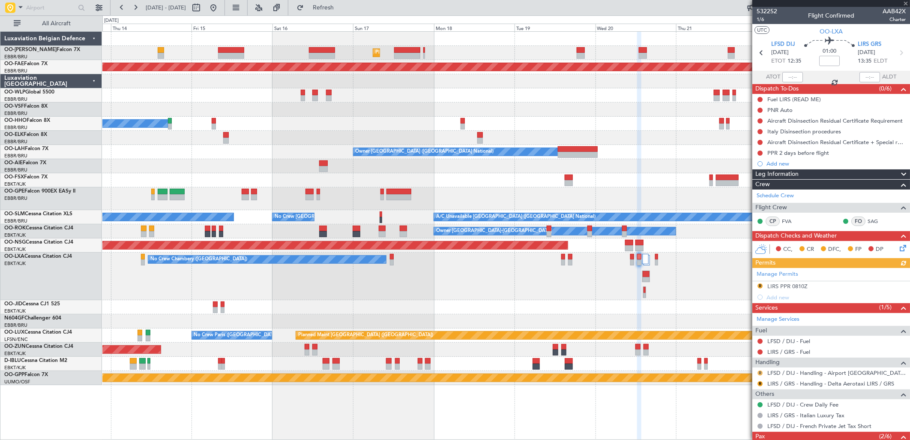
click at [761, 371] on button "R" at bounding box center [760, 372] width 5 height 5
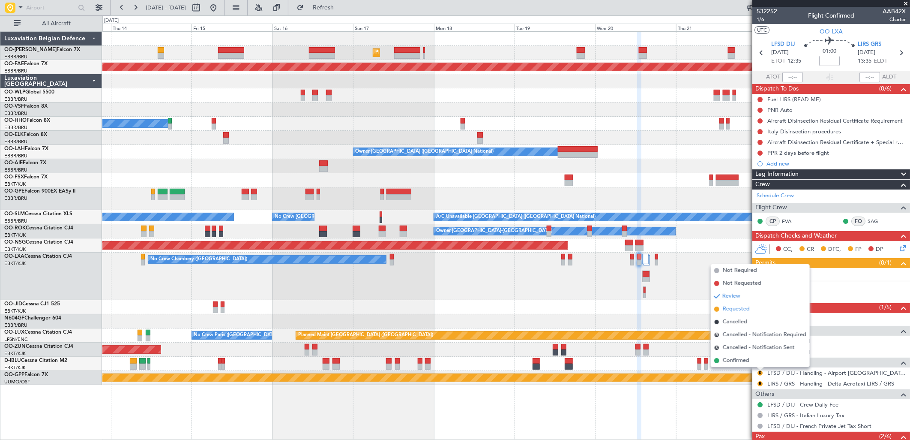
click at [738, 308] on span "Requested" at bounding box center [736, 309] width 27 height 9
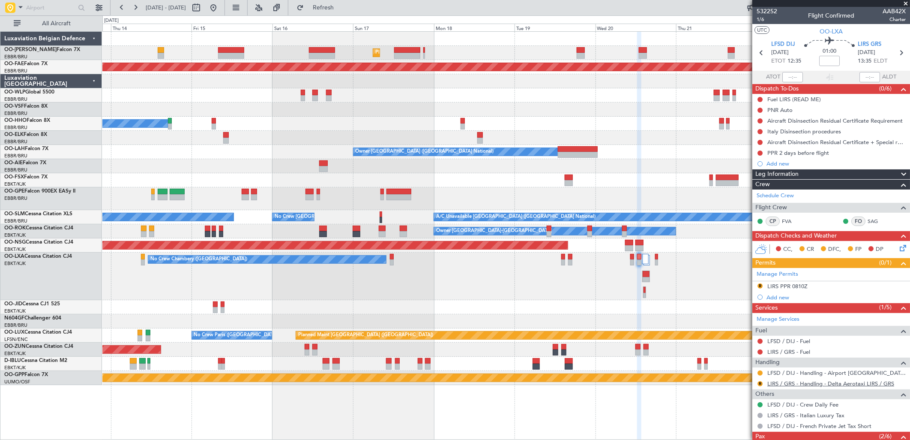
click at [813, 382] on link "LIRS / GRS - Handling - Delta Aerotaxi LIRS / GRS" at bounding box center [830, 383] width 127 height 7
click at [761, 384] on button "R" at bounding box center [760, 383] width 5 height 5
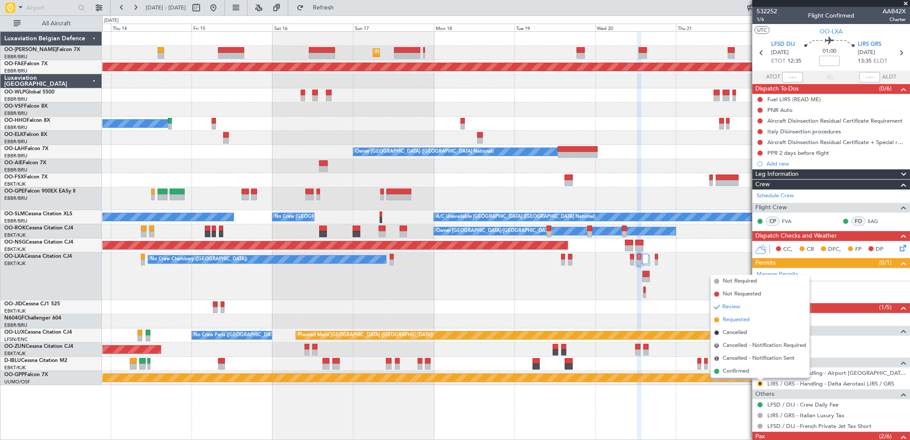
click at [730, 320] on span "Requested" at bounding box center [736, 319] width 27 height 9
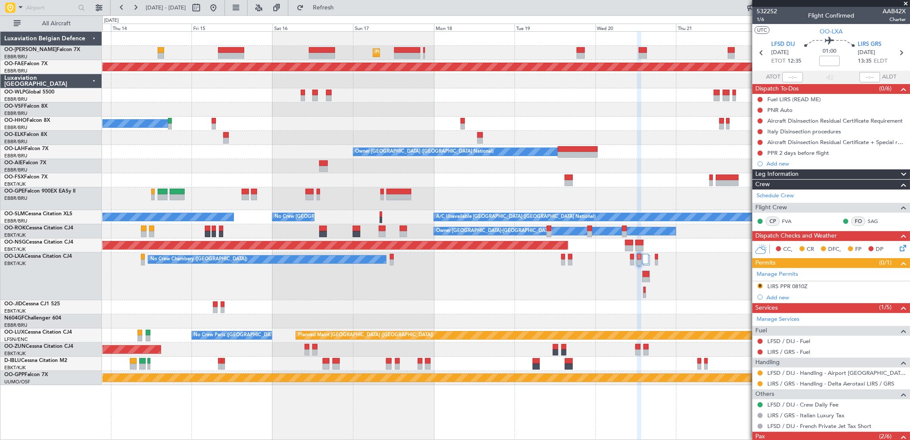
drag, startPoint x: 789, startPoint y: 285, endPoint x: 827, endPoint y: 290, distance: 38.0
click at [790, 285] on div "LIRS PPR 0810Z" at bounding box center [787, 285] width 40 height 7
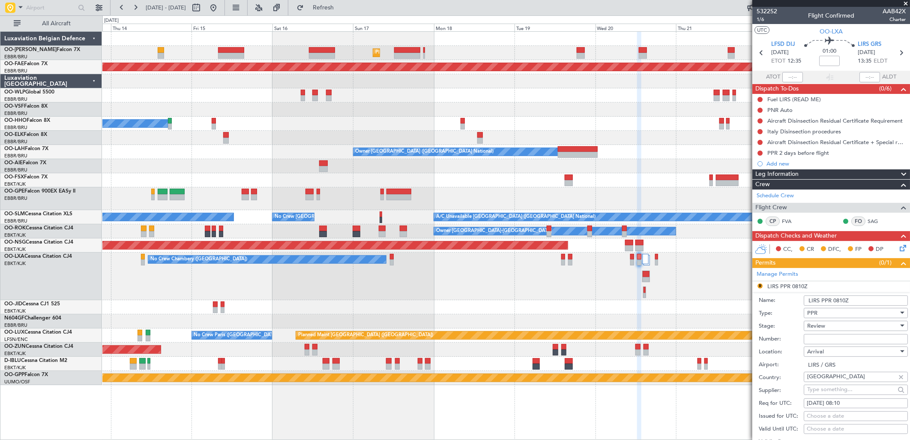
click at [846, 404] on div "20/08/2025 08:10" at bounding box center [856, 403] width 98 height 9
select select "8"
select select "2025"
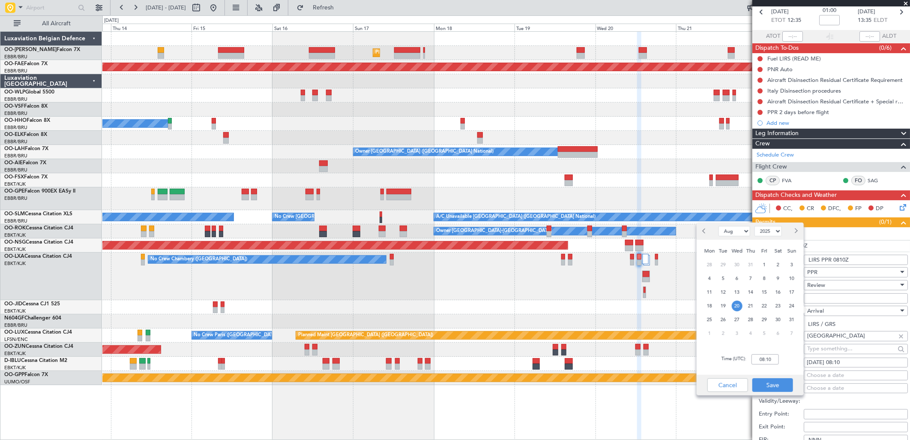
scroll to position [95, 0]
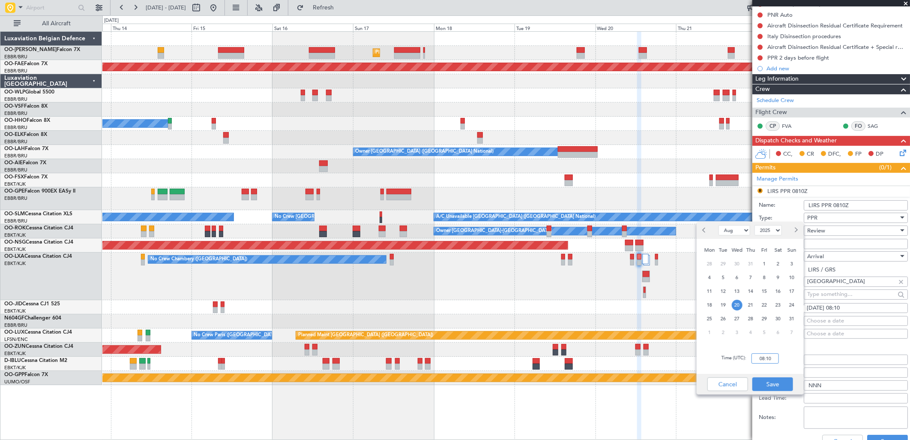
click at [770, 360] on input "08:10" at bounding box center [765, 358] width 27 height 10
type input "13:40"
click at [774, 380] on button "Save" at bounding box center [772, 384] width 41 height 14
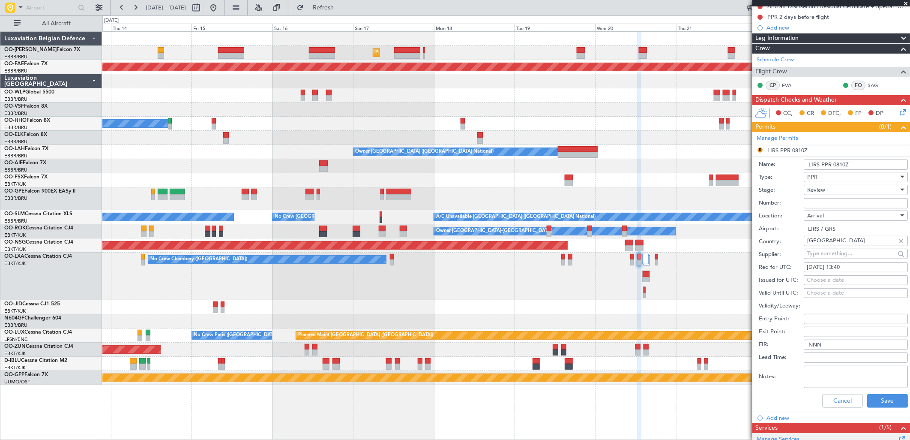
scroll to position [190, 0]
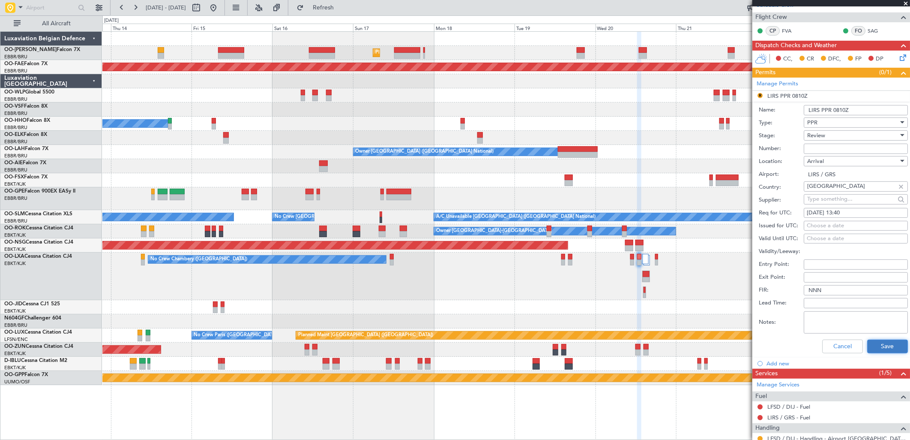
click at [872, 348] on button "Save" at bounding box center [887, 346] width 41 height 14
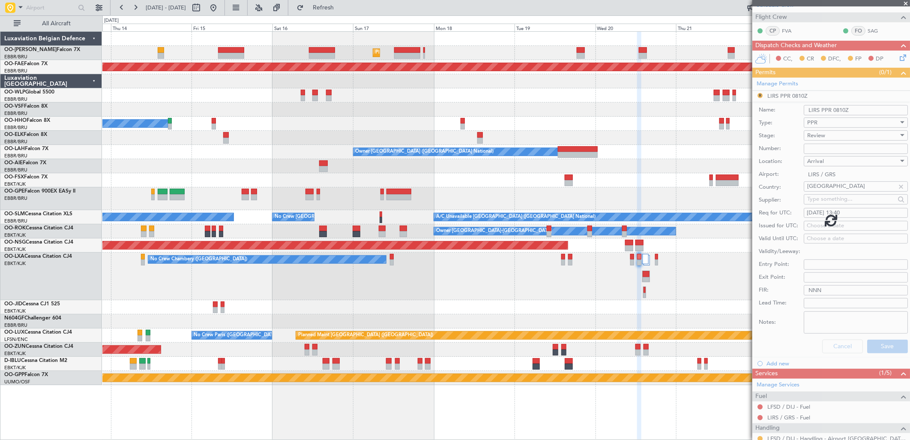
scroll to position [73, 0]
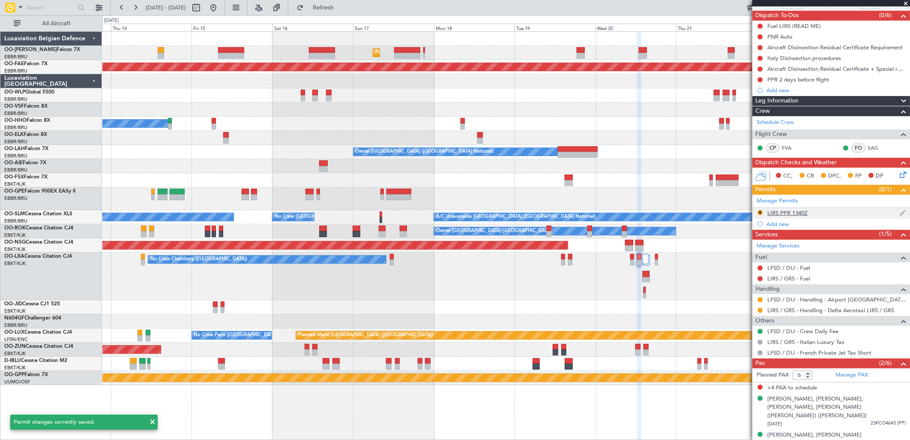
click at [759, 209] on div "R" at bounding box center [760, 212] width 7 height 7
click at [762, 211] on button "R" at bounding box center [760, 212] width 5 height 5
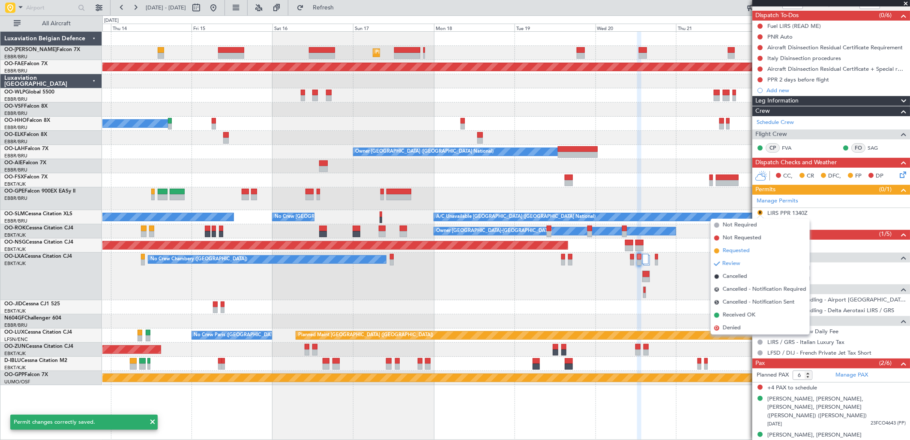
click at [748, 252] on span "Requested" at bounding box center [736, 250] width 27 height 9
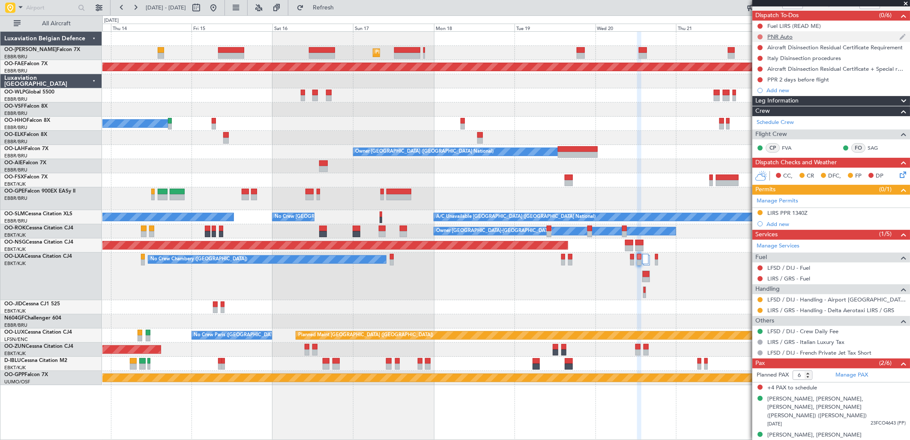
click at [761, 35] on button at bounding box center [760, 36] width 5 height 5
click at [758, 71] on span "Completed" at bounding box center [764, 74] width 28 height 9
click at [759, 49] on button at bounding box center [760, 47] width 5 height 5
click at [755, 56] on span "Not Started" at bounding box center [764, 59] width 30 height 9
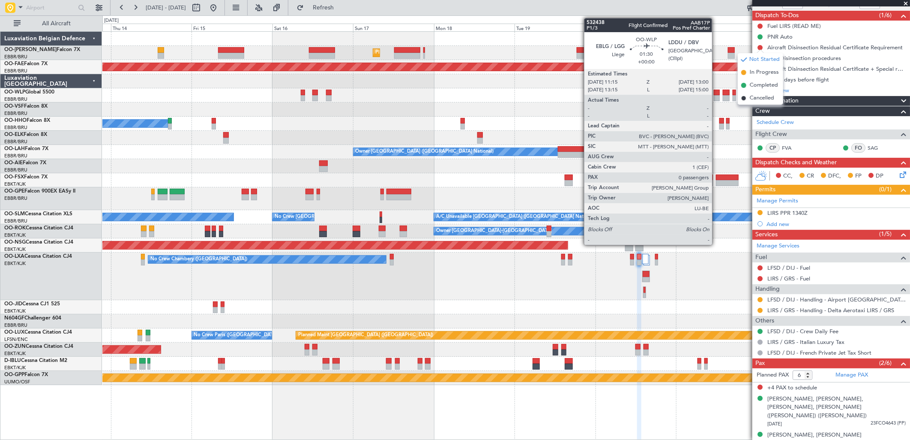
click at [716, 94] on div at bounding box center [717, 93] width 6 height 6
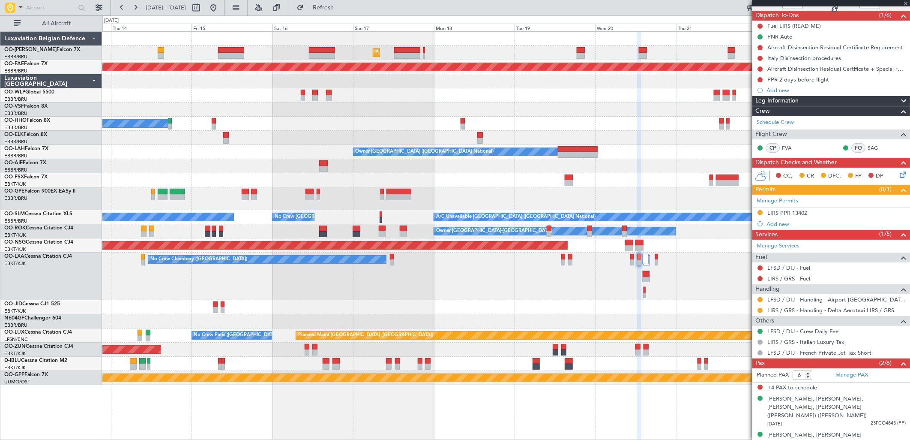
type input "0"
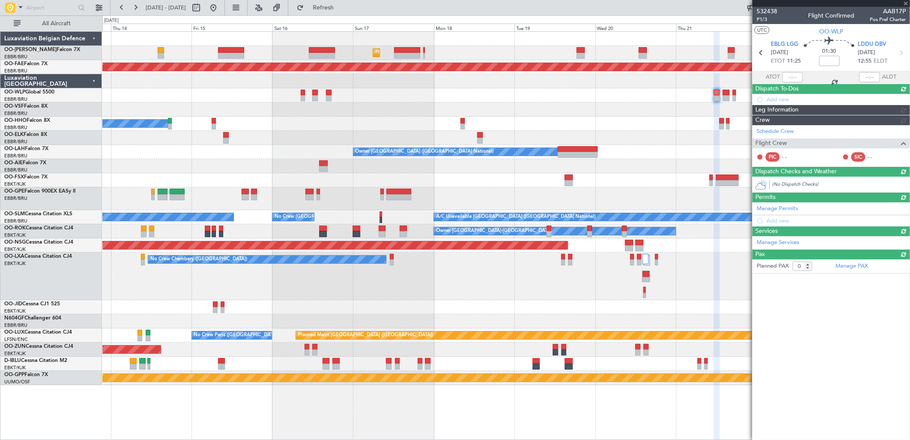
scroll to position [0, 0]
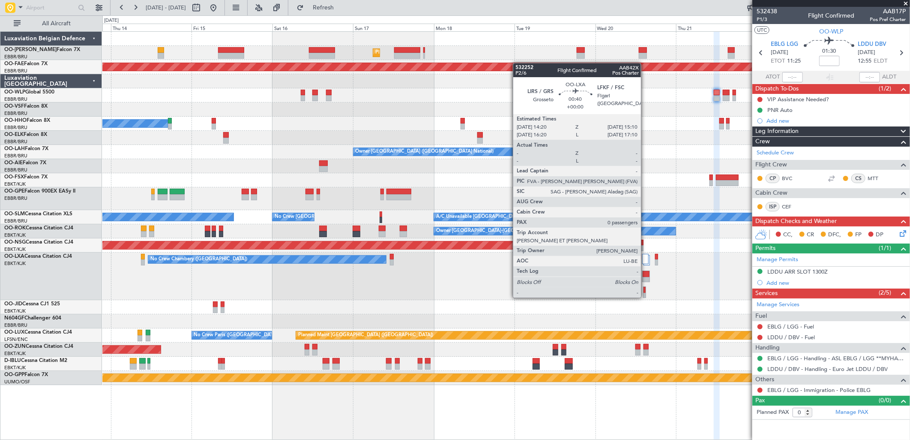
click at [645, 289] on div at bounding box center [645, 290] width 2 height 6
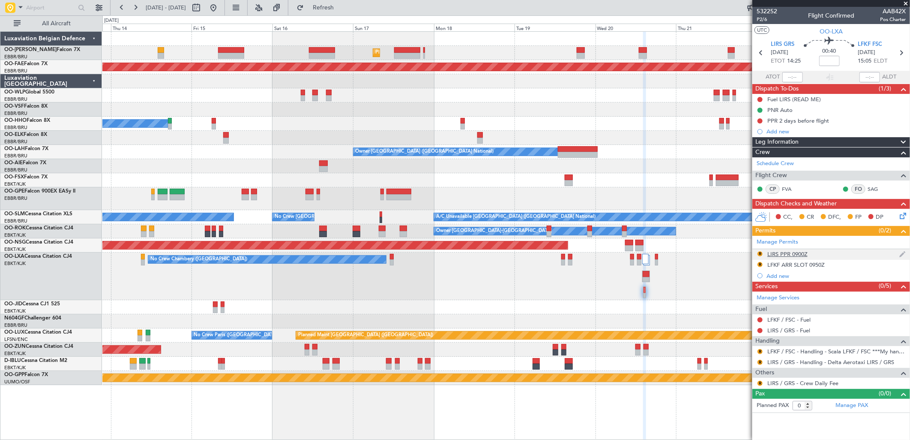
click at [782, 250] on div "LIRS PPR 0900Z" at bounding box center [787, 253] width 40 height 7
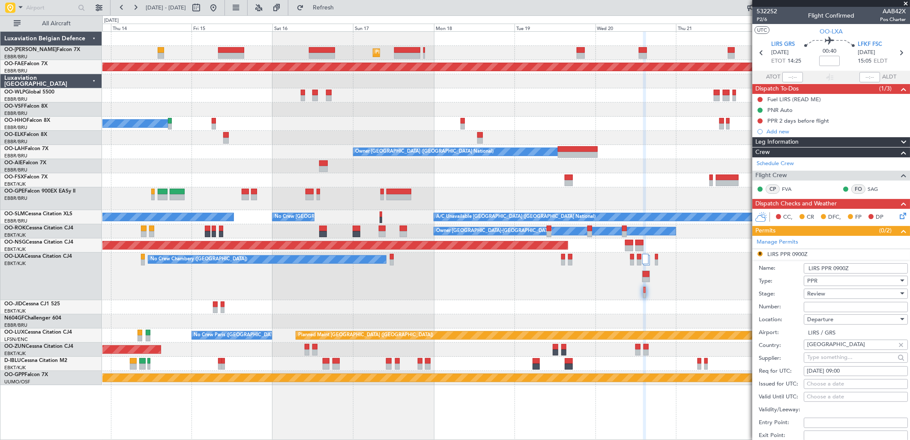
click at [847, 369] on div "20/08/2025 09:00" at bounding box center [856, 371] width 98 height 9
select select "8"
select select "2025"
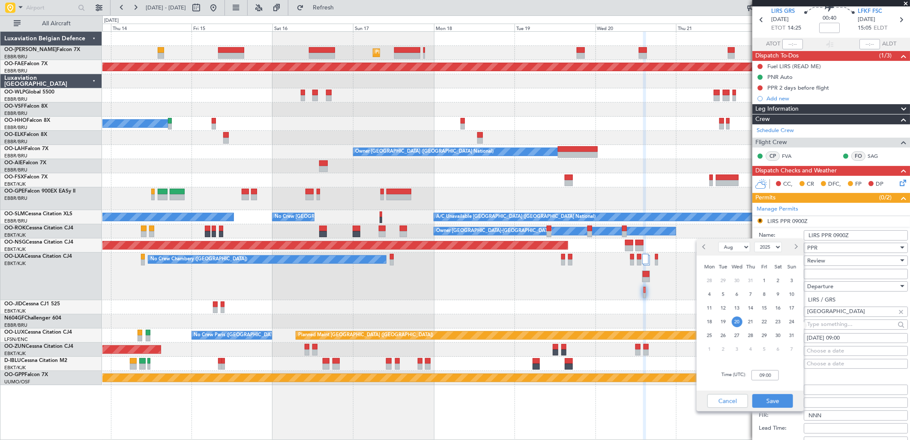
scroll to position [48, 0]
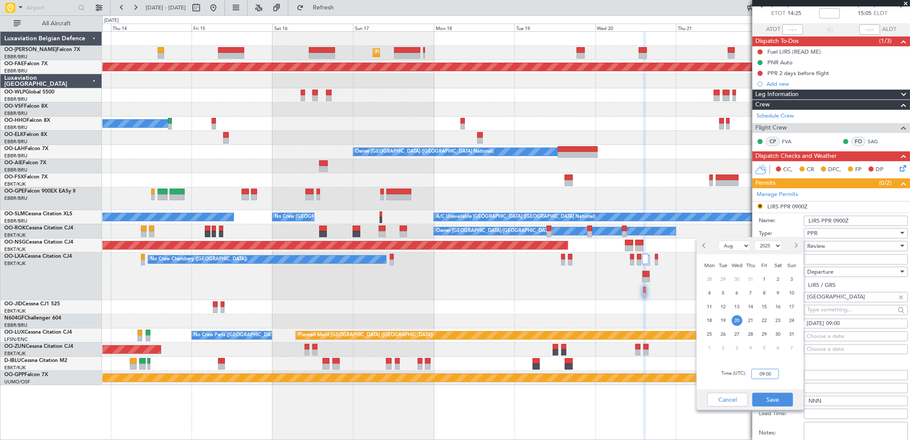
click at [765, 370] on input "09:00" at bounding box center [765, 373] width 27 height 10
type input "14:20"
click at [778, 401] on button "Save" at bounding box center [772, 399] width 41 height 14
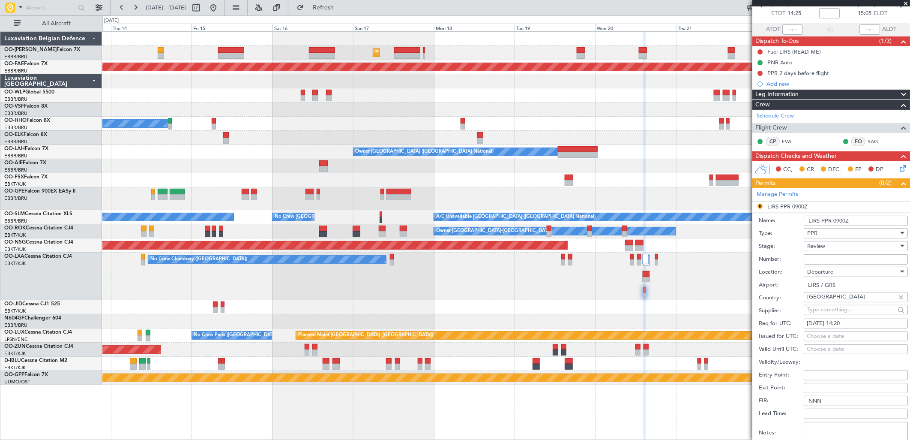
click at [815, 247] on span "Review" at bounding box center [816, 246] width 18 height 8
click at [816, 298] on span "Requested" at bounding box center [852, 302] width 89 height 13
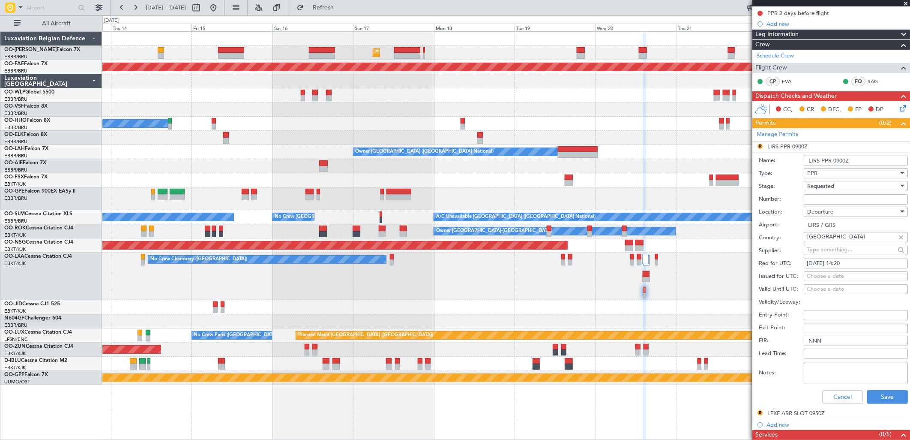
scroll to position [190, 0]
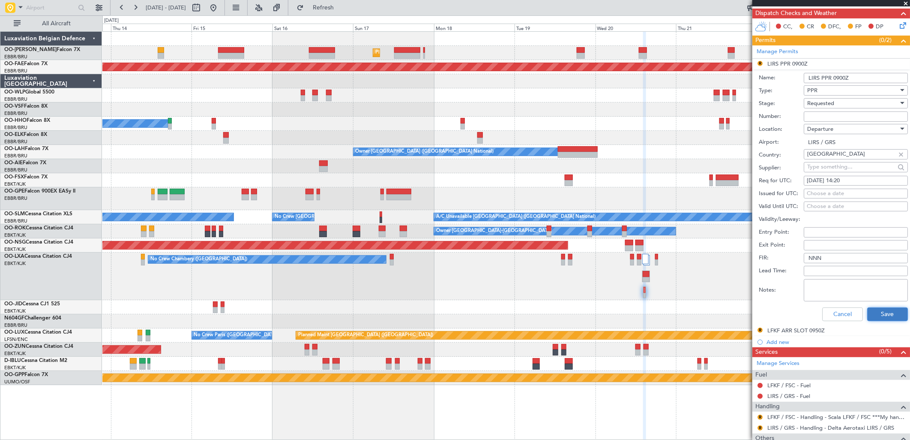
click at [870, 314] on button "Save" at bounding box center [887, 314] width 41 height 14
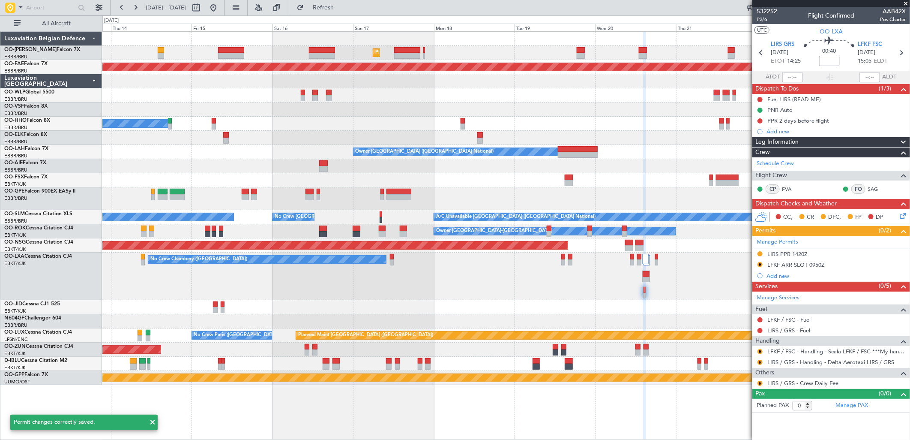
scroll to position [0, 0]
click at [761, 383] on button "R" at bounding box center [760, 382] width 5 height 5
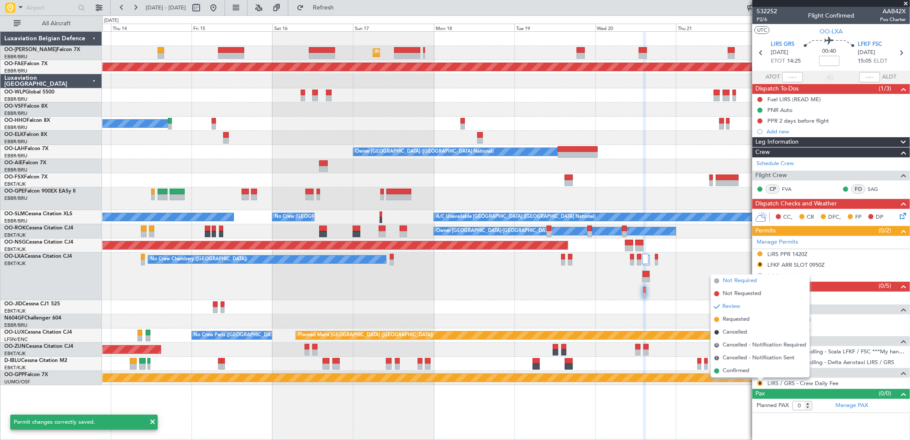
click at [742, 277] on span "Not Required" at bounding box center [740, 280] width 34 height 9
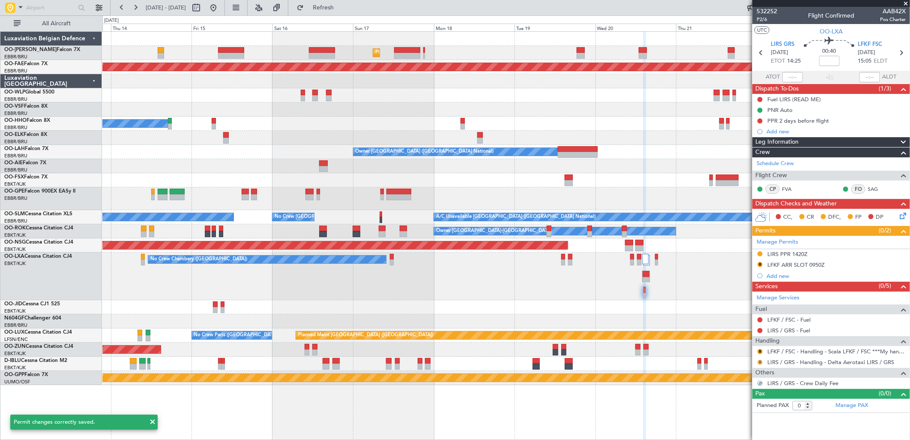
click at [760, 362] on button "R" at bounding box center [760, 361] width 5 height 5
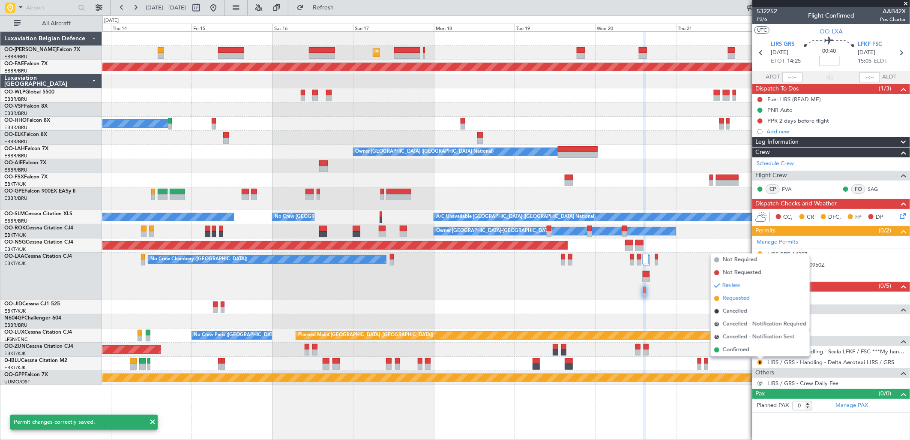
click at [749, 297] on span "Requested" at bounding box center [736, 298] width 27 height 9
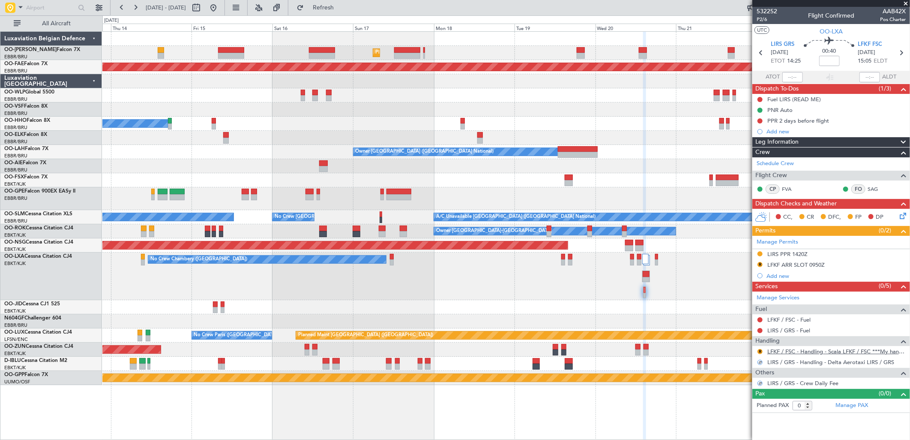
click at [785, 352] on link "LFKF / FSC - Handling - Scala LFKF / FSC ***My handling***" at bounding box center [836, 350] width 138 height 7
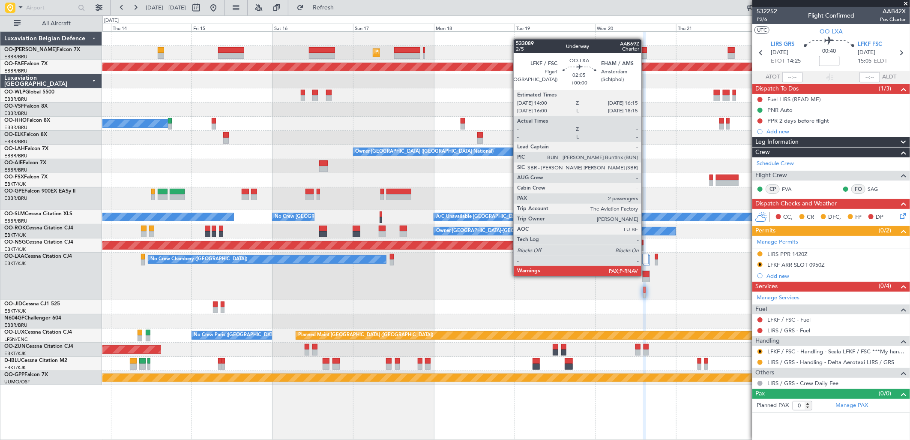
click at [646, 275] on div at bounding box center [646, 274] width 7 height 6
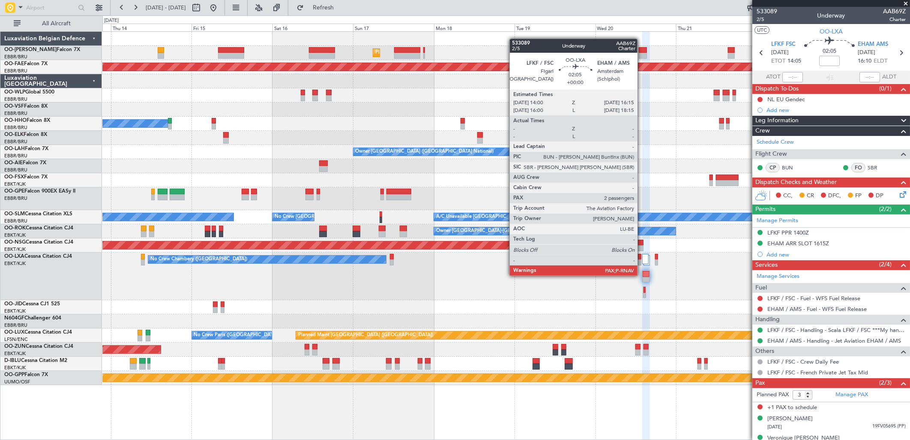
click at [643, 275] on div at bounding box center [646, 274] width 7 height 6
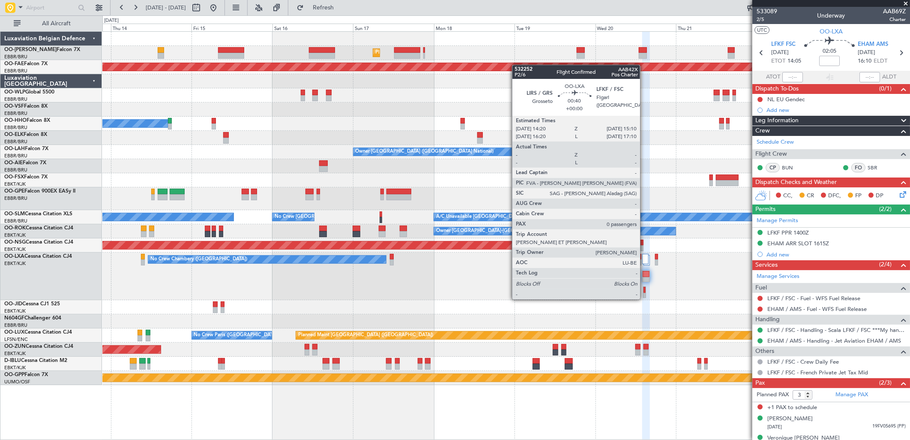
click at [644, 290] on div at bounding box center [645, 290] width 2 height 6
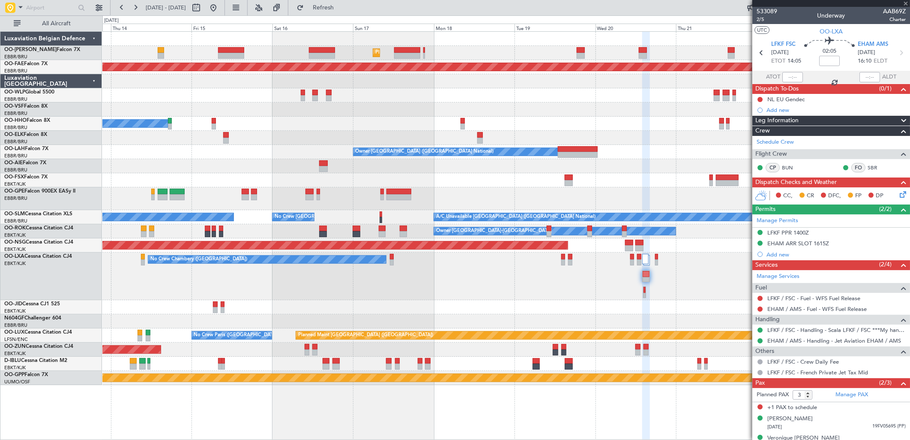
type input "0"
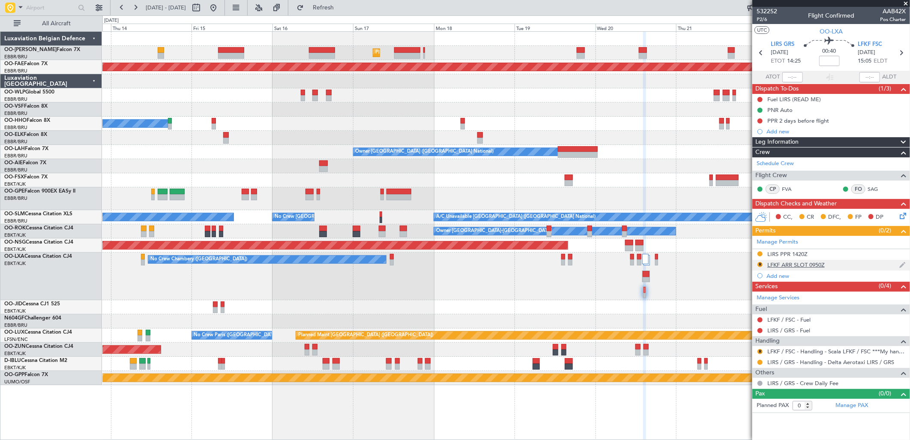
click at [813, 262] on div "LFKF ARR SLOT 0950Z" at bounding box center [795, 264] width 57 height 7
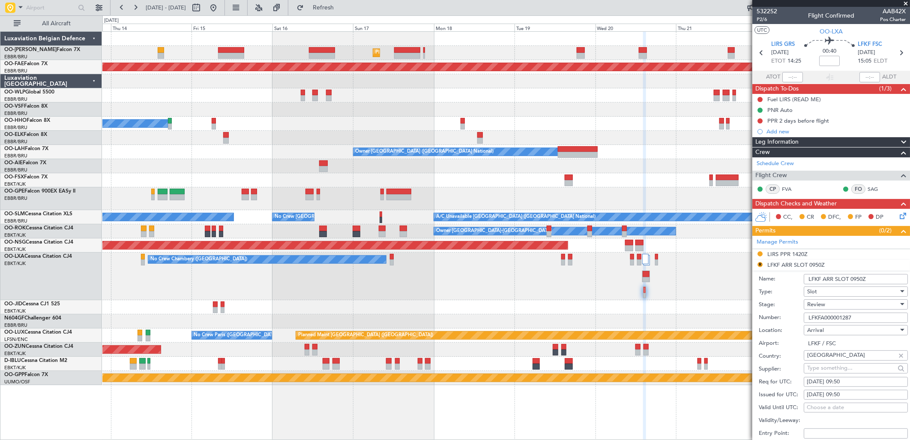
click at [856, 381] on div "20/08/2025 09:50" at bounding box center [856, 381] width 98 height 9
select select "8"
select select "2025"
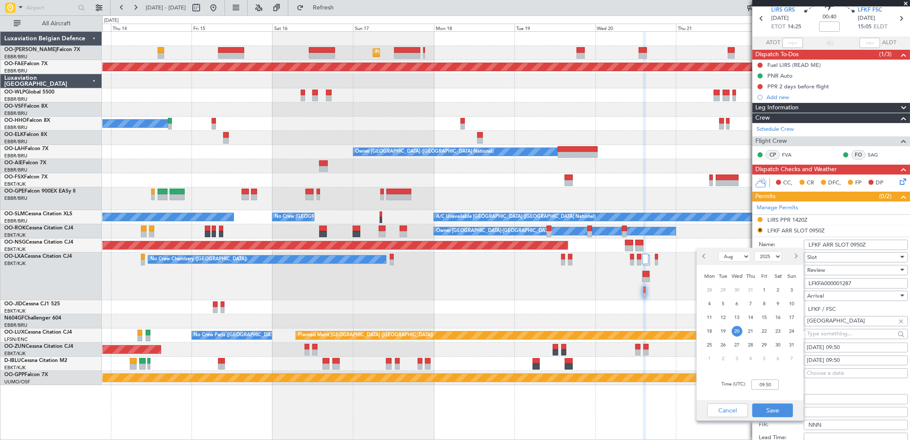
scroll to position [48, 0]
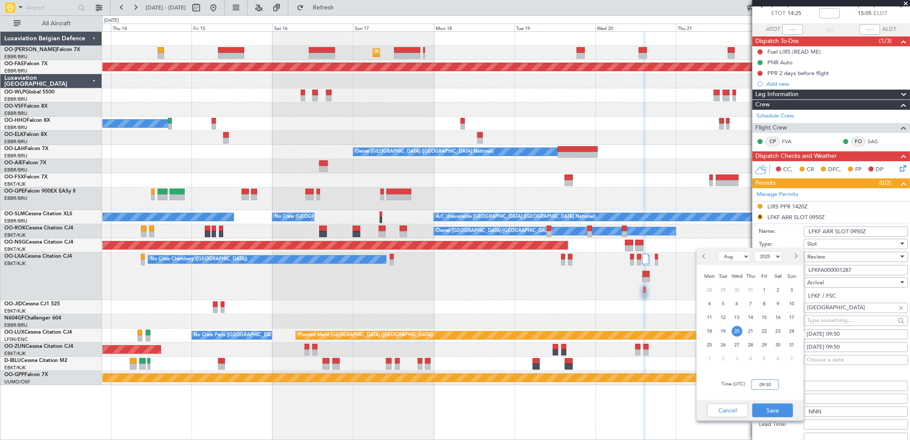
click at [769, 383] on input "09:50" at bounding box center [765, 384] width 27 height 10
type input "15:10"
click at [787, 410] on button "Save" at bounding box center [772, 410] width 41 height 14
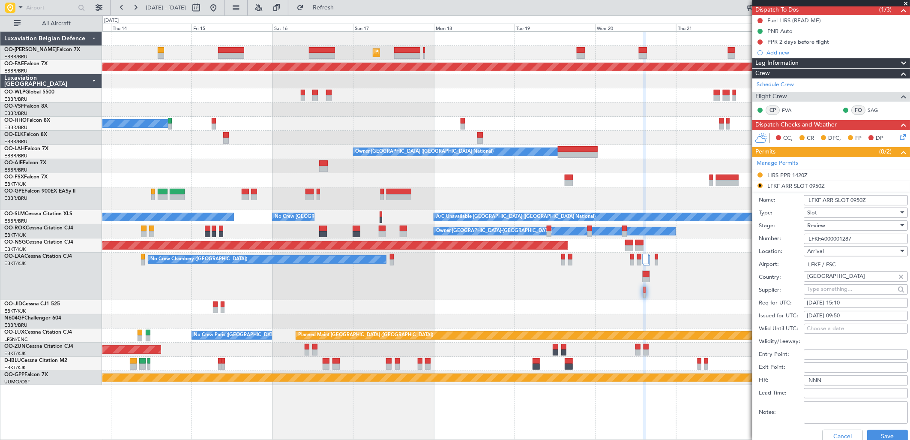
scroll to position [95, 0]
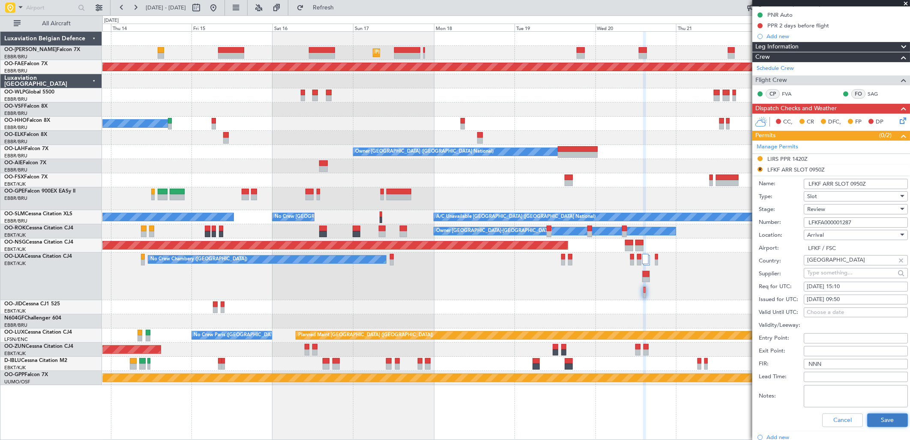
click at [885, 416] on button "Save" at bounding box center [887, 420] width 41 height 14
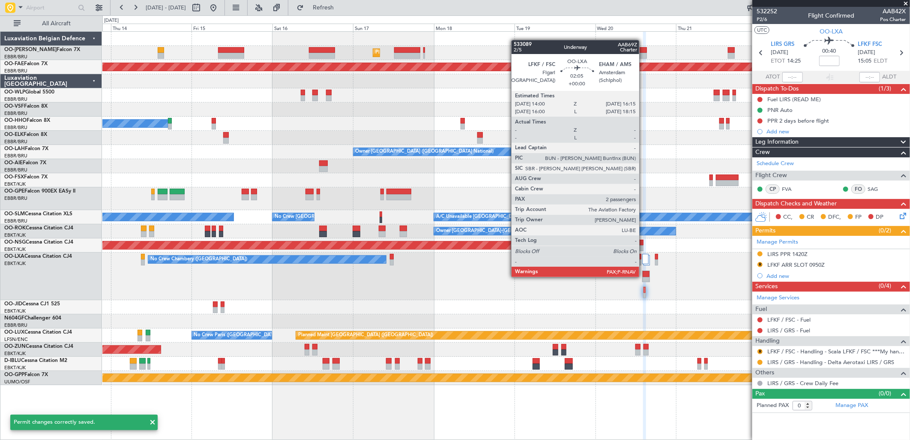
scroll to position [0, 0]
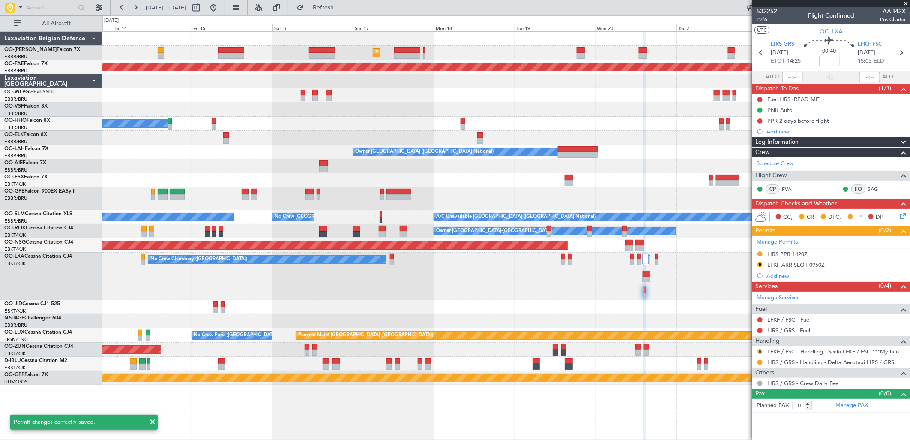
click at [760, 351] on button "R" at bounding box center [760, 351] width 5 height 5
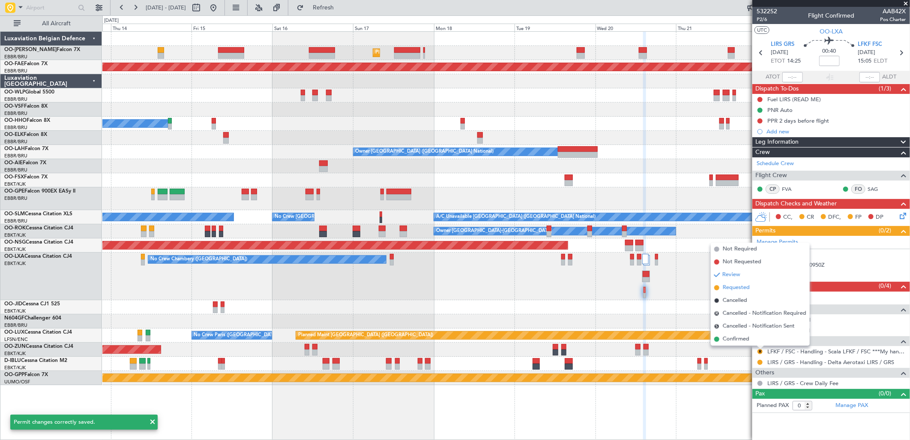
click at [728, 286] on span "Requested" at bounding box center [736, 287] width 27 height 9
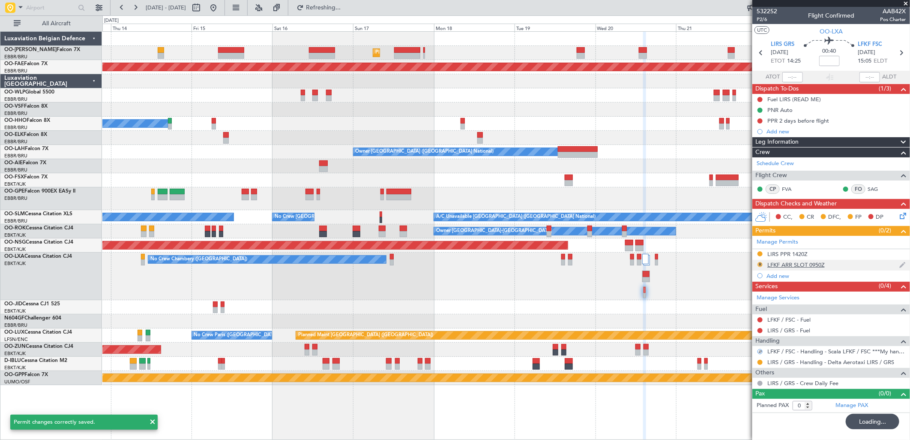
click at [759, 263] on button "R" at bounding box center [760, 264] width 5 height 5
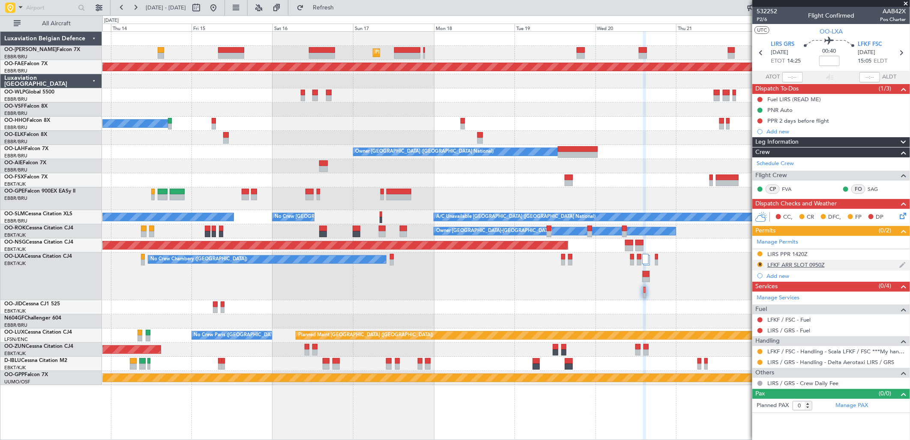
click at [805, 263] on div "LFKF ARR SLOT 0950Z" at bounding box center [795, 264] width 57 height 7
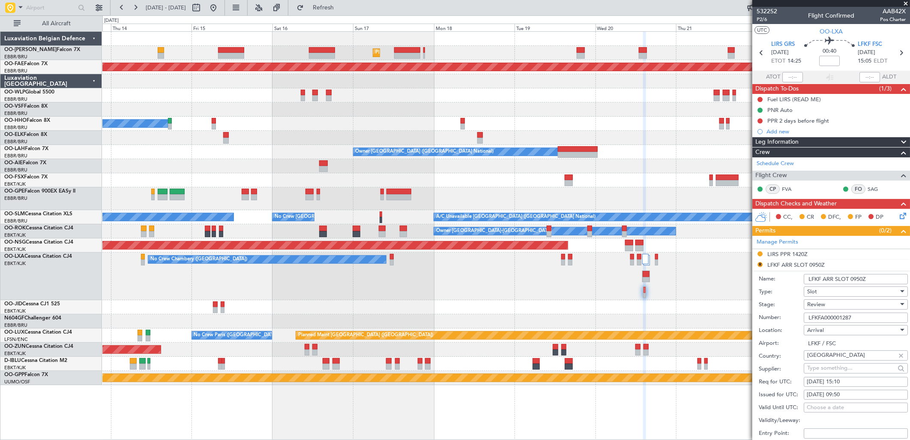
click at [856, 393] on div "20/08/2025 09:50" at bounding box center [856, 394] width 98 height 9
select select "8"
select select "2025"
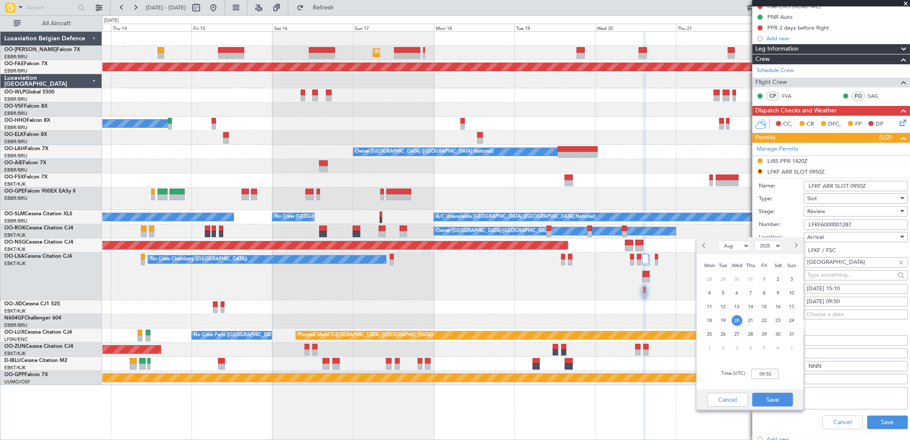
scroll to position [95, 0]
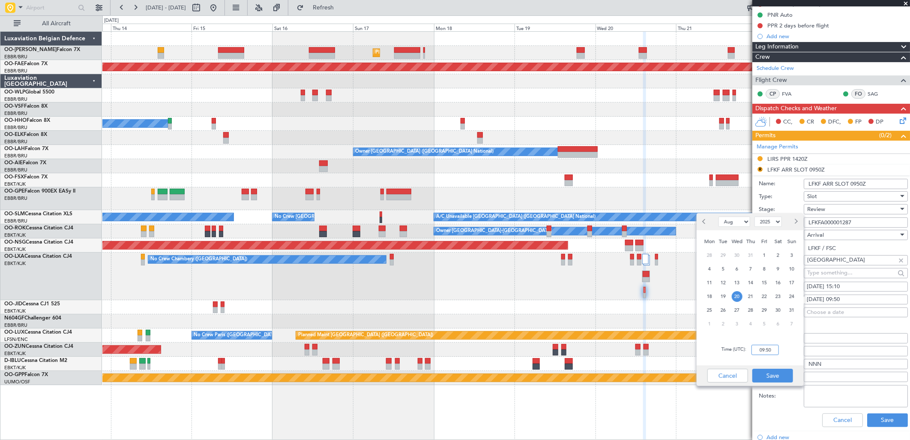
click at [769, 346] on input "09:50" at bounding box center [765, 349] width 27 height 10
type input "15:10"
click at [781, 373] on button "Save" at bounding box center [772, 375] width 41 height 14
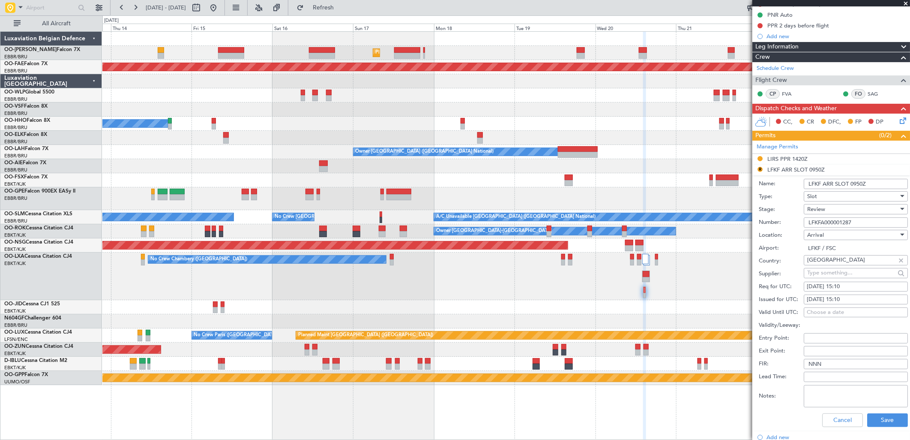
scroll to position [228, 0]
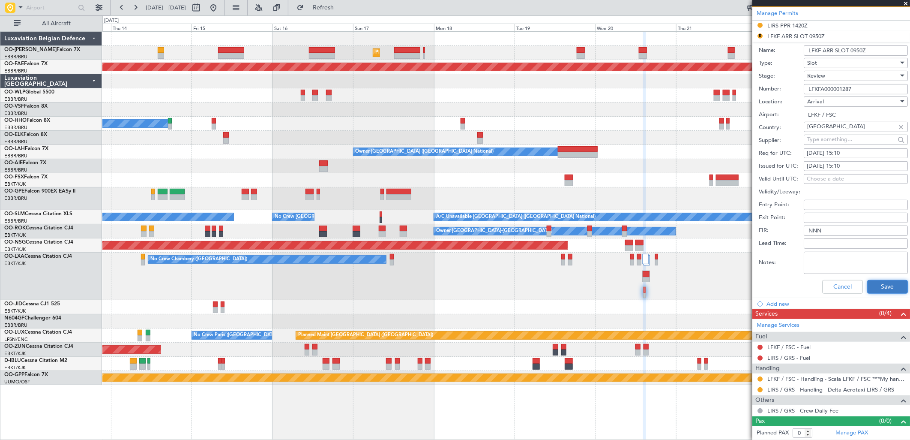
click at [877, 282] on button "Save" at bounding box center [887, 287] width 41 height 14
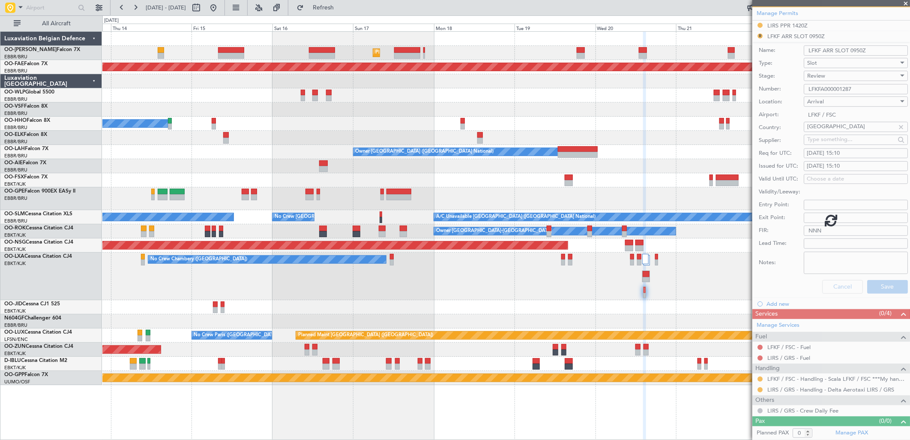
scroll to position [0, 0]
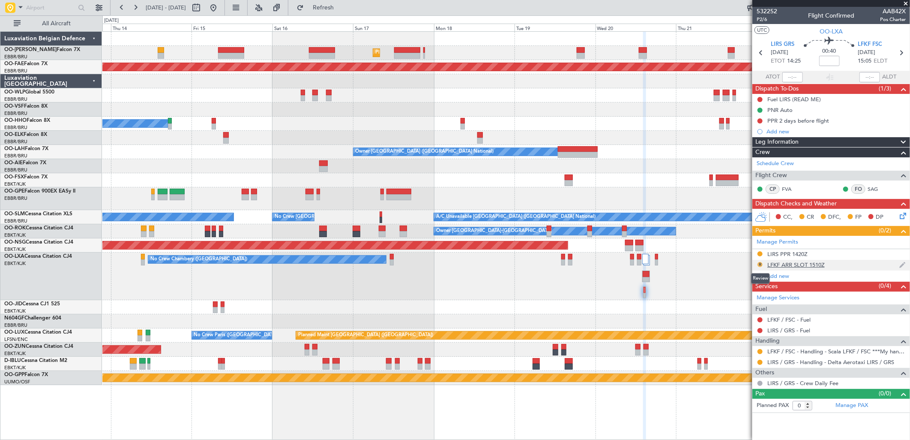
click at [758, 265] on button "R" at bounding box center [760, 264] width 5 height 5
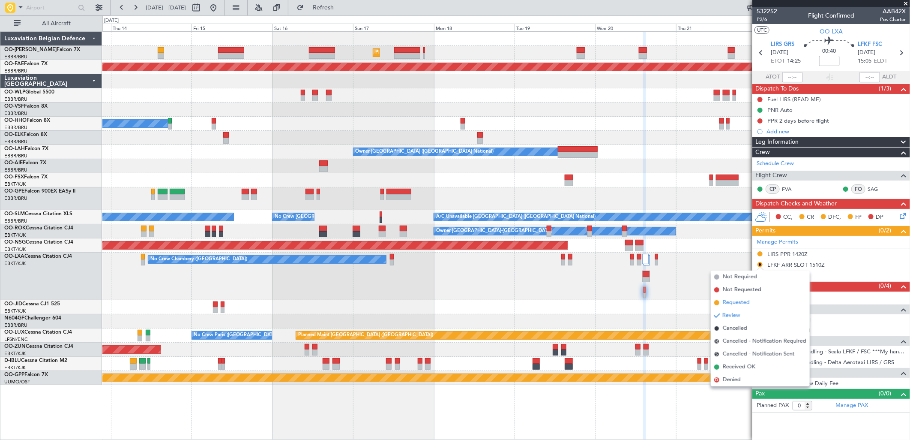
click at [742, 302] on span "Requested" at bounding box center [736, 302] width 27 height 9
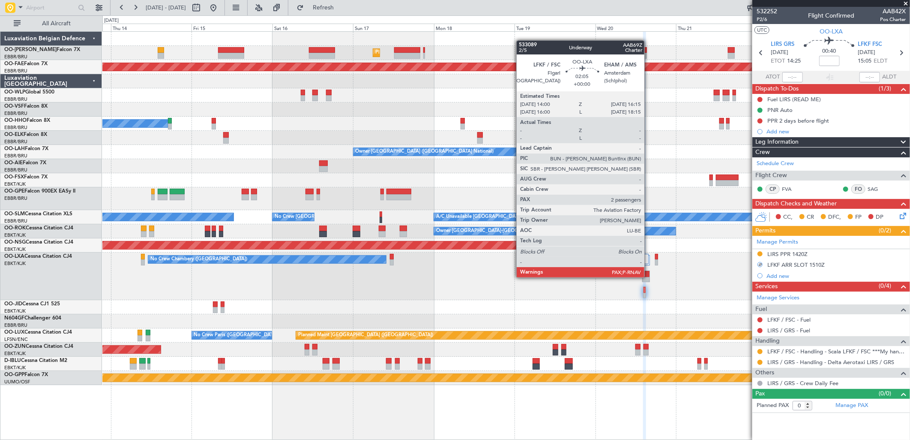
click at [649, 277] on div at bounding box center [646, 280] width 7 height 6
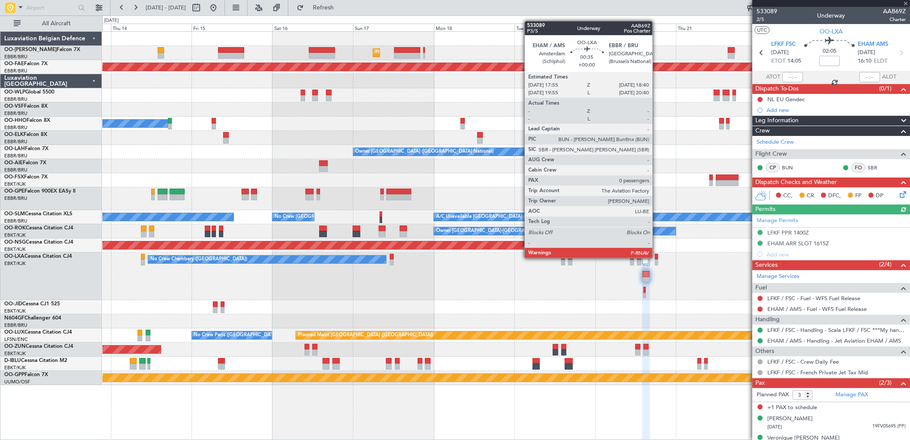
click at [657, 258] on div at bounding box center [656, 257] width 3 height 6
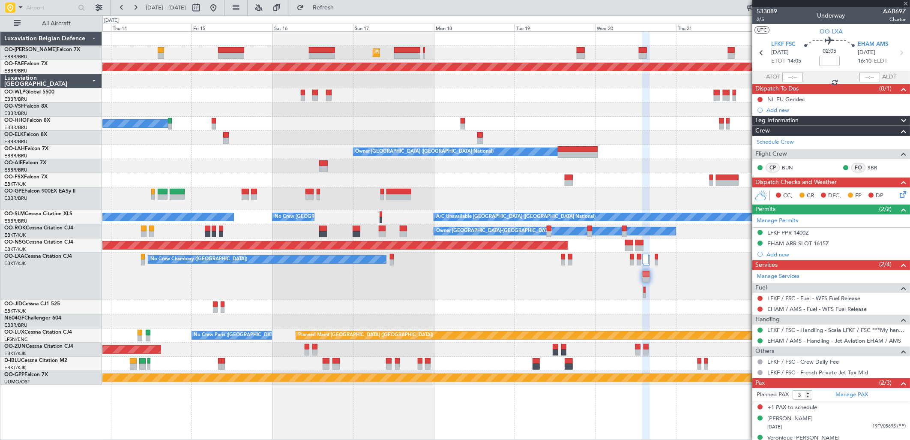
type input "0"
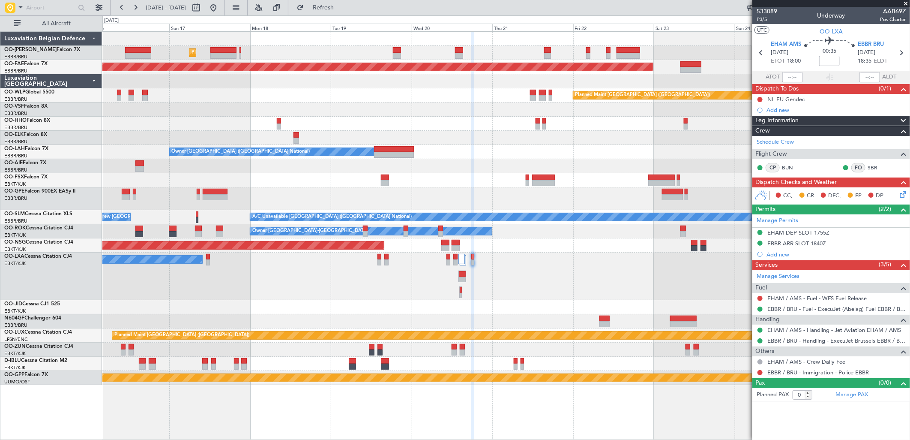
click at [446, 166] on div "Planned Maint Brussels (Brussels National) Planned Maint Kortrijk-Wevelgem Plan…" at bounding box center [505, 208] width 807 height 353
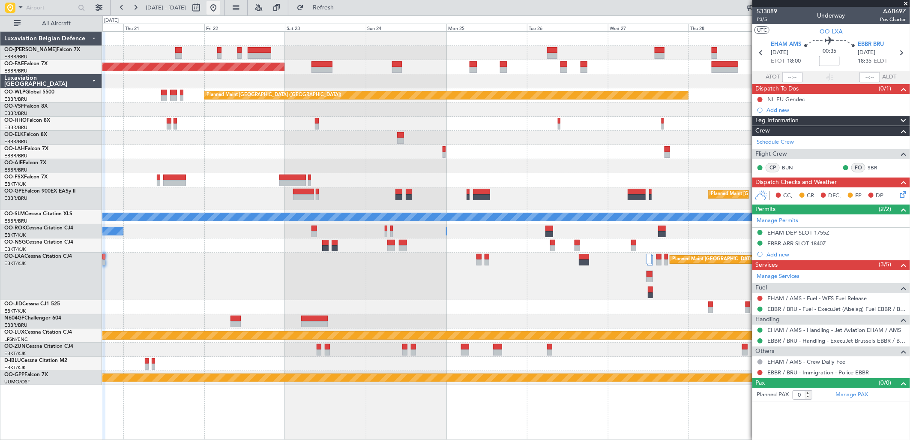
click at [220, 6] on button at bounding box center [214, 8] width 14 height 14
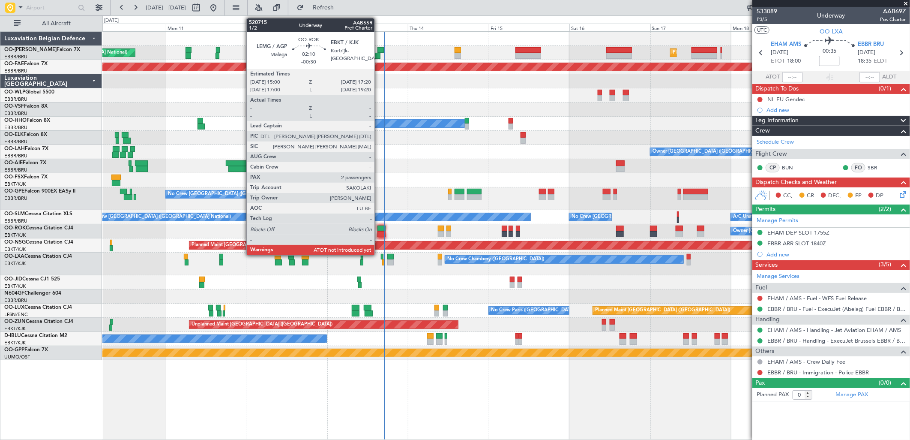
click at [379, 232] on div at bounding box center [381, 234] width 8 height 6
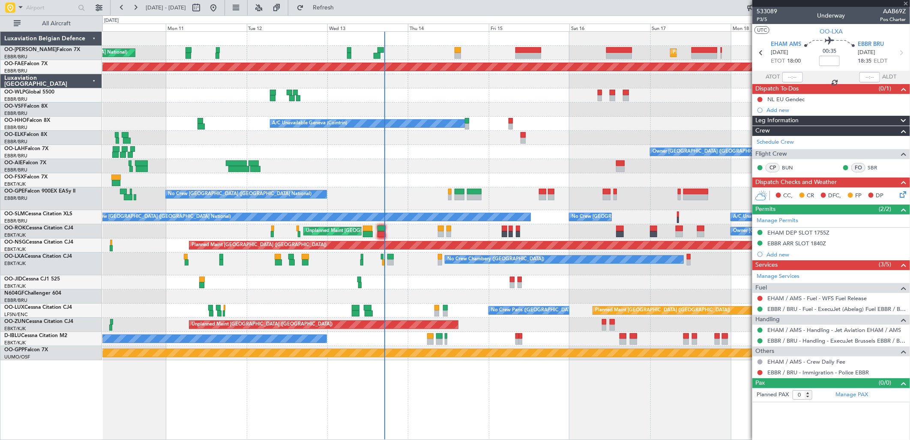
type input "-00:30"
type input "2"
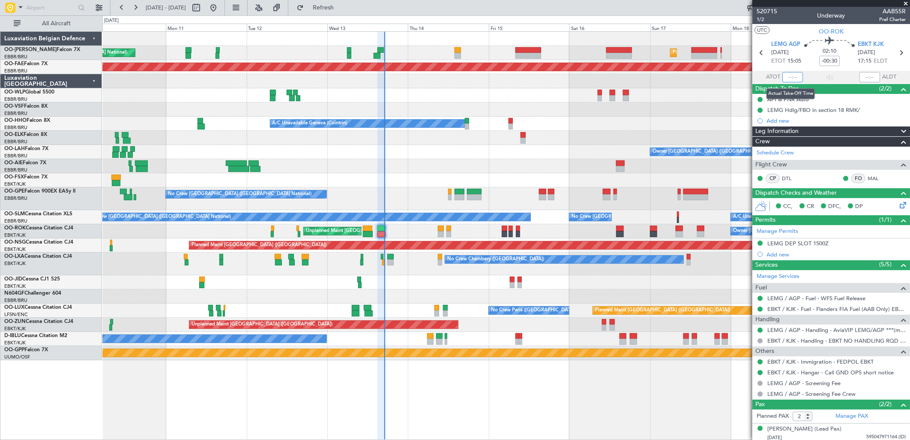
click at [787, 78] on input "text" at bounding box center [792, 77] width 21 height 10
type input "16:39"
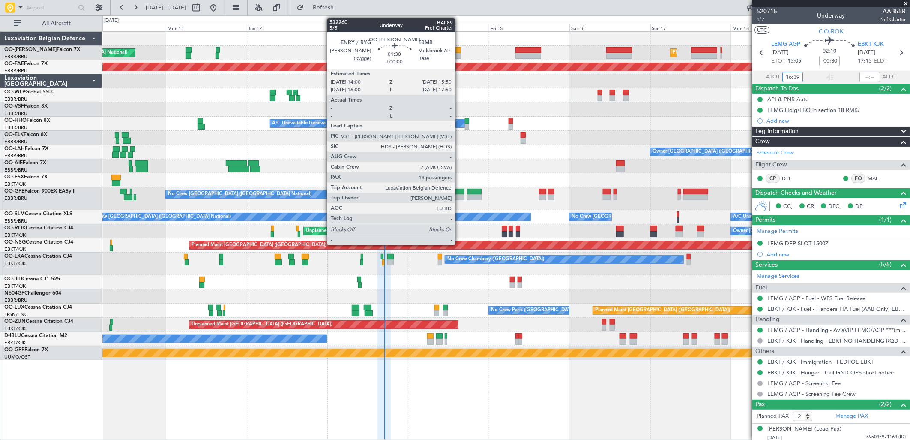
click at [459, 51] on div at bounding box center [458, 50] width 6 height 6
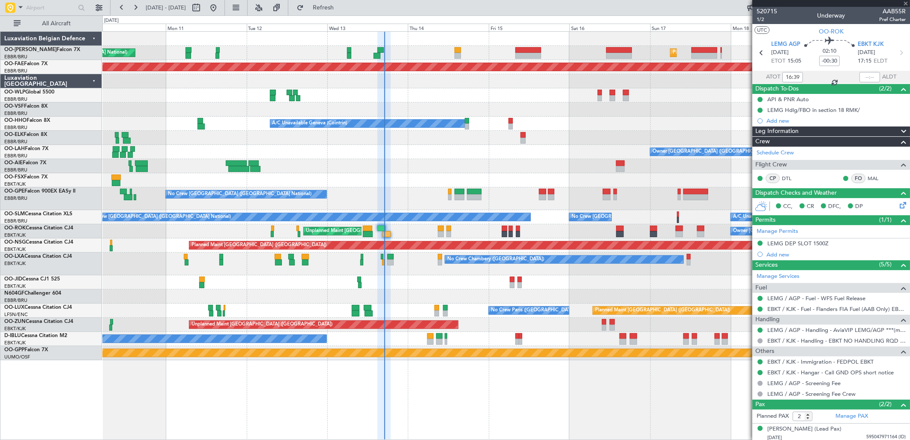
type input "13"
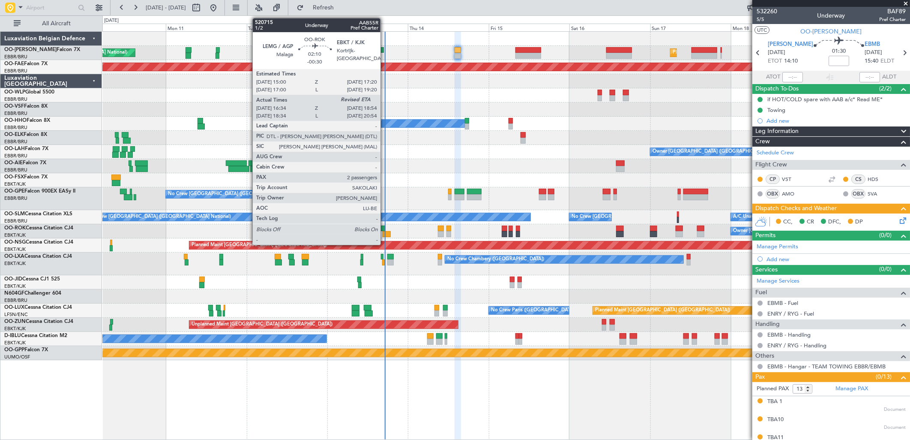
click at [385, 228] on div at bounding box center [381, 228] width 8 height 6
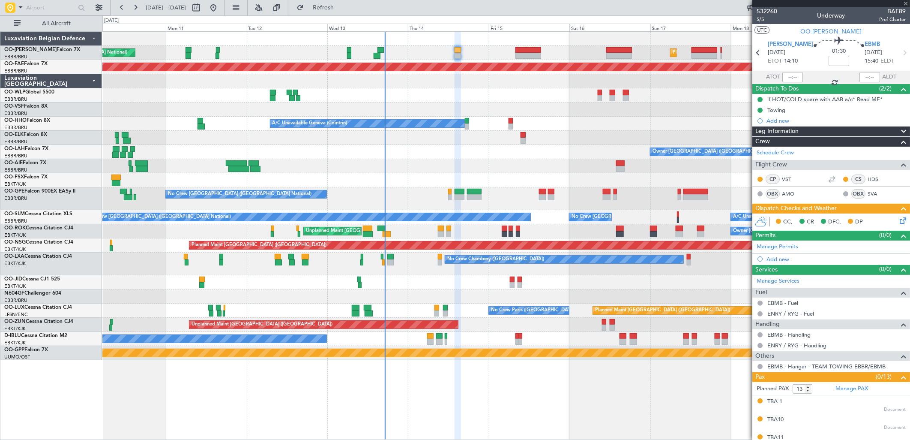
type input "-00:30"
type input "16:39"
type input "2"
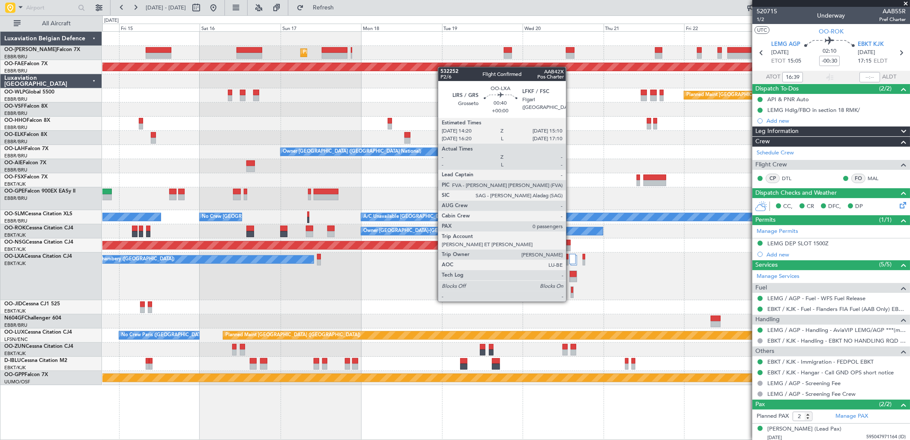
click at [571, 293] on div at bounding box center [572, 292] width 3 height 12
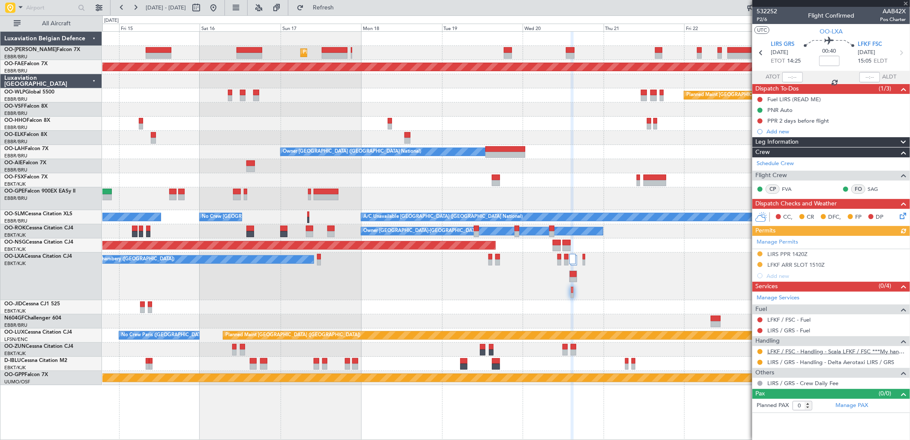
click at [808, 350] on link "LFKF / FSC - Handling - Scala LFKF / FSC ***My handling***" at bounding box center [836, 350] width 138 height 7
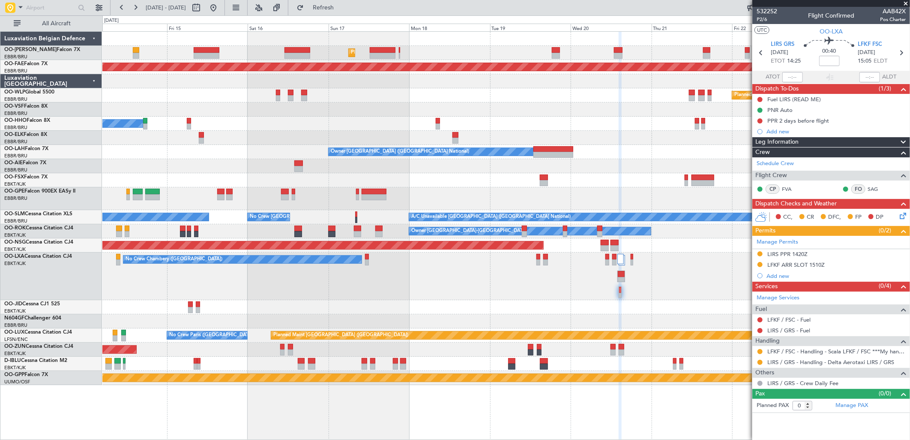
click at [665, 209] on div "Planned Maint [GEOGRAPHIC_DATA] ([GEOGRAPHIC_DATA] National) Planned Maint [GEO…" at bounding box center [505, 208] width 807 height 353
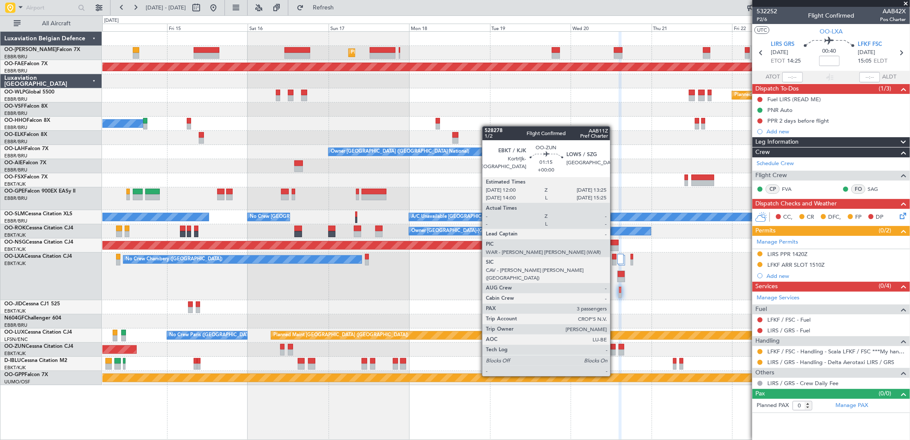
click at [614, 352] on div at bounding box center [613, 352] width 5 height 6
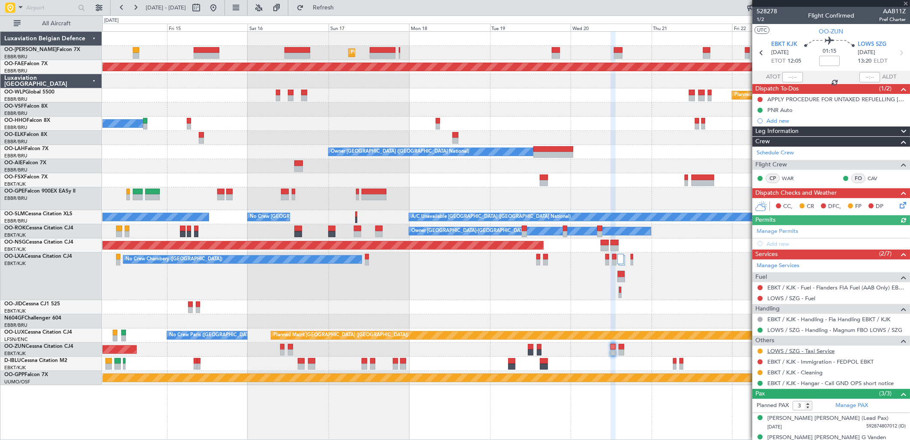
click at [825, 353] on link "LOWS / SZG - Taxi Service" at bounding box center [800, 350] width 67 height 7
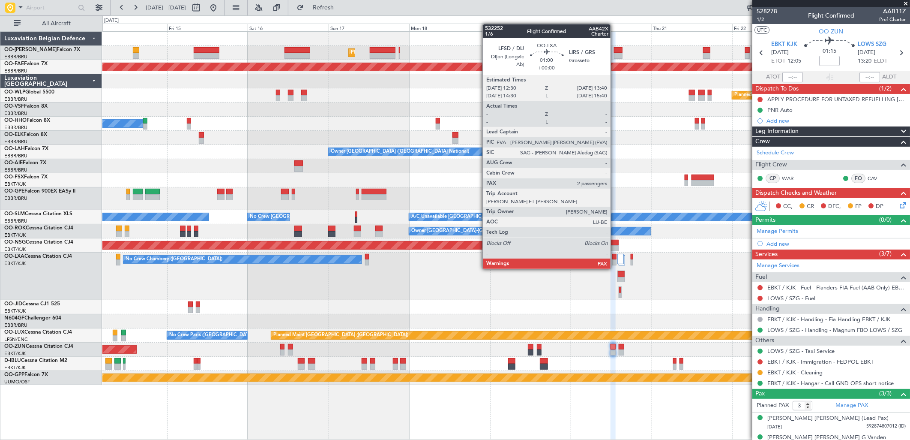
click at [615, 260] on div at bounding box center [614, 262] width 4 height 6
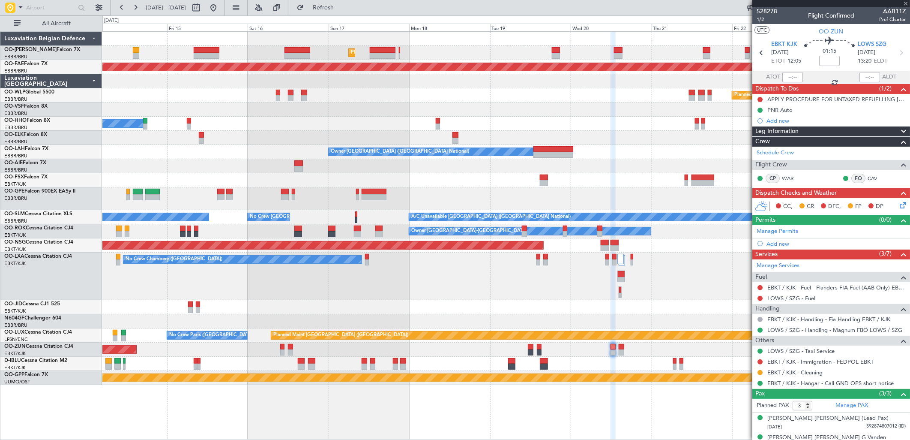
type input "6"
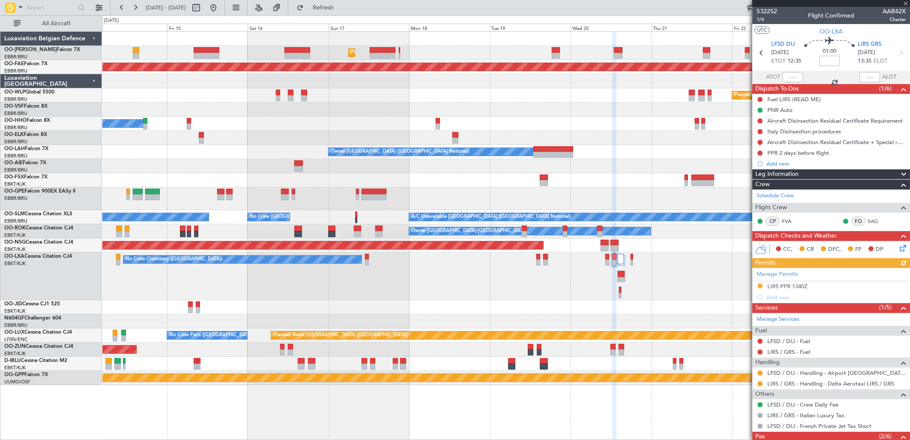
click at [805, 291] on div "Manage Permits LIRS PPR 1340Z Add new" at bounding box center [831, 285] width 158 height 35
click at [802, 286] on div "Manage Permits LIRS PPR 1340Z Add new" at bounding box center [831, 285] width 158 height 35
click at [789, 284] on div "LIRS PPR 1340Z" at bounding box center [787, 285] width 40 height 7
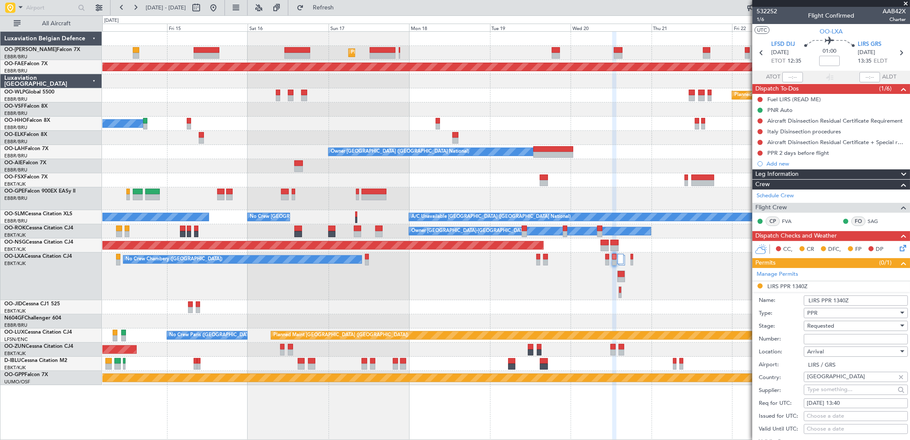
click at [807, 339] on input "Number:" at bounding box center [856, 339] width 104 height 10
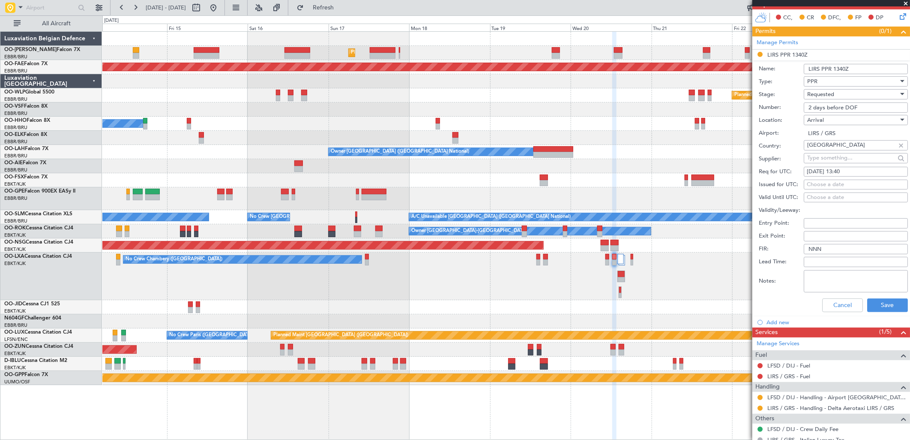
scroll to position [238, 0]
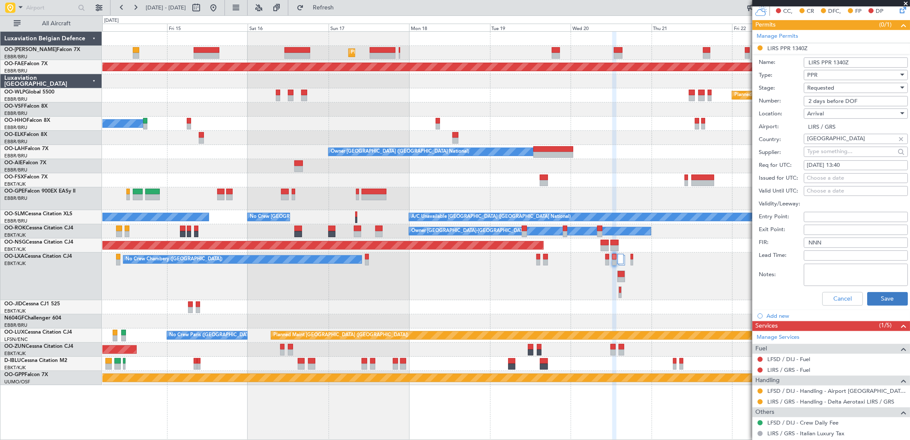
type input "2 days before DOF"
click at [888, 295] on button "Save" at bounding box center [887, 299] width 41 height 14
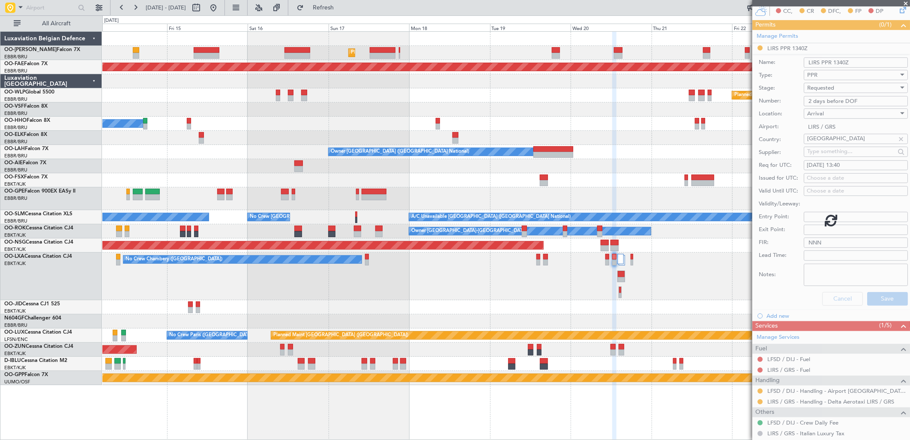
scroll to position [73, 0]
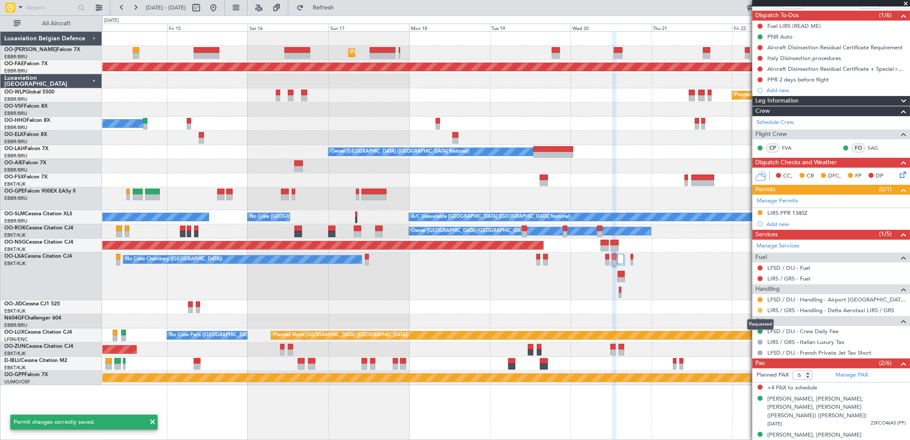
click at [761, 311] on button at bounding box center [760, 310] width 5 height 5
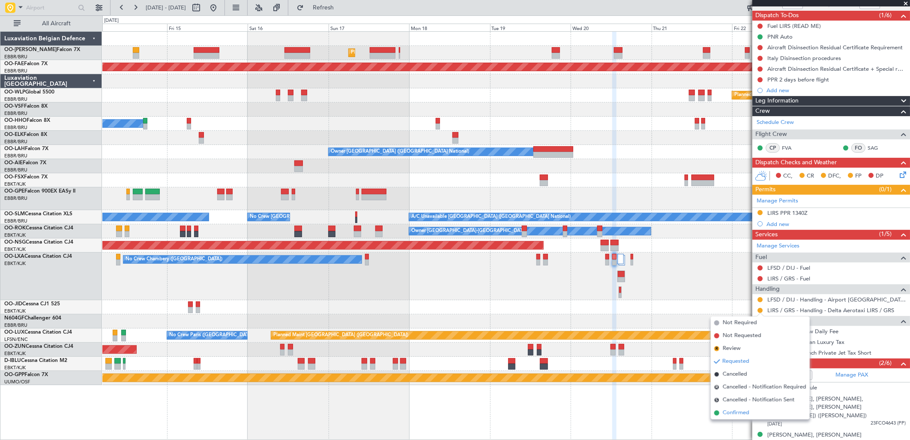
click at [727, 412] on span "Confirmed" at bounding box center [736, 412] width 27 height 9
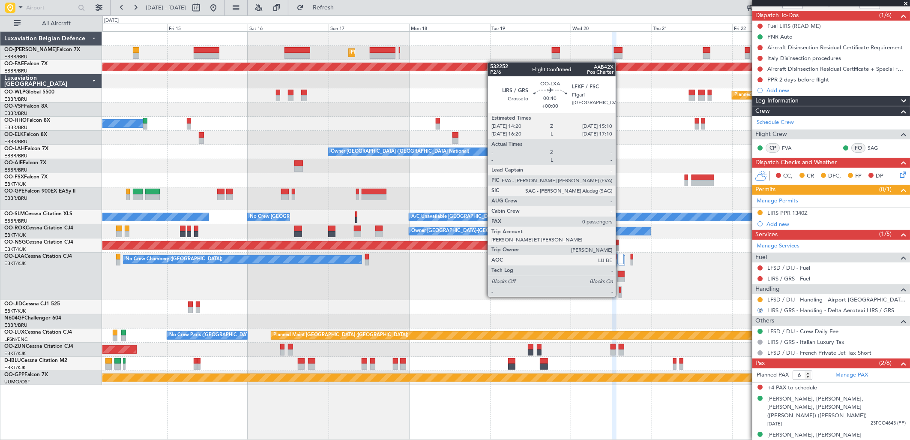
click at [620, 288] on div at bounding box center [620, 290] width 2 height 6
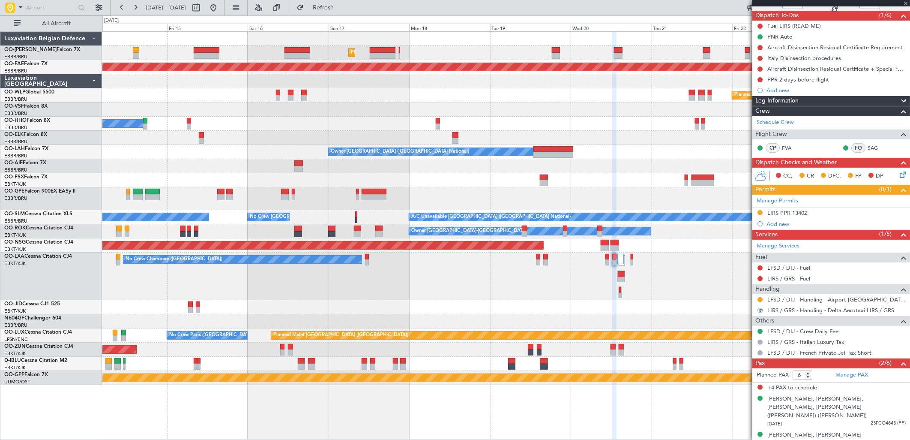
type input "0"
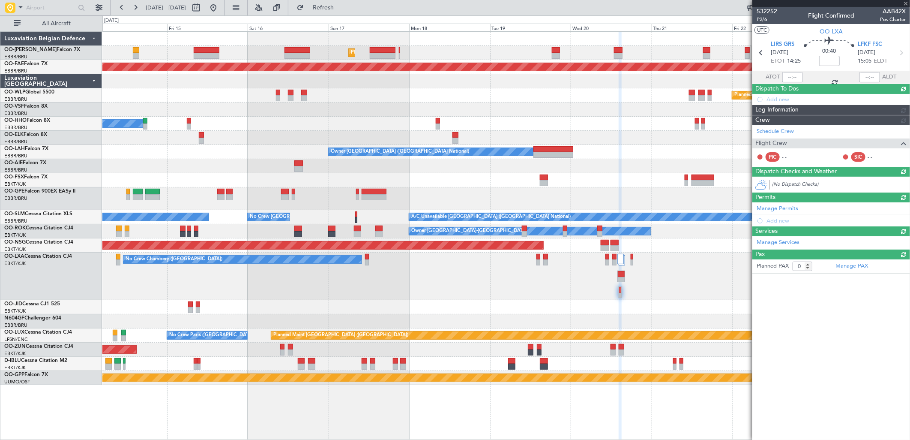
scroll to position [0, 0]
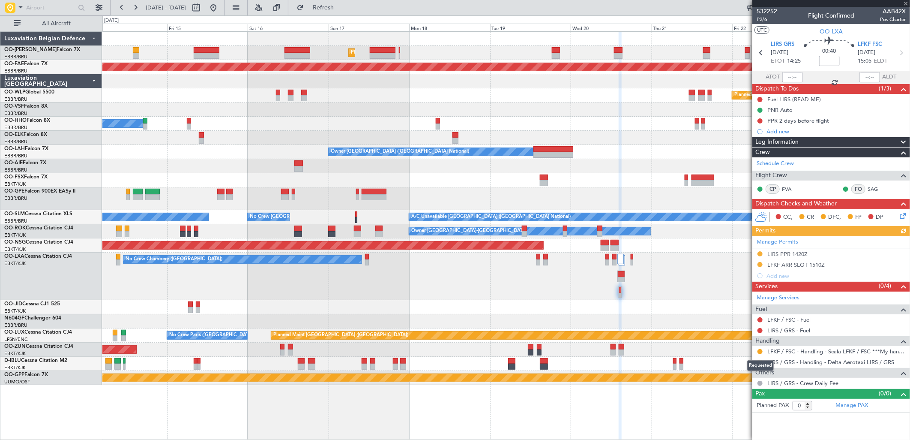
click at [761, 362] on div "Requested" at bounding box center [760, 365] width 27 height 11
click at [760, 361] on button at bounding box center [760, 361] width 5 height 5
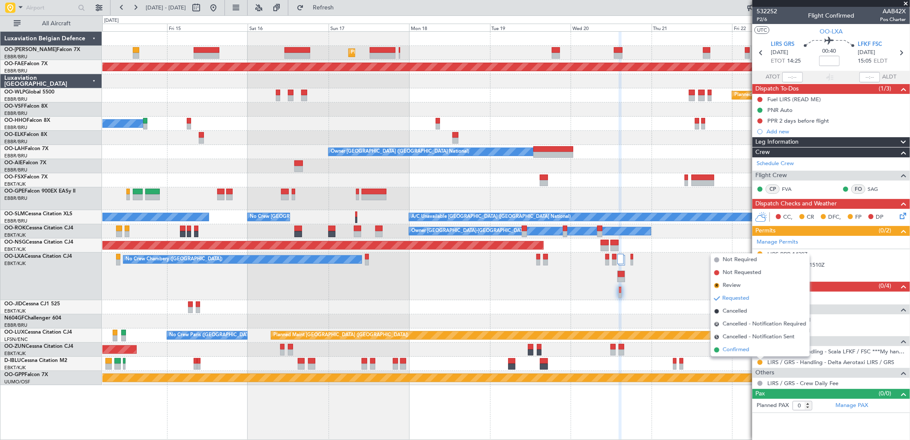
click at [742, 354] on li "Confirmed" at bounding box center [760, 349] width 99 height 13
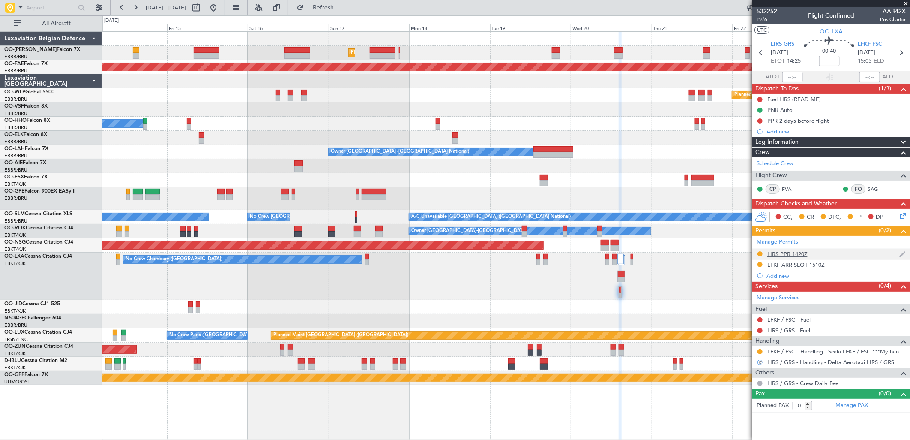
click at [785, 249] on div "LIRS PPR 1420Z" at bounding box center [831, 254] width 158 height 11
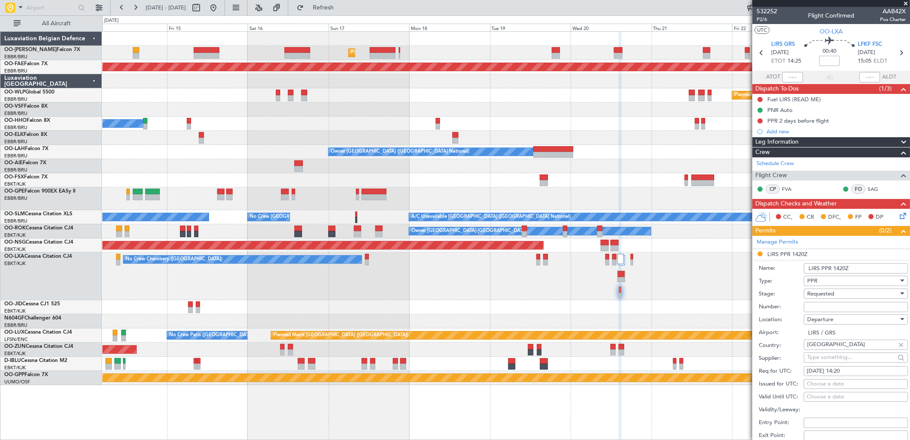
click at [829, 309] on input "Number:" at bounding box center [856, 307] width 104 height 10
type input "2 days before DOF"
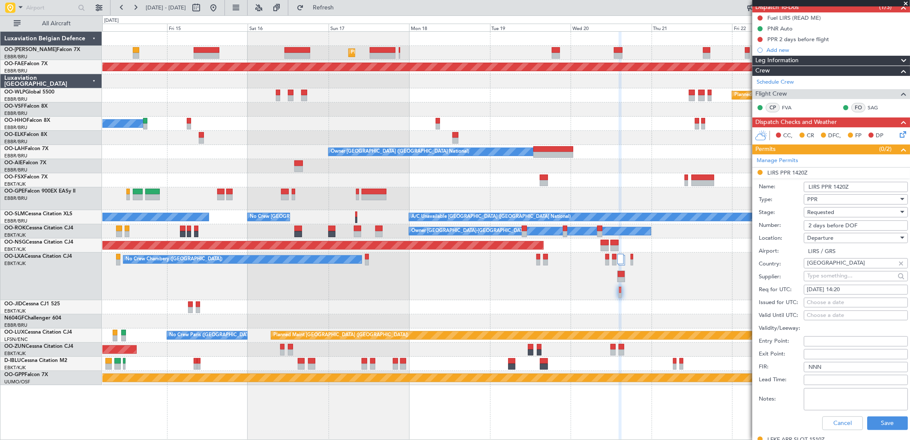
scroll to position [228, 0]
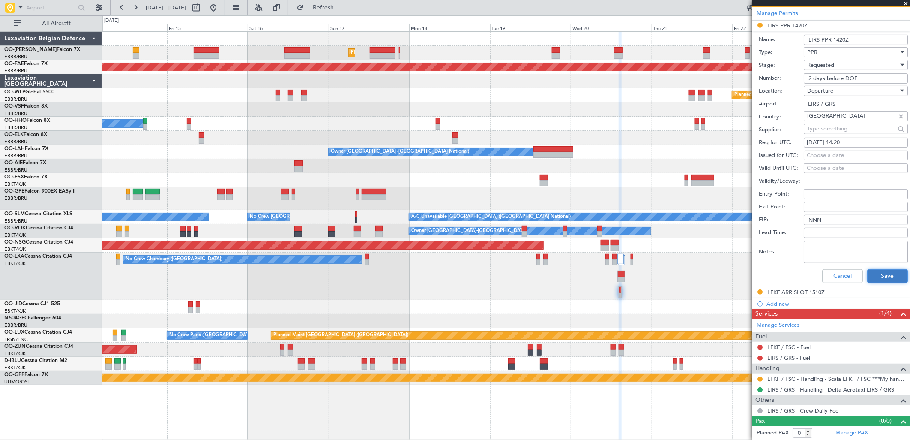
click at [883, 279] on button "Save" at bounding box center [887, 276] width 41 height 14
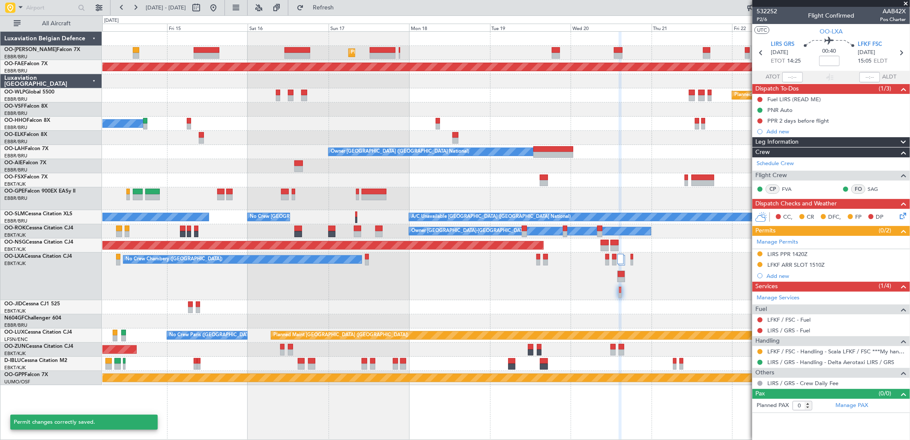
scroll to position [0, 0]
click at [220, 6] on button at bounding box center [214, 8] width 14 height 14
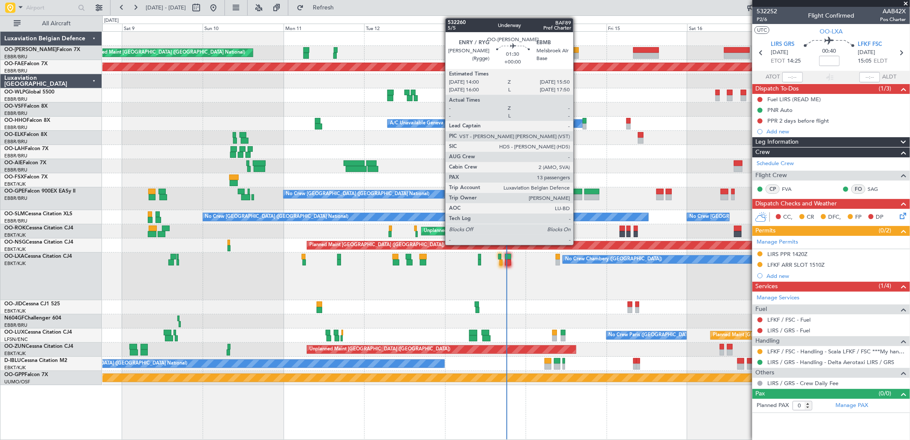
click at [578, 53] on div at bounding box center [575, 56] width 6 height 6
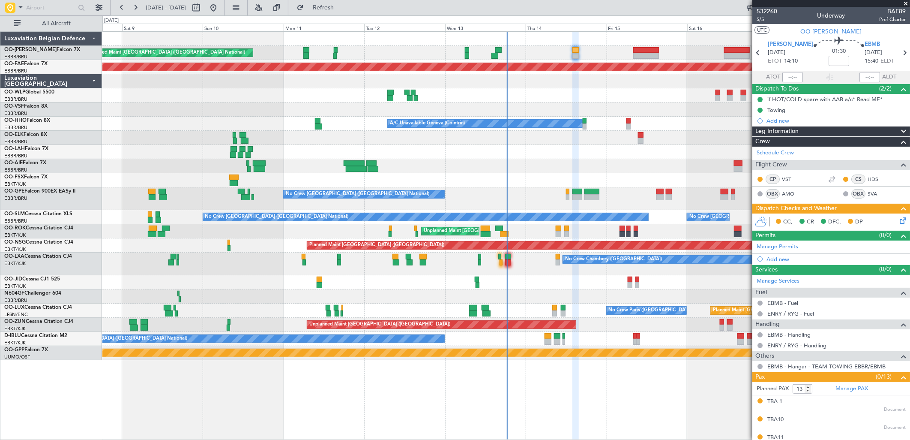
click at [898, 219] on icon at bounding box center [901, 219] width 7 height 7
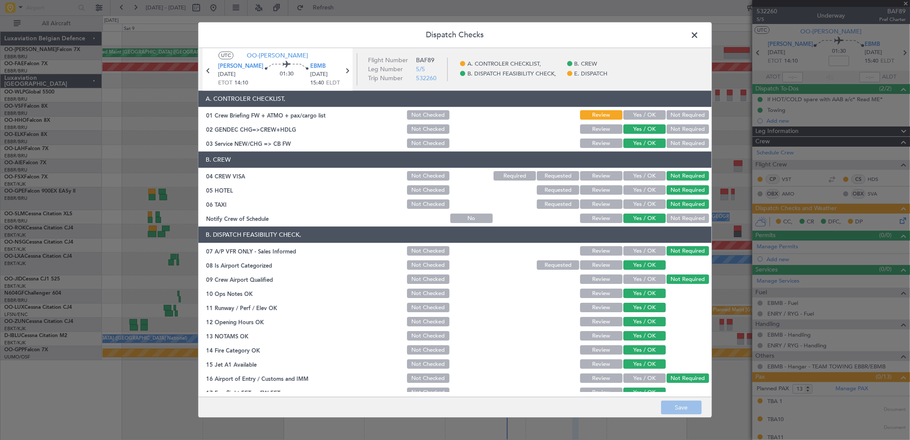
click at [642, 111] on button "Yes / OK" at bounding box center [644, 115] width 42 height 9
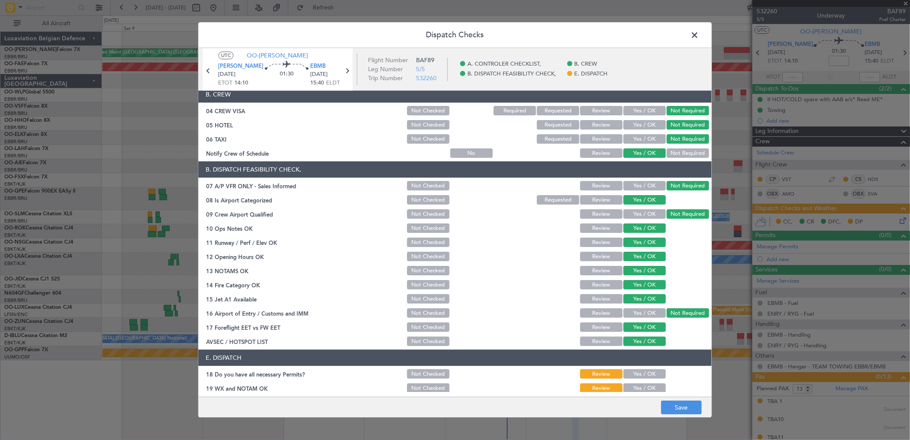
scroll to position [97, 0]
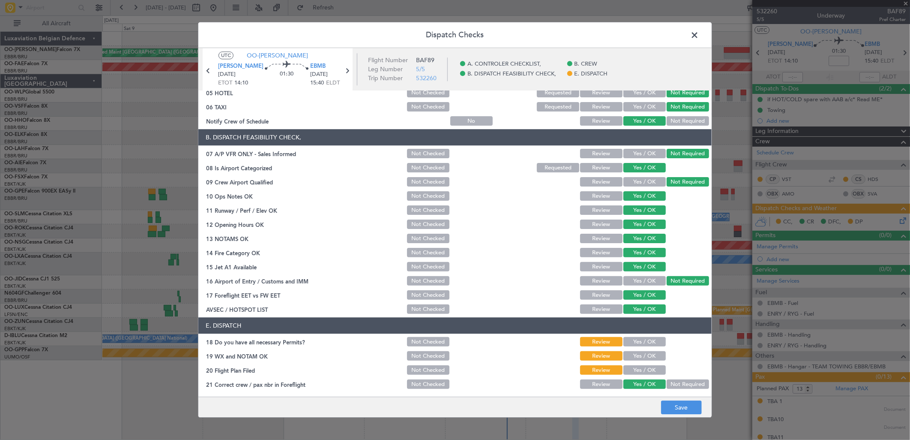
click at [636, 341] on button "Yes / OK" at bounding box center [644, 341] width 42 height 9
drag, startPoint x: 637, startPoint y: 348, endPoint x: 640, endPoint y: 354, distance: 6.7
click at [638, 350] on section "E. DISPATCH 18 Do you have all necessary Permits? Not Checked Review Yes / OK 1…" at bounding box center [454, 353] width 513 height 73
click at [640, 354] on button "Yes / OK" at bounding box center [644, 355] width 42 height 9
click at [641, 369] on button "Yes / OK" at bounding box center [644, 369] width 42 height 9
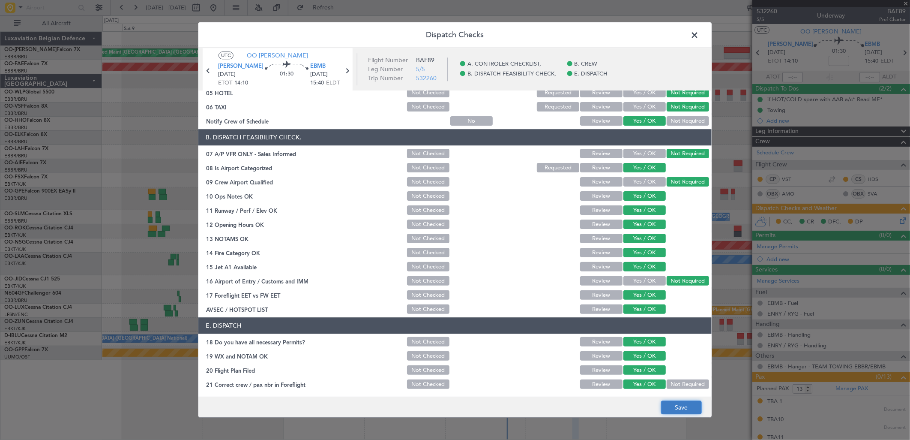
click at [675, 408] on button "Save" at bounding box center [681, 408] width 41 height 14
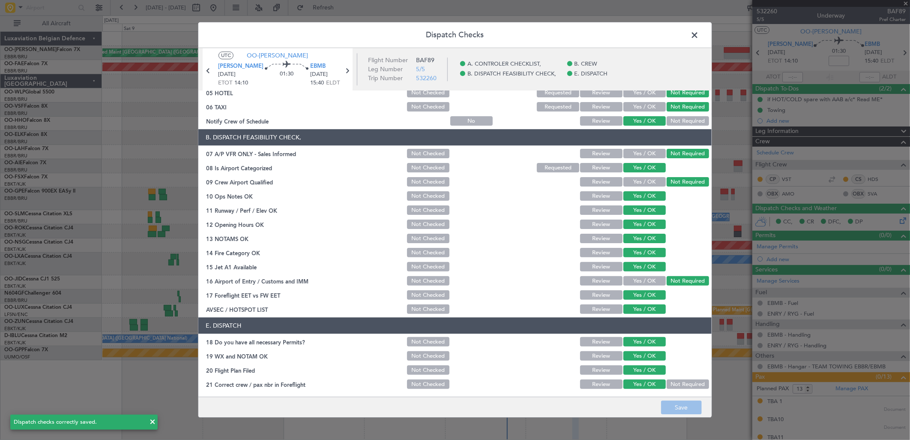
click at [699, 36] on span at bounding box center [699, 37] width 0 height 17
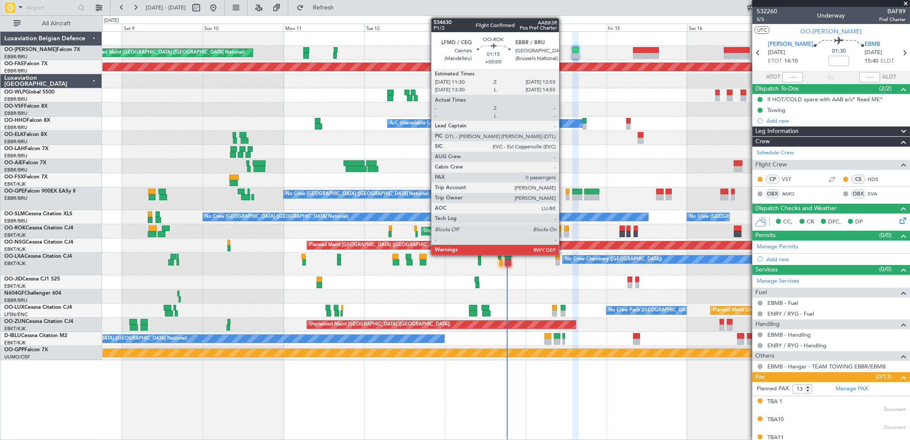
click at [564, 233] on div at bounding box center [566, 234] width 5 height 6
click at [566, 229] on div at bounding box center [566, 228] width 5 height 6
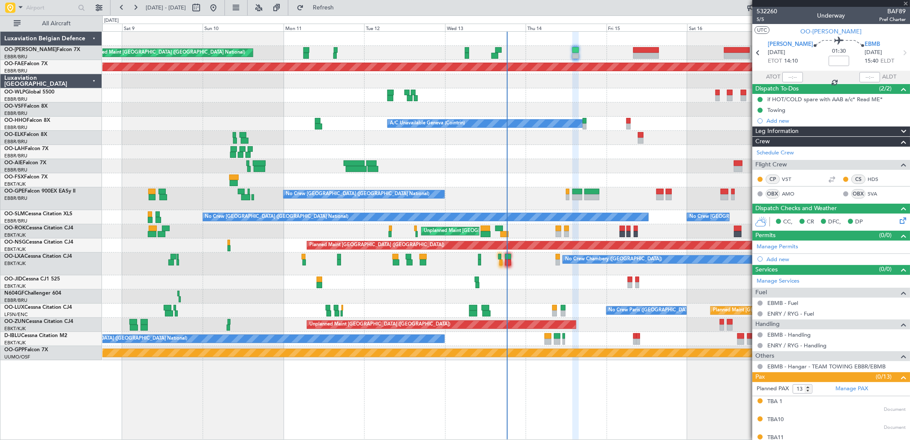
type input "0"
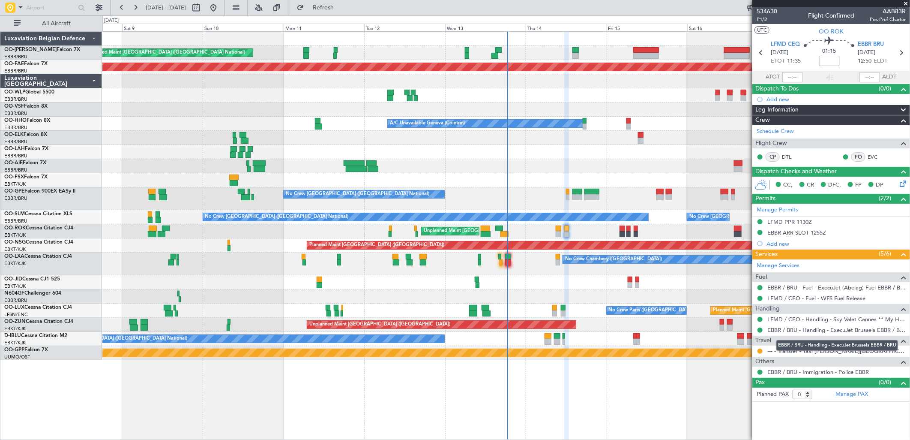
click at [813, 350] on mat-tooltip-component "EBBR / BRU - Handling - ExecuJet Brussels EBBR / BRU" at bounding box center [837, 345] width 134 height 23
click at [795, 352] on link "--- - Transfer - Taxi [PERSON_NAME][GEOGRAPHIC_DATA]" at bounding box center [836, 350] width 138 height 7
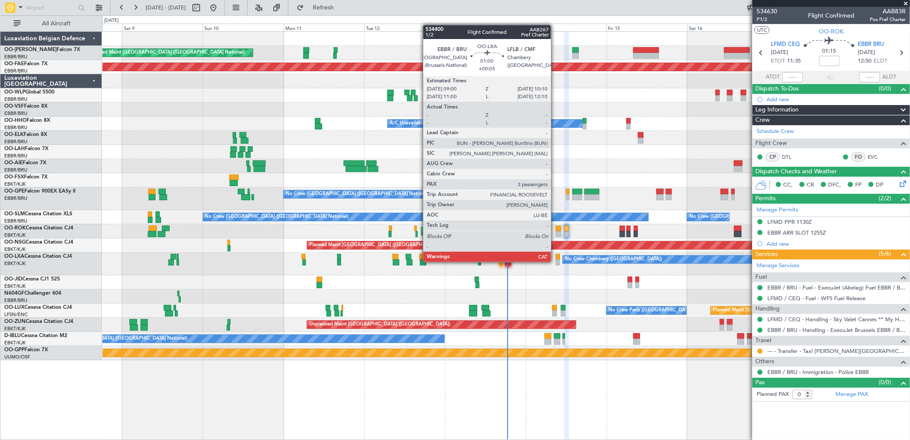
click at [556, 262] on div at bounding box center [558, 262] width 4 height 6
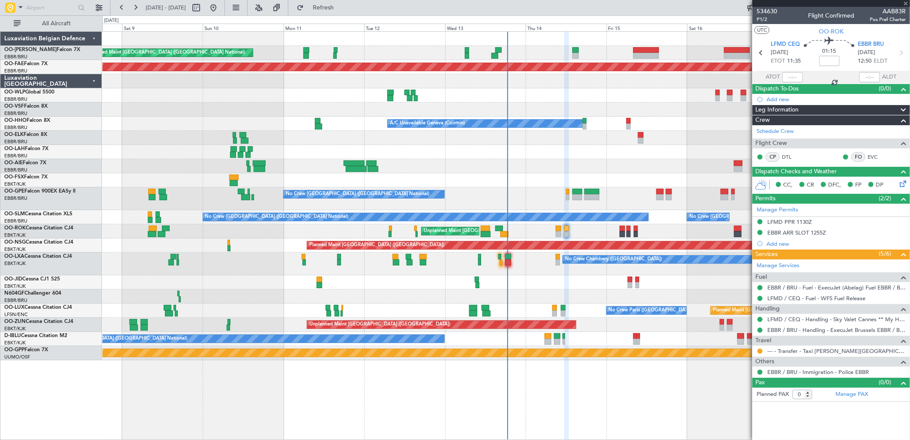
type input "+00:05"
type input "3"
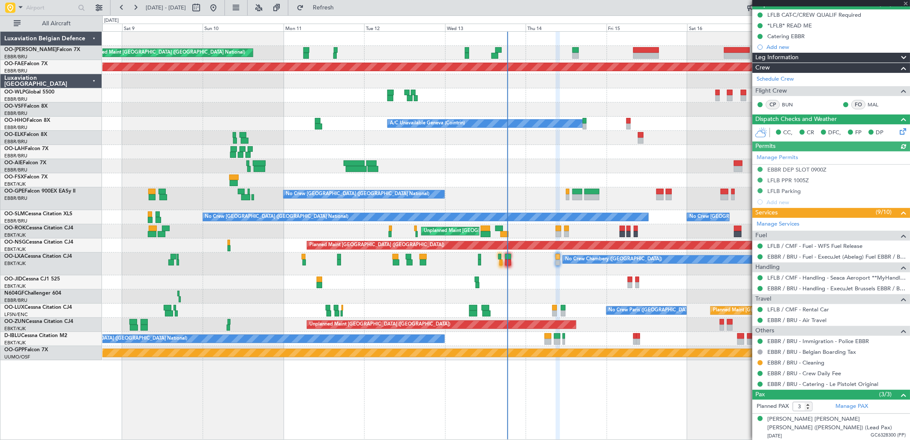
scroll to position [124, 0]
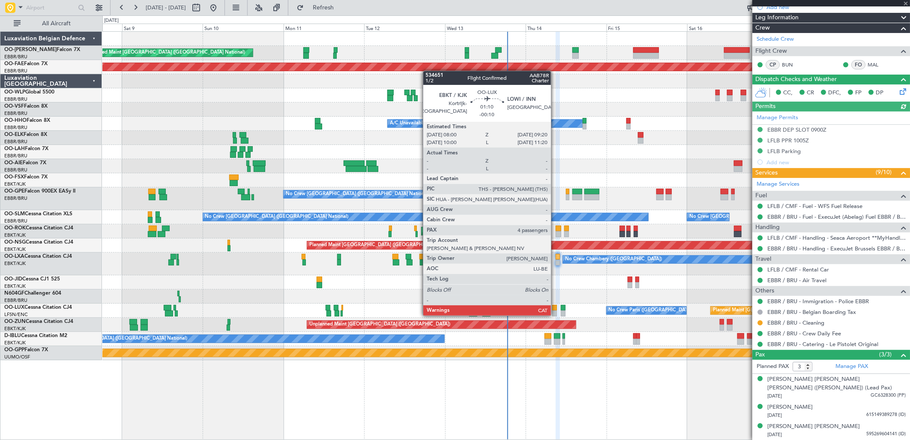
click at [555, 307] on div at bounding box center [554, 308] width 5 height 6
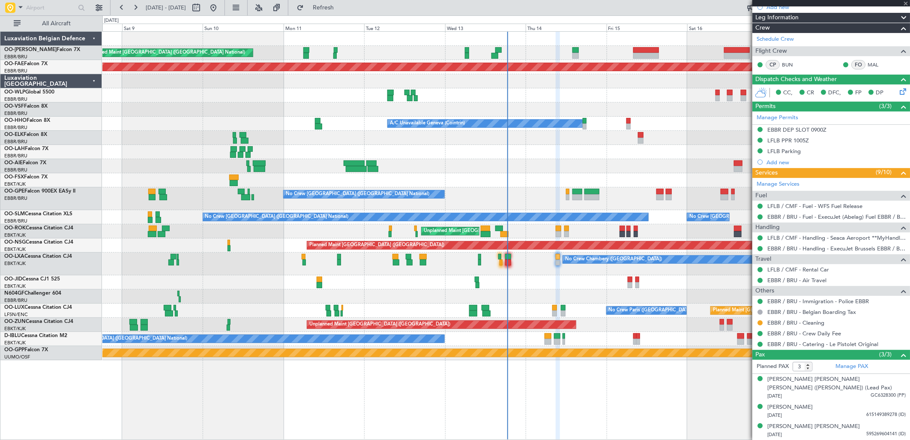
type input "-00:10"
type input "4"
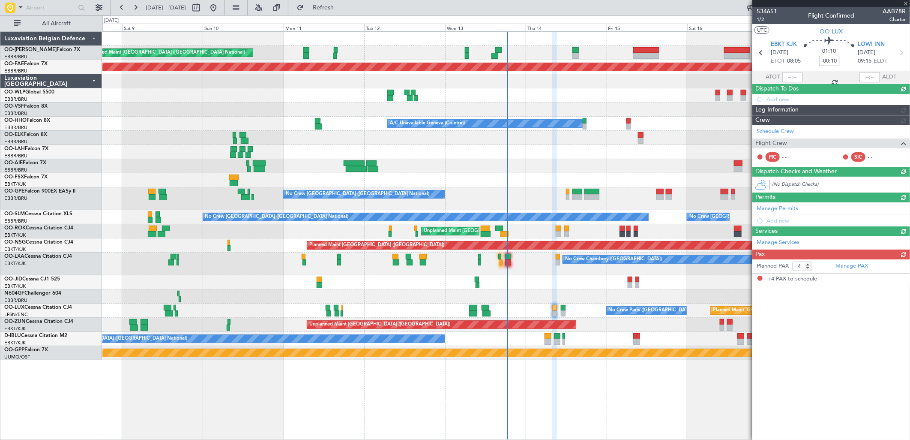
scroll to position [0, 0]
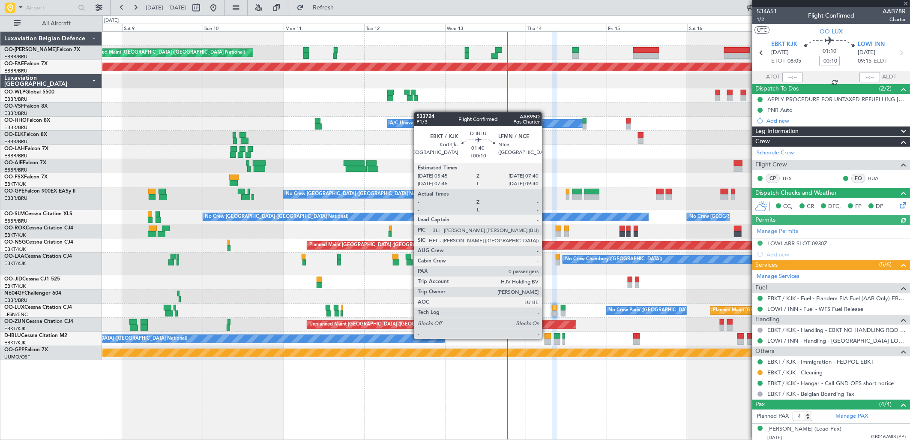
click at [546, 338] on div at bounding box center [548, 341] width 7 height 6
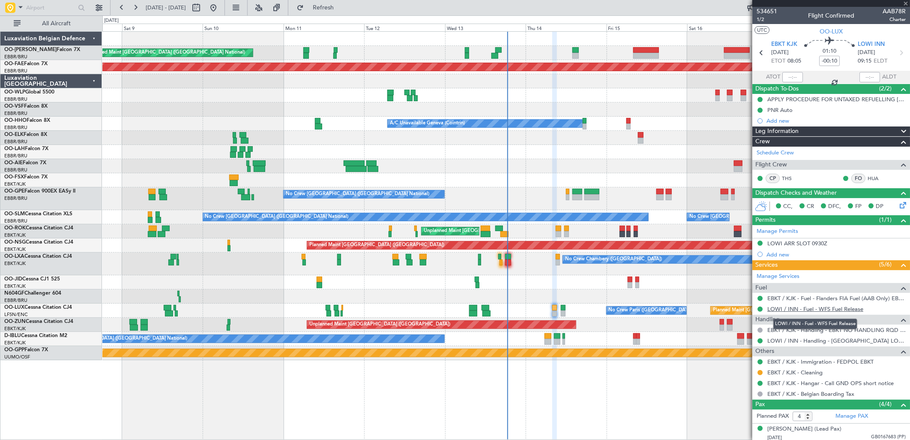
type input "+00:10"
type input "0"
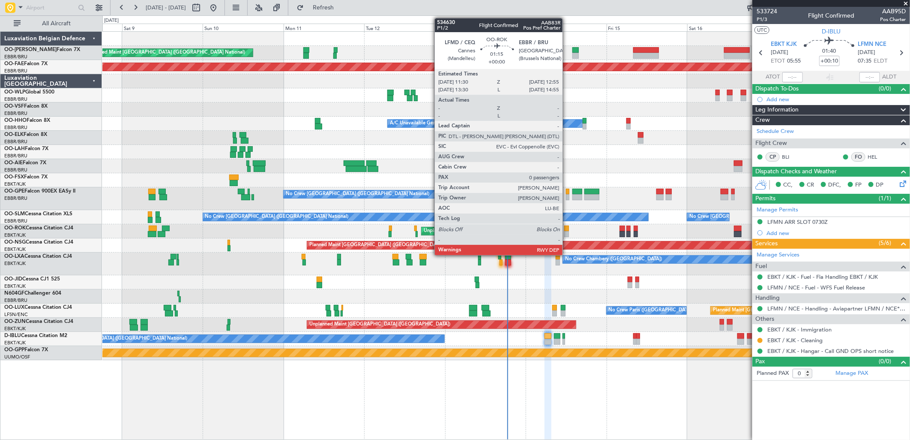
click at [567, 230] on div at bounding box center [566, 228] width 5 height 6
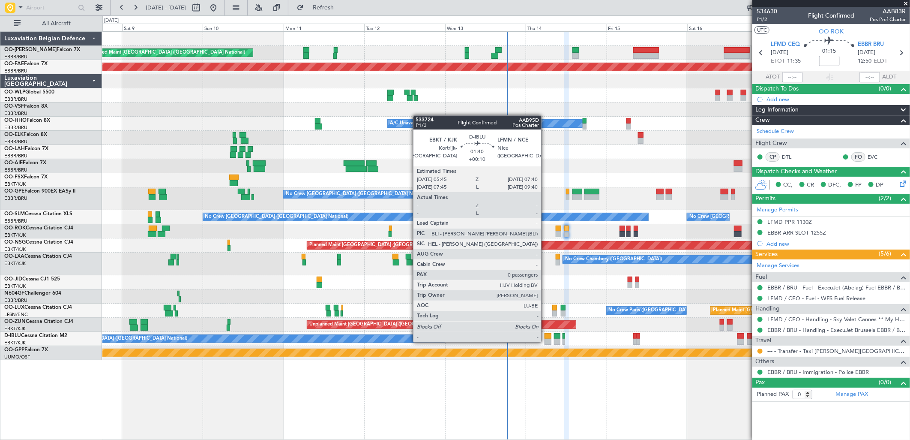
click at [545, 341] on div at bounding box center [548, 341] width 7 height 6
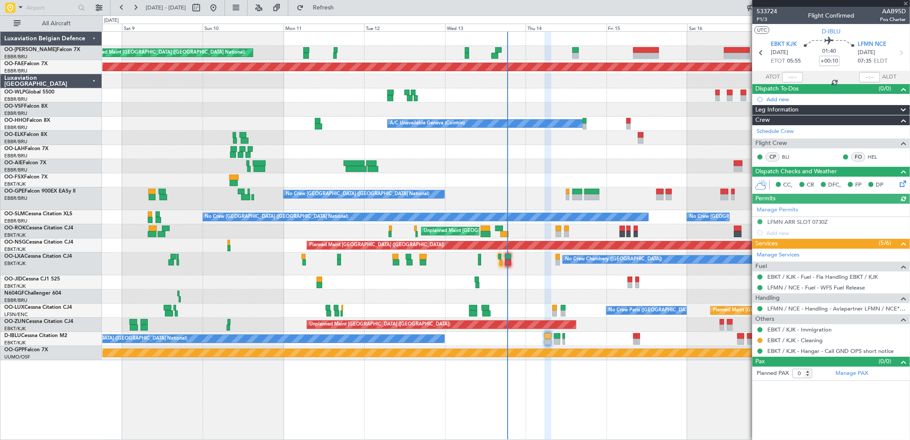
click at [553, 311] on div at bounding box center [554, 313] width 5 height 6
type input "-00:10"
type input "4"
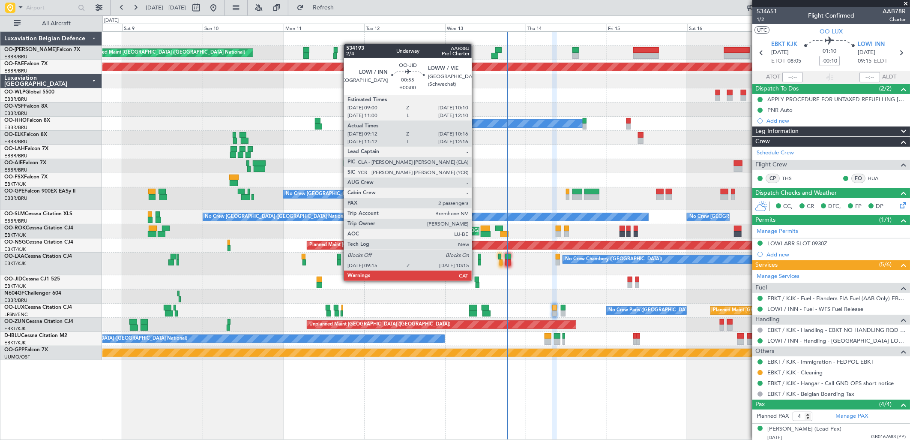
click at [476, 280] on div at bounding box center [477, 279] width 4 height 6
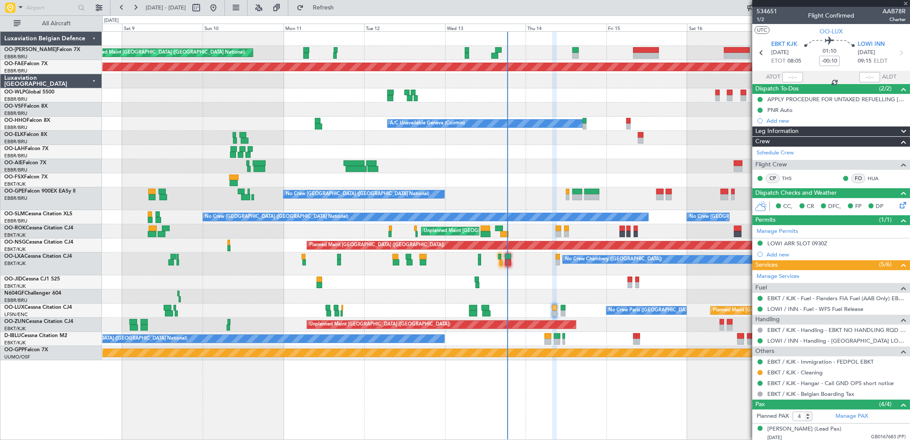
type input "09:22"
type input "10:11"
type input "2"
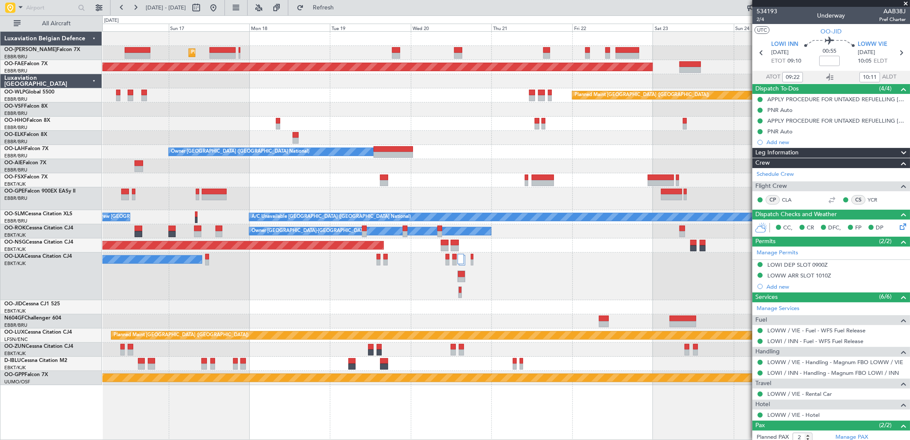
click at [410, 174] on div "Planned Maint [GEOGRAPHIC_DATA] ([GEOGRAPHIC_DATA] National) Planned Maint [GEO…" at bounding box center [505, 208] width 807 height 353
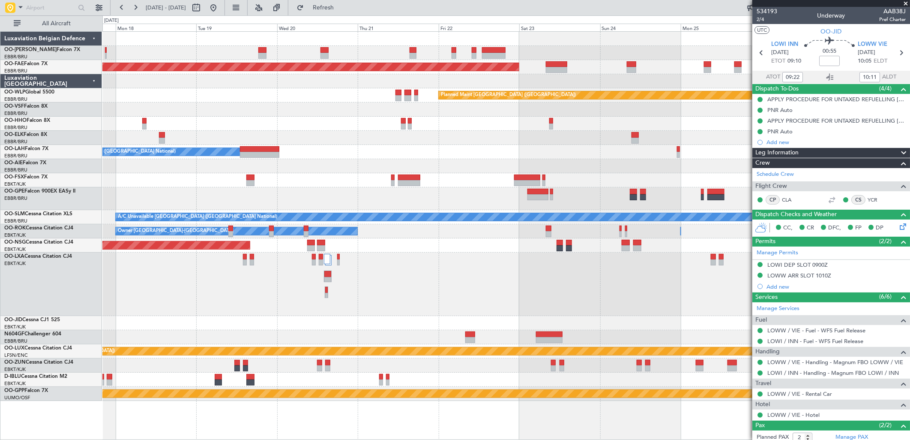
click at [260, 164] on div at bounding box center [505, 166] width 807 height 14
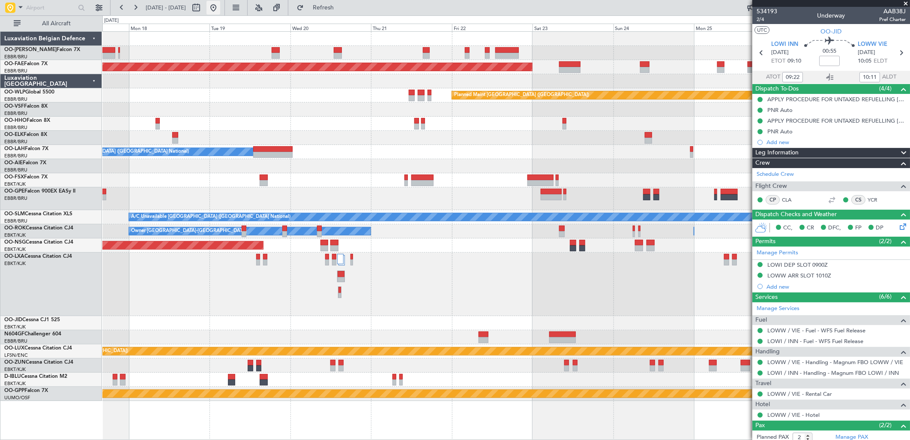
click at [220, 6] on button at bounding box center [214, 8] width 14 height 14
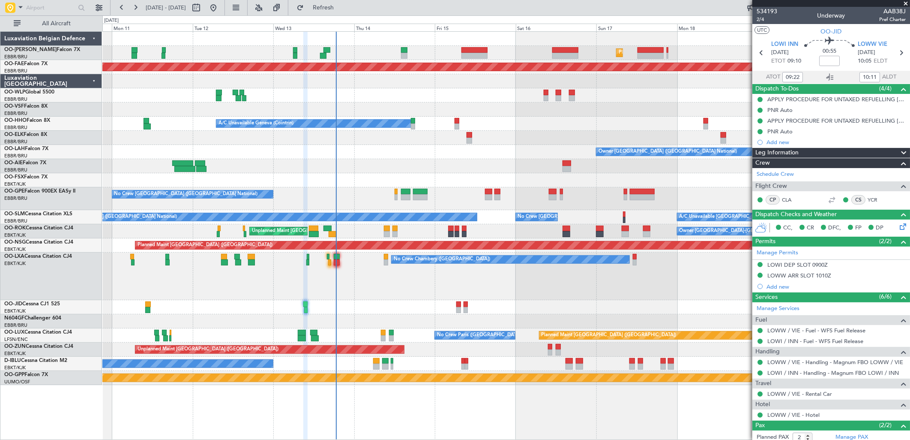
click at [444, 267] on div "No Crew Chambery ([GEOGRAPHIC_DATA])" at bounding box center [505, 276] width 807 height 48
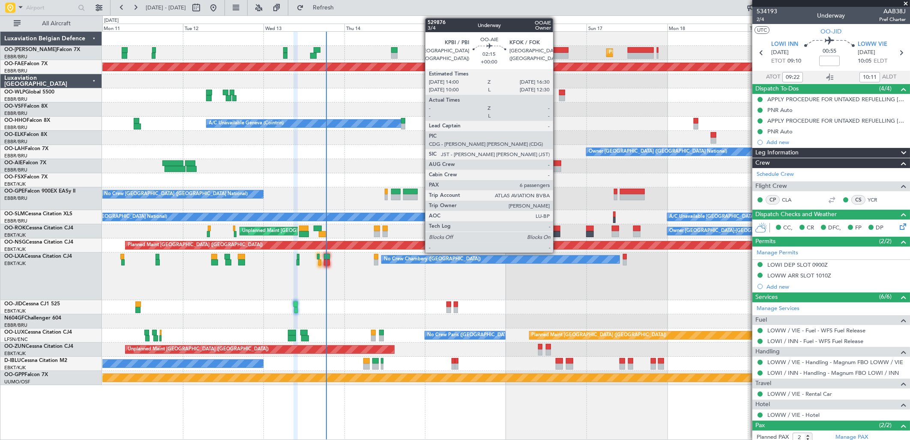
click at [557, 166] on div at bounding box center [557, 169] width 9 height 6
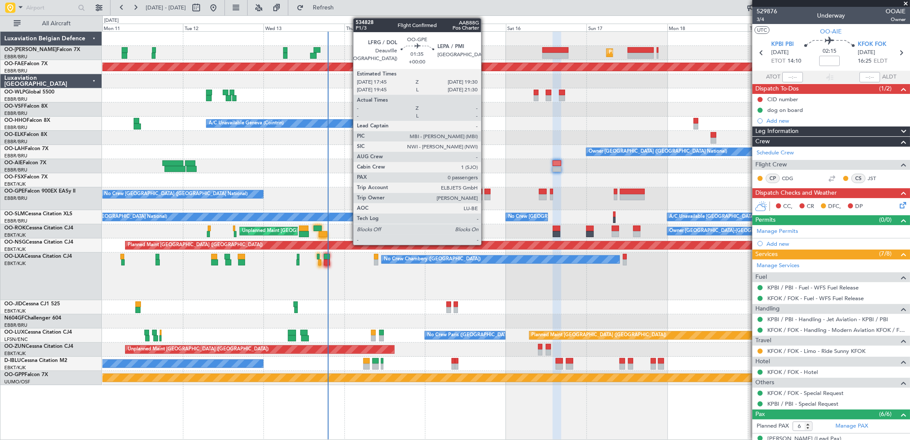
click at [485, 194] on div at bounding box center [488, 197] width 6 height 6
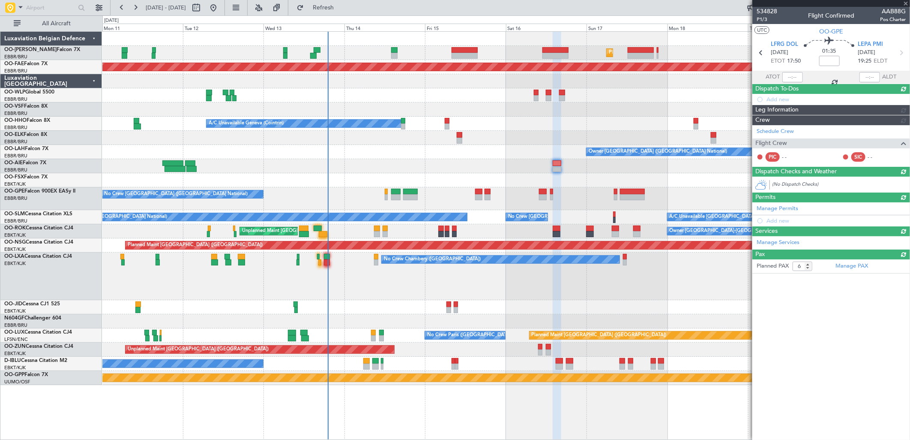
type input "0"
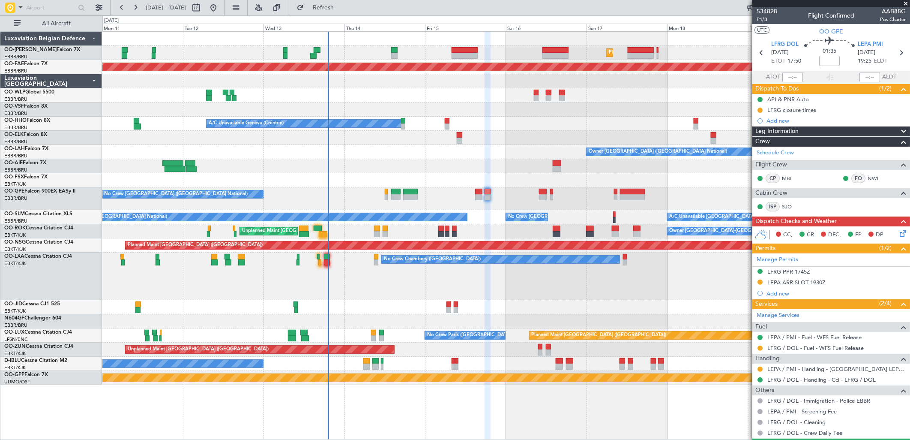
click at [339, 326] on div at bounding box center [505, 321] width 807 height 14
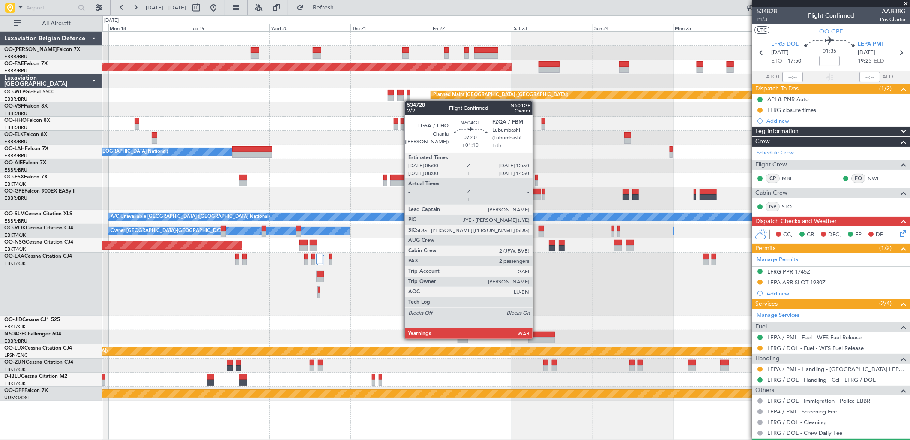
click at [537, 338] on div at bounding box center [541, 340] width 27 height 6
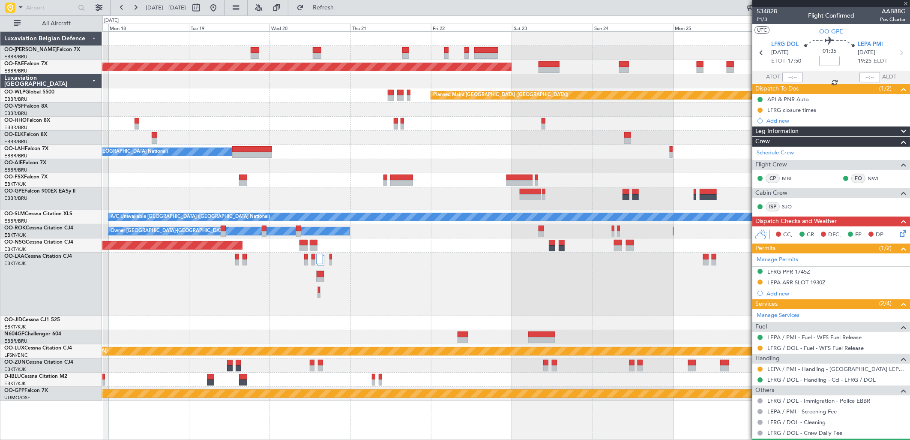
type input "+01:10"
type input "2"
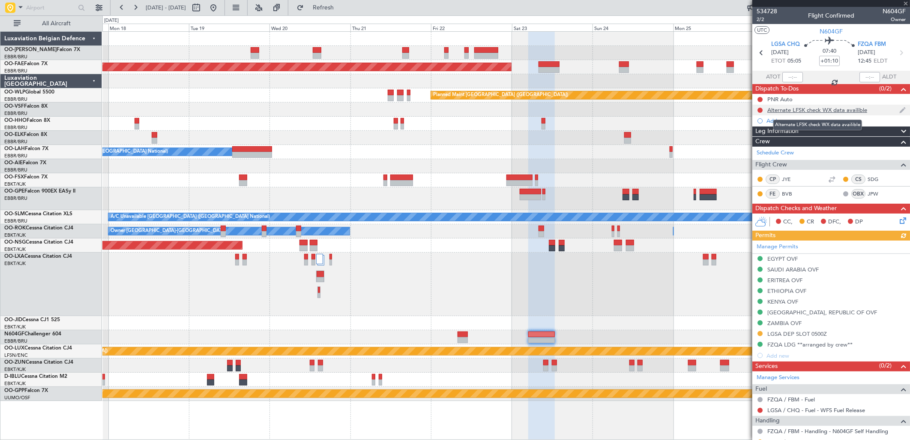
click at [807, 109] on div "Alternate LFSK check WX data availible" at bounding box center [817, 109] width 100 height 7
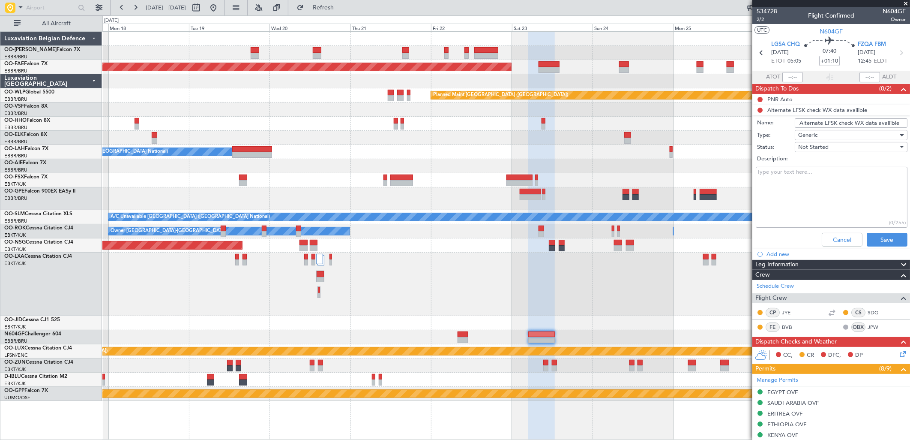
click at [799, 181] on textarea "Description:" at bounding box center [832, 197] width 152 height 61
click at [803, 173] on textarea "FLSK" at bounding box center [832, 197] width 152 height 61
type textarea "FLSK is ok for [PERSON_NAME], wx data available"
click at [816, 147] on span "Not Started" at bounding box center [813, 147] width 30 height 8
click at [815, 190] on span "Completed" at bounding box center [847, 189] width 100 height 13
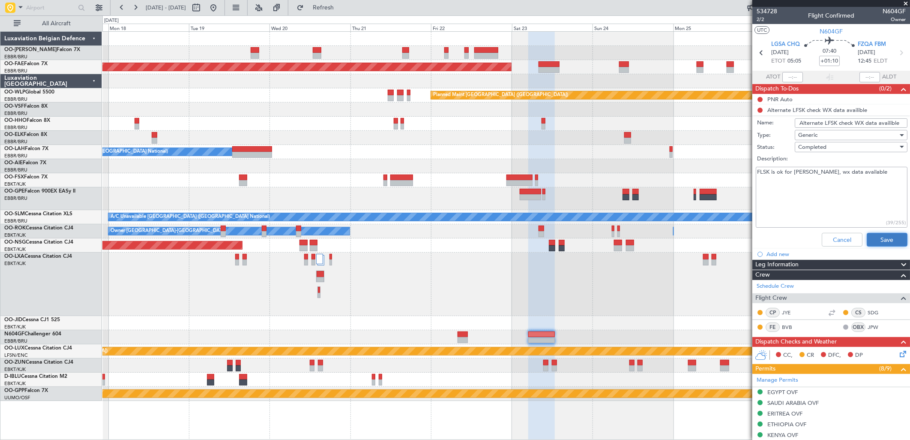
click at [877, 233] on button "Save" at bounding box center [887, 240] width 41 height 14
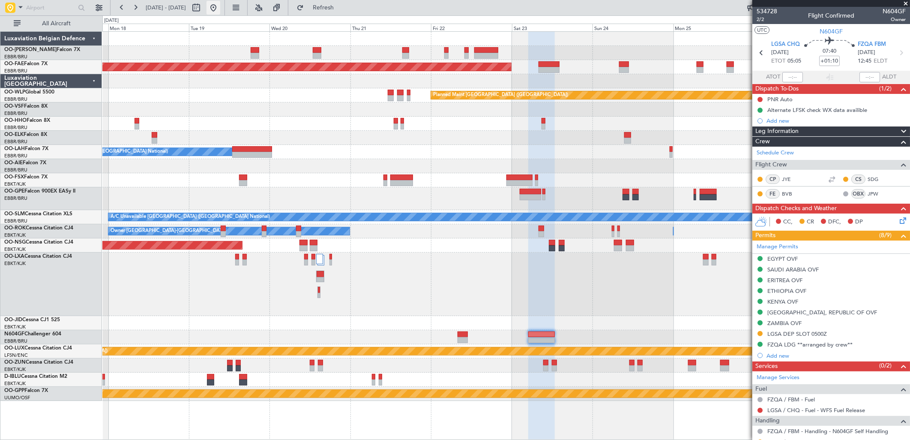
click at [220, 12] on button at bounding box center [214, 8] width 14 height 14
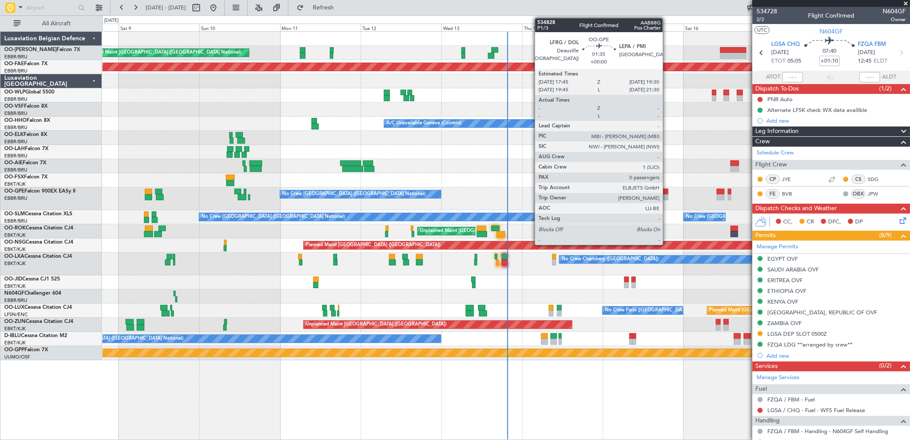
click at [667, 195] on div at bounding box center [665, 197] width 6 height 6
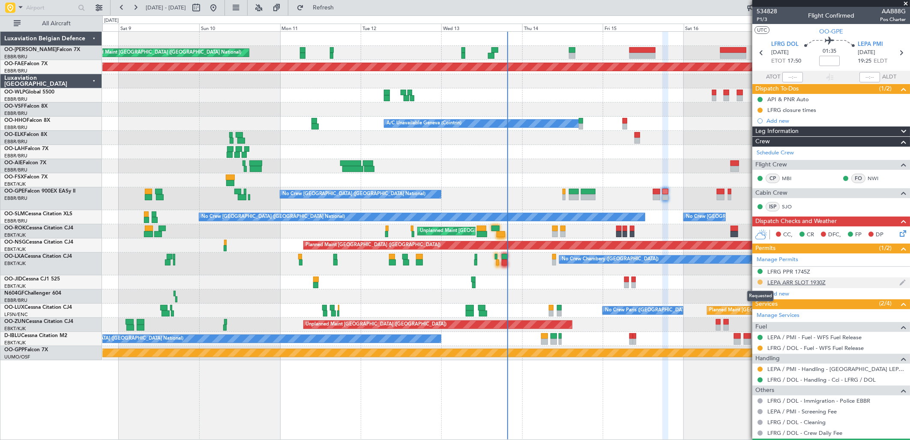
click at [758, 281] on button at bounding box center [760, 281] width 5 height 5
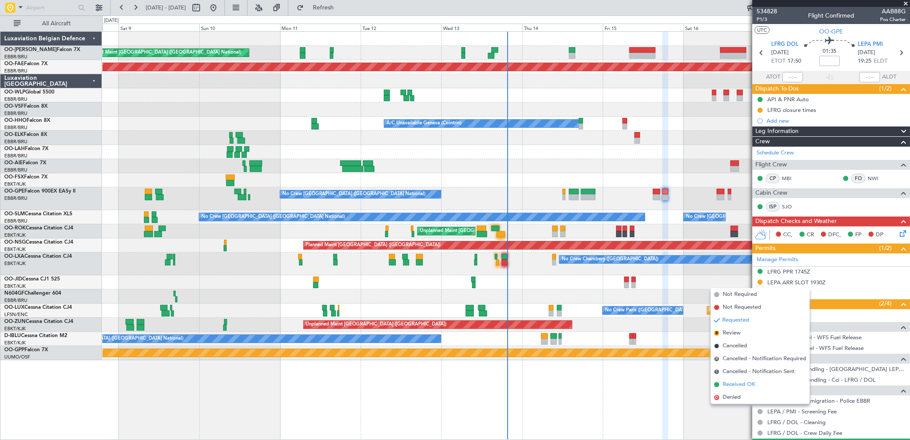
click at [738, 385] on span "Received OK" at bounding box center [739, 384] width 33 height 9
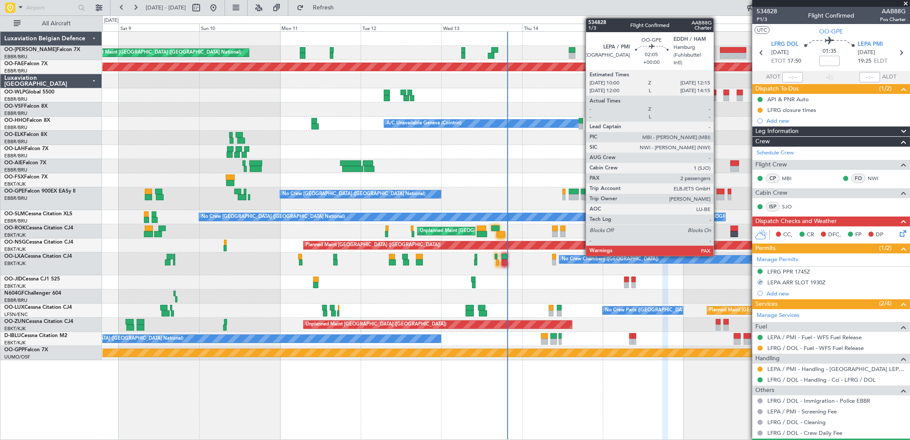
click at [718, 195] on div at bounding box center [721, 197] width 8 height 6
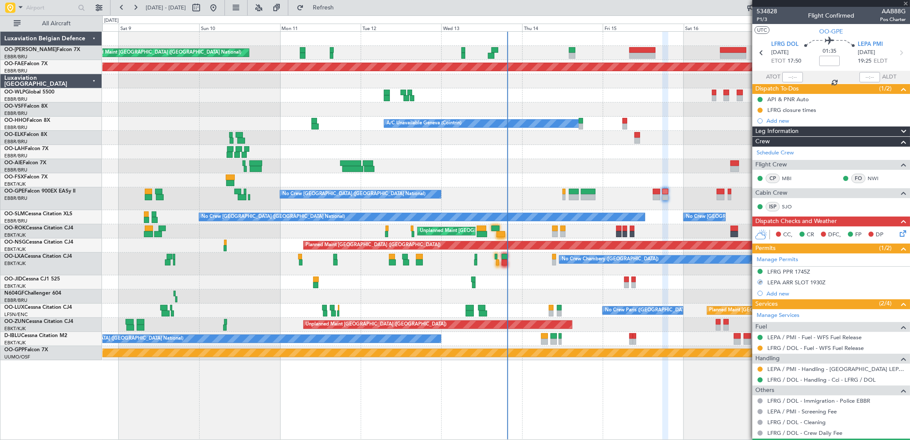
type input "7"
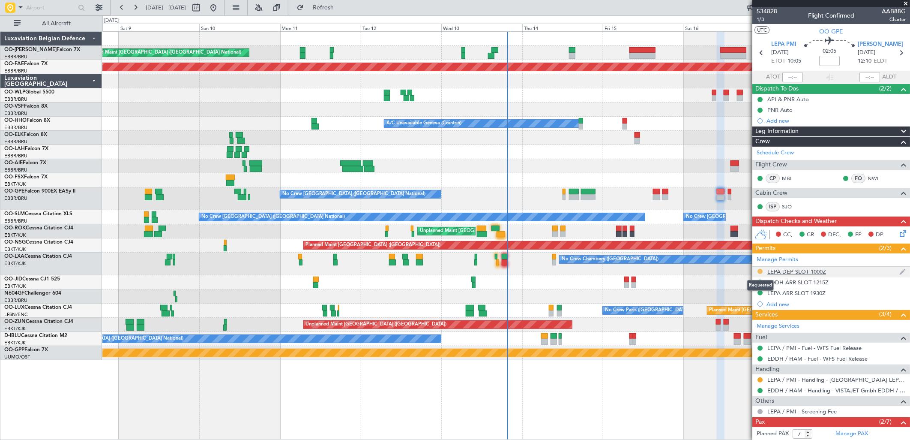
click at [761, 270] on button at bounding box center [760, 271] width 5 height 5
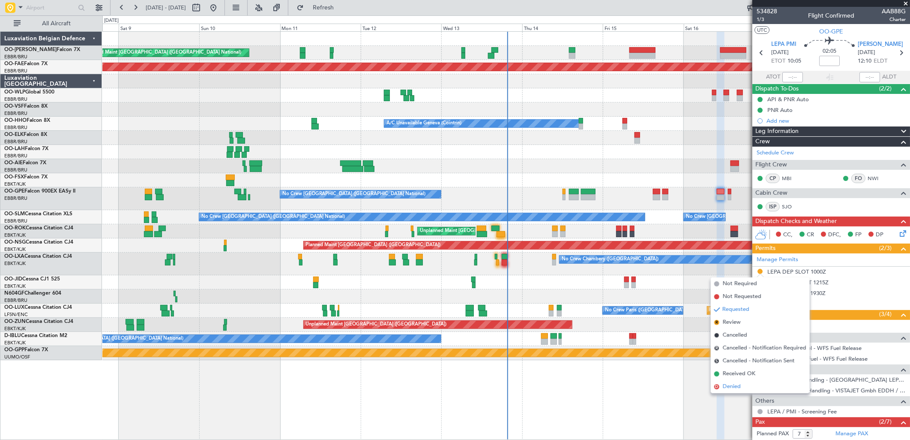
click at [728, 386] on span "Denied" at bounding box center [732, 386] width 18 height 9
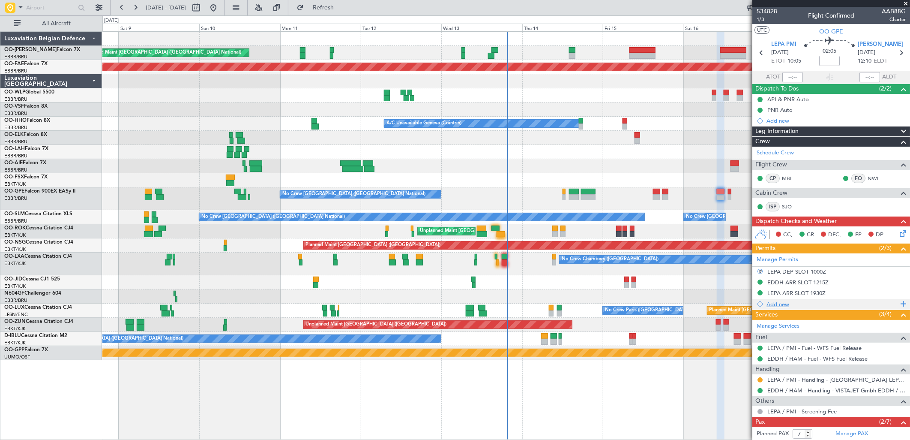
click at [778, 303] on div "Add new" at bounding box center [833, 303] width 132 height 7
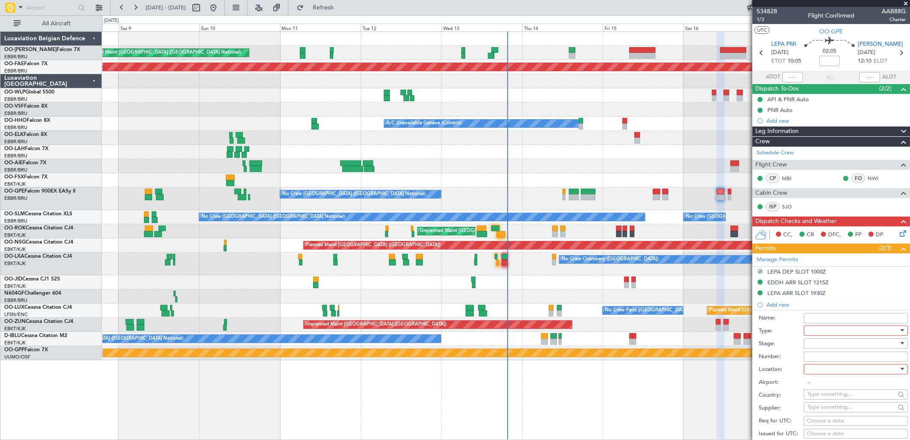
click at [828, 330] on div at bounding box center [852, 330] width 91 height 13
click at [822, 413] on span "Slot" at bounding box center [852, 411] width 89 height 13
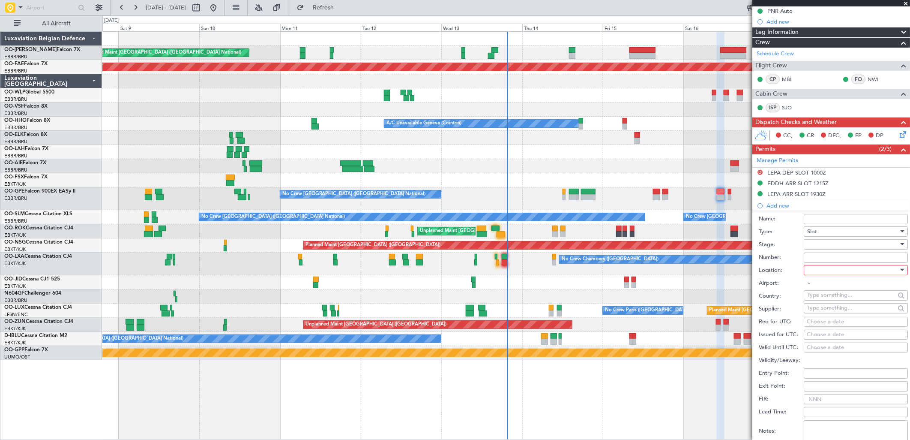
scroll to position [190, 0]
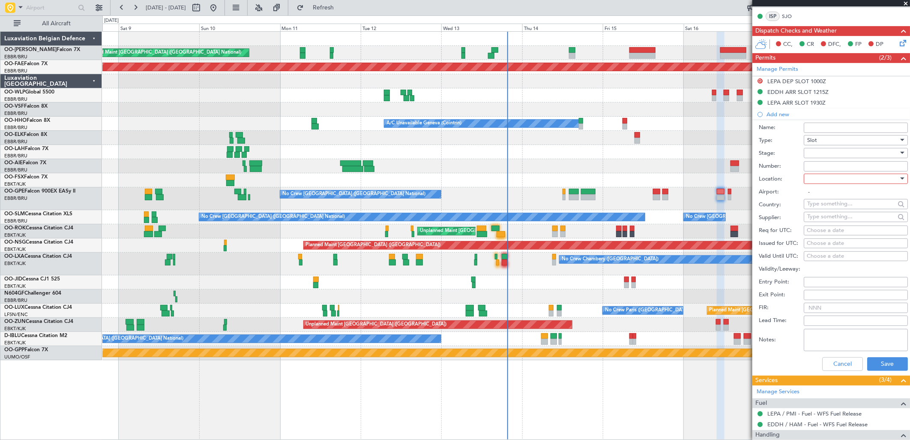
click at [831, 152] on div at bounding box center [852, 153] width 91 height 13
click at [827, 220] on span "Received OK" at bounding box center [852, 222] width 89 height 13
click at [820, 180] on div at bounding box center [852, 178] width 91 height 13
click at [823, 196] on span "Departure" at bounding box center [852, 196] width 89 height 13
type input "LEPA / PMI"
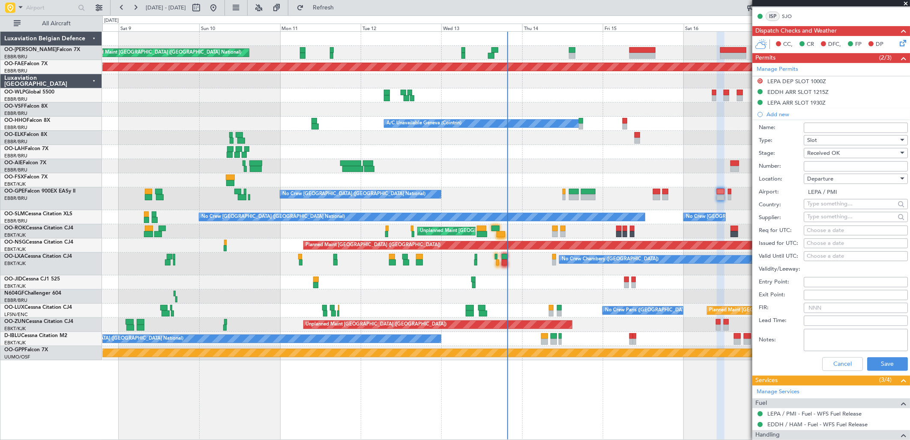
click at [817, 232] on div "Choose a date" at bounding box center [856, 230] width 98 height 9
select select "8"
select select "2025"
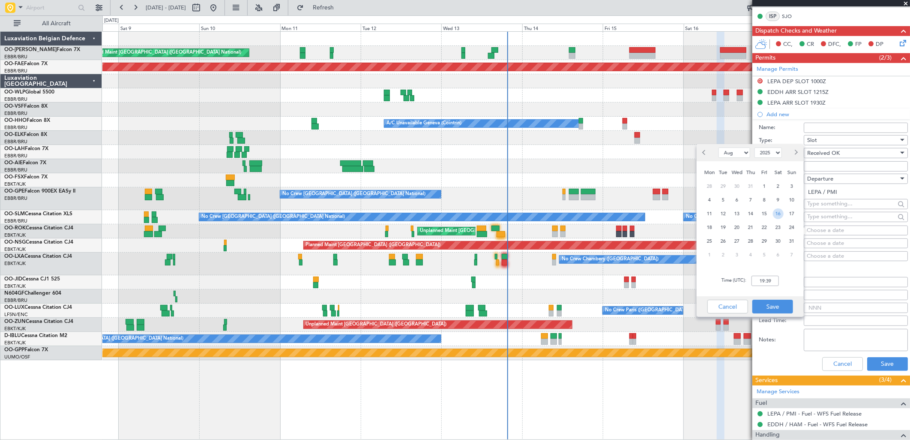
click at [774, 211] on span "16" at bounding box center [778, 213] width 11 height 11
click at [758, 280] on input "00:00" at bounding box center [765, 280] width 27 height 10
type input "05:45"
click at [774, 309] on button "Save" at bounding box center [772, 306] width 41 height 14
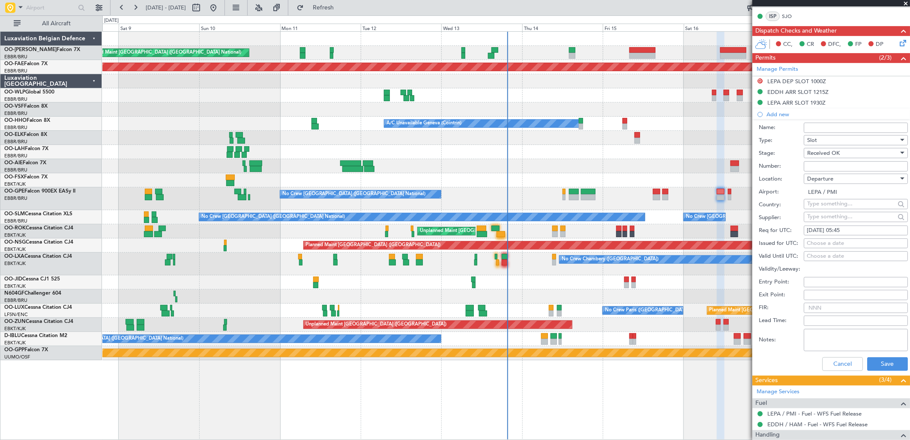
click at [824, 239] on div "Choose a date" at bounding box center [856, 243] width 98 height 9
select select "8"
select select "2025"
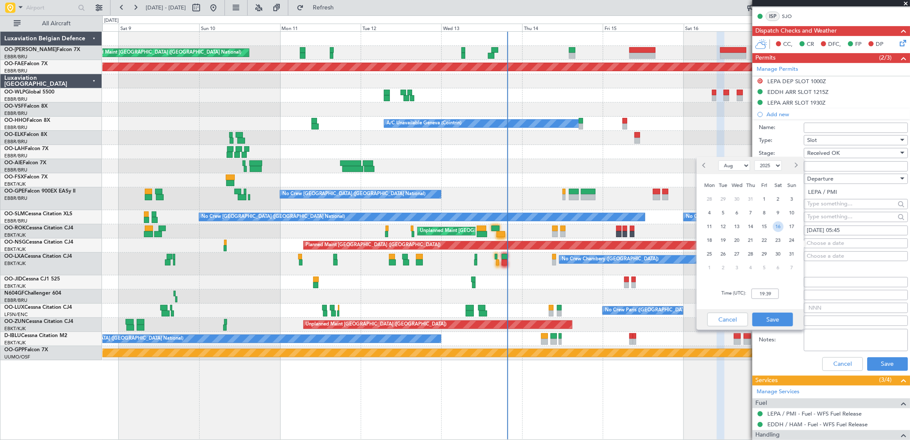
click at [782, 224] on span "16" at bounding box center [778, 226] width 11 height 11
click at [778, 294] on input "00:00" at bounding box center [765, 293] width 27 height 10
type input "05:45"
click at [782, 314] on button "Save" at bounding box center [772, 319] width 41 height 14
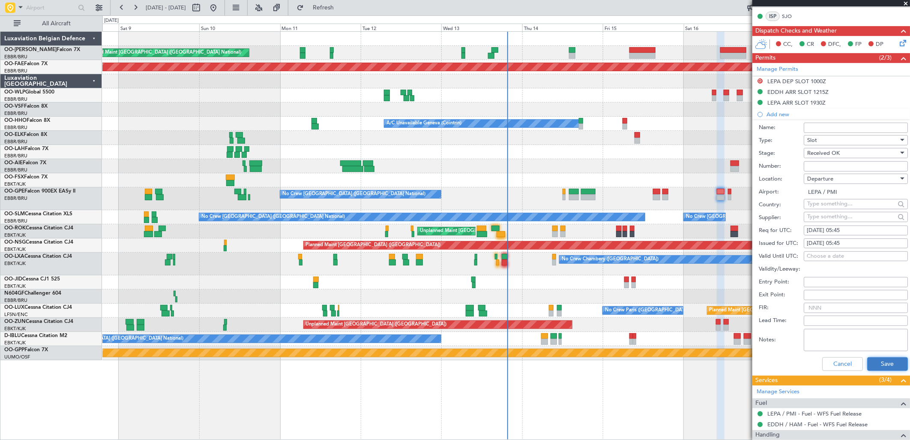
click at [876, 357] on button "Save" at bounding box center [887, 364] width 41 height 14
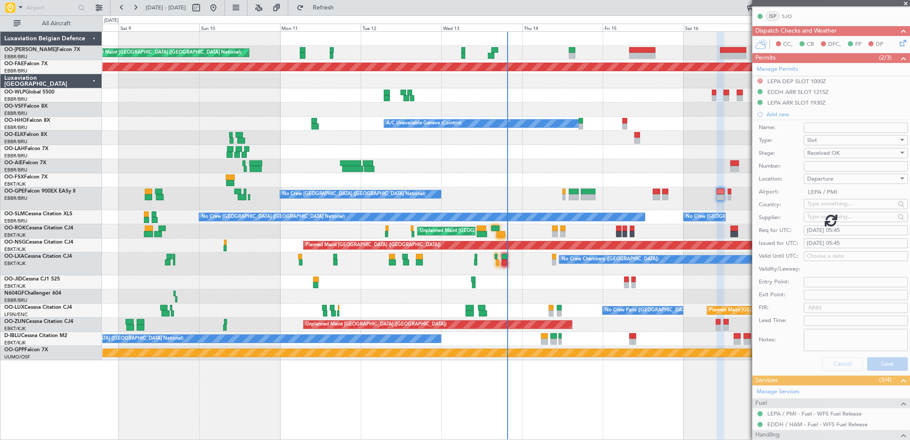
scroll to position [61, 0]
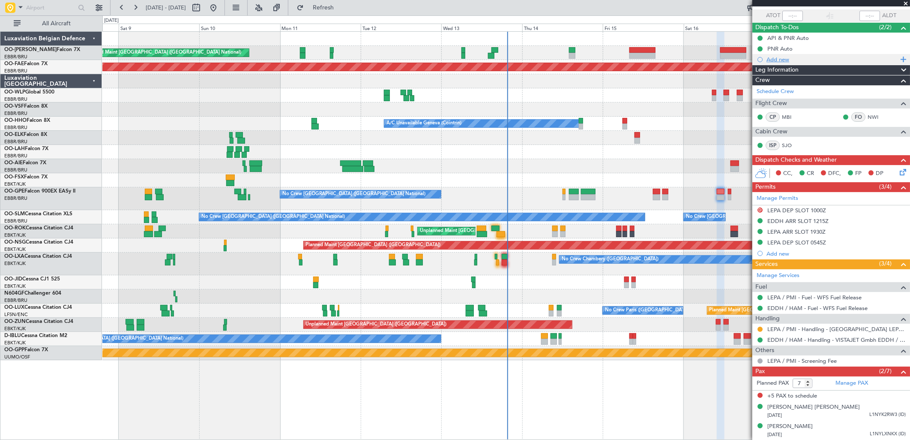
click at [784, 58] on div "Add new" at bounding box center [833, 59] width 132 height 7
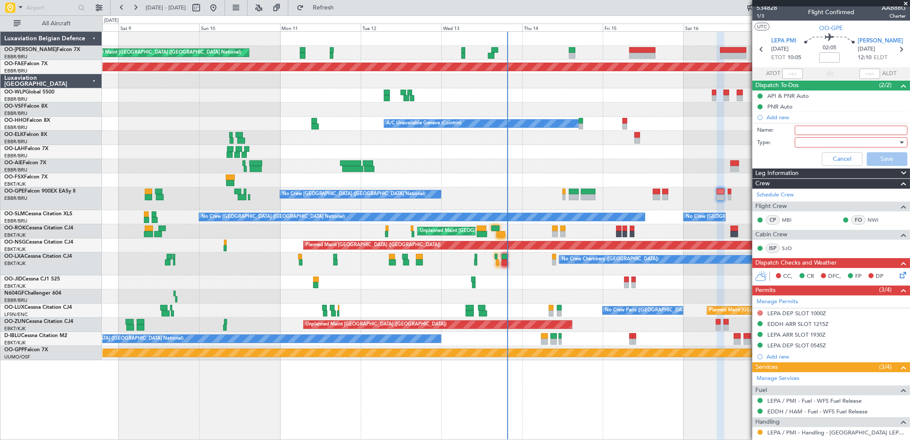
scroll to position [0, 0]
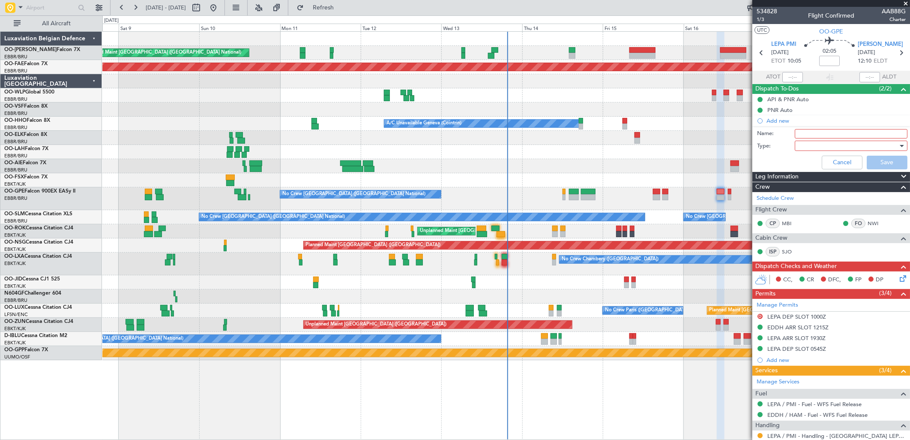
click at [812, 128] on div "Name:" at bounding box center [831, 133] width 166 height 13
click at [812, 133] on input "Name:" at bounding box center [851, 133] width 113 height 9
type input "Slotmismatch LEPA"
click at [813, 147] on div at bounding box center [848, 145] width 100 height 13
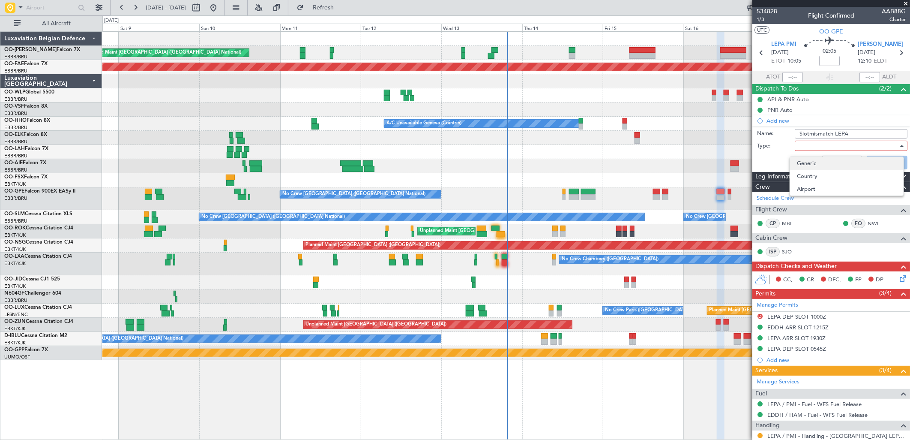
click at [812, 165] on span "Generic" at bounding box center [847, 163] width 100 height 13
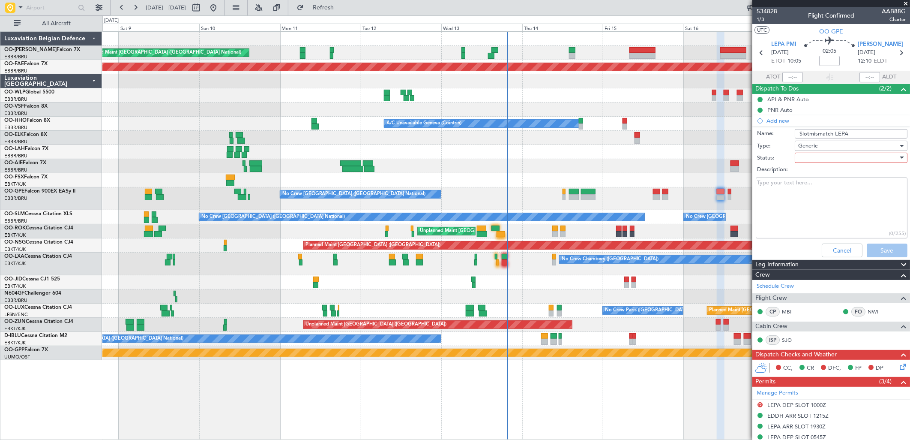
click at [807, 157] on div at bounding box center [848, 157] width 100 height 13
click at [812, 184] on span "In Progress" at bounding box center [847, 187] width 100 height 13
click at [784, 199] on textarea "Description:" at bounding box center [832, 207] width 152 height 61
type textarea "[PERSON_NAME] informed"
click at [873, 249] on button "Save" at bounding box center [887, 250] width 41 height 14
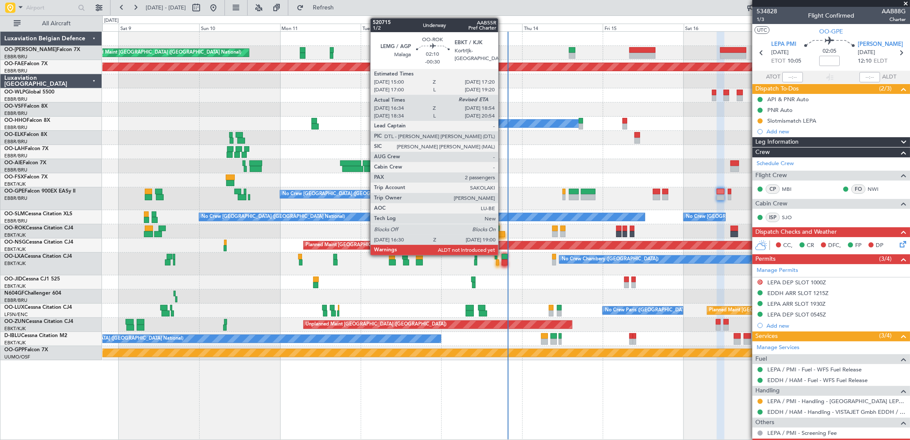
click at [503, 233] on div at bounding box center [501, 234] width 9 height 6
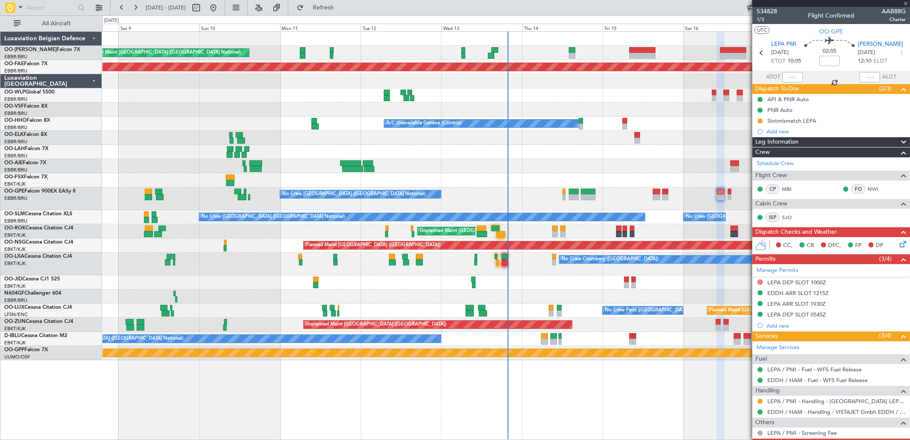
type input "-00:30"
type input "16:39"
type input "2"
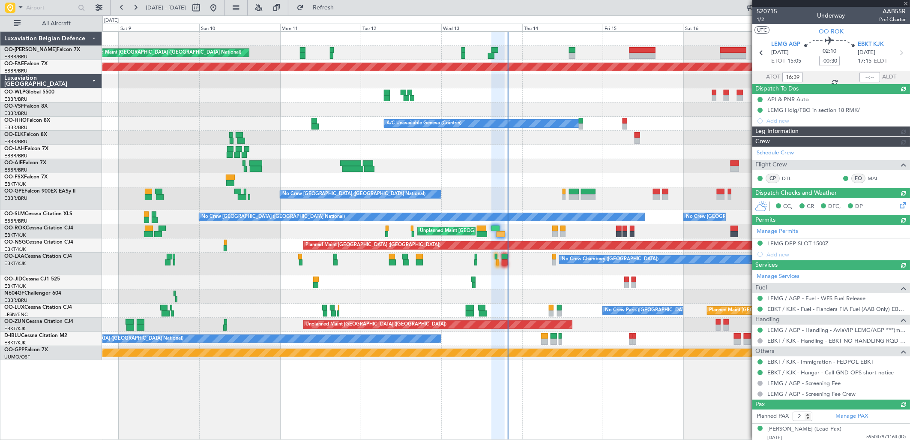
click at [871, 79] on div at bounding box center [869, 77] width 21 height 10
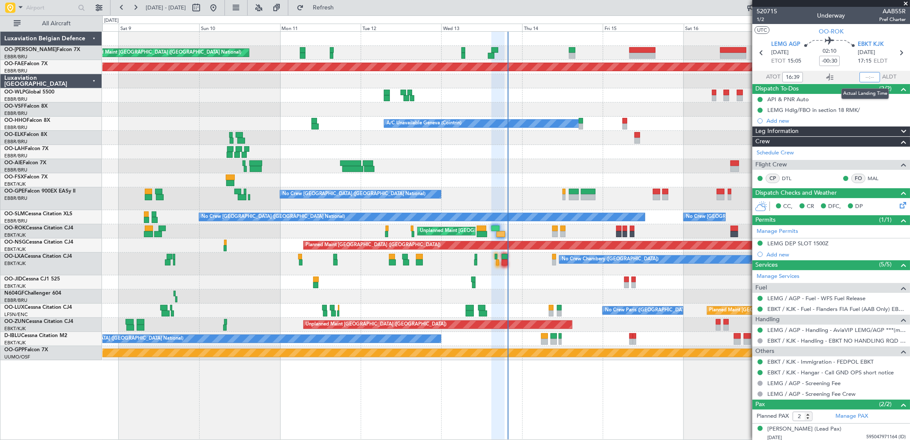
click at [863, 74] on input "text" at bounding box center [869, 77] width 21 height 10
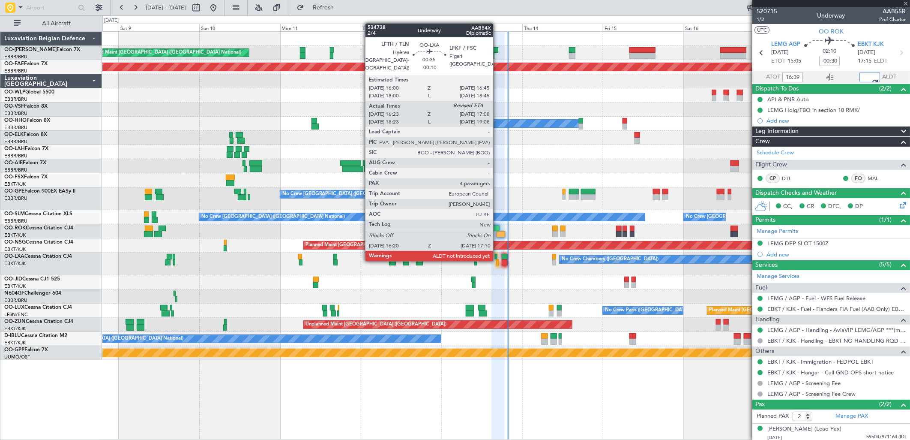
click at [497, 259] on div at bounding box center [497, 262] width 3 height 6
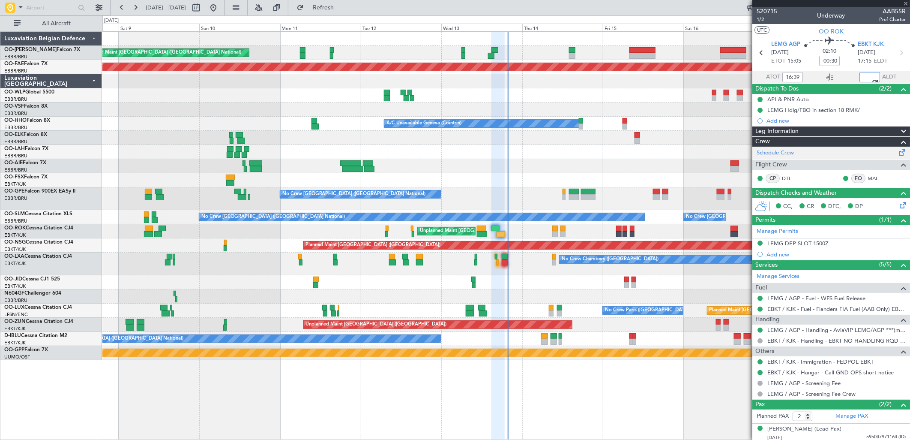
type input "18:54"
type input "-00:10"
type input "16:28"
type input "4"
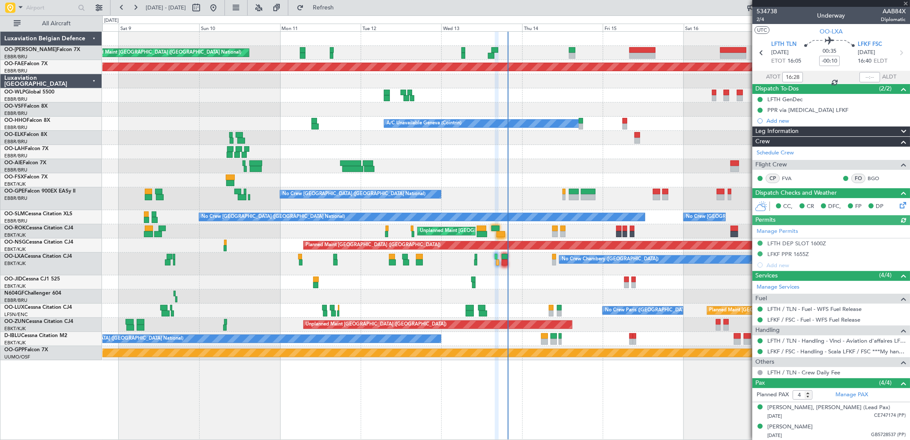
click at [870, 79] on div at bounding box center [869, 77] width 21 height 10
click at [860, 75] on input "text" at bounding box center [869, 77] width 21 height 10
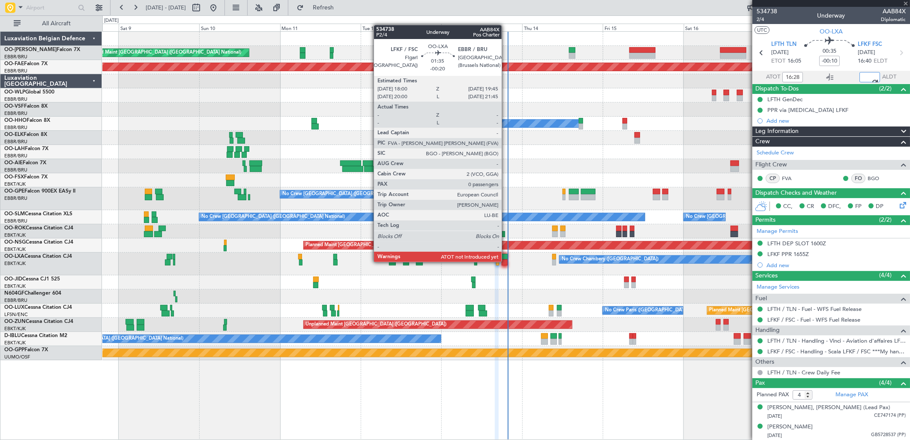
click at [506, 262] on div at bounding box center [505, 262] width 6 height 6
type input "17:06"
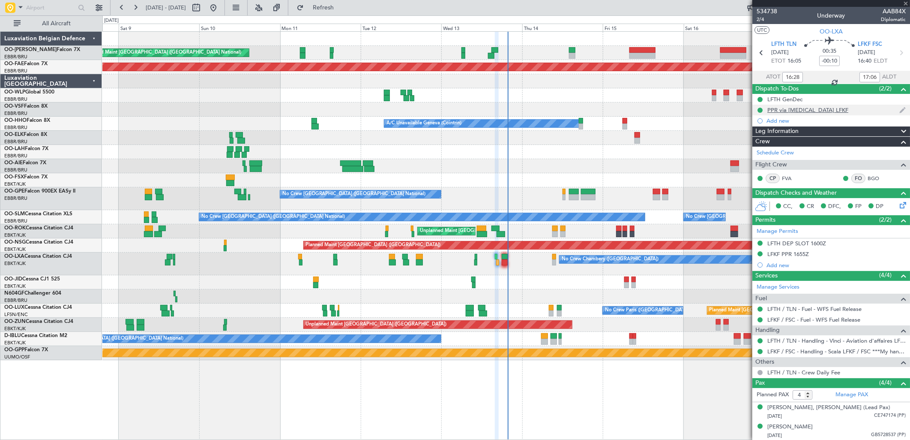
type input "-00:20"
type input "0"
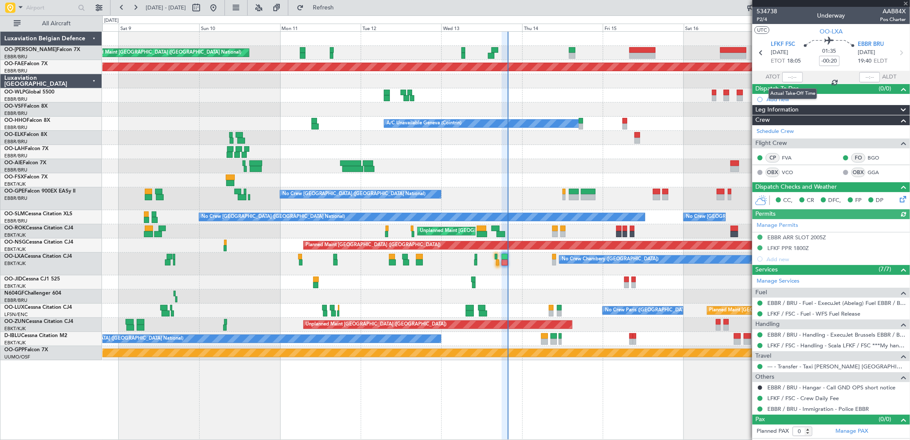
click at [793, 78] on div at bounding box center [792, 77] width 21 height 10
click at [793, 78] on input "text" at bounding box center [792, 77] width 21 height 10
click at [799, 79] on input "18:07" at bounding box center [792, 77] width 21 height 10
type input "18:17"
drag, startPoint x: 871, startPoint y: 76, endPoint x: 865, endPoint y: 78, distance: 7.0
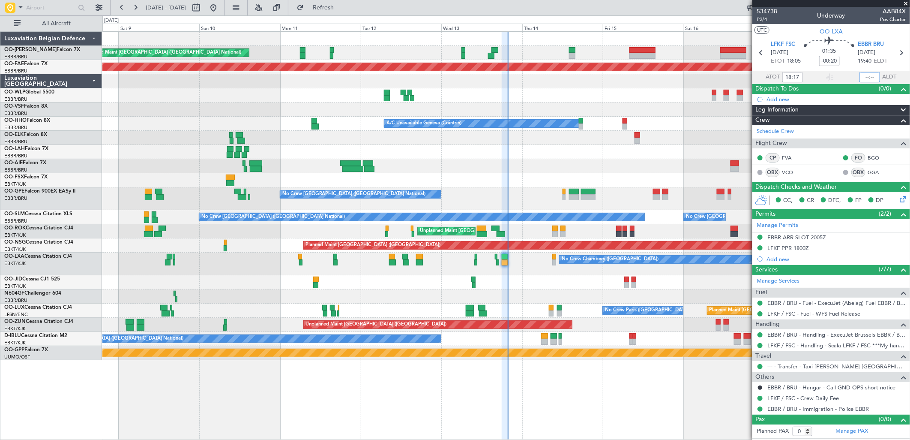
click at [871, 76] on input "text" at bounding box center [869, 77] width 21 height 10
click at [868, 77] on input "17:06" at bounding box center [869, 77] width 21 height 10
type input "19:55"
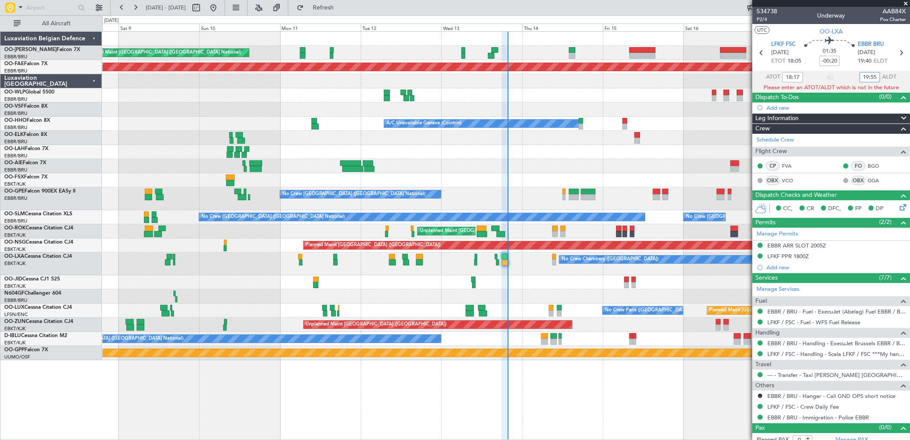
click at [868, 79] on input "19:55" at bounding box center [869, 77] width 21 height 10
click at [690, 178] on div at bounding box center [505, 180] width 807 height 14
click at [567, 164] on div at bounding box center [505, 166] width 807 height 14
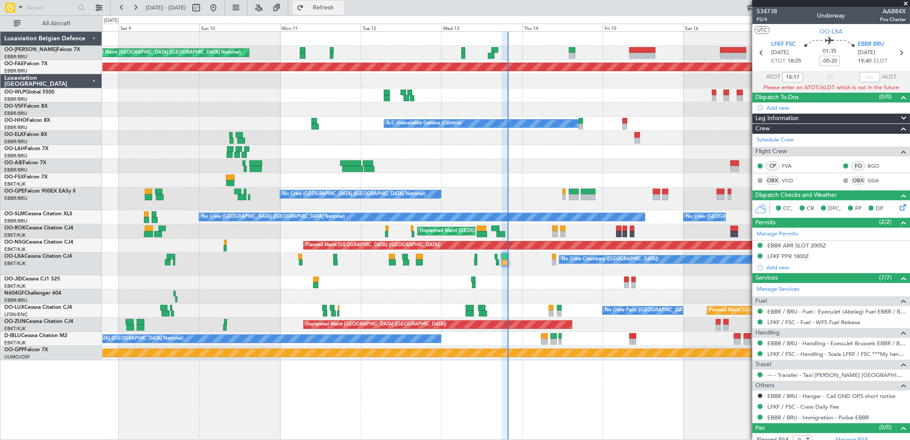
type input "19:55"
click at [344, 13] on button "Refresh" at bounding box center [318, 8] width 51 height 14
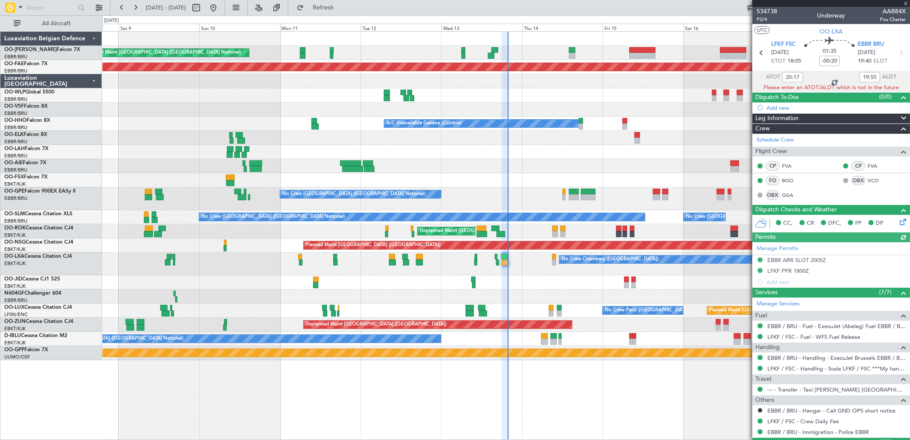
type input "18:17"
click at [765, 19] on span "P2/4" at bounding box center [767, 19] width 21 height 7
click at [770, 18] on span "P2/4" at bounding box center [767, 19] width 21 height 7
click at [341, 10] on span "Refresh" at bounding box center [323, 8] width 36 height 6
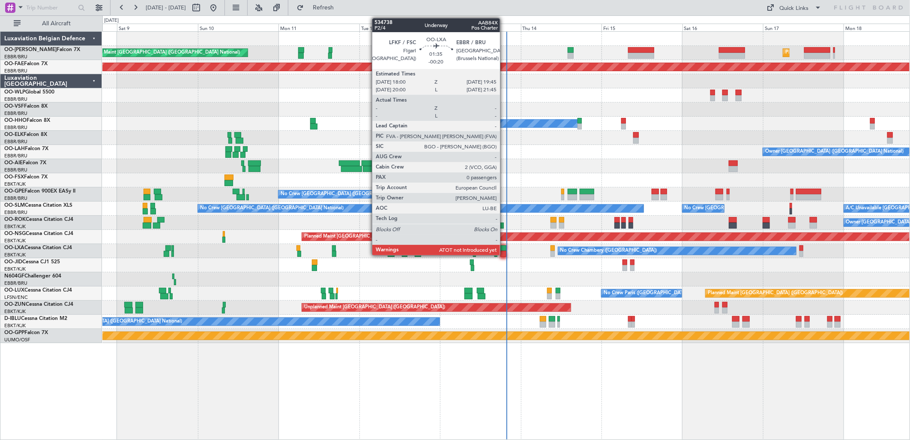
click at [506, 252] on div at bounding box center [503, 254] width 6 height 6
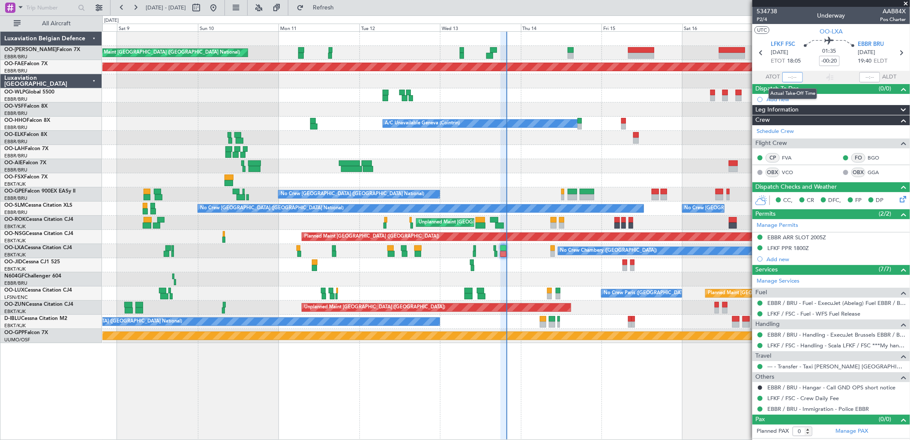
click at [791, 79] on input "text" at bounding box center [792, 77] width 21 height 10
type input "18:17"
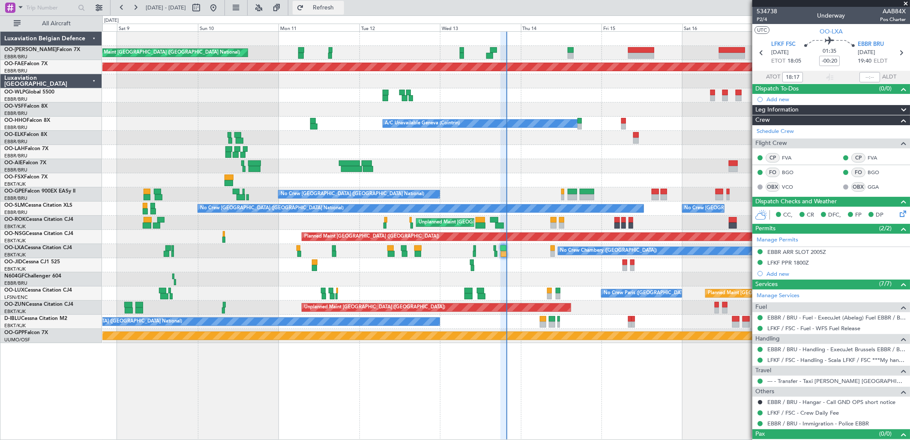
click at [341, 9] on span "Refresh" at bounding box center [323, 8] width 36 height 6
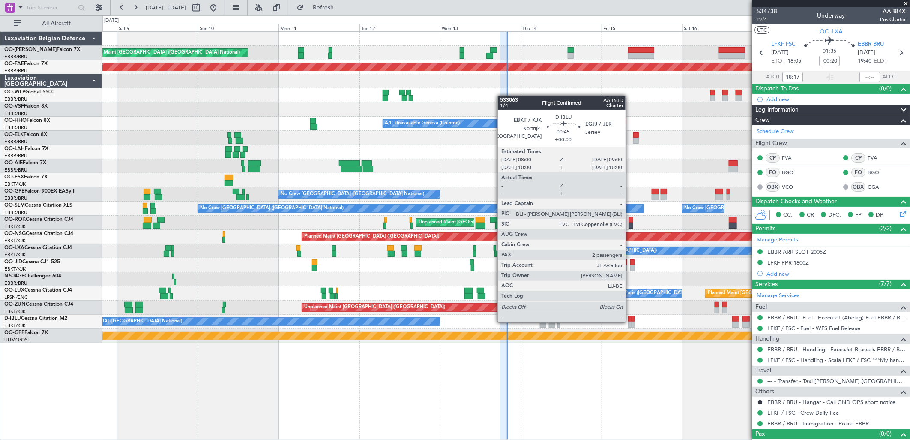
click at [630, 321] on div at bounding box center [629, 324] width 3 height 6
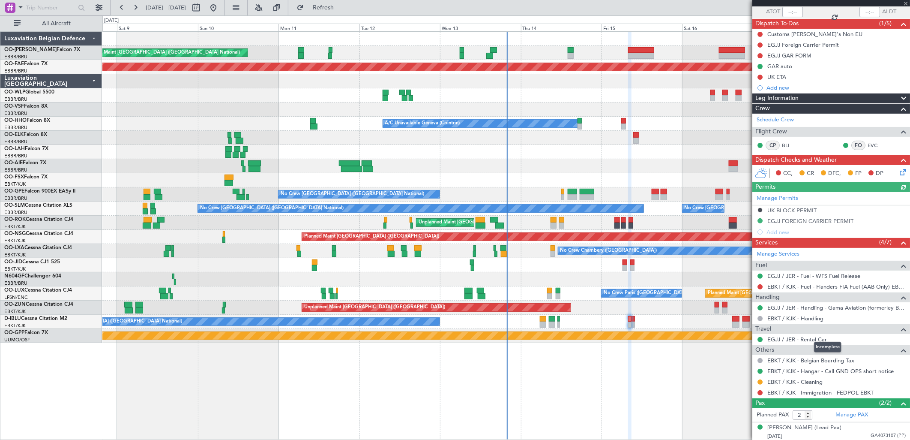
scroll to position [86, 0]
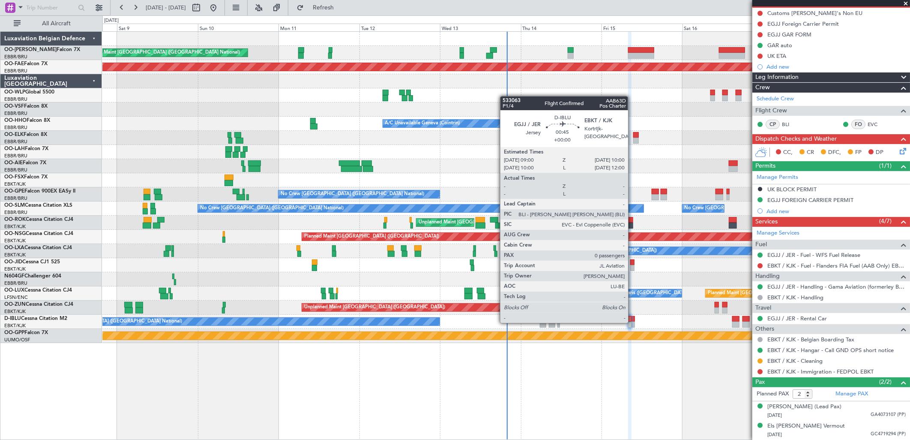
click at [632, 322] on div at bounding box center [633, 324] width 3 height 6
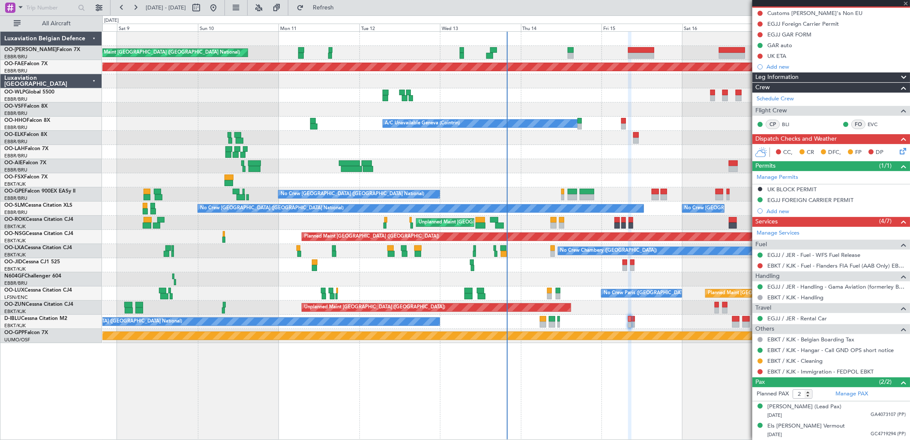
type input "0"
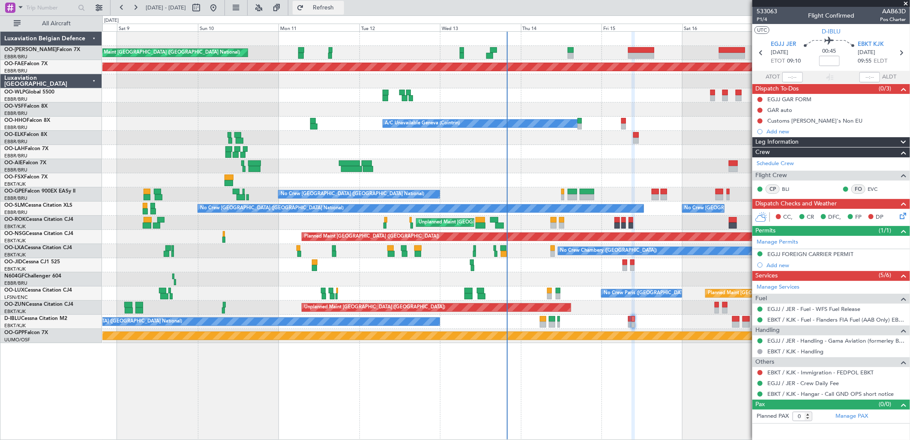
click at [341, 7] on span "Refresh" at bounding box center [323, 8] width 36 height 6
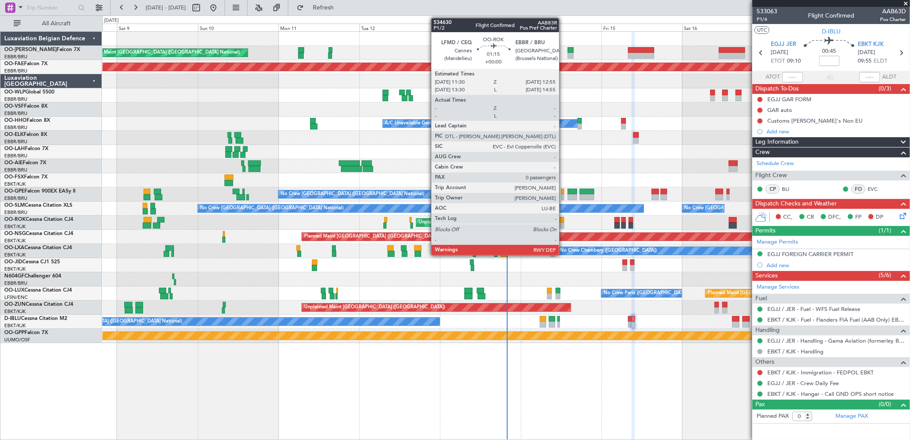
click at [563, 224] on div at bounding box center [561, 225] width 5 height 6
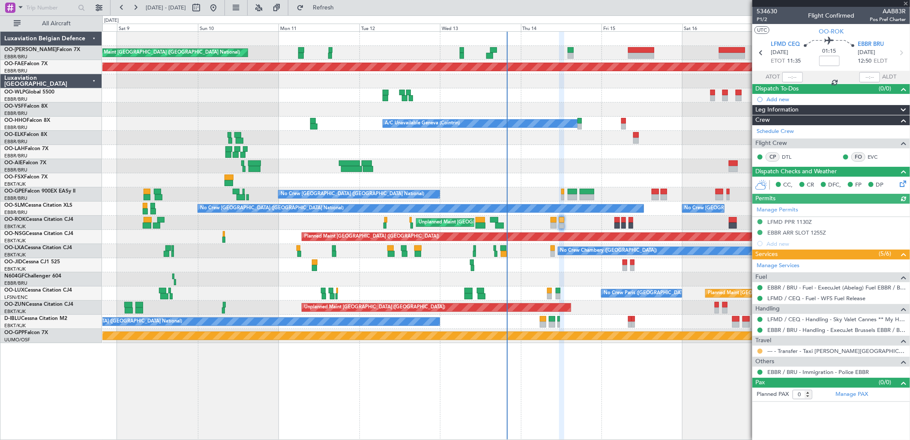
click at [761, 352] on button at bounding box center [760, 350] width 5 height 5
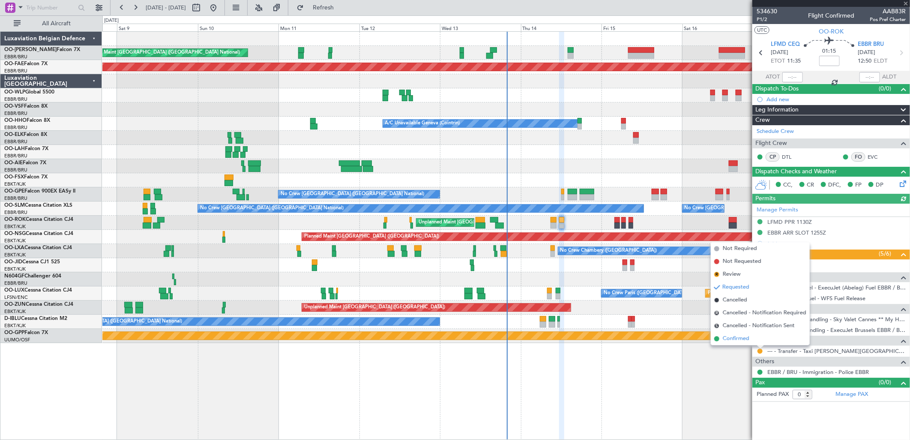
click at [723, 335] on span "Confirmed" at bounding box center [736, 338] width 27 height 9
